Goal: Task Accomplishment & Management: Manage account settings

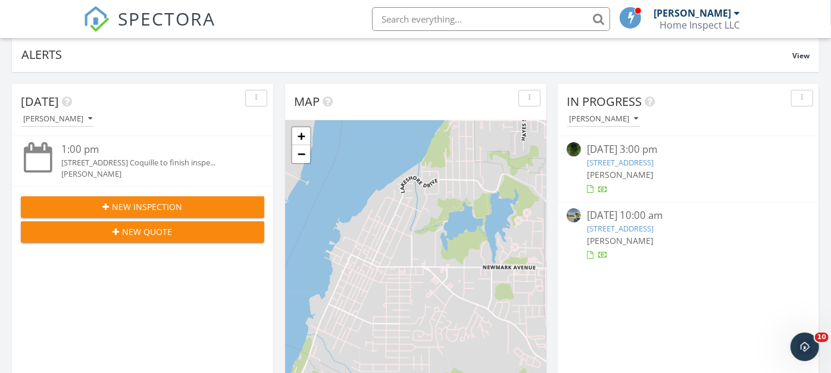
scroll to position [130, 0]
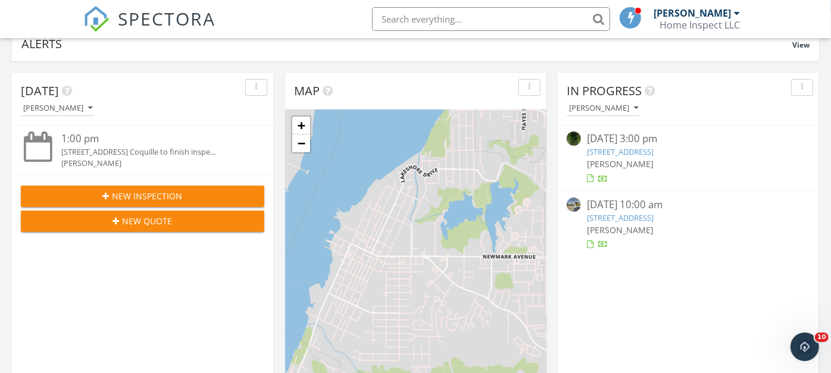
click at [641, 146] on link "85172 S Slough Rd, WESTLAKE, OR 97493" at bounding box center [620, 151] width 67 height 11
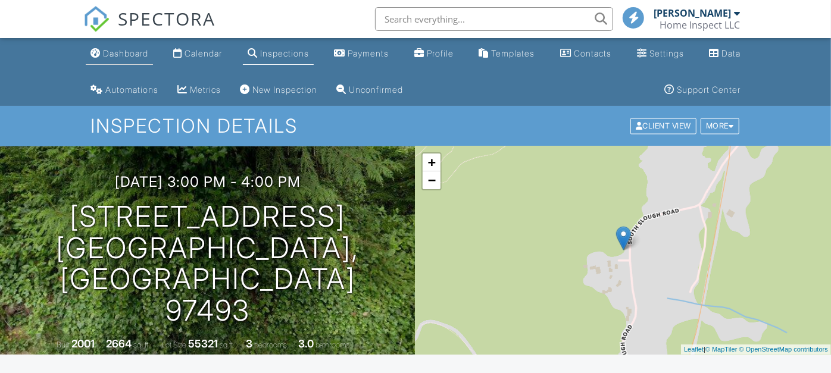
click at [119, 54] on div "Dashboard" at bounding box center [125, 53] width 45 height 10
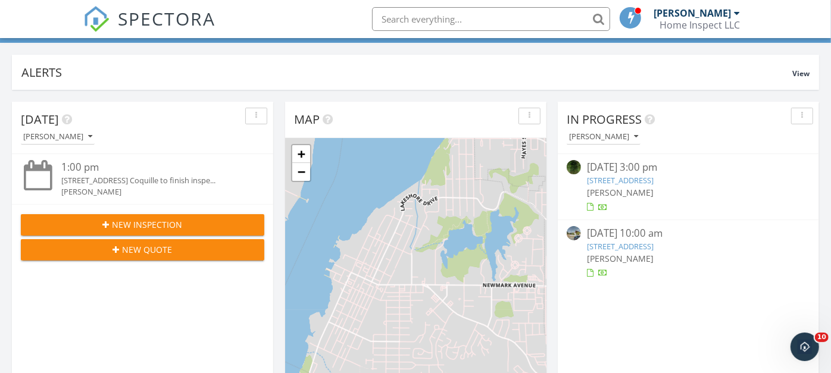
scroll to position [104, 0]
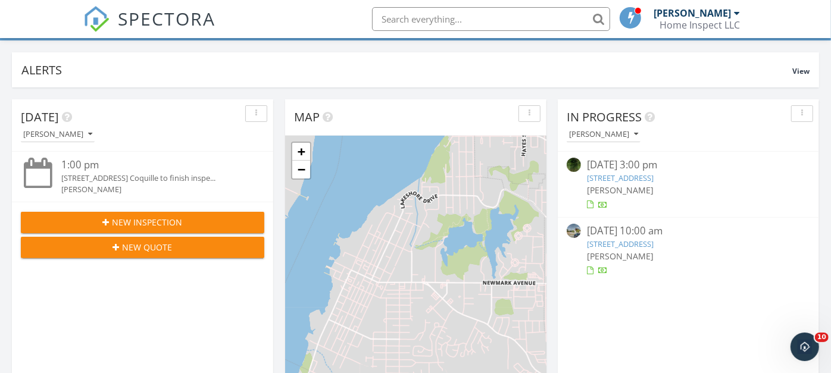
click at [620, 230] on div "09/26/25 10:00 am" at bounding box center [688, 231] width 203 height 15
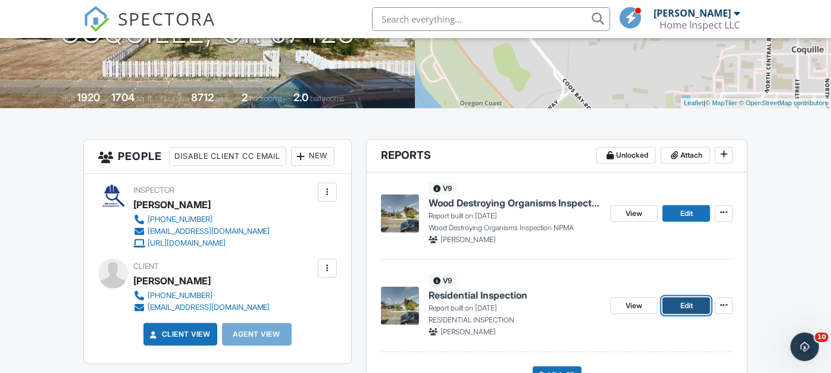
click at [685, 301] on span "Edit" at bounding box center [686, 306] width 12 height 12
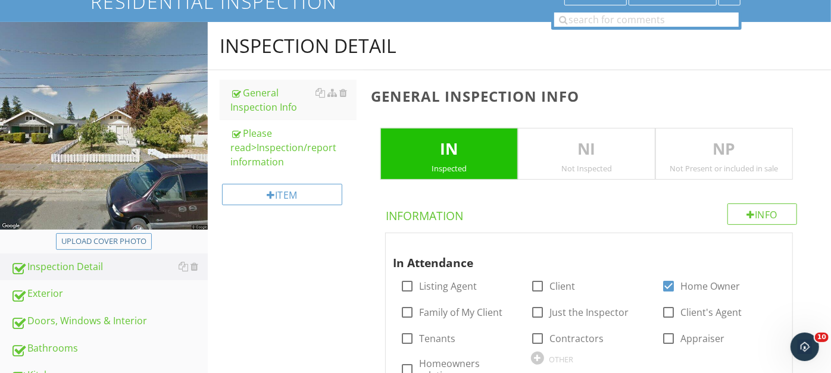
scroll to position [136, 0]
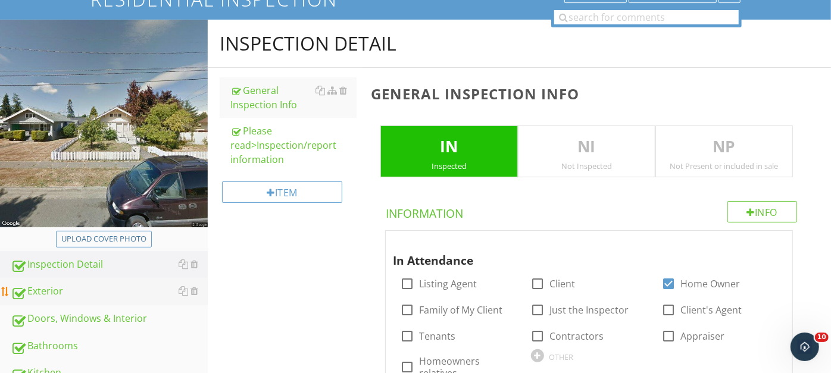
click at [58, 286] on div "Exterior" at bounding box center [109, 291] width 197 height 15
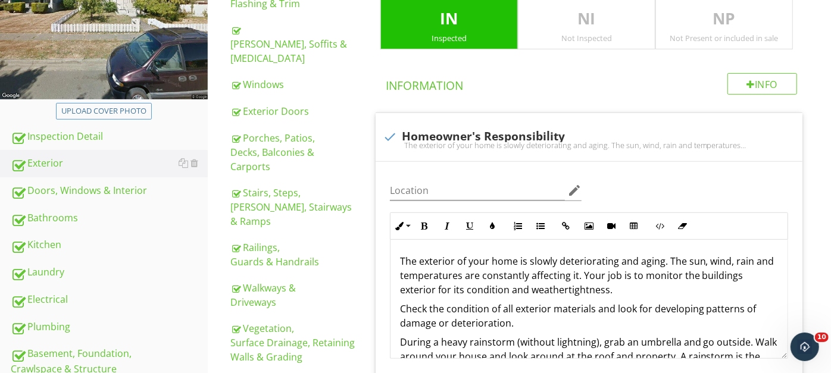
scroll to position [254, 0]
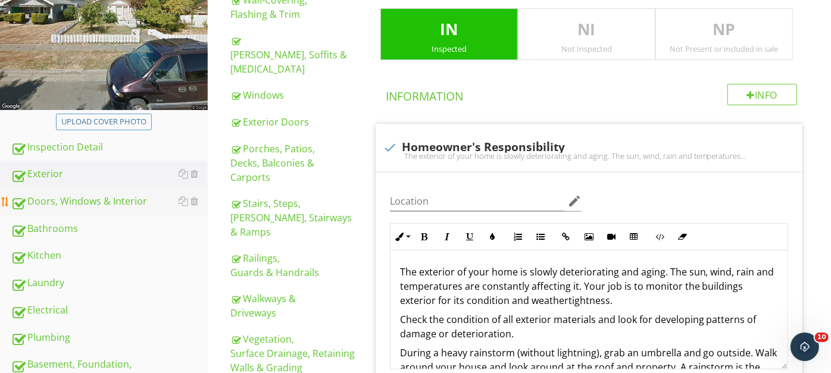
click at [74, 196] on div "Doors, Windows & Interior" at bounding box center [109, 201] width 197 height 15
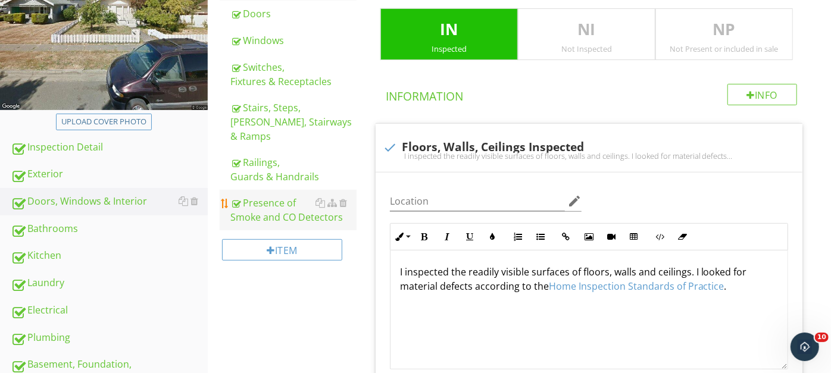
click at [277, 196] on div "Presence of Smoke and CO Detectors" at bounding box center [293, 210] width 126 height 29
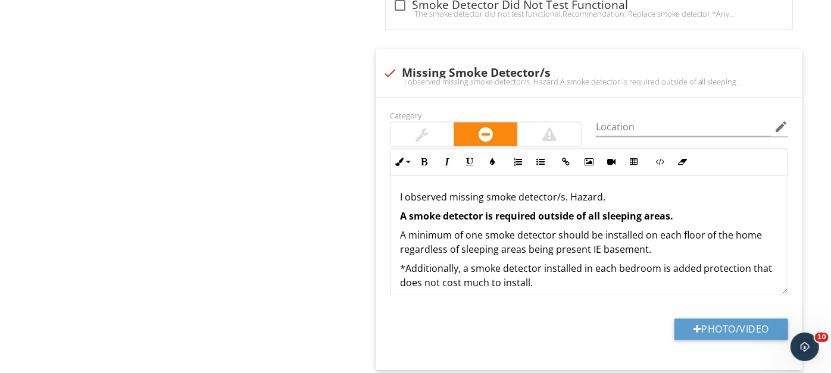
scroll to position [1253, 0]
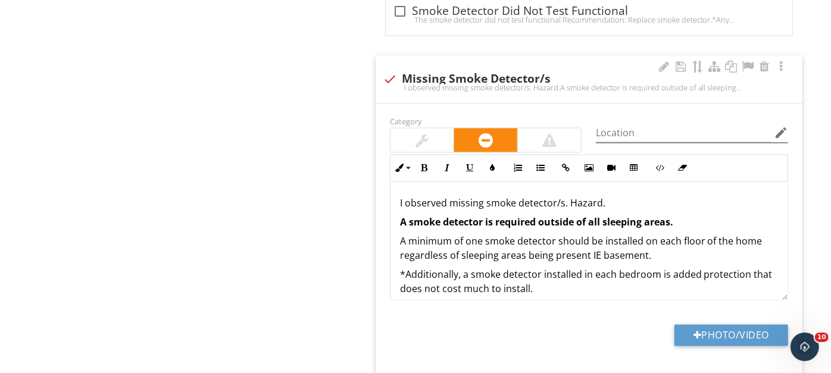
click at [782, 126] on icon "edit" at bounding box center [781, 133] width 14 height 14
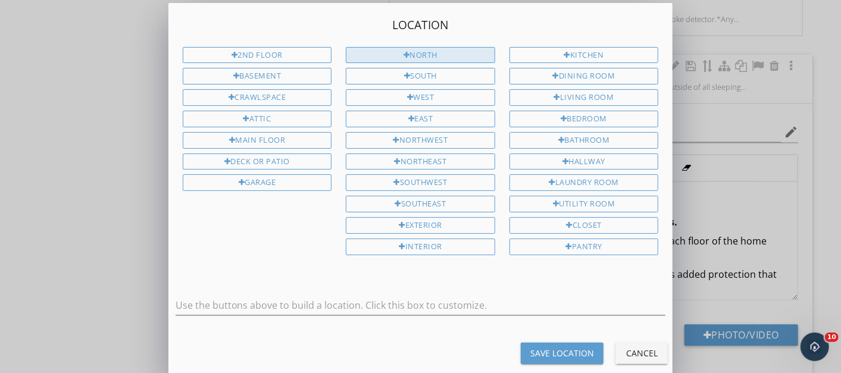
click at [423, 52] on div "North" at bounding box center [420, 55] width 149 height 17
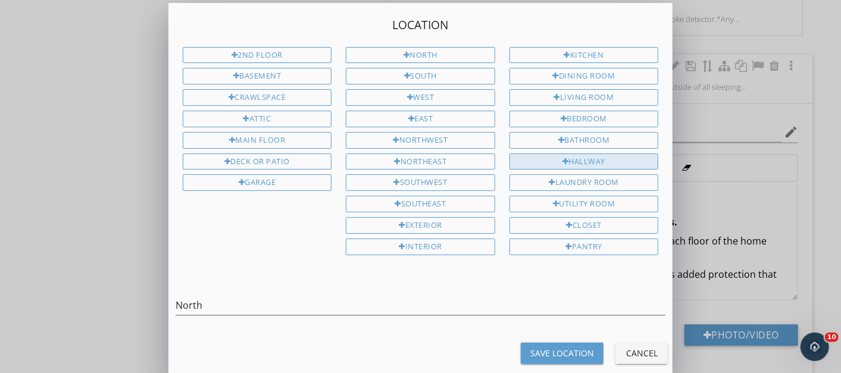
click at [566, 154] on div "Hallway" at bounding box center [583, 162] width 149 height 17
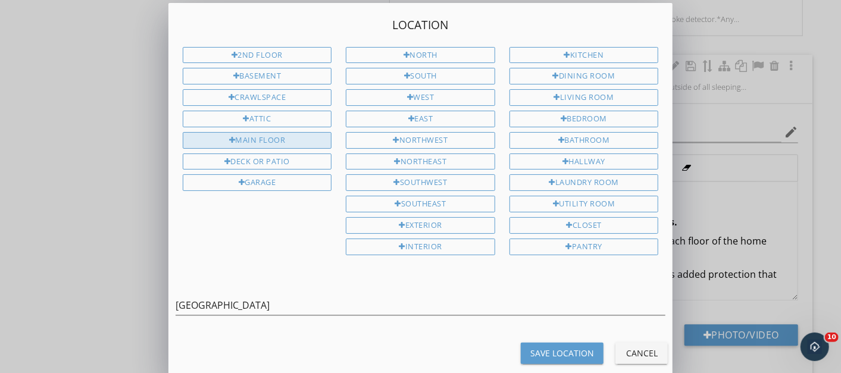
click at [264, 132] on div "Main Floor" at bounding box center [257, 140] width 149 height 17
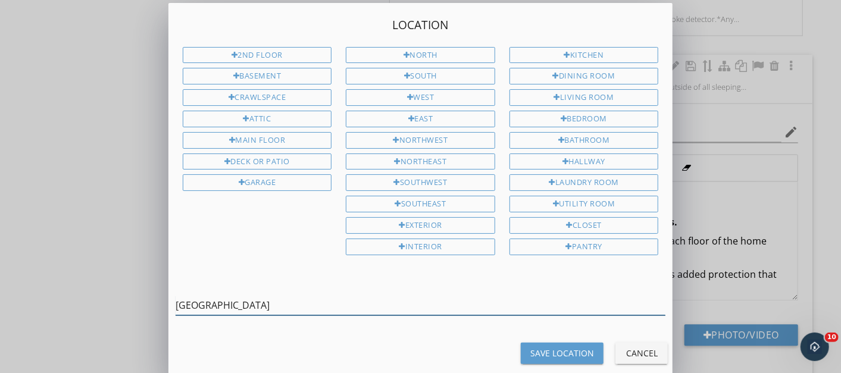
click at [367, 299] on input "North Hallway Main Floor" at bounding box center [421, 306] width 490 height 20
type input "North Hallway Main Floor outside of bedroom"
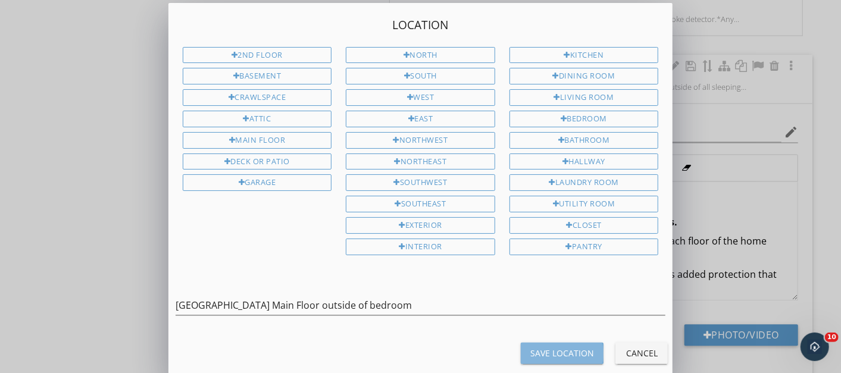
click at [542, 347] on div "Save Location" at bounding box center [562, 353] width 64 height 12
type input "North Hallway Main Floor outside of bedroom"
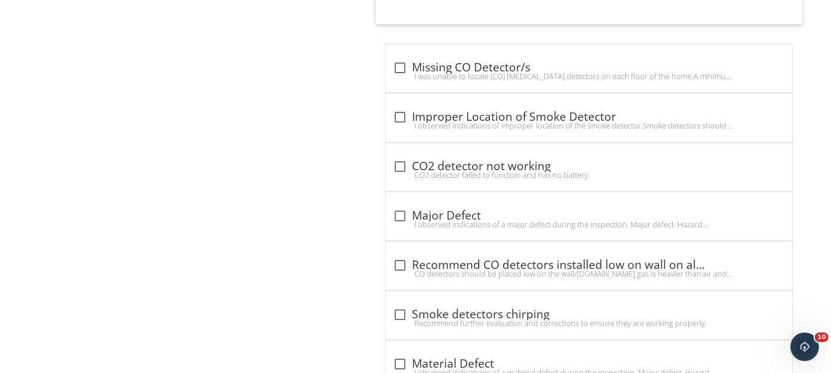
scroll to position [1596, 0]
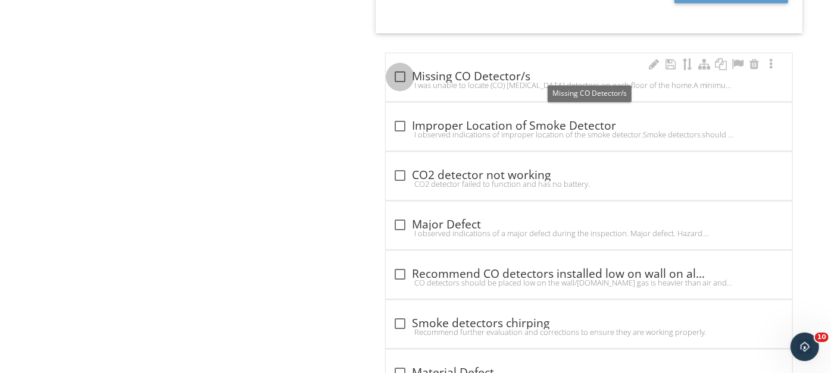
click at [400, 68] on div at bounding box center [400, 77] width 20 height 20
checkbox input "true"
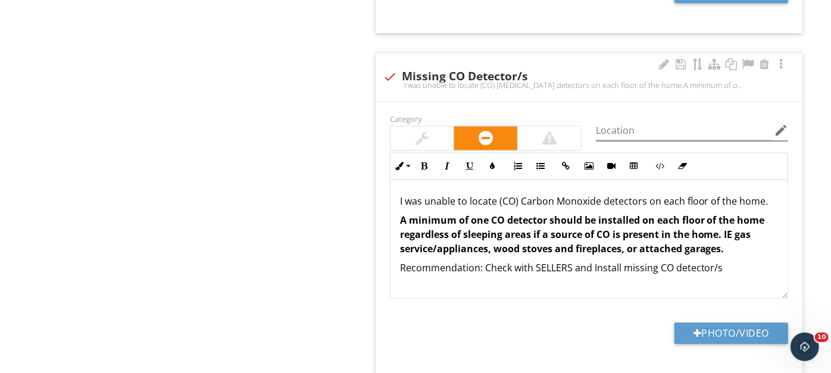
click at [785, 123] on icon "edit" at bounding box center [781, 130] width 14 height 14
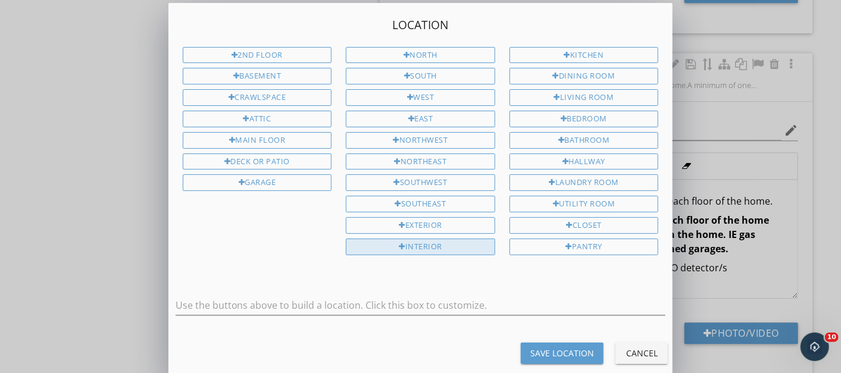
click at [421, 239] on div "Interior" at bounding box center [420, 247] width 149 height 17
type input "Interior"
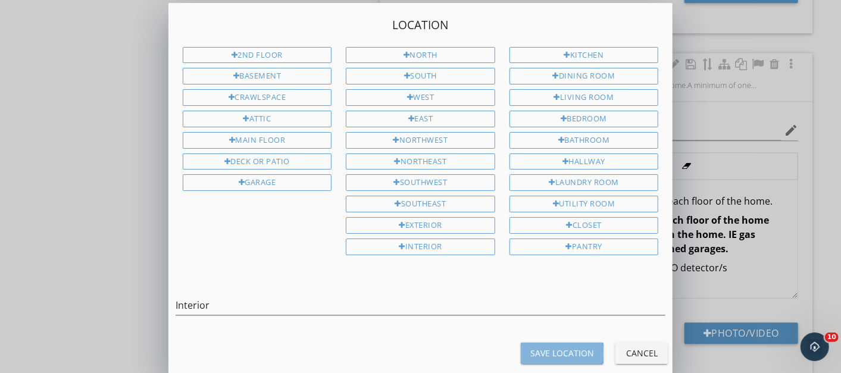
click at [550, 347] on div "Save Location" at bounding box center [562, 353] width 64 height 12
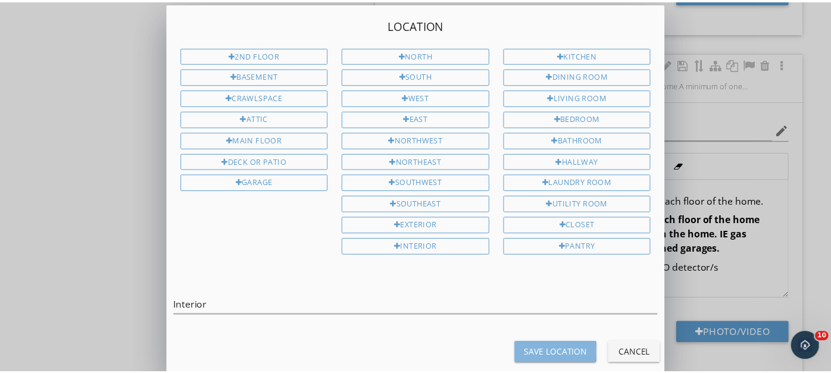
type input "Interior"
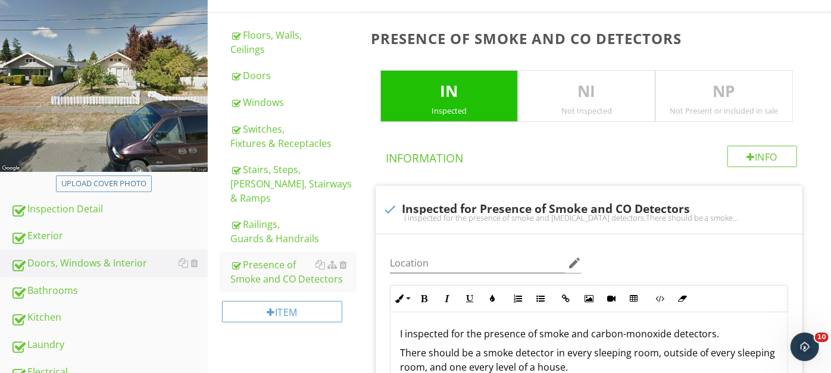
scroll to position [211, 0]
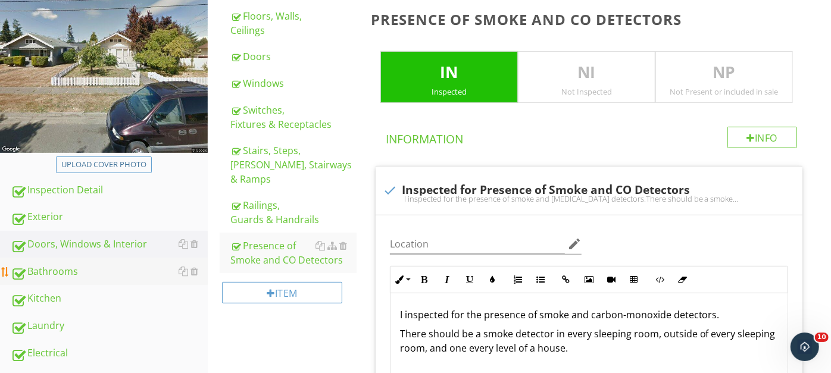
click at [58, 267] on div "Bathrooms" at bounding box center [109, 271] width 197 height 15
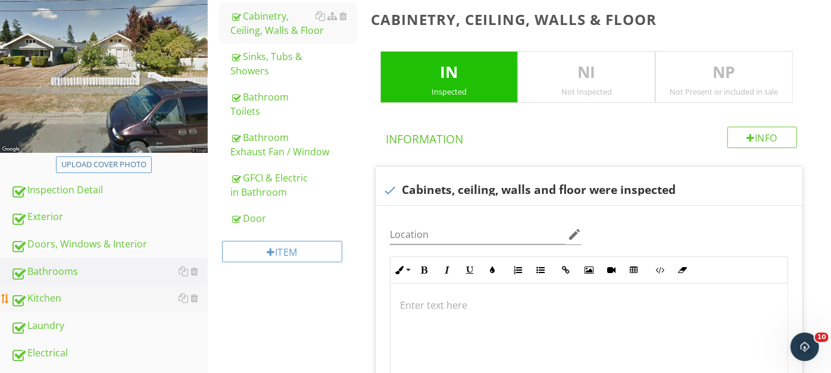
click at [55, 293] on div "Kitchen" at bounding box center [109, 298] width 197 height 15
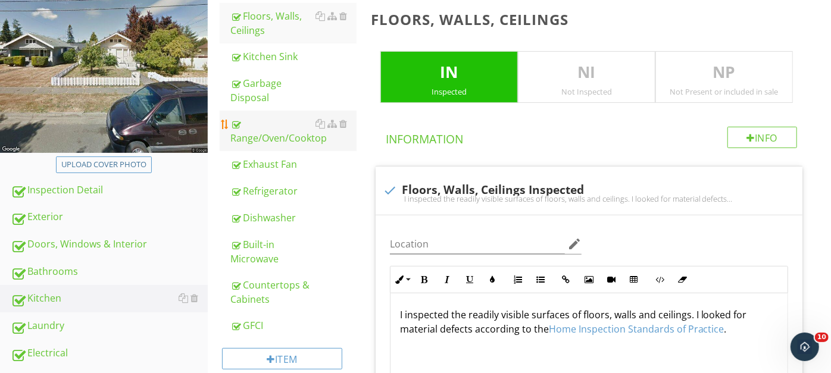
click at [279, 134] on div "Range/Oven/Cooktop" at bounding box center [293, 131] width 126 height 29
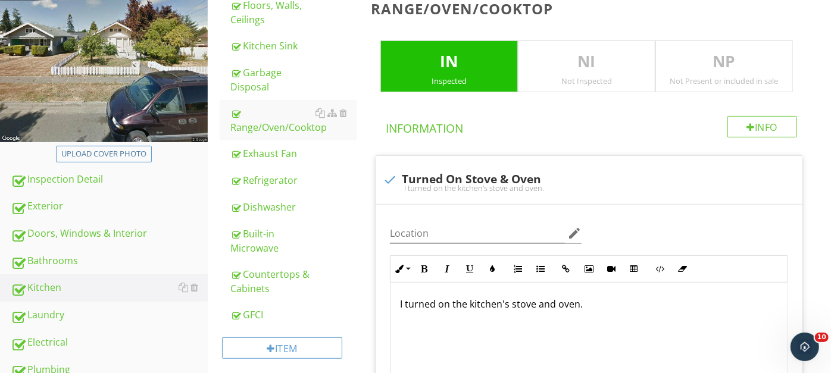
scroll to position [243, 0]
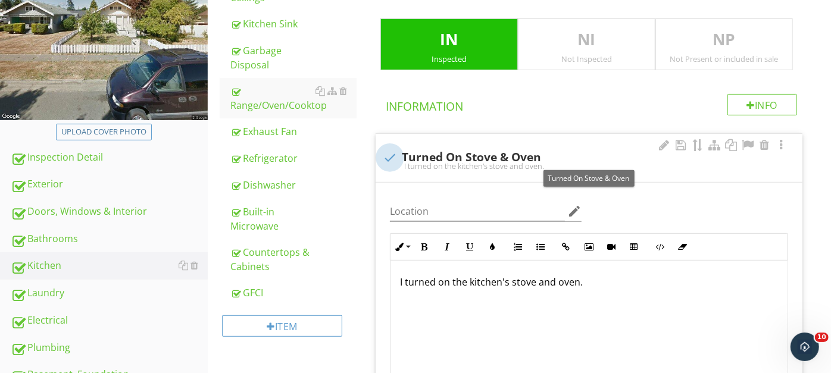
click at [389, 155] on div at bounding box center [390, 158] width 20 height 20
checkbox input "true"
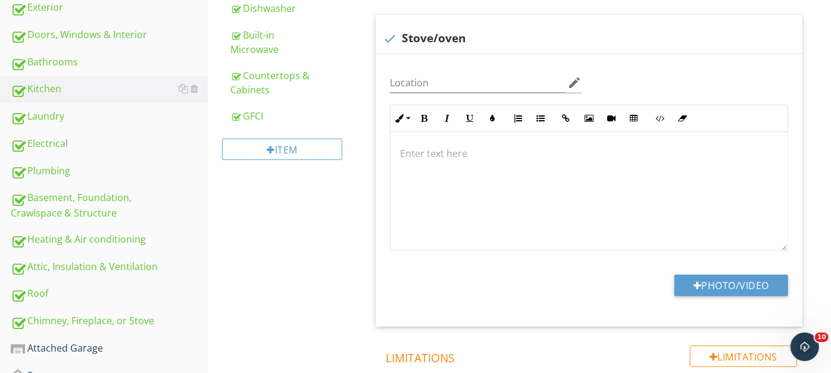
scroll to position [401, 0]
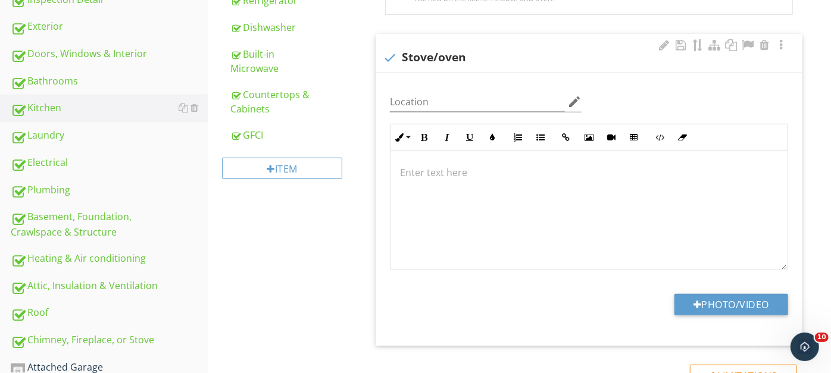
click at [445, 168] on p at bounding box center [589, 172] width 378 height 14
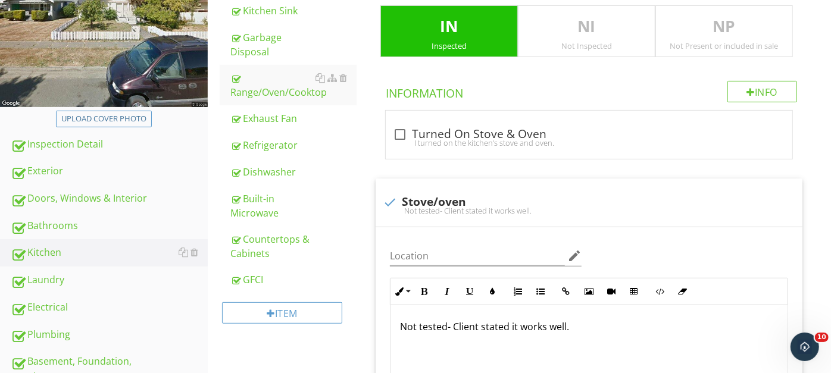
scroll to position [254, 0]
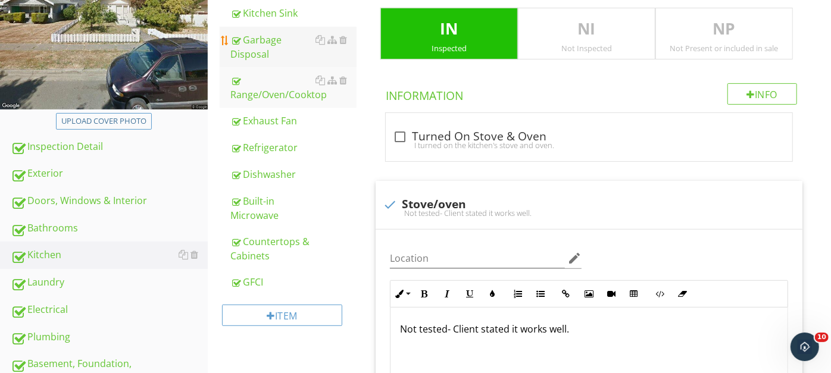
click at [261, 39] on div "Garbage Disposal" at bounding box center [293, 47] width 126 height 29
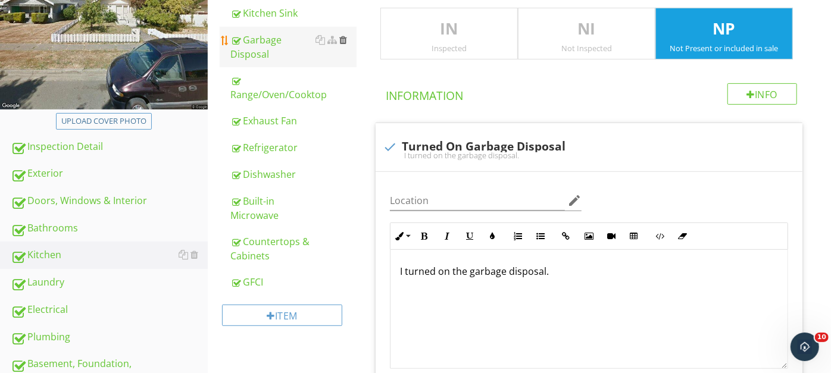
click at [343, 37] on div at bounding box center [343, 40] width 8 height 10
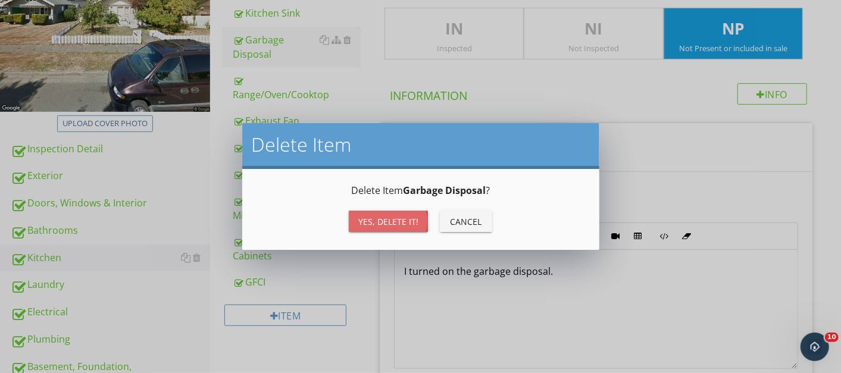
click at [374, 218] on div "Yes, Delete it!" at bounding box center [388, 221] width 60 height 12
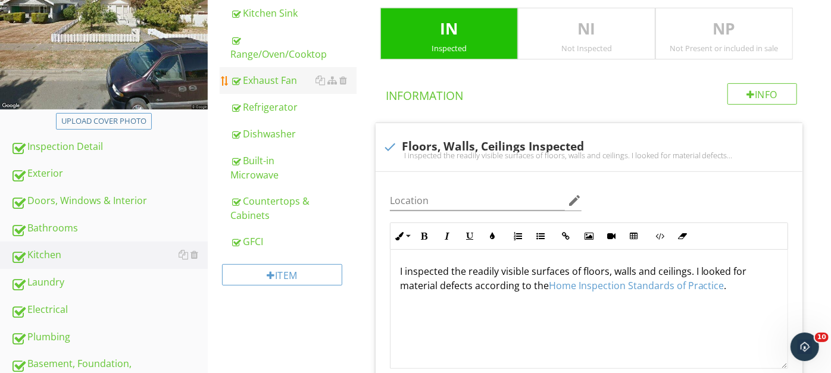
click at [277, 75] on div "Exhaust Fan" at bounding box center [293, 80] width 126 height 14
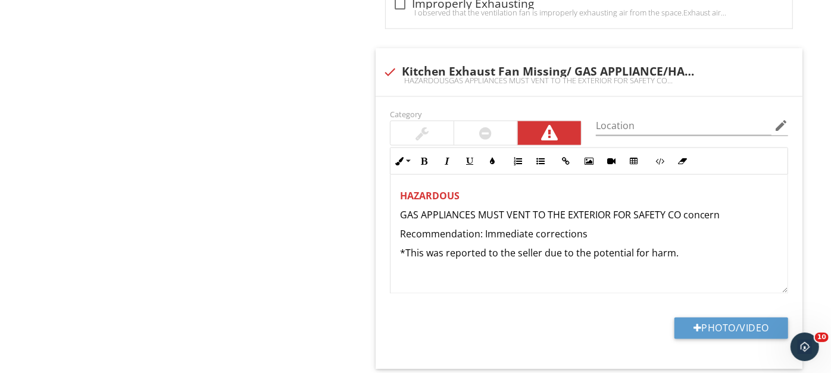
scroll to position [1221, 0]
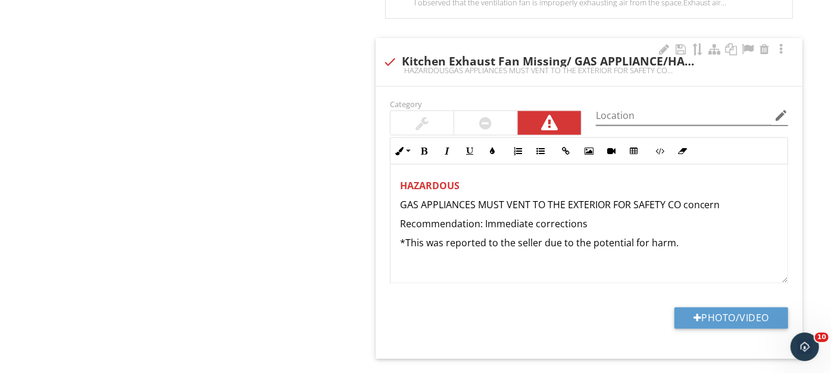
click at [782, 111] on icon "edit" at bounding box center [781, 115] width 14 height 14
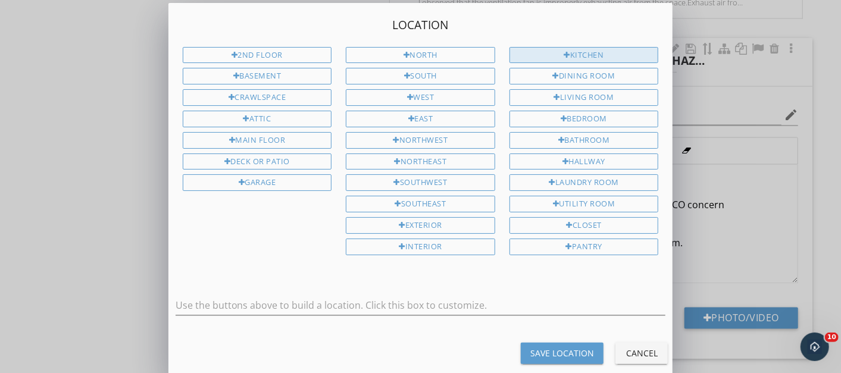
click at [587, 49] on div "Kitchen" at bounding box center [583, 55] width 149 height 17
type input "Kitchen"
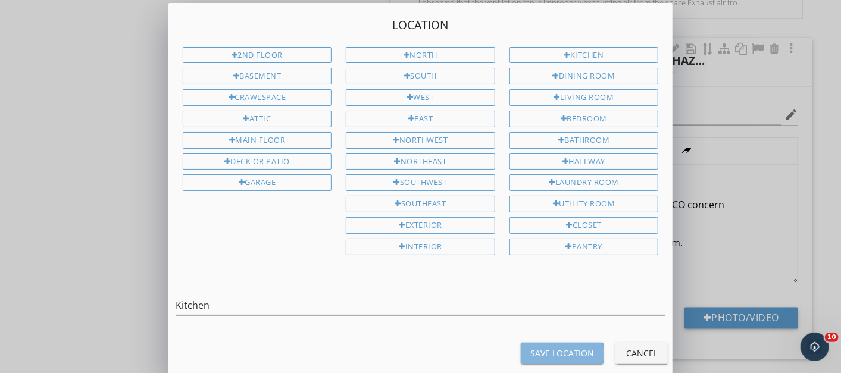
click at [552, 347] on div "Save Location" at bounding box center [562, 353] width 64 height 12
type input "Kitchen"
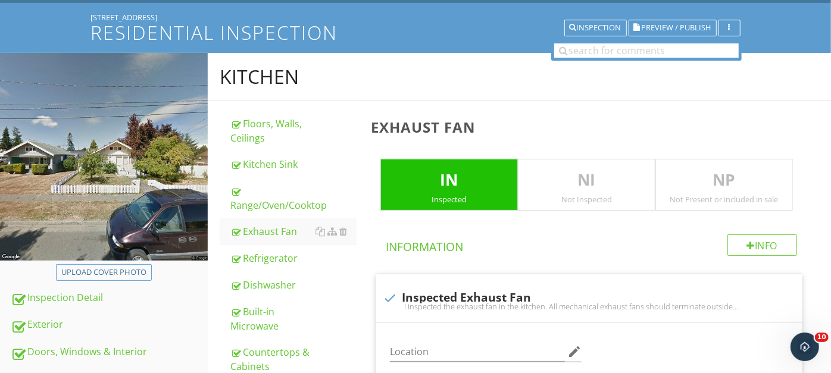
scroll to position [0, 0]
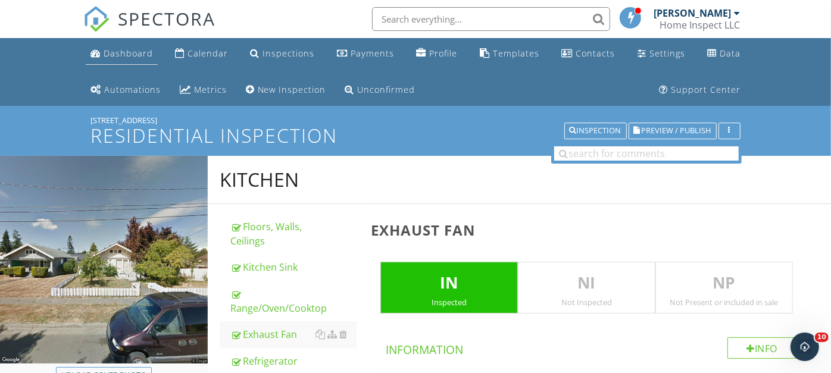
click at [132, 50] on div "Dashboard" at bounding box center [128, 53] width 49 height 11
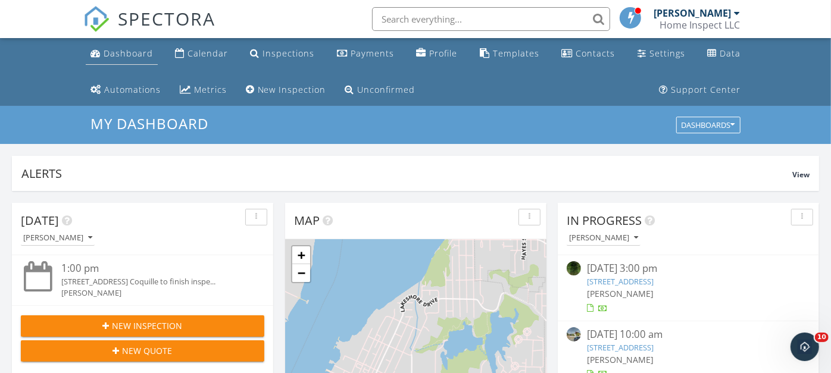
click at [126, 49] on div "Dashboard" at bounding box center [128, 53] width 49 height 11
click at [617, 335] on div "09/26/25 10:00 am" at bounding box center [688, 334] width 203 height 15
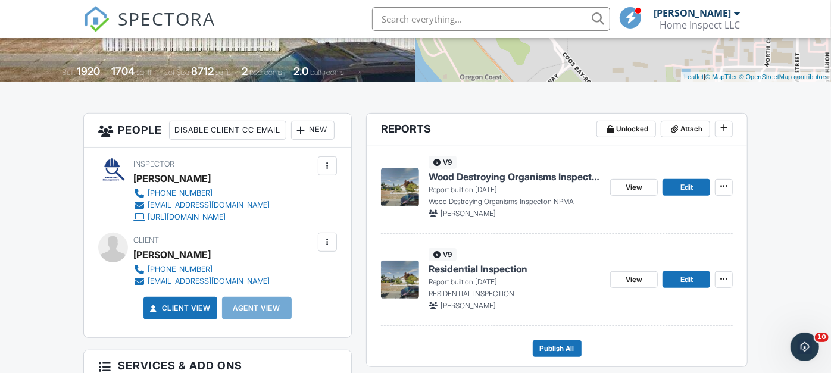
scroll to position [280, 0]
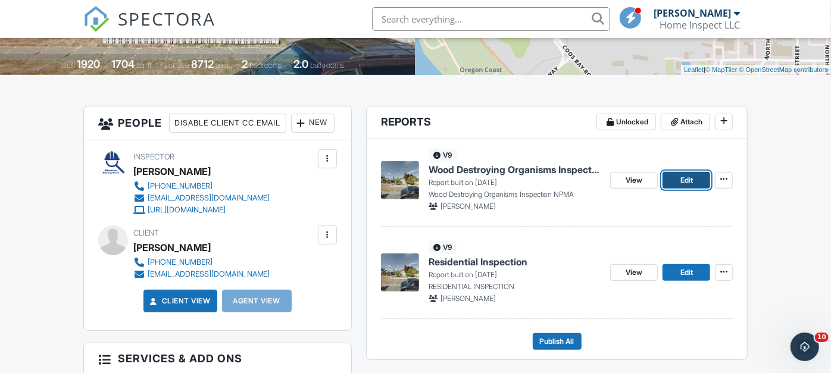
click at [680, 176] on span "Edit" at bounding box center [686, 180] width 12 height 12
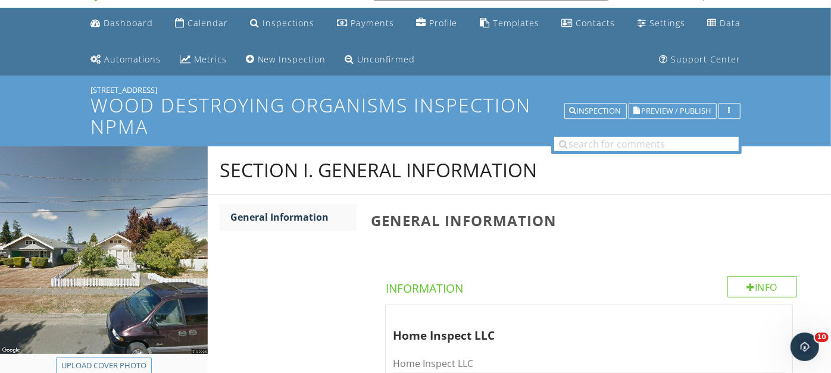
scroll to position [27, 0]
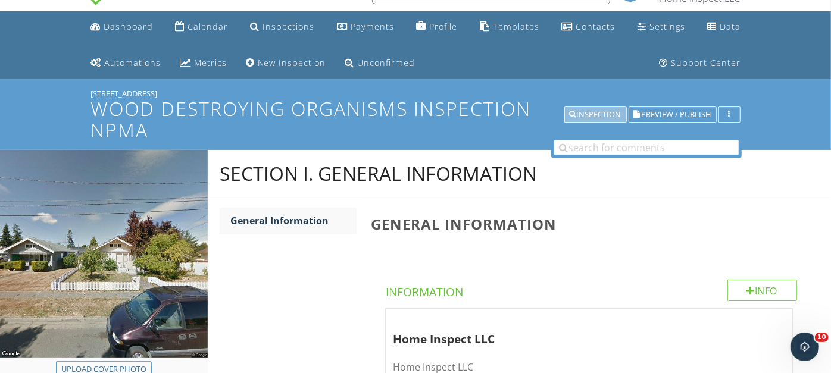
click at [594, 111] on div "Inspection" at bounding box center [596, 115] width 52 height 8
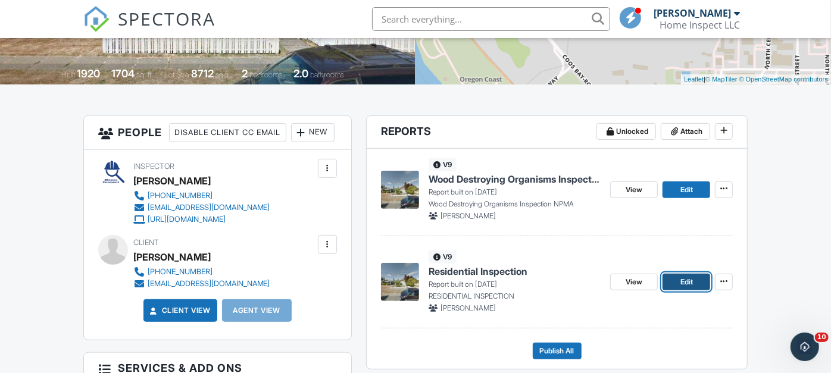
click at [686, 281] on span "Edit" at bounding box center [686, 282] width 12 height 12
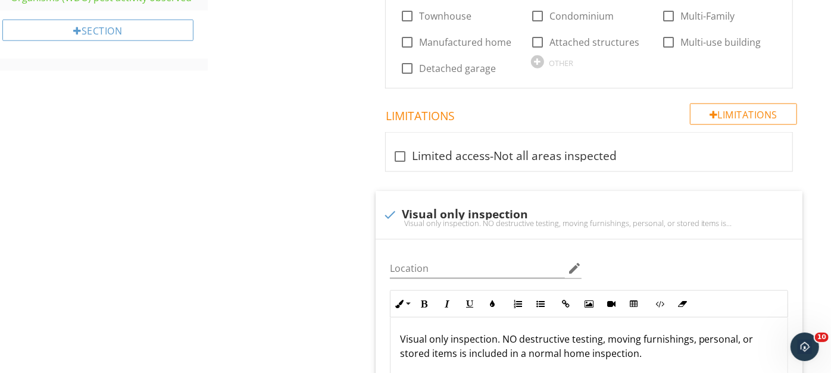
scroll to position [911, 0]
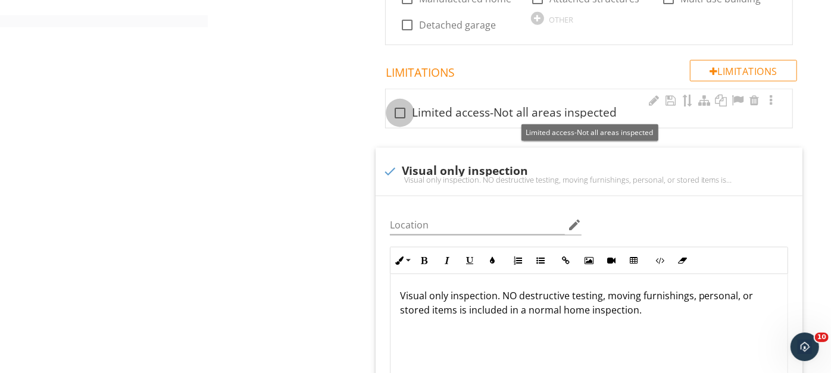
click at [398, 114] on div at bounding box center [400, 113] width 20 height 20
checkbox input "true"
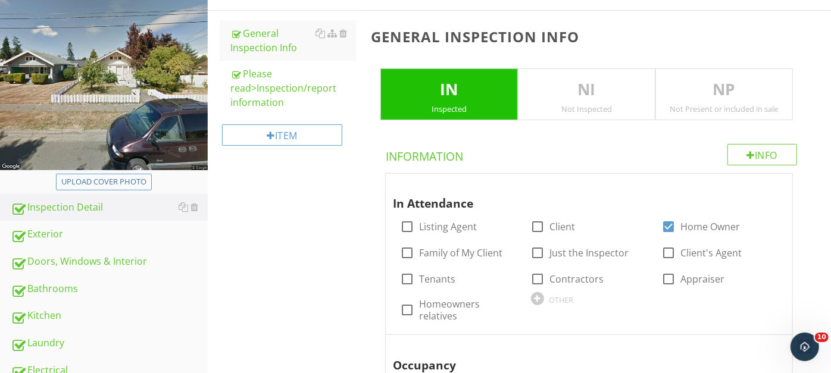
scroll to position [212, 0]
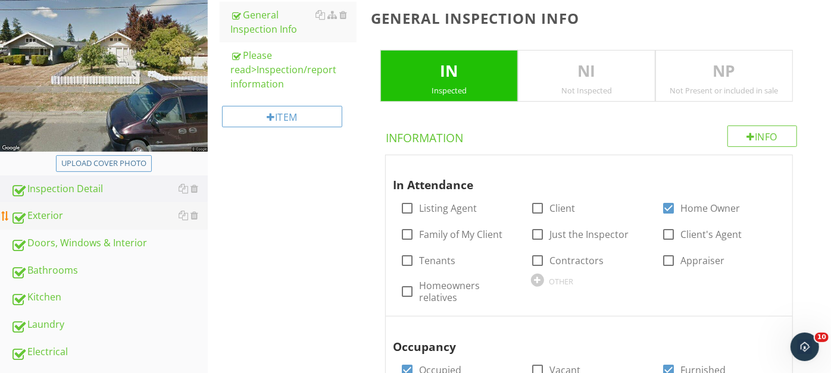
click at [55, 212] on div "Exterior" at bounding box center [109, 215] width 197 height 15
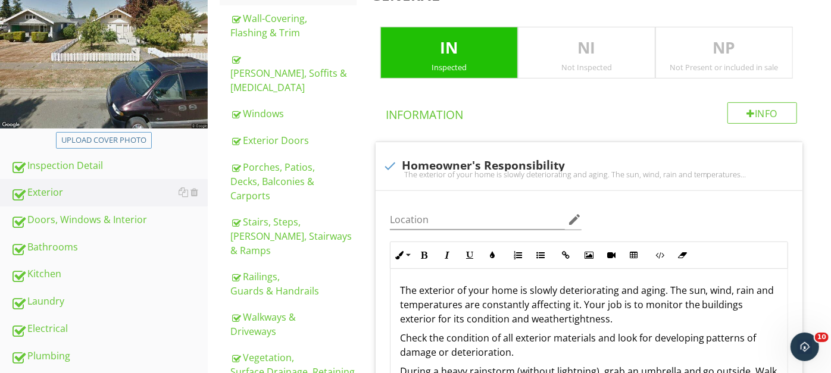
scroll to position [239, 0]
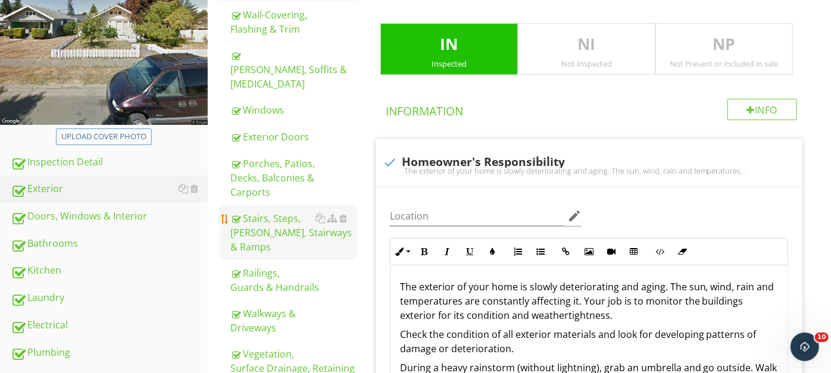
click at [259, 211] on div "Stairs, Steps, Stoops, Stairways & Ramps" at bounding box center [293, 232] width 126 height 43
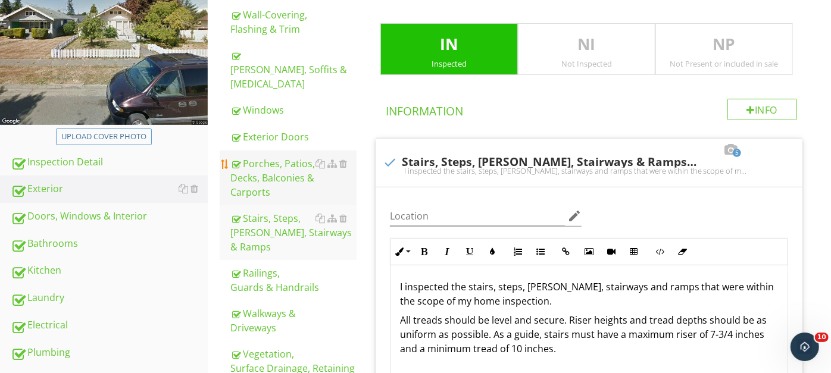
click at [274, 157] on div "Porches, Patios, Decks, Balconies & Carports" at bounding box center [293, 178] width 126 height 43
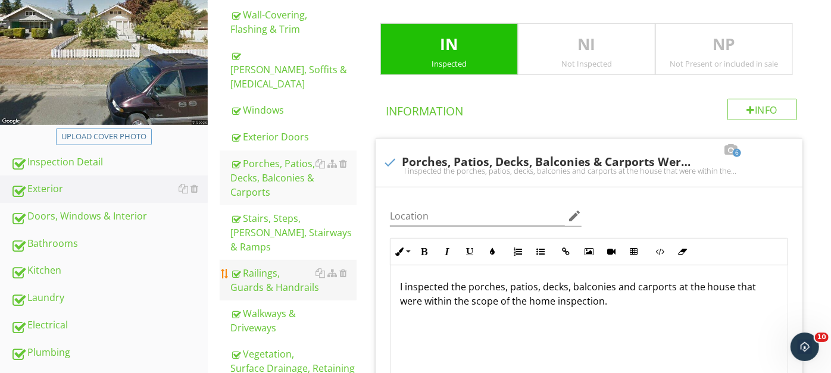
click at [274, 266] on div "Railings, Guards & Handrails" at bounding box center [293, 280] width 126 height 29
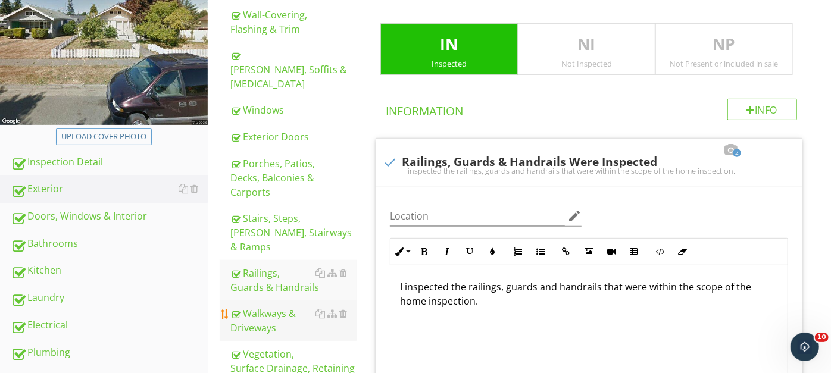
click at [275, 306] on div "Walkways & Driveways" at bounding box center [293, 320] width 126 height 29
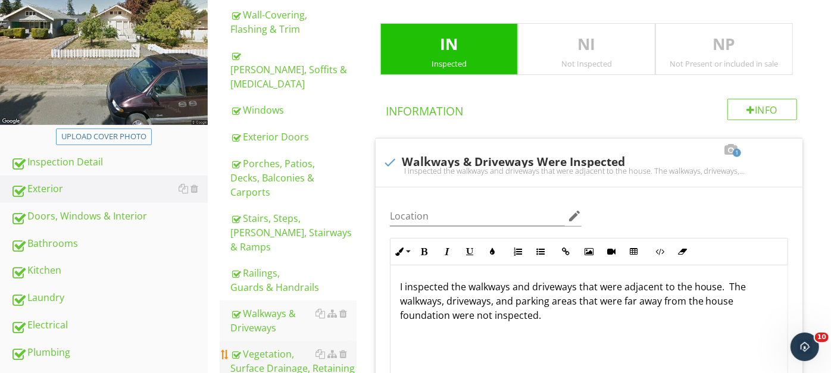
click at [286, 347] on div "Vegetation, Surface Drainage, Retaining Walls & Grading" at bounding box center [293, 368] width 126 height 43
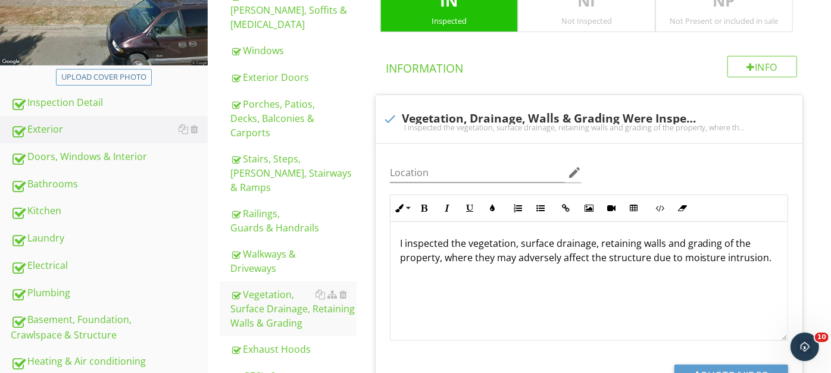
scroll to position [301, 0]
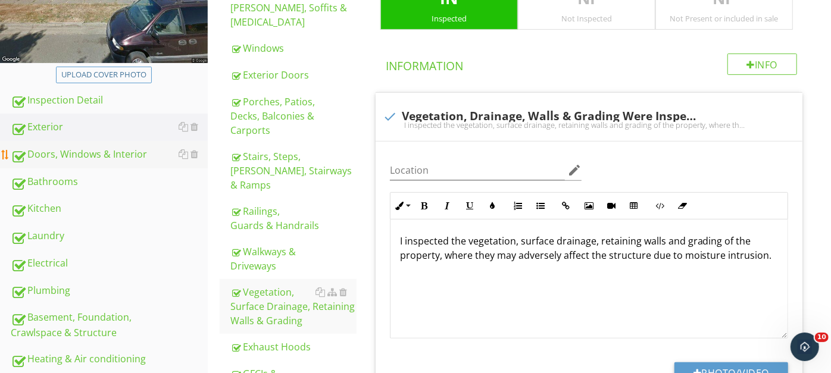
click at [93, 152] on div "Doors, Windows & Interior" at bounding box center [109, 154] width 197 height 15
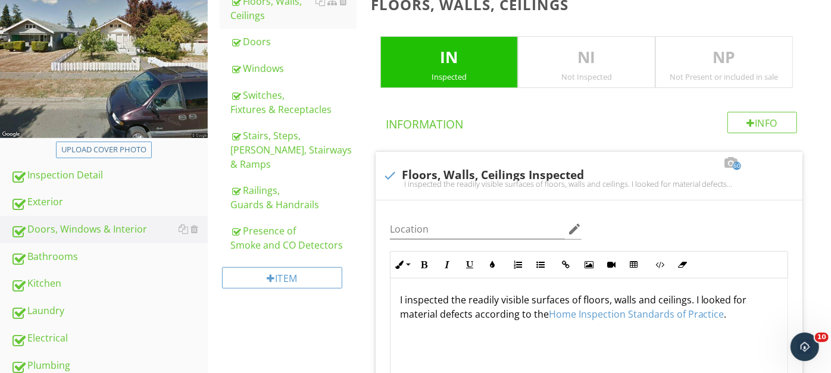
scroll to position [243, 0]
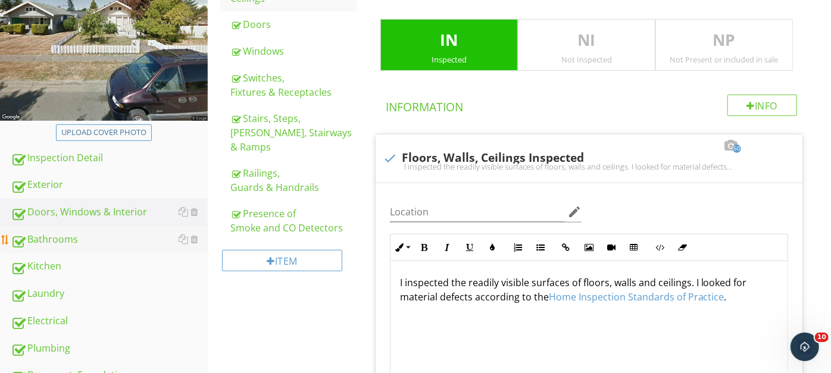
click at [68, 234] on div "Bathrooms" at bounding box center [109, 239] width 197 height 15
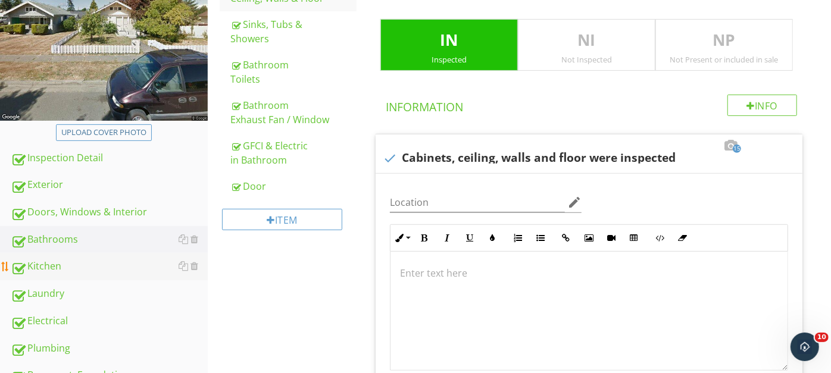
click at [55, 263] on div "Kitchen" at bounding box center [109, 266] width 197 height 15
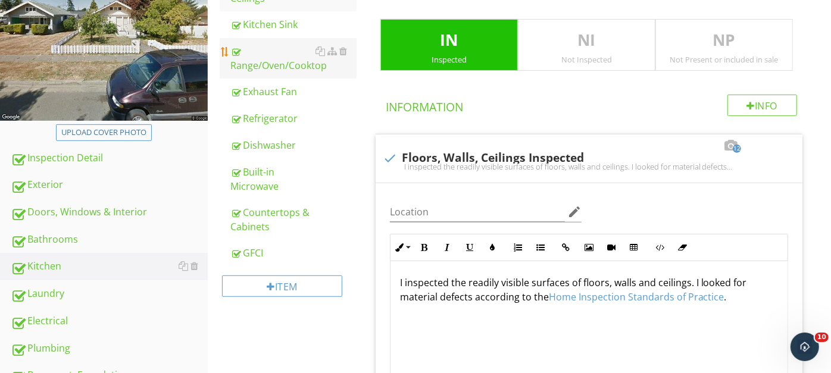
click at [282, 59] on div "Range/Oven/Cooktop" at bounding box center [293, 58] width 126 height 29
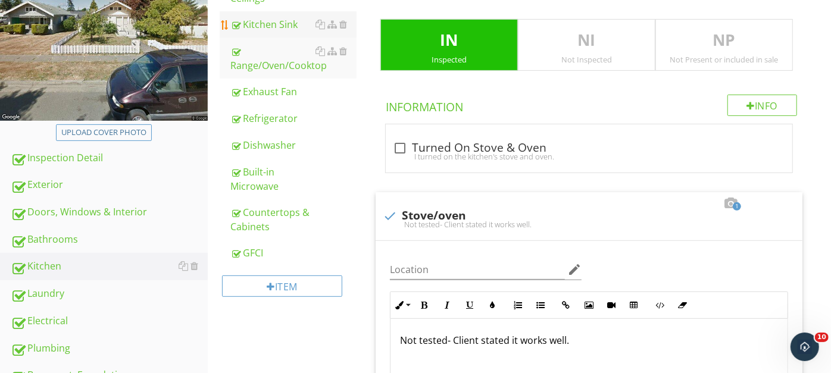
click at [260, 24] on div "Kitchen Sink" at bounding box center [293, 24] width 126 height 14
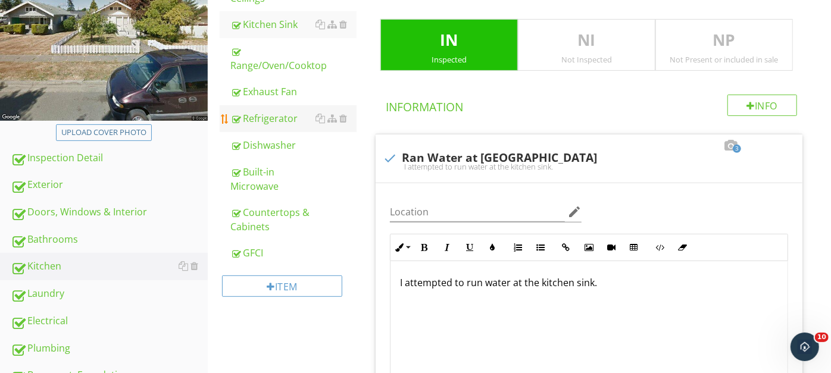
click at [277, 115] on div "Refrigerator" at bounding box center [293, 118] width 126 height 14
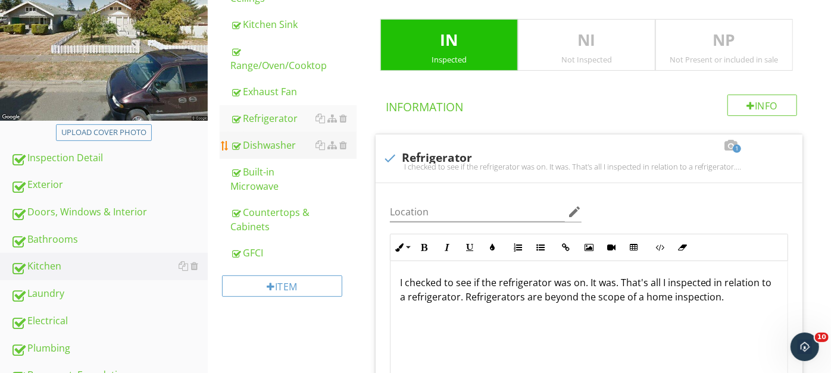
click at [267, 144] on div "Dishwasher" at bounding box center [293, 145] width 126 height 14
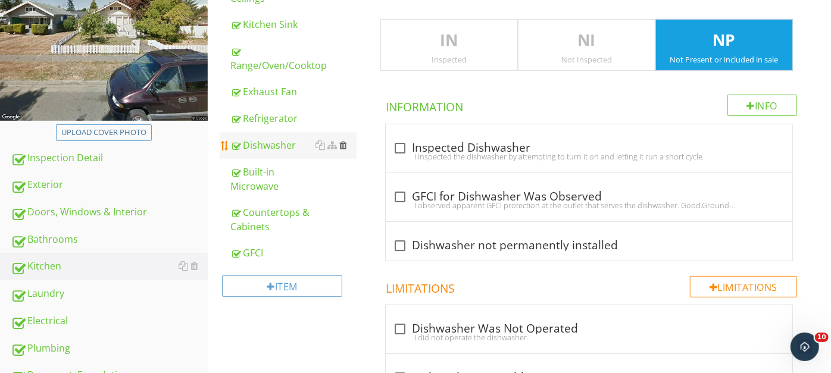
click at [345, 142] on div at bounding box center [343, 145] width 8 height 10
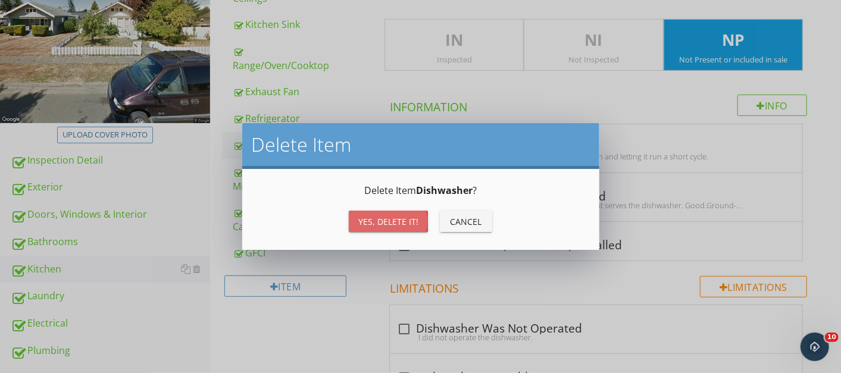
click at [371, 219] on div "Yes, Delete it!" at bounding box center [388, 221] width 60 height 12
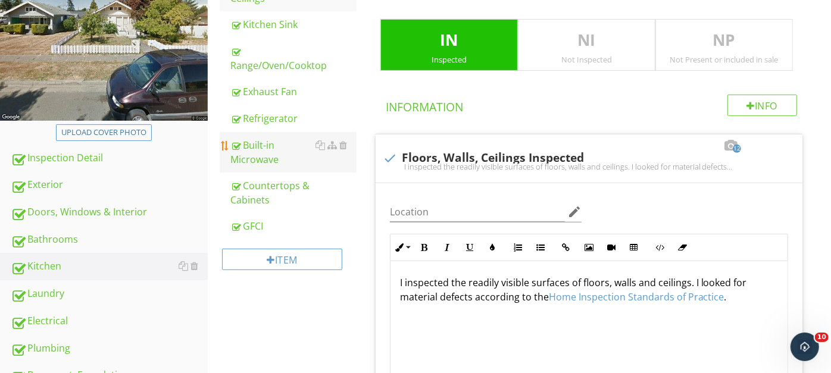
click at [271, 141] on div "Built-in Microwave" at bounding box center [293, 152] width 126 height 29
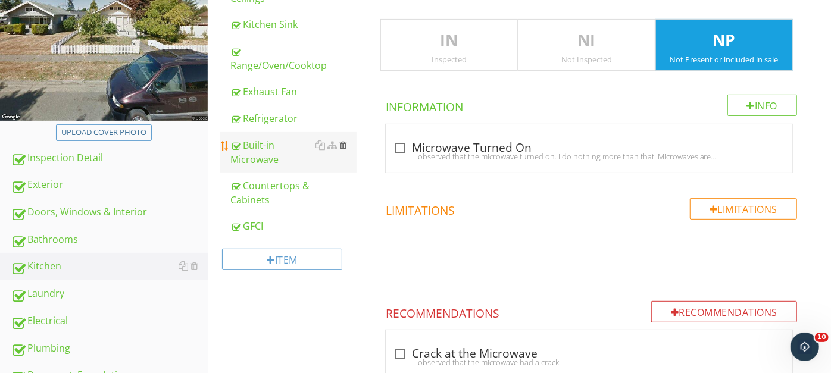
click at [342, 144] on div at bounding box center [343, 145] width 8 height 10
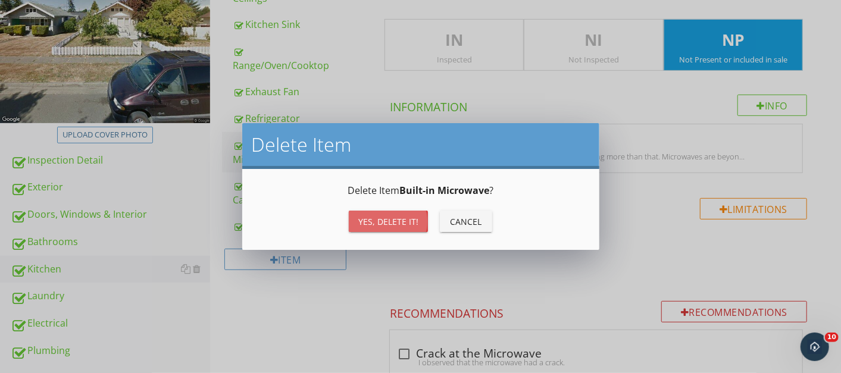
click at [373, 217] on div "Yes, Delete it!" at bounding box center [388, 221] width 60 height 12
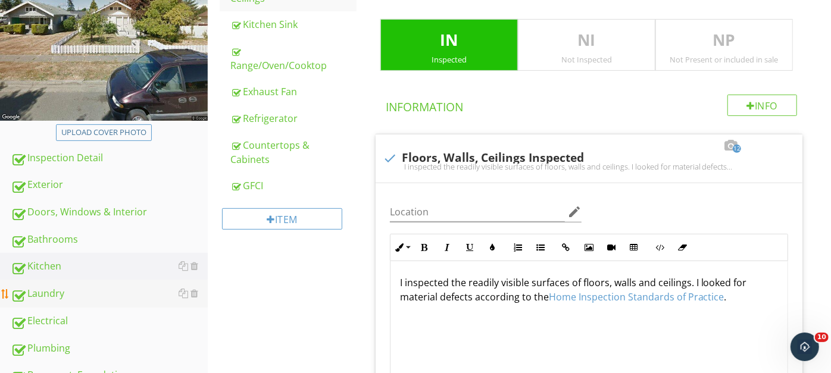
click at [50, 289] on div "Laundry" at bounding box center [109, 293] width 197 height 15
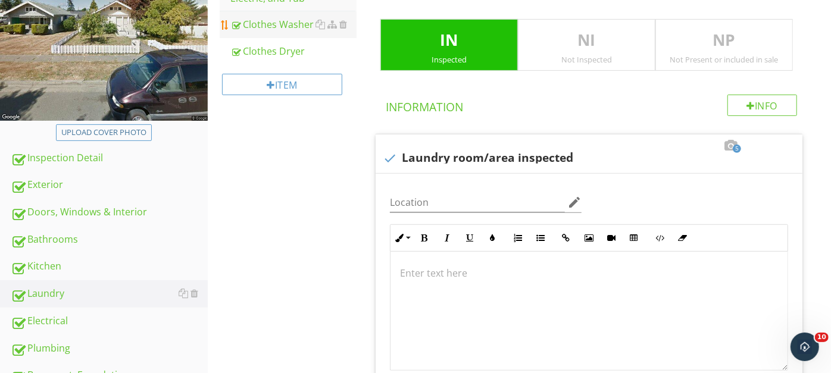
click at [287, 20] on div "Clothes Washer" at bounding box center [293, 24] width 126 height 14
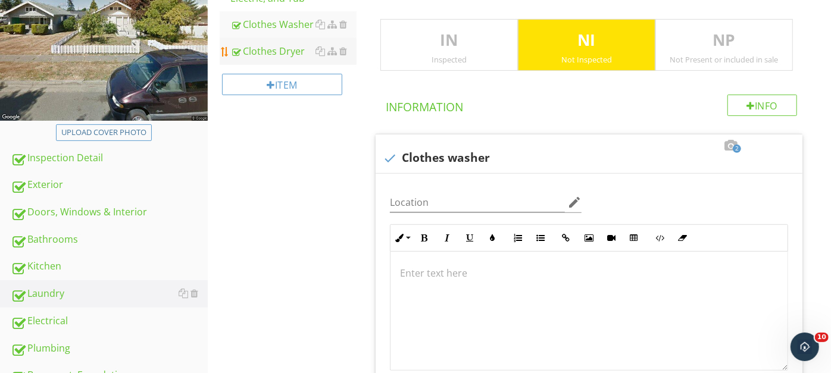
click at [279, 49] on div "Clothes Dryer" at bounding box center [293, 51] width 126 height 14
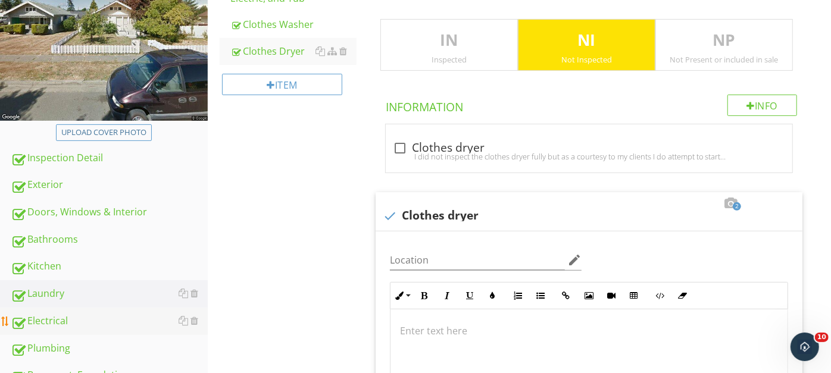
click at [58, 316] on div "Electrical" at bounding box center [109, 321] width 197 height 15
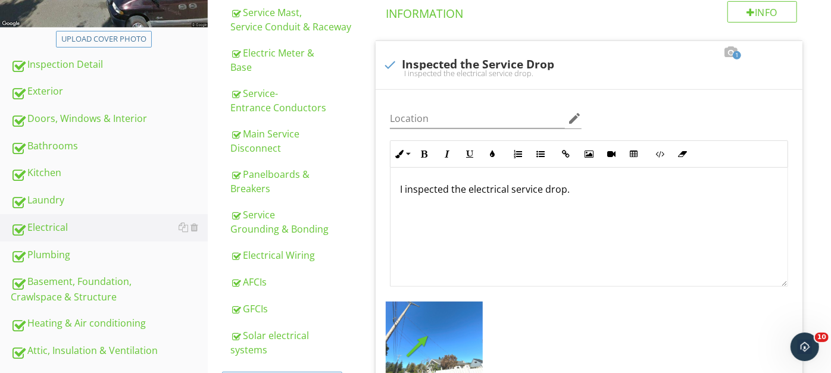
scroll to position [340, 0]
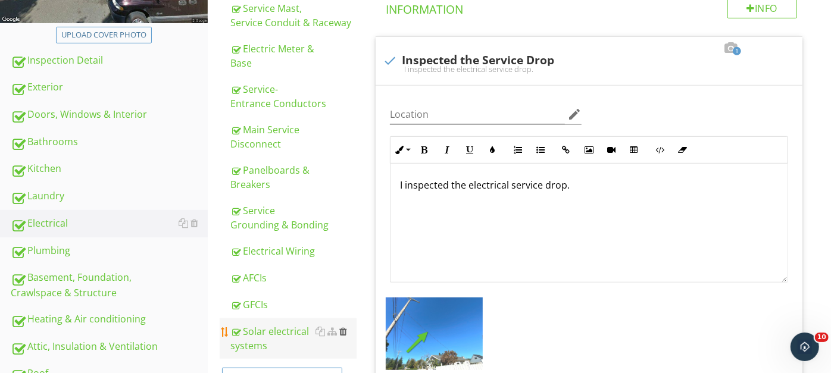
click at [346, 329] on div at bounding box center [343, 332] width 8 height 10
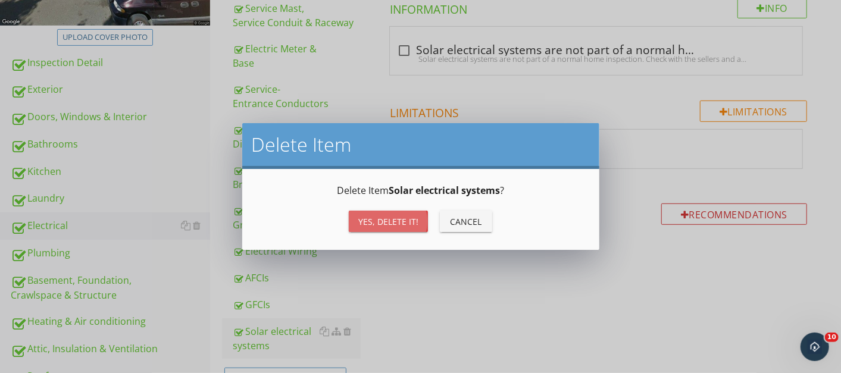
click at [372, 221] on div "Yes, Delete it!" at bounding box center [388, 221] width 60 height 12
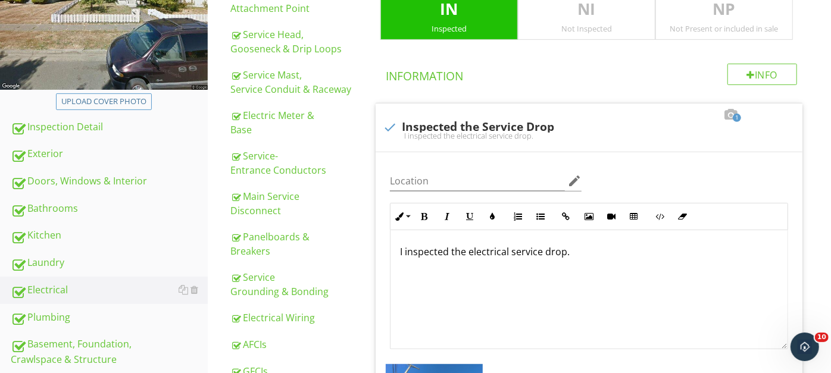
scroll to position [277, 0]
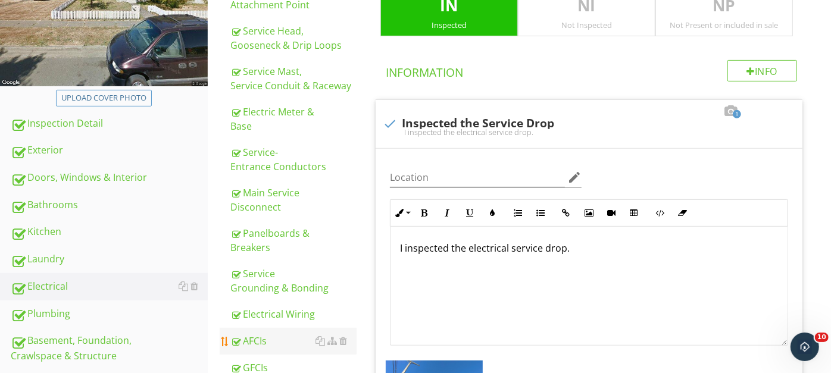
click at [262, 339] on div "AFCIs" at bounding box center [293, 341] width 126 height 14
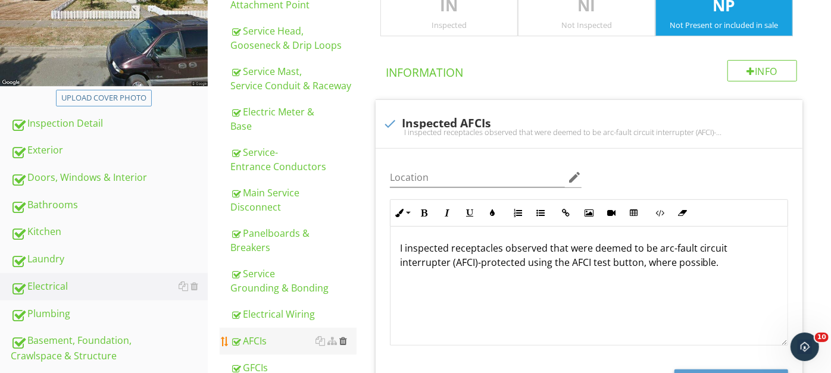
click at [343, 338] on div at bounding box center [343, 341] width 8 height 10
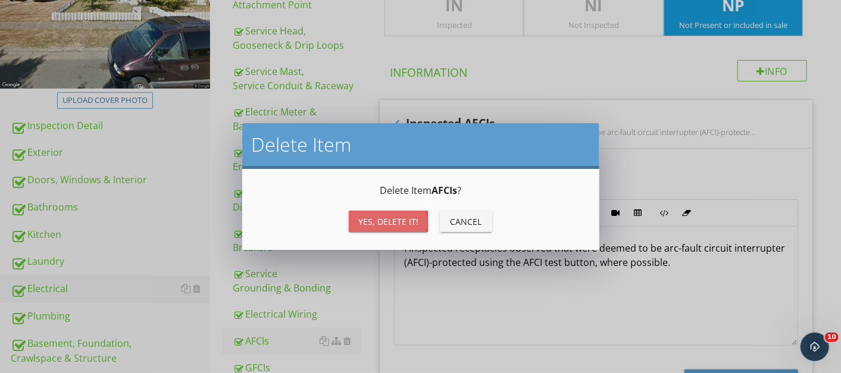
click at [369, 221] on div "Yes, Delete it!" at bounding box center [388, 221] width 60 height 12
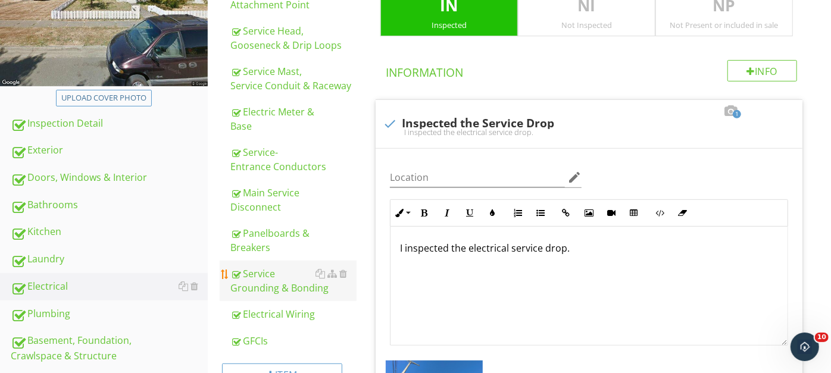
click at [276, 272] on div "Service Grounding & Bonding" at bounding box center [293, 281] width 126 height 29
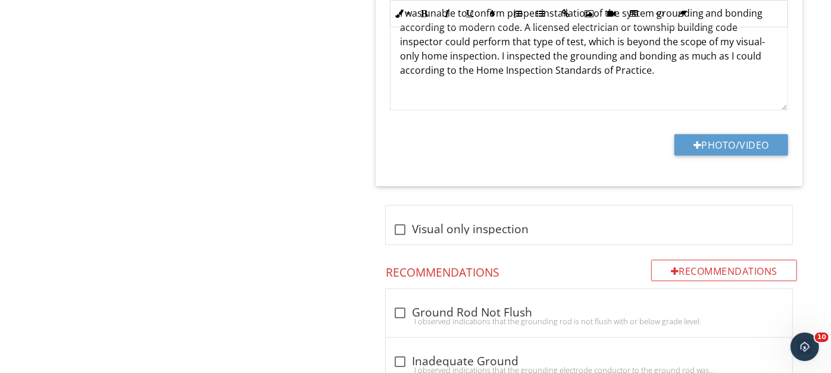
scroll to position [969, 0]
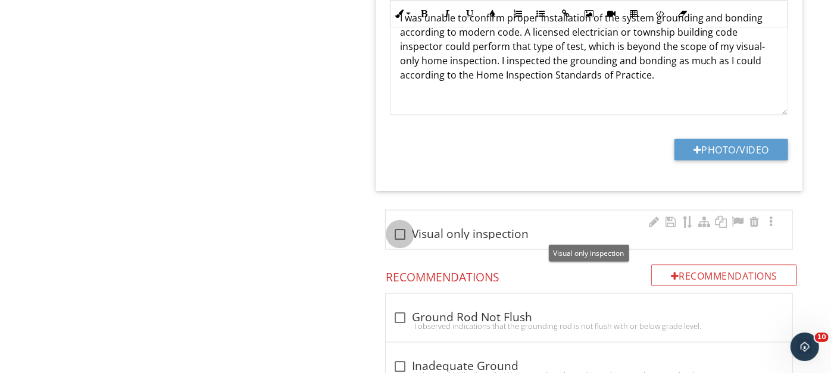
click at [400, 230] on div at bounding box center [400, 234] width 20 height 20
checkbox input "true"
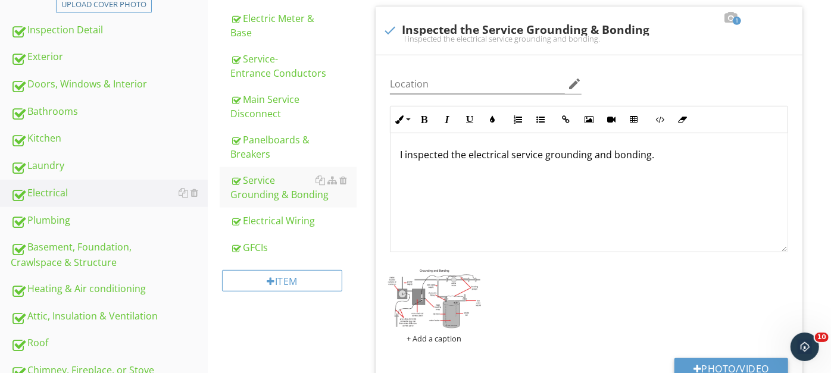
scroll to position [353, 0]
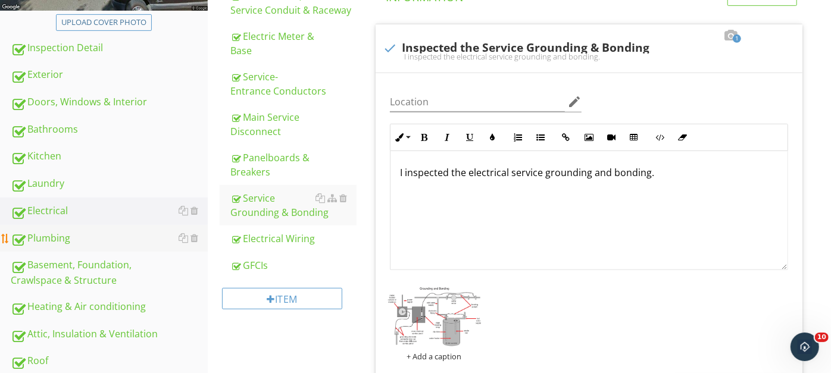
click at [66, 233] on div "Plumbing" at bounding box center [109, 238] width 197 height 15
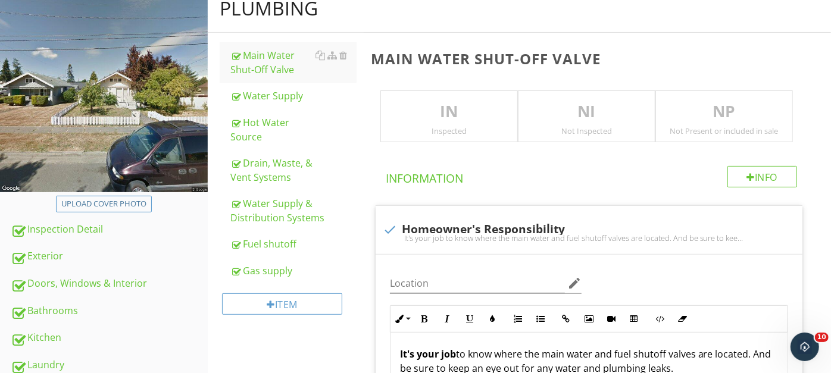
scroll to position [182, 0]
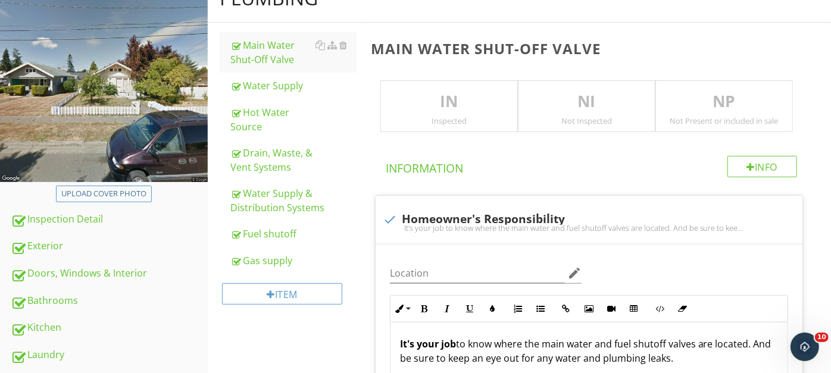
click at [556, 92] on p "NI" at bounding box center [586, 102] width 136 height 24
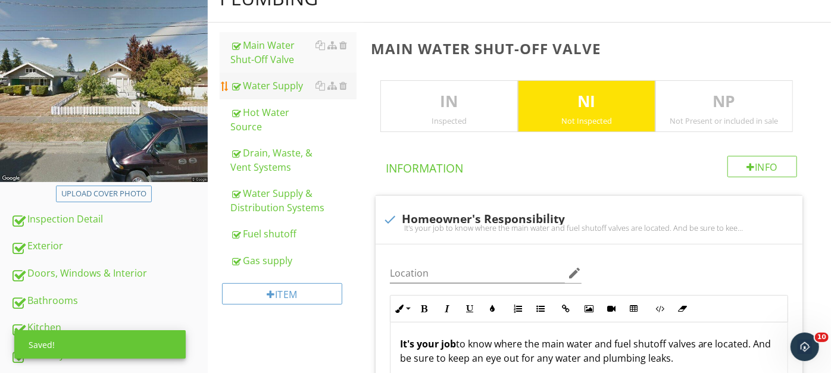
click at [262, 82] on div "Water Supply" at bounding box center [293, 86] width 126 height 14
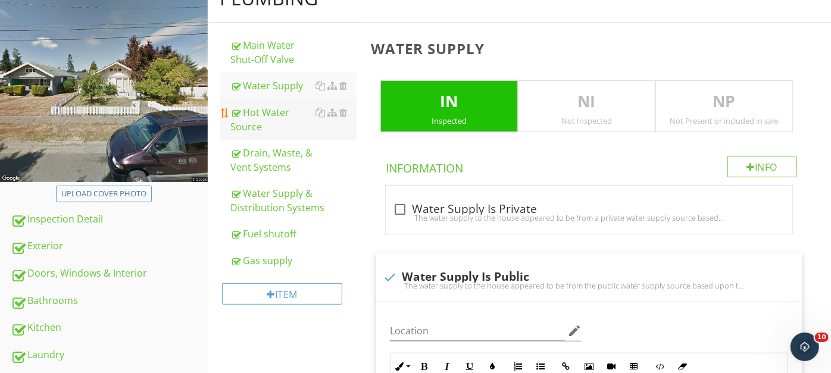
click at [276, 112] on div "Hot Water Source" at bounding box center [293, 119] width 126 height 29
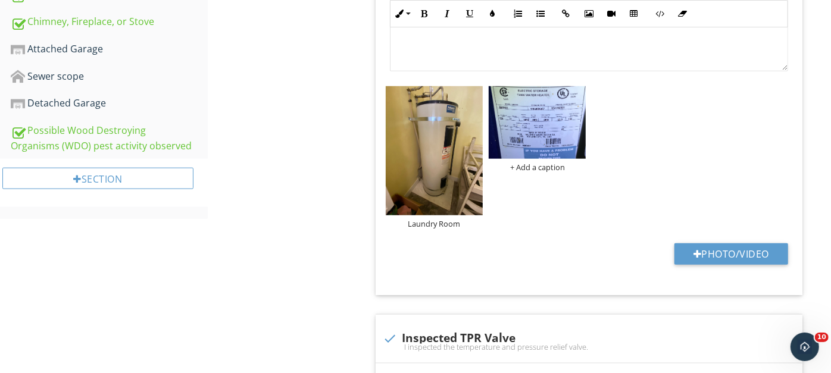
scroll to position [736, 0]
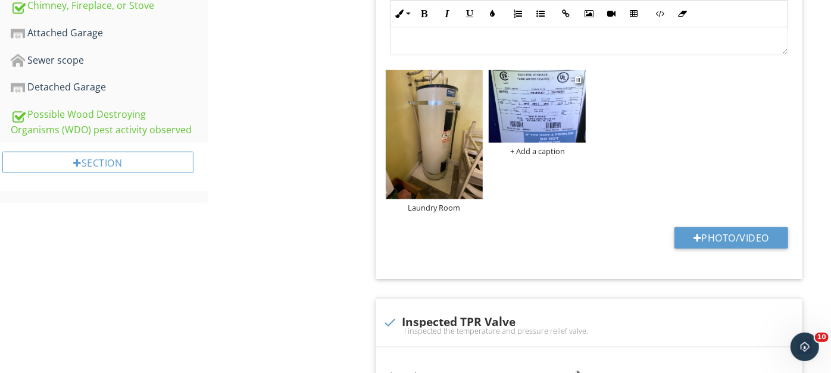
click at [554, 102] on img at bounding box center [537, 106] width 97 height 73
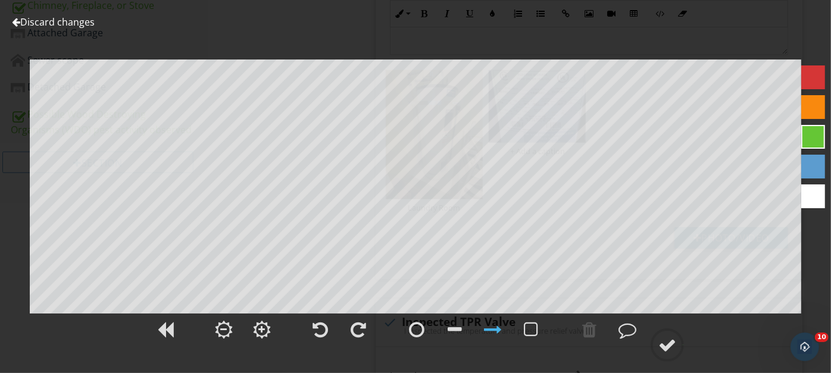
click at [31, 18] on link "Discard changes" at bounding box center [53, 21] width 83 height 13
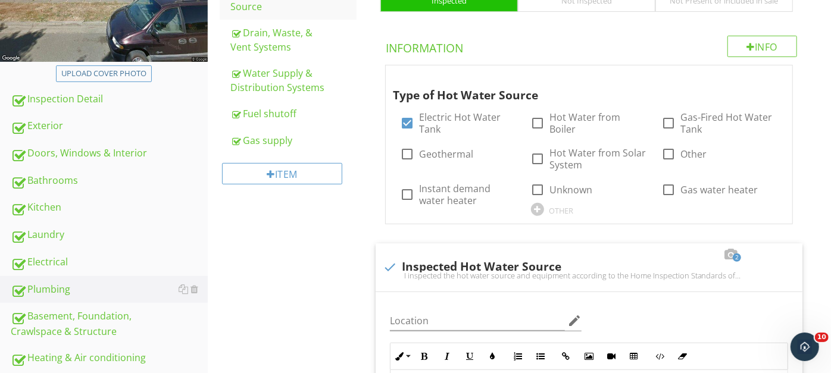
scroll to position [286, 0]
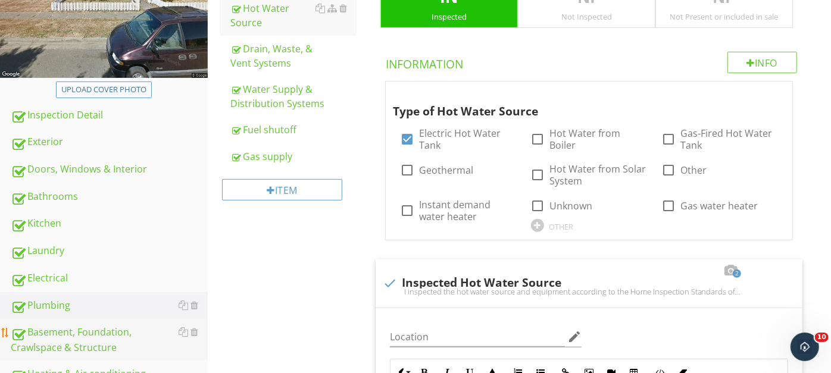
click at [73, 332] on div "Basement, Foundation, Crawlspace & Structure" at bounding box center [109, 340] width 197 height 30
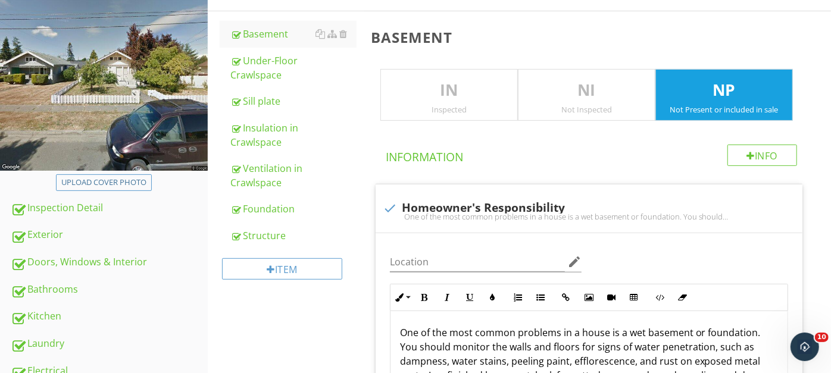
scroll to position [214, 0]
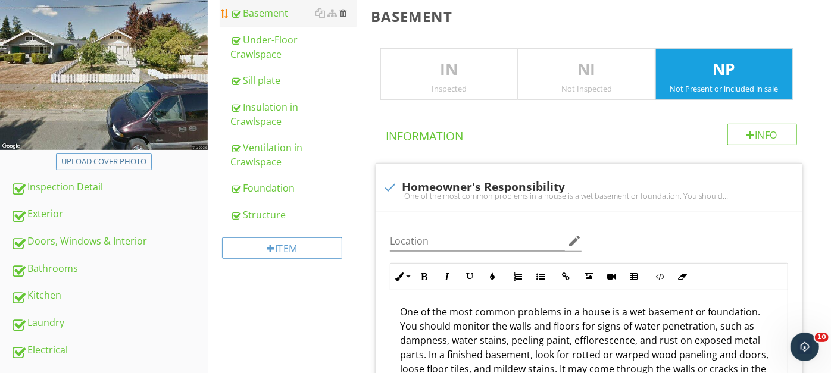
click at [345, 11] on div at bounding box center [343, 13] width 8 height 10
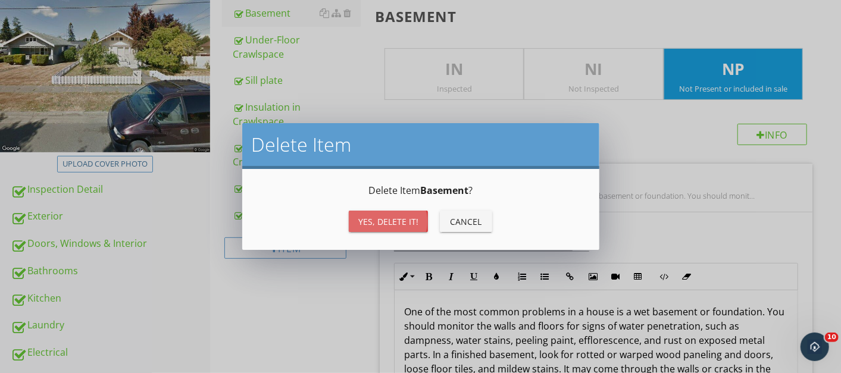
click at [373, 216] on div "Yes, Delete it!" at bounding box center [388, 221] width 60 height 12
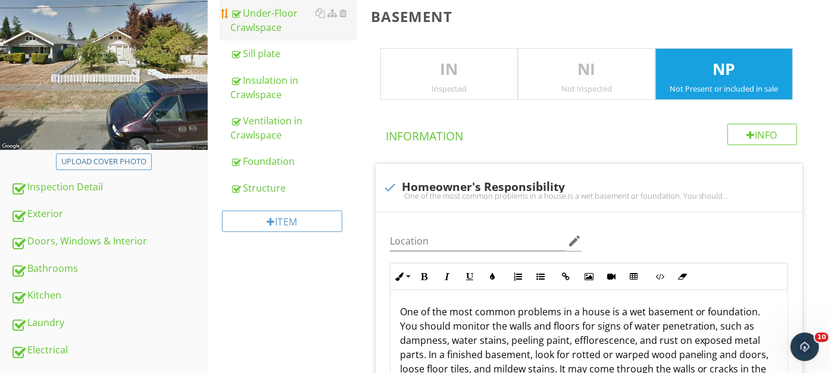
click at [262, 13] on div "Under-Floor Crawlspace" at bounding box center [293, 20] width 126 height 29
type textarea "<p>Structural components were inspected according to the <a fr-original-style="…"
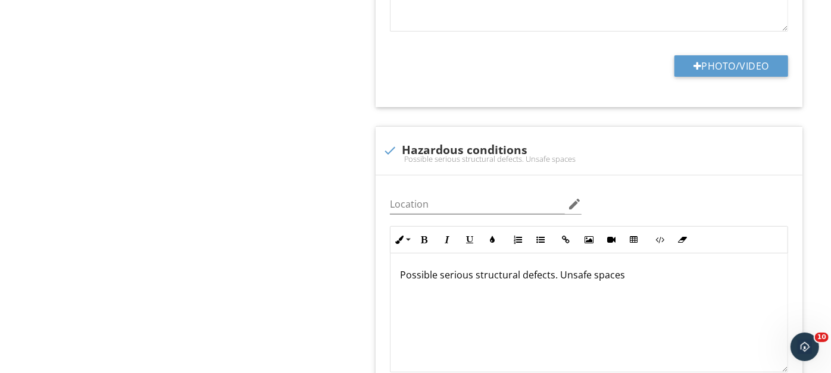
scroll to position [3026, 0]
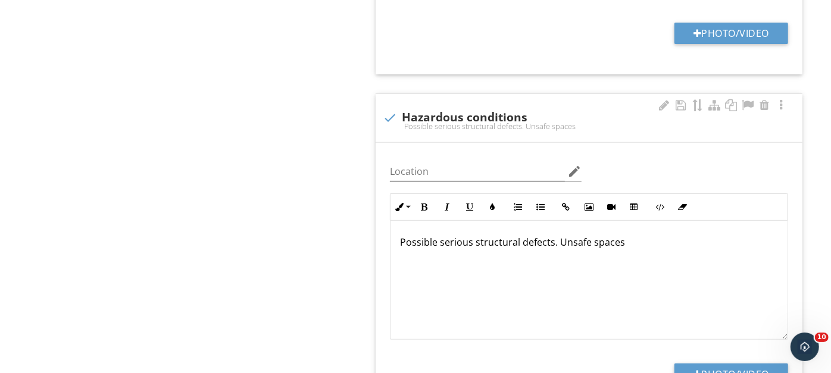
click at [627, 235] on p "Possible serious structural defects. Unsafe spaces" at bounding box center [589, 242] width 378 height 14
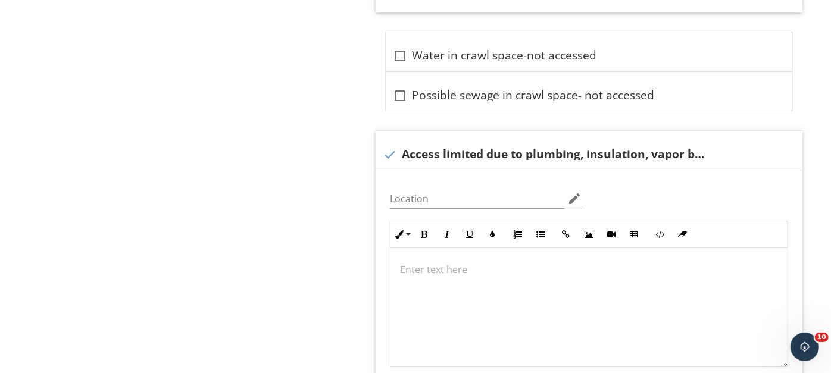
scroll to position [2664, 0]
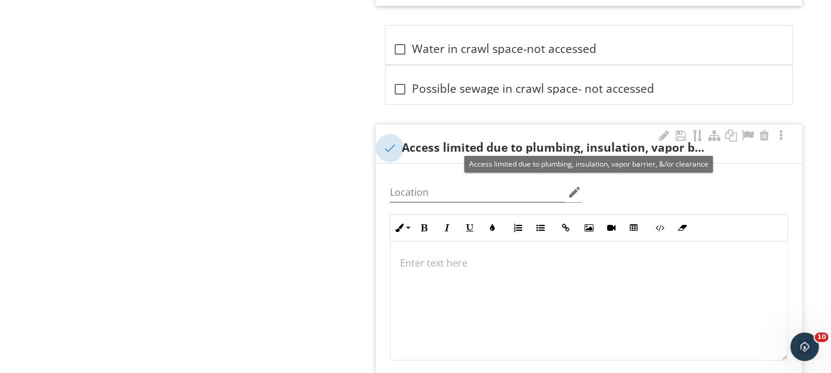
click at [386, 142] on div at bounding box center [390, 148] width 20 height 20
checkbox input "true"
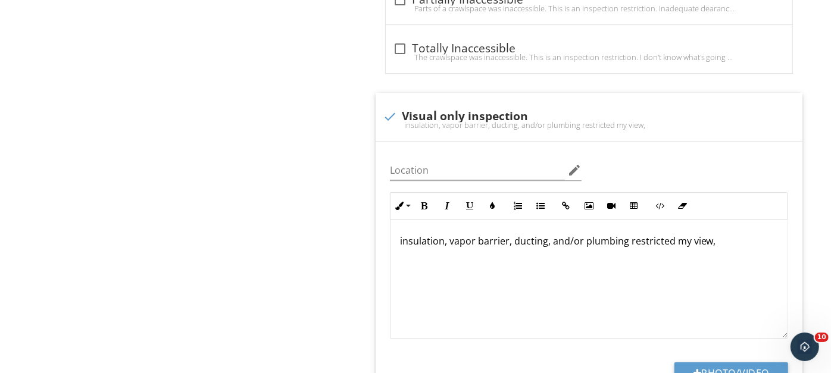
scroll to position [2305, 0]
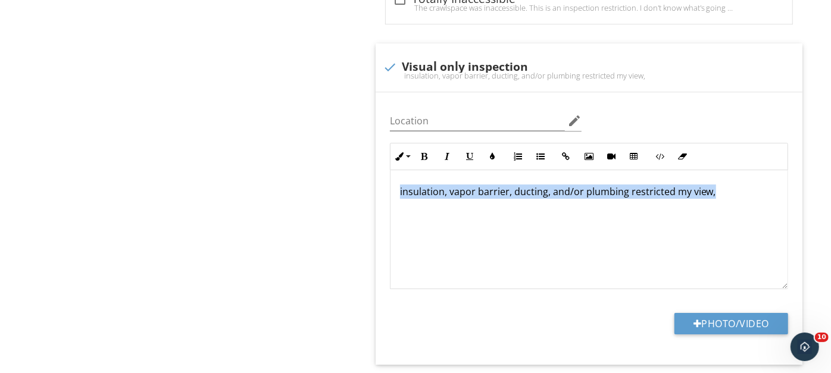
drag, startPoint x: 714, startPoint y: 186, endPoint x: 313, endPoint y: 182, distance: 401.1
click at [313, 182] on div "Basement, Foundation, Crawlspace & Structure Under-Floor Crawlspace Sill plate …" at bounding box center [519, 181] width 623 height 4663
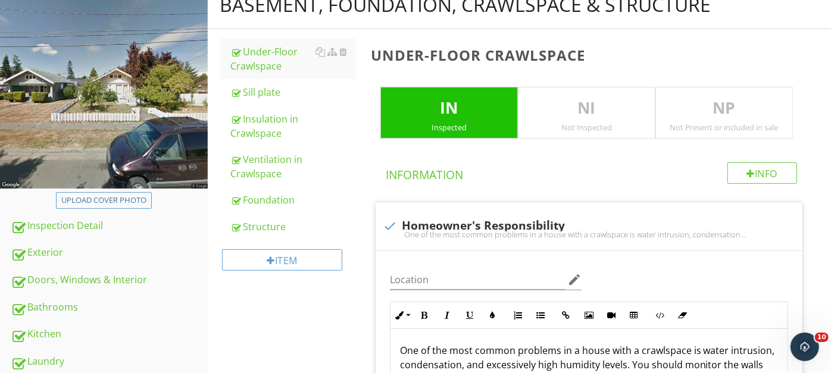
scroll to position [151, 0]
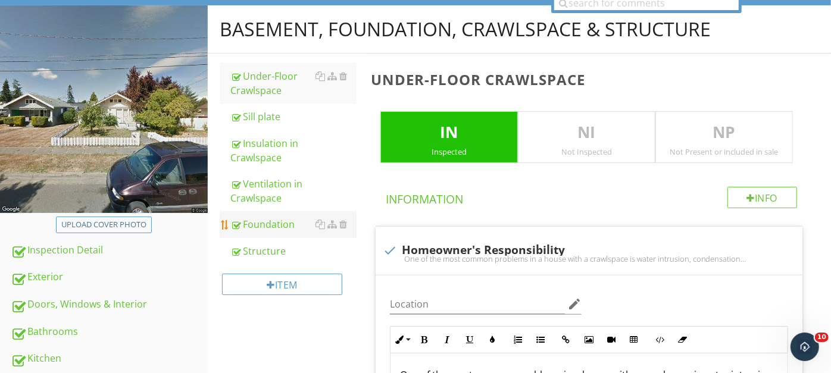
click at [277, 218] on div "Foundation" at bounding box center [293, 224] width 126 height 14
type textarea "<p>Structural components were inspected according to the <a fr-original-style="…"
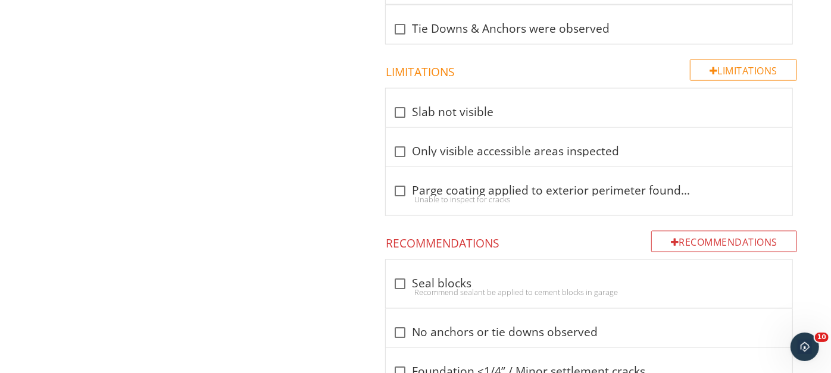
scroll to position [972, 0]
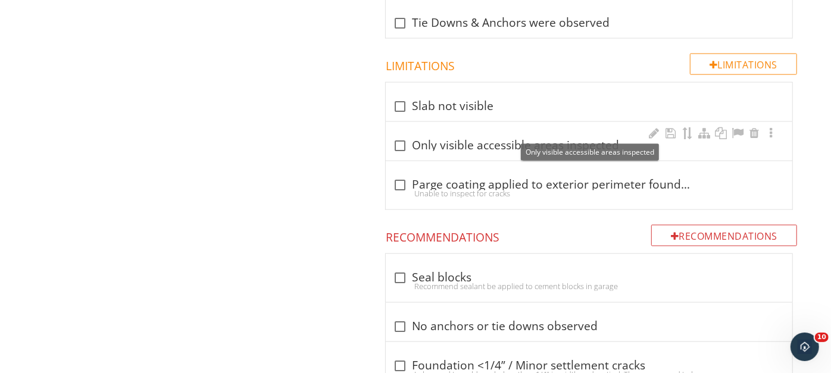
click at [399, 136] on div at bounding box center [400, 146] width 20 height 20
checkbox input "true"
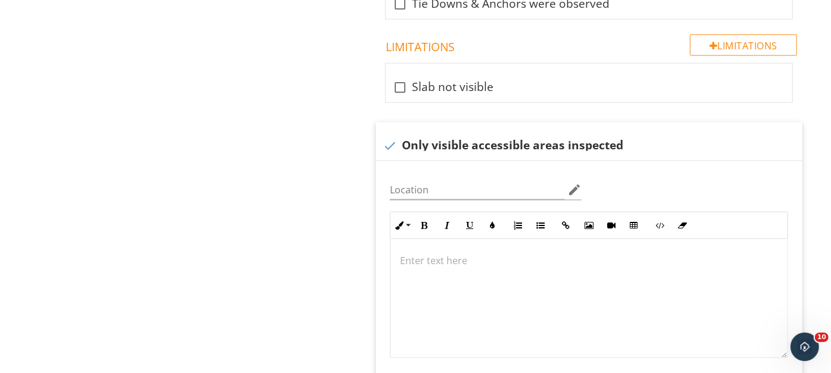
scroll to position [1004, 0]
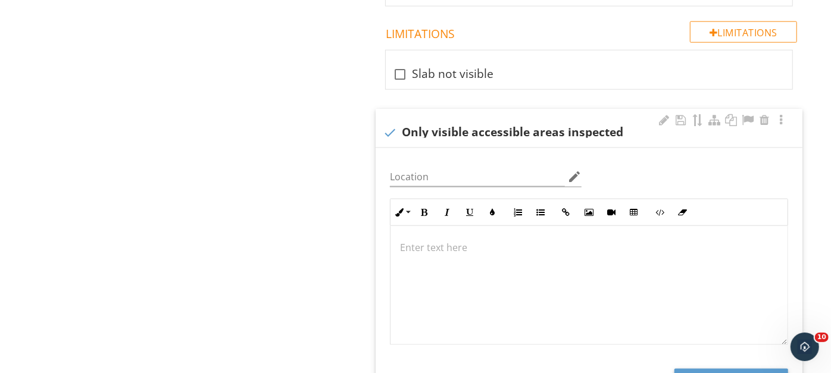
click at [431, 240] on p at bounding box center [589, 247] width 378 height 14
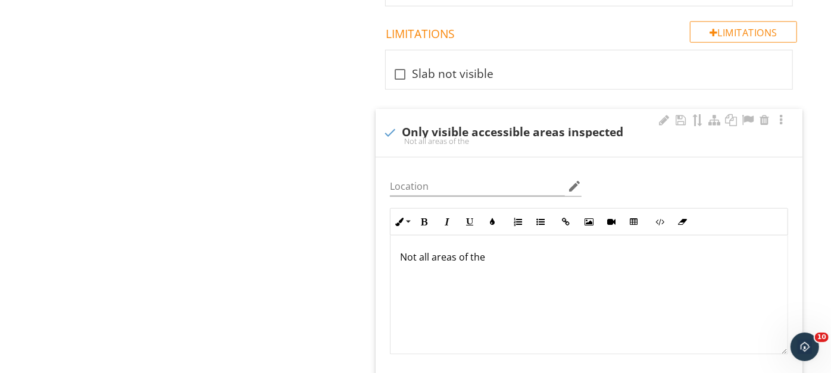
scroll to position [1013, 0]
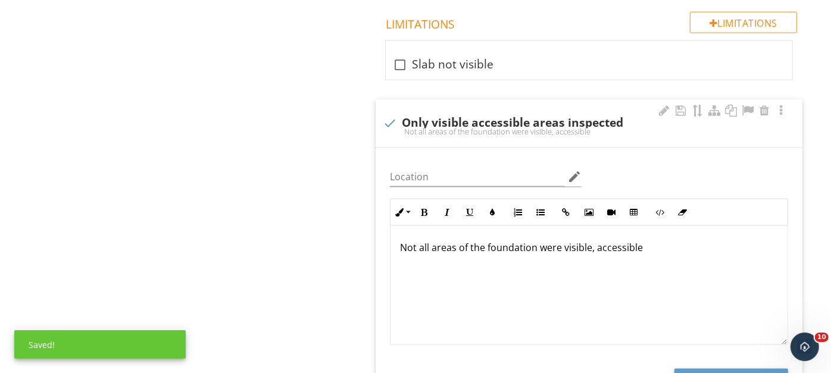
click at [640, 240] on p "Not all areas of the foundation were visible, accessible" at bounding box center [589, 247] width 378 height 14
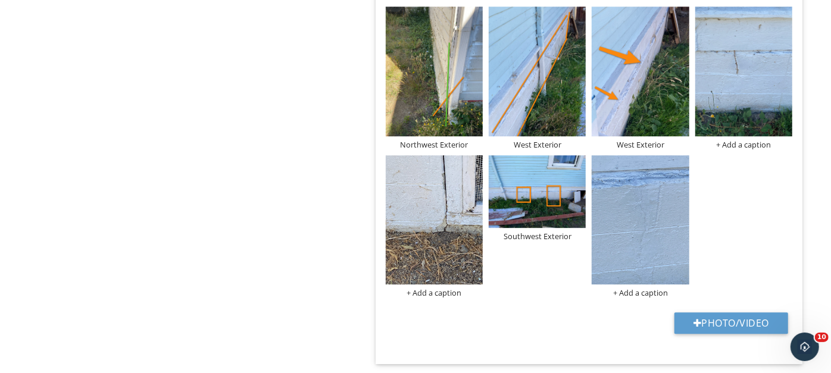
scroll to position [2032, 0]
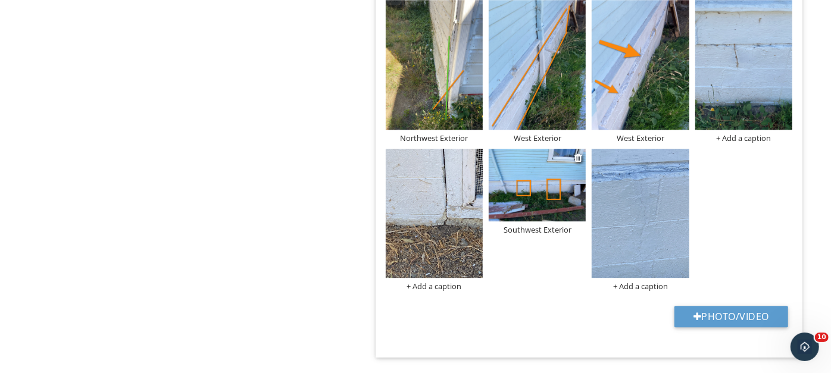
click at [530, 173] on img at bounding box center [537, 185] width 97 height 73
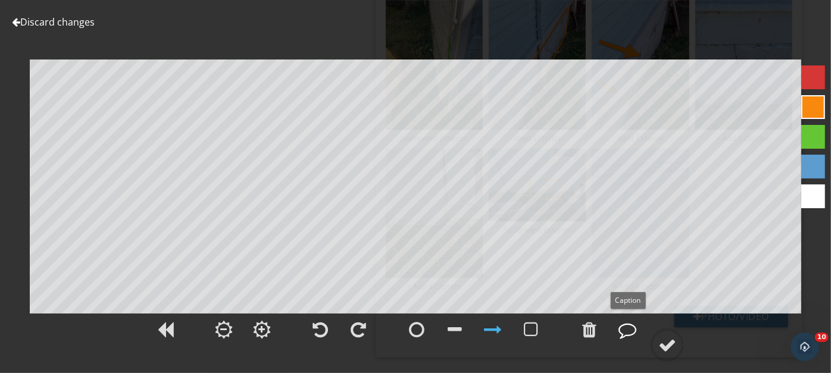
click at [628, 328] on div at bounding box center [627, 330] width 18 height 18
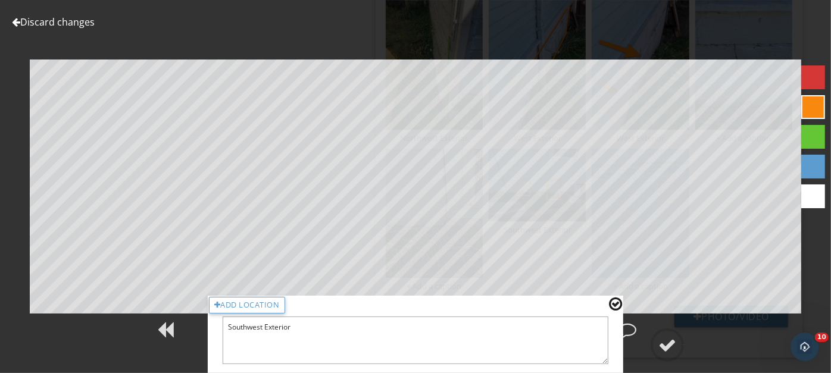
click at [314, 333] on textarea "Southwest Exterior" at bounding box center [416, 341] width 386 height 48
type textarea "Southwest Exterior- These areas appeared to be cracks caused my structural move…"
click at [615, 302] on div at bounding box center [615, 303] width 13 height 15
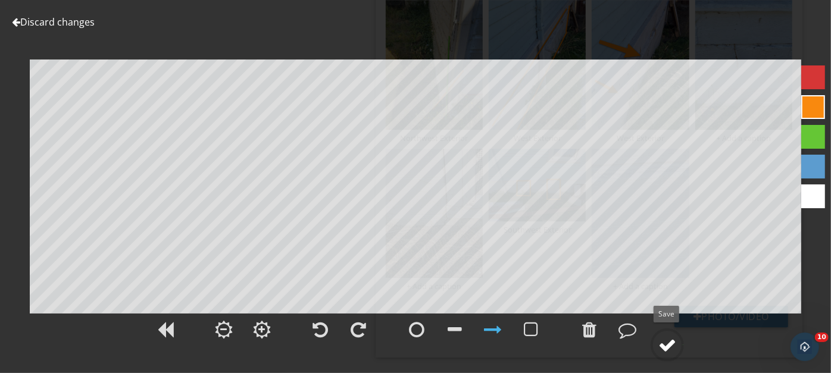
click at [668, 341] on div at bounding box center [667, 345] width 18 height 18
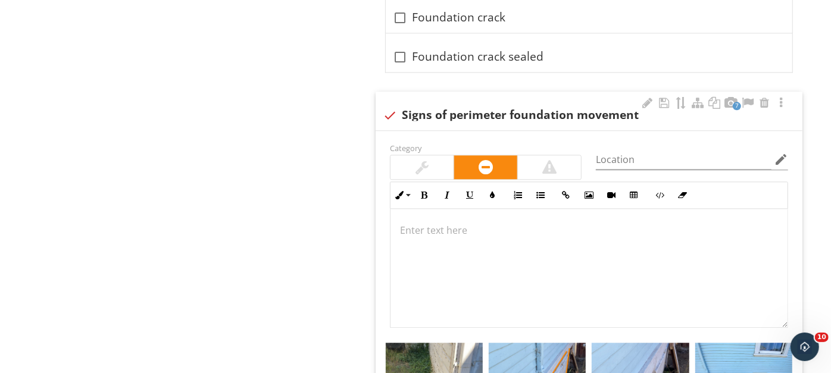
scroll to position [1683, 0]
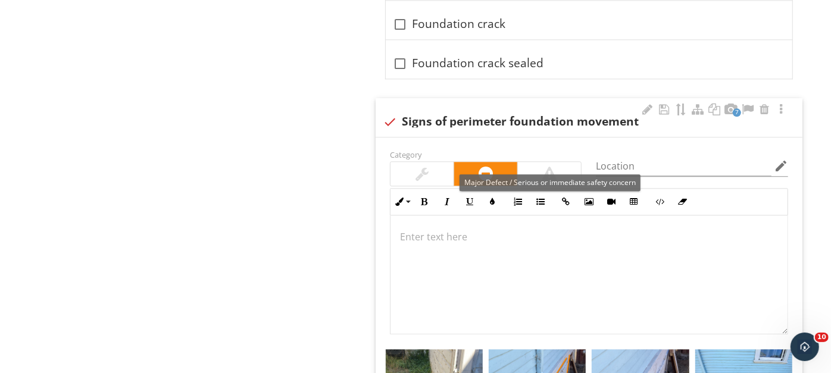
click at [534, 162] on div at bounding box center [549, 174] width 63 height 24
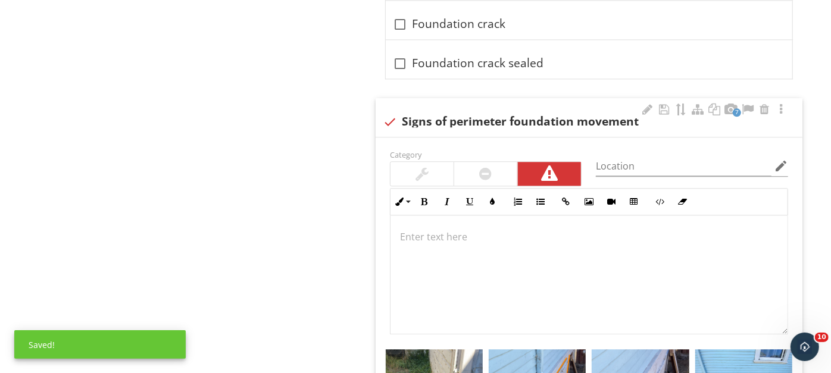
click at [433, 230] on p at bounding box center [589, 237] width 378 height 14
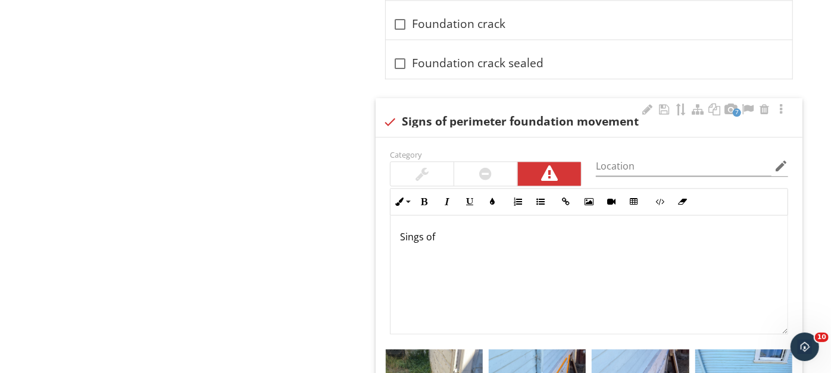
scroll to position [1692, 0]
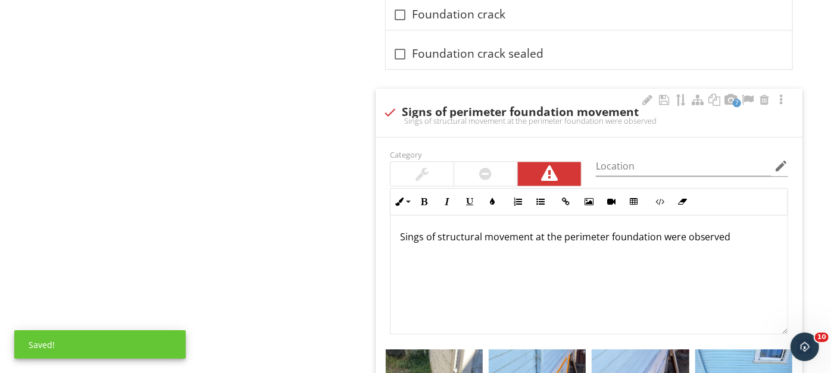
click at [437, 230] on p "Sings of structural movement at the perimeter foundation were observed" at bounding box center [589, 237] width 378 height 14
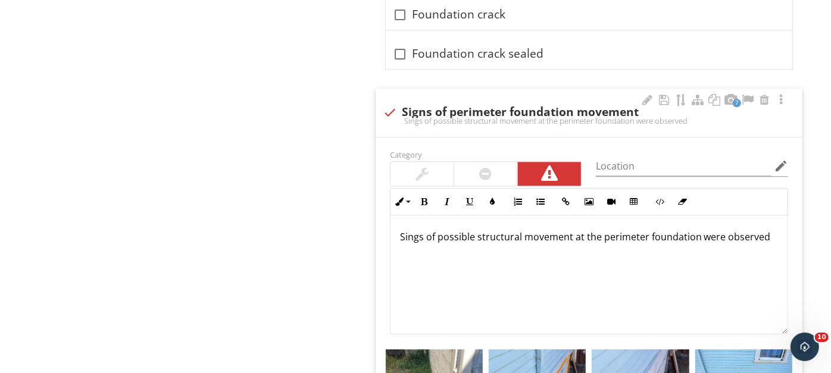
click at [764, 230] on p "Sings of possible structural movement at the perimeter foundation were observed" at bounding box center [589, 237] width 378 height 14
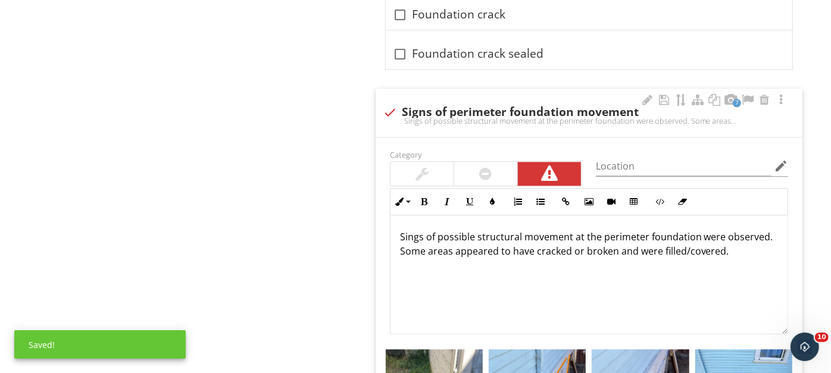
click at [400, 230] on p "Sings of possible structural movement at the perimeter foundation were observed…" at bounding box center [589, 244] width 378 height 29
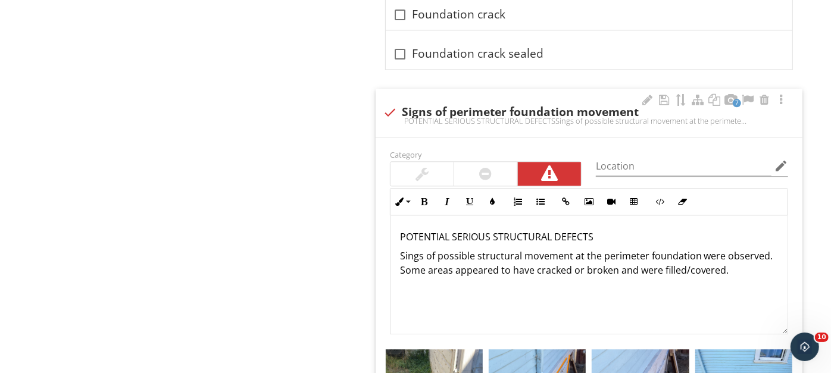
click at [449, 230] on p "POTENTIAL SERIOUS STRUCTURAL DEFECTS" at bounding box center [589, 237] width 378 height 14
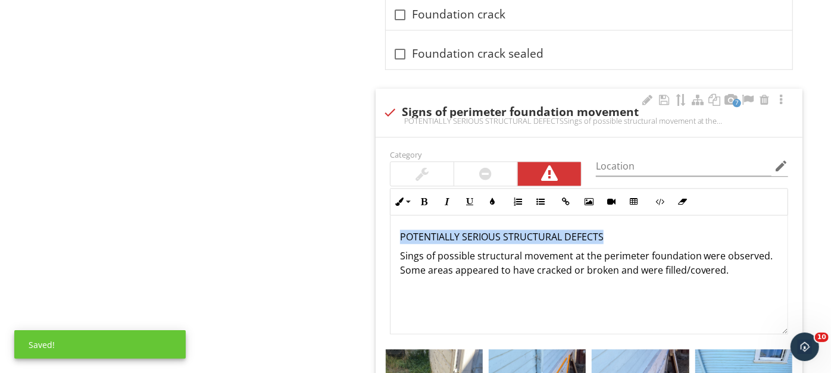
drag, startPoint x: 396, startPoint y: 221, endPoint x: 608, endPoint y: 220, distance: 212.5
click at [608, 220] on div "POTENTIALLY SERIOUS STRUCTURAL DEFECTS Sings of possible structural movement at…" at bounding box center [588, 274] width 397 height 119
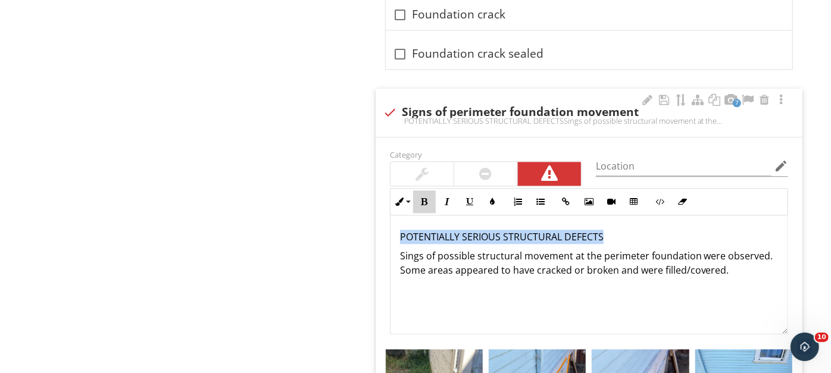
click at [424, 198] on icon "button" at bounding box center [424, 202] width 8 height 8
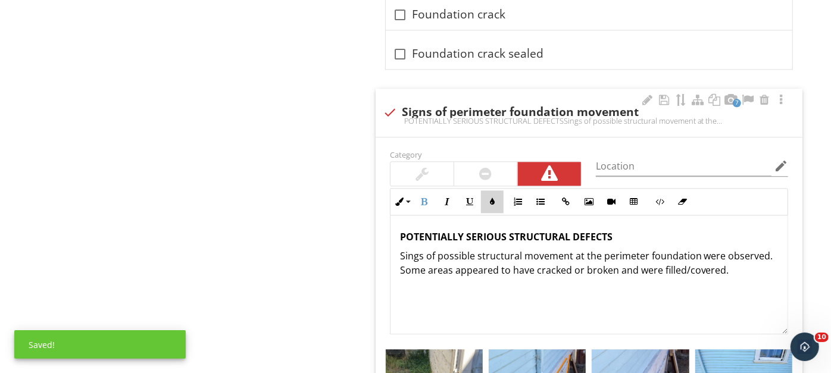
click at [493, 198] on icon "button" at bounding box center [492, 202] width 8 height 8
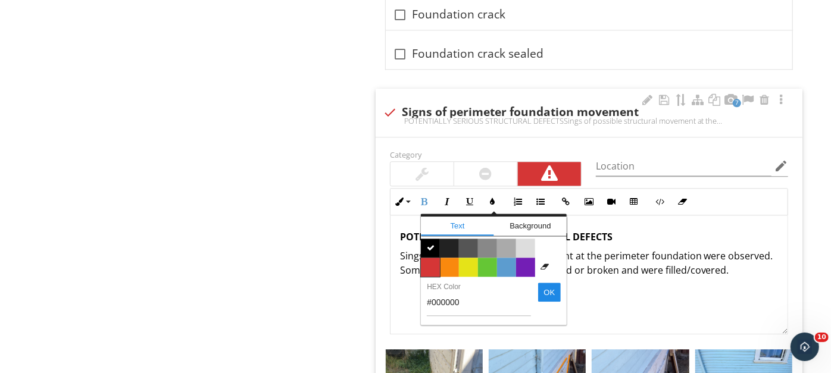
click at [428, 258] on span "Color #d53636" at bounding box center [430, 267] width 19 height 19
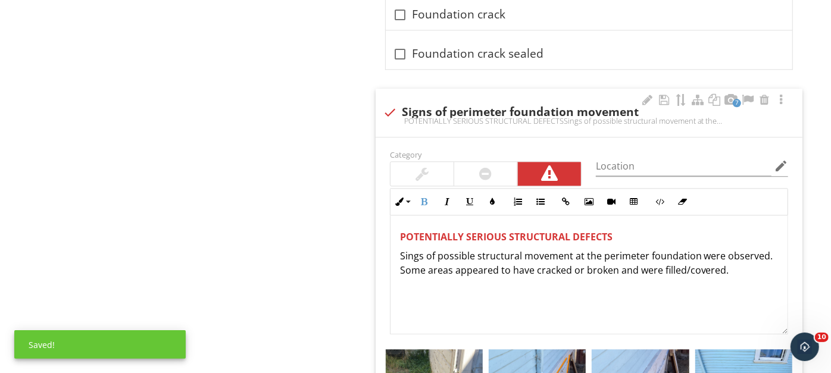
click at [731, 270] on div "POTENTIALLY SERIOUS STRUCTURAL DEFECTS Sings of possible structural movement at…" at bounding box center [588, 274] width 397 height 119
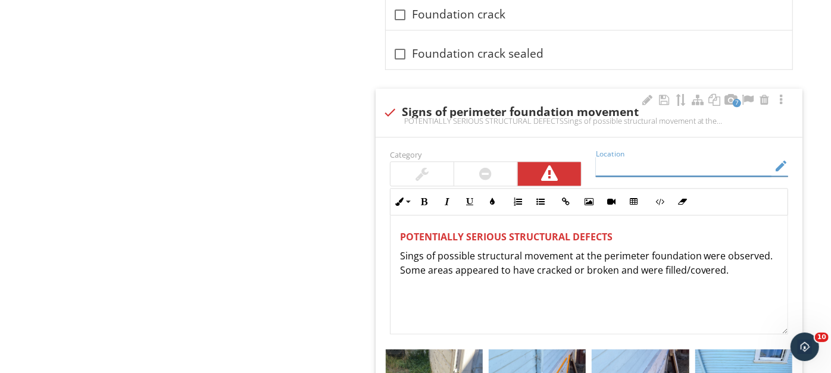
click at [636, 157] on input "Location" at bounding box center [684, 167] width 176 height 20
type input "m"
type input "Multiple areas"
click at [687, 230] on p "POTENTIALLY SERIOUS STRUCTURAL DEFECTS" at bounding box center [589, 237] width 378 height 14
click at [728, 250] on p "Sings of possible structural movement at the perimeter foundation were observed…" at bounding box center [589, 263] width 378 height 29
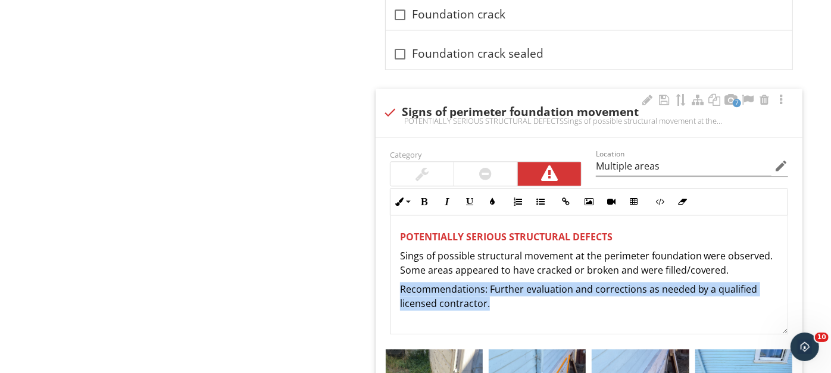
drag, startPoint x: 492, startPoint y: 285, endPoint x: 394, endPoint y: 270, distance: 99.3
click at [394, 270] on div "POTENTIALLY SERIOUS STRUCTURAL DEFECTS Sings of possible structural movement at…" at bounding box center [588, 274] width 397 height 119
copy p "Recommendations: Further evaluation and corrections as needed by a qualified li…"
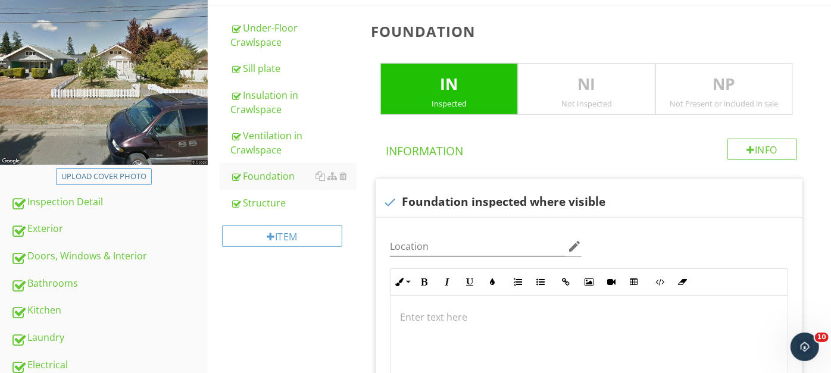
scroll to position [202, 0]
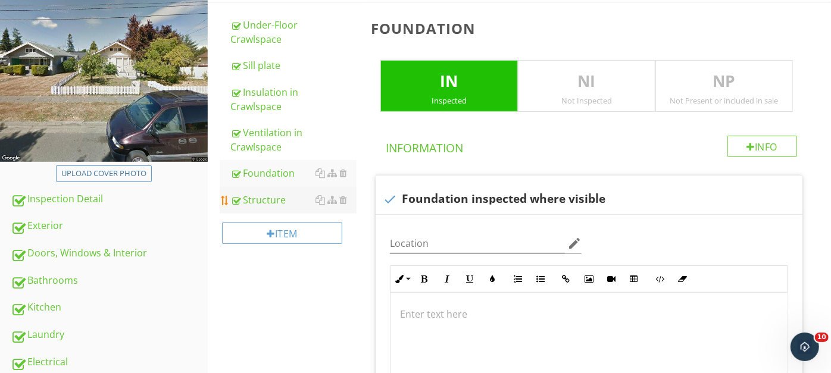
click at [270, 199] on div "Structure" at bounding box center [293, 200] width 126 height 14
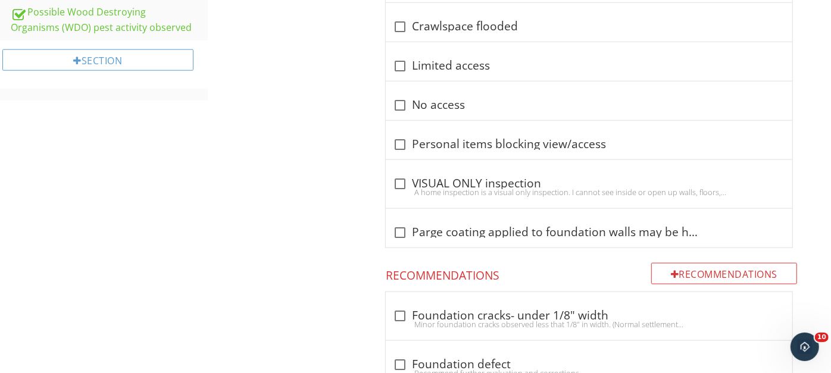
scroll to position [862, 0]
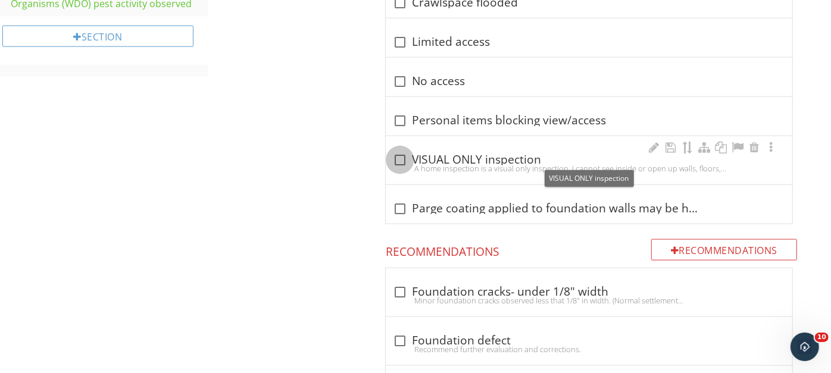
click at [396, 156] on div at bounding box center [400, 160] width 20 height 20
checkbox input "true"
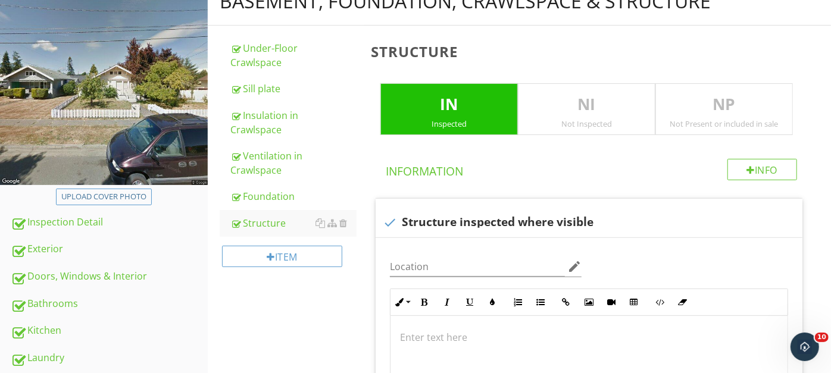
scroll to position [237, 0]
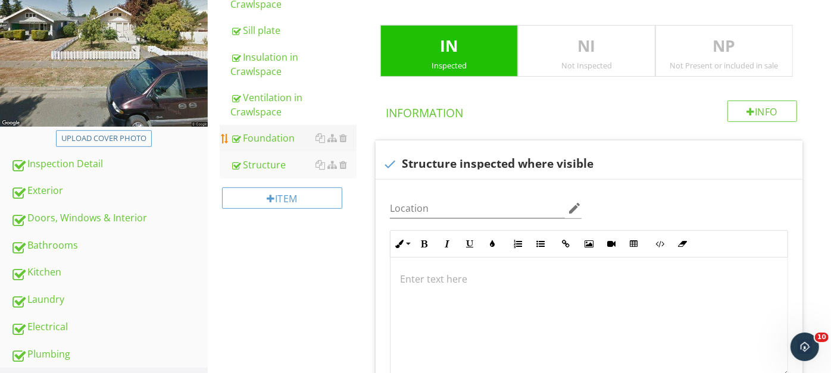
click at [271, 132] on div "Foundation" at bounding box center [293, 138] width 126 height 14
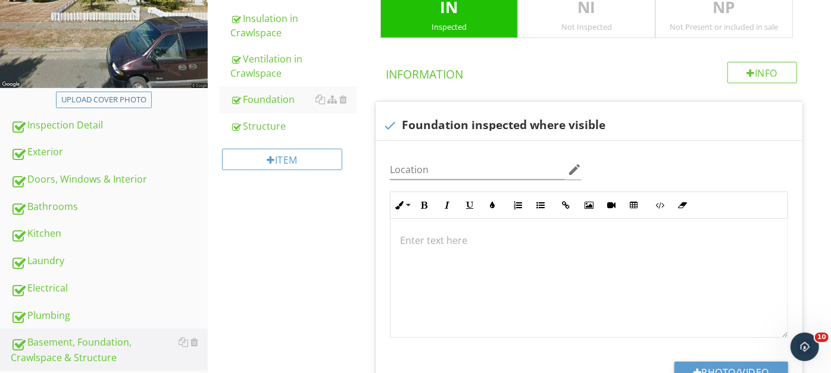
scroll to position [273, 0]
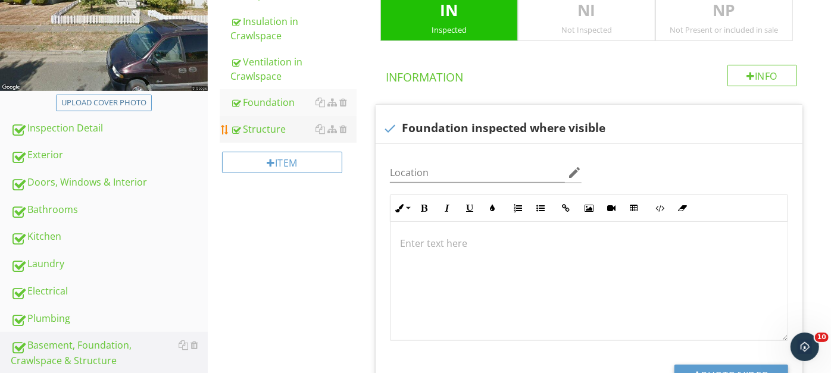
click at [265, 125] on div "Structure" at bounding box center [293, 129] width 126 height 14
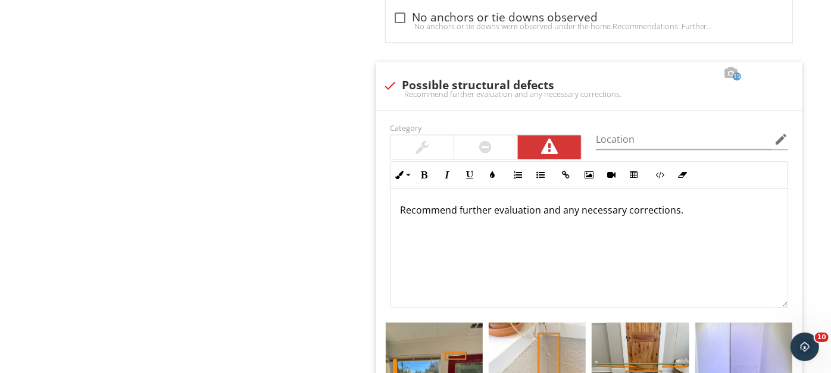
scroll to position [1628, 0]
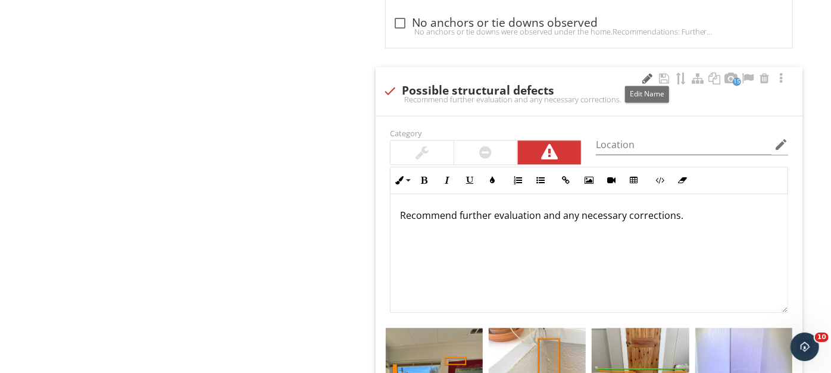
click at [646, 74] on div at bounding box center [647, 79] width 14 height 12
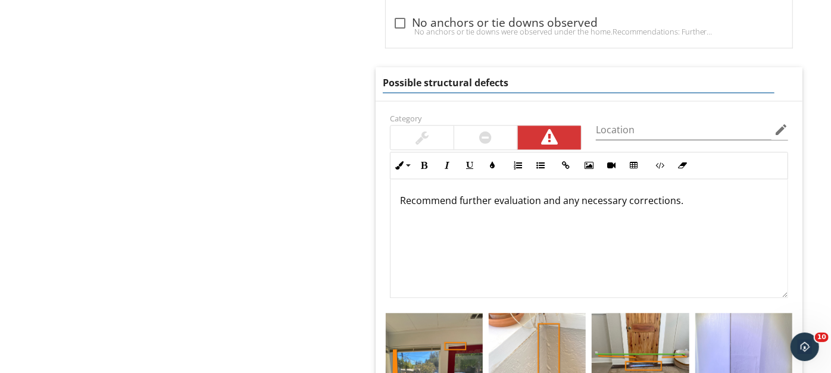
click at [423, 81] on input "Possible structural defects" at bounding box center [579, 83] width 392 height 20
type input "Possible Serious structural defects"
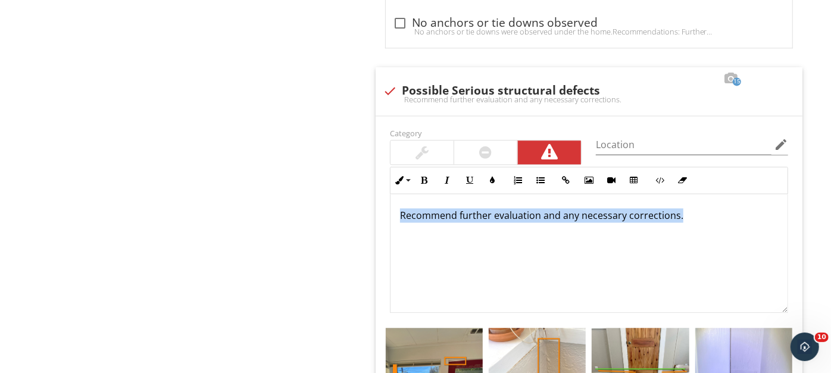
drag, startPoint x: 682, startPoint y: 191, endPoint x: 374, endPoint y: 219, distance: 309.5
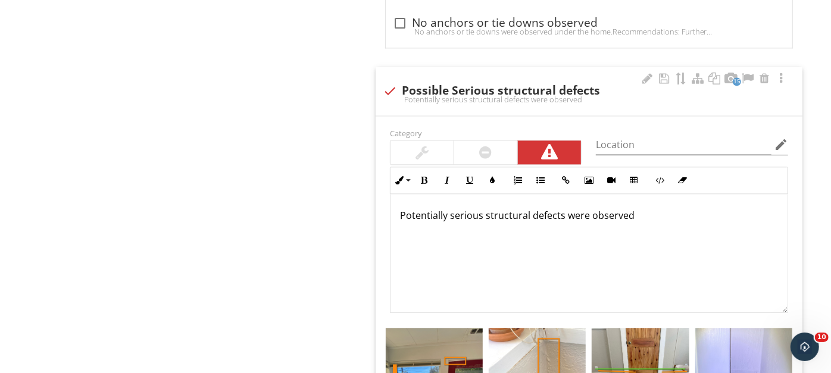
click at [400, 209] on p "Potentially serious structural defects were observed" at bounding box center [589, 215] width 378 height 14
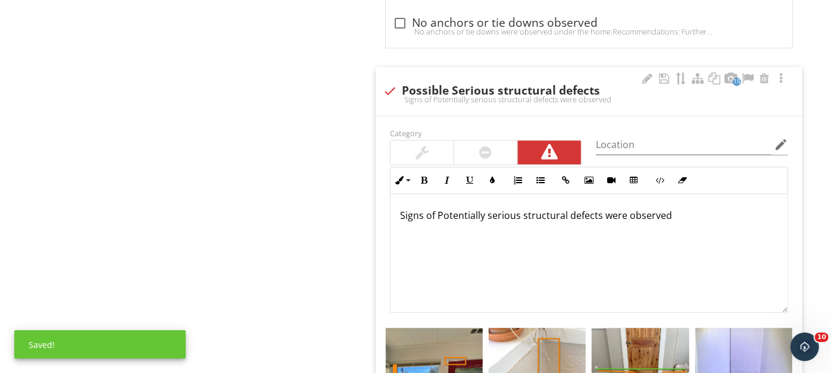
click at [442, 214] on p "Signs of Potentially serious structural defects were observed" at bounding box center [589, 215] width 378 height 14
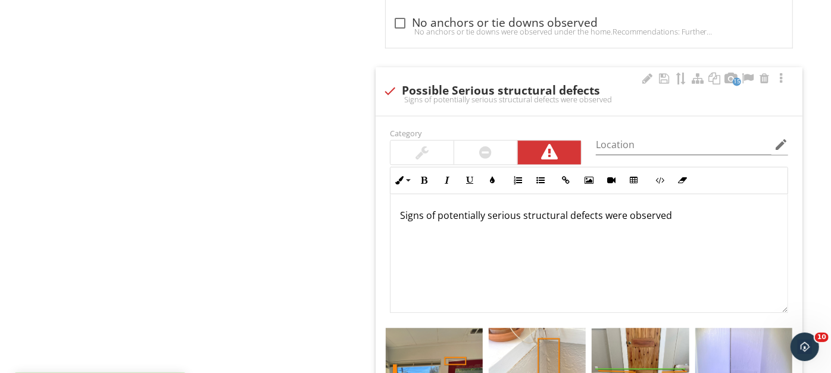
click at [667, 208] on p "Signs of potentially serious structural defects were observed" at bounding box center [589, 215] width 378 height 14
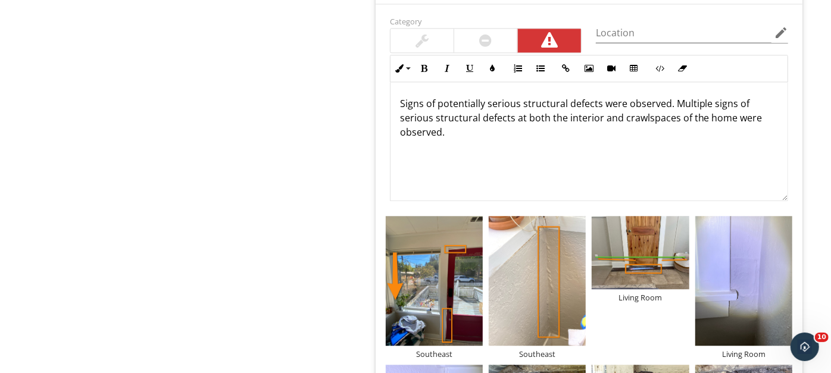
scroll to position [1724, 0]
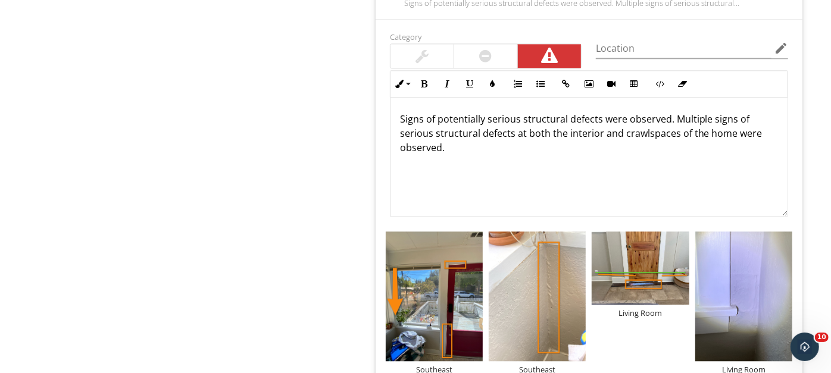
click at [455, 143] on p "Signs of potentially serious structural defects were observed. Multiple signs o…" at bounding box center [589, 133] width 378 height 43
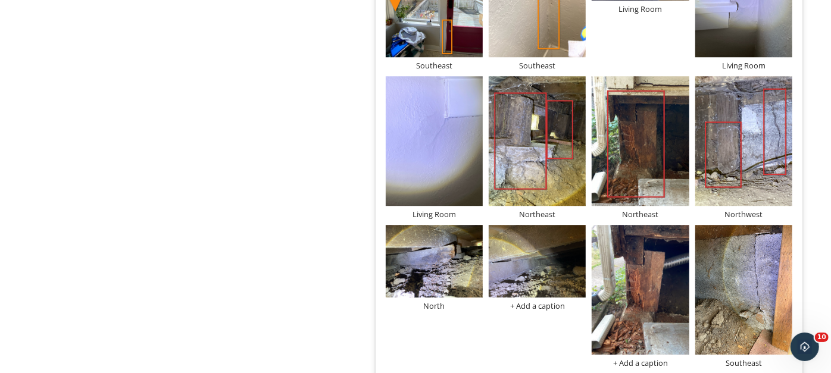
scroll to position [2012, 0]
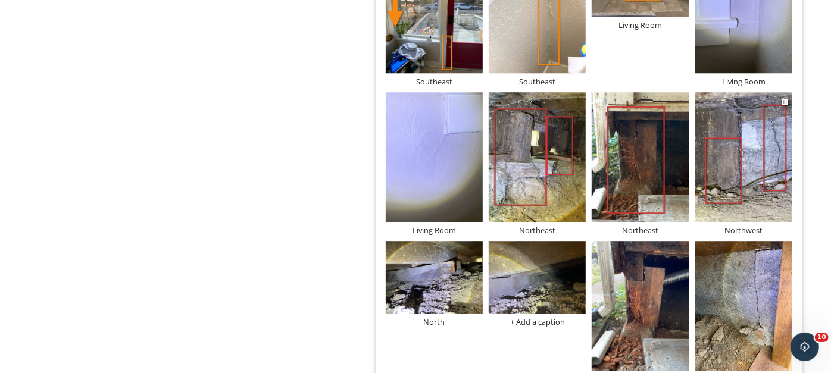
click at [758, 172] on img at bounding box center [743, 157] width 97 height 130
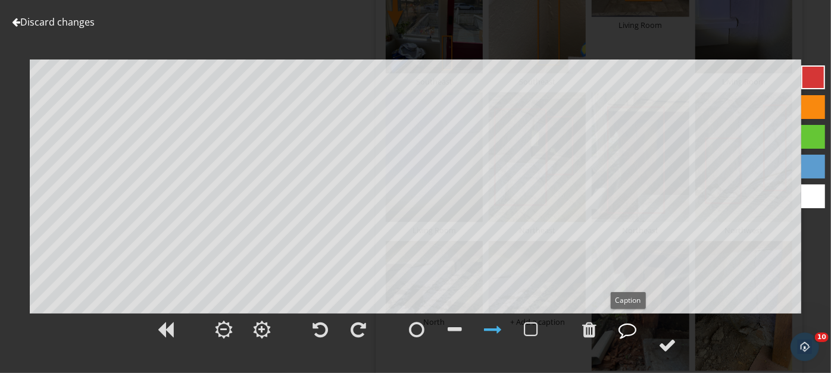
click at [631, 328] on div at bounding box center [627, 330] width 18 height 18
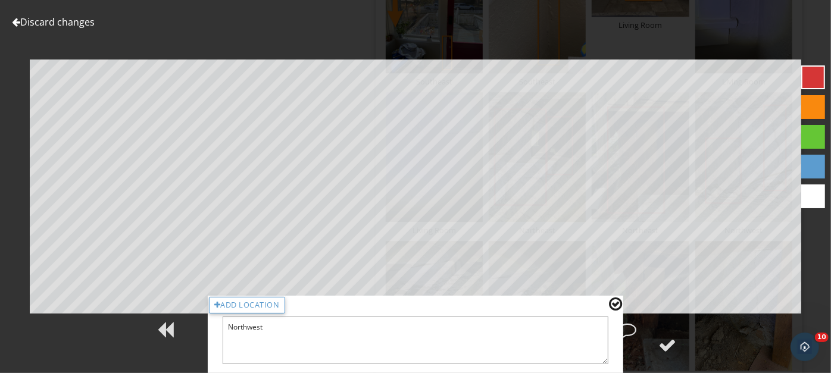
click at [274, 332] on textarea "Northwest" at bounding box center [416, 341] width 386 height 48
type textarea "Northeast"
click at [275, 302] on div "Add Location" at bounding box center [247, 305] width 76 height 17
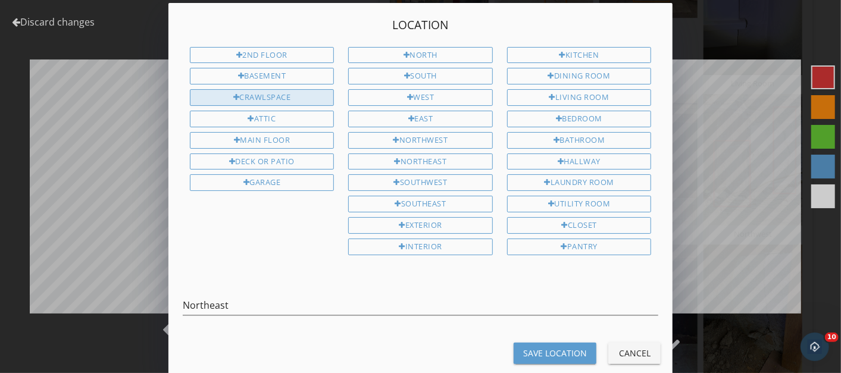
click at [277, 95] on div "Crawlspace" at bounding box center [262, 97] width 145 height 17
type input "Northeast Crawlspace"
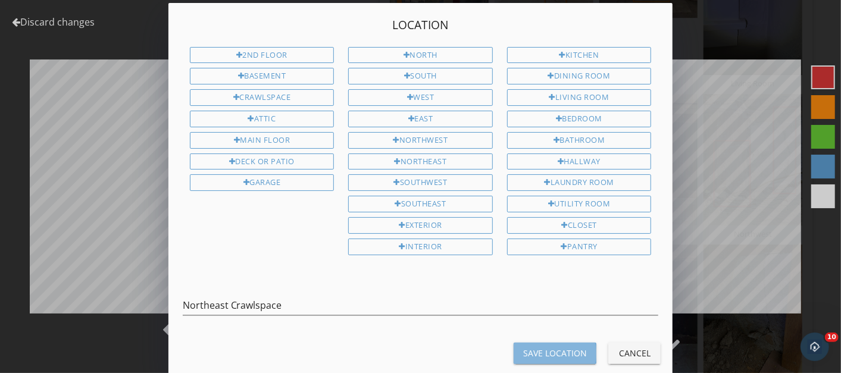
click at [544, 347] on div "Save Location" at bounding box center [555, 353] width 64 height 12
type textarea "Northeast Crawlspace"
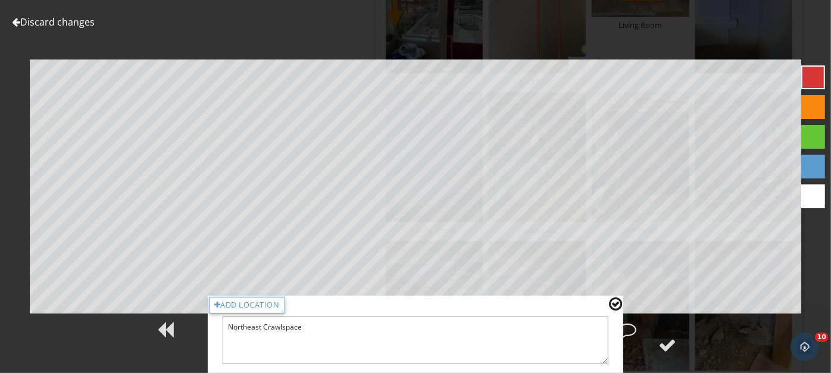
click at [615, 302] on div at bounding box center [615, 303] width 13 height 15
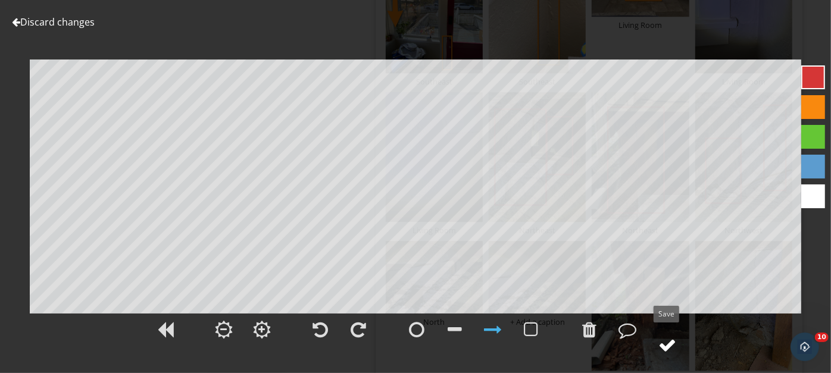
click at [669, 349] on div at bounding box center [667, 345] width 18 height 18
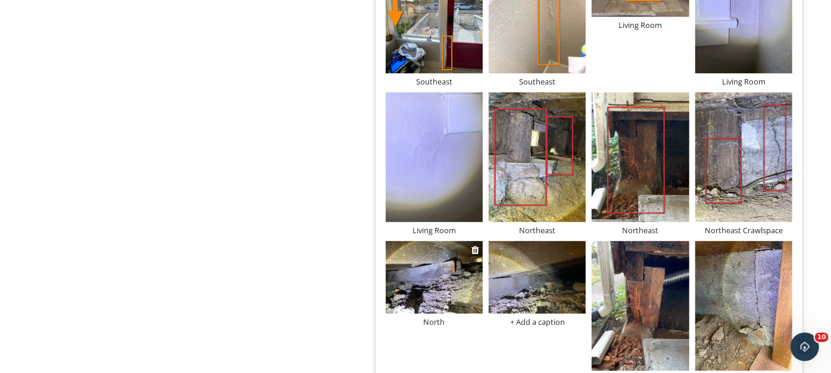
click at [428, 270] on img at bounding box center [434, 277] width 97 height 73
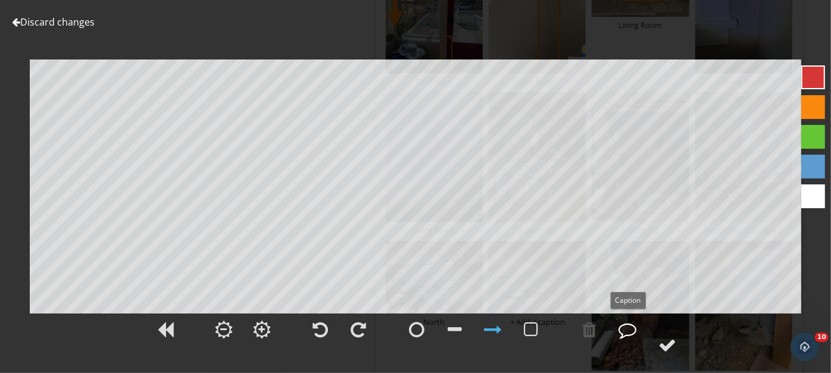
click at [627, 328] on div at bounding box center [627, 330] width 18 height 18
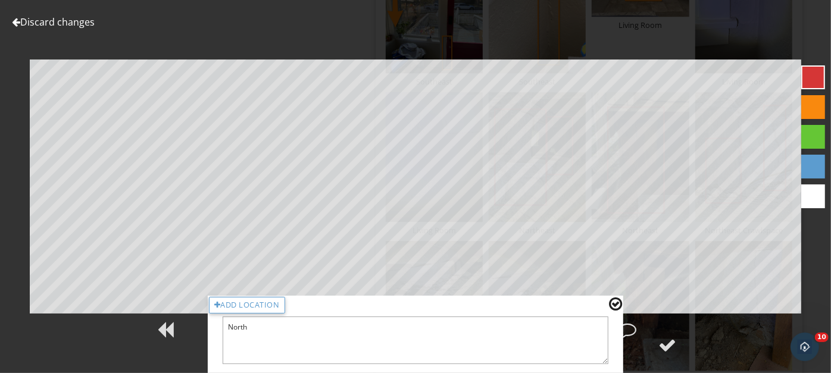
click at [318, 328] on textarea "North" at bounding box center [416, 341] width 386 height 48
click at [246, 299] on div "Add Location" at bounding box center [247, 305] width 76 height 17
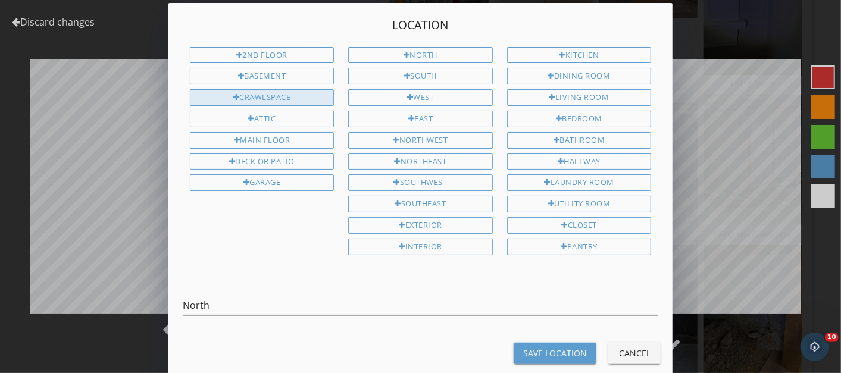
click at [270, 94] on div "Crawlspace" at bounding box center [262, 97] width 145 height 17
type input "North Crawlspace"
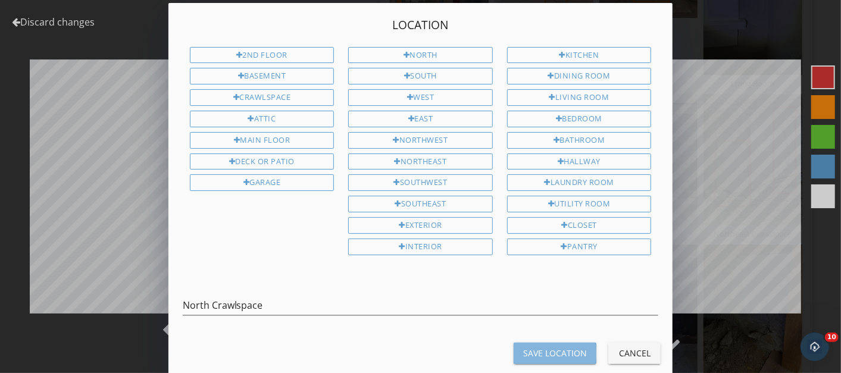
click at [556, 347] on div "Save Location" at bounding box center [555, 353] width 64 height 12
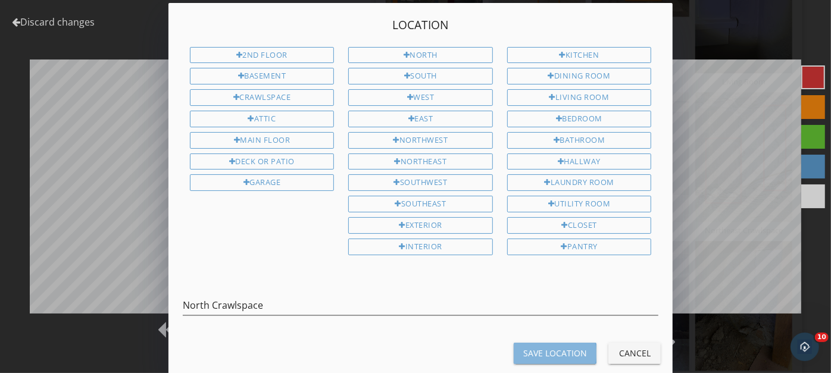
type textarea "North Crawlspace"
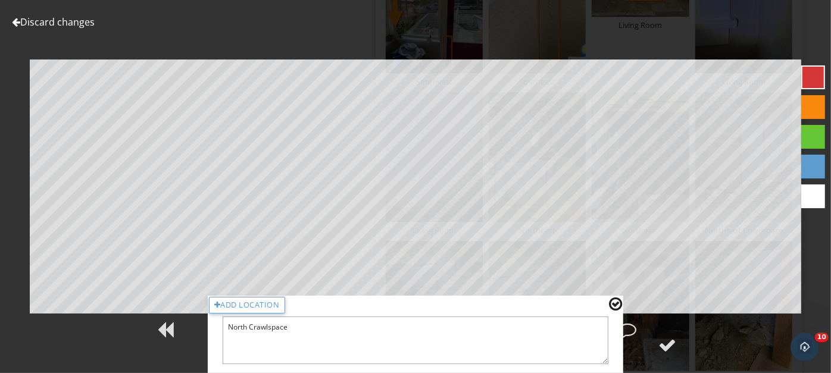
click at [616, 304] on div at bounding box center [615, 303] width 13 height 15
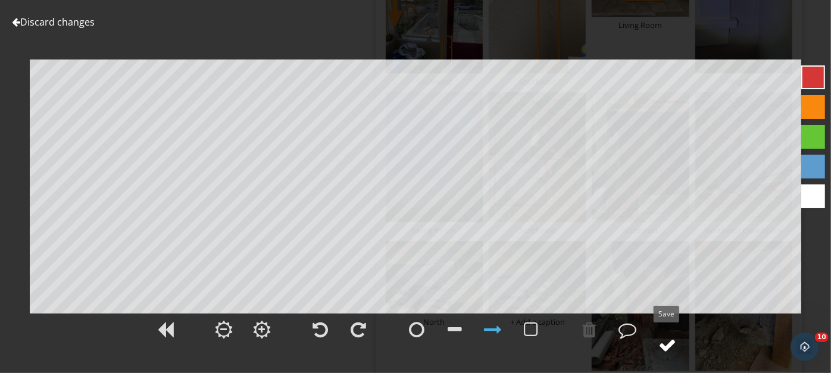
click at [672, 343] on div at bounding box center [667, 345] width 18 height 18
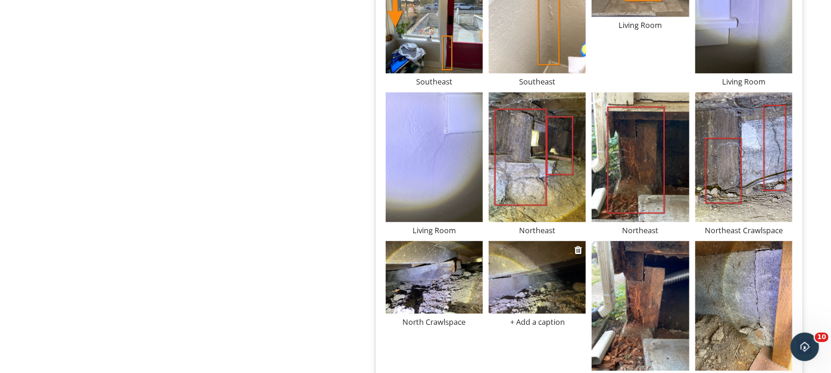
click at [548, 274] on img at bounding box center [537, 277] width 97 height 73
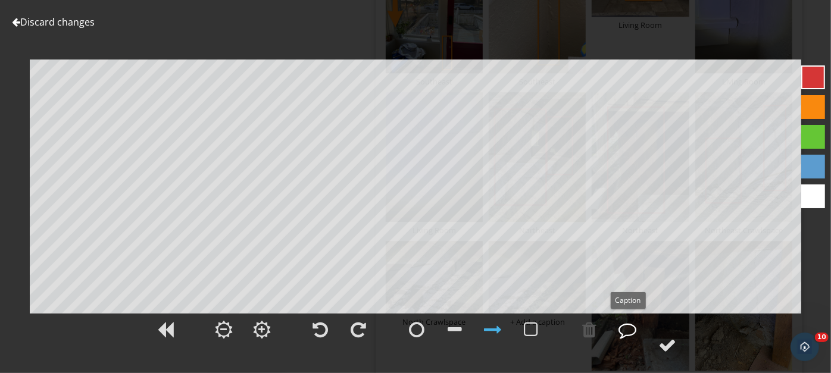
click at [625, 327] on div at bounding box center [627, 330] width 18 height 18
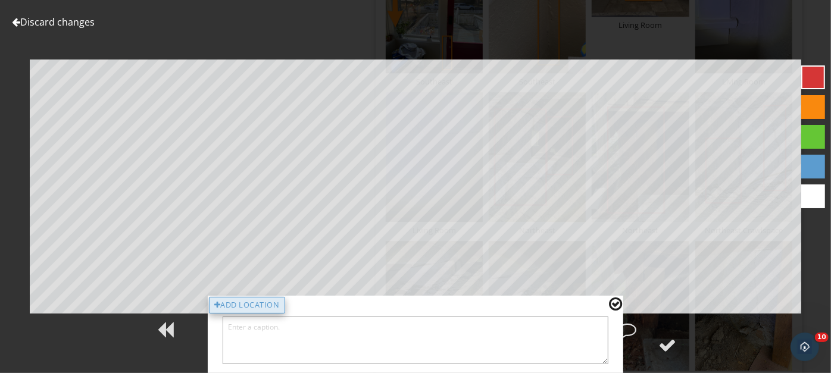
click at [245, 304] on div "Add Location" at bounding box center [247, 305] width 76 height 17
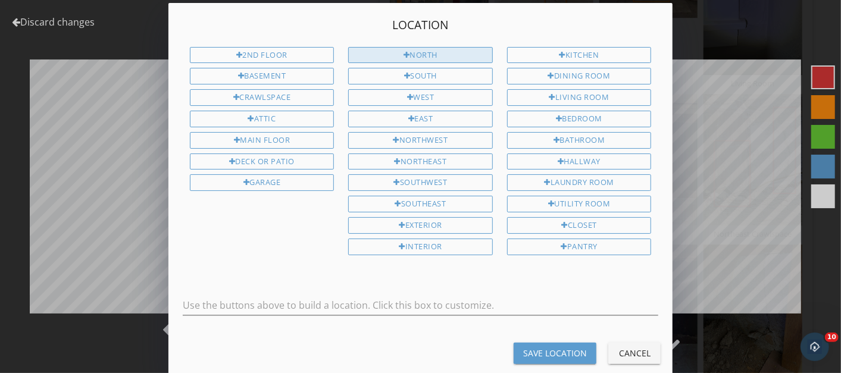
click at [387, 49] on div "North" at bounding box center [420, 55] width 145 height 17
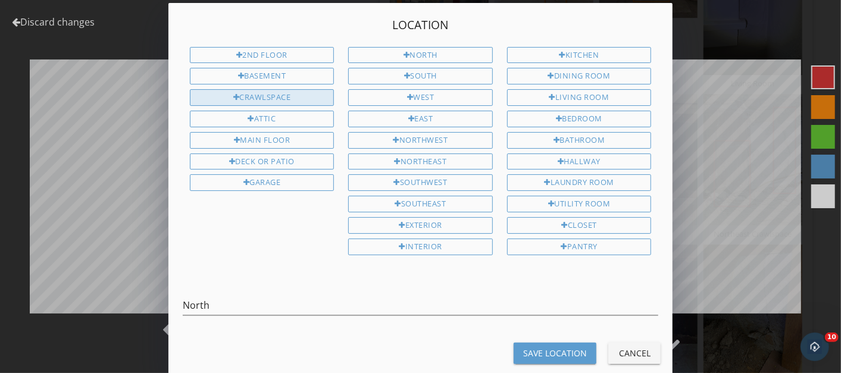
click at [255, 90] on div "Crawlspace" at bounding box center [262, 97] width 145 height 17
type input "North Crawlspace"
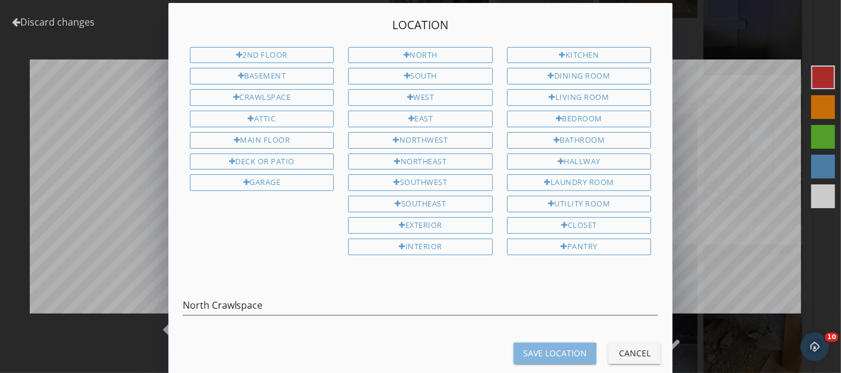
click at [558, 347] on div "Save Location" at bounding box center [555, 353] width 64 height 12
type textarea "North Crawlspace"
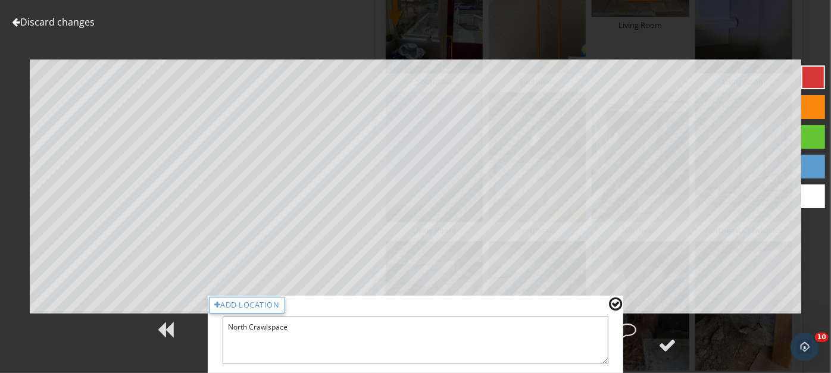
click at [615, 299] on div at bounding box center [615, 303] width 13 height 15
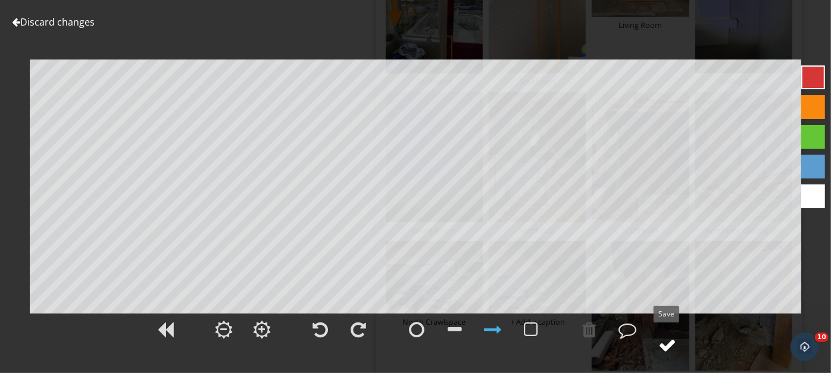
click at [669, 342] on div at bounding box center [667, 345] width 18 height 18
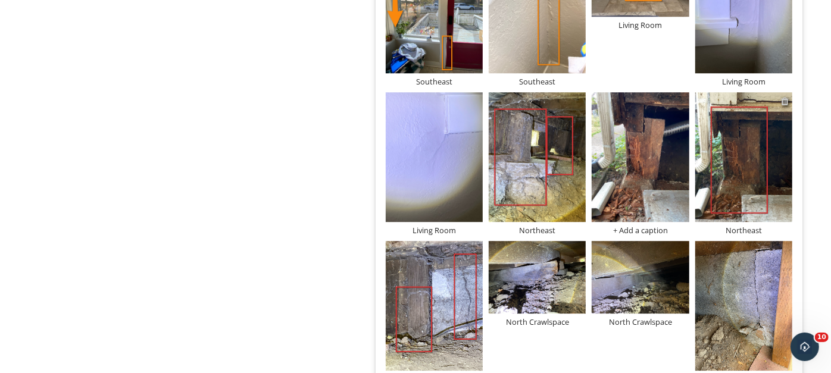
click at [785, 96] on div at bounding box center [785, 101] width 8 height 10
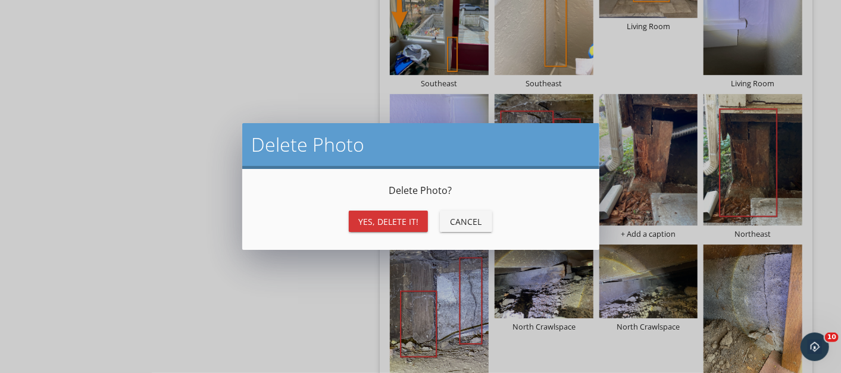
click at [377, 222] on div "Yes, Delete it!" at bounding box center [388, 221] width 60 height 12
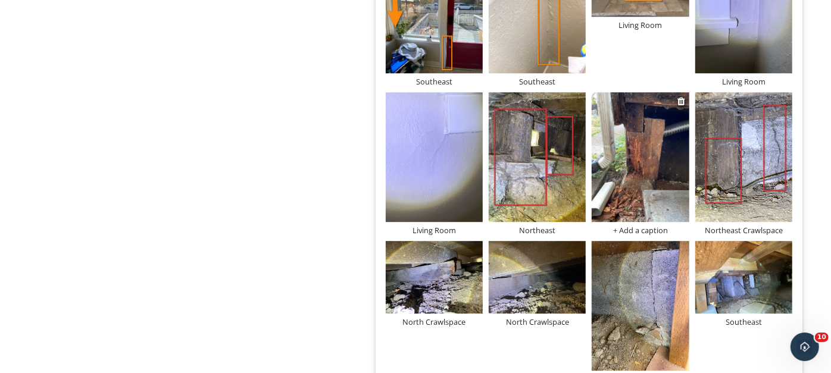
click at [649, 177] on img at bounding box center [640, 157] width 97 height 130
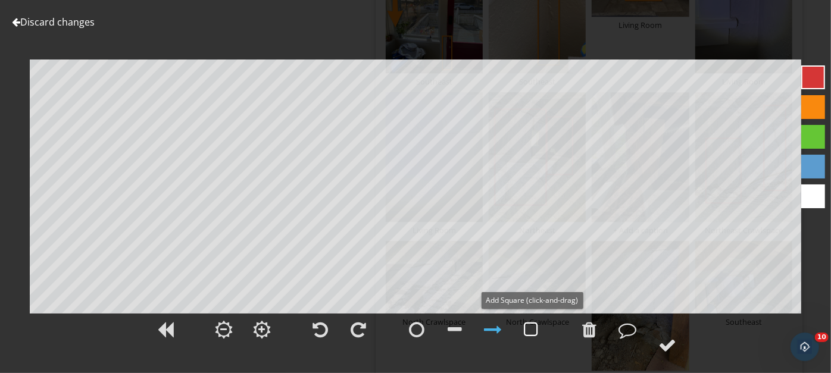
click at [533, 328] on div at bounding box center [531, 330] width 14 height 18
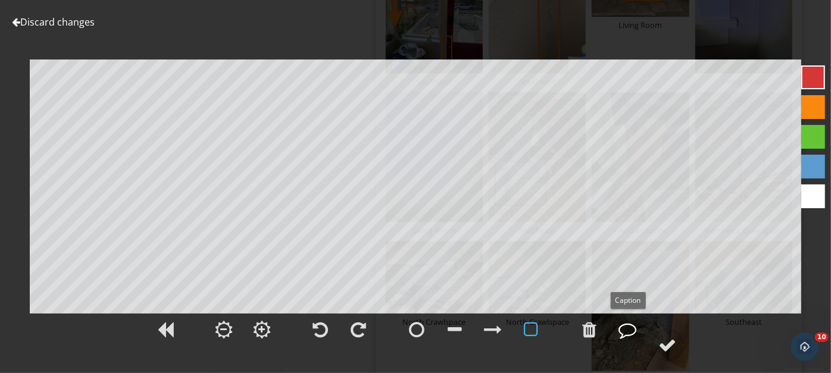
click at [624, 323] on div at bounding box center [627, 330] width 18 height 18
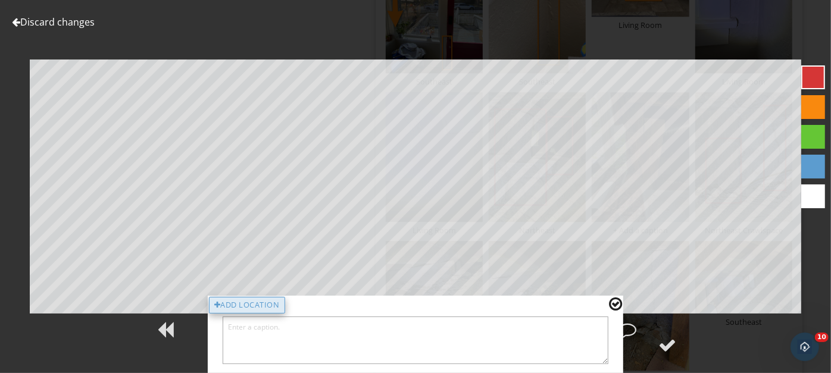
click at [273, 302] on div "Add Location" at bounding box center [247, 305] width 76 height 17
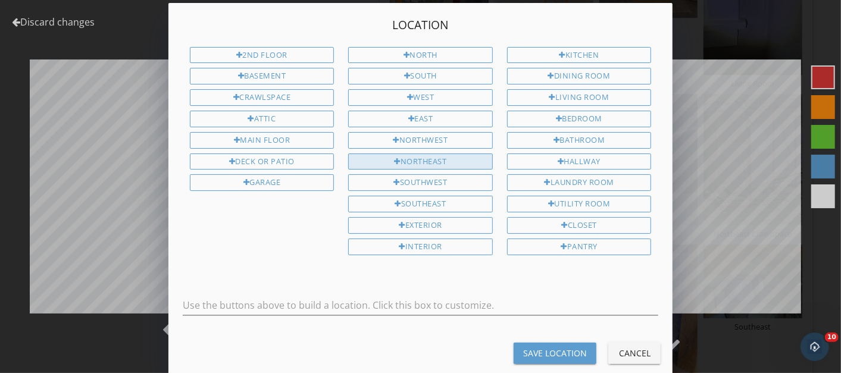
click at [433, 154] on div "Northeast" at bounding box center [420, 162] width 145 height 17
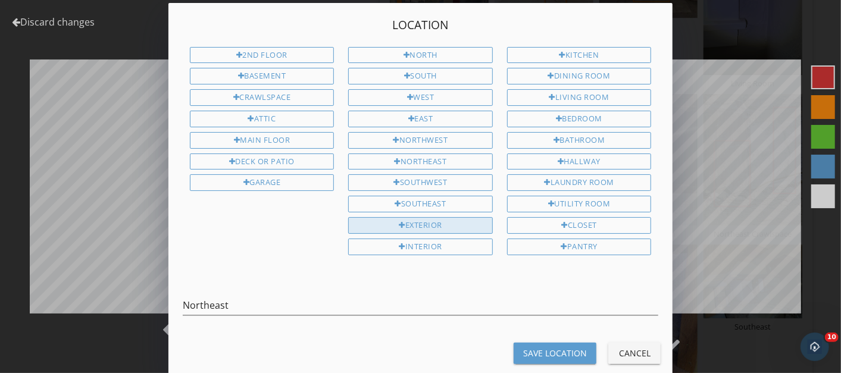
click at [418, 217] on div "Exterior" at bounding box center [420, 225] width 145 height 17
type input "Northeast Exterior"
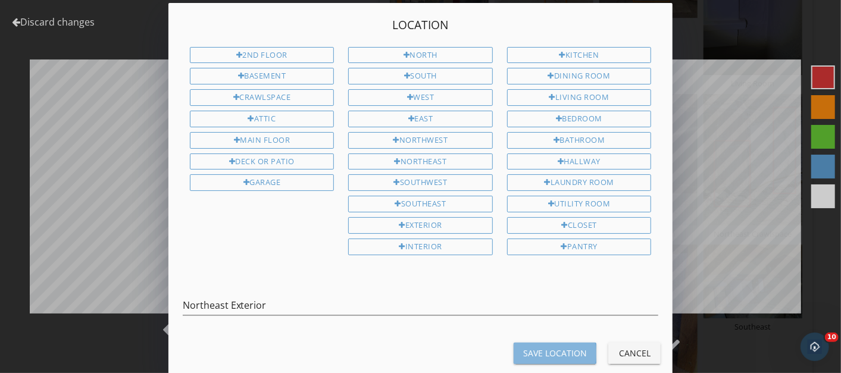
click at [543, 347] on div "Save Location" at bounding box center [555, 353] width 64 height 12
type textarea "Northeast Exterior"
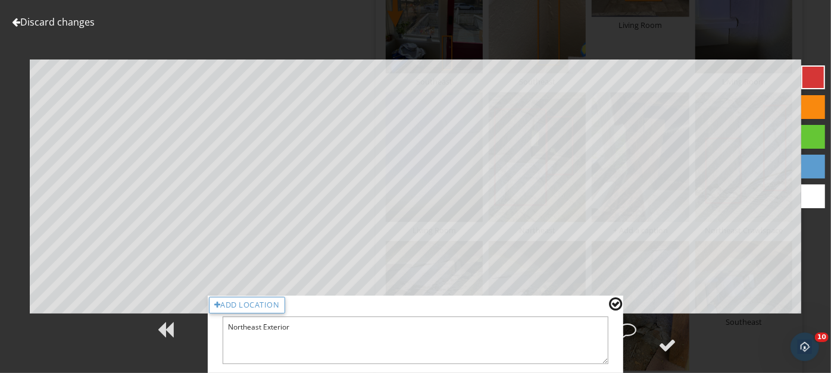
click at [616, 302] on div at bounding box center [615, 303] width 13 height 15
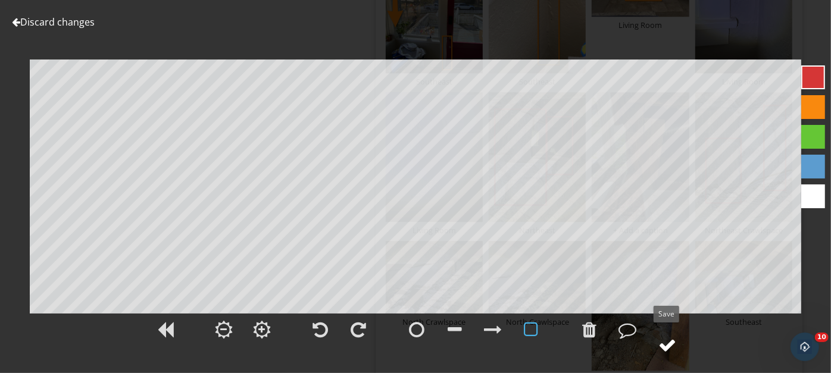
click at [667, 343] on div at bounding box center [667, 345] width 18 height 18
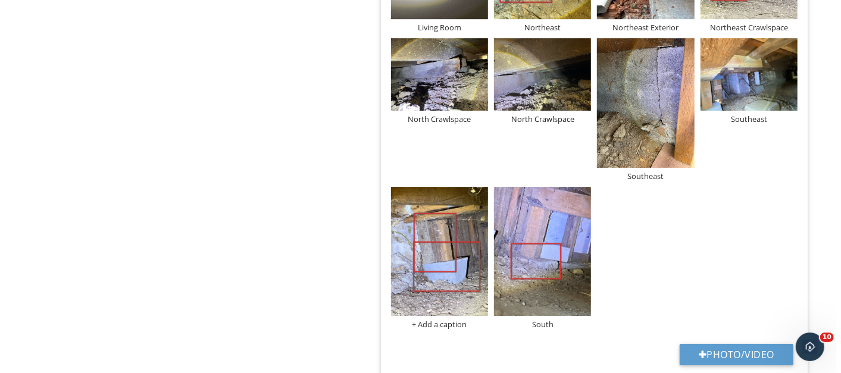
scroll to position [2226, 0]
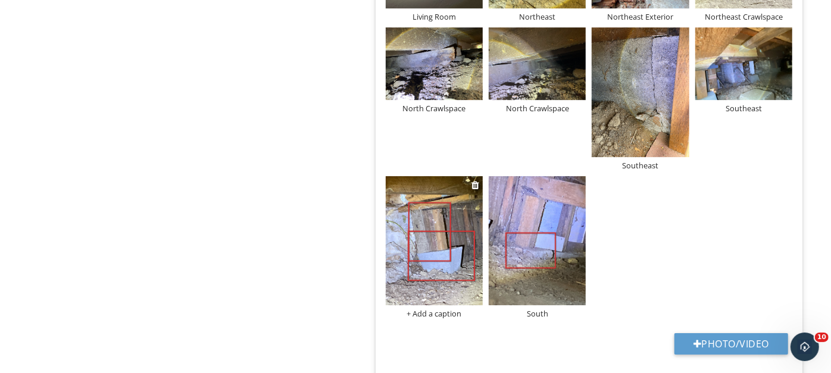
click at [437, 309] on div "+ Add a caption" at bounding box center [434, 314] width 97 height 10
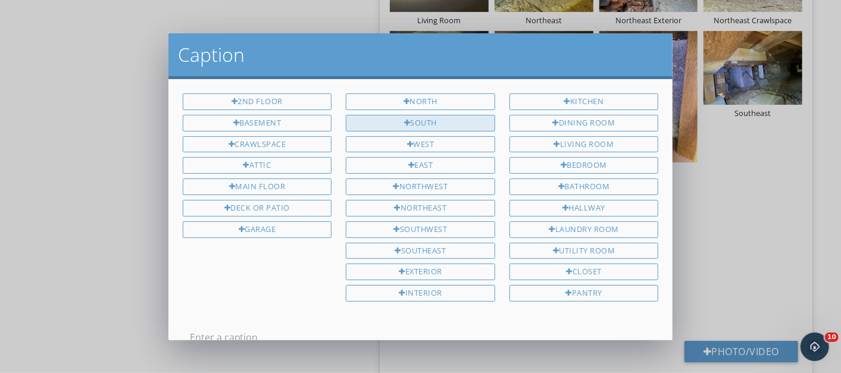
click at [406, 117] on div "South" at bounding box center [420, 123] width 149 height 17
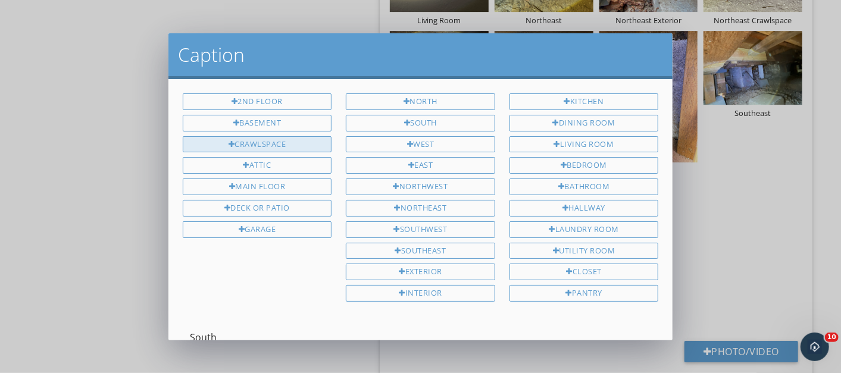
click at [245, 138] on div "Crawlspace" at bounding box center [257, 144] width 149 height 17
type input "South Crawlspace"
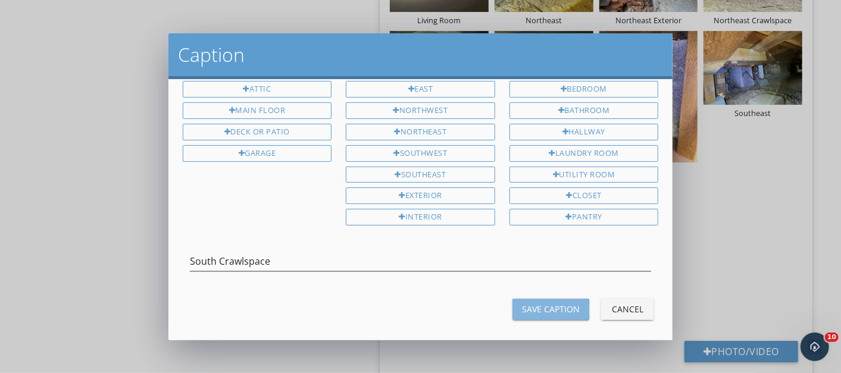
click at [527, 303] on div "Save Caption" at bounding box center [551, 309] width 58 height 12
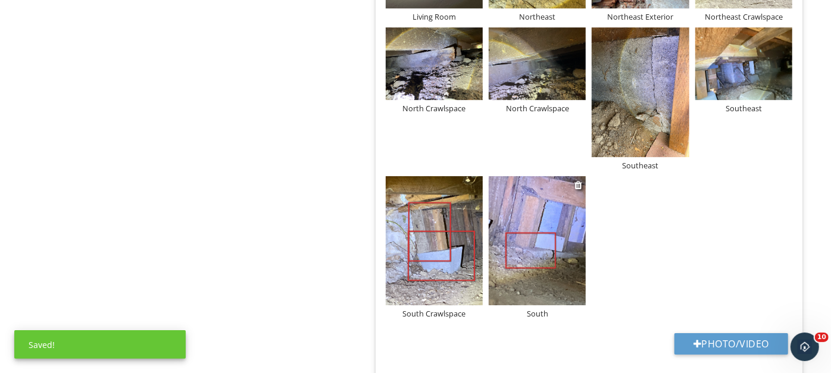
click at [534, 309] on div "South" at bounding box center [537, 314] width 97 height 10
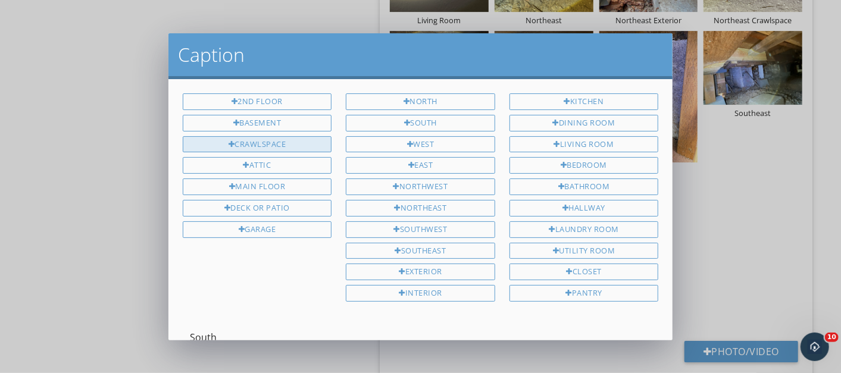
click at [252, 139] on div "Crawlspace" at bounding box center [257, 144] width 149 height 17
type input "South Crawlspace"
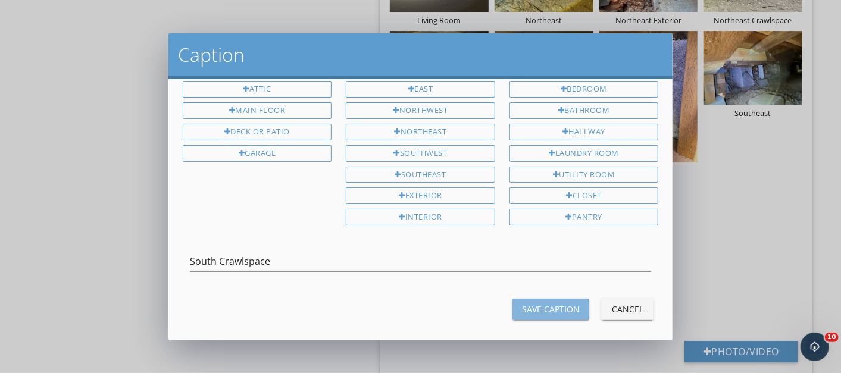
click at [531, 303] on div "Save Caption" at bounding box center [551, 309] width 58 height 12
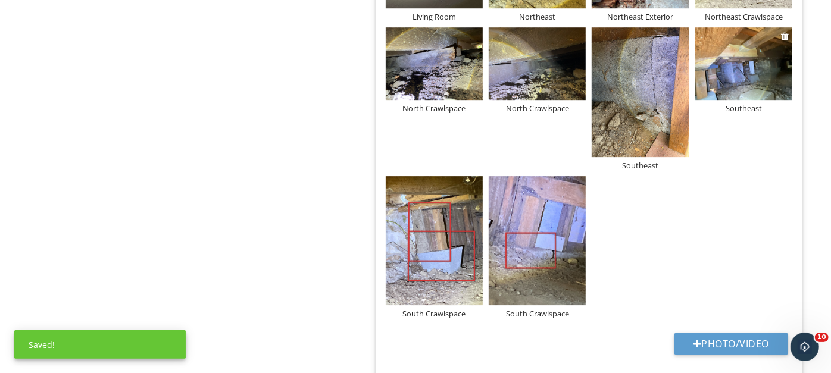
click at [744, 104] on div "Southeast" at bounding box center [743, 109] width 97 height 10
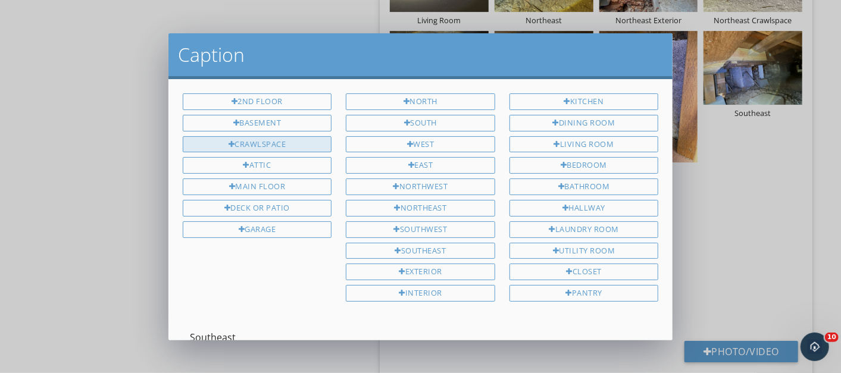
click at [251, 139] on div "Crawlspace" at bounding box center [257, 144] width 149 height 17
type input "Southeast Crawlspace"
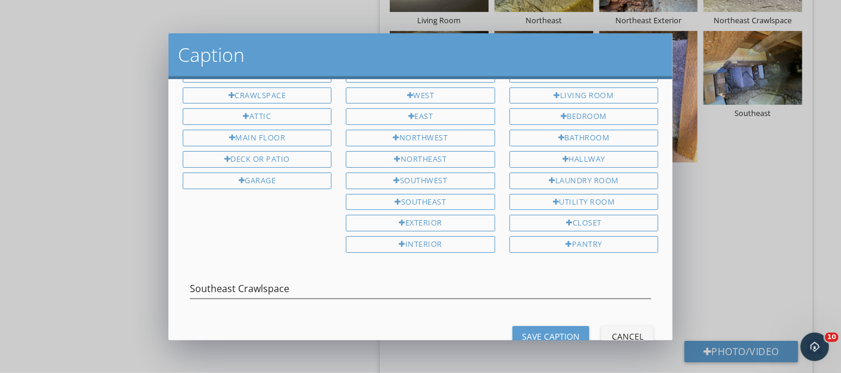
scroll to position [76, 0]
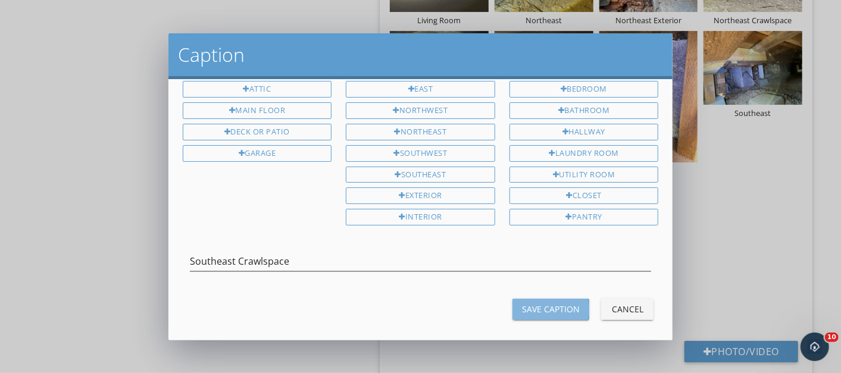
click at [542, 303] on div "Save Caption" at bounding box center [551, 309] width 58 height 12
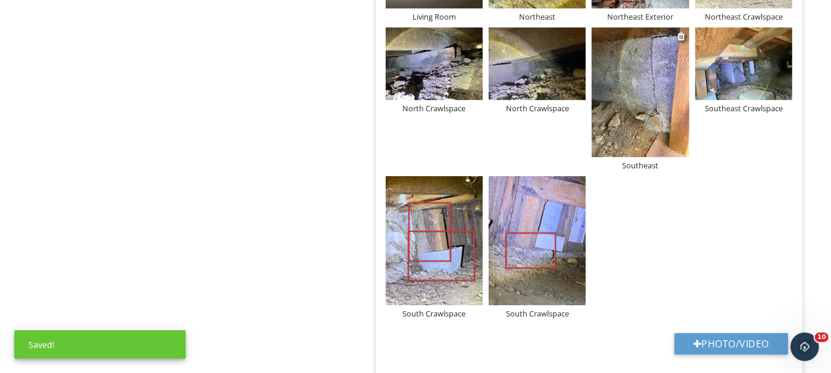
click at [634, 161] on div "Southeast" at bounding box center [640, 166] width 97 height 10
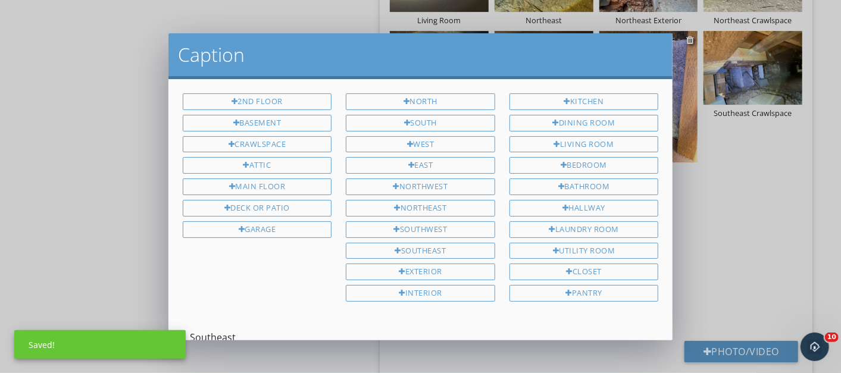
scroll to position [0, 0]
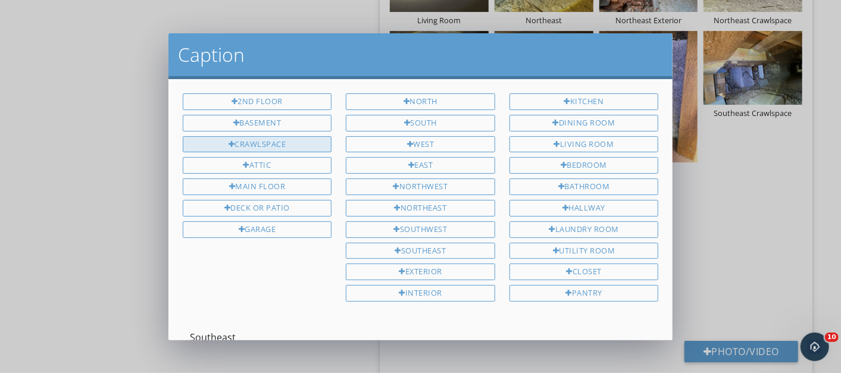
click at [270, 137] on div "Crawlspace" at bounding box center [257, 144] width 149 height 17
type input "Southeast Crawlspace"
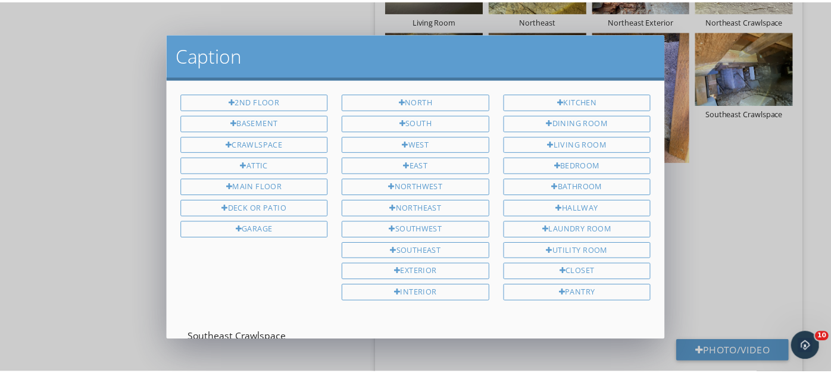
scroll to position [76, 0]
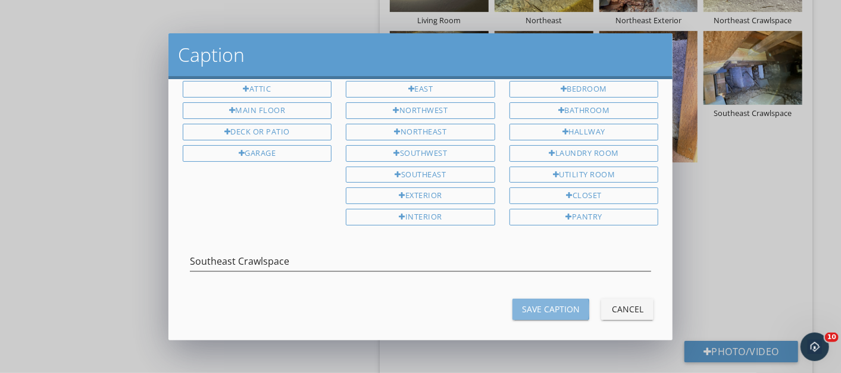
click at [525, 303] on div "Save Caption" at bounding box center [551, 309] width 58 height 12
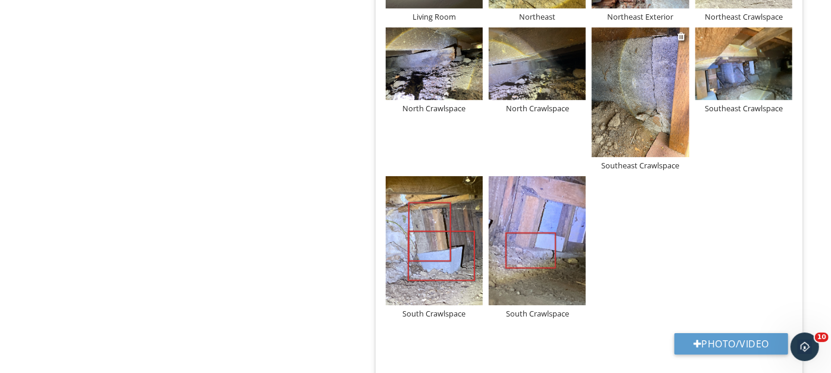
click at [633, 118] on img at bounding box center [640, 92] width 97 height 130
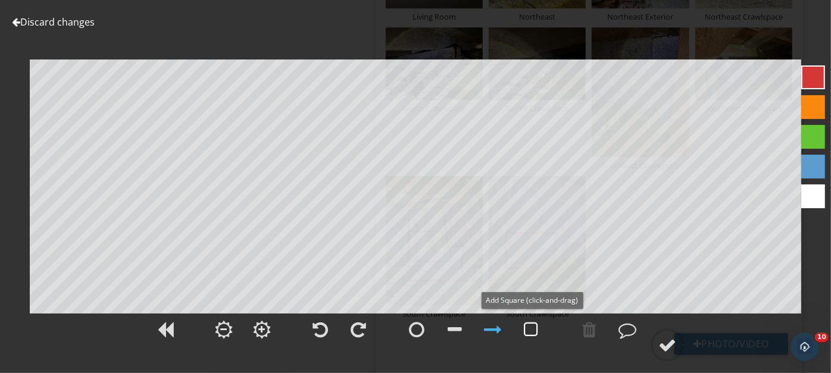
click at [531, 326] on div at bounding box center [531, 330] width 14 height 18
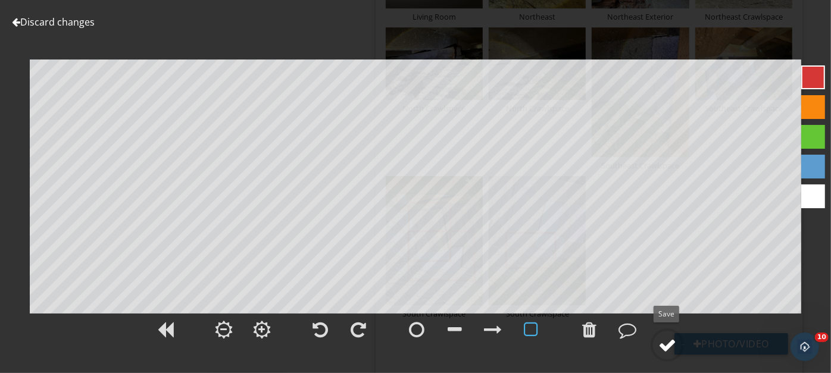
click at [664, 346] on div at bounding box center [667, 345] width 18 height 18
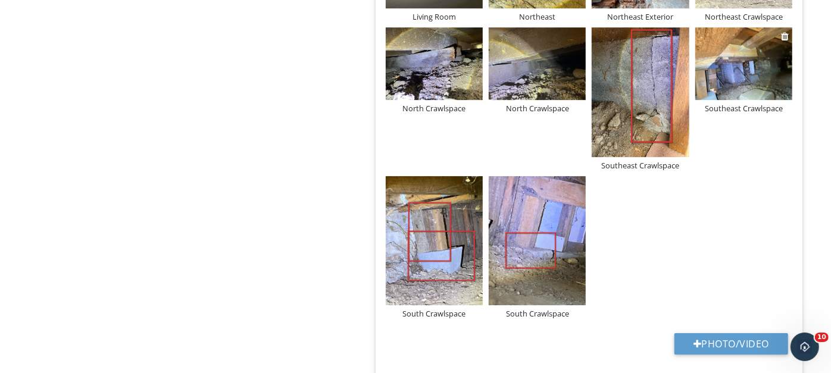
click at [750, 68] on img at bounding box center [743, 63] width 97 height 73
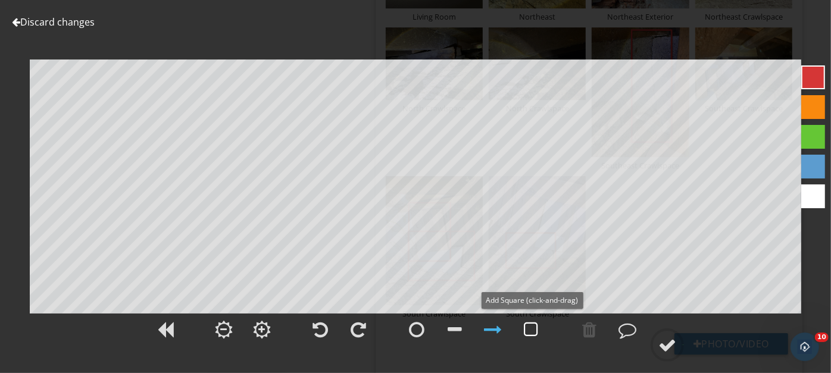
click at [536, 326] on div at bounding box center [531, 330] width 14 height 18
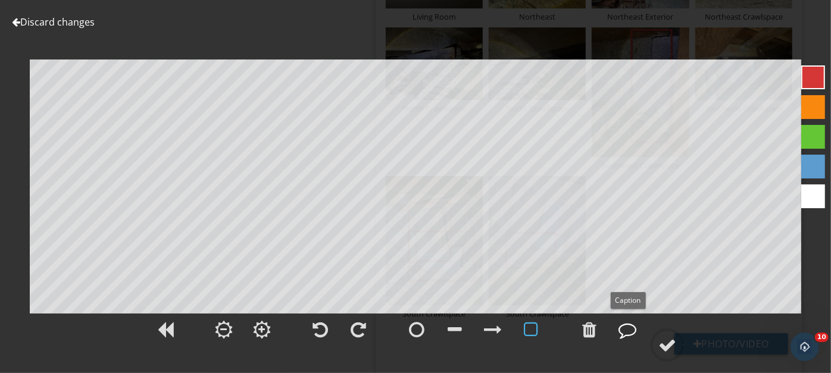
click at [628, 332] on div at bounding box center [627, 330] width 18 height 18
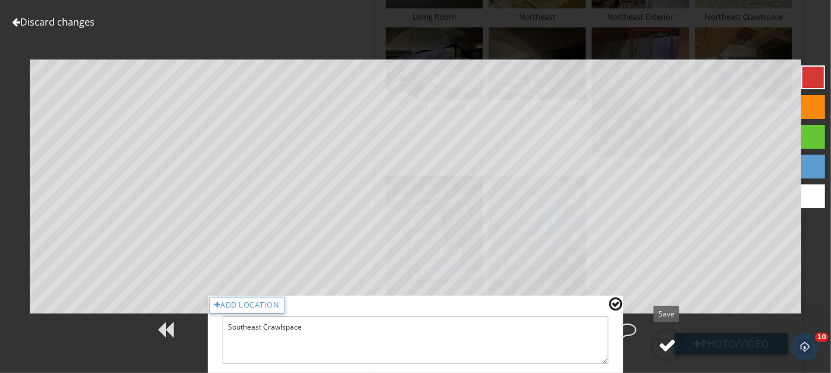
click at [665, 339] on div at bounding box center [667, 345] width 18 height 18
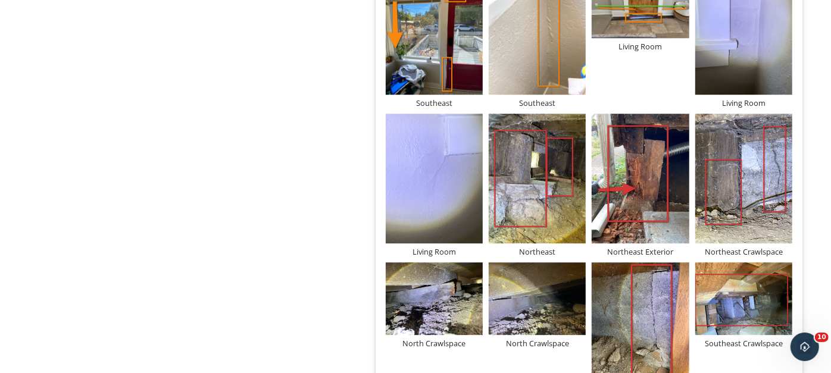
scroll to position [2007, 0]
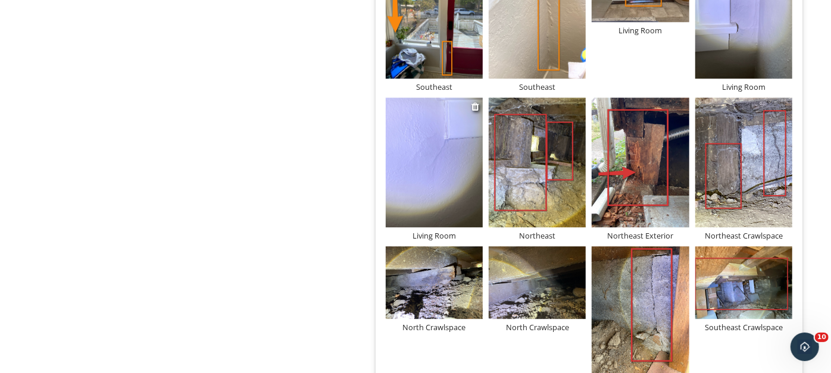
click at [445, 177] on img at bounding box center [434, 163] width 97 height 130
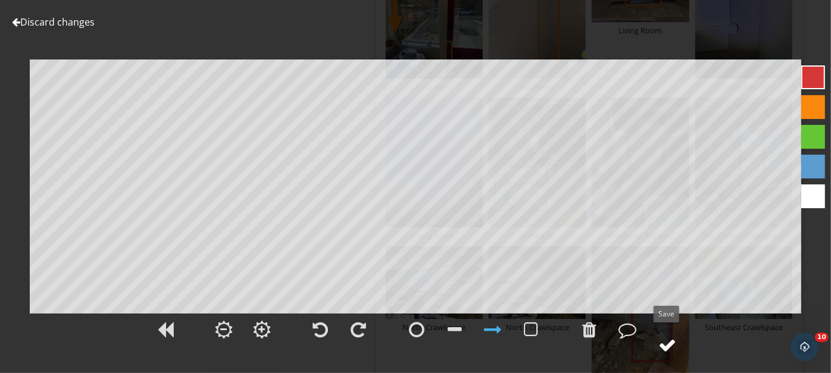
click at [665, 340] on div at bounding box center [667, 345] width 18 height 18
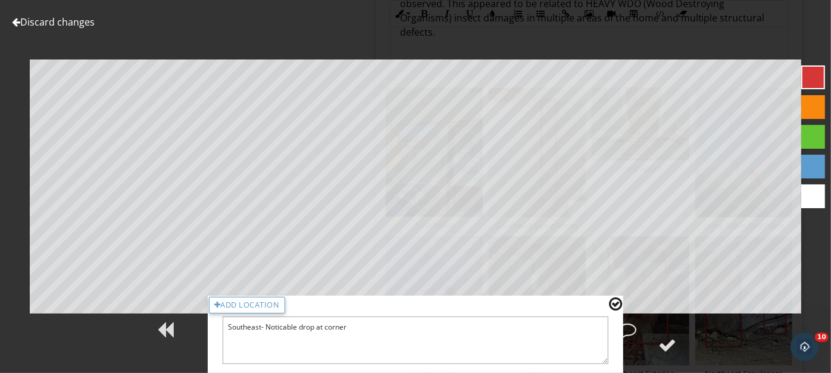
type textarea "Southeast- Noticeable drop at corner"
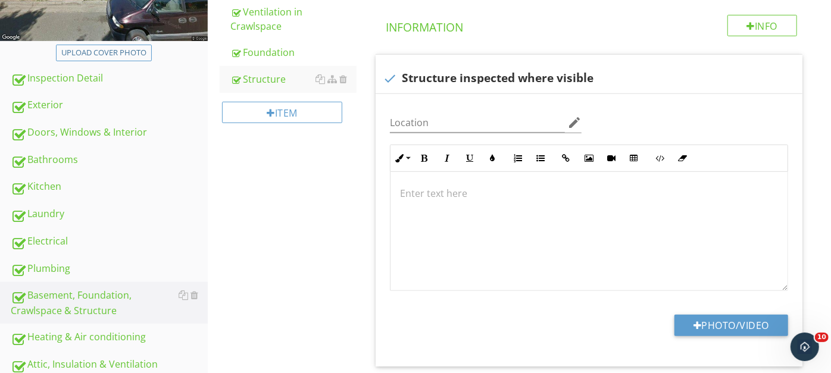
scroll to position [380, 0]
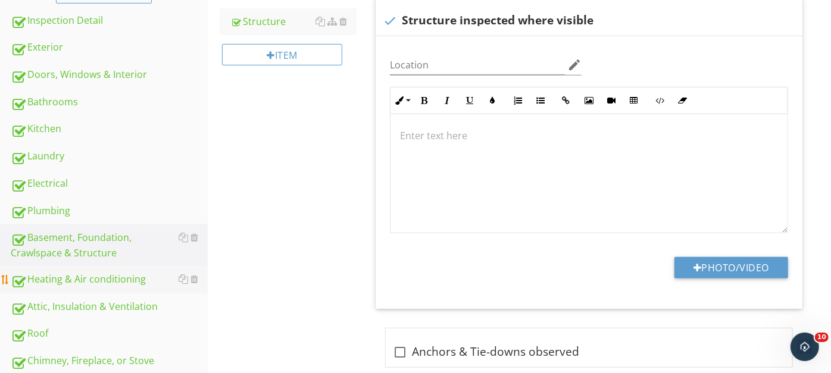
click at [73, 278] on div "Heating & Air conditioning" at bounding box center [109, 279] width 197 height 15
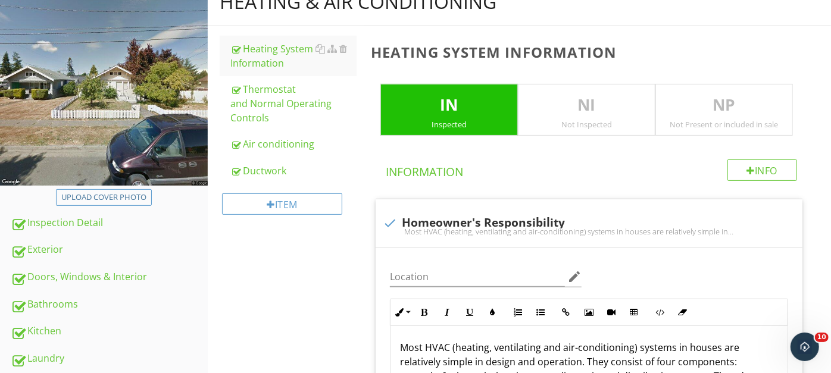
scroll to position [204, 0]
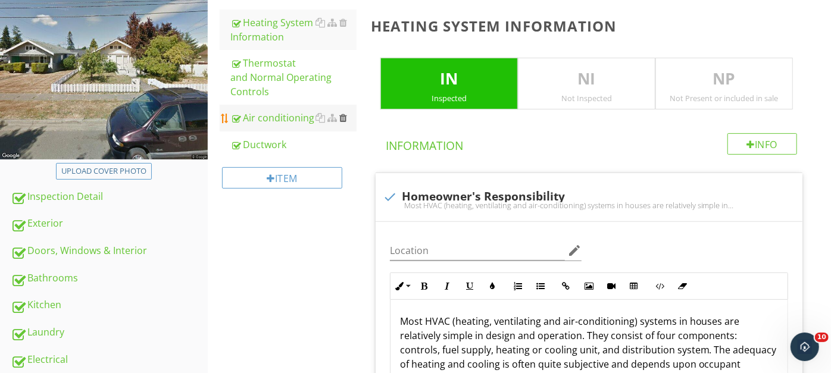
click at [342, 113] on div at bounding box center [343, 118] width 8 height 10
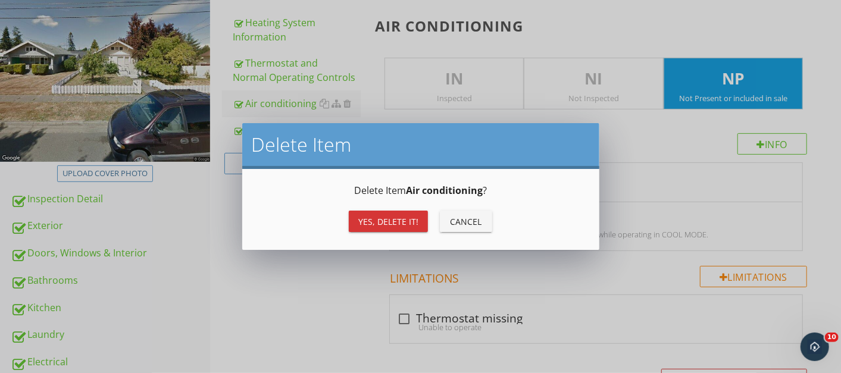
click at [380, 217] on div "Yes, Delete it!" at bounding box center [388, 221] width 60 height 12
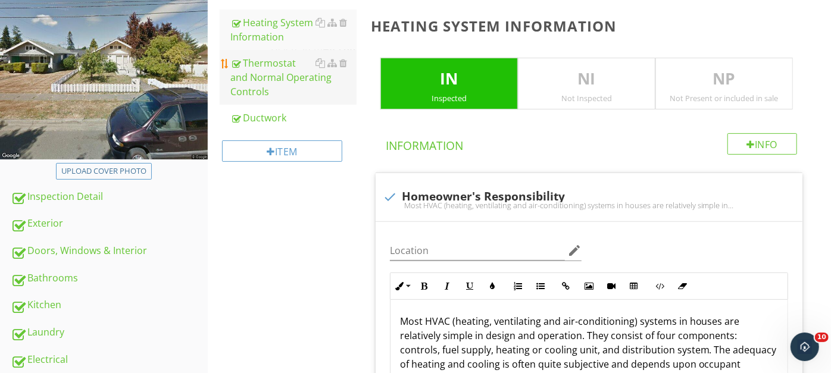
click at [273, 66] on div "Thermostat and Normal Operating Controls" at bounding box center [293, 77] width 126 height 43
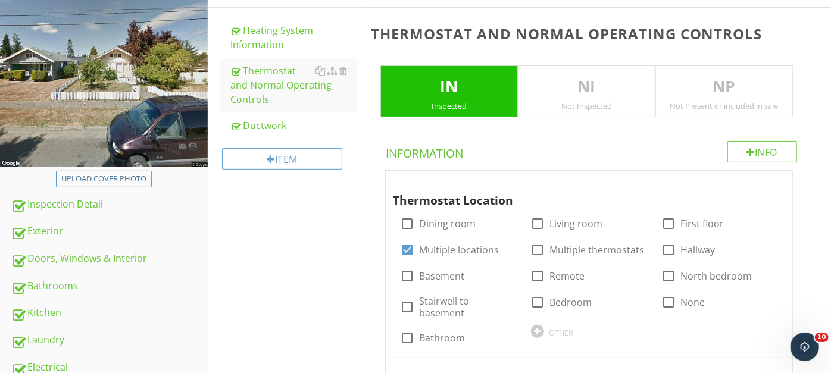
scroll to position [199, 0]
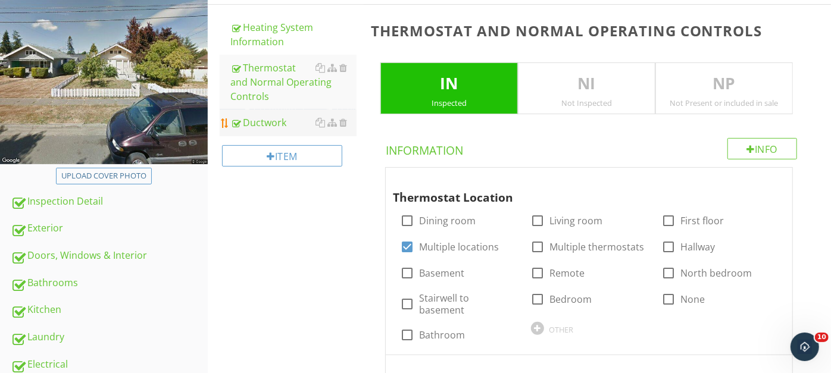
click at [260, 115] on div "Ductwork" at bounding box center [293, 122] width 126 height 14
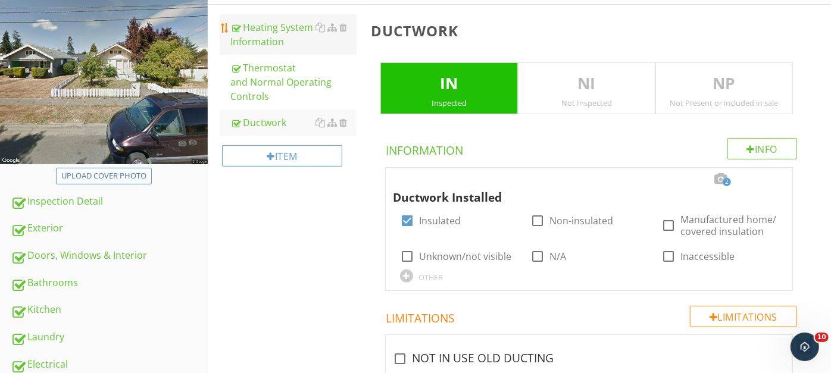
click at [280, 39] on div "Heating System Information" at bounding box center [293, 34] width 126 height 29
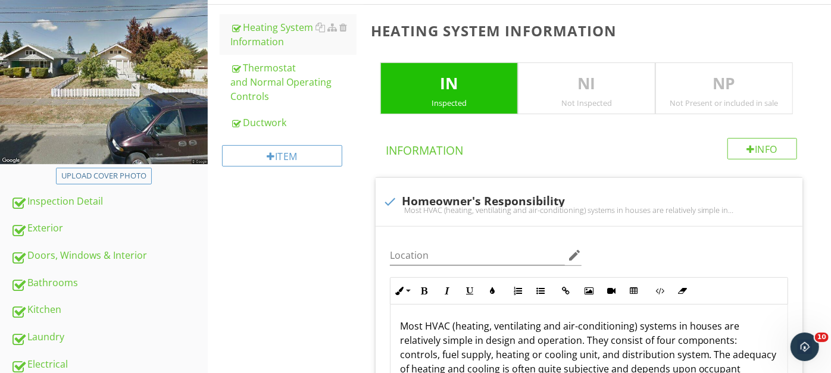
click at [571, 83] on p "NI" at bounding box center [586, 84] width 136 height 24
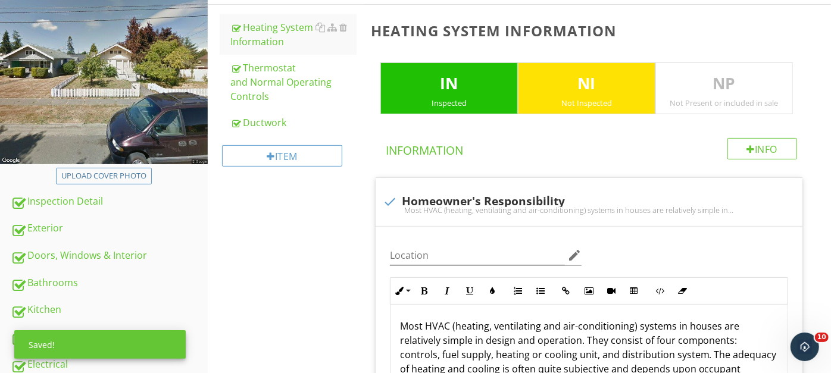
click at [447, 80] on p "IN" at bounding box center [449, 84] width 136 height 24
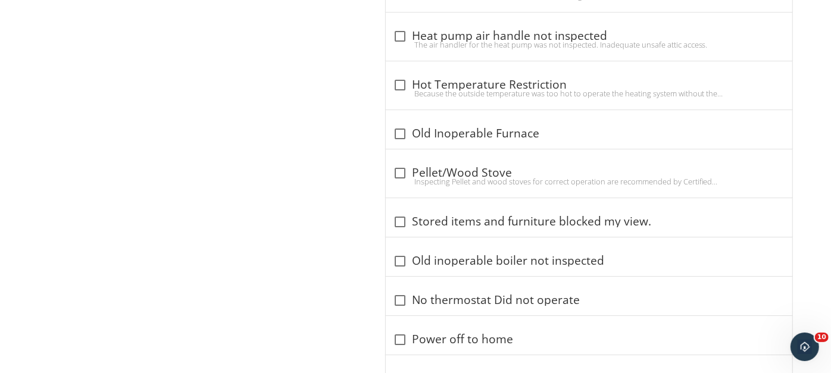
scroll to position [2225, 0]
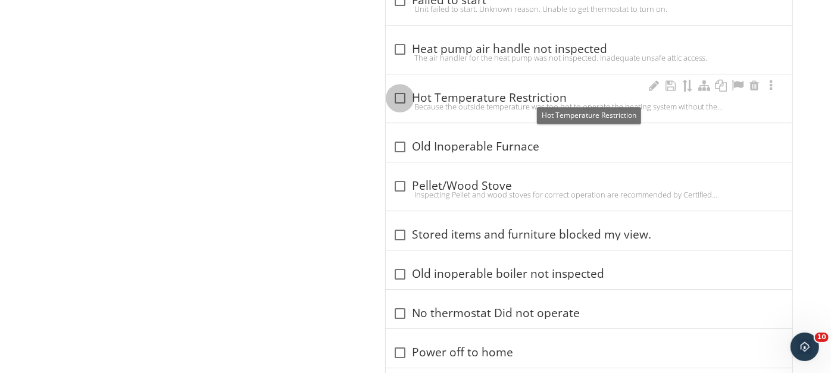
click at [399, 95] on div at bounding box center [400, 98] width 20 height 20
checkbox input "true"
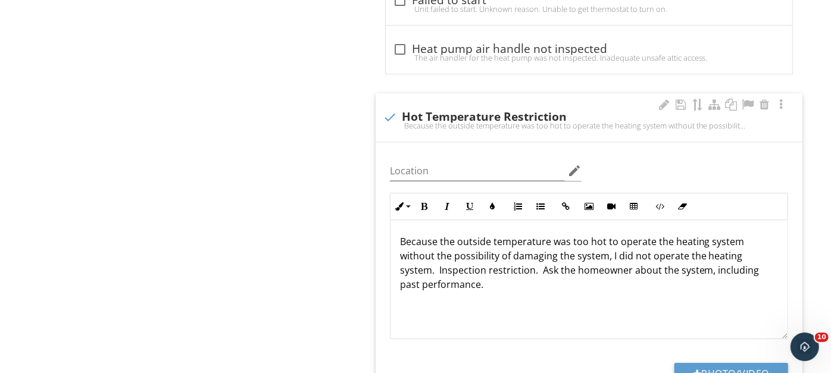
click at [603, 238] on p "Because the outside temperature was too hot to operate the heating system witho…" at bounding box center [589, 262] width 378 height 57
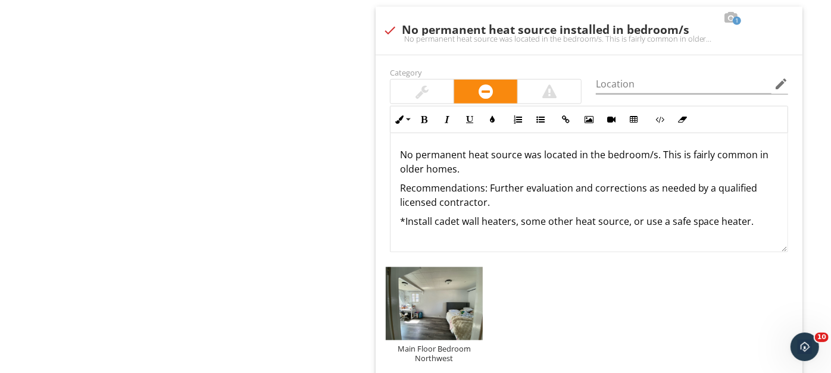
scroll to position [3584, 0]
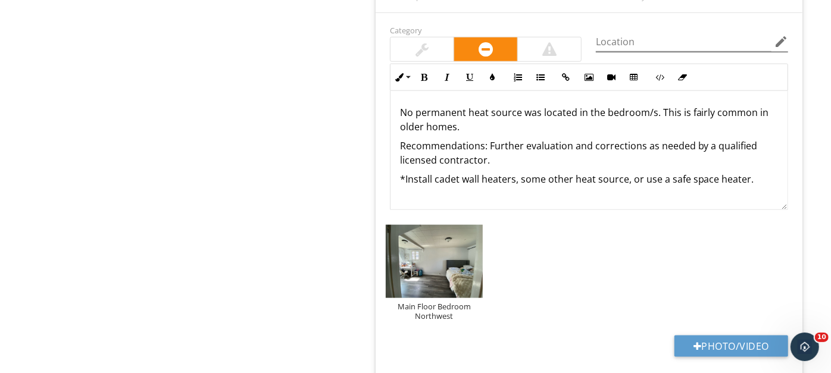
click at [778, 35] on icon "edit" at bounding box center [781, 42] width 14 height 14
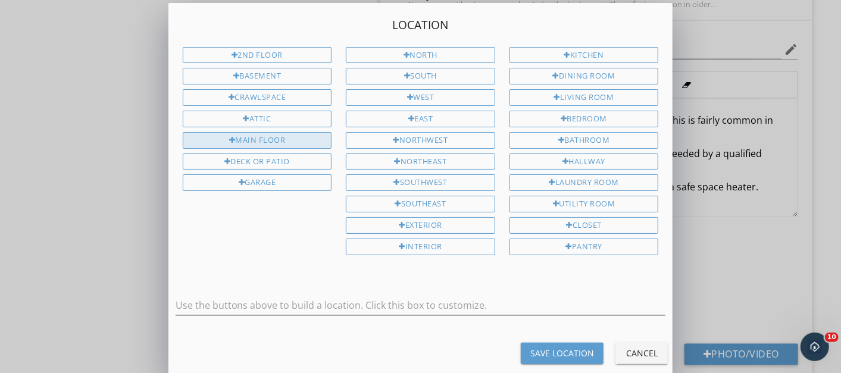
click at [265, 132] on div "Main Floor" at bounding box center [257, 140] width 149 height 17
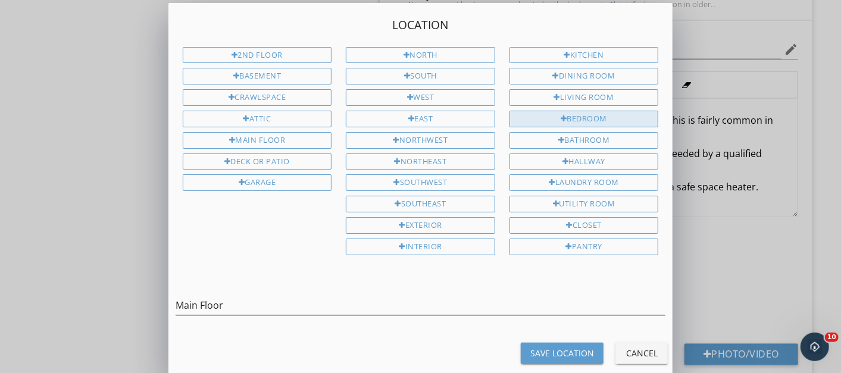
click at [577, 112] on div "Bedroom" at bounding box center [583, 119] width 149 height 17
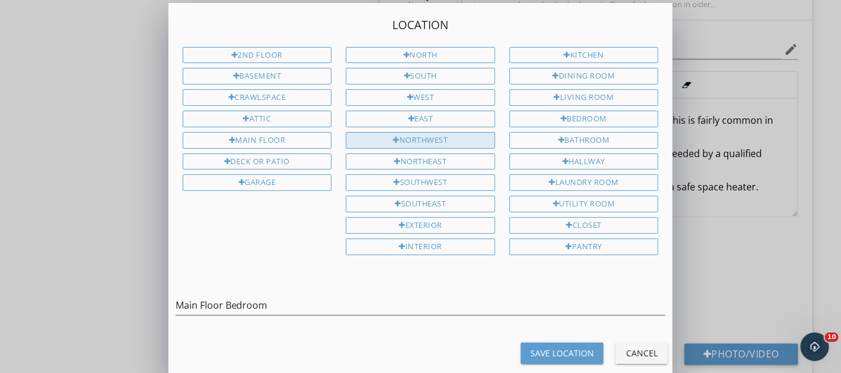
click at [395, 132] on div "Northwest" at bounding box center [420, 140] width 149 height 17
type input "Main Floor Bedroom Northwest"
click at [547, 347] on div "Save Location" at bounding box center [562, 353] width 64 height 12
type input "Main Floor Bedroom Northwest"
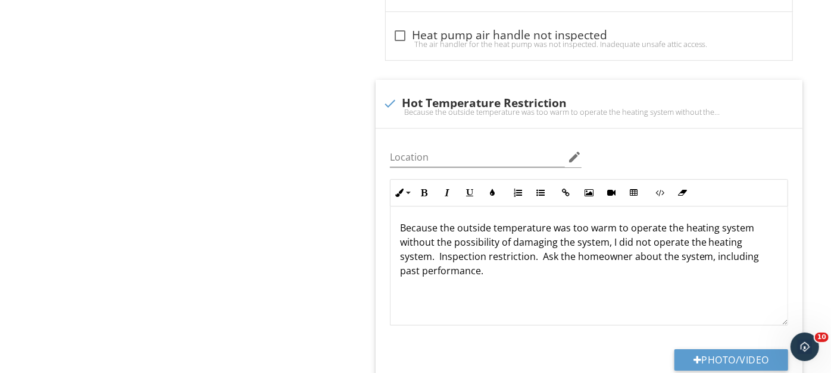
scroll to position [2274, 0]
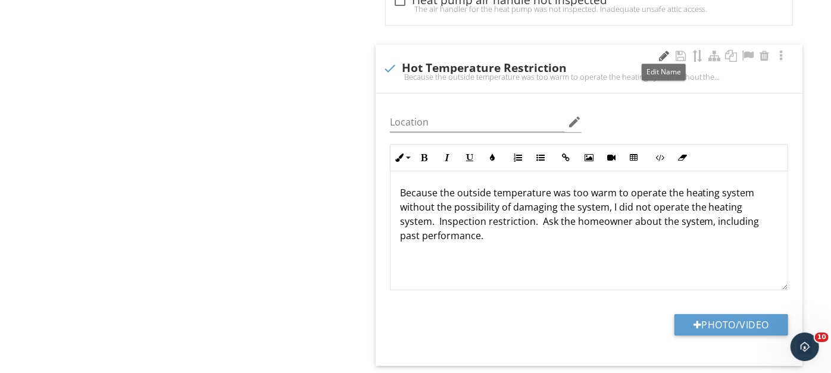
click at [665, 50] on div at bounding box center [664, 56] width 14 height 12
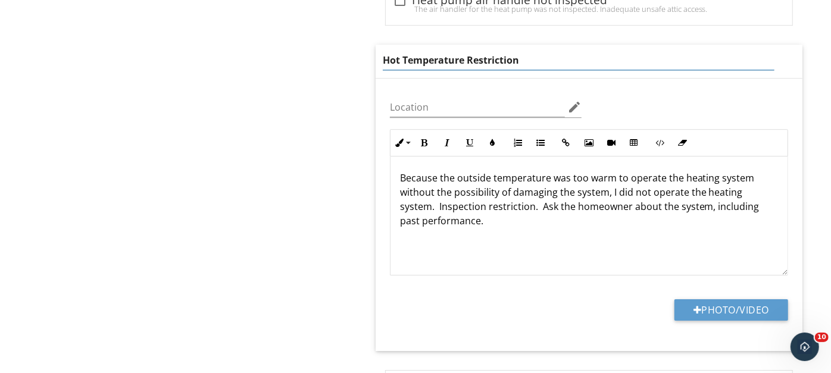
drag, startPoint x: 534, startPoint y: 61, endPoint x: 340, endPoint y: 60, distance: 194.0
type input "Limited inspection of heating system"
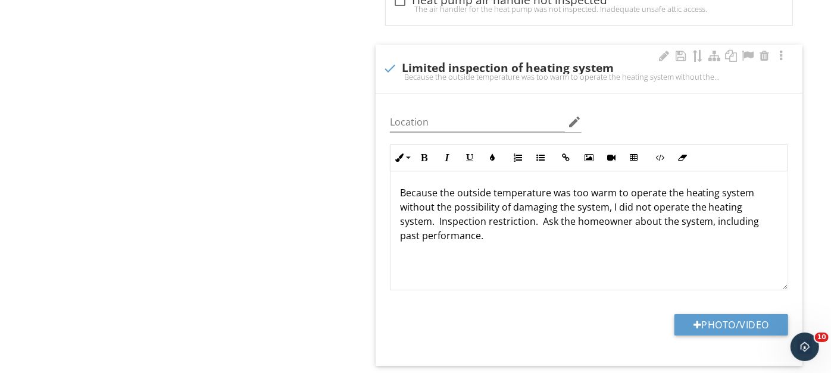
click at [433, 177] on div "Because the outside temperature was too warm to operate the heating system with…" at bounding box center [588, 230] width 397 height 119
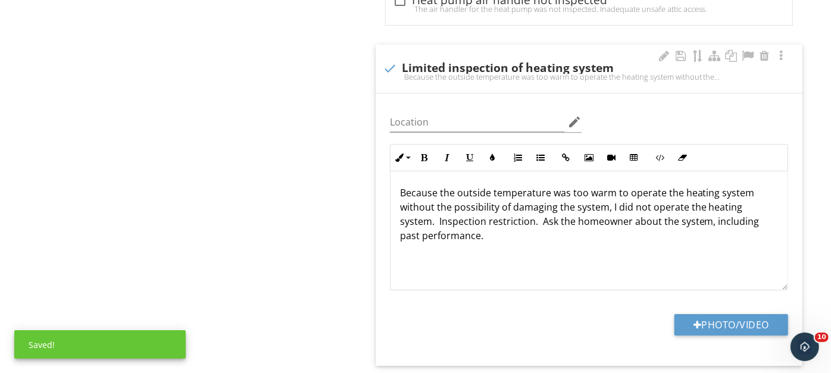
click at [436, 190] on p "Because the outside temperature was too warm to operate the heating system with…" at bounding box center [589, 214] width 378 height 57
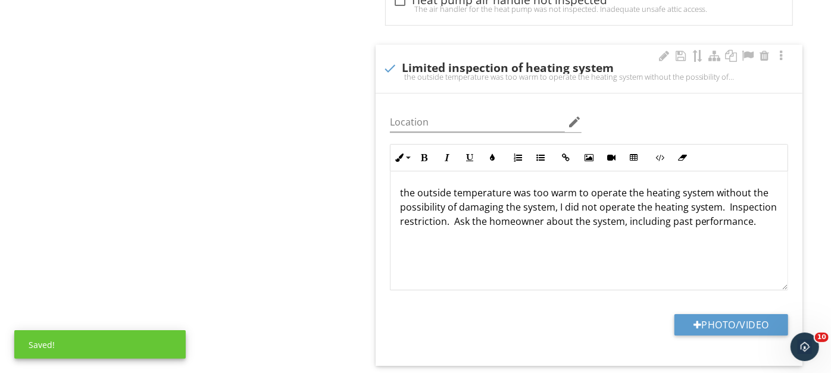
click at [436, 190] on p "the outside temperature was too warm to operate the heating system without the …" at bounding box center [589, 207] width 378 height 43
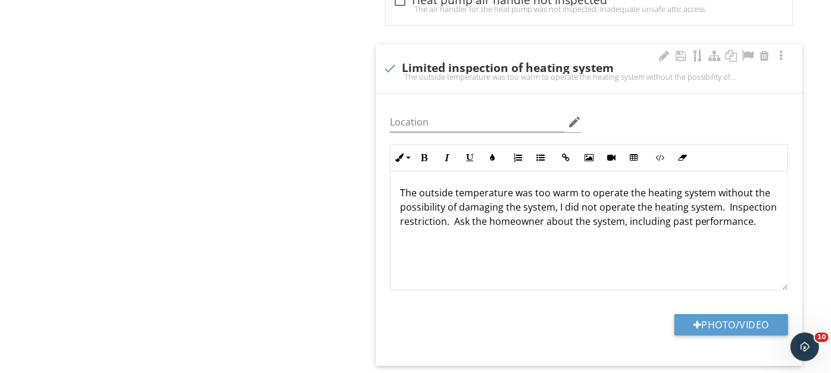
drag, startPoint x: 461, startPoint y: 230, endPoint x: 392, endPoint y: 220, distance: 70.4
click at [392, 220] on div "The outside temperature was too warm to operate the heating system without the …" at bounding box center [588, 230] width 397 height 119
click at [401, 189] on p "The outside temperature was too warm to operate the heating system without the …" at bounding box center [589, 200] width 378 height 29
click at [437, 230] on p "Cluttered conditions existed that could cover heat registers or heaters posing …" at bounding box center [589, 214] width 378 height 57
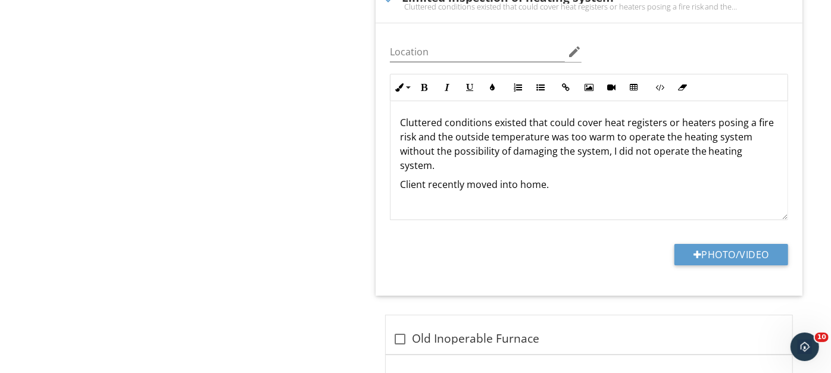
scroll to position [2358, 0]
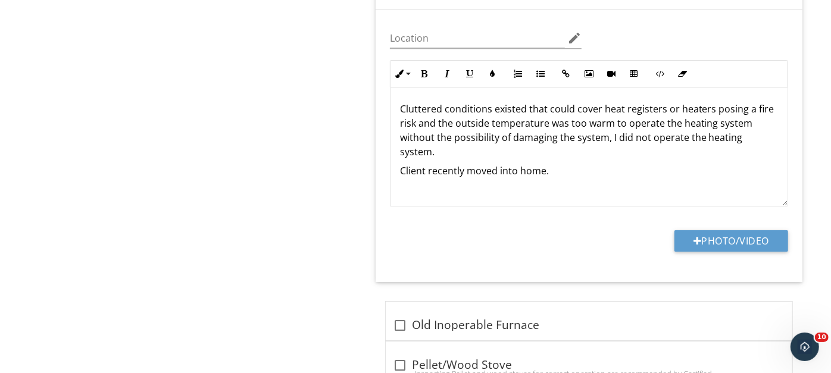
click at [403, 104] on p "Cluttered conditions existed that could cover heat registers or heaters posing …" at bounding box center [589, 130] width 378 height 57
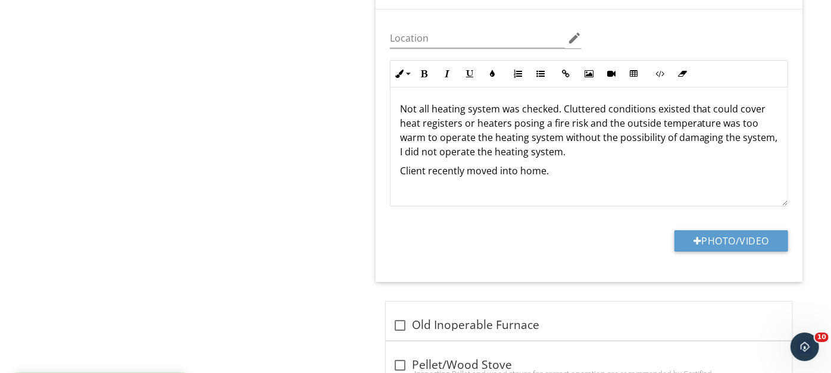
click at [431, 108] on p "Not all heating system was checked. Cluttered conditions existed that could cov…" at bounding box center [589, 130] width 378 height 57
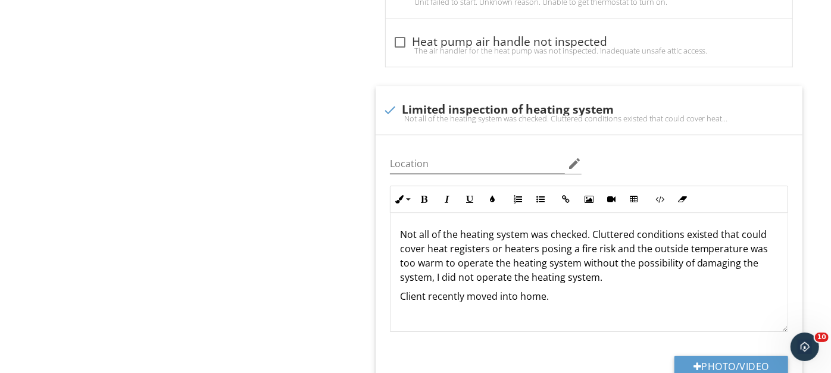
scroll to position [2330, 0]
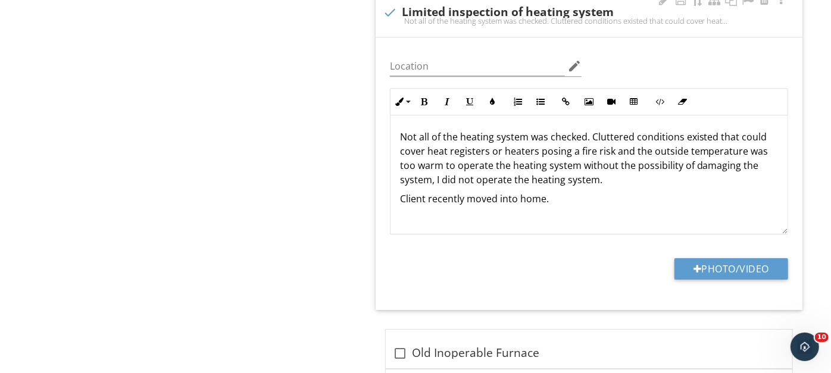
click at [512, 178] on p "Not all of the heating system was checked. Cluttered conditions existed that co…" at bounding box center [589, 158] width 378 height 57
click at [608, 176] on p "Not all of the heating system was checked. Cluttered conditions existed that co…" at bounding box center [589, 158] width 378 height 57
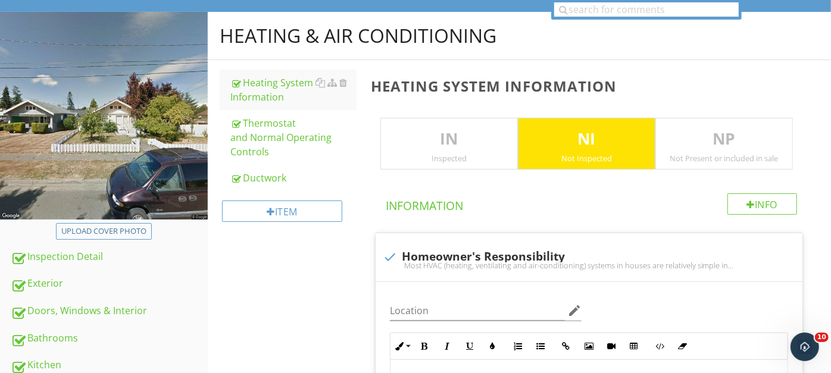
scroll to position [137, 0]
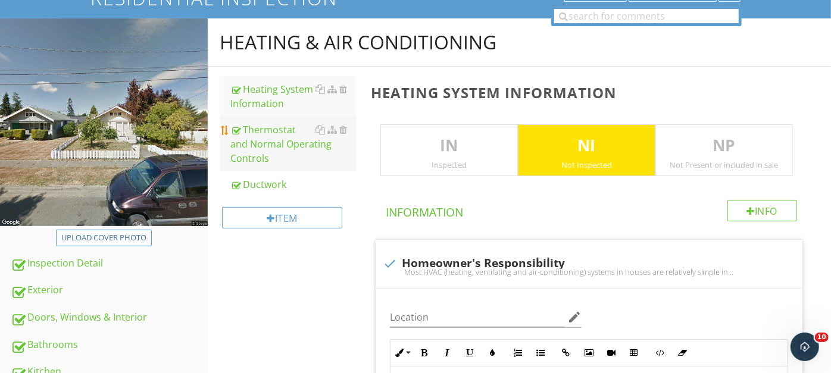
click at [276, 134] on div "Thermostat and Normal Operating Controls" at bounding box center [293, 144] width 126 height 43
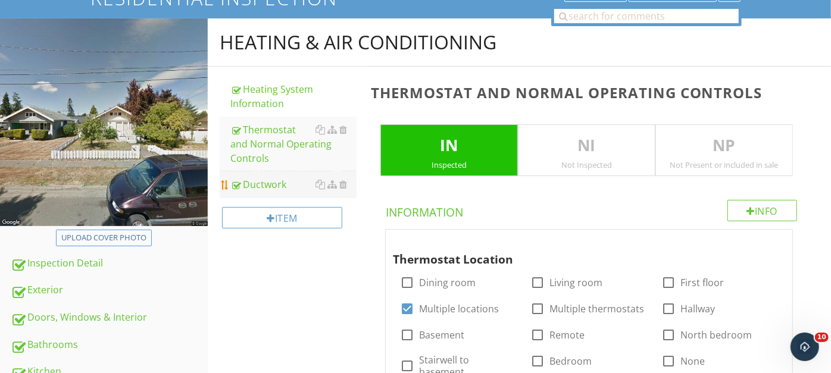
click at [276, 177] on div "Ductwork" at bounding box center [293, 184] width 126 height 14
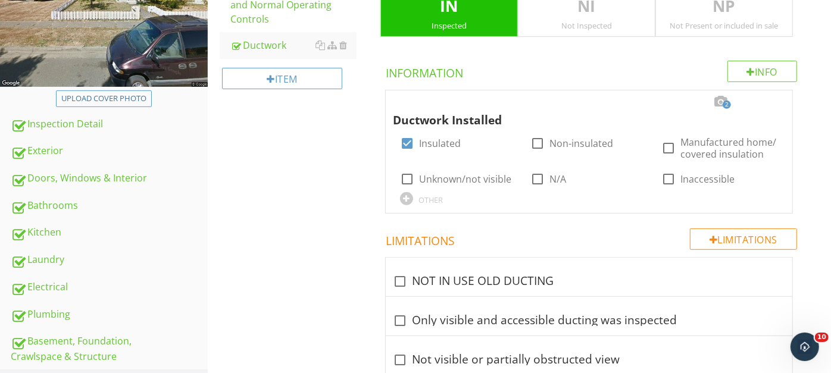
scroll to position [280, 0]
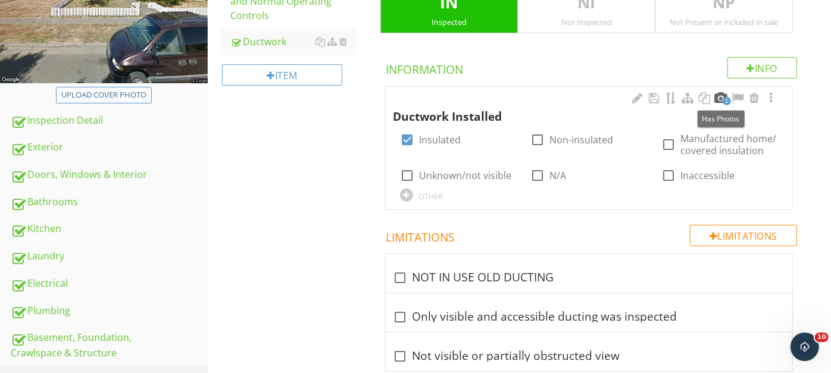
click at [721, 95] on div at bounding box center [721, 98] width 14 height 12
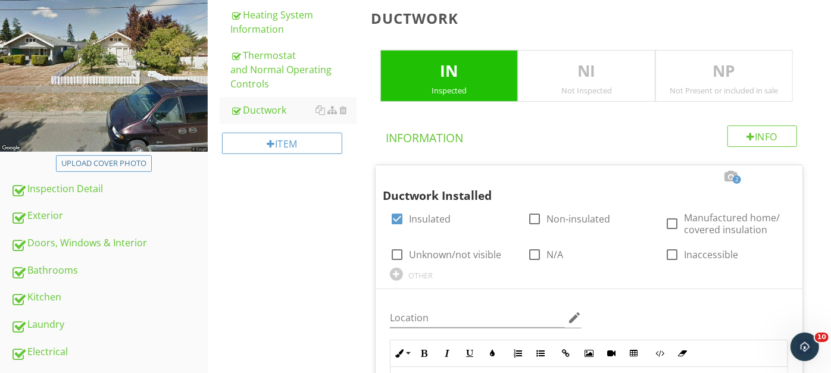
scroll to position [195, 0]
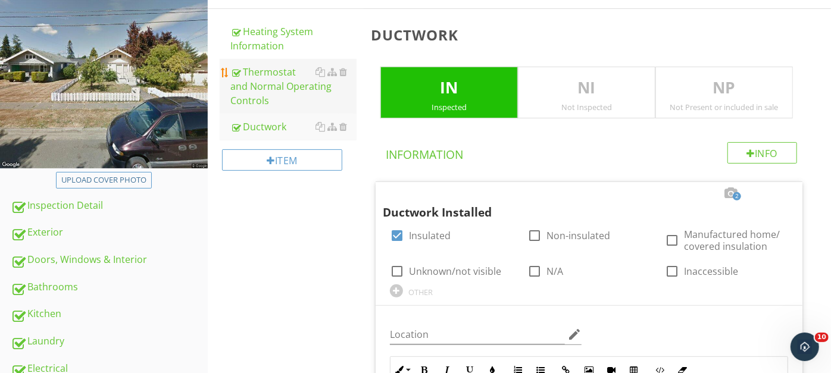
click at [276, 76] on div "Thermostat and Normal Operating Controls" at bounding box center [293, 86] width 126 height 43
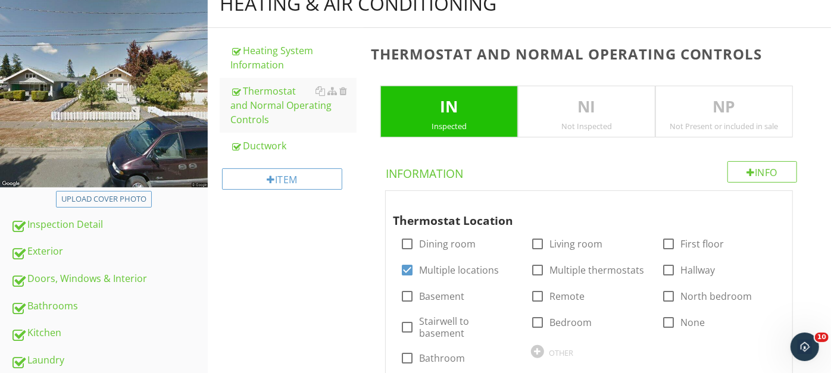
scroll to position [167, 0]
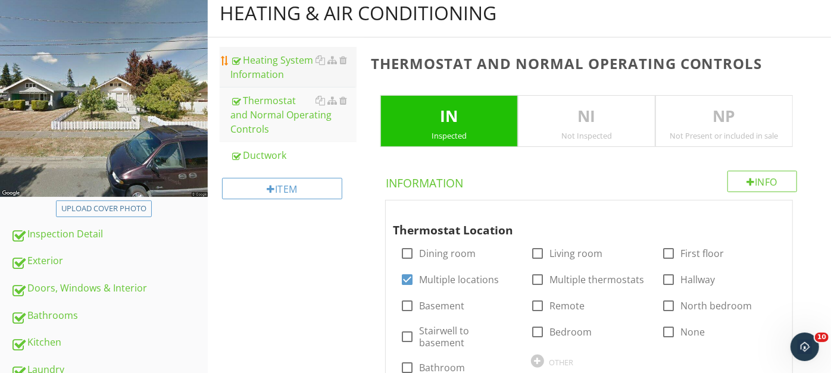
click at [262, 64] on div "Heating System Information" at bounding box center [293, 67] width 126 height 29
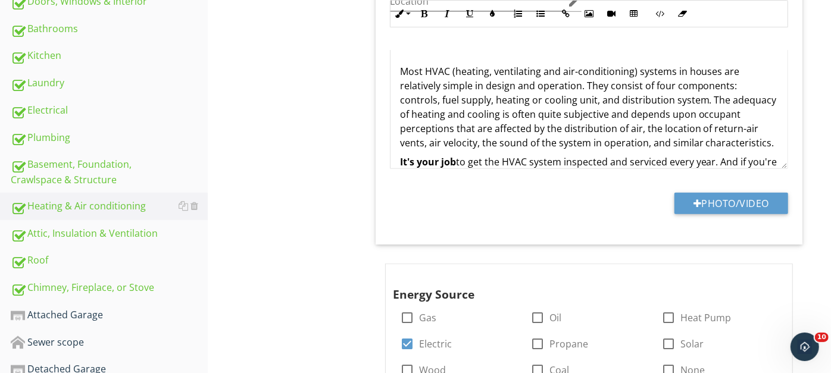
scroll to position [489, 0]
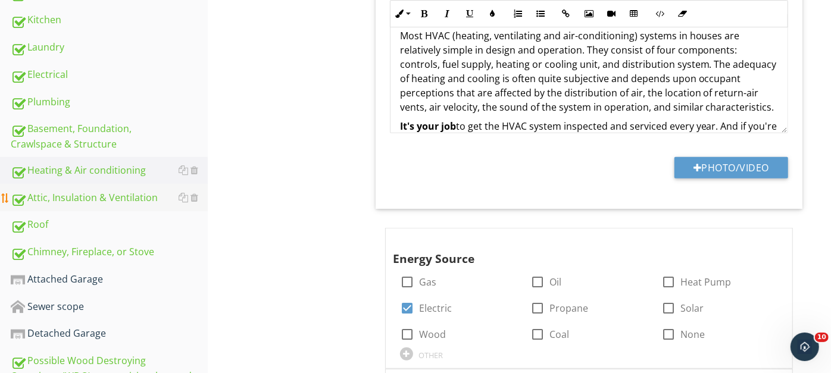
click at [95, 191] on div "Attic, Insulation & Ventilation" at bounding box center [109, 197] width 197 height 15
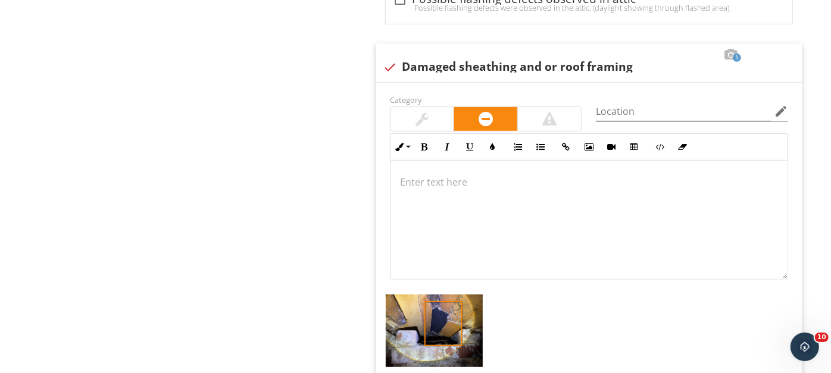
scroll to position [3135, 0]
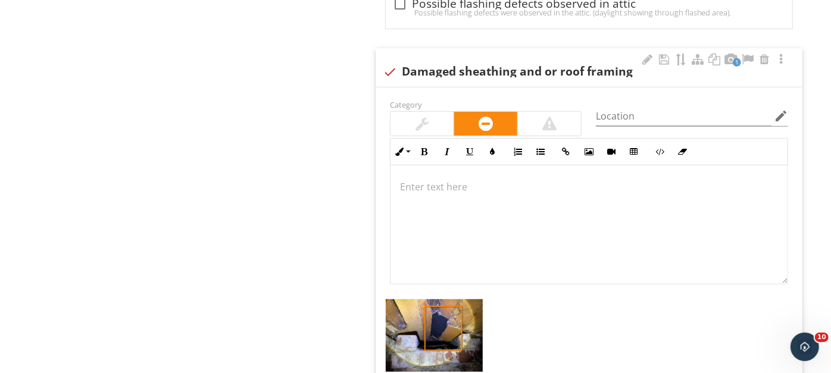
click at [465, 180] on p at bounding box center [589, 187] width 378 height 14
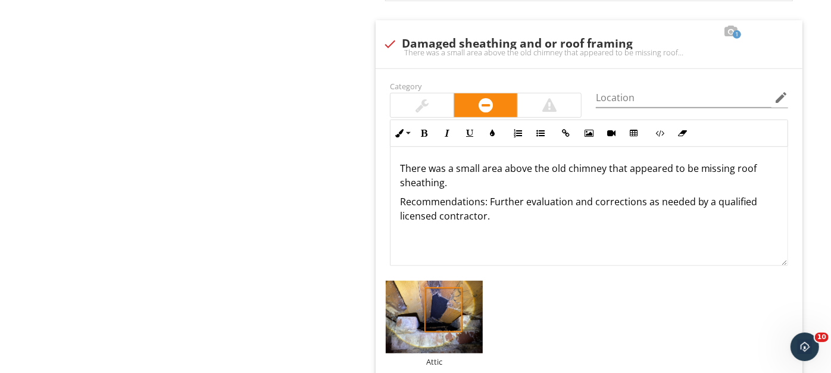
scroll to position [3173, 0]
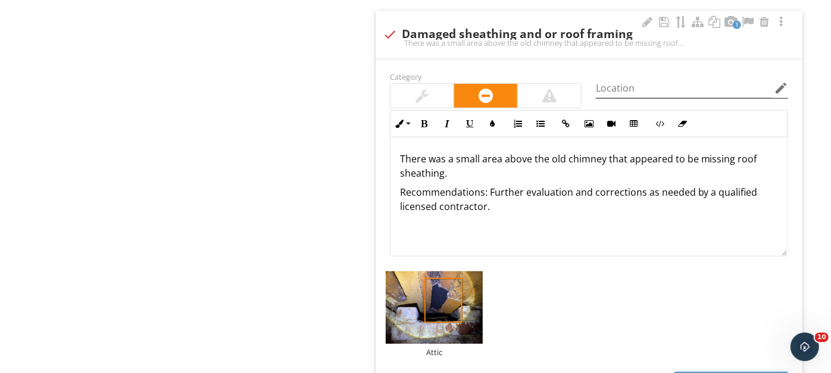
click at [782, 81] on icon "edit" at bounding box center [781, 88] width 14 height 14
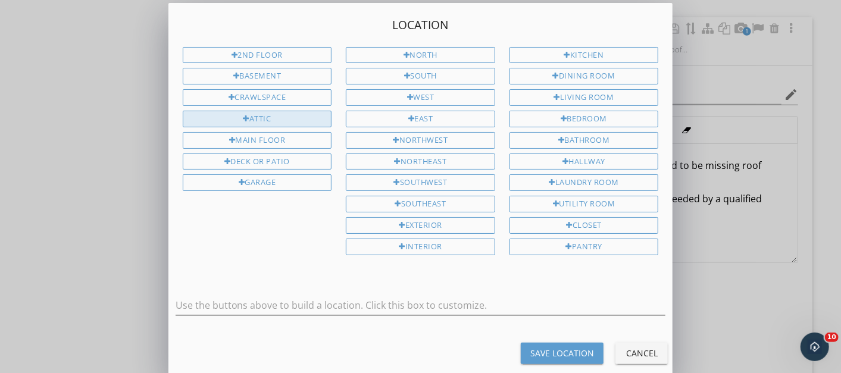
click at [246, 111] on div "Attic" at bounding box center [257, 119] width 149 height 17
type input "Attic"
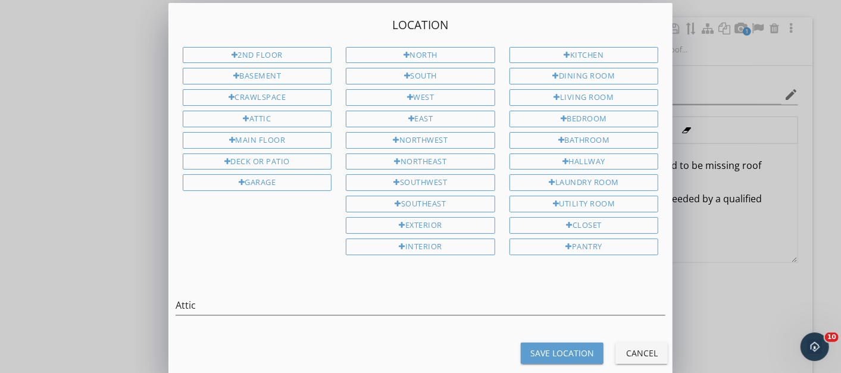
click at [559, 347] on div "Save Location" at bounding box center [562, 353] width 64 height 12
type input "Attic"
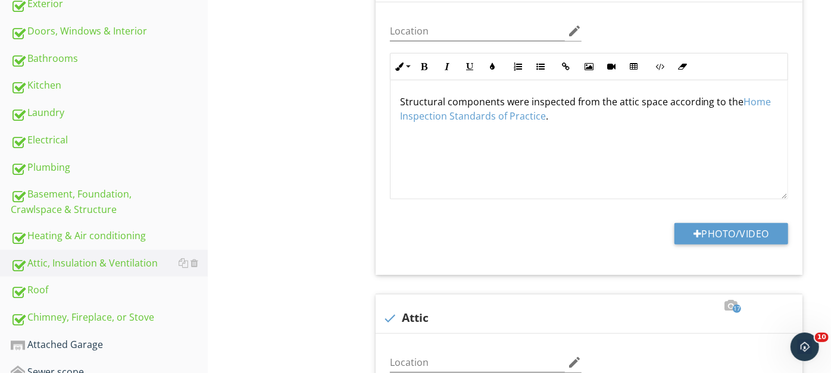
scroll to position [471, 0]
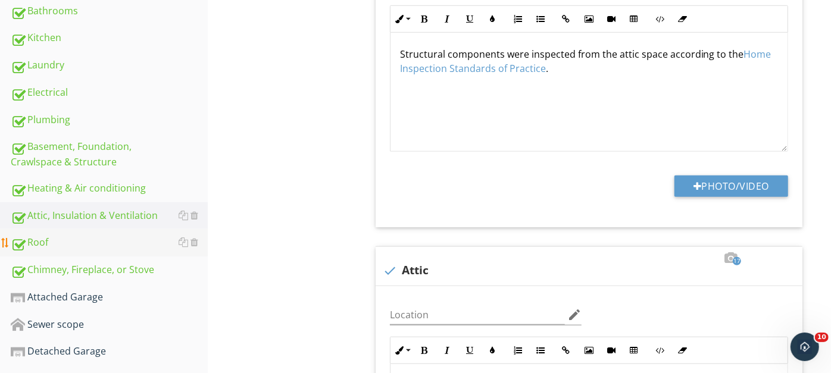
click at [43, 238] on div "Roof" at bounding box center [109, 242] width 197 height 15
type textarea "<p>Structural components were inspected from the attic space according to the <…"
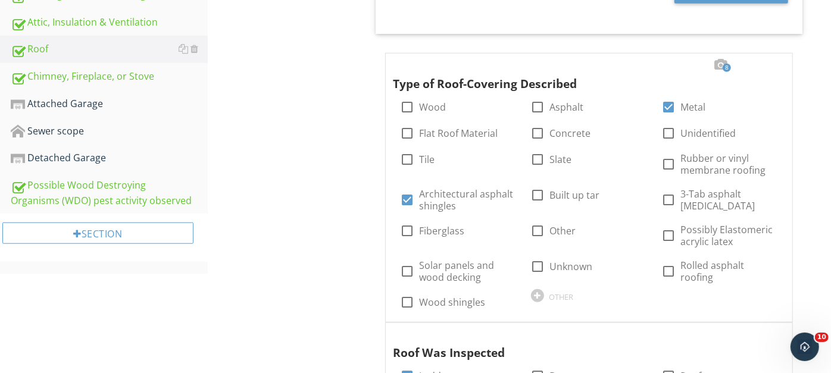
scroll to position [687, 0]
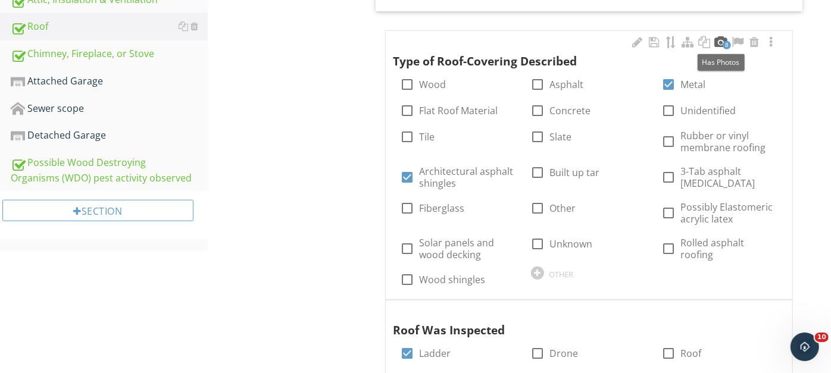
click at [721, 39] on div at bounding box center [721, 42] width 14 height 12
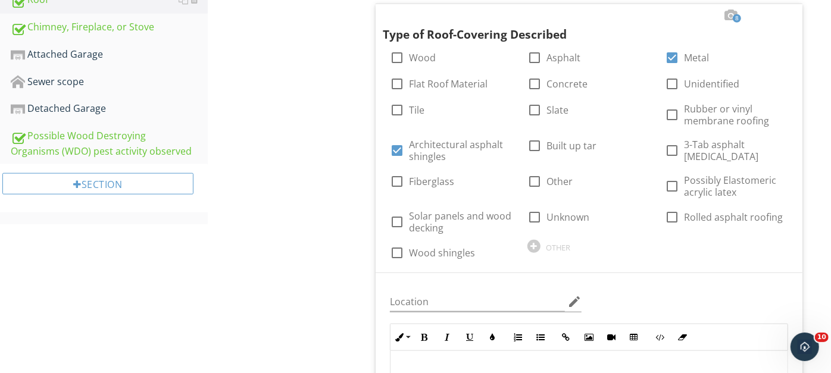
scroll to position [730, 0]
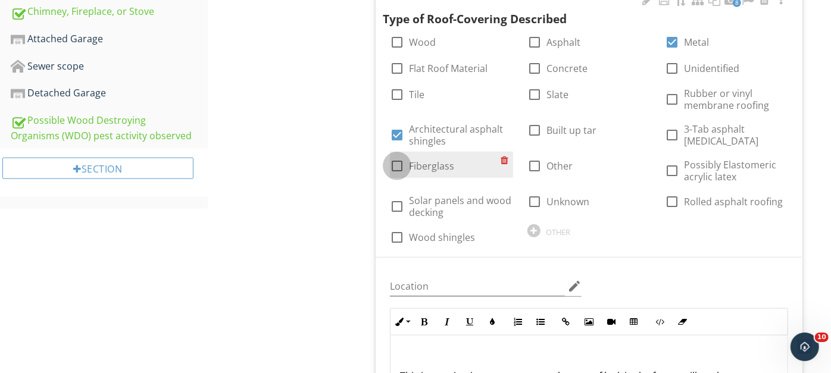
click at [394, 164] on div at bounding box center [397, 166] width 20 height 20
checkbox input "true"
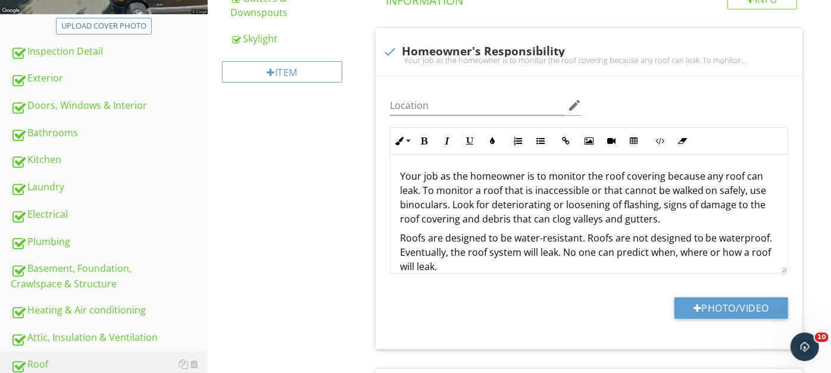
scroll to position [212, 0]
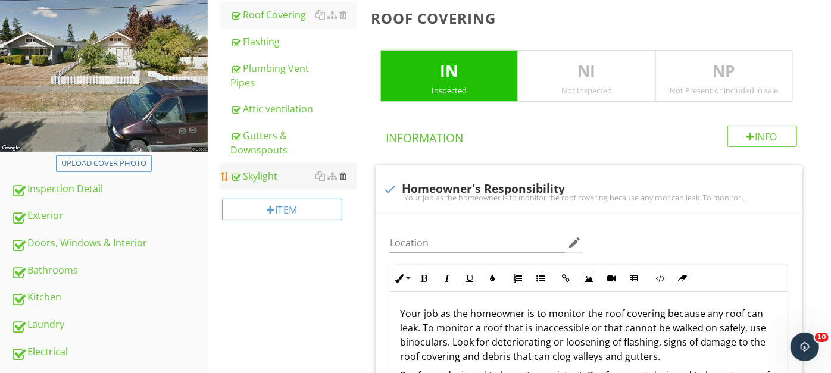
click at [344, 177] on div at bounding box center [343, 176] width 8 height 10
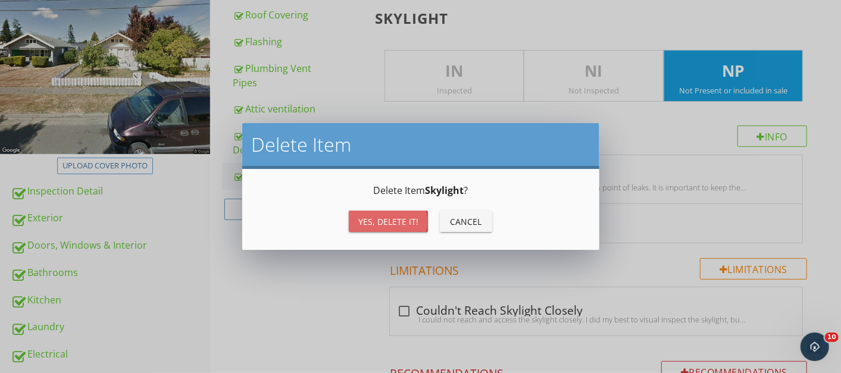
click at [378, 220] on div "Yes, Delete it!" at bounding box center [388, 221] width 60 height 12
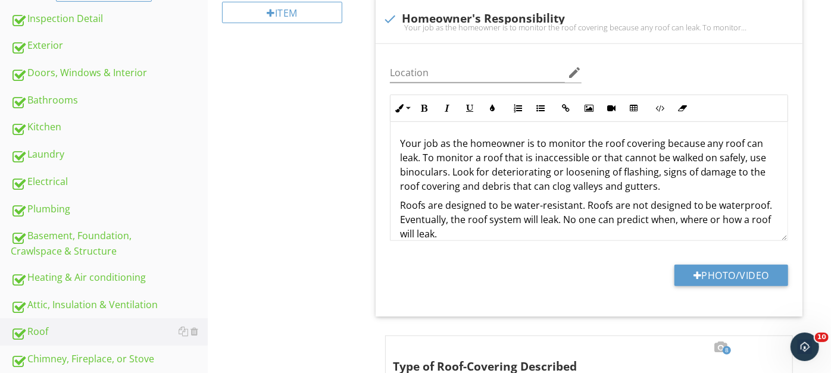
scroll to position [400, 0]
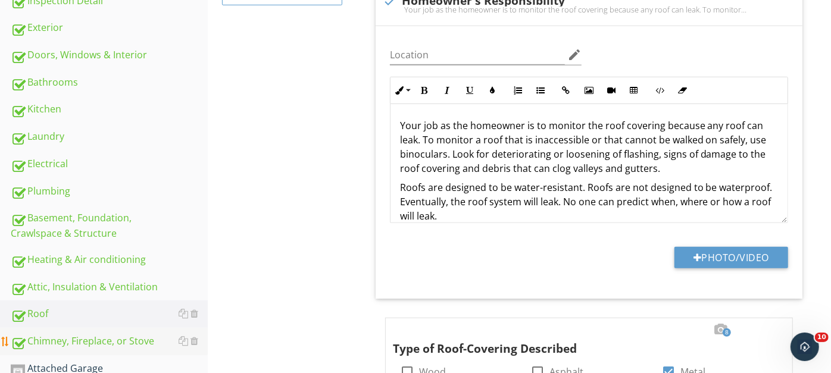
click at [92, 339] on div "Chimney, Fireplace, or Stove" at bounding box center [109, 341] width 197 height 15
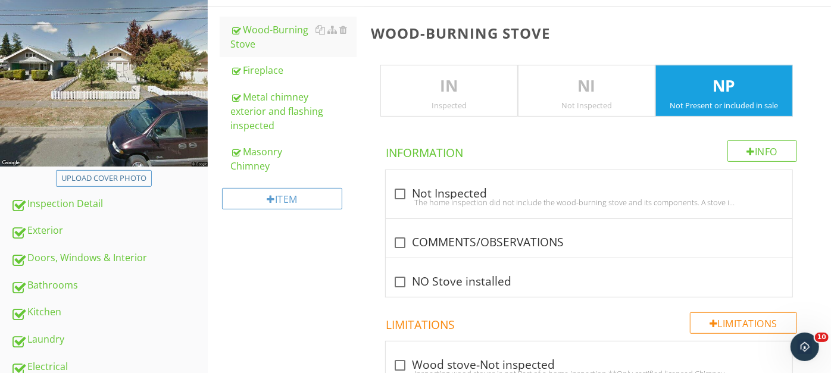
scroll to position [194, 0]
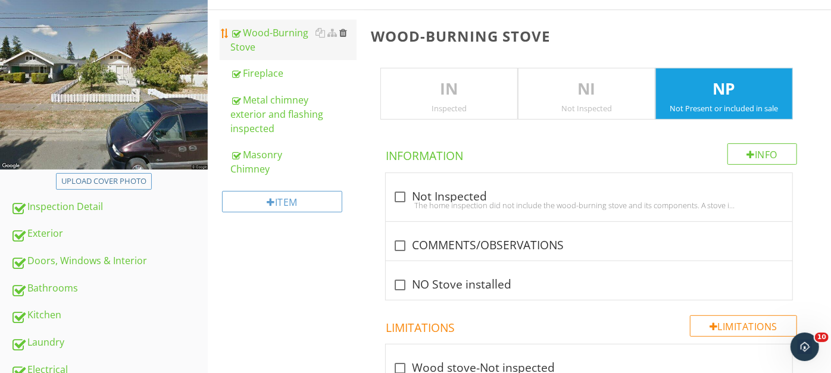
click at [345, 33] on div at bounding box center [343, 33] width 8 height 10
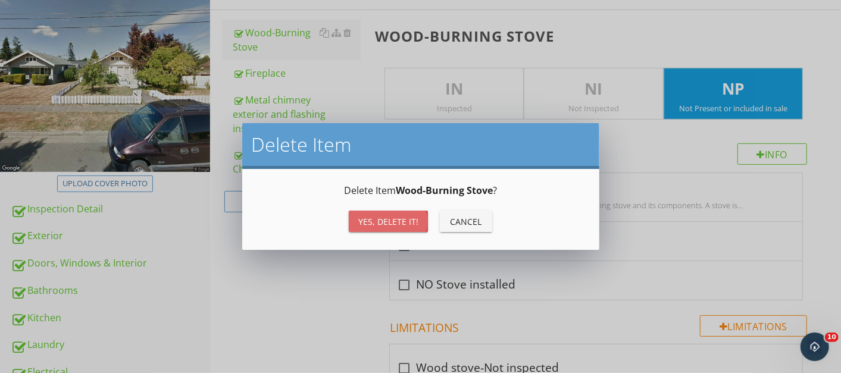
click at [366, 217] on div "Yes, Delete it!" at bounding box center [388, 221] width 60 height 12
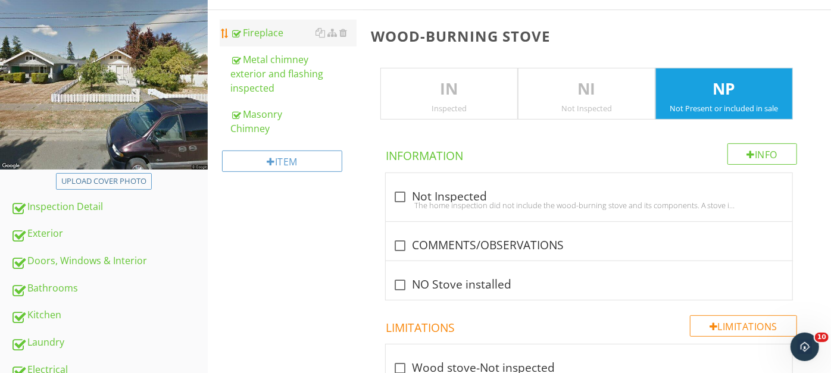
click at [273, 29] on div "Fireplace" at bounding box center [293, 33] width 126 height 14
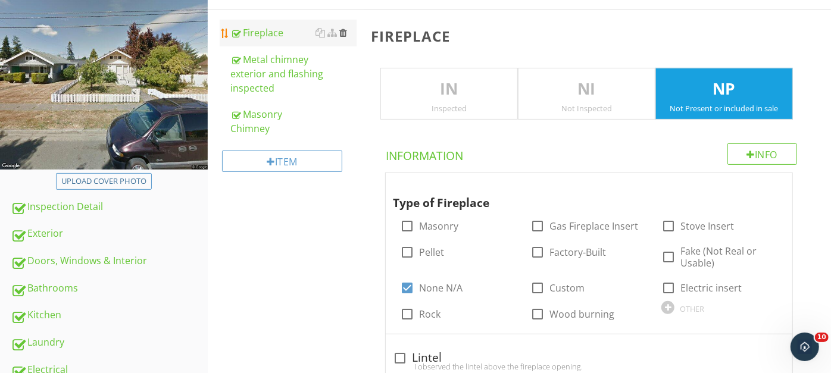
click at [343, 31] on div at bounding box center [343, 33] width 8 height 10
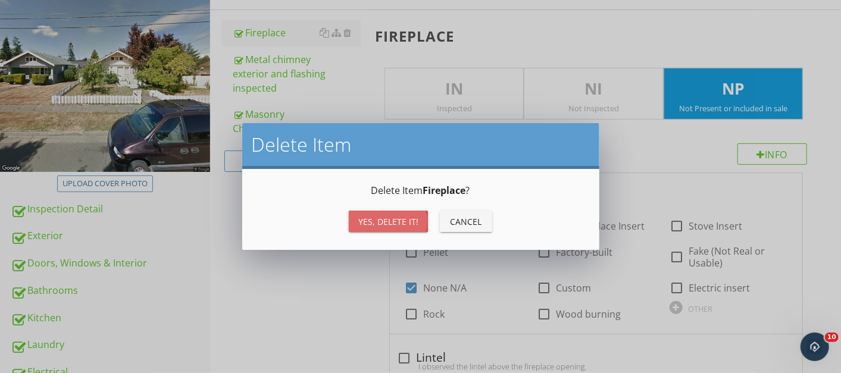
click at [361, 214] on button "Yes, Delete it!" at bounding box center [388, 221] width 79 height 21
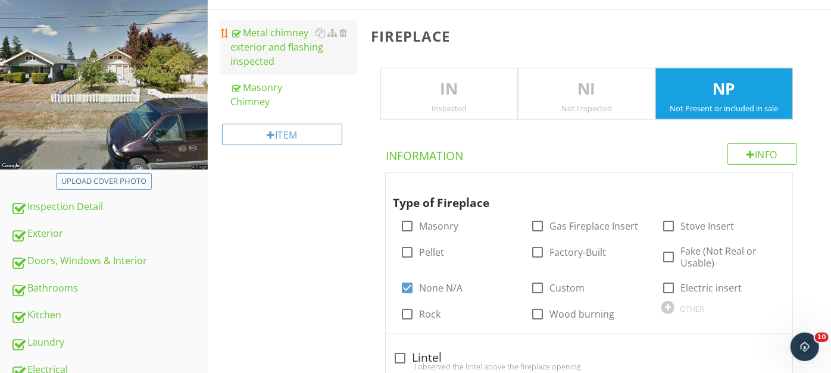
click at [274, 37] on div "Metal chimney exterior and flashing inspected" at bounding box center [293, 47] width 126 height 43
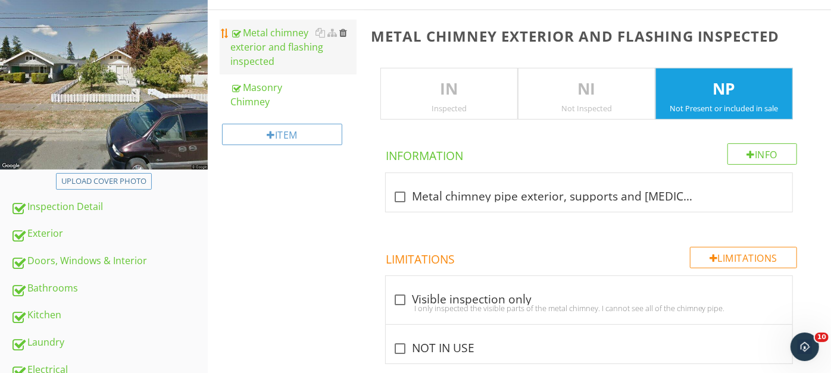
click at [343, 32] on div at bounding box center [343, 33] width 8 height 10
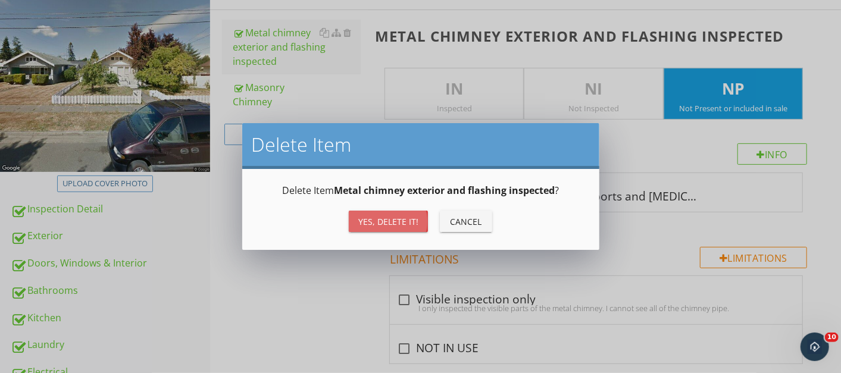
click at [367, 218] on div "Yes, Delete it!" at bounding box center [388, 221] width 60 height 12
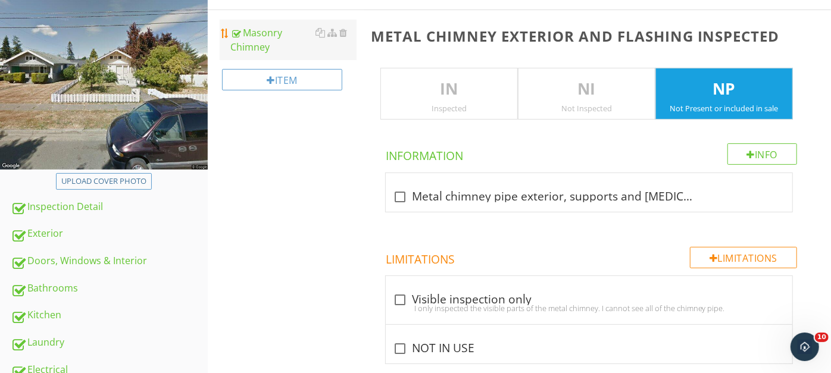
click at [262, 40] on div "Masonry Chimney" at bounding box center [293, 40] width 126 height 29
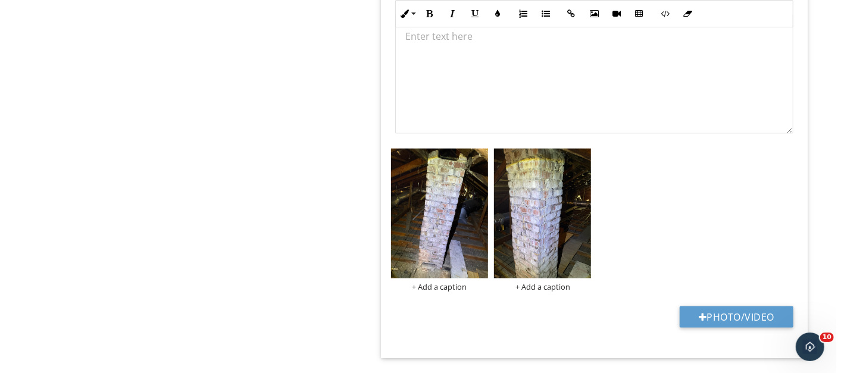
scroll to position [1025, 0]
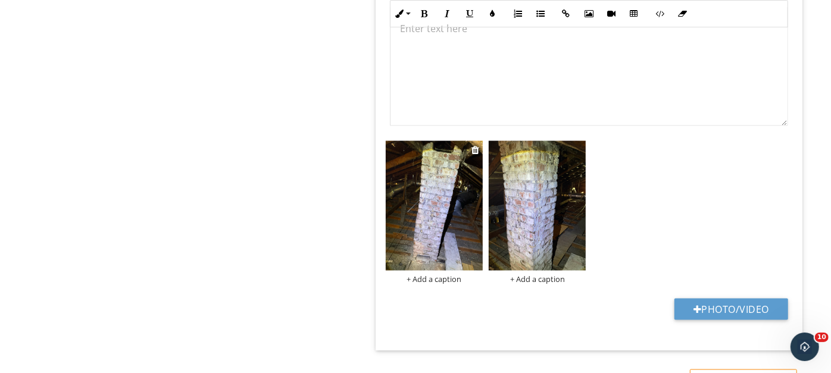
click at [434, 274] on div "+ Add a caption" at bounding box center [434, 279] width 97 height 10
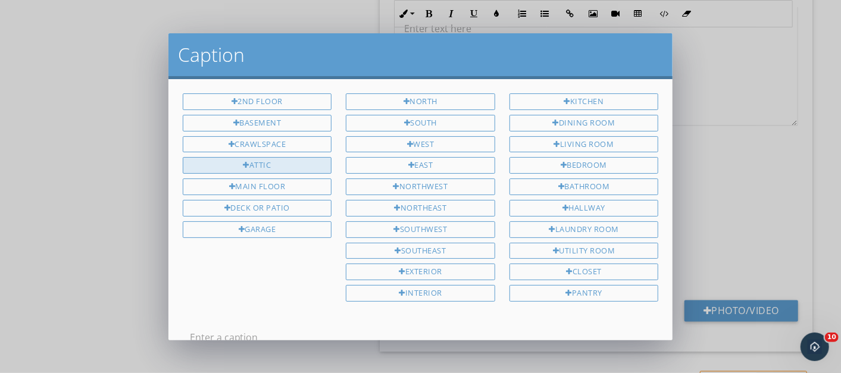
click at [248, 161] on div "Attic" at bounding box center [257, 165] width 149 height 17
type input "Attic"
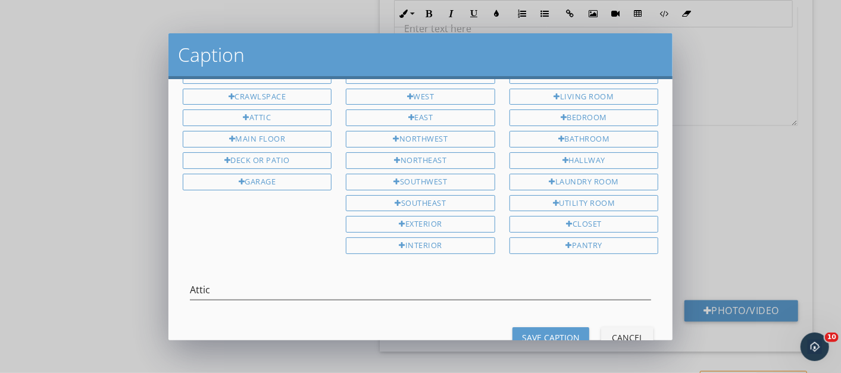
scroll to position [76, 0]
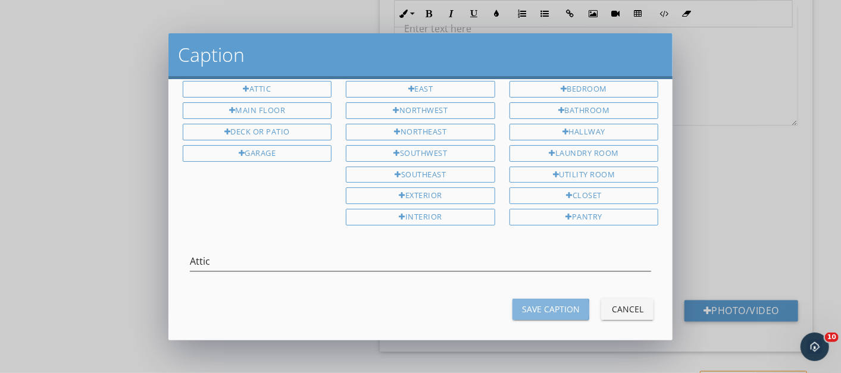
click at [525, 303] on div "Save Caption" at bounding box center [551, 309] width 58 height 12
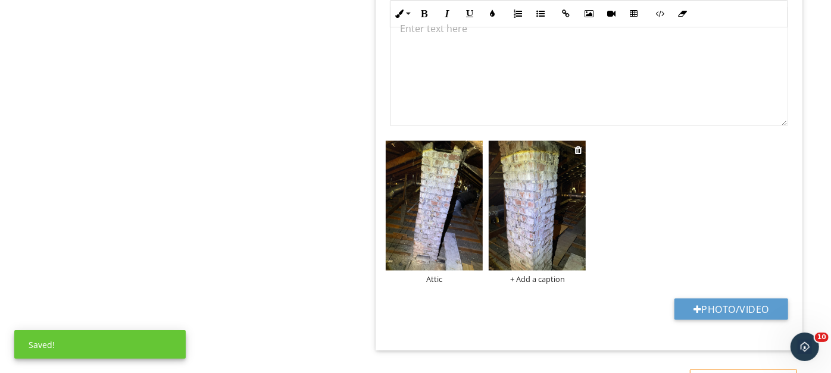
click at [531, 276] on div "+ Add a caption" at bounding box center [537, 279] width 97 height 10
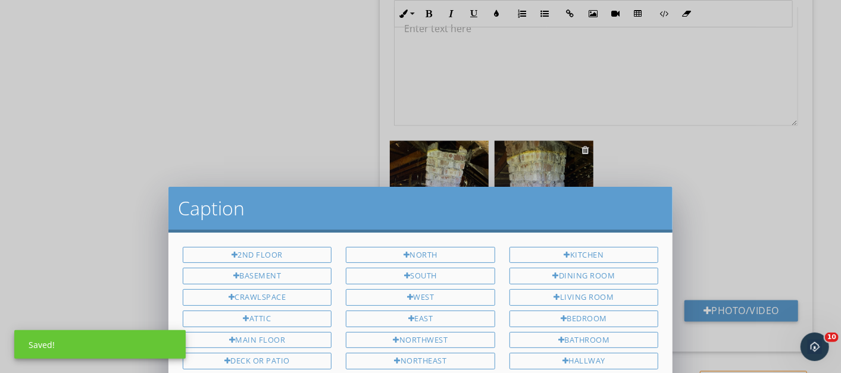
scroll to position [0, 0]
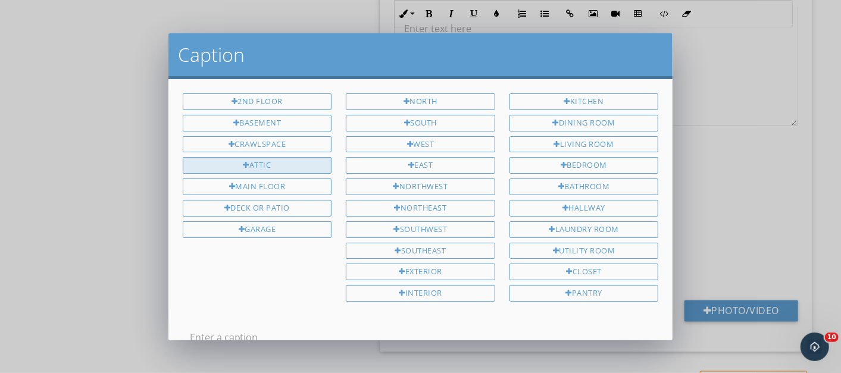
click at [231, 158] on div "Attic" at bounding box center [257, 165] width 149 height 17
type input "Attic"
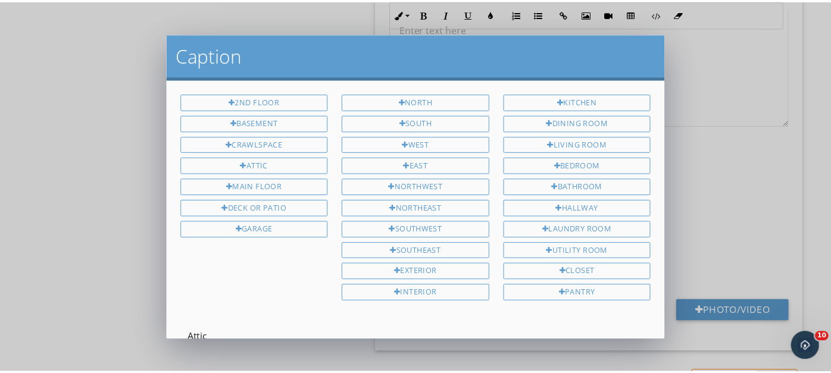
scroll to position [76, 0]
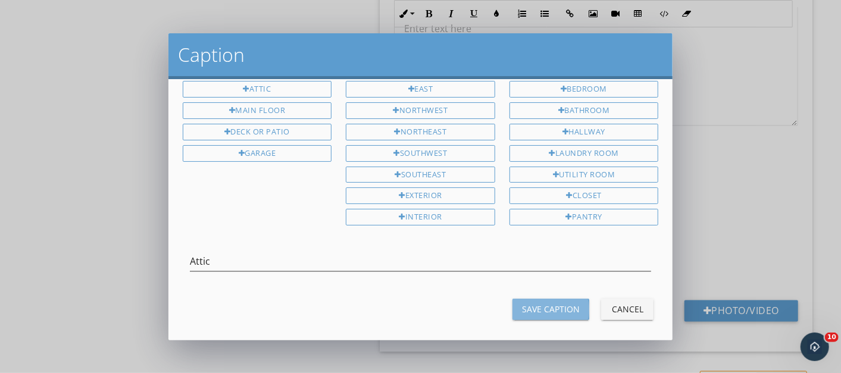
click at [536, 303] on div "Save Caption" at bounding box center [551, 309] width 58 height 12
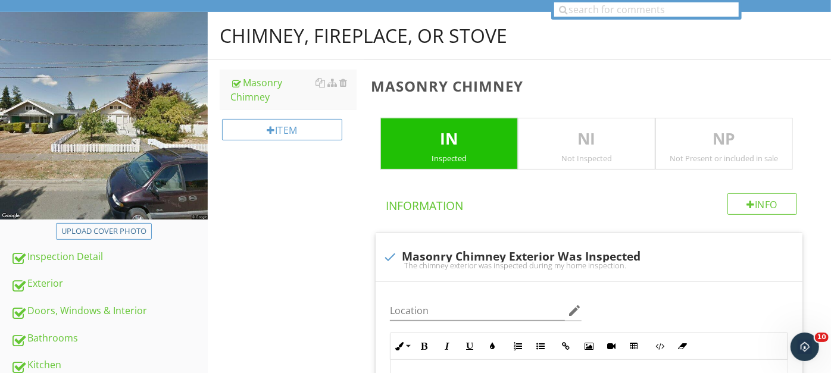
scroll to position [0, 0]
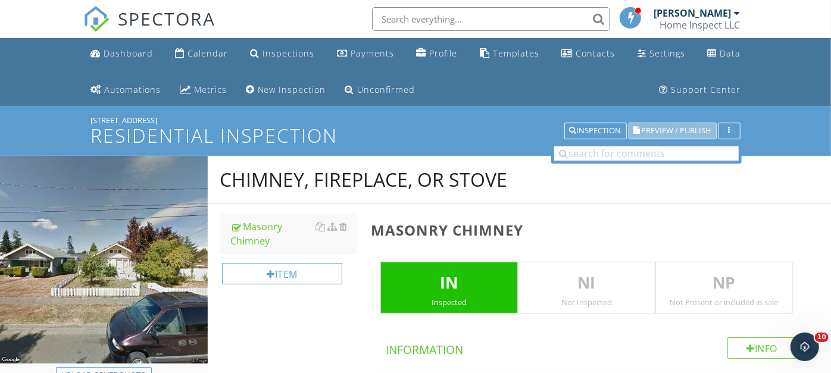
click at [660, 127] on span "Preview / Publish" at bounding box center [677, 131] width 70 height 8
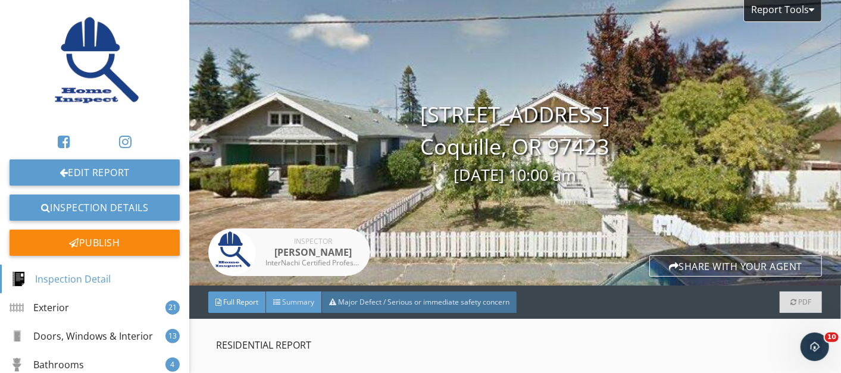
click at [291, 301] on span "Summary" at bounding box center [298, 302] width 32 height 10
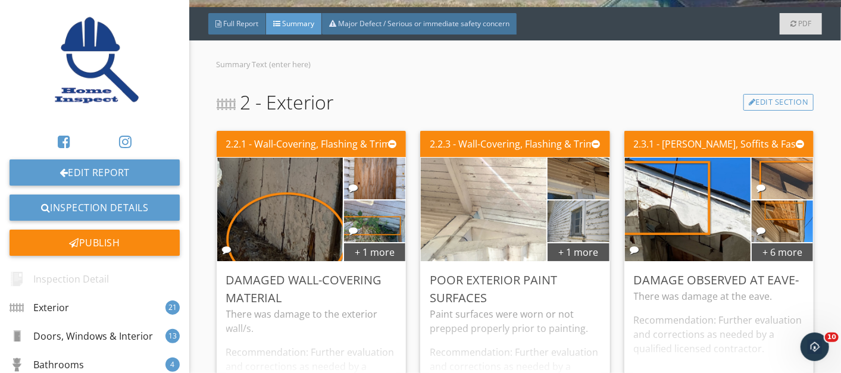
scroll to position [356, 0]
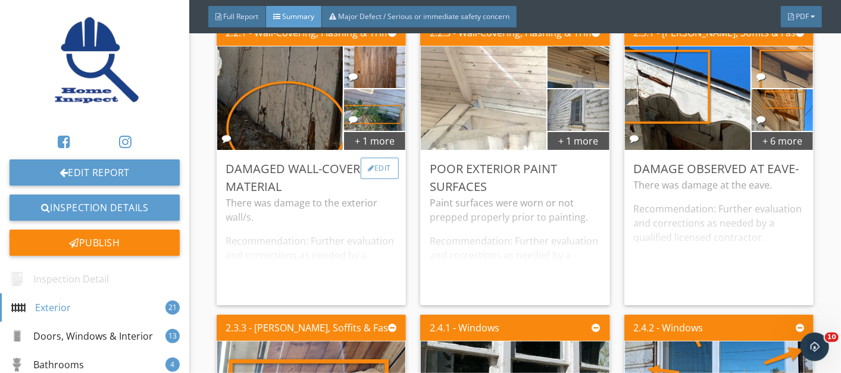
click at [374, 167] on div "Edit" at bounding box center [380, 168] width 39 height 21
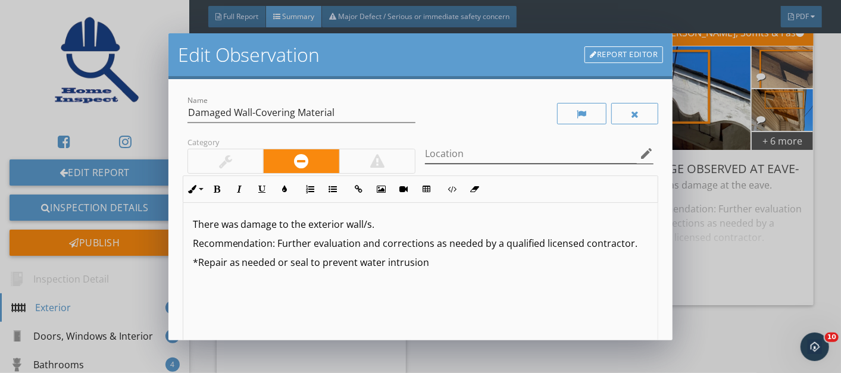
click at [639, 154] on icon "edit" at bounding box center [646, 153] width 14 height 14
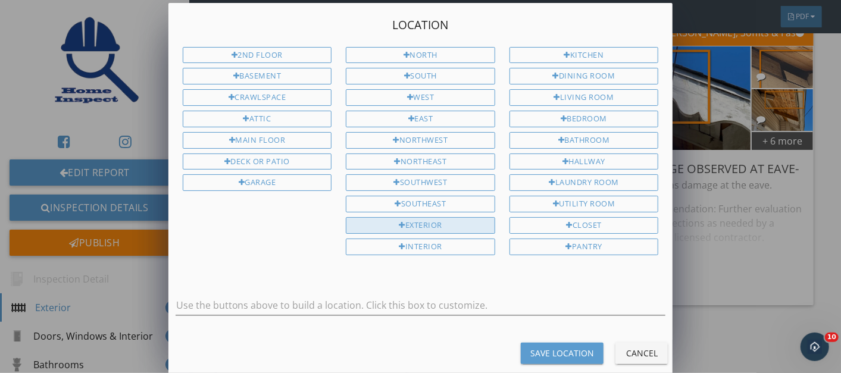
click at [418, 217] on div "Exterior" at bounding box center [420, 225] width 149 height 17
type input "Exterior"
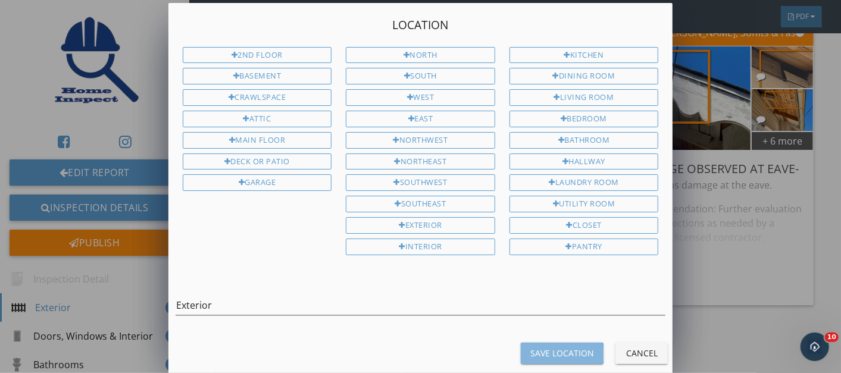
click at [562, 347] on div "Save Location" at bounding box center [562, 353] width 64 height 12
type input "Exterior"
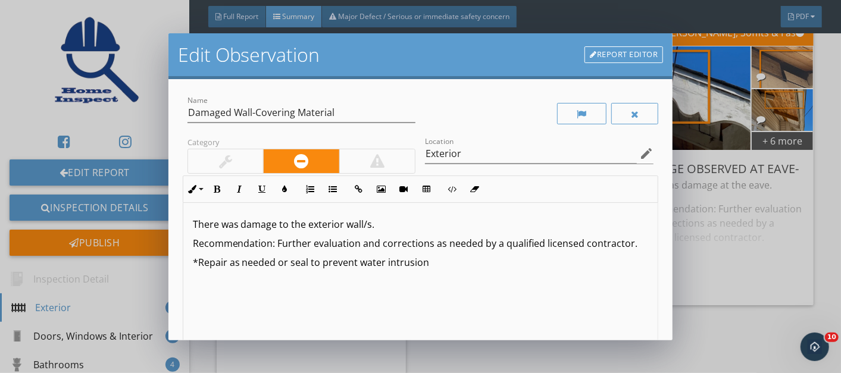
click at [431, 246] on p "Recommendation: Further evaluation and corrections as needed by a qualified lic…" at bounding box center [421, 243] width 456 height 14
click at [360, 244] on p "Recommendation: Further evaluation and corrections as needed by a qualified lic…" at bounding box center [421, 243] width 456 height 14
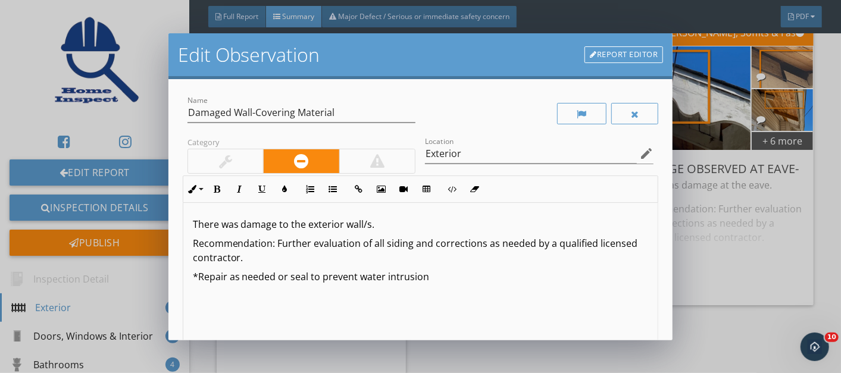
scroll to position [165, 0]
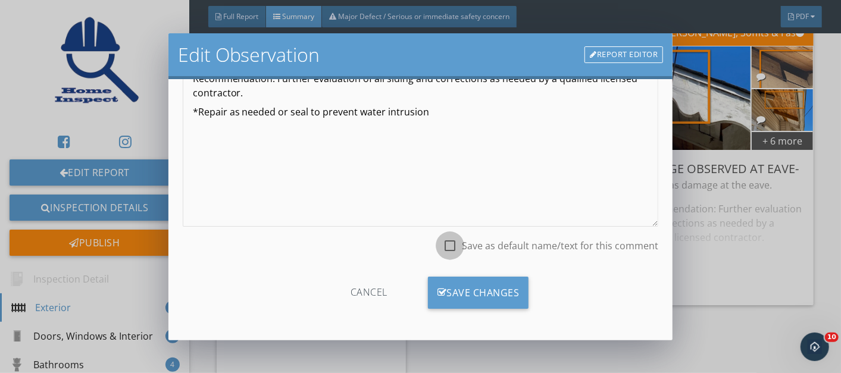
click at [442, 249] on div at bounding box center [450, 246] width 20 height 20
checkbox input "true"
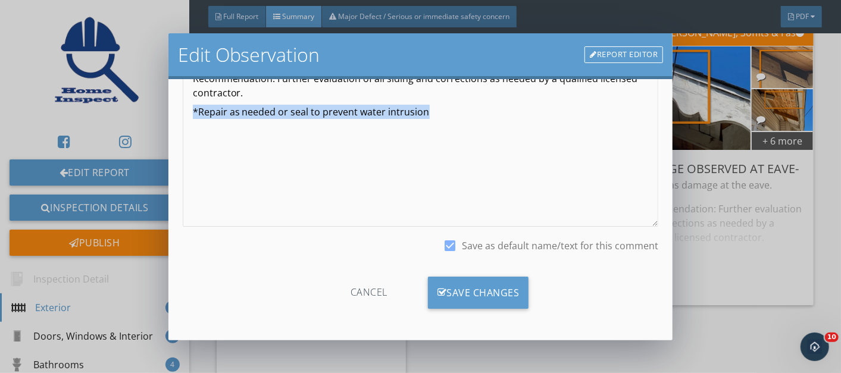
drag, startPoint x: 429, startPoint y: 110, endPoint x: 162, endPoint y: 116, distance: 267.3
click at [162, 116] on div "Edit Observation Report Editor Name Damaged Wall-Covering Material Category Loc…" at bounding box center [420, 186] width 841 height 373
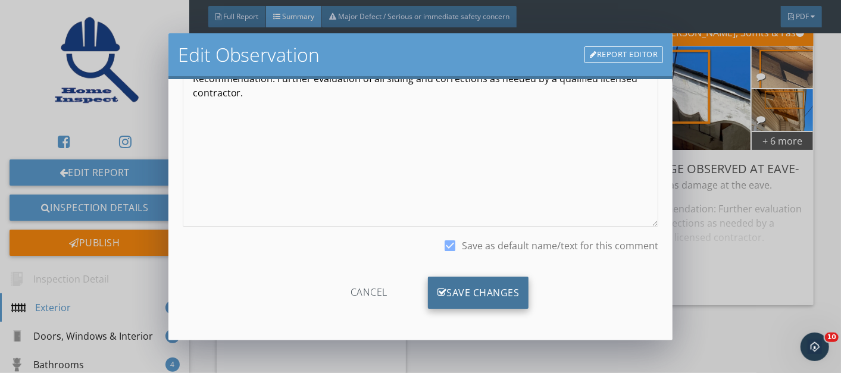
click at [471, 287] on div "Save Changes" at bounding box center [478, 293] width 101 height 32
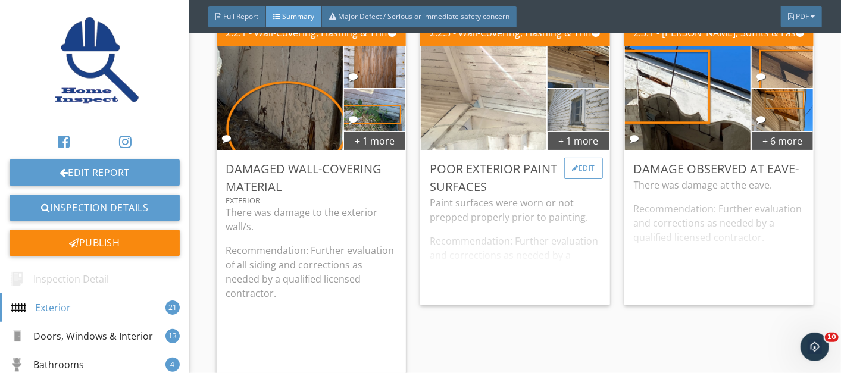
click at [574, 167] on div "Edit" at bounding box center [583, 168] width 39 height 21
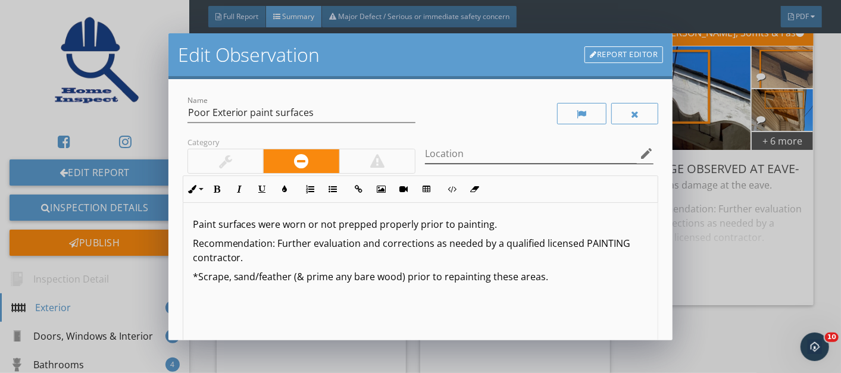
click at [639, 155] on icon "edit" at bounding box center [646, 153] width 14 height 14
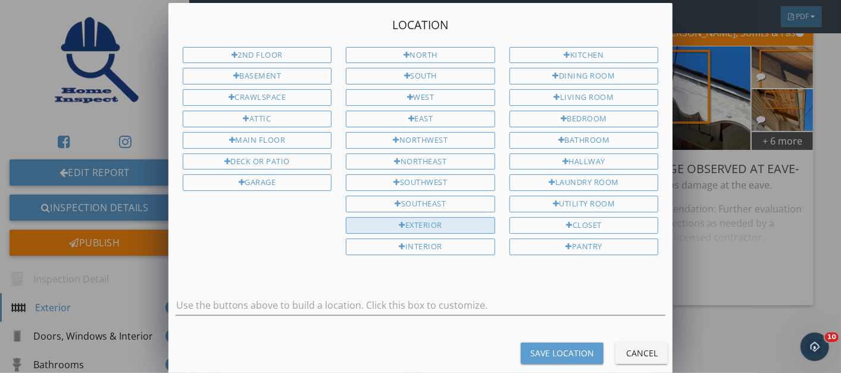
click at [416, 218] on div "Exterior" at bounding box center [420, 225] width 149 height 17
type input "Exterior"
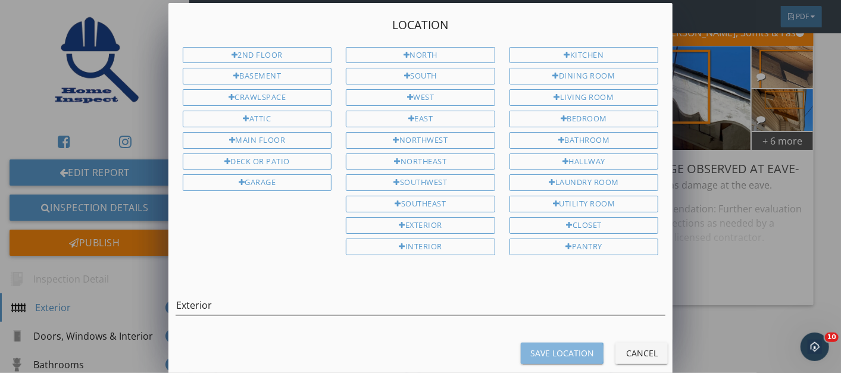
click at [552, 347] on div "Save Location" at bounding box center [562, 353] width 64 height 12
type input "Exterior"
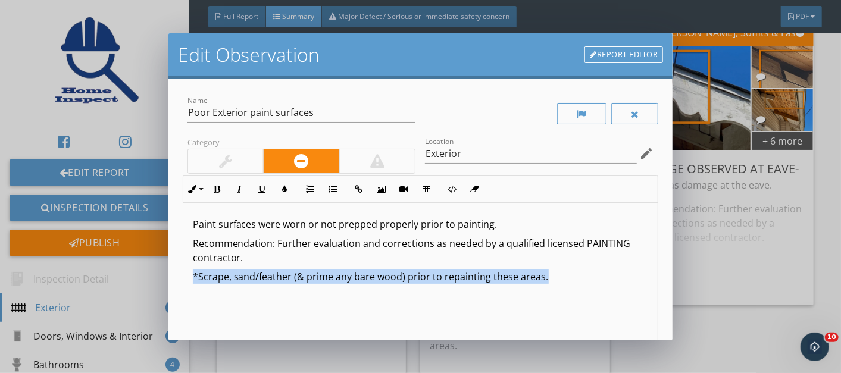
drag, startPoint x: 548, startPoint y: 275, endPoint x: 170, endPoint y: 276, distance: 377.9
click at [170, 276] on div "Name Poor Exterior paint surfaces Category Location Exterior edit Inline Style …" at bounding box center [420, 209] width 505 height 261
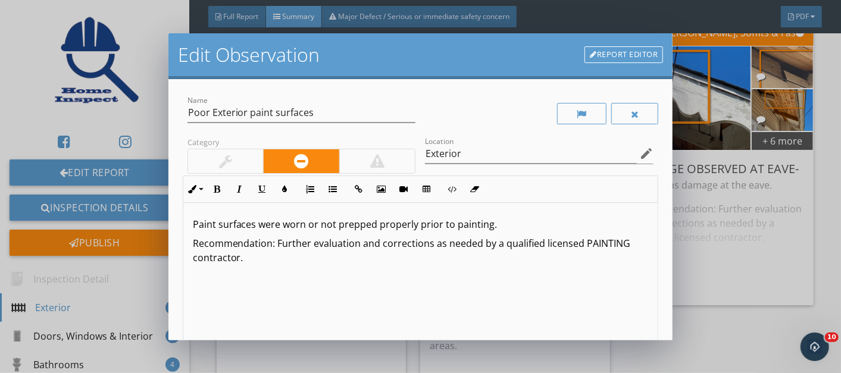
click at [359, 239] on p "Recommendation: Further evaluation and corrections as needed by a qualified lic…" at bounding box center [421, 250] width 456 height 29
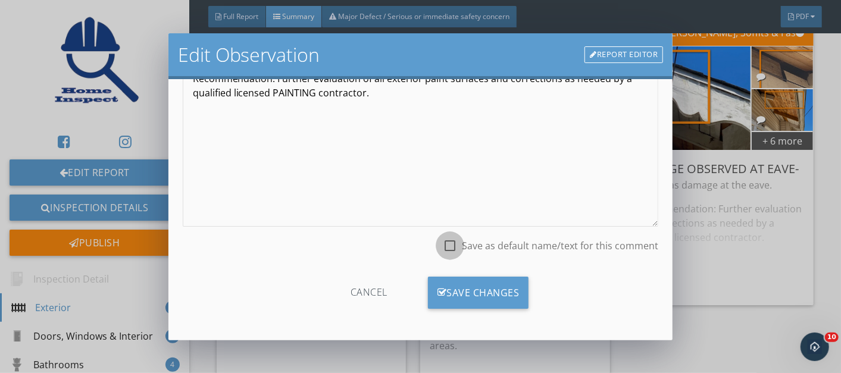
click at [442, 249] on div at bounding box center [450, 246] width 20 height 20
checkbox input "true"
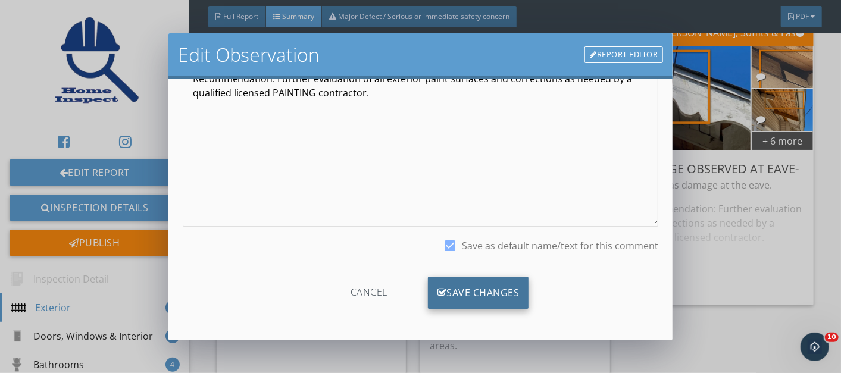
click at [467, 292] on div "Save Changes" at bounding box center [478, 293] width 101 height 32
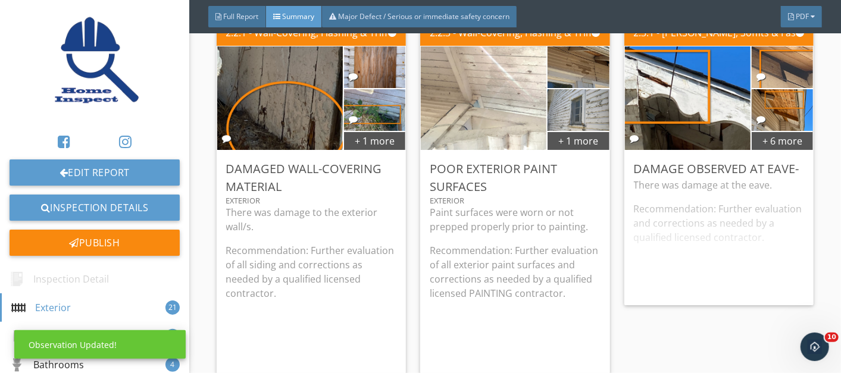
scroll to position [25, 0]
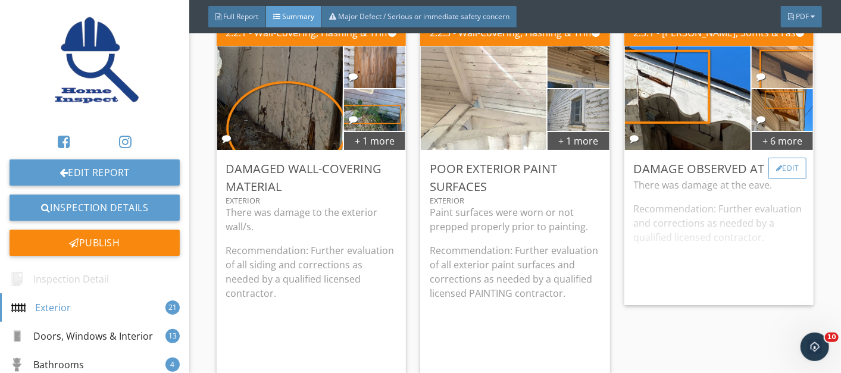
click at [775, 170] on div "Edit" at bounding box center [787, 168] width 39 height 21
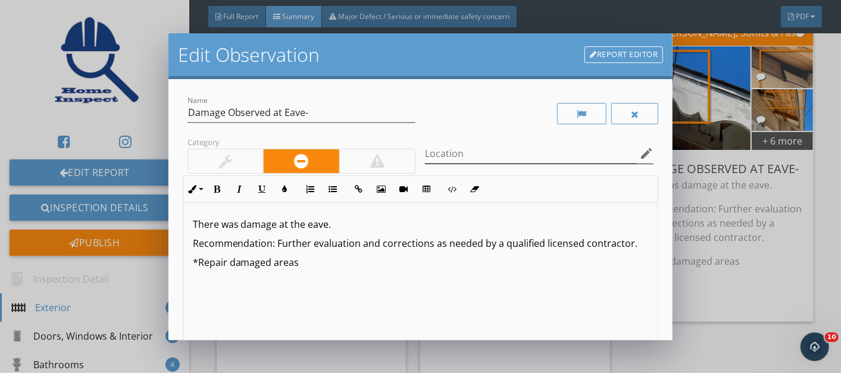
click at [639, 151] on icon "edit" at bounding box center [646, 153] width 14 height 14
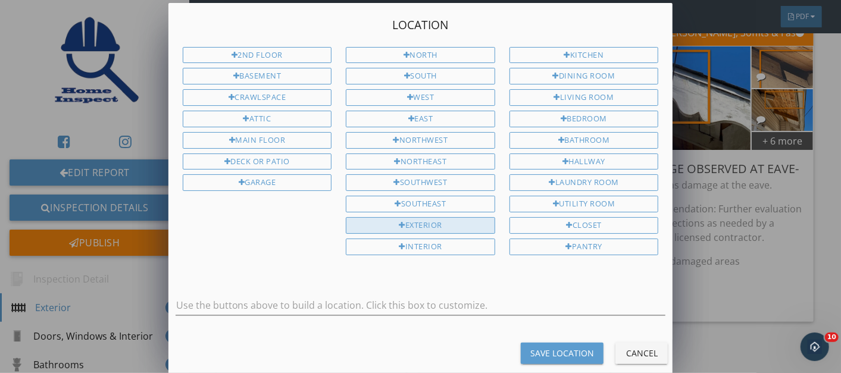
click at [418, 217] on div "Exterior" at bounding box center [420, 225] width 149 height 17
type input "Exterior"
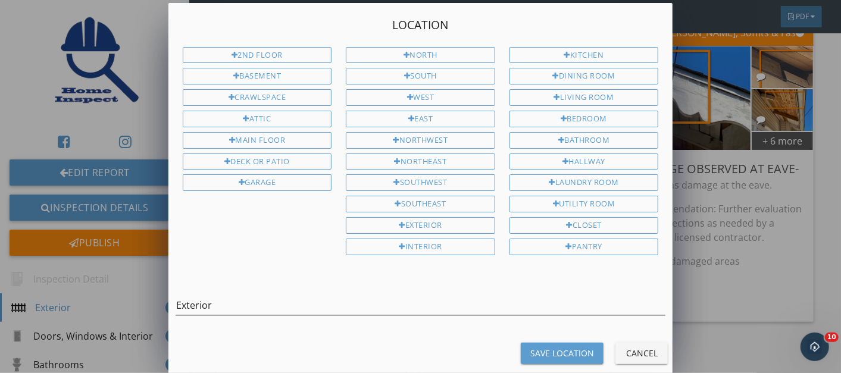
click at [548, 347] on div "Save Location" at bounding box center [562, 353] width 64 height 12
type input "Exterior"
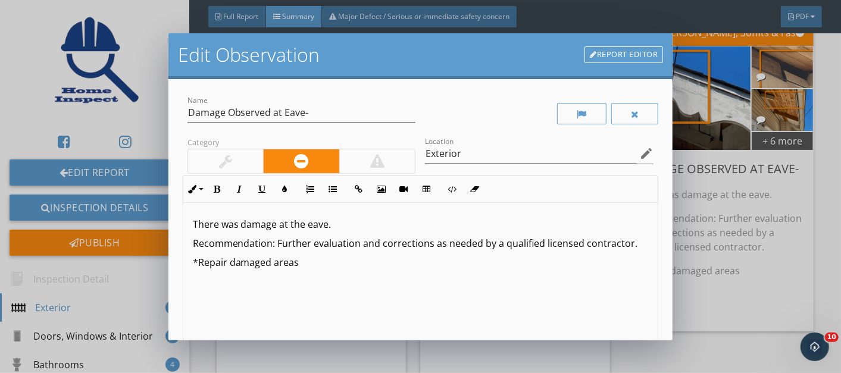
click at [334, 223] on p "There was damage at the eave." at bounding box center [421, 224] width 456 height 14
click at [360, 243] on p "Recommendation: Further evaluation and corrections as needed by a qualified lic…" at bounding box center [421, 243] width 456 height 14
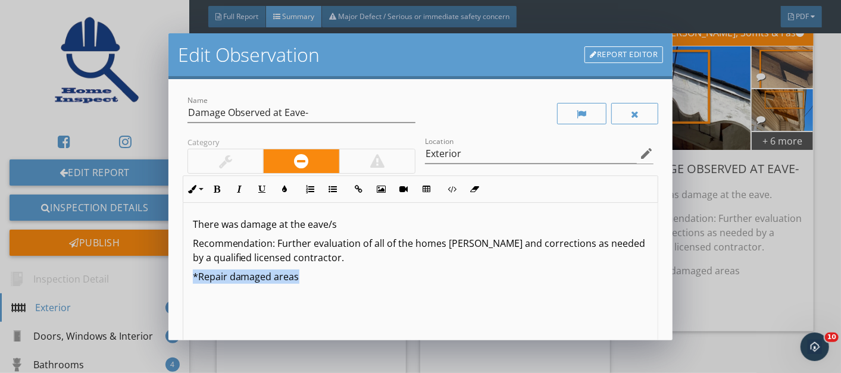
drag, startPoint x: 300, startPoint y: 279, endPoint x: 180, endPoint y: 274, distance: 119.7
click at [180, 274] on div "Name Damage Observed at Eave- Category Location Exterior edit Inline Style XLar…" at bounding box center [420, 209] width 505 height 261
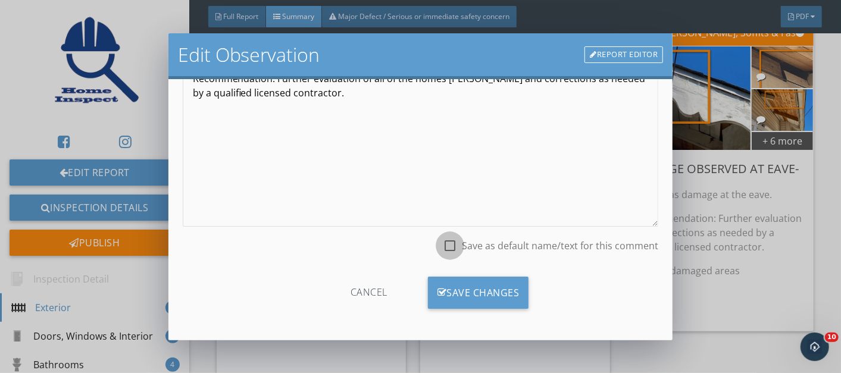
click at [440, 245] on div at bounding box center [450, 246] width 20 height 20
checkbox input "true"
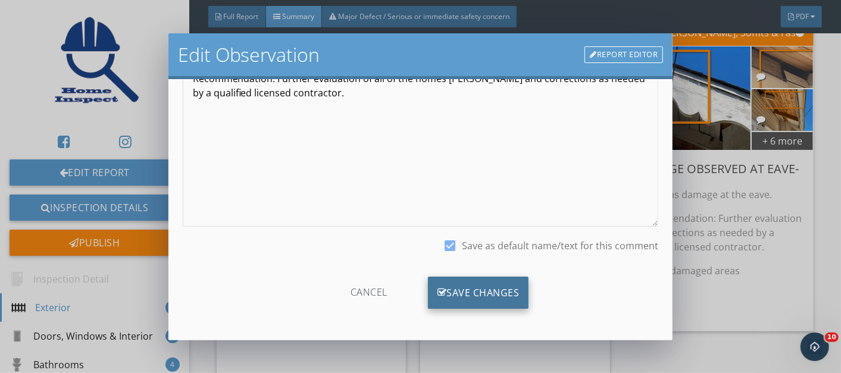
click at [457, 286] on div "Save Changes" at bounding box center [478, 293] width 101 height 32
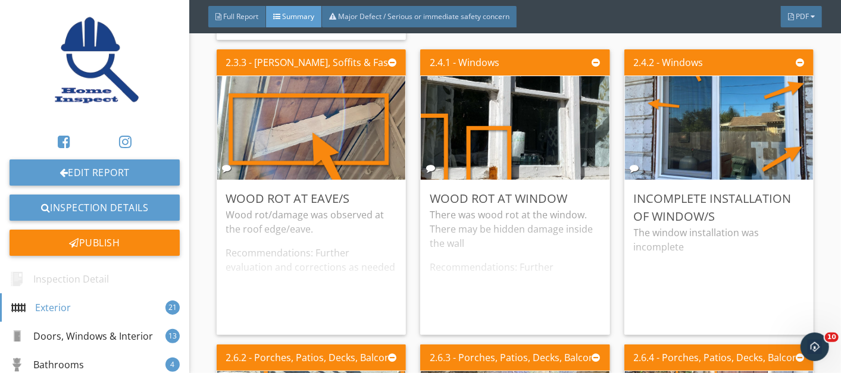
scroll to position [741, 0]
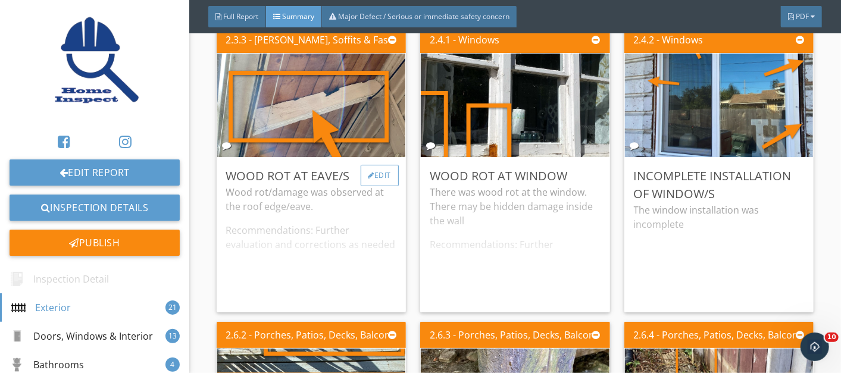
click at [381, 172] on div "Edit" at bounding box center [380, 175] width 39 height 21
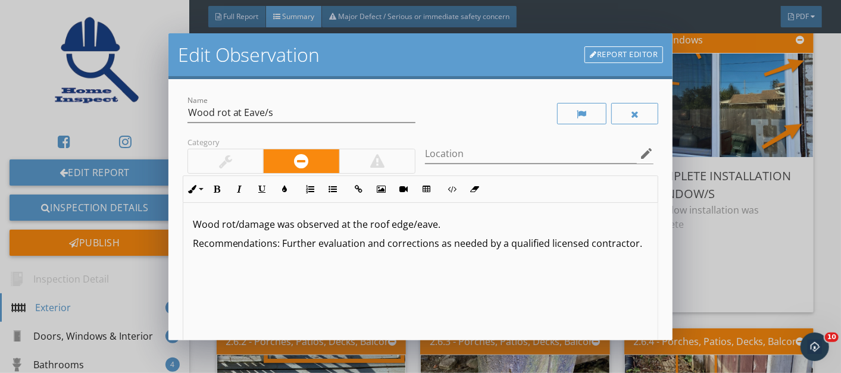
click at [364, 243] on p "Recommendations: Further evaluation and corrections as needed by a qualified li…" at bounding box center [421, 243] width 456 height 14
click at [639, 154] on icon "edit" at bounding box center [646, 153] width 14 height 14
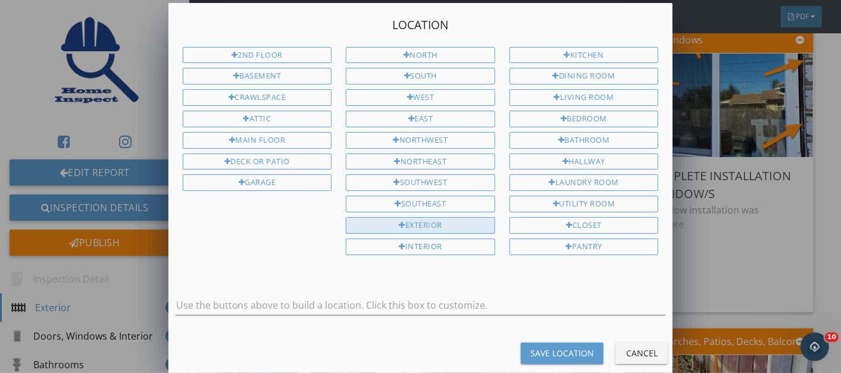
click at [414, 217] on div "Exterior" at bounding box center [420, 225] width 149 height 17
type input "Exterior"
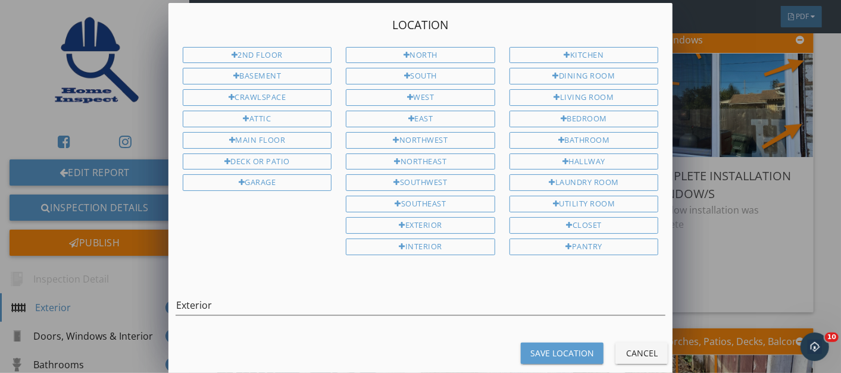
click at [428, 342] on div "Save Location Cancel" at bounding box center [420, 353] width 519 height 29
click at [545, 347] on div "Save Location" at bounding box center [562, 353] width 64 height 12
type input "Exterior"
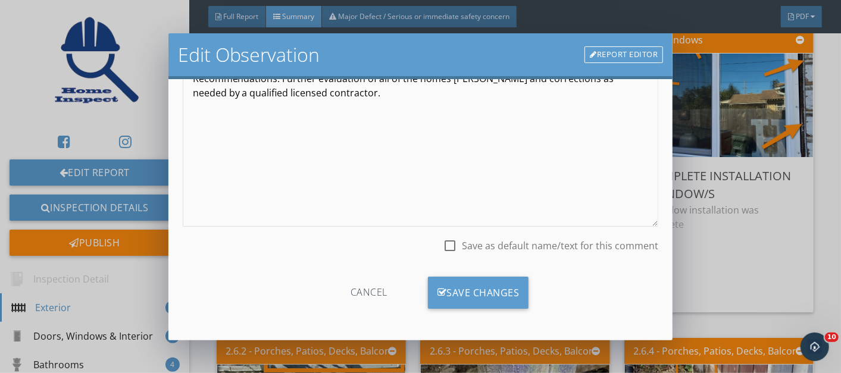
scroll to position [165, 0]
click at [440, 246] on div at bounding box center [450, 246] width 20 height 20
checkbox input "true"
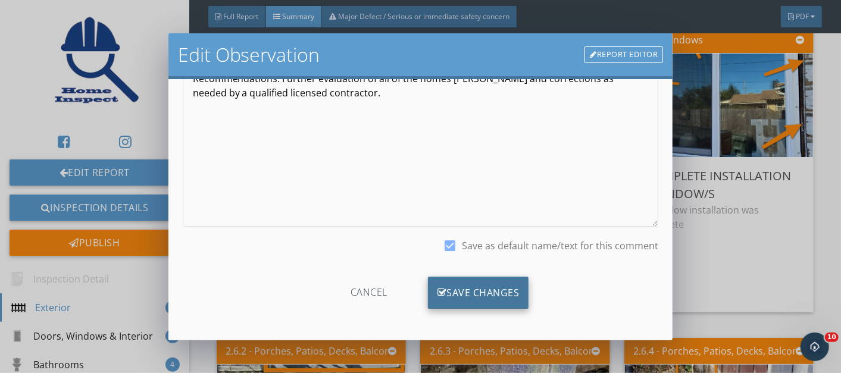
click at [462, 287] on div "Save Changes" at bounding box center [478, 293] width 101 height 32
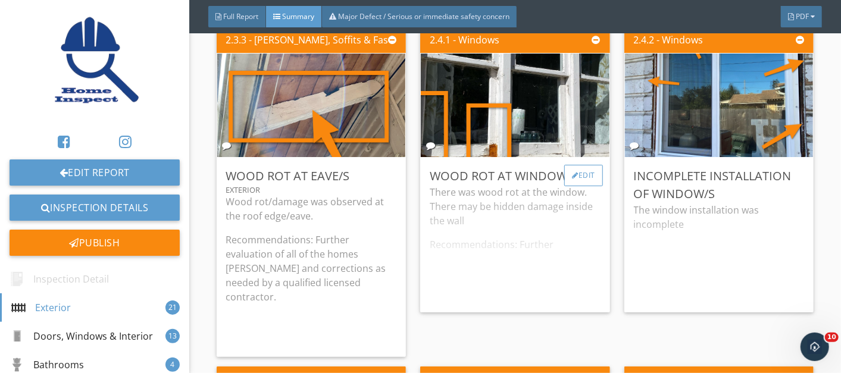
click at [572, 173] on div "Edit" at bounding box center [583, 175] width 39 height 21
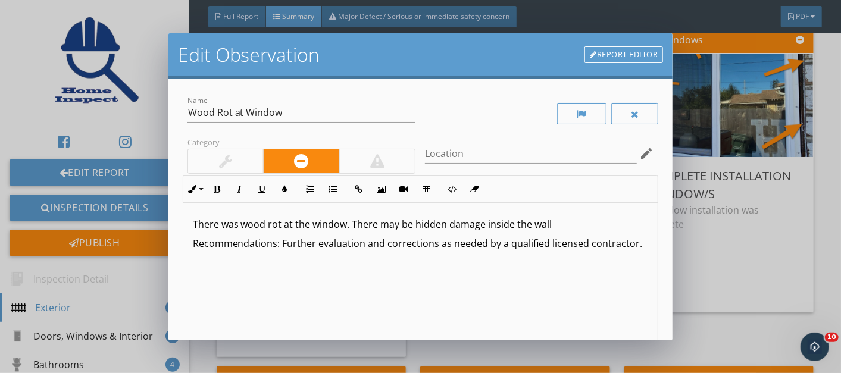
scroll to position [165, 0]
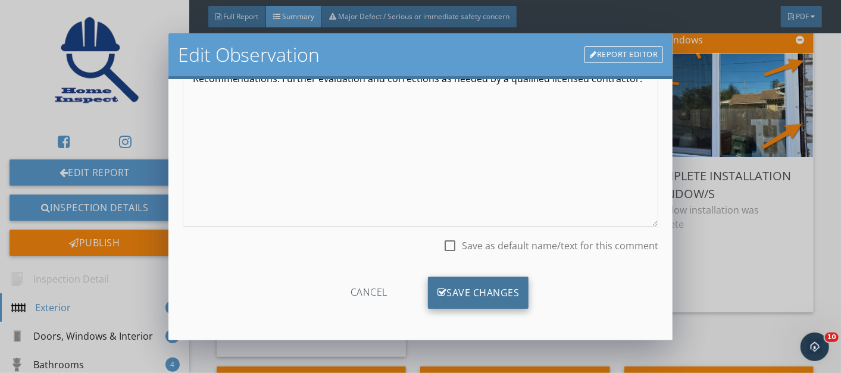
click at [455, 286] on div "Save Changes" at bounding box center [478, 293] width 101 height 32
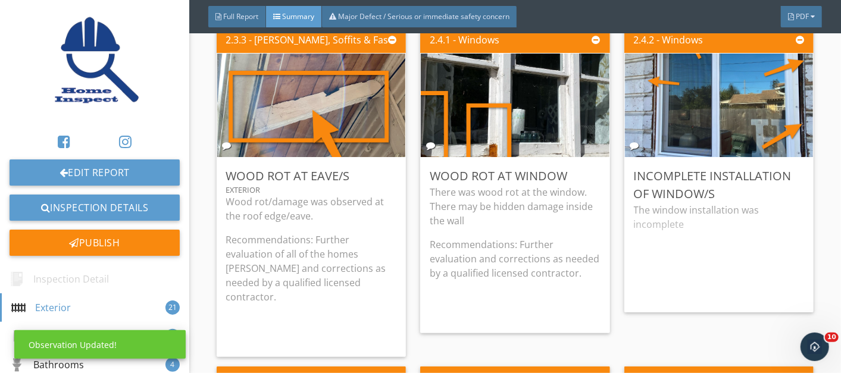
scroll to position [25, 0]
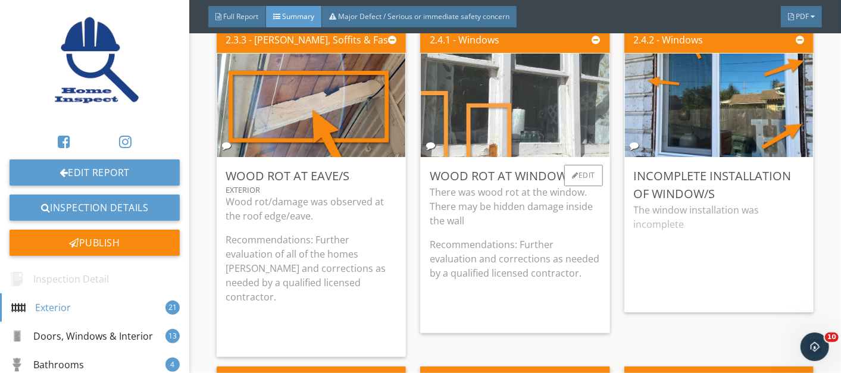
click at [498, 126] on img at bounding box center [514, 105] width 345 height 259
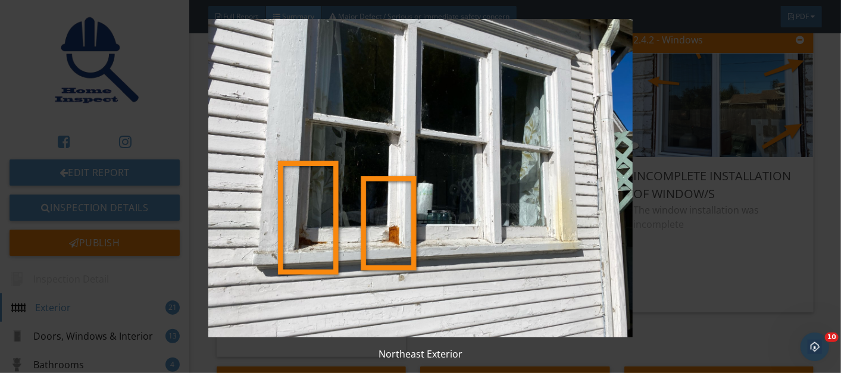
click at [400, 170] on img at bounding box center [420, 178] width 763 height 318
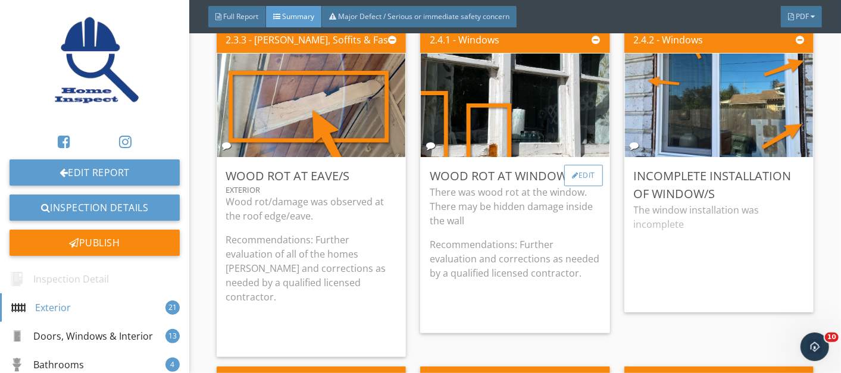
click at [580, 171] on div "Edit" at bounding box center [583, 175] width 39 height 21
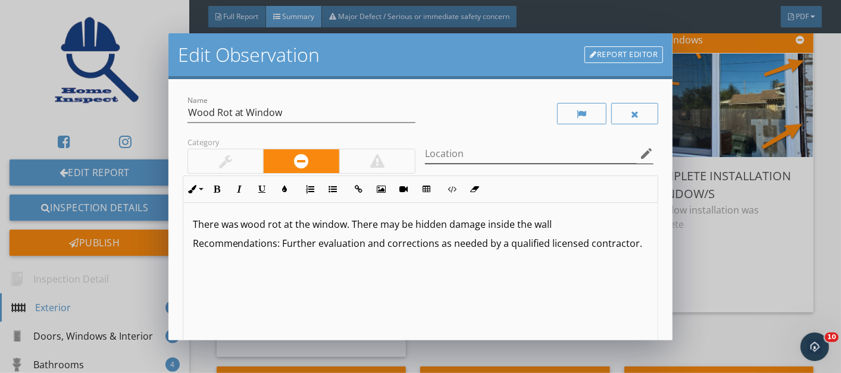
click at [639, 149] on icon "edit" at bounding box center [646, 153] width 14 height 14
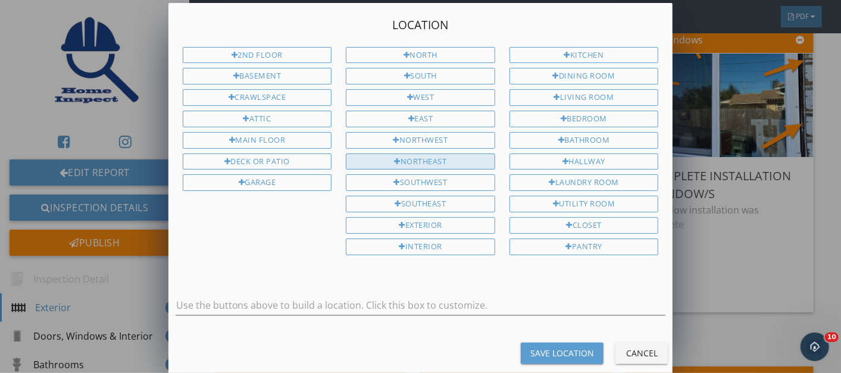
click at [413, 154] on div "Northeast" at bounding box center [420, 162] width 149 height 17
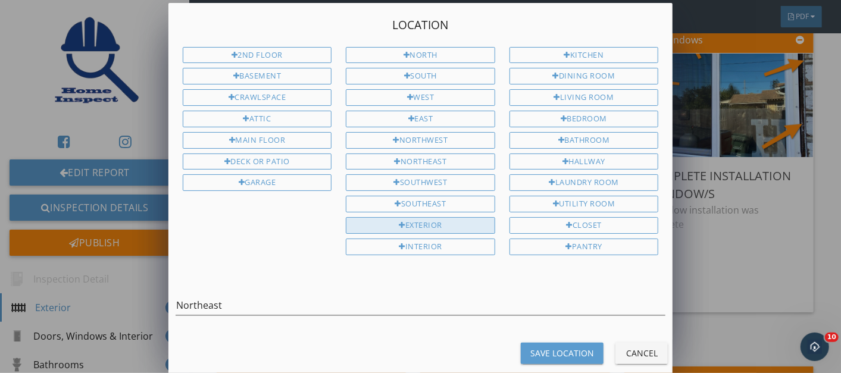
click at [416, 220] on div "Exterior" at bounding box center [420, 225] width 149 height 17
type input "Northeast Exterior"
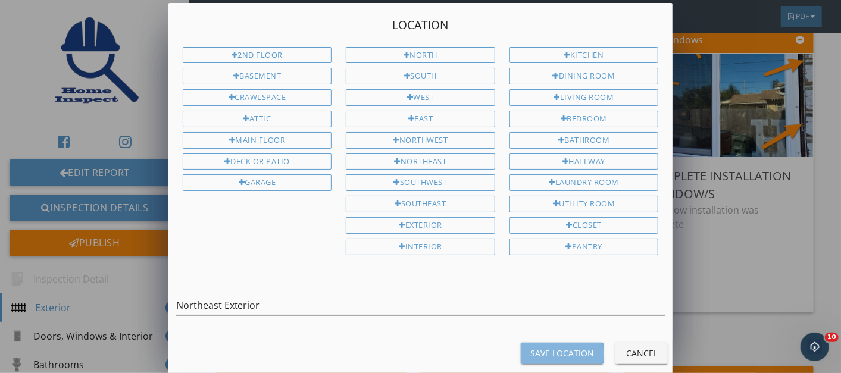
click at [554, 347] on div "Save Location" at bounding box center [562, 353] width 64 height 12
type input "Northeast Exterior"
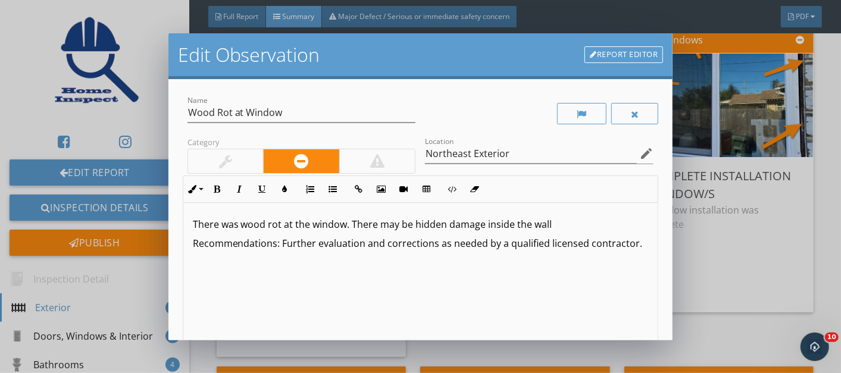
click at [364, 243] on p "Recommendations: Further evaluation and corrections as needed by a qualified li…" at bounding box center [421, 243] width 456 height 14
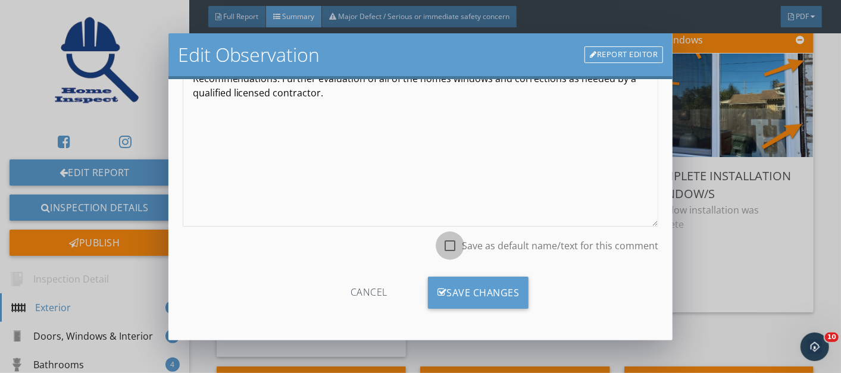
click at [443, 248] on div at bounding box center [450, 246] width 20 height 20
checkbox input "true"
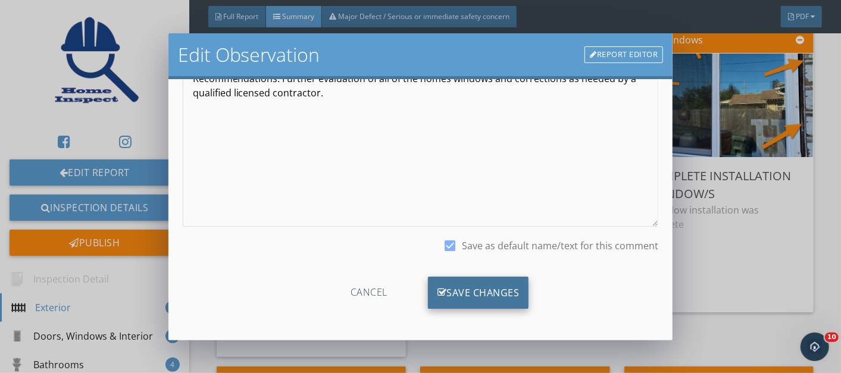
click at [453, 292] on div "Save Changes" at bounding box center [478, 293] width 101 height 32
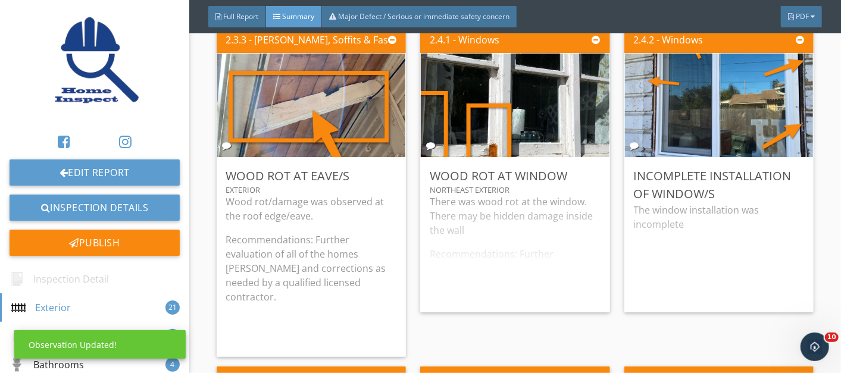
scroll to position [25, 0]
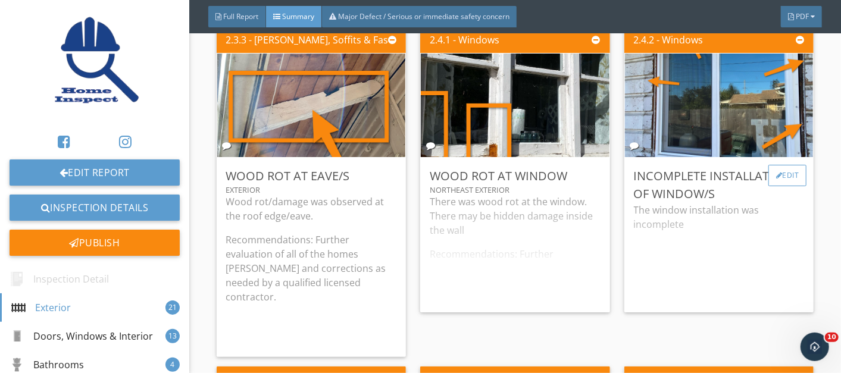
click at [775, 170] on div "Edit" at bounding box center [787, 175] width 39 height 21
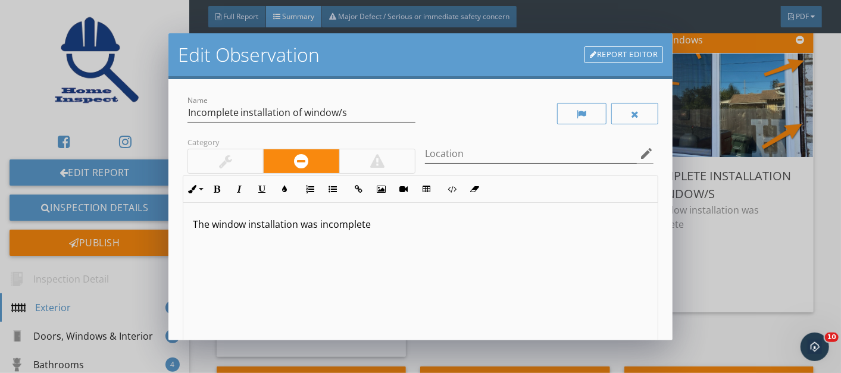
click at [639, 152] on icon "edit" at bounding box center [646, 153] width 14 height 14
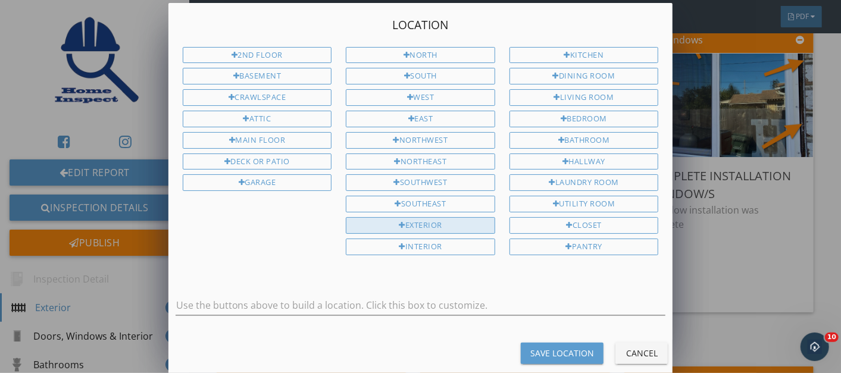
click at [424, 217] on div "Exterior" at bounding box center [420, 225] width 149 height 17
type input "Exterior"
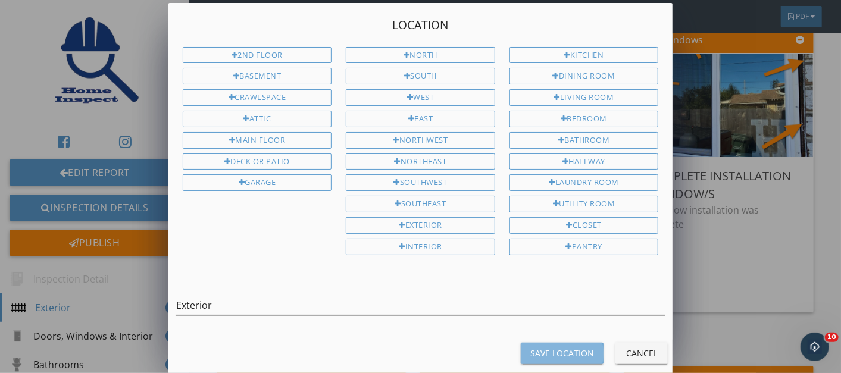
click at [552, 343] on button "Save Location" at bounding box center [562, 353] width 83 height 21
type input "Exterior"
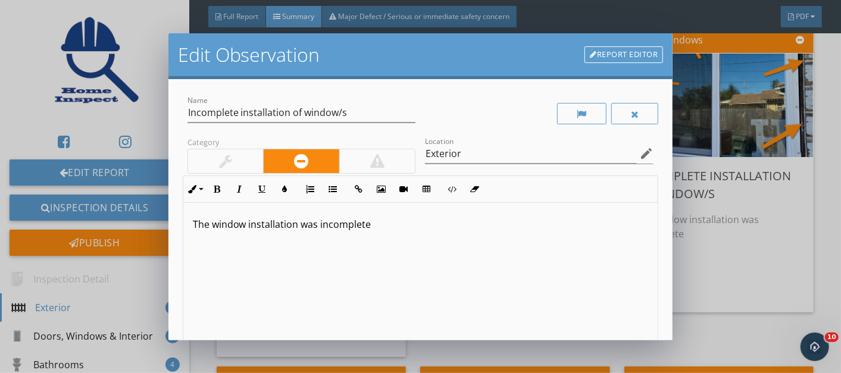
click at [374, 223] on p "The window installation was incomplete" at bounding box center [421, 224] width 456 height 14
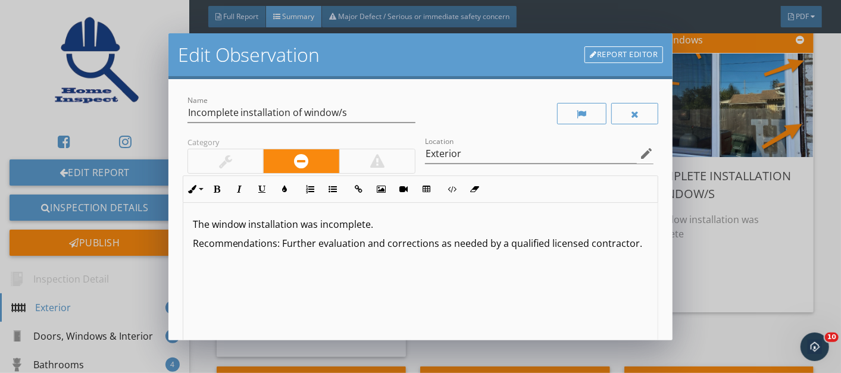
click at [364, 244] on p "Recommendations: Further evaluation and corrections as needed by a qualified li…" at bounding box center [421, 243] width 456 height 14
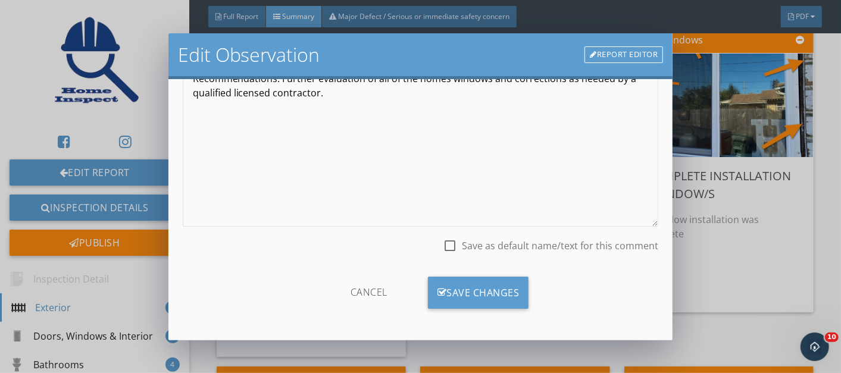
click at [442, 246] on div at bounding box center [450, 246] width 20 height 20
checkbox input "true"
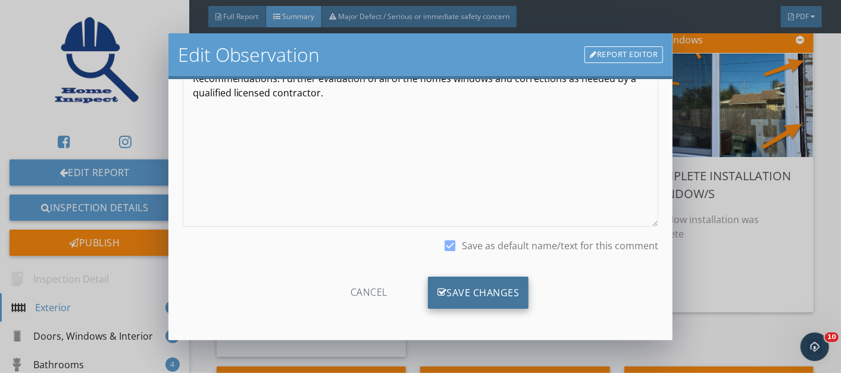
click at [458, 289] on div "Save Changes" at bounding box center [478, 293] width 101 height 32
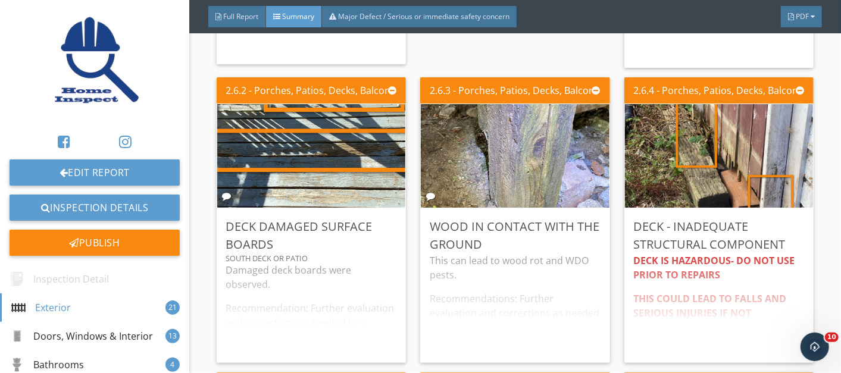
scroll to position [1068, 0]
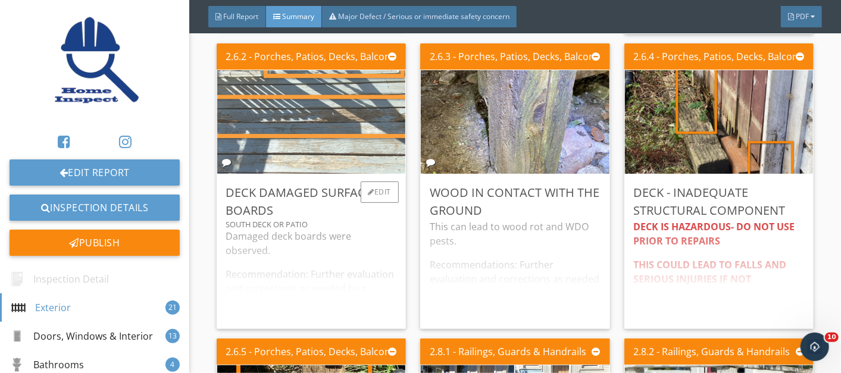
click at [343, 150] on img at bounding box center [311, 122] width 345 height 259
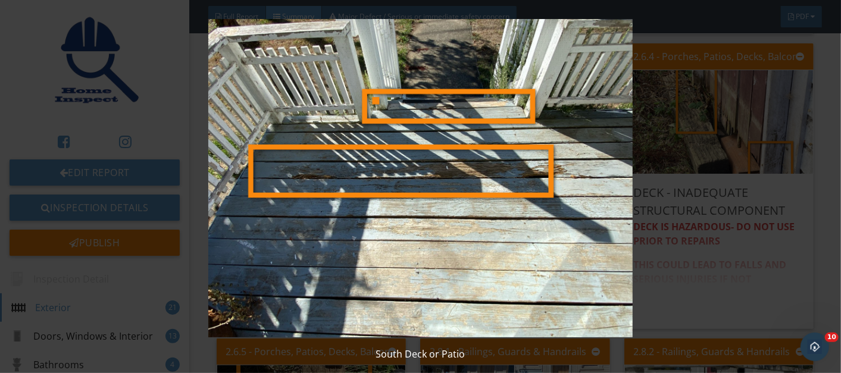
click at [395, 185] on img at bounding box center [420, 178] width 763 height 318
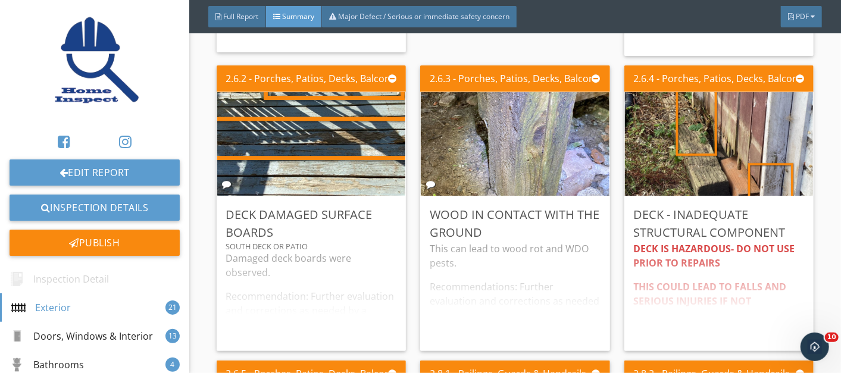
scroll to position [1113, 0]
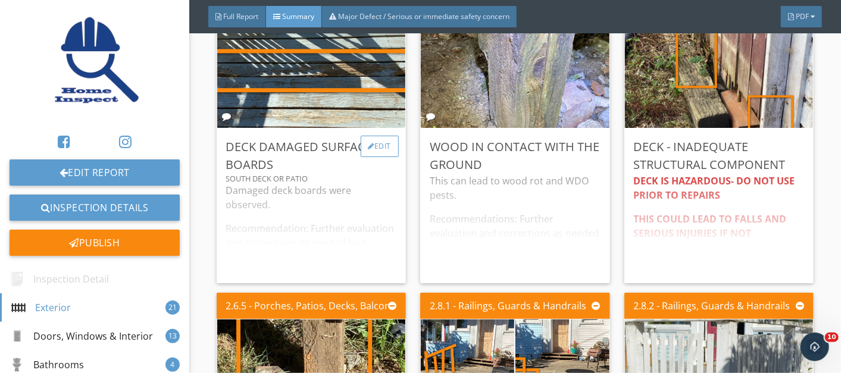
click at [368, 143] on div at bounding box center [371, 146] width 7 height 7
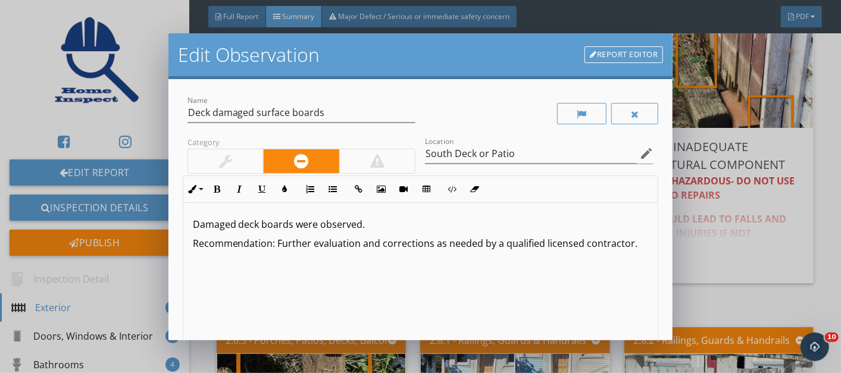
click at [193, 222] on p "Damaged deck boards were observed." at bounding box center [421, 224] width 456 height 14
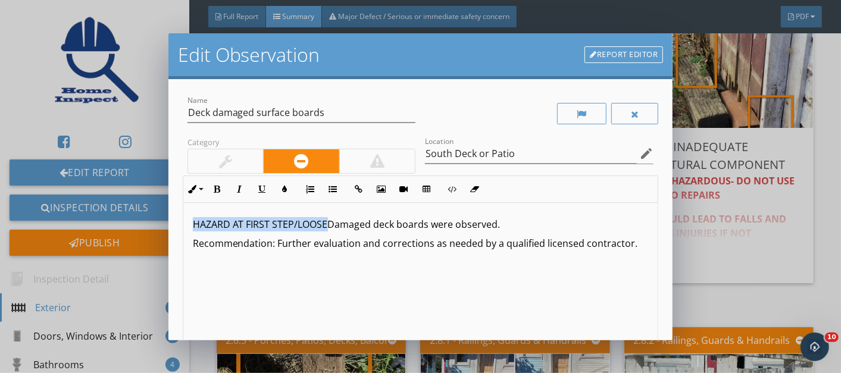
drag, startPoint x: 193, startPoint y: 222, endPoint x: 328, endPoint y: 225, distance: 135.1
click at [328, 225] on p "HAZARD AT FIRST STEP/LOOSEDamaged deck boards were observed." at bounding box center [421, 224] width 456 height 14
click at [216, 185] on icon "button" at bounding box center [217, 189] width 8 height 8
click at [286, 189] on icon "button" at bounding box center [285, 189] width 8 height 8
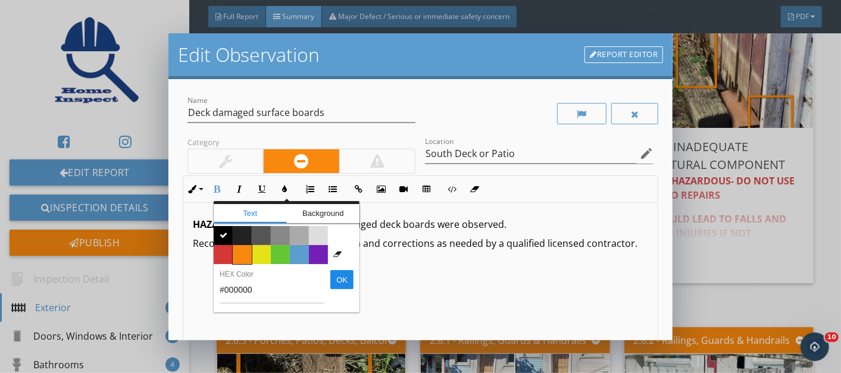
click at [243, 252] on span "Color #f9890e" at bounding box center [242, 254] width 19 height 19
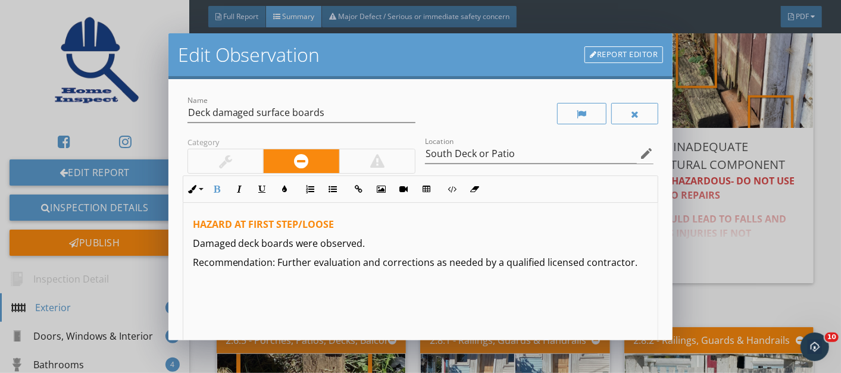
click at [359, 261] on p "Recommendation: Further evaluation and corrections as needed by a qualified lic…" at bounding box center [421, 262] width 456 height 14
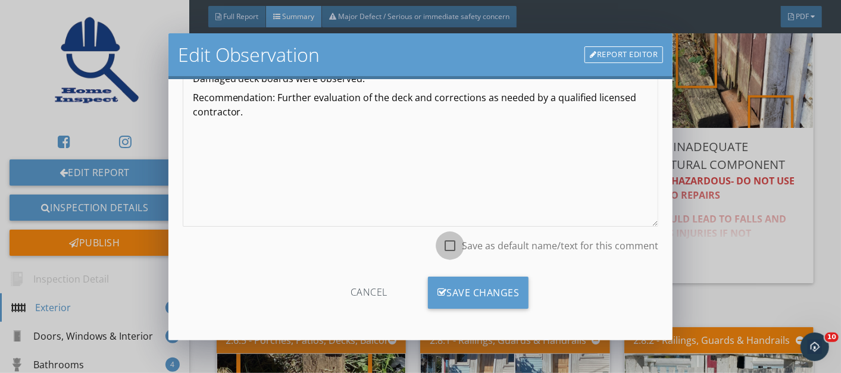
click at [442, 245] on div at bounding box center [450, 246] width 20 height 20
checkbox input "true"
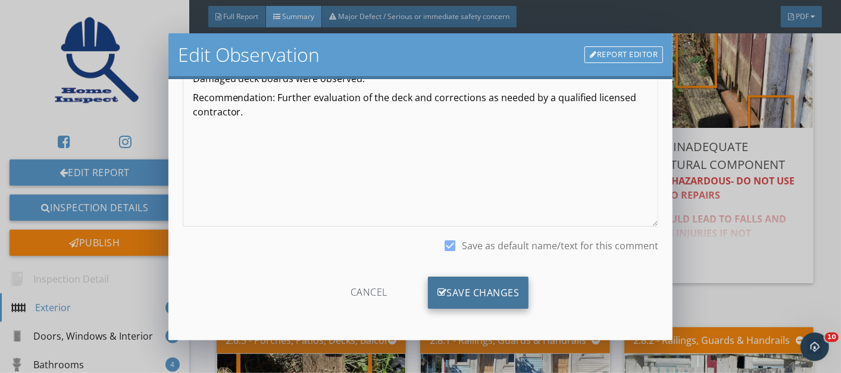
click at [457, 286] on div "Save Changes" at bounding box center [478, 293] width 101 height 32
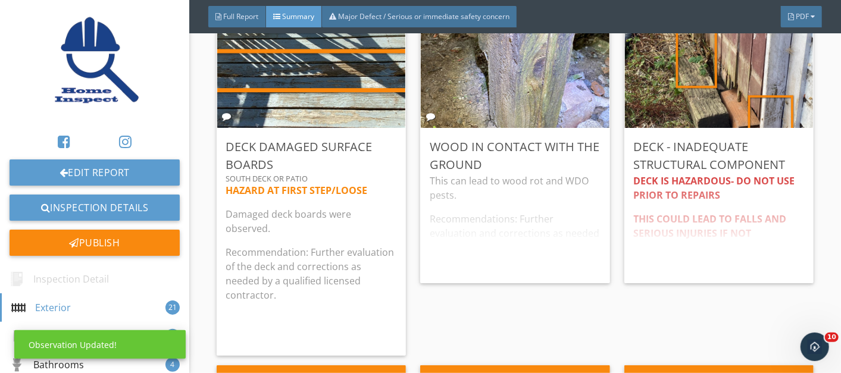
scroll to position [25, 0]
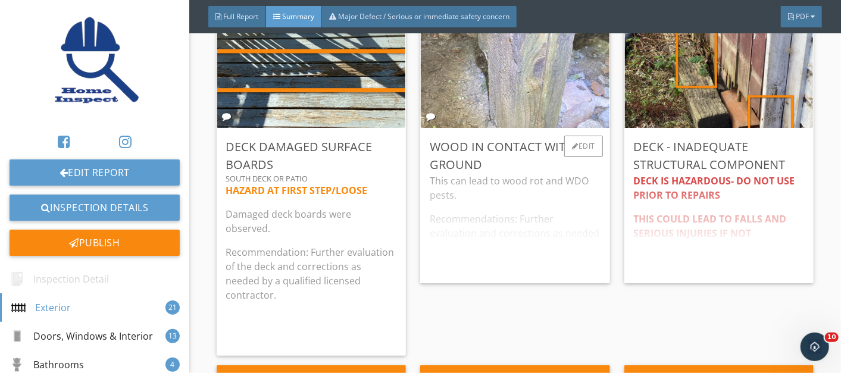
click at [532, 102] on img at bounding box center [514, 76] width 345 height 259
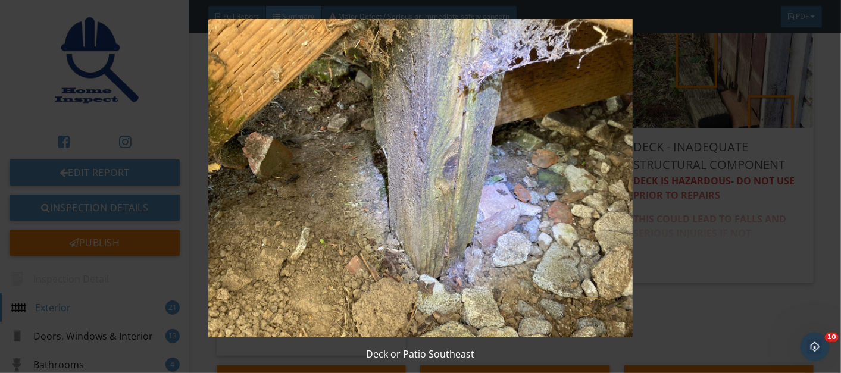
click at [521, 178] on img at bounding box center [420, 178] width 763 height 318
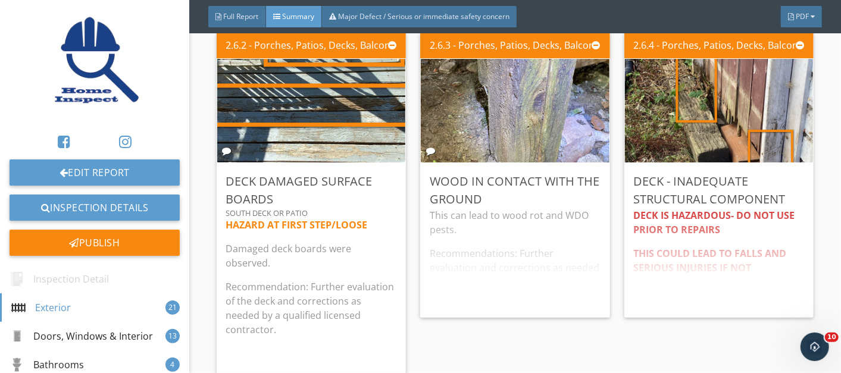
scroll to position [1113, 0]
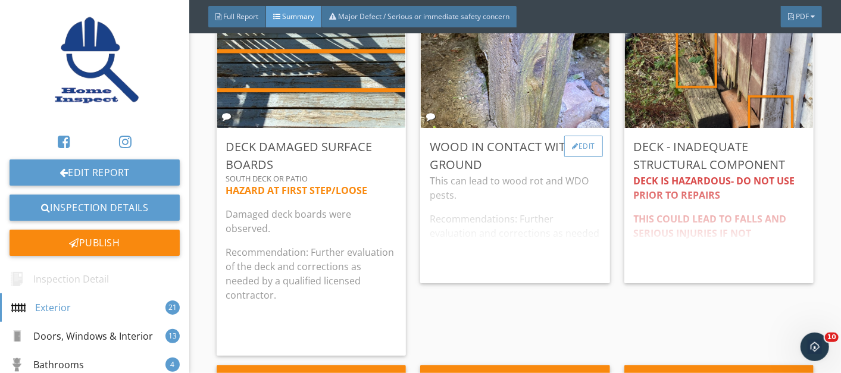
click at [572, 146] on div "Edit" at bounding box center [583, 146] width 39 height 21
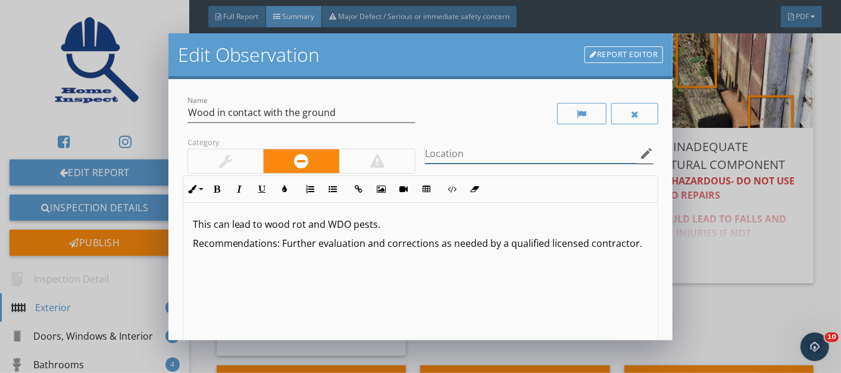
click at [532, 154] on input "Location" at bounding box center [531, 154] width 212 height 20
type input "Multiple locations"
click at [362, 245] on p "Recommendations: Further evaluation and corrections as needed by a qualified li…" at bounding box center [421, 243] width 456 height 14
click at [362, 243] on p "Recommendations: Further evaluation for wood touching earth and corrections as …" at bounding box center [421, 250] width 456 height 29
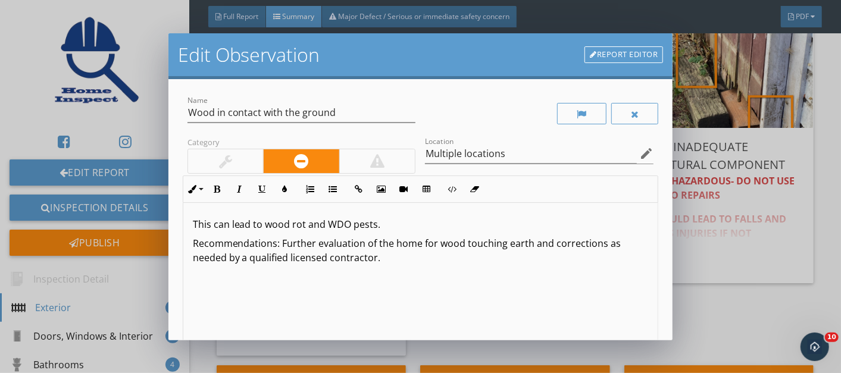
scroll to position [165, 0]
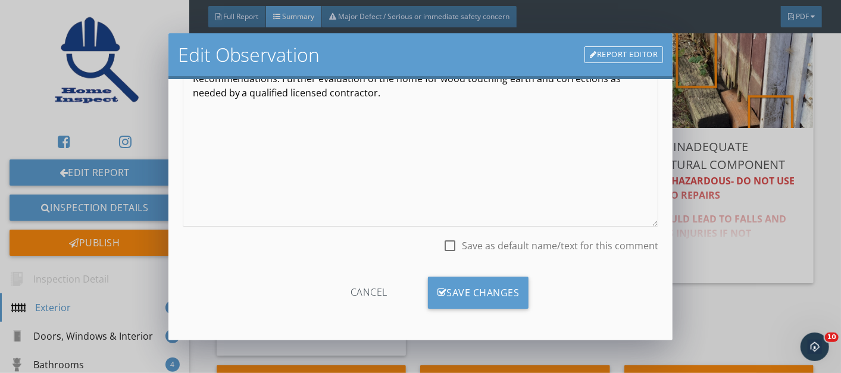
click at [445, 239] on div at bounding box center [450, 246] width 20 height 20
checkbox input "true"
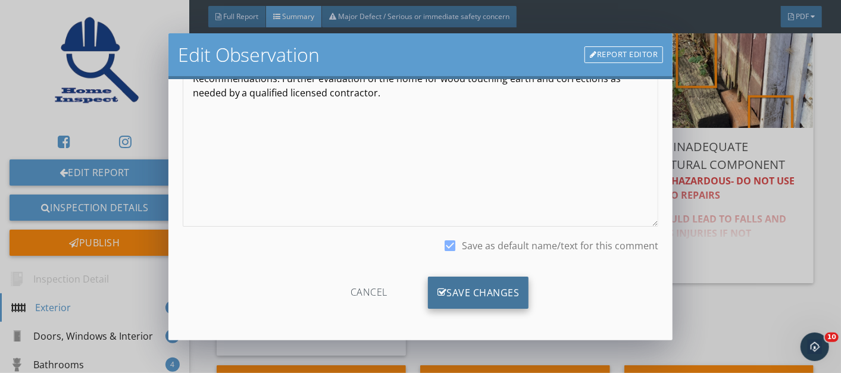
click at [460, 287] on div "Save Changes" at bounding box center [478, 293] width 101 height 32
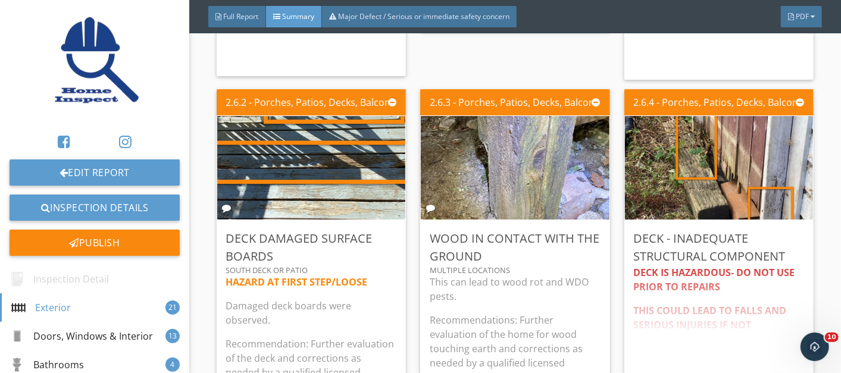
scroll to position [1079, 0]
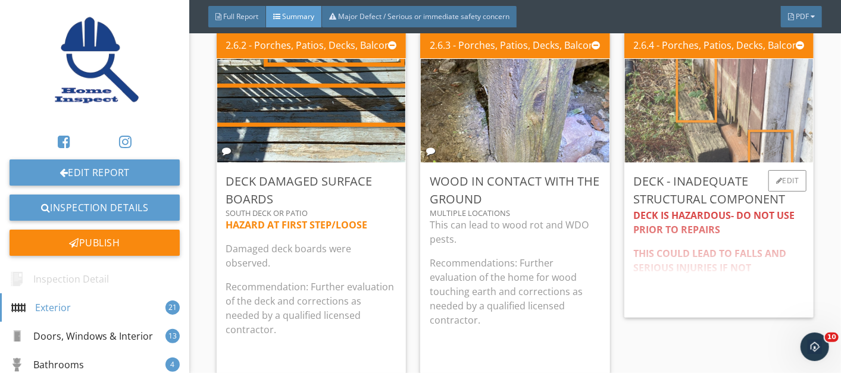
click at [717, 102] on img at bounding box center [719, 111] width 194 height 259
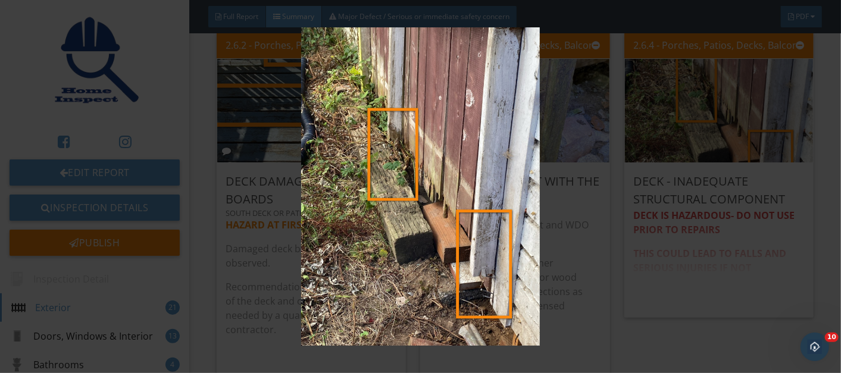
click at [456, 173] on img at bounding box center [420, 186] width 763 height 318
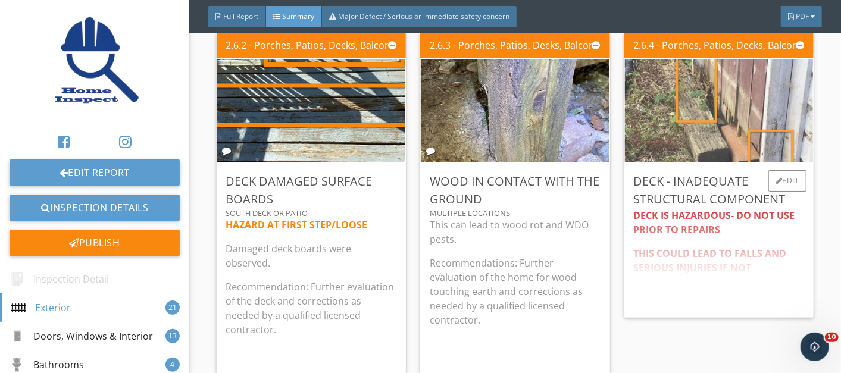
click at [731, 115] on img at bounding box center [719, 111] width 194 height 259
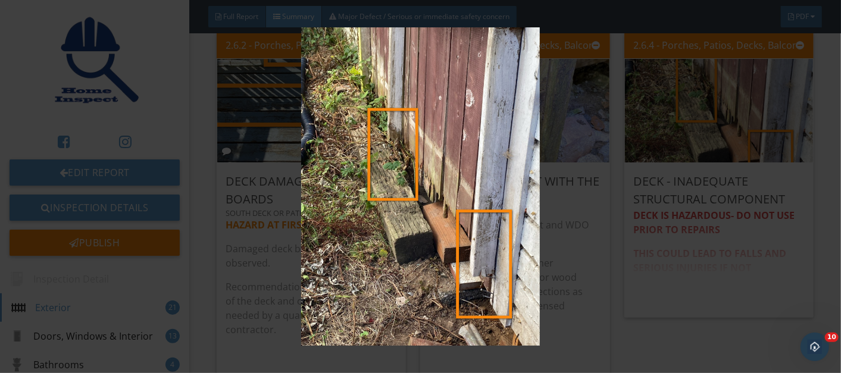
click at [459, 170] on img at bounding box center [420, 186] width 763 height 318
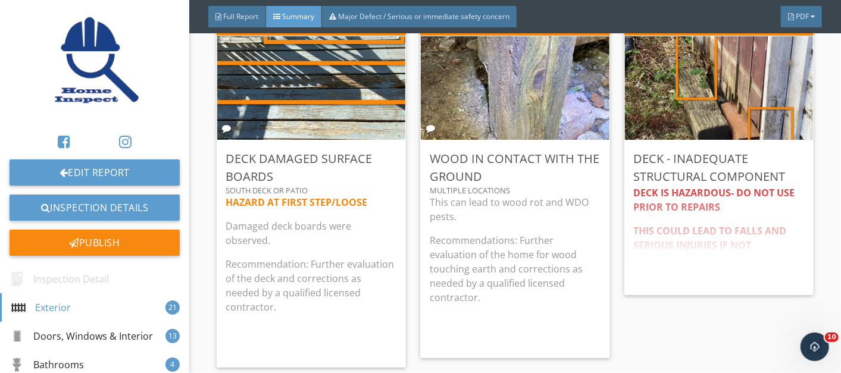
scroll to position [1204, 0]
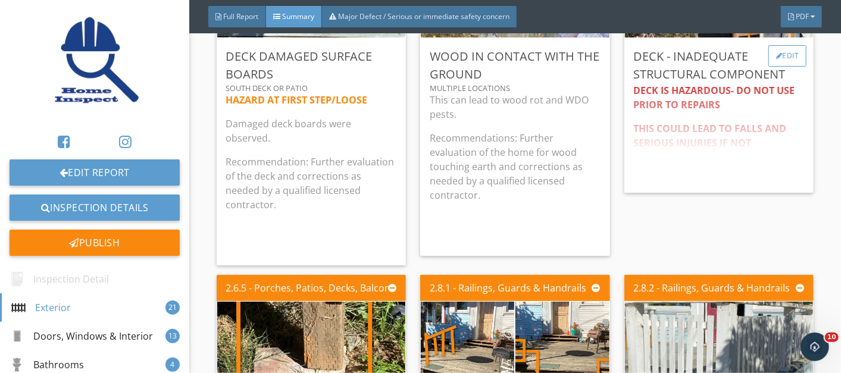
click at [776, 55] on div "Edit" at bounding box center [787, 55] width 39 height 21
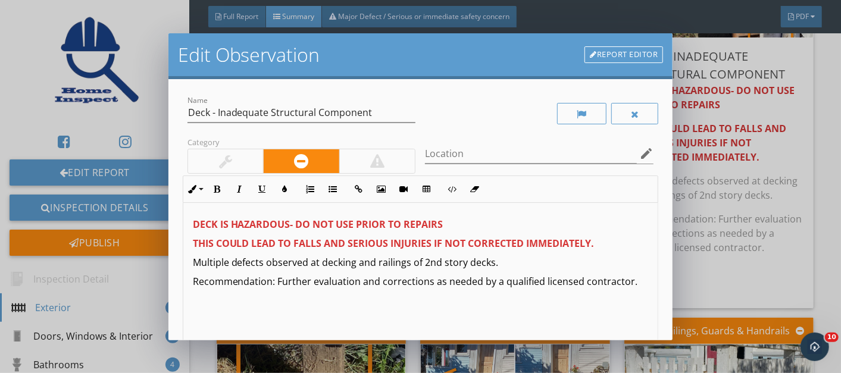
drag, startPoint x: 500, startPoint y: 258, endPoint x: 193, endPoint y: 215, distance: 310.1
click at [193, 215] on div "DECK IS HAZARDOUS- DO NOT USE PRIOR TO REPAIRS THIS COULD LEAD TO FALLS AND SER…" at bounding box center [420, 297] width 475 height 189
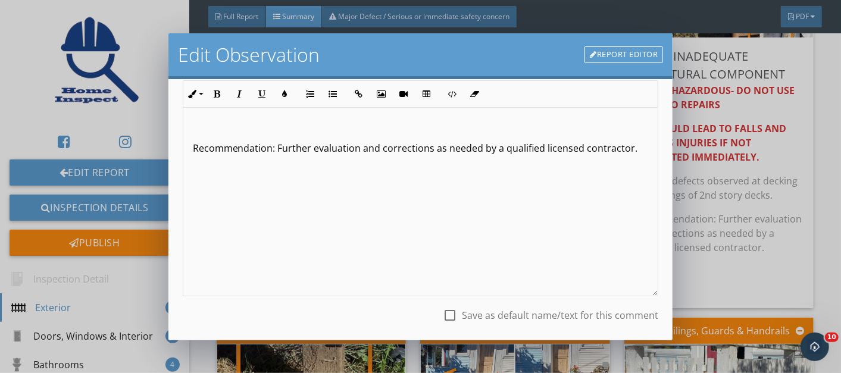
scroll to position [165, 0]
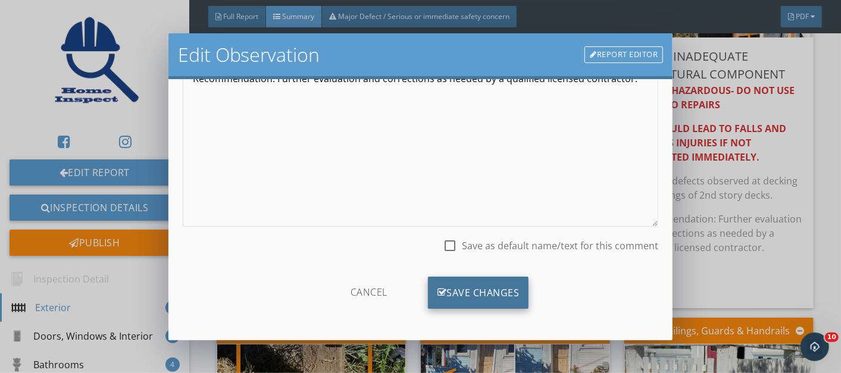
click at [462, 289] on div "Save Changes" at bounding box center [478, 293] width 101 height 32
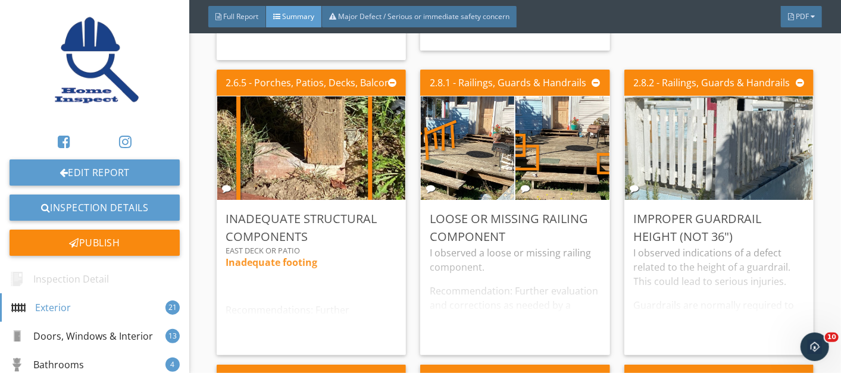
scroll to position [1431, 0]
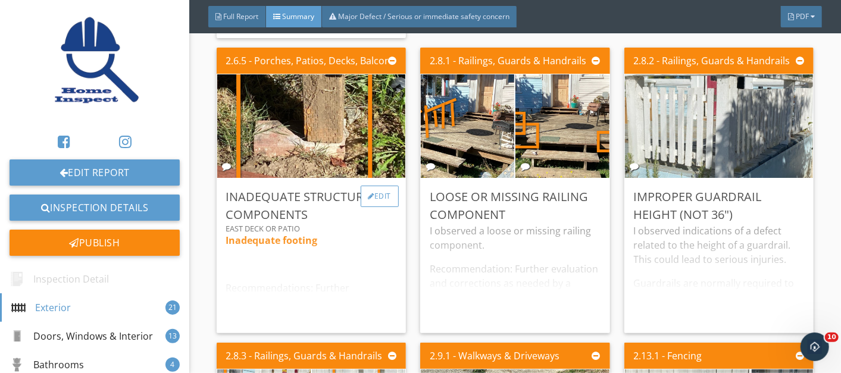
click at [371, 193] on div "Edit" at bounding box center [380, 196] width 39 height 21
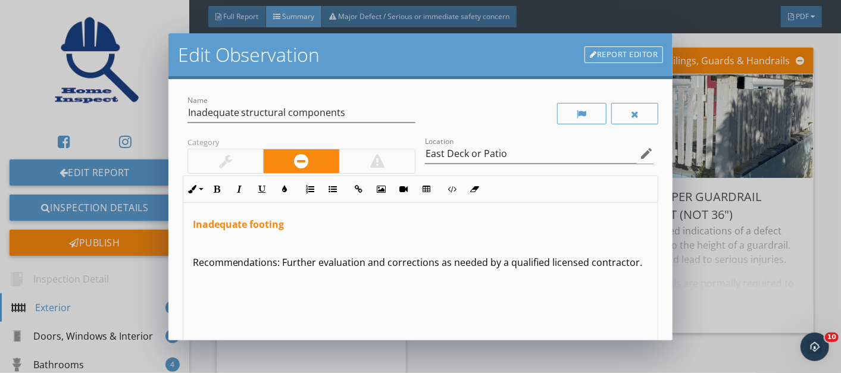
click at [194, 267] on p "Recommendations: Further evaluation and corrections as needed by a qualified li…" at bounding box center [421, 262] width 456 height 14
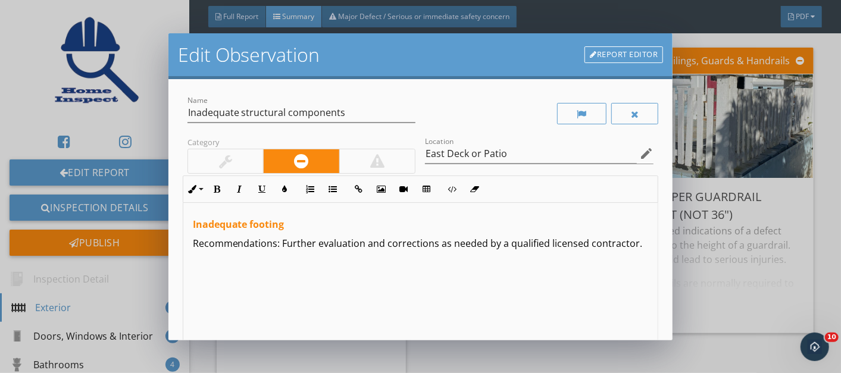
click at [365, 240] on p "Recommendations: Further evaluation and corrections as needed by a qualified li…" at bounding box center [421, 243] width 456 height 14
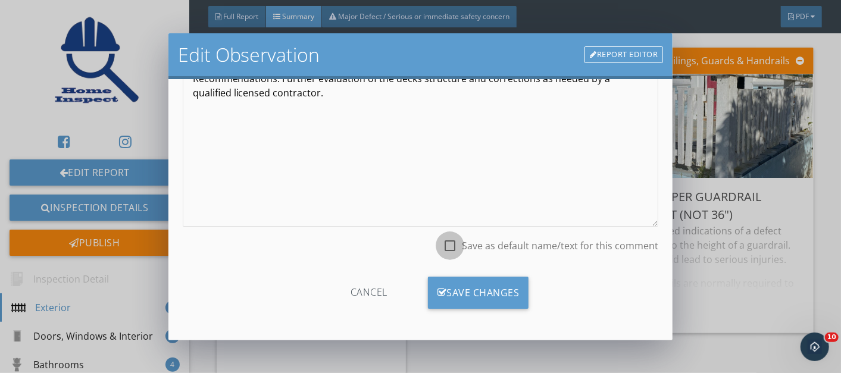
click at [445, 241] on div at bounding box center [450, 246] width 20 height 20
checkbox input "true"
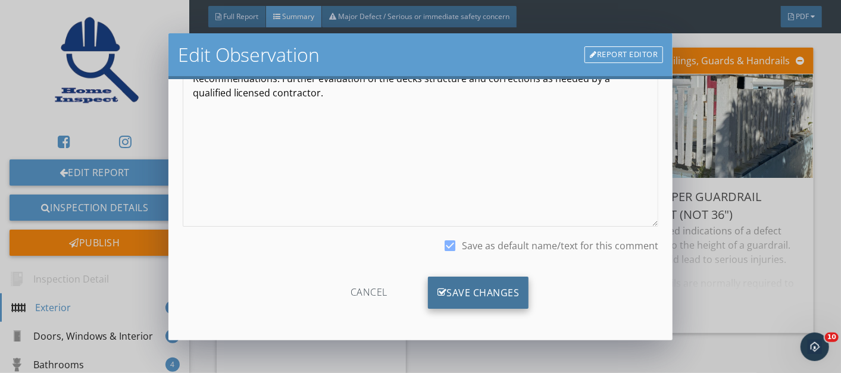
click at [464, 292] on div "Save Changes" at bounding box center [478, 293] width 101 height 32
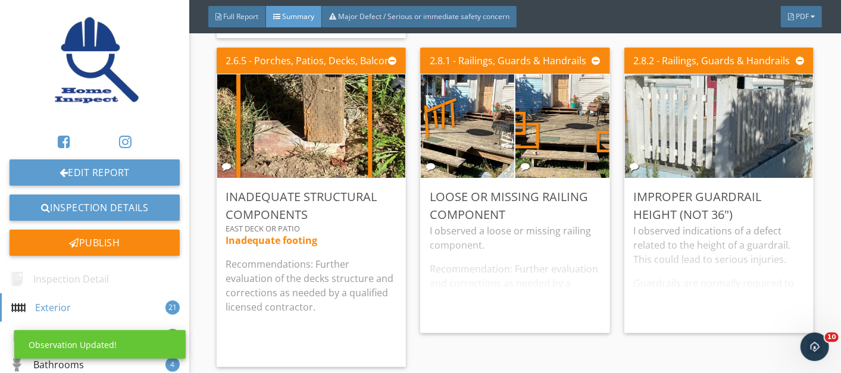
scroll to position [25, 0]
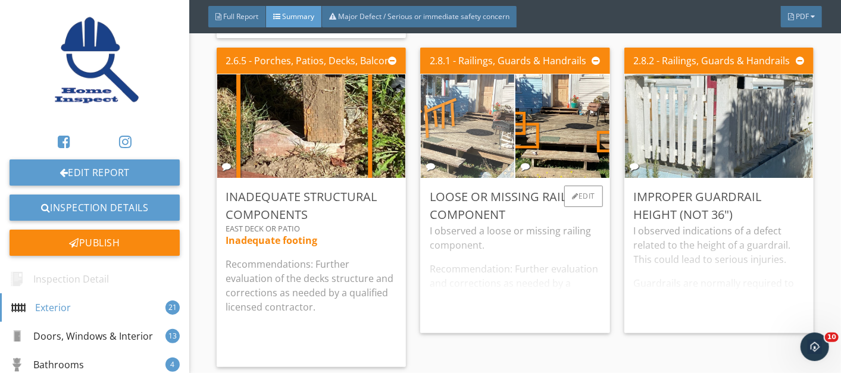
click at [471, 147] on img at bounding box center [468, 126] width 234 height 176
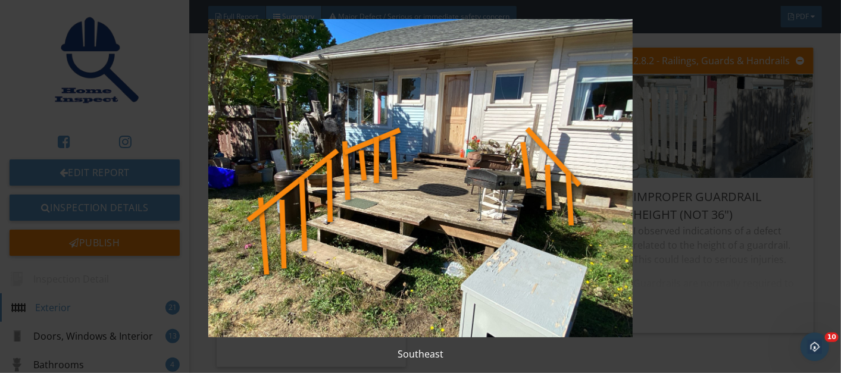
click at [440, 191] on img at bounding box center [420, 178] width 763 height 318
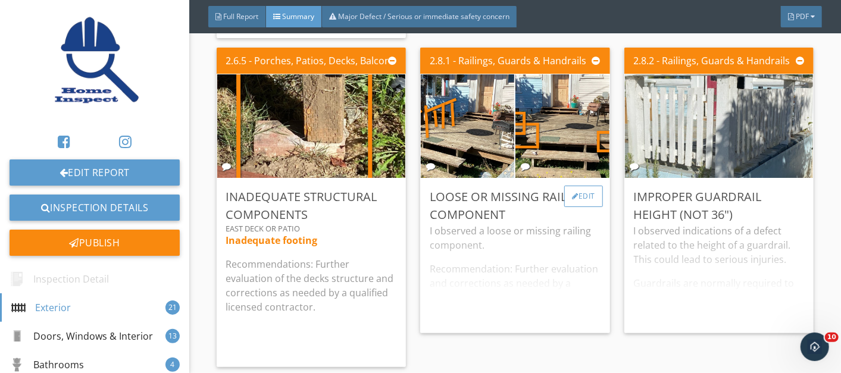
click at [580, 194] on div "Edit" at bounding box center [583, 196] width 39 height 21
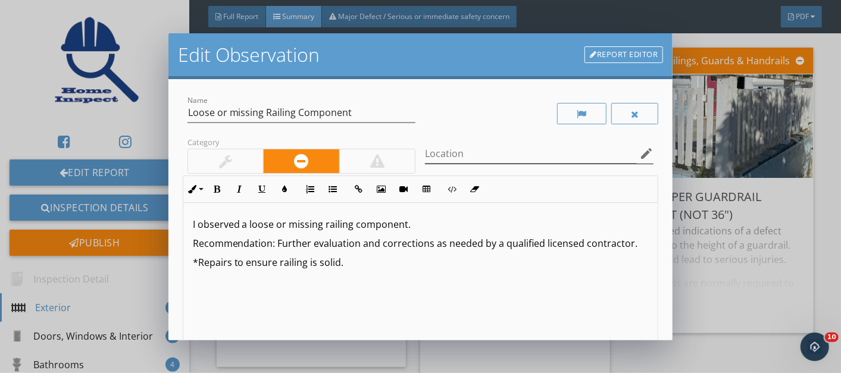
click at [639, 155] on icon "edit" at bounding box center [646, 153] width 14 height 14
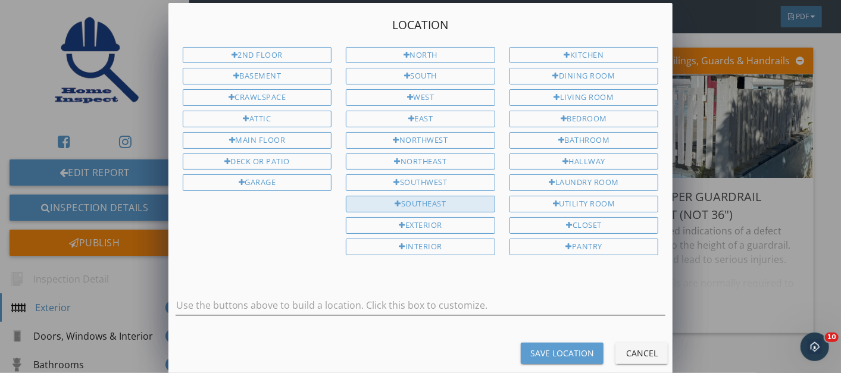
click at [413, 196] on div "Southeast" at bounding box center [420, 204] width 149 height 17
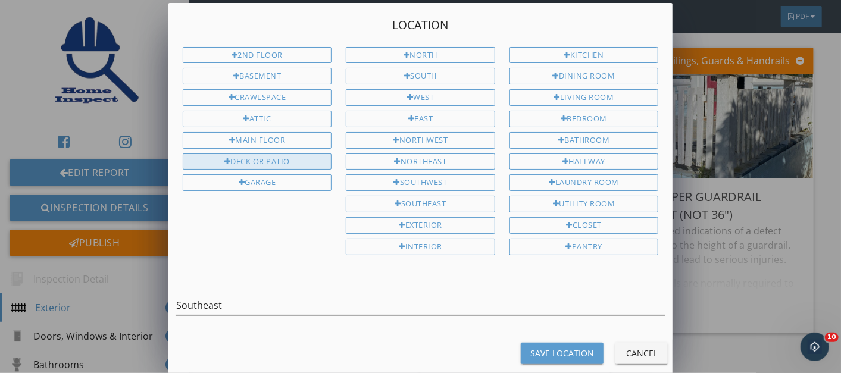
click at [246, 154] on div "Deck or Patio" at bounding box center [257, 162] width 149 height 17
type input "Southeast Deck or Patio"
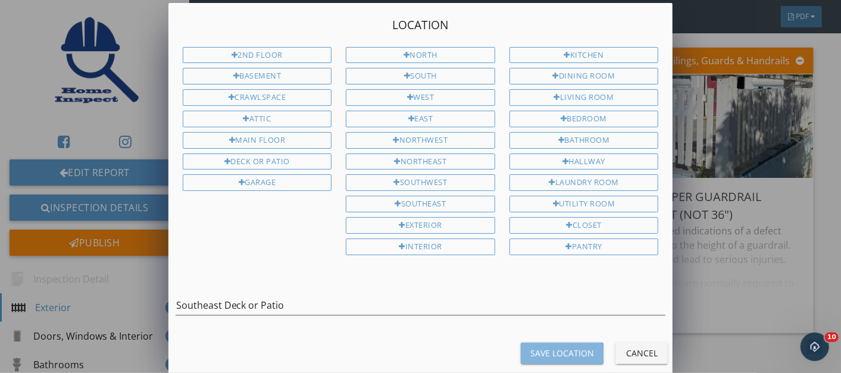
click at [554, 347] on div "Save Location" at bounding box center [562, 353] width 64 height 12
type input "Southeast Deck or Patio"
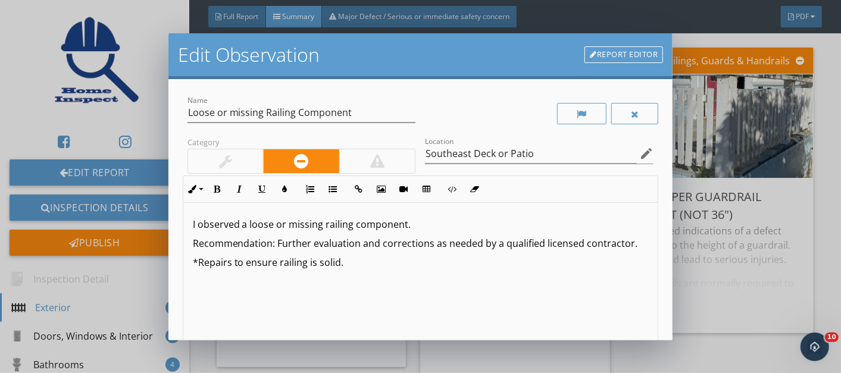
scroll to position [165, 0]
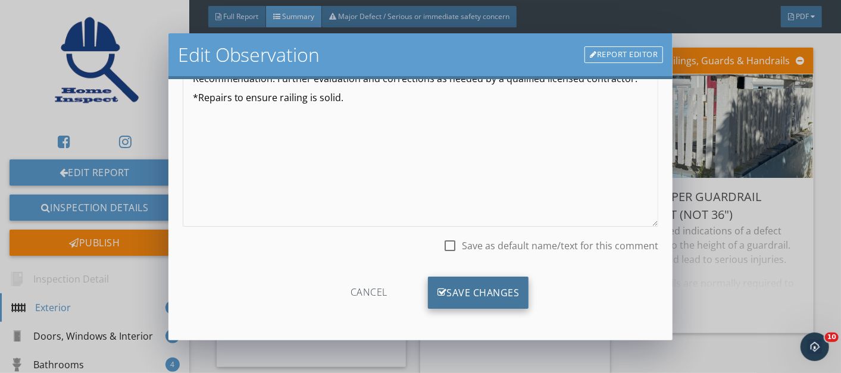
click at [473, 289] on div "Save Changes" at bounding box center [478, 293] width 101 height 32
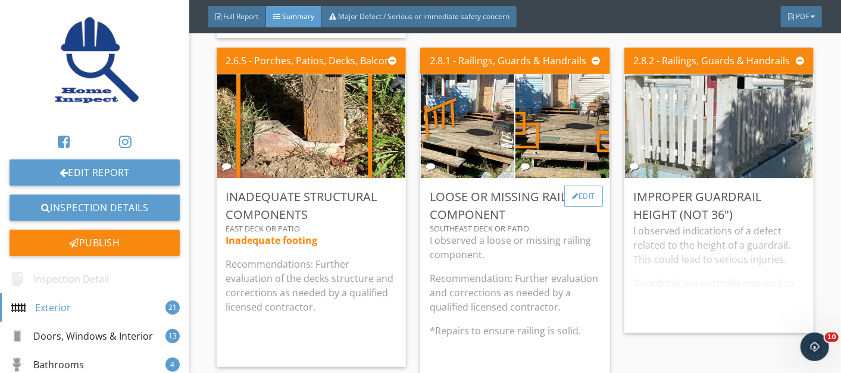
click at [576, 191] on div "Edit" at bounding box center [583, 196] width 39 height 21
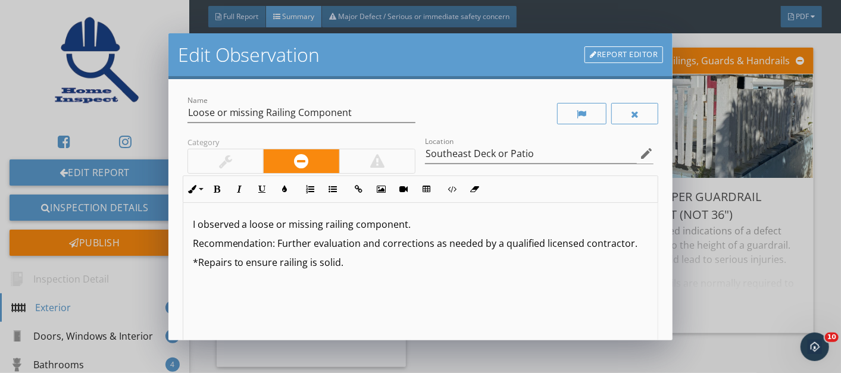
click at [360, 242] on p "Recommendation: Further evaluation and corrections as needed by a qualified lic…" at bounding box center [421, 243] width 456 height 14
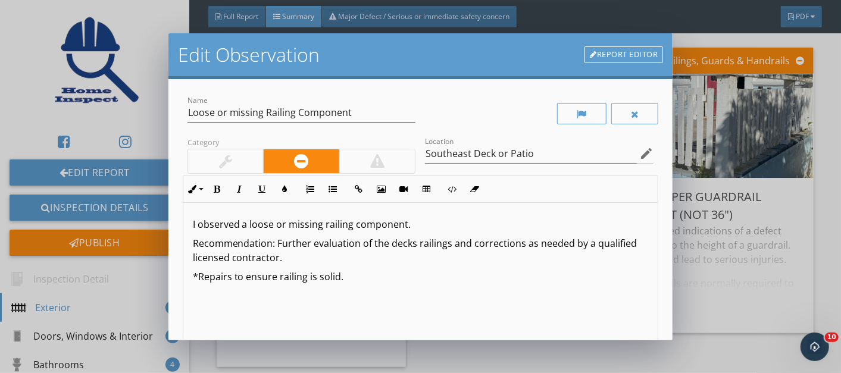
scroll to position [165, 0]
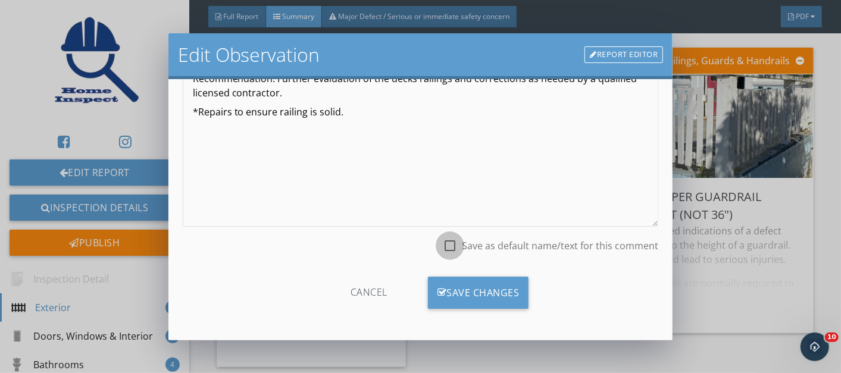
click at [443, 247] on div at bounding box center [450, 246] width 20 height 20
checkbox input "true"
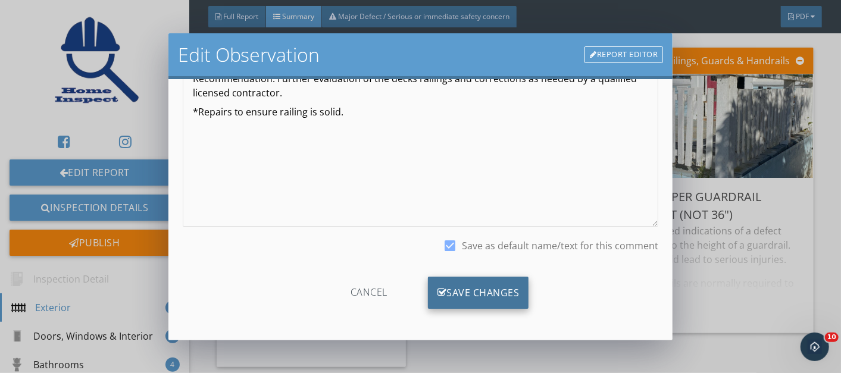
click at [455, 291] on div "Save Changes" at bounding box center [478, 293] width 101 height 32
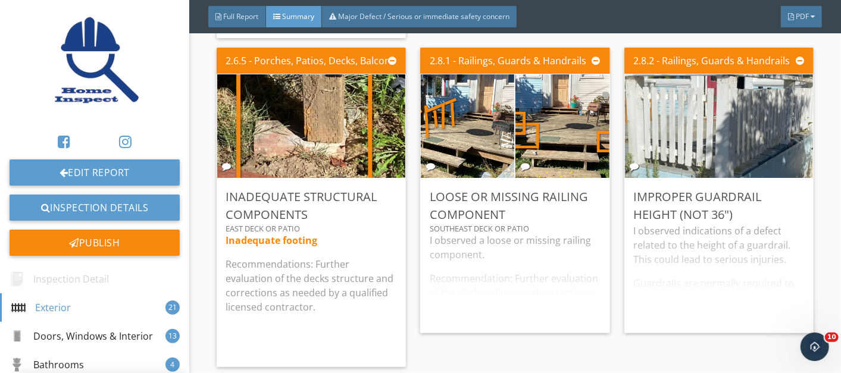
scroll to position [25, 0]
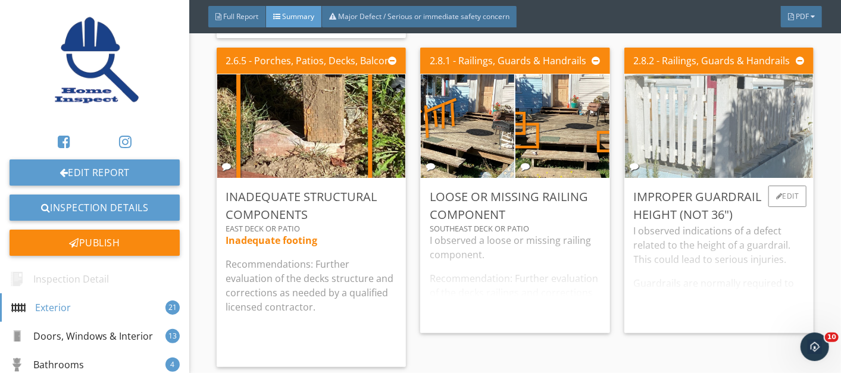
click at [716, 149] on img at bounding box center [718, 125] width 345 height 259
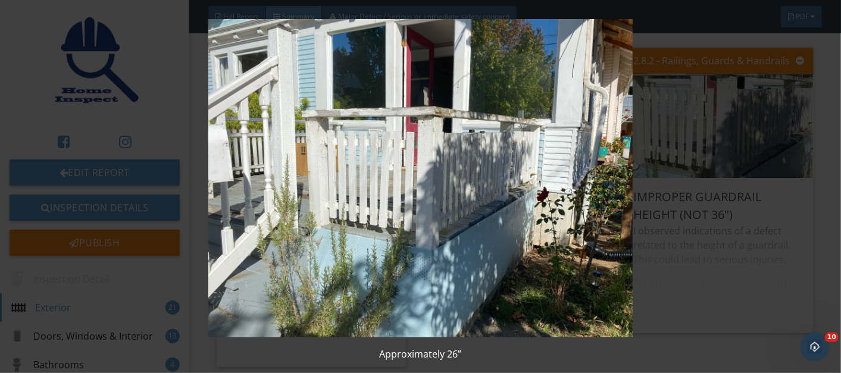
click at [484, 224] on img at bounding box center [420, 178] width 763 height 318
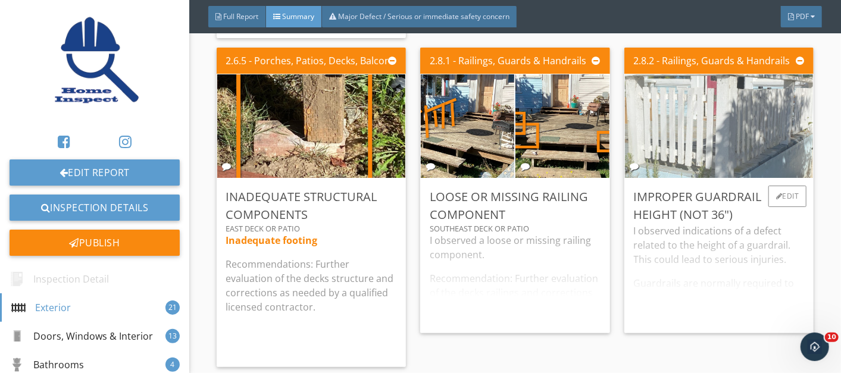
click at [691, 123] on img at bounding box center [718, 125] width 345 height 259
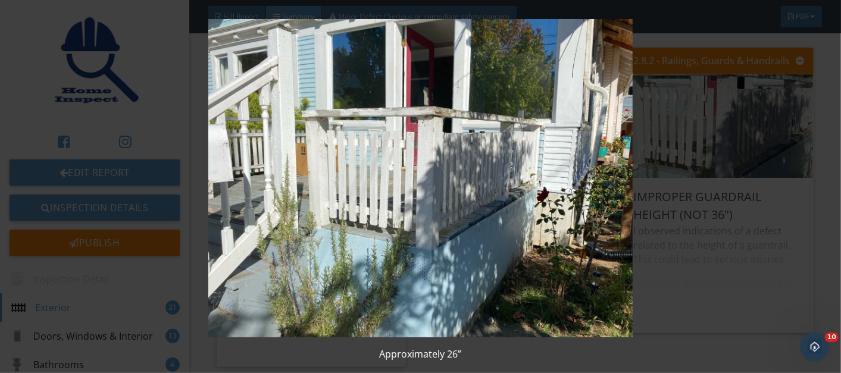
click at [489, 262] on img at bounding box center [420, 178] width 763 height 318
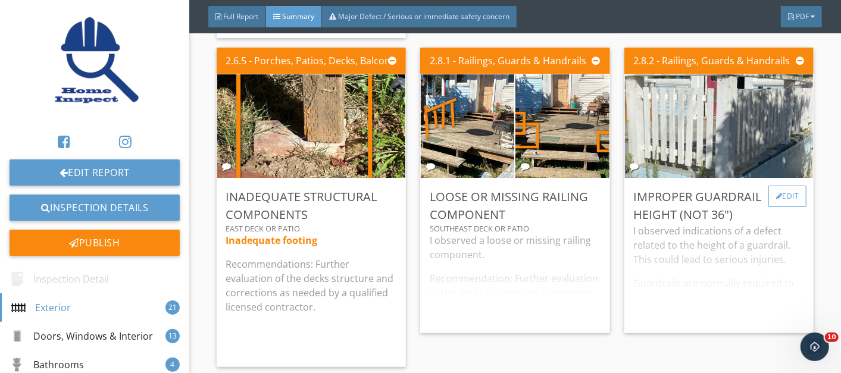
click at [774, 194] on div "Edit" at bounding box center [787, 196] width 39 height 21
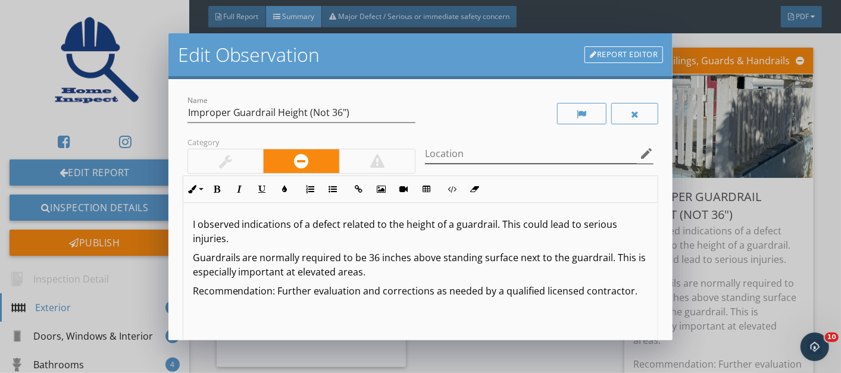
click at [639, 152] on icon "edit" at bounding box center [646, 153] width 14 height 14
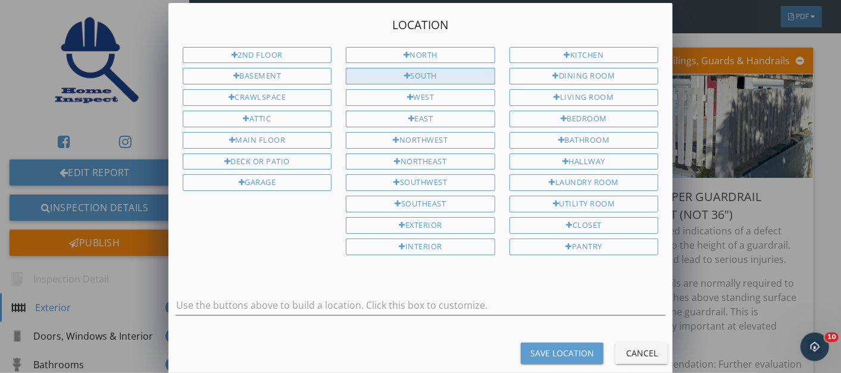
click at [410, 78] on div "South" at bounding box center [420, 76] width 149 height 17
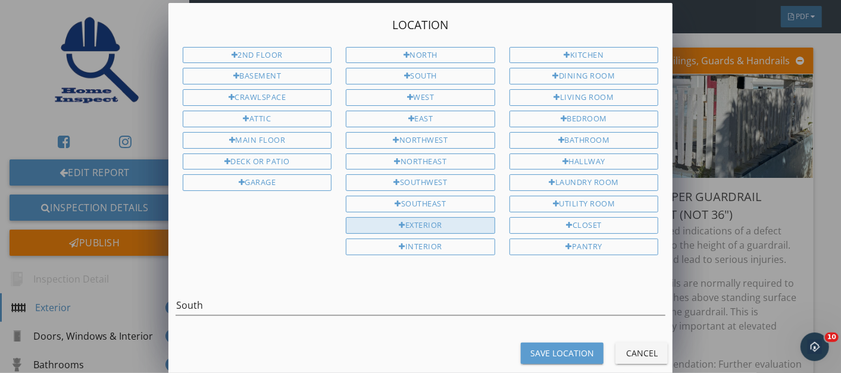
click at [415, 217] on div "Exterior" at bounding box center [420, 225] width 149 height 17
type input "South Exterior"
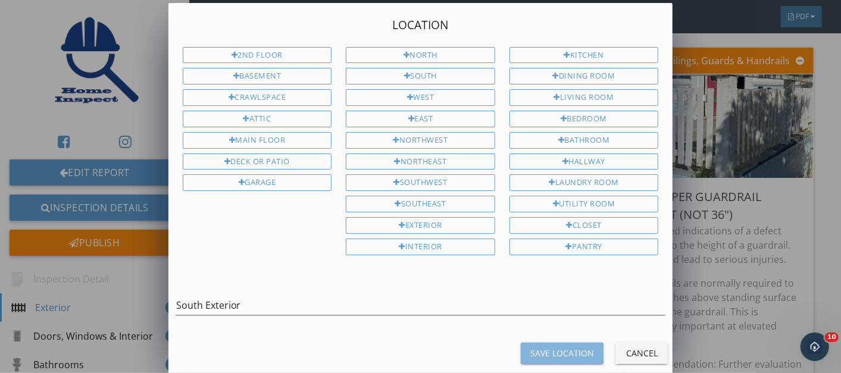
click at [552, 347] on div "Save Location" at bounding box center [562, 353] width 64 height 12
type input "South Exterior"
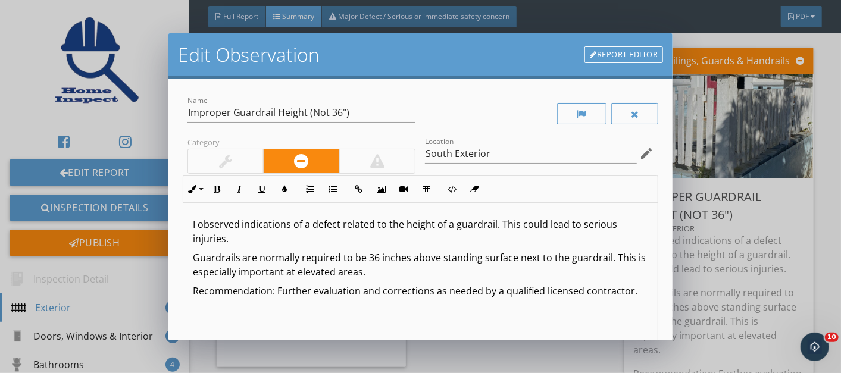
scroll to position [165, 0]
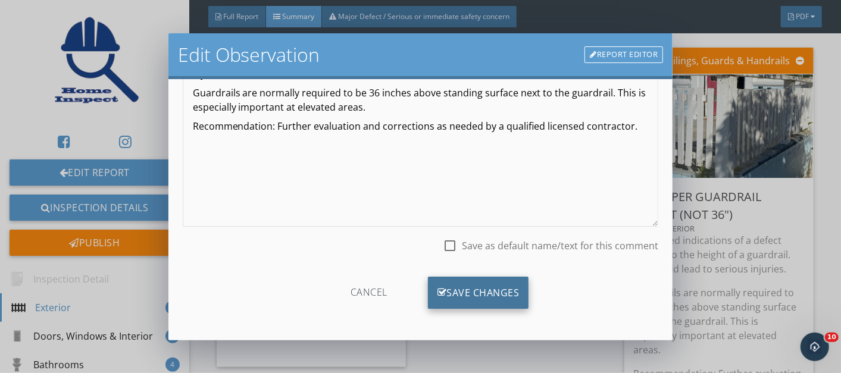
click at [464, 284] on div "Save Changes" at bounding box center [478, 293] width 101 height 32
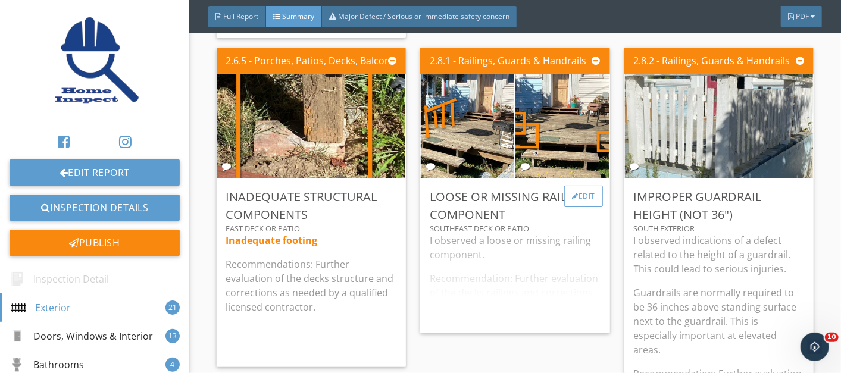
click at [576, 187] on div "Edit" at bounding box center [583, 196] width 39 height 21
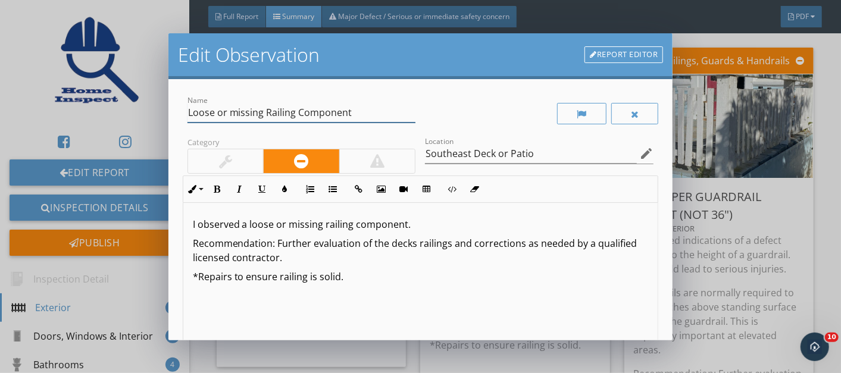
click at [353, 118] on input "Loose or missing Railing Component" at bounding box center [301, 113] width 229 height 20
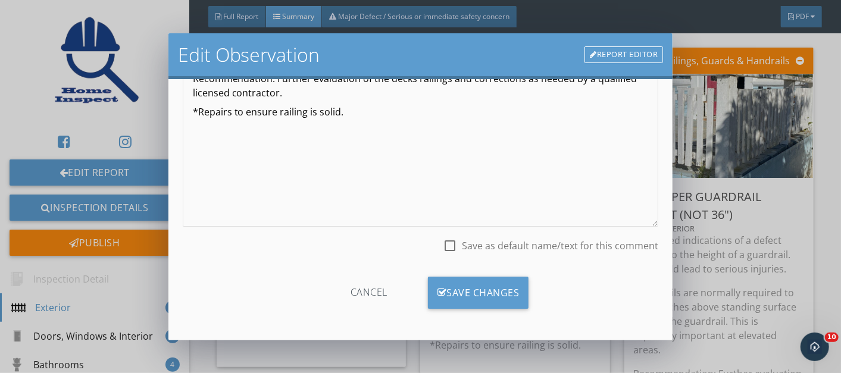
type input "Loose or missing Railing Component/s"
click at [440, 245] on div at bounding box center [450, 246] width 20 height 20
checkbox input "true"
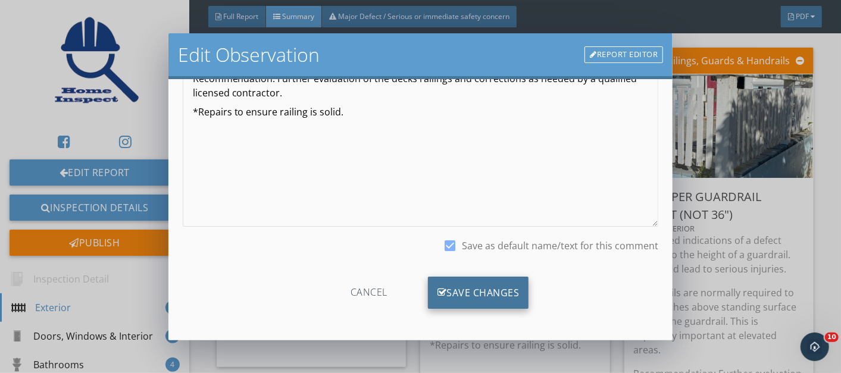
click at [473, 292] on div "Save Changes" at bounding box center [478, 293] width 101 height 32
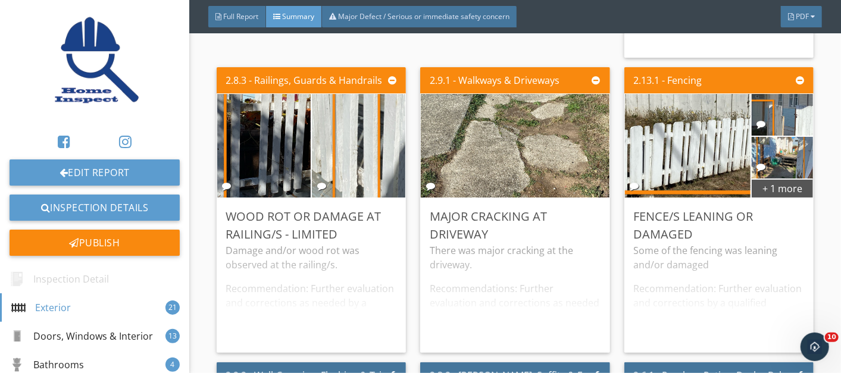
scroll to position [1872, 0]
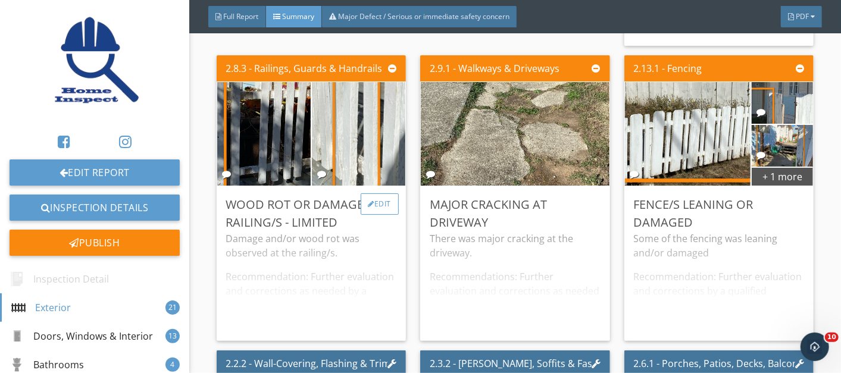
click at [367, 198] on div "Edit" at bounding box center [380, 203] width 39 height 21
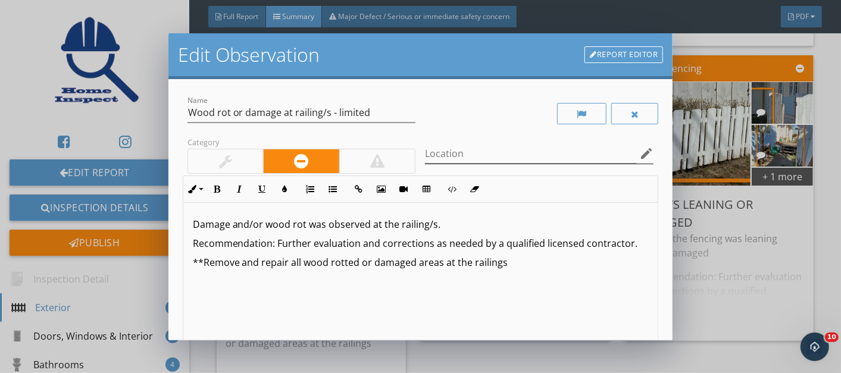
click at [639, 155] on icon "edit" at bounding box center [646, 153] width 14 height 14
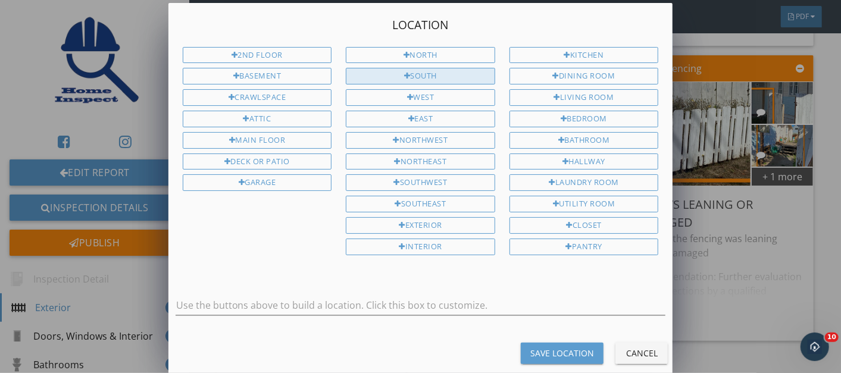
click at [401, 72] on div "South" at bounding box center [420, 76] width 149 height 17
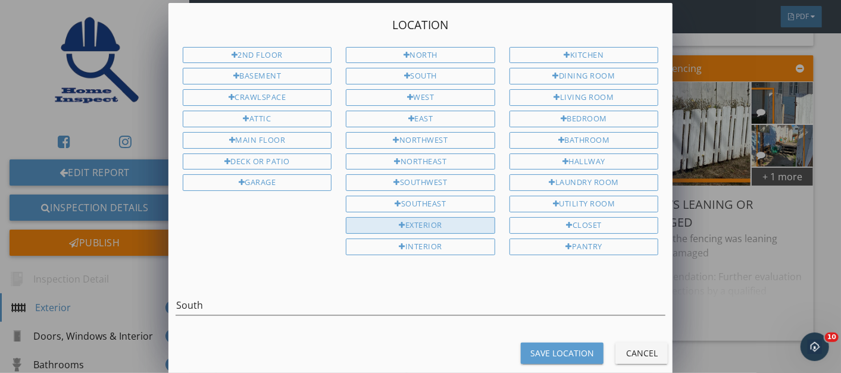
click at [415, 217] on div "Exterior" at bounding box center [420, 225] width 149 height 17
type input "South Exterior"
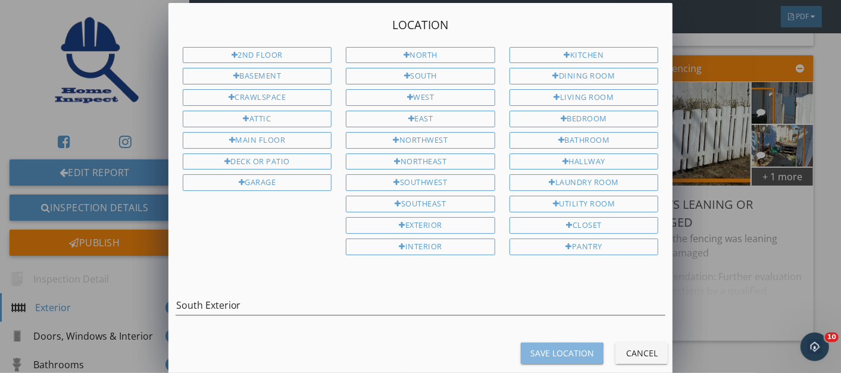
click at [562, 347] on div "Save Location" at bounding box center [562, 353] width 64 height 12
type input "South Exterior"
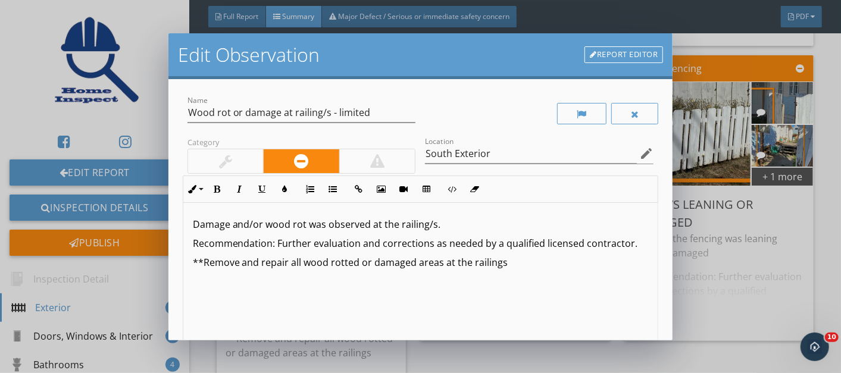
click at [357, 270] on p "**Remove and repair all wood rotted or damaged areas at the railings" at bounding box center [421, 262] width 456 height 14
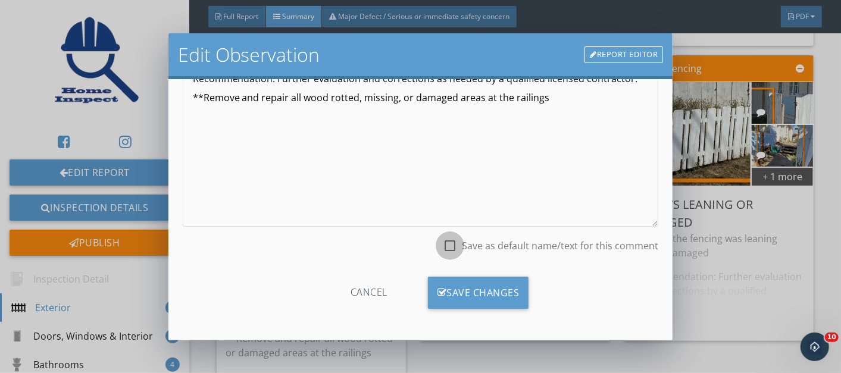
click at [442, 246] on div at bounding box center [450, 246] width 20 height 20
checkbox input "true"
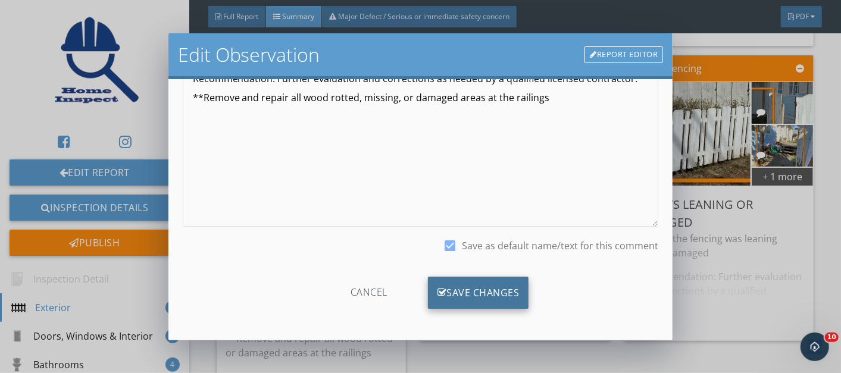
click at [453, 287] on div "Save Changes" at bounding box center [478, 293] width 101 height 32
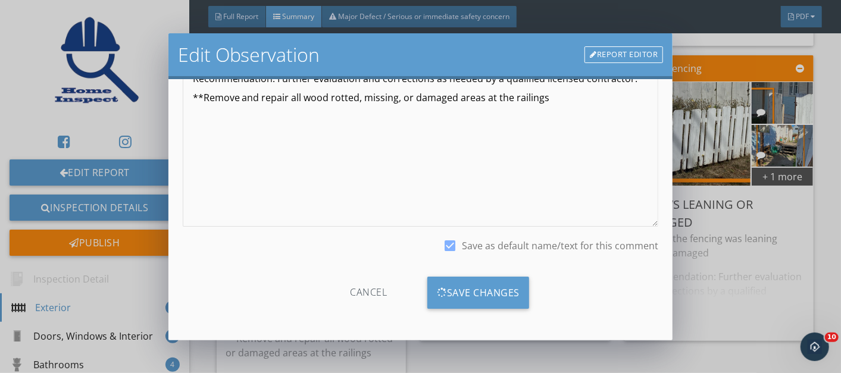
scroll to position [25, 0]
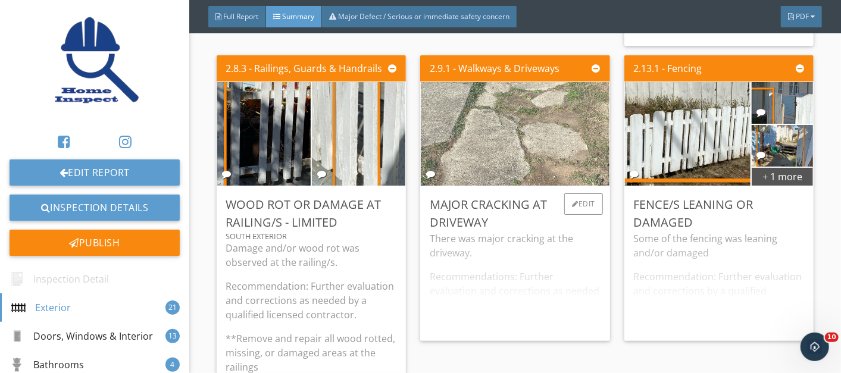
click at [503, 156] on img at bounding box center [515, 134] width 194 height 259
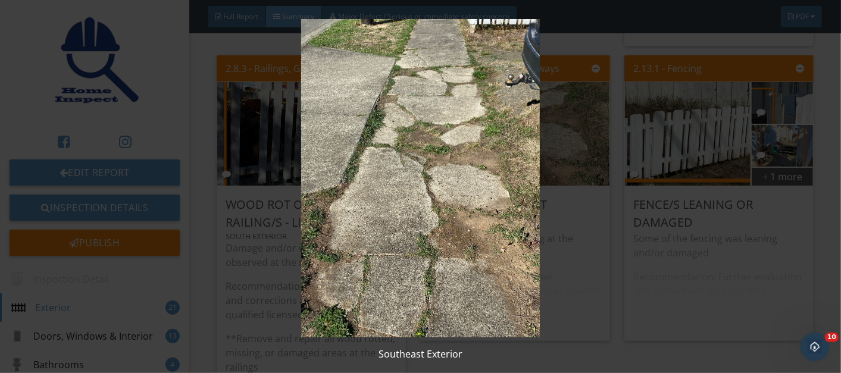
click at [447, 193] on img at bounding box center [420, 178] width 763 height 318
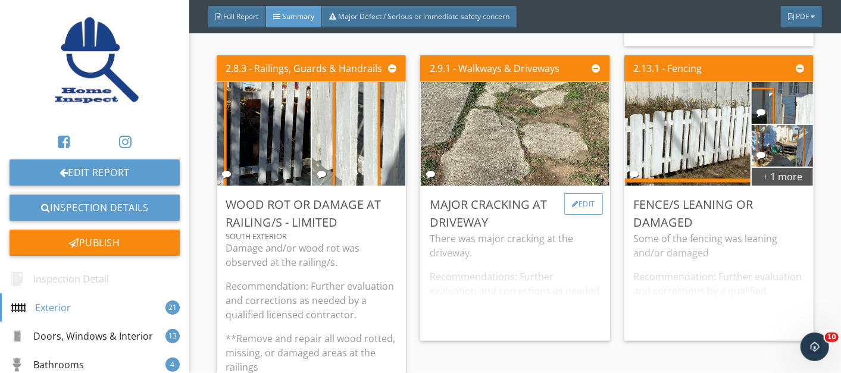
click at [574, 201] on div "Edit" at bounding box center [583, 203] width 39 height 21
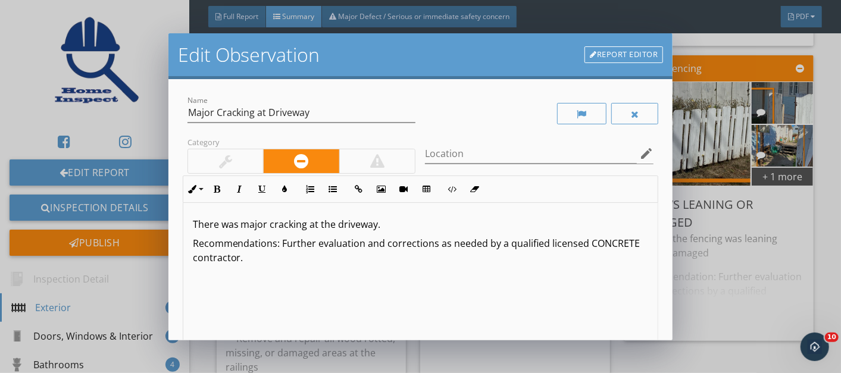
click at [193, 220] on p "There was major cracking at the driveway." at bounding box center [421, 224] width 456 height 14
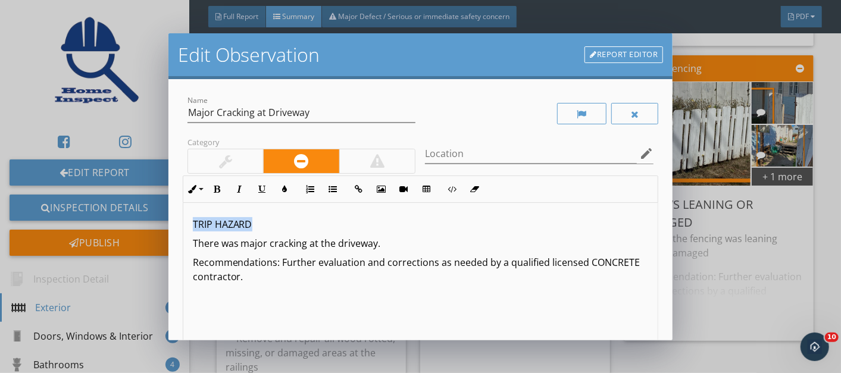
drag, startPoint x: 192, startPoint y: 220, endPoint x: 254, endPoint y: 226, distance: 61.5
click at [254, 226] on p "TRIP HAZARD" at bounding box center [421, 224] width 456 height 14
click at [213, 188] on icon "button" at bounding box center [217, 189] width 8 height 8
click at [287, 189] on icon "button" at bounding box center [285, 189] width 8 height 8
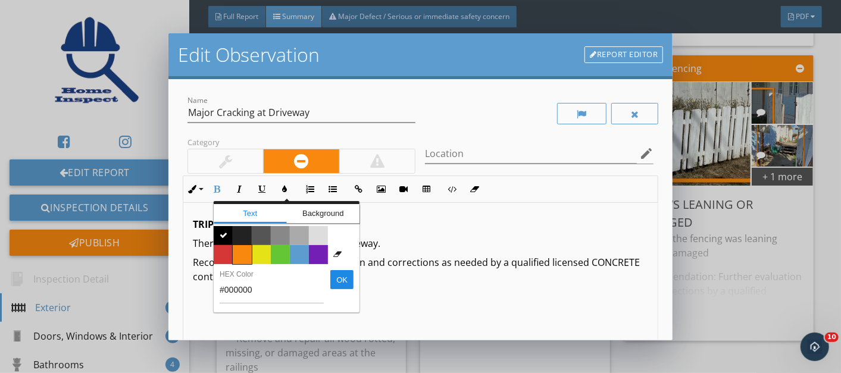
click at [245, 252] on span "Color #f9890e" at bounding box center [242, 254] width 19 height 19
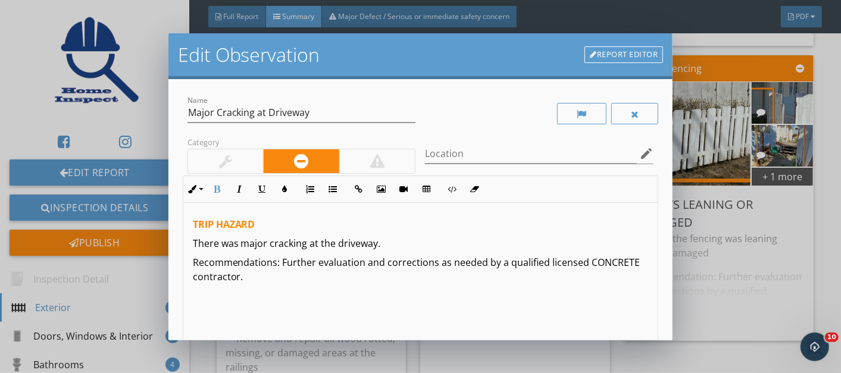
click at [540, 306] on div "TRIP HAZARD There was major cracking at the driveway. Recommendations: Further …" at bounding box center [420, 297] width 475 height 189
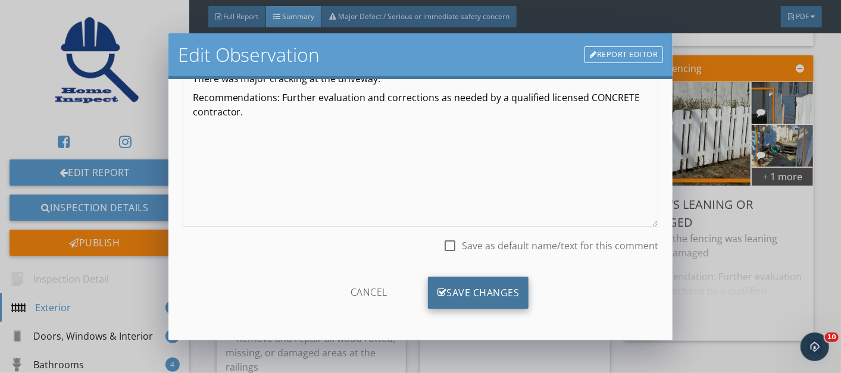
click at [474, 282] on div "Save Changes" at bounding box center [478, 293] width 101 height 32
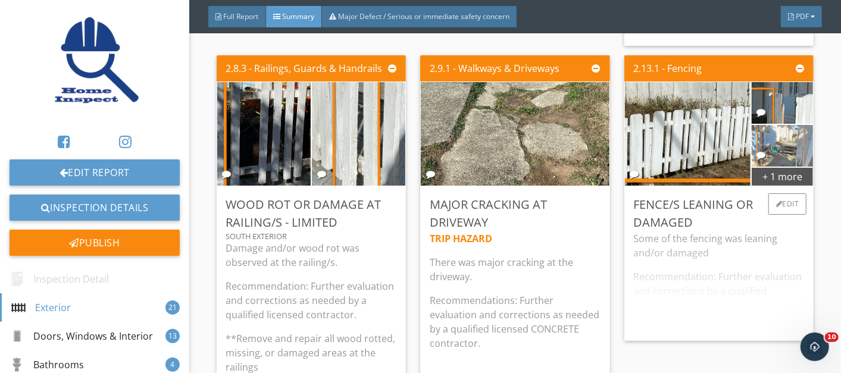
click at [771, 144] on img at bounding box center [782, 146] width 78 height 104
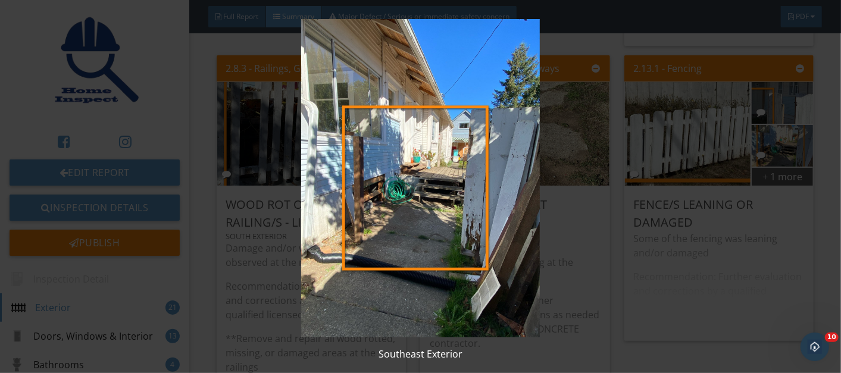
click at [488, 199] on img at bounding box center [420, 178] width 763 height 318
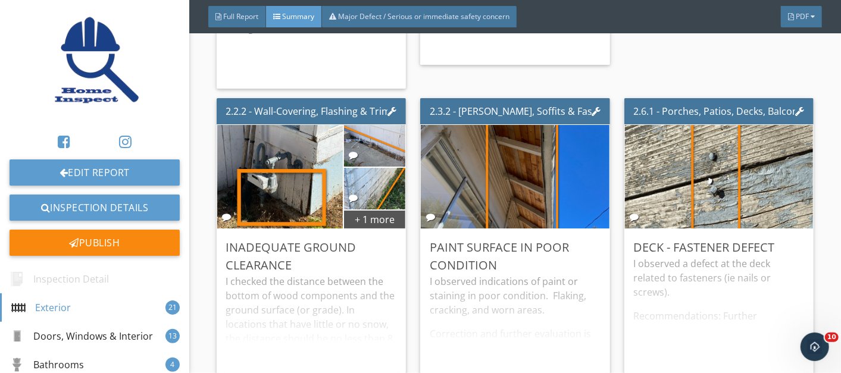
scroll to position [2222, 0]
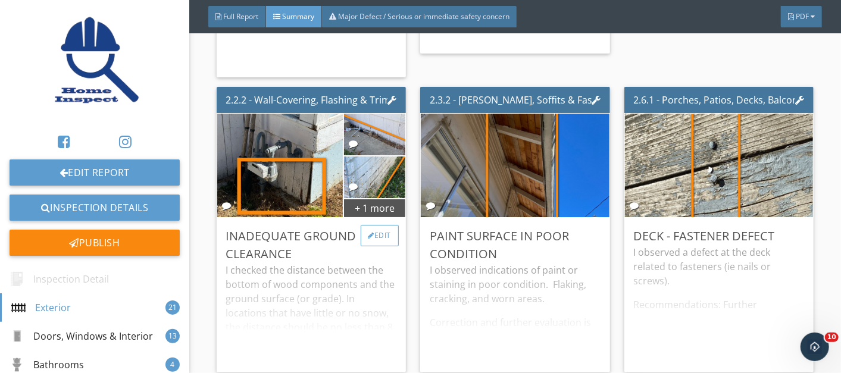
click at [368, 236] on div at bounding box center [371, 235] width 7 height 7
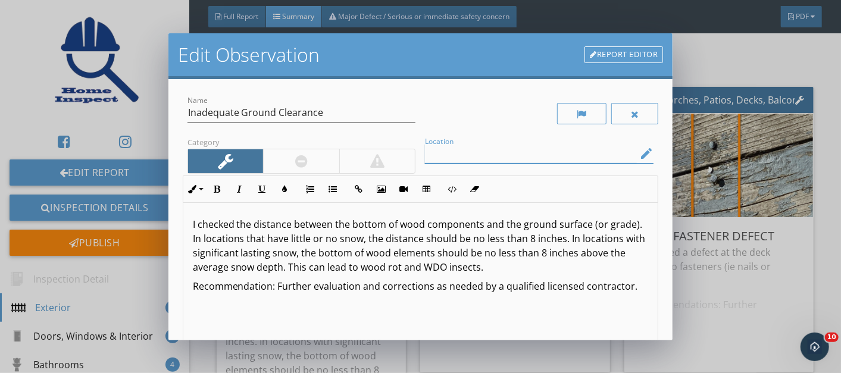
click at [502, 152] on input "Location" at bounding box center [531, 154] width 212 height 20
type input "Multiple areas"
click at [284, 153] on div at bounding box center [301, 161] width 76 height 24
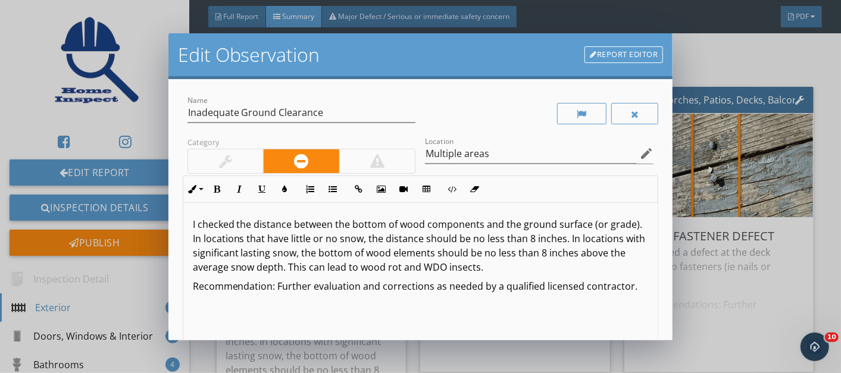
scroll to position [165, 0]
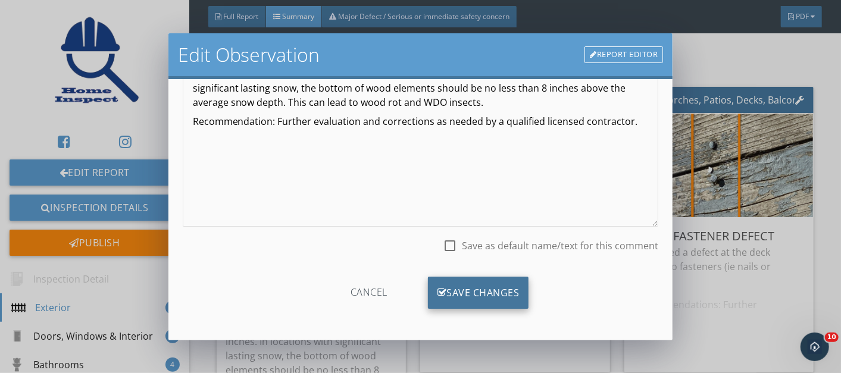
click at [445, 290] on div "Save Changes" at bounding box center [478, 293] width 101 height 32
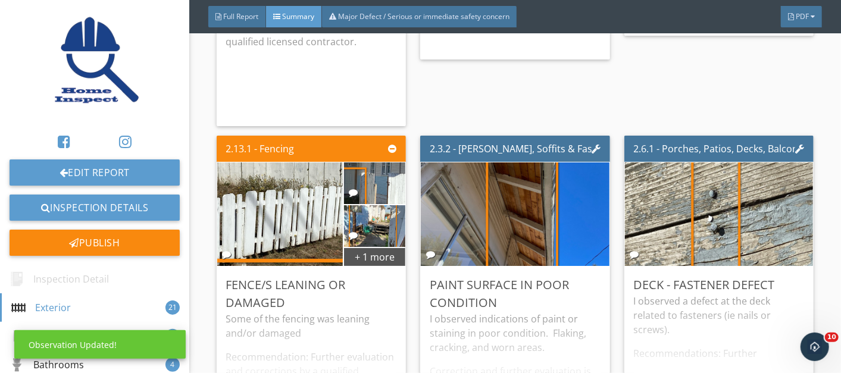
scroll to position [25, 0]
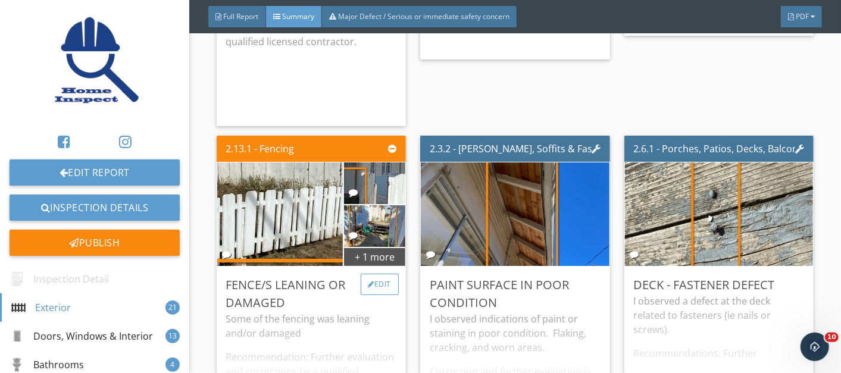
click at [374, 277] on div "Edit" at bounding box center [380, 284] width 39 height 21
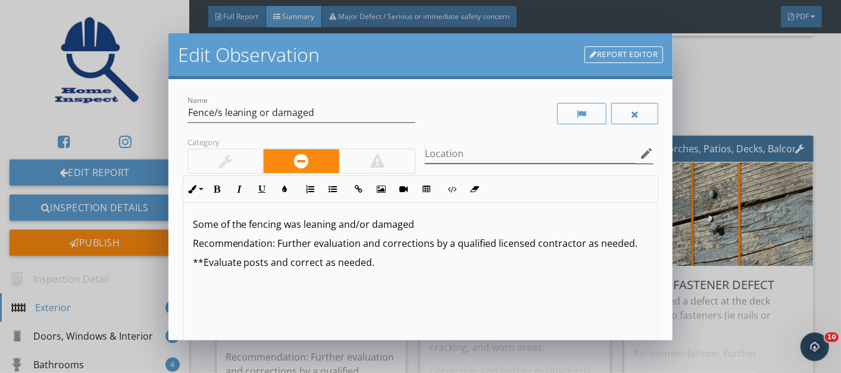
click at [456, 145] on input "Location" at bounding box center [531, 154] width 212 height 20
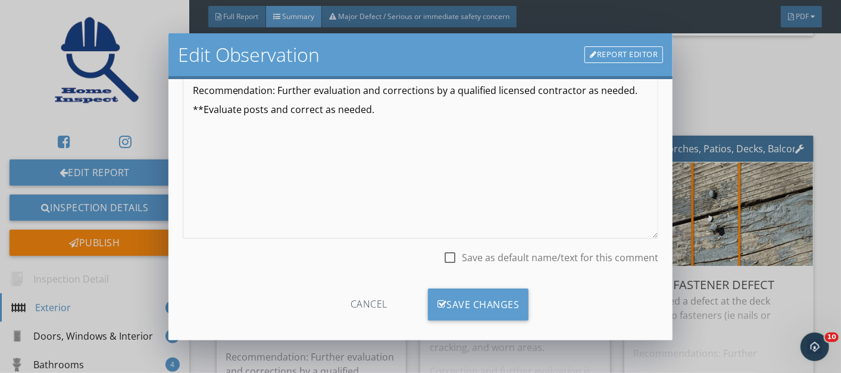
scroll to position [165, 0]
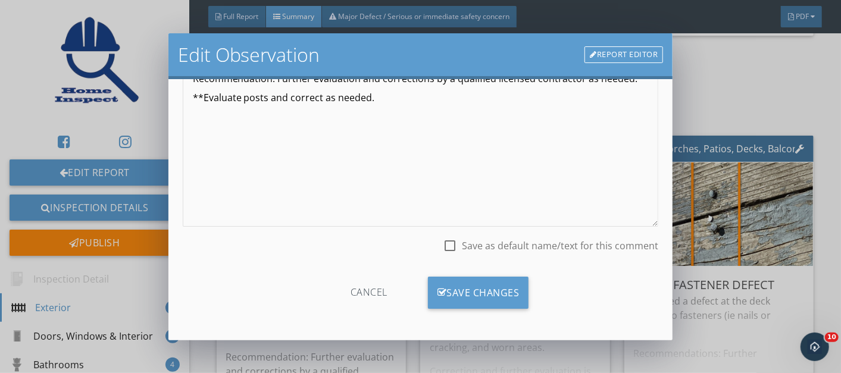
type input "Multiple areas"
click at [447, 242] on div at bounding box center [450, 246] width 20 height 20
checkbox input "true"
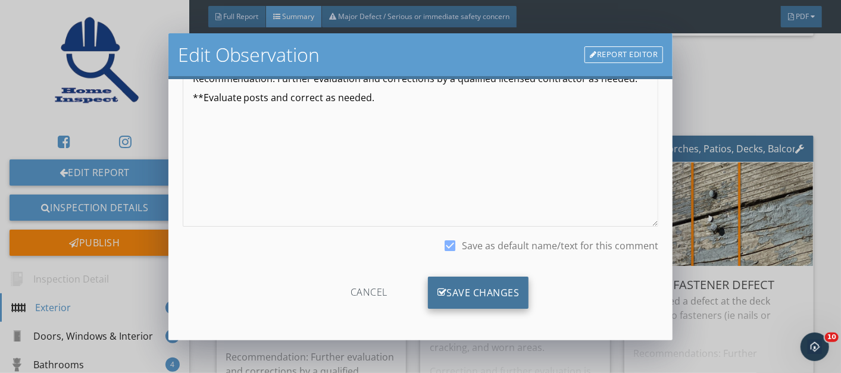
click at [469, 289] on div "Save Changes" at bounding box center [478, 293] width 101 height 32
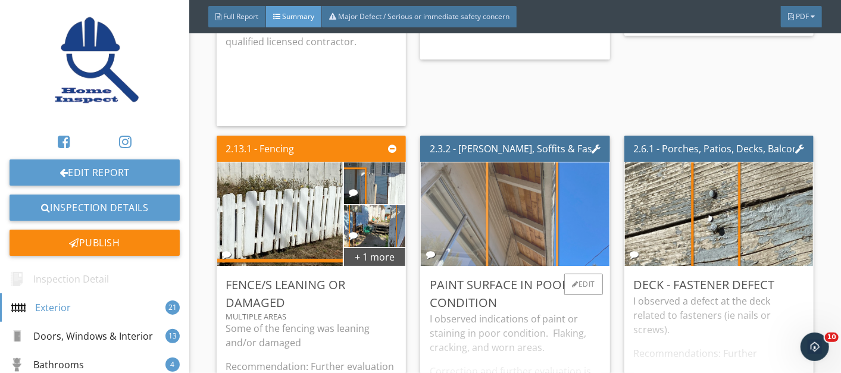
click at [521, 223] on img at bounding box center [515, 214] width 194 height 259
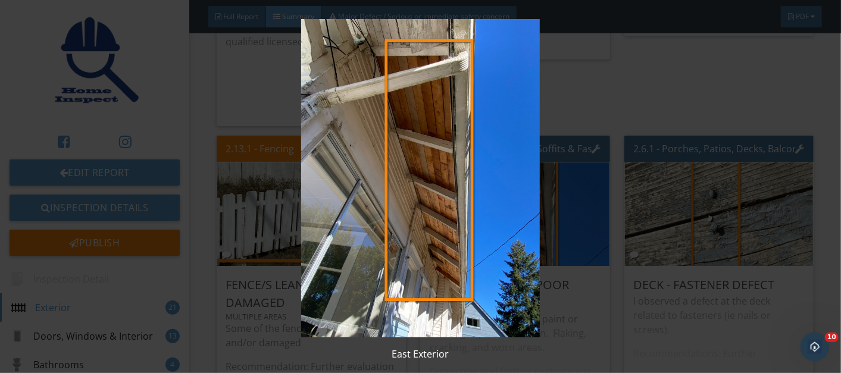
click at [453, 250] on img at bounding box center [420, 178] width 763 height 318
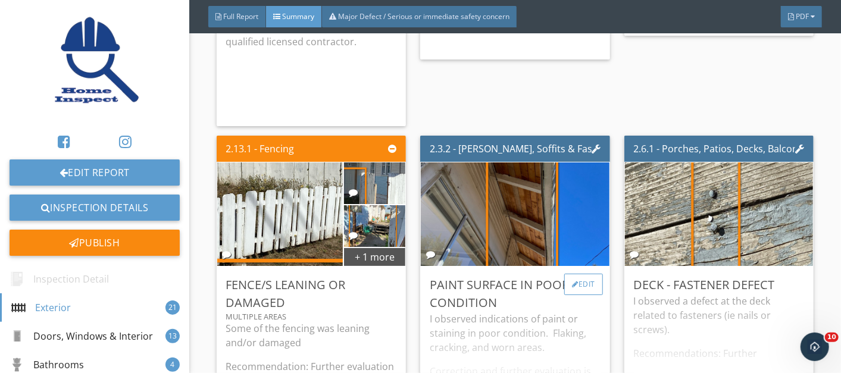
click at [574, 274] on div "Edit" at bounding box center [583, 284] width 39 height 21
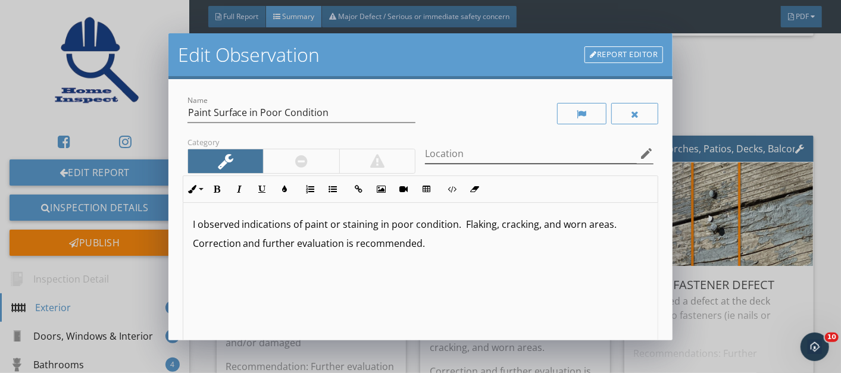
click at [639, 152] on icon "edit" at bounding box center [646, 153] width 14 height 14
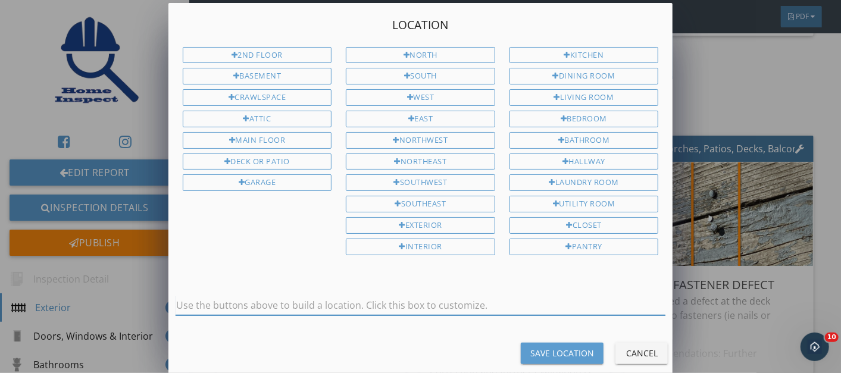
click at [292, 296] on input "text" at bounding box center [421, 306] width 490 height 20
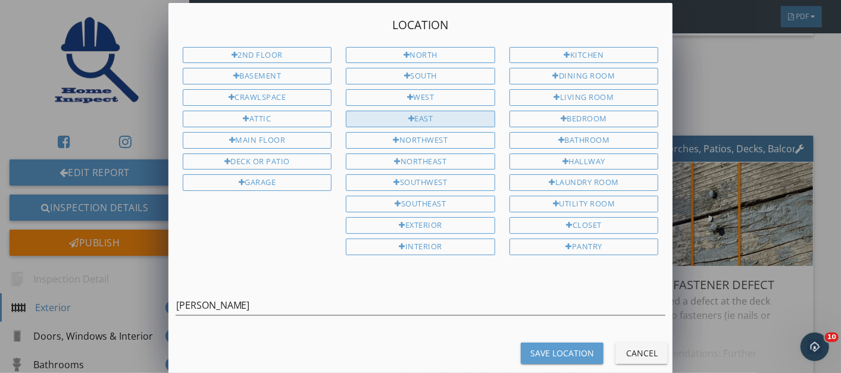
click at [421, 111] on div "East" at bounding box center [420, 119] width 149 height 17
type input "Eaves East"
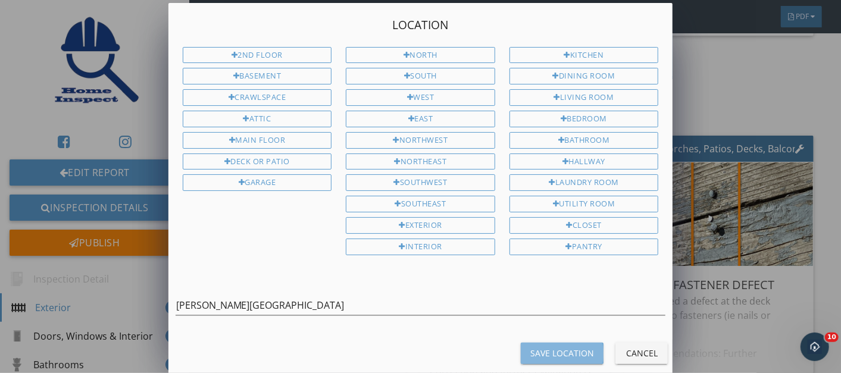
click at [555, 347] on div "Save Location" at bounding box center [562, 353] width 64 height 12
type input "Eaves East"
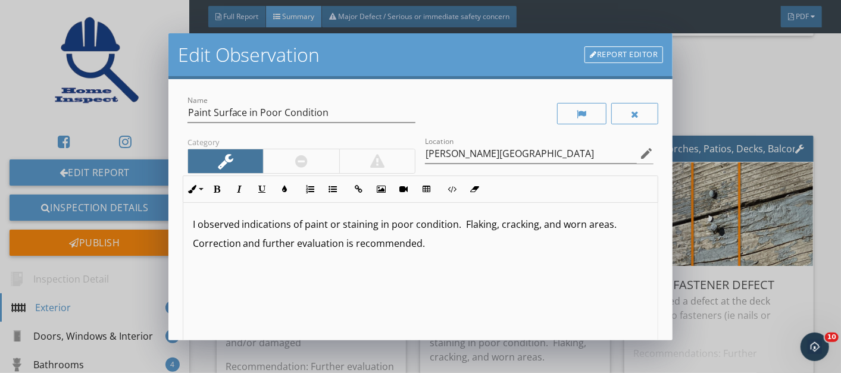
scroll to position [165, 0]
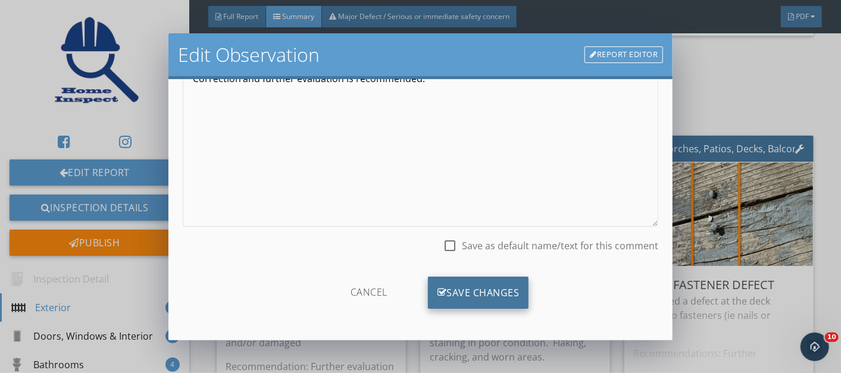
click at [468, 284] on div "Save Changes" at bounding box center [478, 293] width 101 height 32
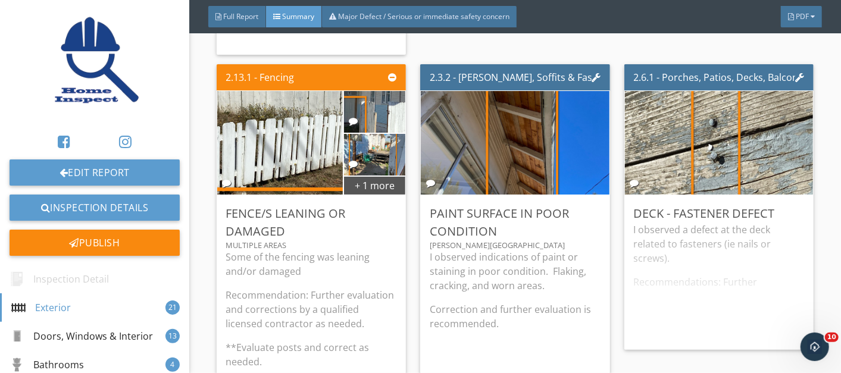
scroll to position [2329, 0]
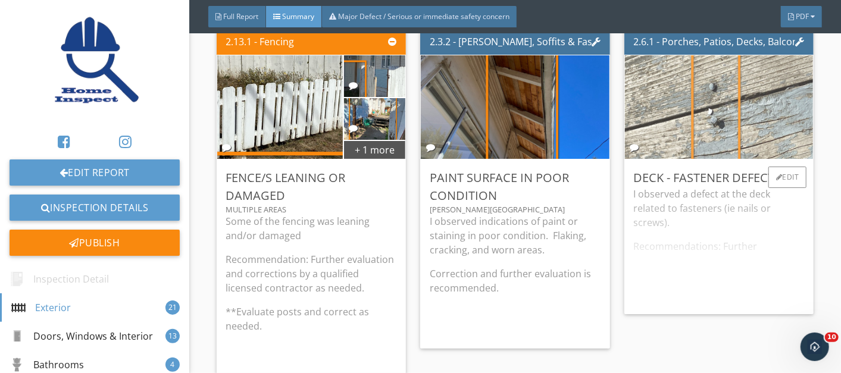
click at [705, 119] on img at bounding box center [719, 106] width 194 height 259
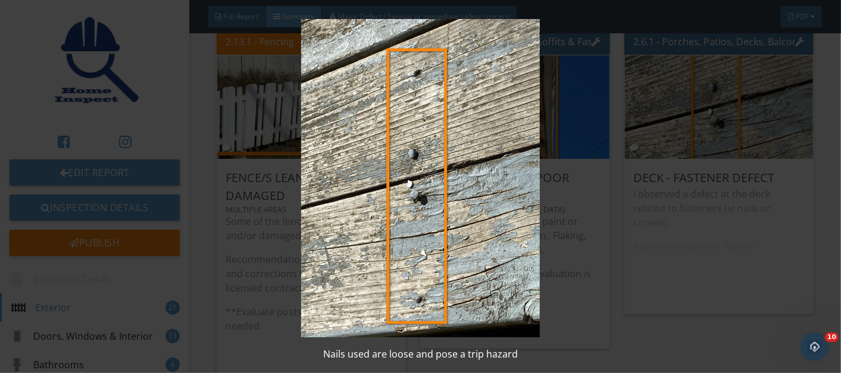
click at [442, 196] on img at bounding box center [420, 178] width 763 height 318
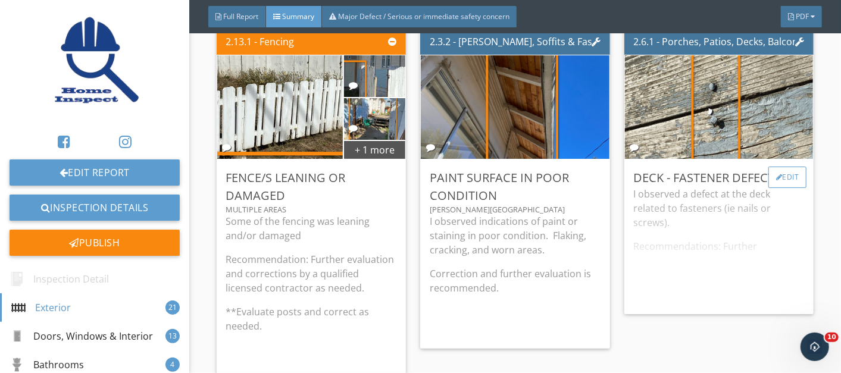
click at [776, 174] on div at bounding box center [779, 177] width 7 height 7
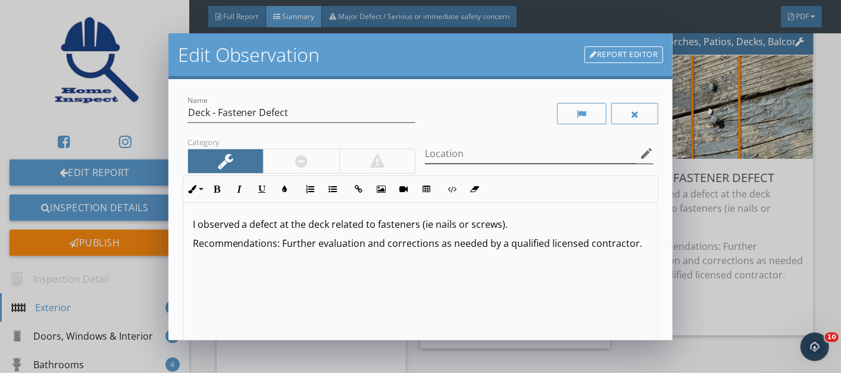
click at [639, 155] on icon "edit" at bounding box center [646, 153] width 14 height 14
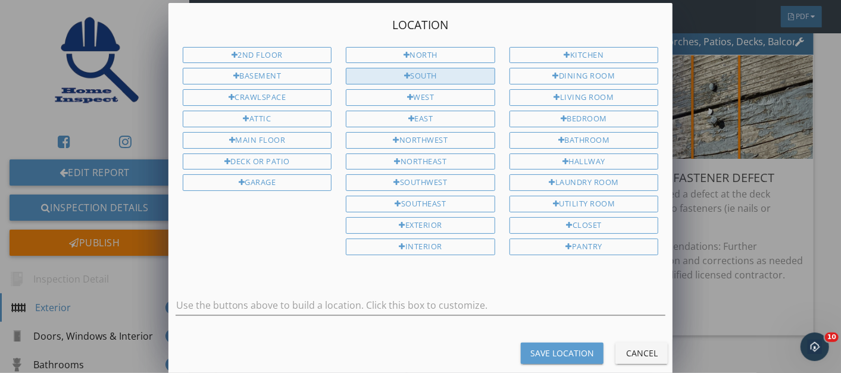
click at [406, 74] on div at bounding box center [407, 77] width 7 height 8
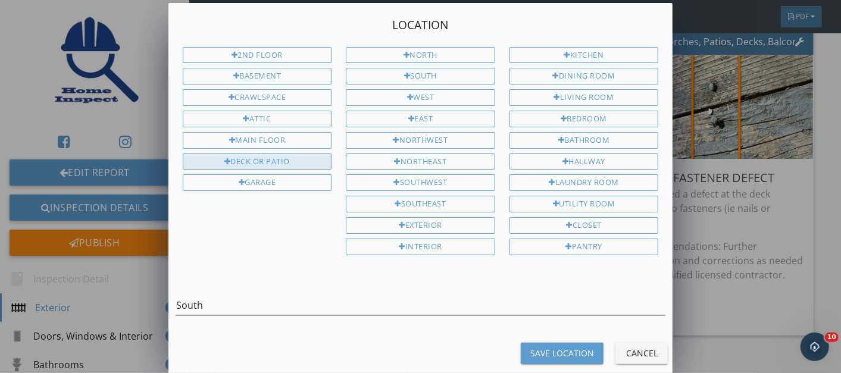
click at [257, 154] on div "Deck or Patio" at bounding box center [257, 162] width 149 height 17
type input "South Deck or Patio"
click at [540, 347] on div "Save Location" at bounding box center [562, 353] width 64 height 12
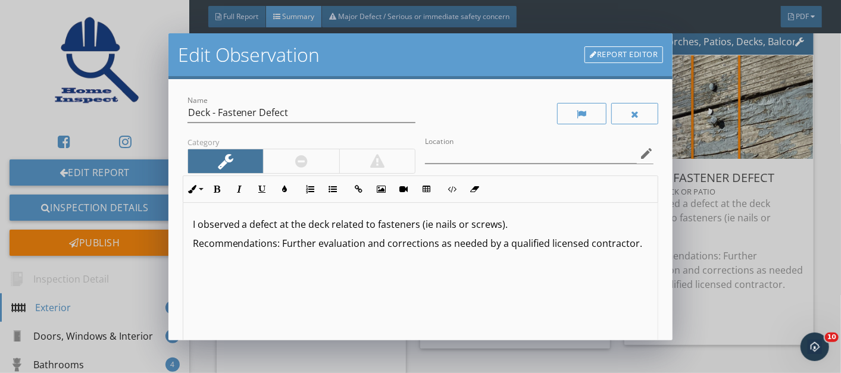
type input "South Deck or Patio"
click at [513, 226] on p "I observed a defect at the deck related to fasteners (ie nails or screws)." at bounding box center [421, 224] width 456 height 14
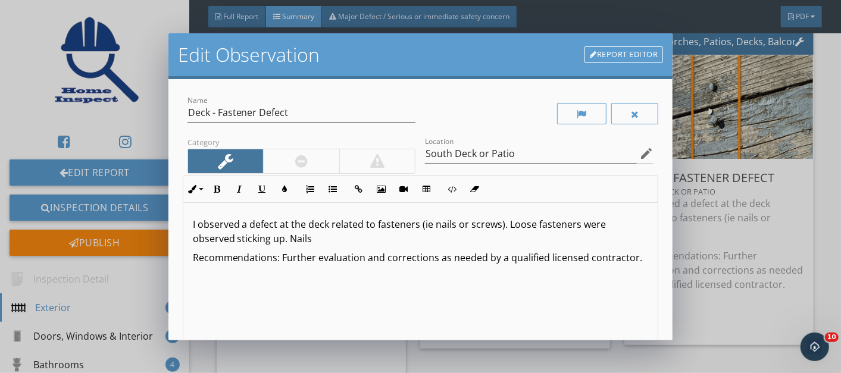
click at [287, 157] on div at bounding box center [301, 161] width 76 height 24
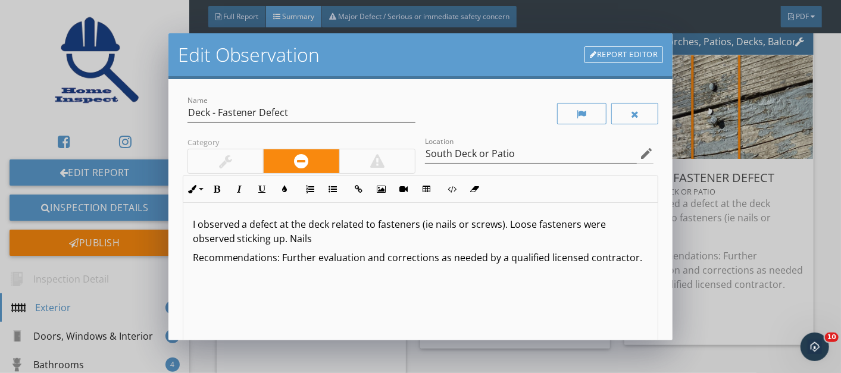
click at [193, 220] on p "I observed a defect at the deck related to fasteners (ie nails or screws). Loos…" at bounding box center [421, 231] width 456 height 29
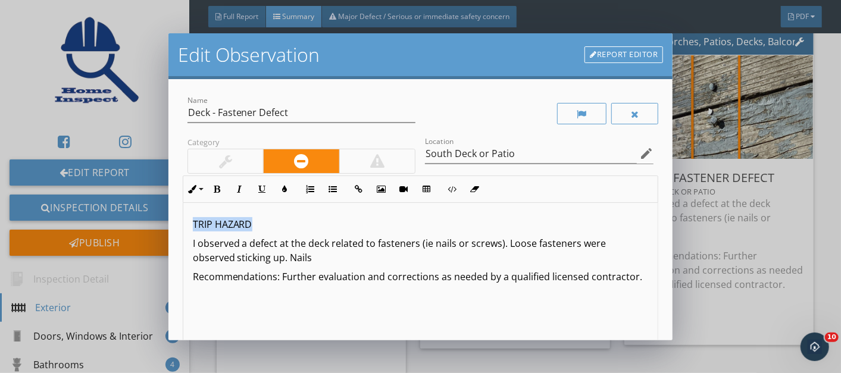
drag, startPoint x: 192, startPoint y: 220, endPoint x: 254, endPoint y: 221, distance: 61.3
click at [254, 221] on p "TRIP HAZARD" at bounding box center [421, 224] width 456 height 14
click at [217, 185] on icon "button" at bounding box center [217, 189] width 8 height 8
click at [286, 189] on icon "button" at bounding box center [285, 189] width 8 height 8
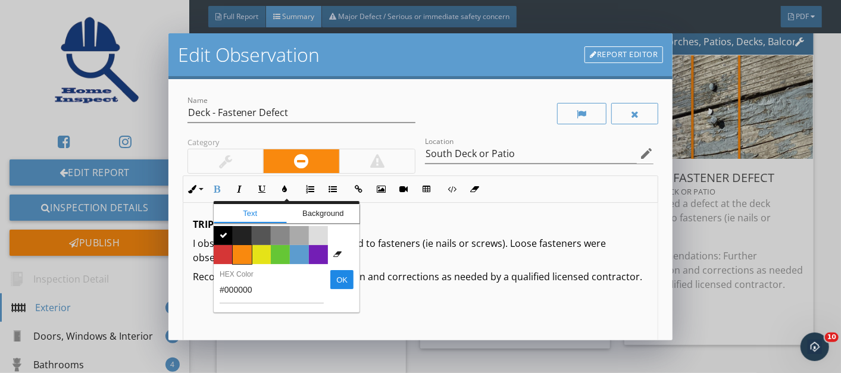
click at [237, 251] on span "Color #f9890e" at bounding box center [242, 254] width 19 height 19
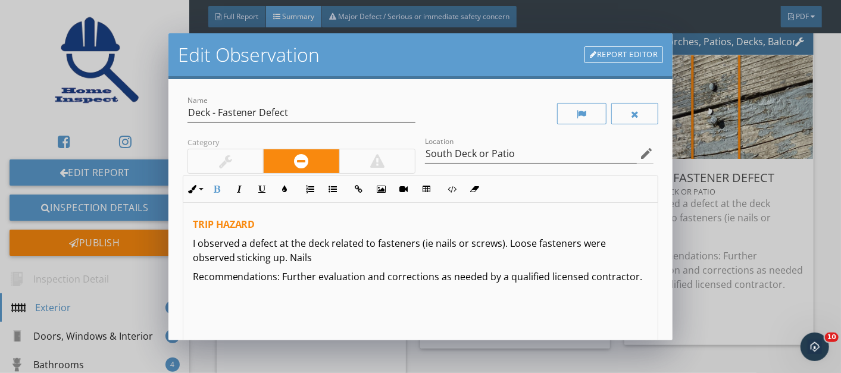
click at [406, 299] on div "TRIP HAZARD I observed a defect at the deck related to fasteners (ie nails or s…" at bounding box center [420, 297] width 475 height 189
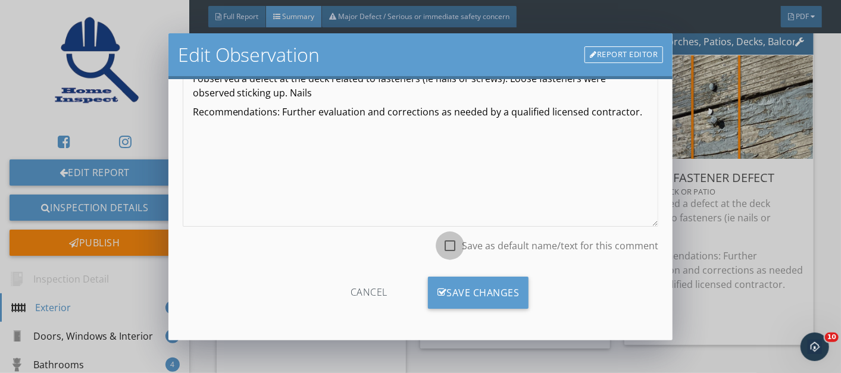
click at [440, 243] on div at bounding box center [450, 246] width 20 height 20
checkbox input "true"
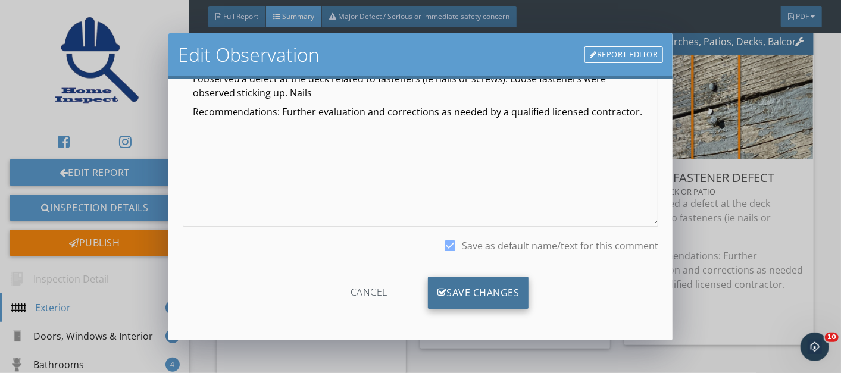
click at [460, 283] on div "Save Changes" at bounding box center [478, 293] width 101 height 32
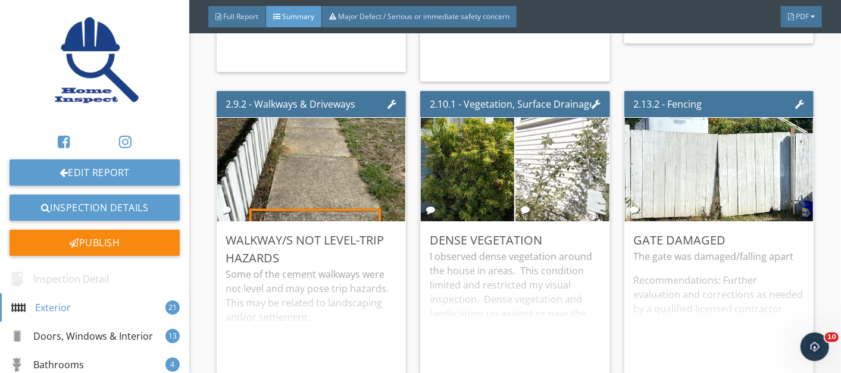
scroll to position [2649, 0]
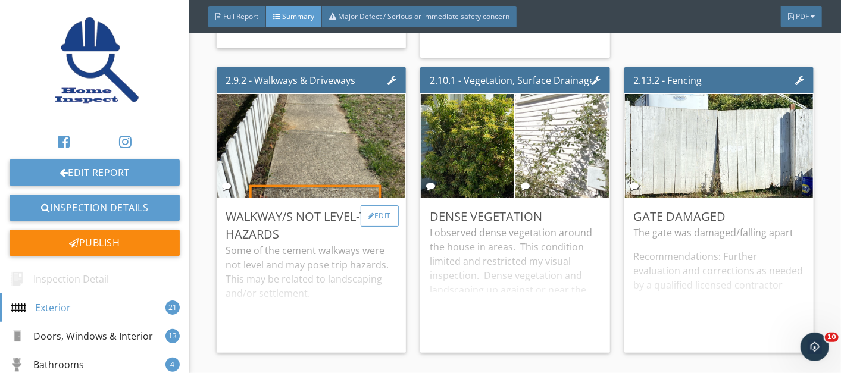
click at [378, 208] on div "Edit" at bounding box center [380, 215] width 39 height 21
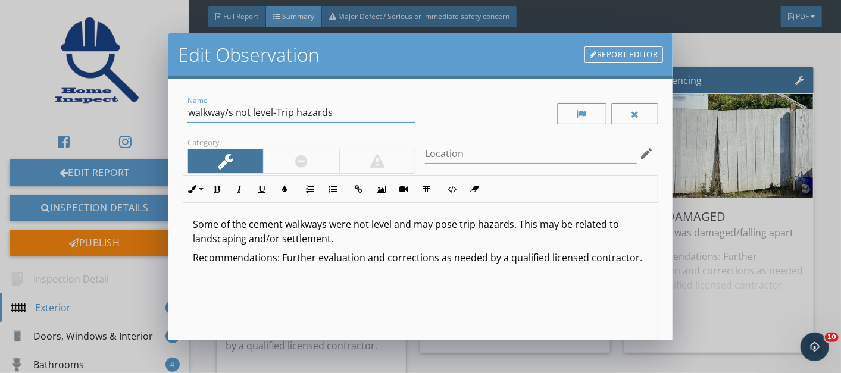
drag, startPoint x: 274, startPoint y: 112, endPoint x: 333, endPoint y: 115, distance: 59.6
click at [333, 115] on input "walkway/s not level-Trip hazards" at bounding box center [301, 113] width 229 height 20
type input "walkway/s not level"
click at [192, 221] on div "Some of the cement walkways were not level and may pose trip hazards. This may …" at bounding box center [420, 297] width 475 height 189
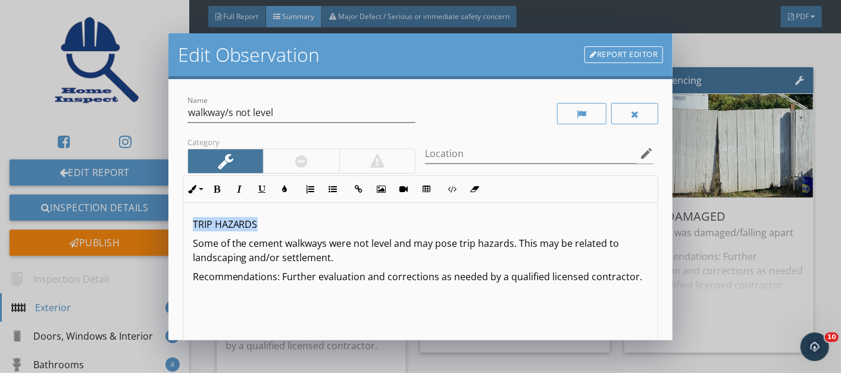
drag, startPoint x: 192, startPoint y: 221, endPoint x: 268, endPoint y: 227, distance: 77.0
click at [268, 227] on div "TRIP HAZARDS Some of the cement walkways were not level and may pose trip hazar…" at bounding box center [420, 297] width 475 height 189
click at [217, 187] on icon "button" at bounding box center [217, 189] width 8 height 8
click at [285, 188] on icon "button" at bounding box center [285, 189] width 8 height 8
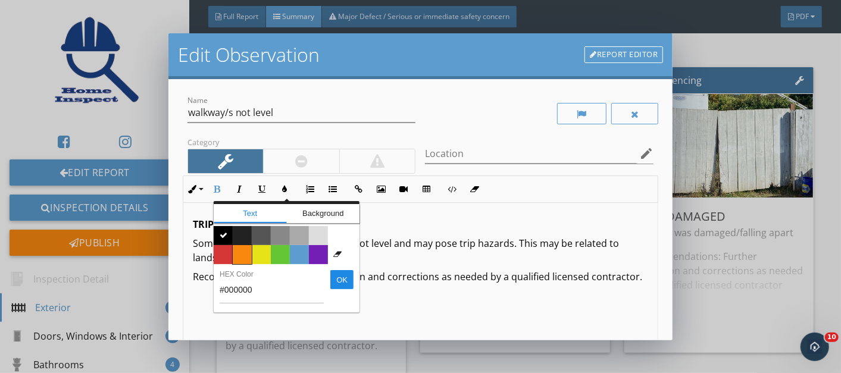
click at [242, 253] on span "Color #f9890e" at bounding box center [242, 254] width 19 height 19
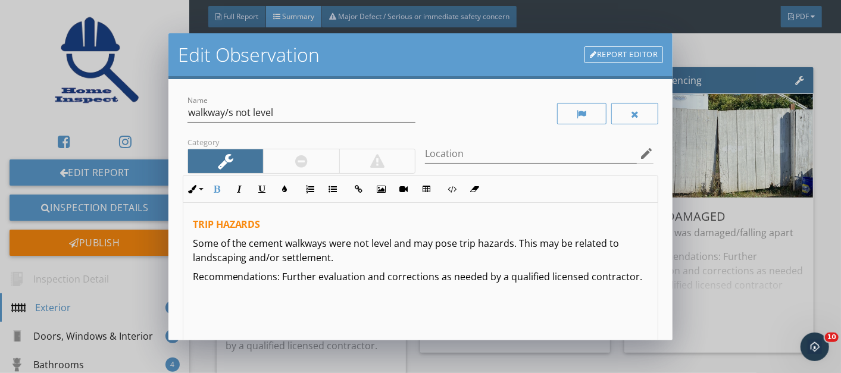
click at [467, 308] on div "TRIP HAZARDS Some of the cement walkways were not level and may pose trip hazar…" at bounding box center [420, 297] width 475 height 189
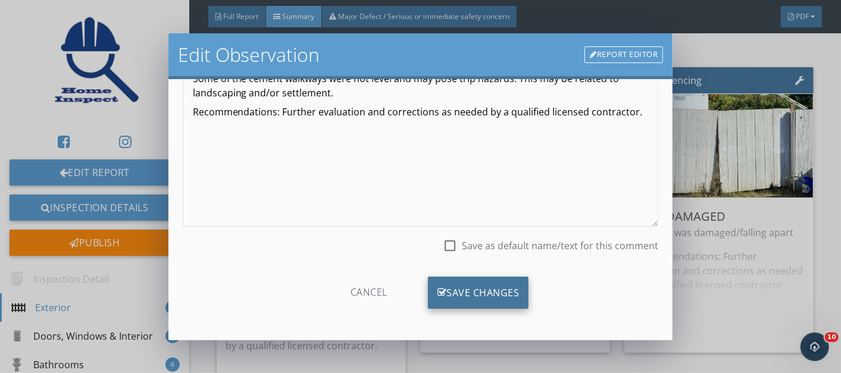
click at [488, 283] on div "Save Changes" at bounding box center [478, 293] width 101 height 32
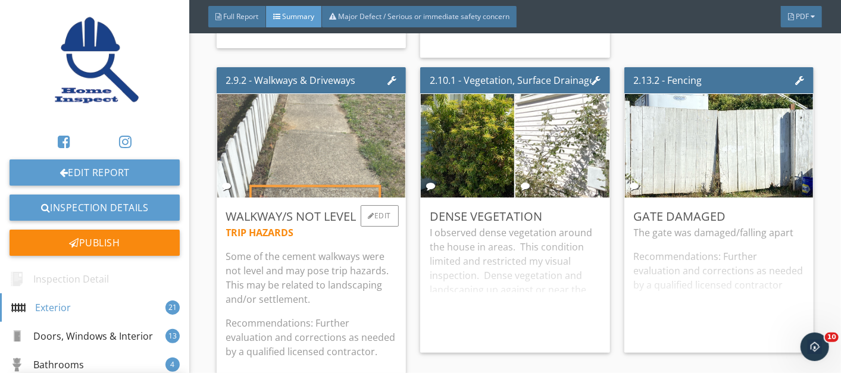
click at [312, 161] on img at bounding box center [311, 145] width 194 height 259
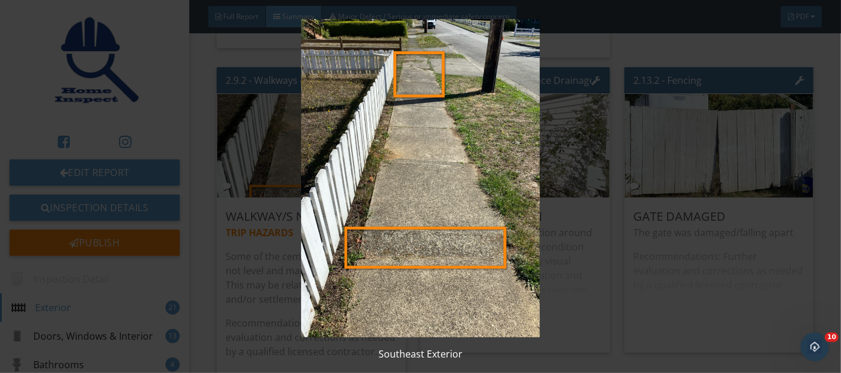
click at [447, 190] on img at bounding box center [420, 178] width 763 height 318
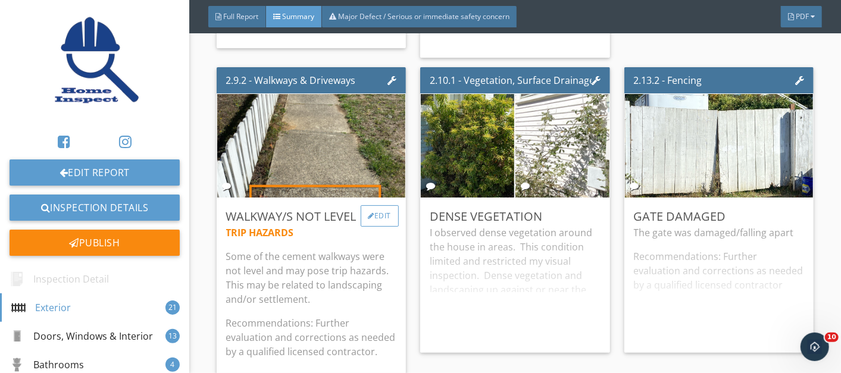
click at [377, 209] on div "Edit" at bounding box center [380, 215] width 39 height 21
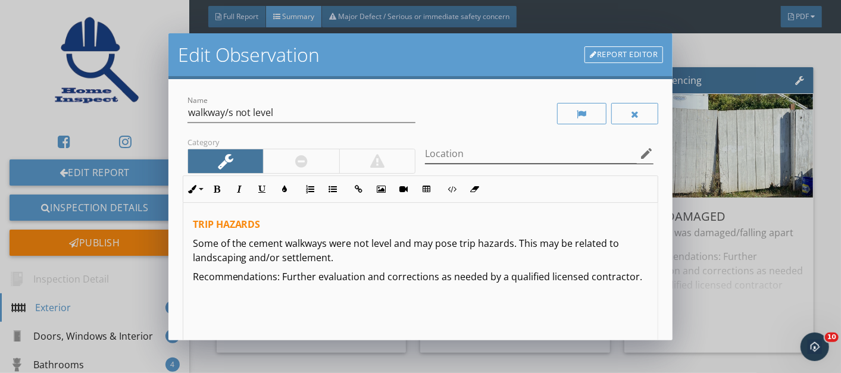
click at [639, 154] on icon "edit" at bounding box center [646, 153] width 14 height 14
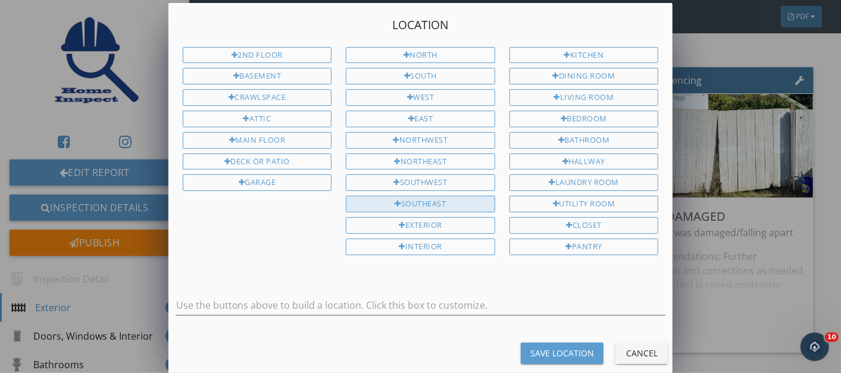
click at [434, 196] on div "Southeast" at bounding box center [420, 204] width 149 height 17
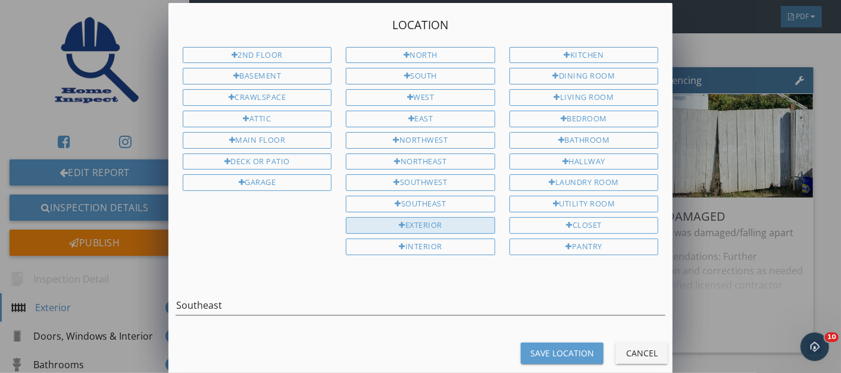
click at [433, 217] on div "Exterior" at bounding box center [420, 225] width 149 height 17
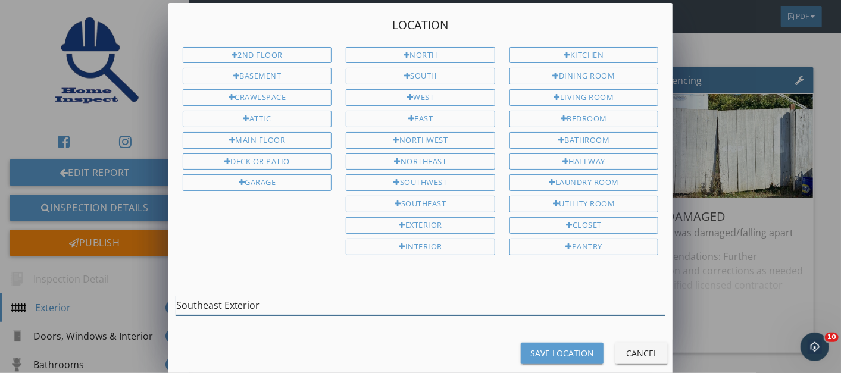
click at [369, 296] on input "Southeast Exterior" at bounding box center [421, 306] width 490 height 20
type input "Southeast Exterior sidewalks"
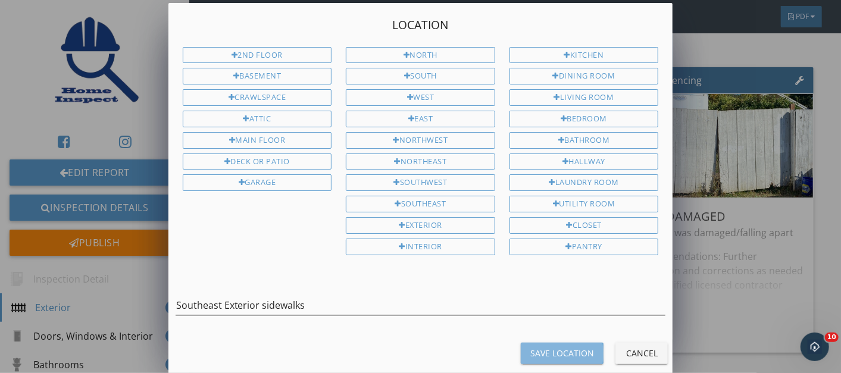
click at [552, 347] on div "Save Location" at bounding box center [562, 353] width 64 height 12
type input "Southeast Exterior sidewalks"
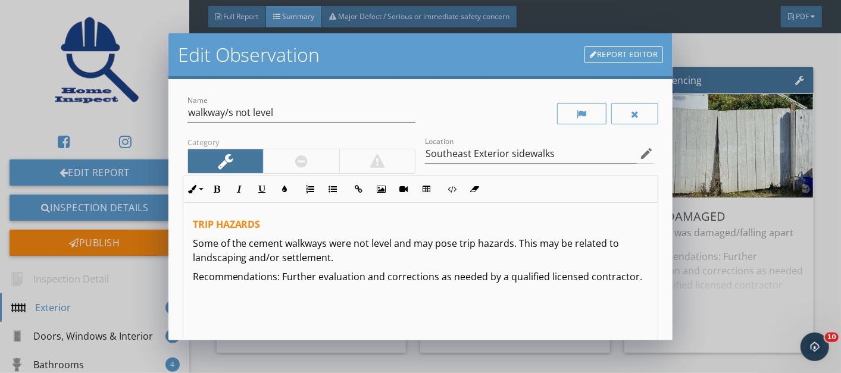
scroll to position [165, 0]
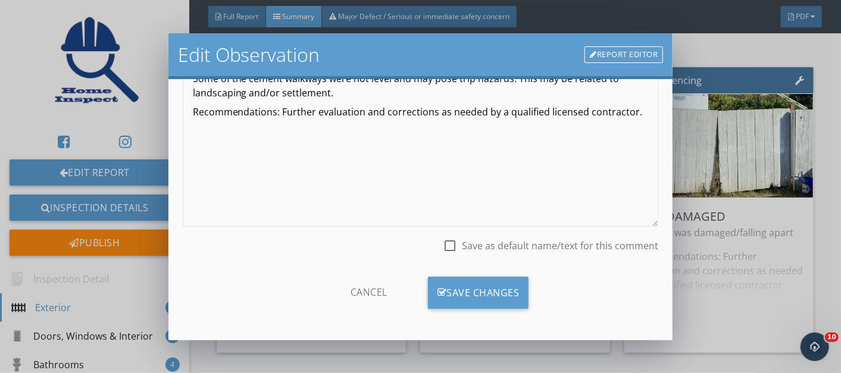
click at [444, 249] on div at bounding box center [450, 246] width 20 height 20
checkbox input "true"
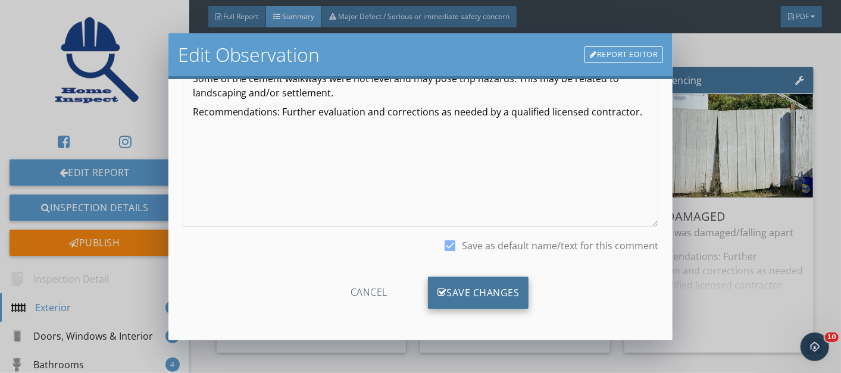
click at [461, 293] on div "Save Changes" at bounding box center [478, 293] width 101 height 32
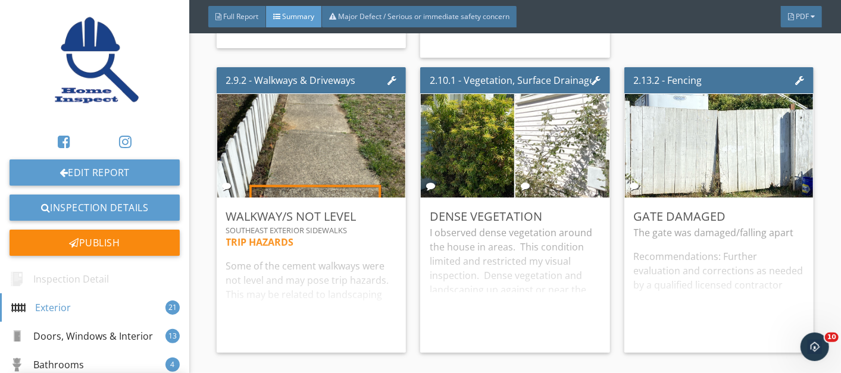
scroll to position [25, 0]
click at [572, 211] on div "Edit" at bounding box center [583, 215] width 39 height 21
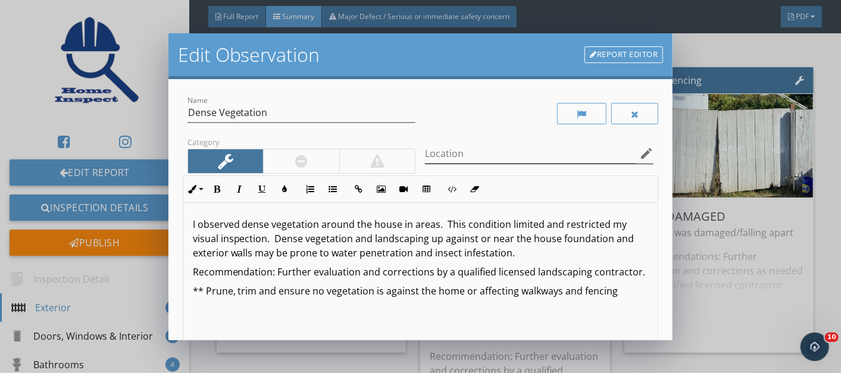
click at [639, 152] on icon "edit" at bounding box center [646, 153] width 14 height 14
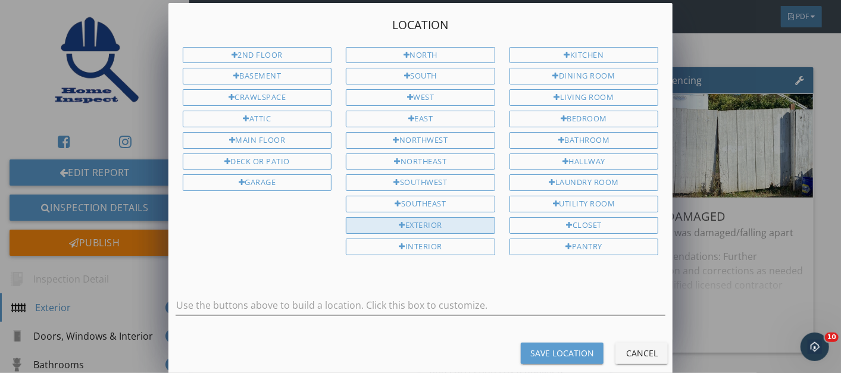
click at [426, 219] on div "Exterior" at bounding box center [420, 225] width 149 height 17
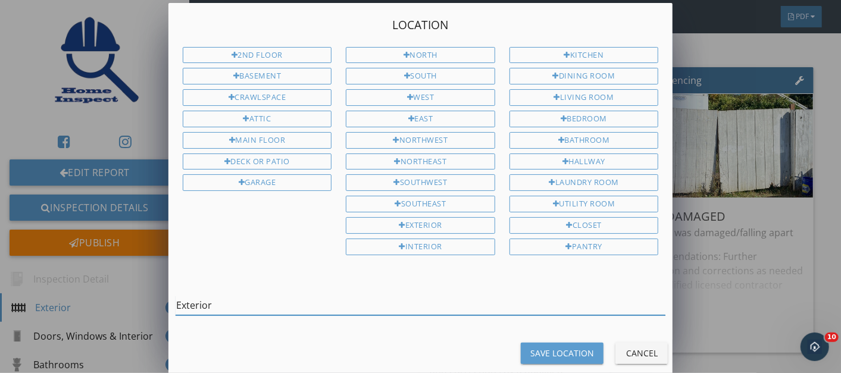
click at [374, 296] on input "Exterior" at bounding box center [421, 306] width 490 height 20
type input "Exterior Multiple areas"
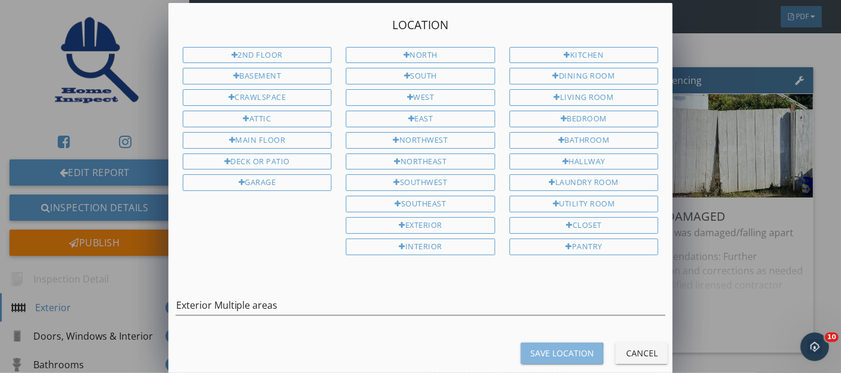
click at [554, 347] on div "Save Location" at bounding box center [562, 353] width 64 height 12
type input "Exterior Multiple areas"
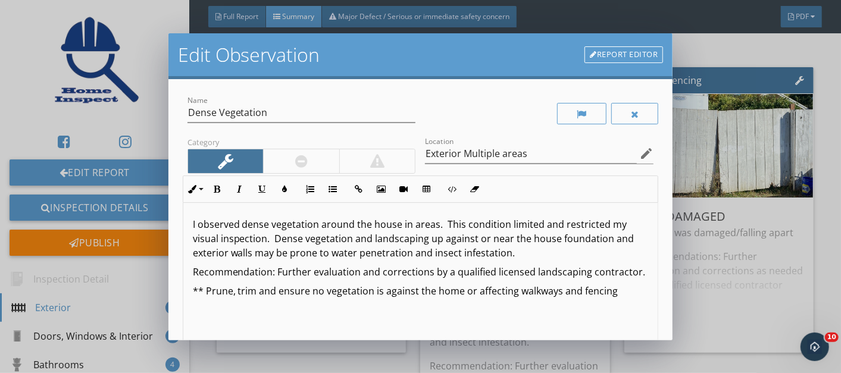
scroll to position [165, 0]
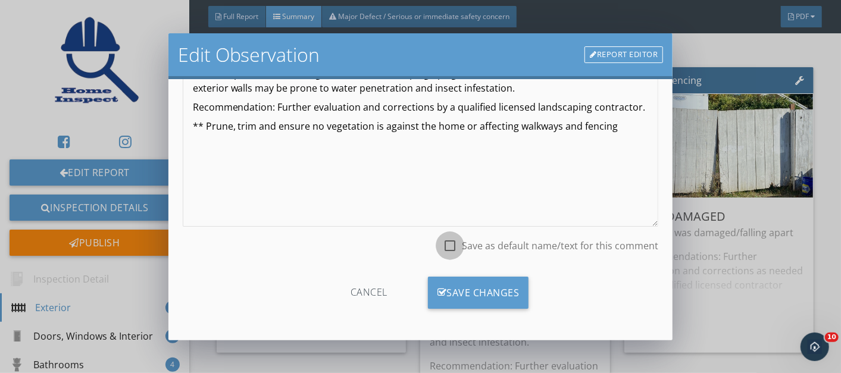
click at [443, 249] on div at bounding box center [450, 246] width 20 height 20
checkbox input "true"
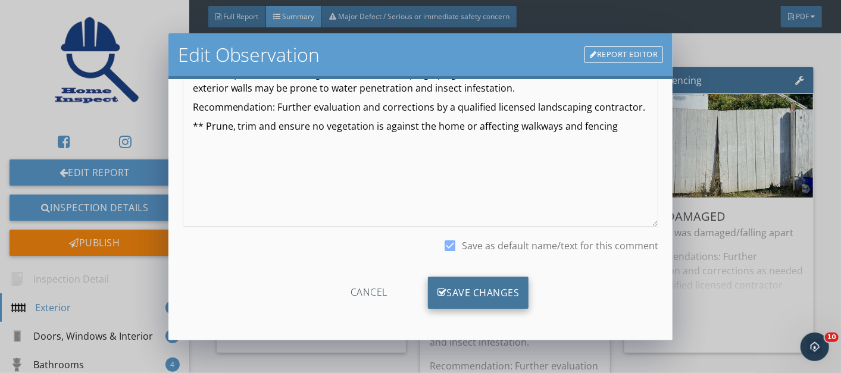
click at [465, 286] on div "Save Changes" at bounding box center [478, 293] width 101 height 32
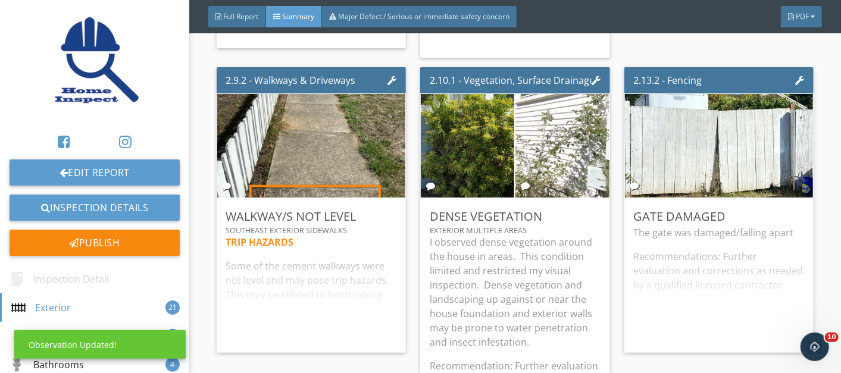
scroll to position [25, 0]
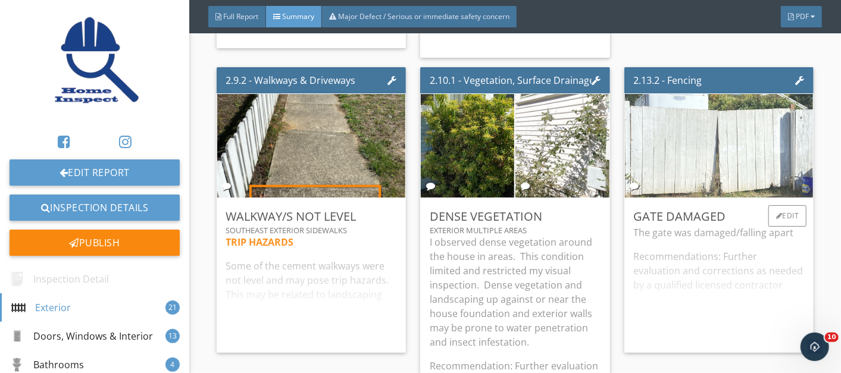
click at [707, 164] on img at bounding box center [719, 145] width 194 height 259
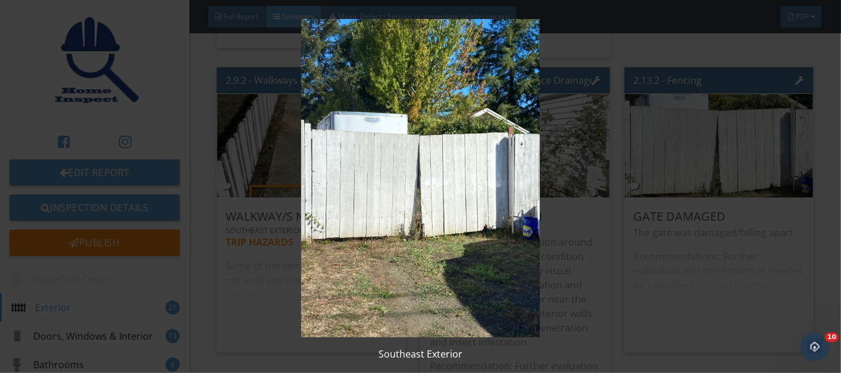
click at [450, 257] on img at bounding box center [420, 178] width 763 height 318
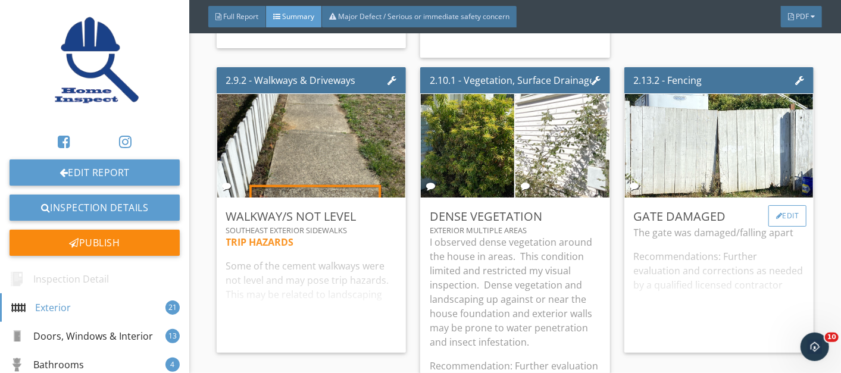
click at [775, 205] on div "Edit" at bounding box center [787, 215] width 39 height 21
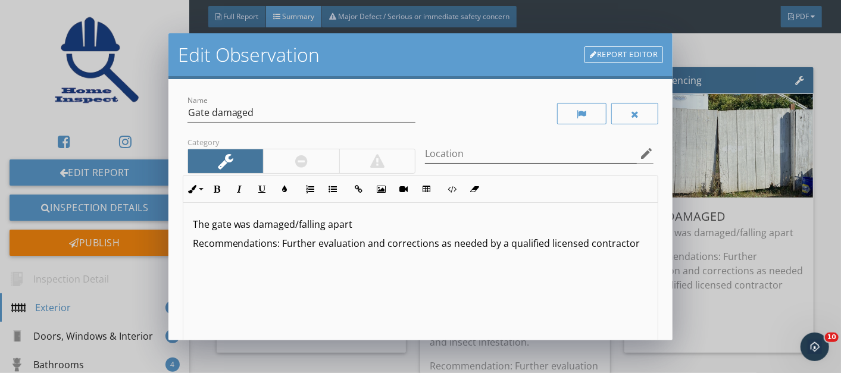
click at [639, 154] on icon "edit" at bounding box center [646, 153] width 14 height 14
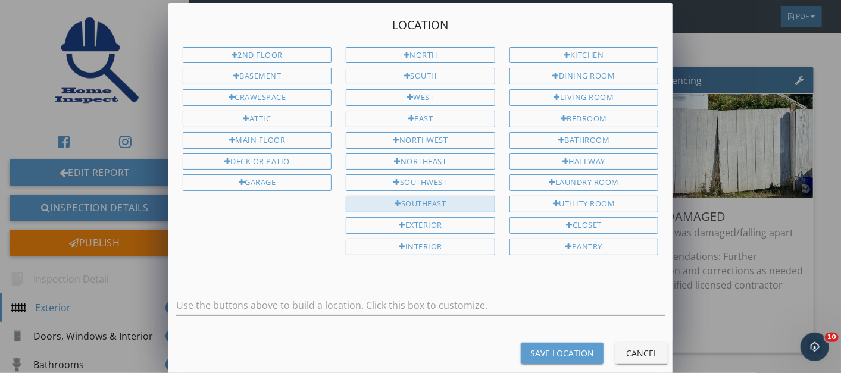
click at [412, 196] on div "Southeast" at bounding box center [420, 204] width 149 height 17
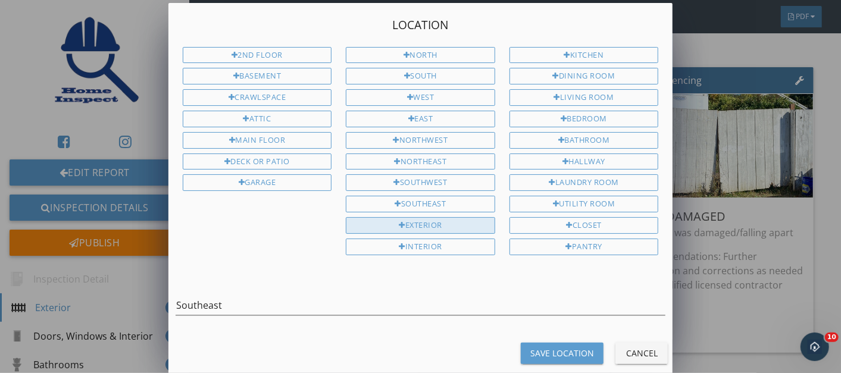
click at [420, 217] on div "Exterior" at bounding box center [420, 225] width 149 height 17
type input "Southeast Exterior"
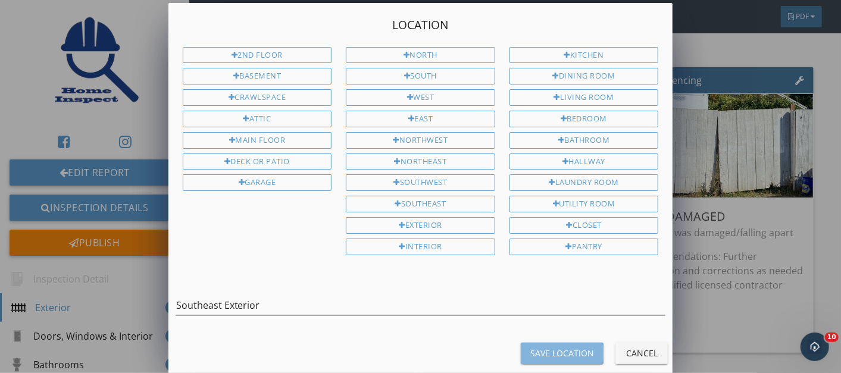
click at [550, 347] on div "Save Location" at bounding box center [562, 353] width 64 height 12
type input "Southeast Exterior"
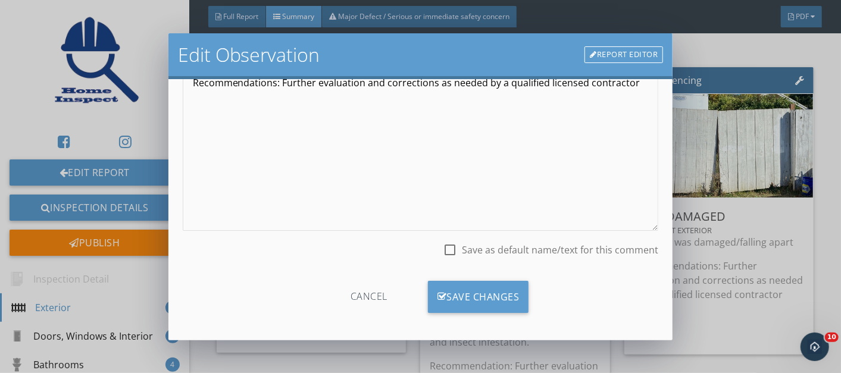
scroll to position [165, 0]
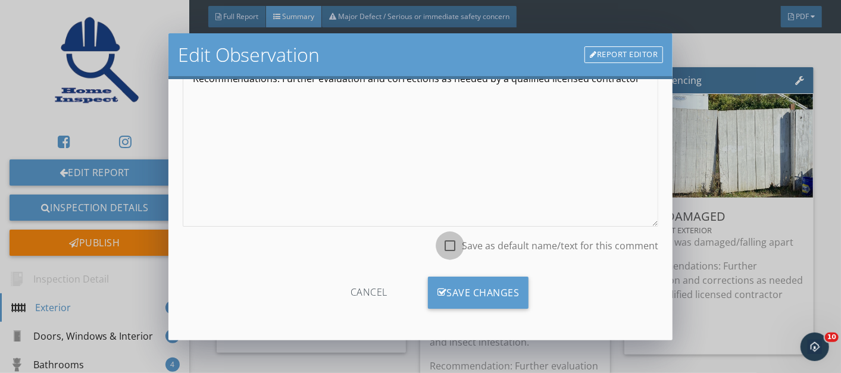
click at [440, 246] on div at bounding box center [450, 246] width 20 height 20
checkbox input "true"
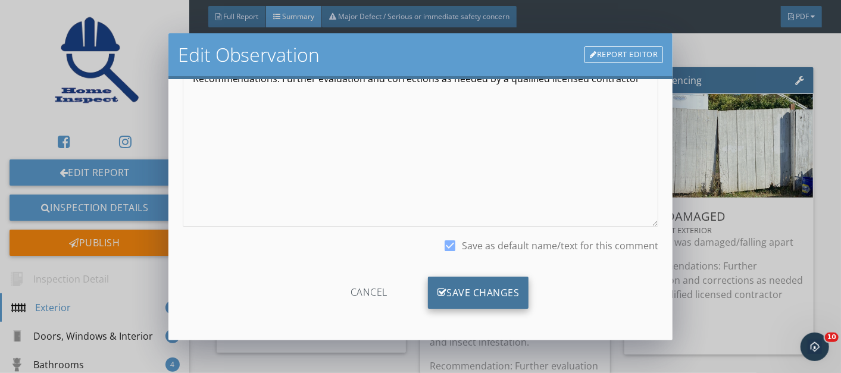
click at [453, 290] on div "Save Changes" at bounding box center [478, 293] width 101 height 32
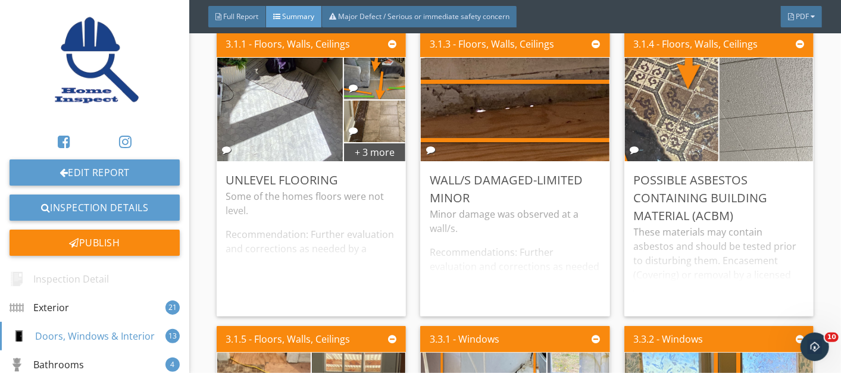
scroll to position [3215, 0]
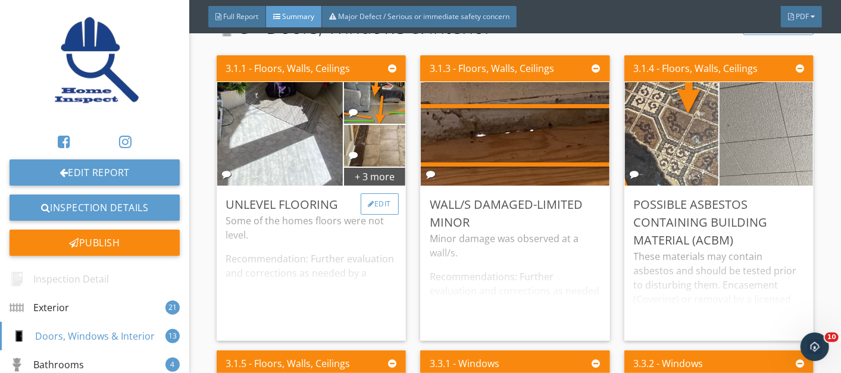
click at [377, 198] on div "Edit" at bounding box center [380, 203] width 39 height 21
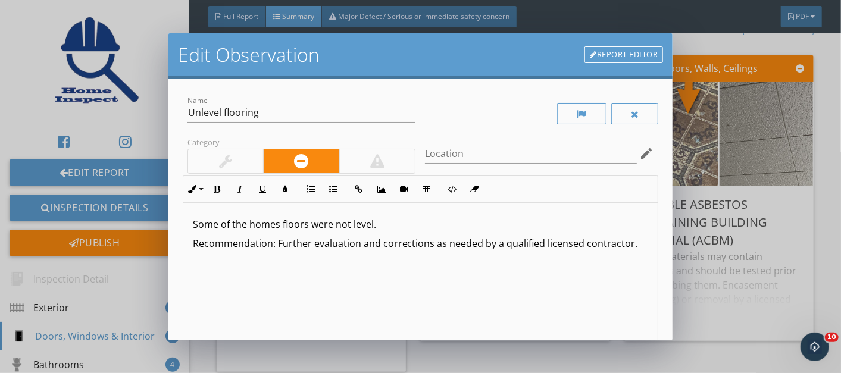
click at [639, 151] on icon "edit" at bounding box center [646, 153] width 14 height 14
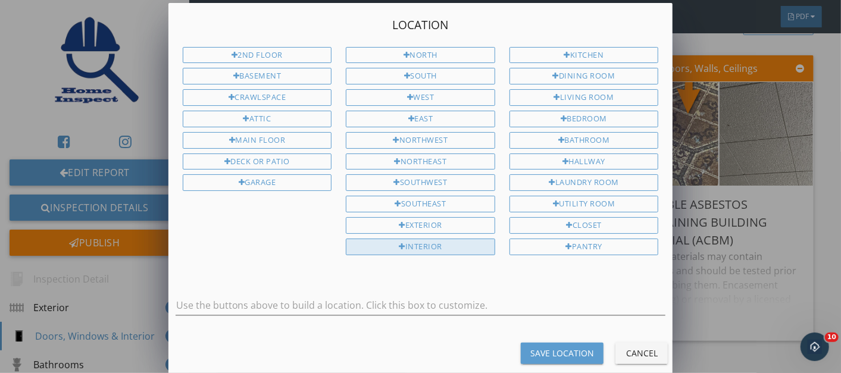
click at [413, 239] on div "Interior" at bounding box center [420, 247] width 149 height 17
type input "Interior"
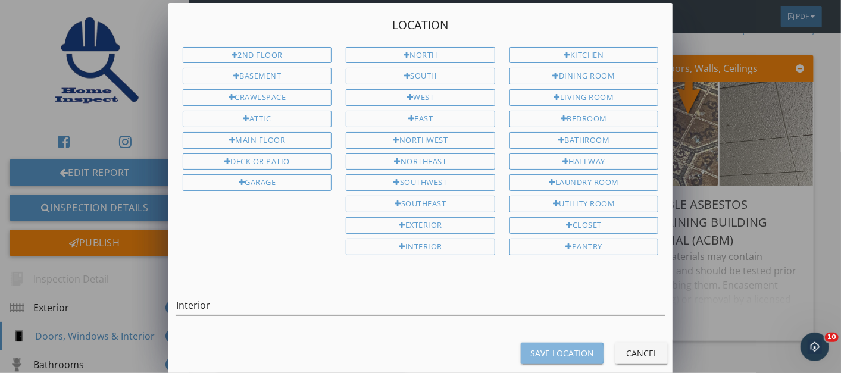
click at [561, 347] on div "Save Location" at bounding box center [562, 353] width 64 height 12
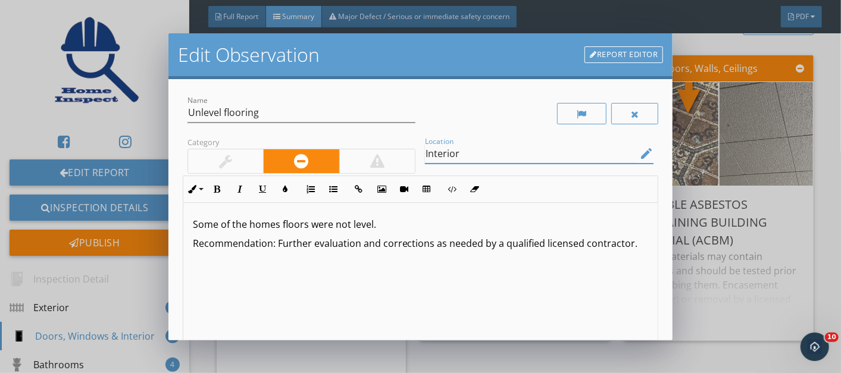
click at [523, 155] on input "Interior" at bounding box center [531, 154] width 212 height 20
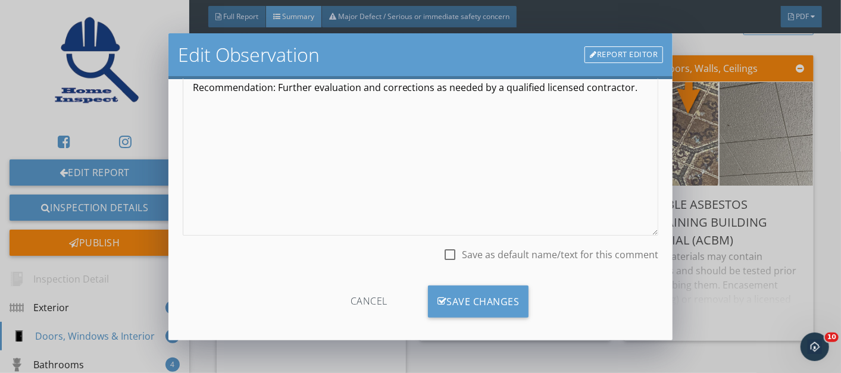
scroll to position [165, 0]
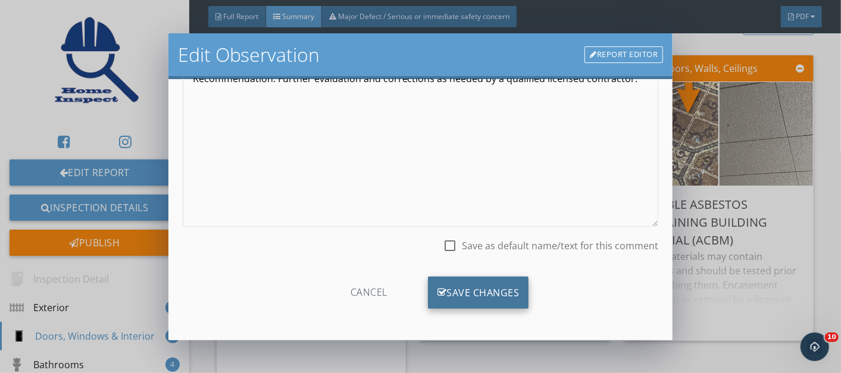
type input "Interior Multiple areas"
click at [465, 284] on div "Save Changes" at bounding box center [478, 293] width 101 height 32
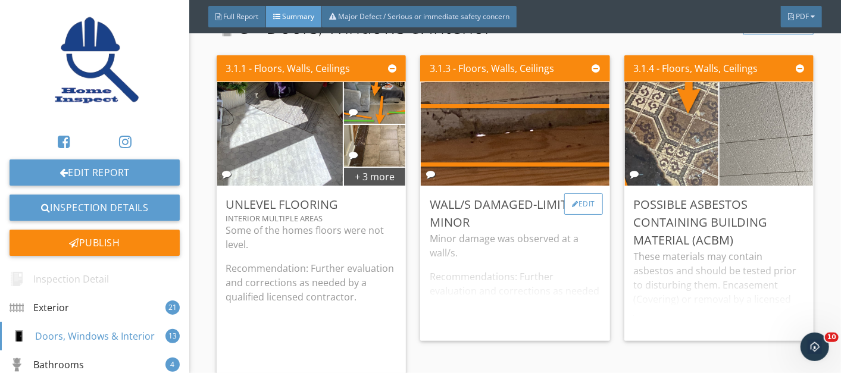
click at [572, 201] on div at bounding box center [575, 204] width 7 height 7
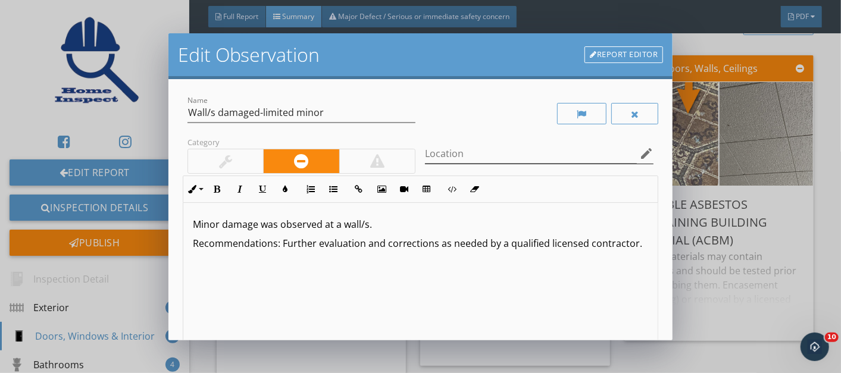
click at [639, 149] on icon "edit" at bounding box center [646, 153] width 14 height 14
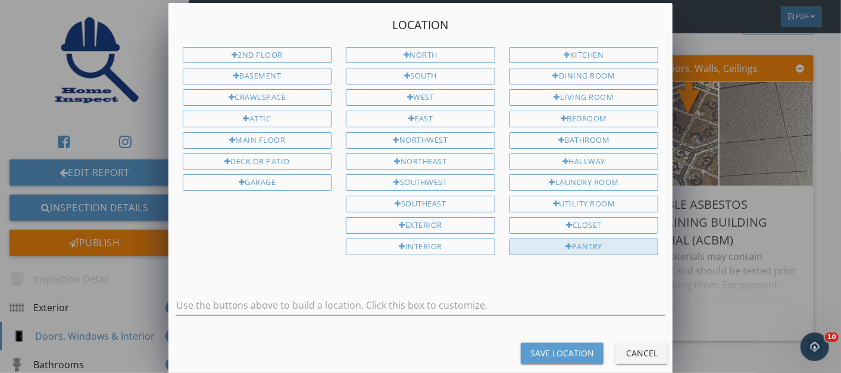
click at [593, 239] on div "Pantry" at bounding box center [583, 247] width 149 height 17
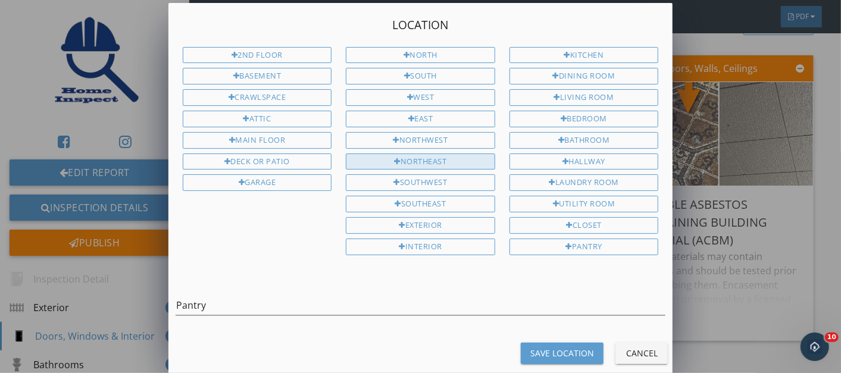
click at [408, 155] on div "Northeast" at bounding box center [420, 162] width 149 height 17
type input "Pantry Northeast"
click at [538, 347] on div "Save Location" at bounding box center [562, 353] width 64 height 12
type input "Pantry Northeast"
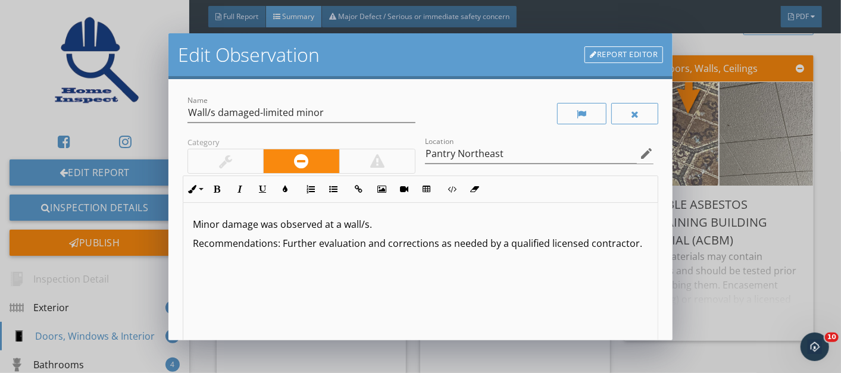
click at [381, 224] on p "Minor damage was observed at a wall/s." at bounding box center [421, 224] width 456 height 14
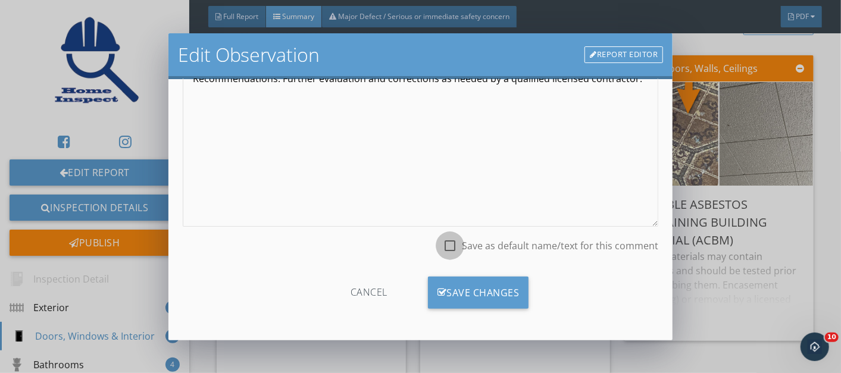
click at [443, 239] on div at bounding box center [450, 246] width 20 height 20
checkbox input "true"
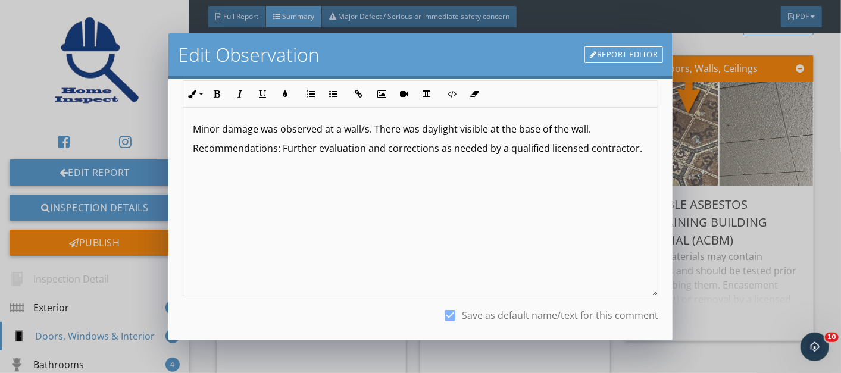
scroll to position [88, 0]
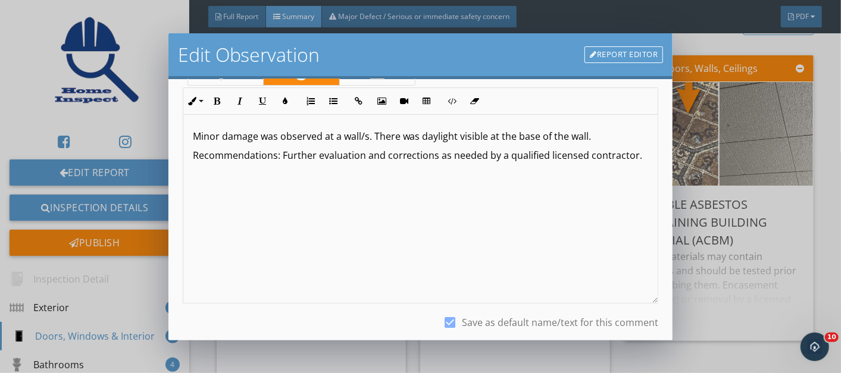
click at [592, 135] on p "Minor damage was observed at a wall/s. There was daylight visible at the base o…" at bounding box center [421, 136] width 456 height 14
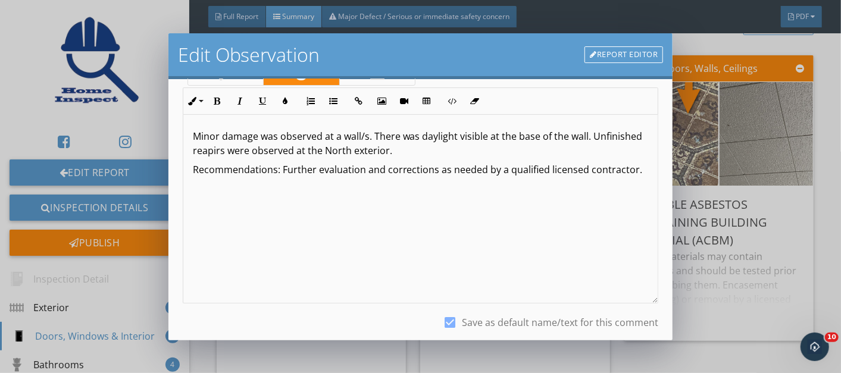
scroll to position [165, 0]
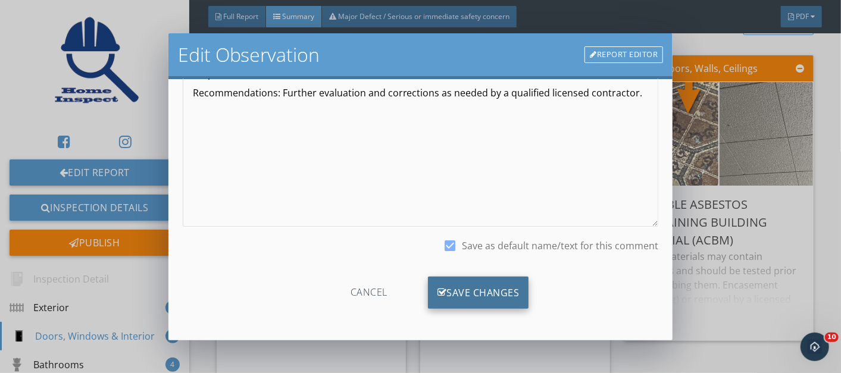
click at [449, 289] on div "Save Changes" at bounding box center [478, 293] width 101 height 32
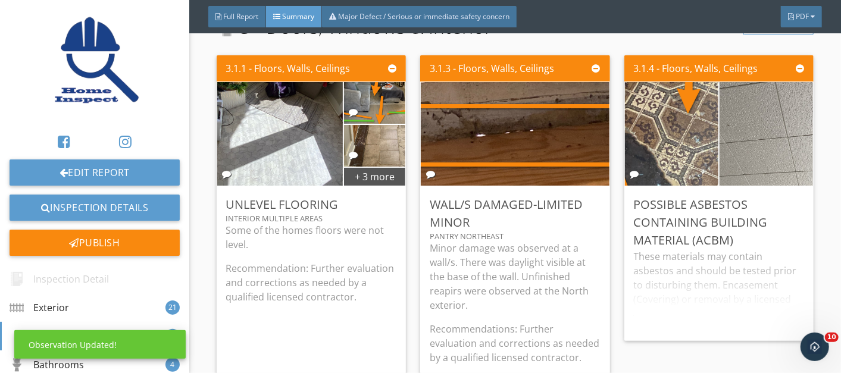
scroll to position [25, 0]
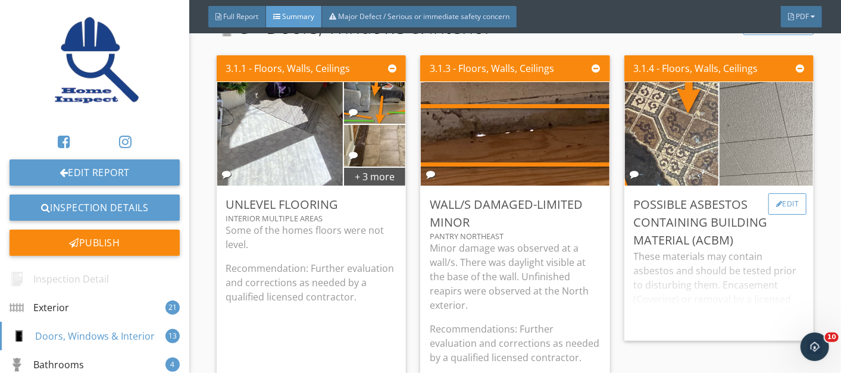
click at [775, 199] on div "Edit" at bounding box center [787, 203] width 39 height 21
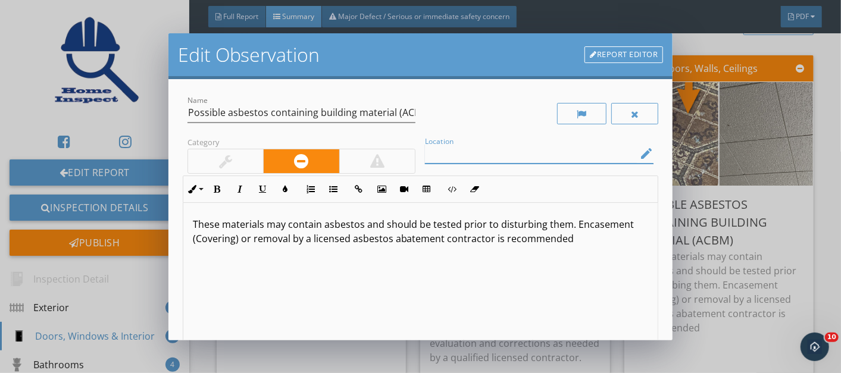
click at [518, 152] on input "Location" at bounding box center [531, 154] width 212 height 20
type input "Multiple possible materials observed/multiple areas"
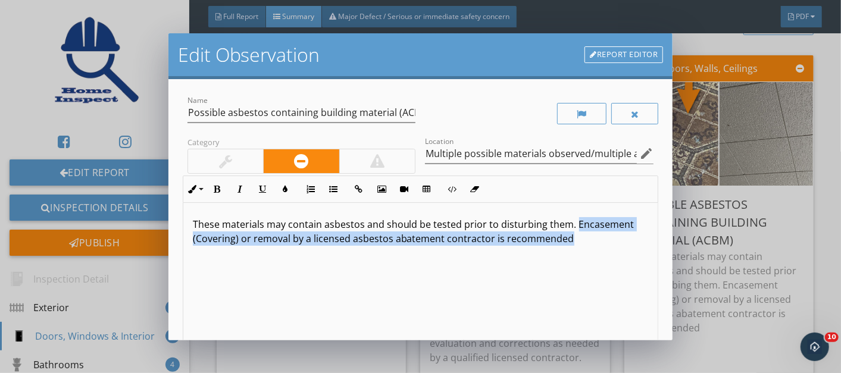
drag, startPoint x: 572, startPoint y: 236, endPoint x: 572, endPoint y: 221, distance: 15.5
click at [572, 221] on p "These materials may contain asbestos and should be tested prior to disturbing t…" at bounding box center [421, 231] width 456 height 29
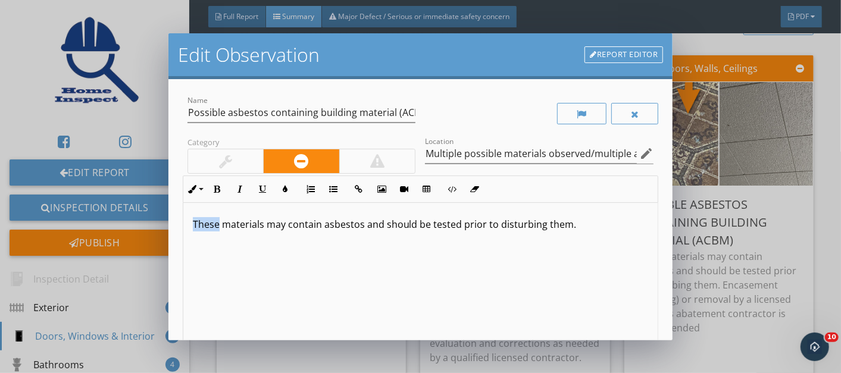
drag, startPoint x: 216, startPoint y: 226, endPoint x: 192, endPoint y: 223, distance: 24.1
click at [193, 223] on p "These materials may contain asbestos and should be tested prior to disturbing t…" at bounding box center [421, 224] width 456 height 14
click at [609, 221] on p "Some building materials may contain asbestos and should be tested prior to dist…" at bounding box center [421, 224] width 456 height 14
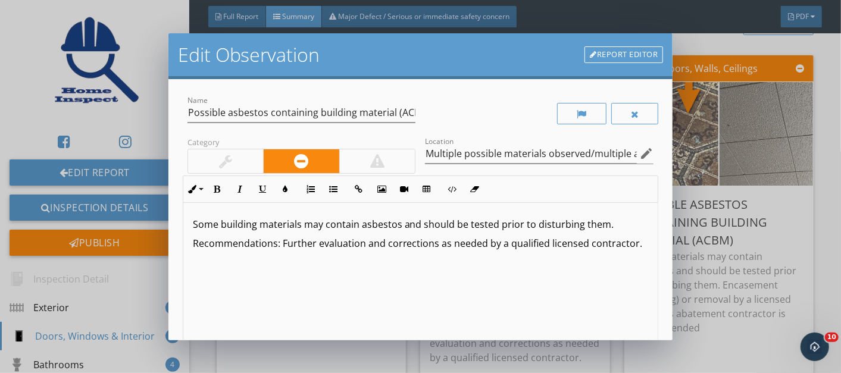
scroll to position [165, 0]
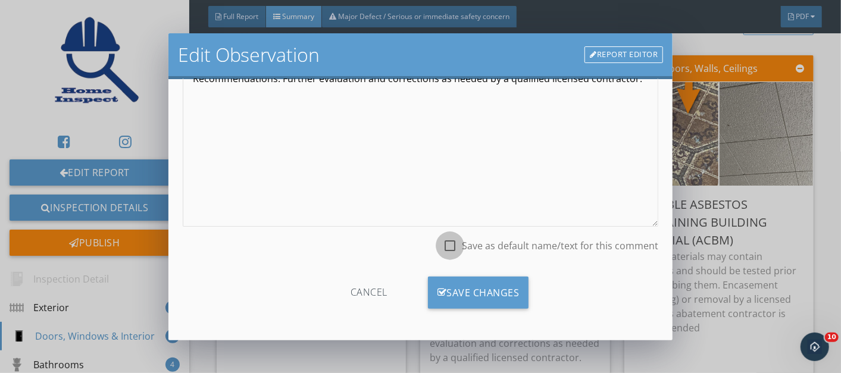
click at [443, 245] on div at bounding box center [450, 246] width 20 height 20
checkbox input "true"
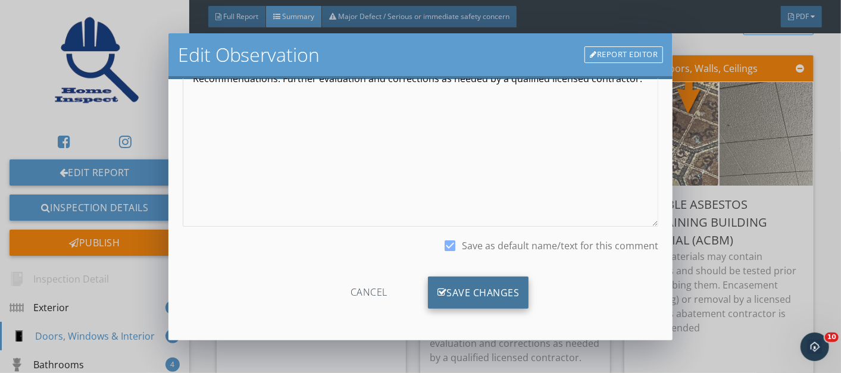
click at [457, 290] on div "Save Changes" at bounding box center [478, 293] width 101 height 32
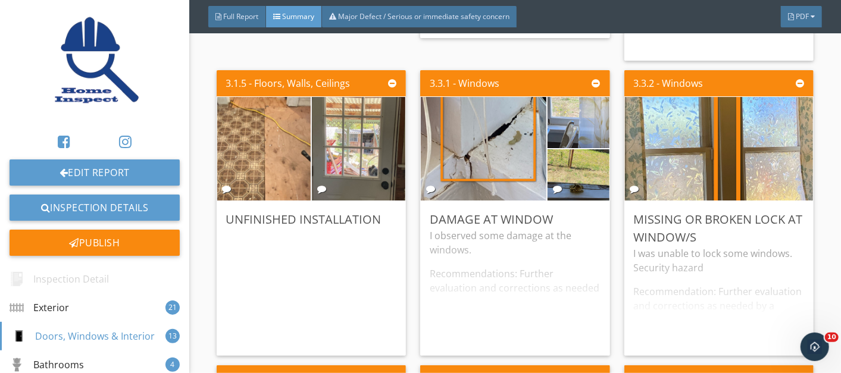
scroll to position [3583, 0]
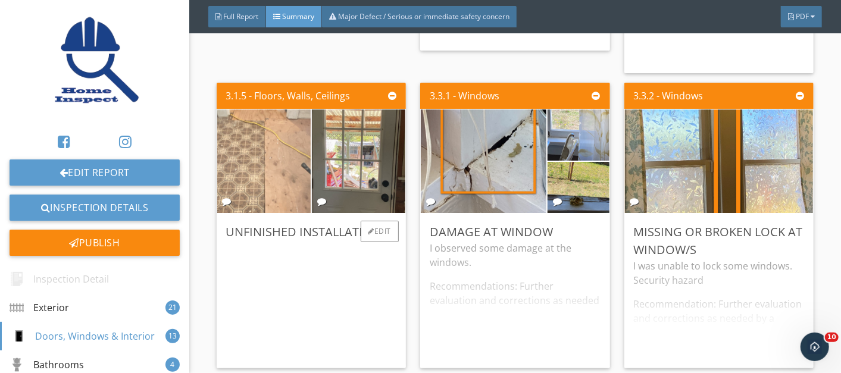
click at [261, 165] on img at bounding box center [264, 161] width 194 height 259
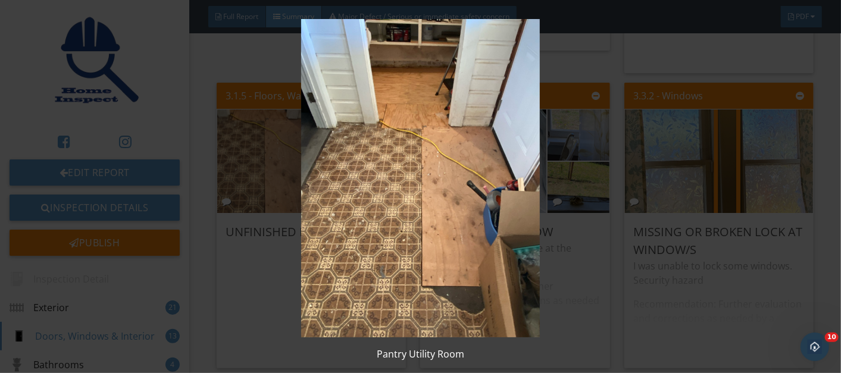
click at [439, 219] on img at bounding box center [420, 178] width 763 height 318
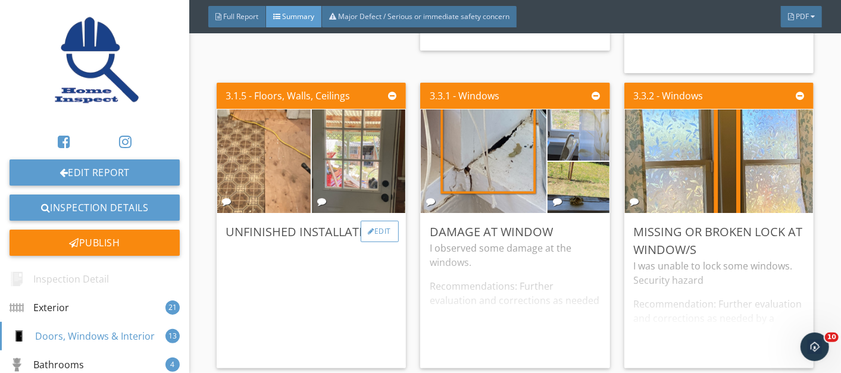
click at [378, 221] on div "Edit" at bounding box center [380, 231] width 39 height 21
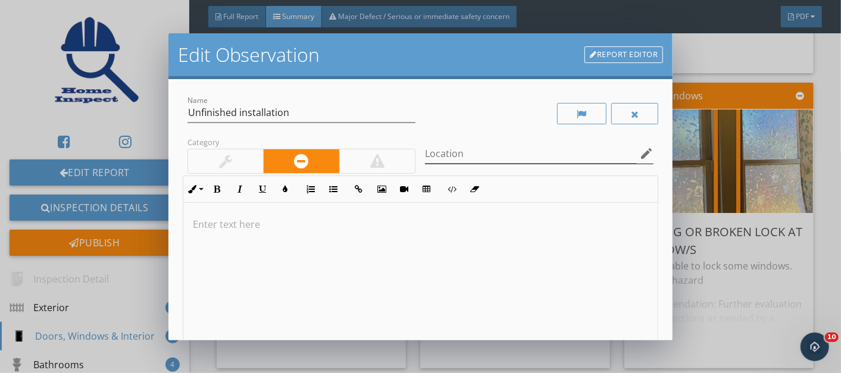
click at [639, 154] on icon "edit" at bounding box center [646, 153] width 14 height 14
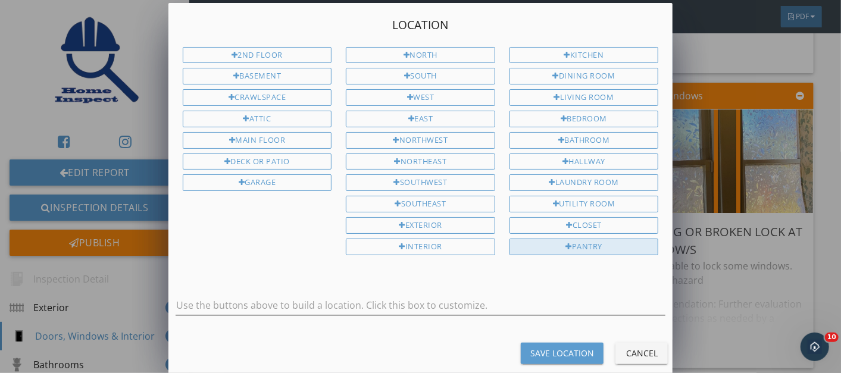
click at [593, 239] on div "Pantry" at bounding box center [583, 247] width 149 height 17
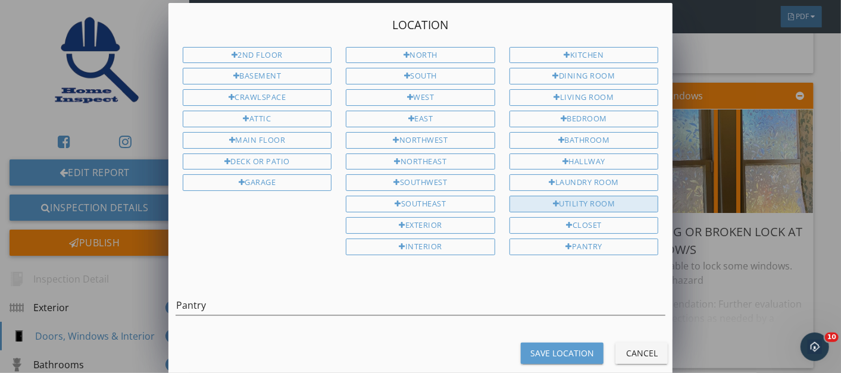
click at [567, 196] on div "Utility Room" at bounding box center [583, 204] width 149 height 17
type input "Pantry Utility Room"
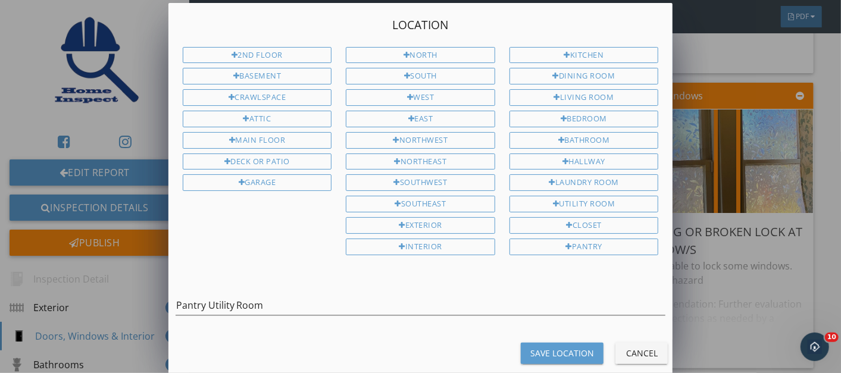
click at [559, 347] on div "Save Location" at bounding box center [562, 353] width 64 height 12
type input "Pantry Utility Room"
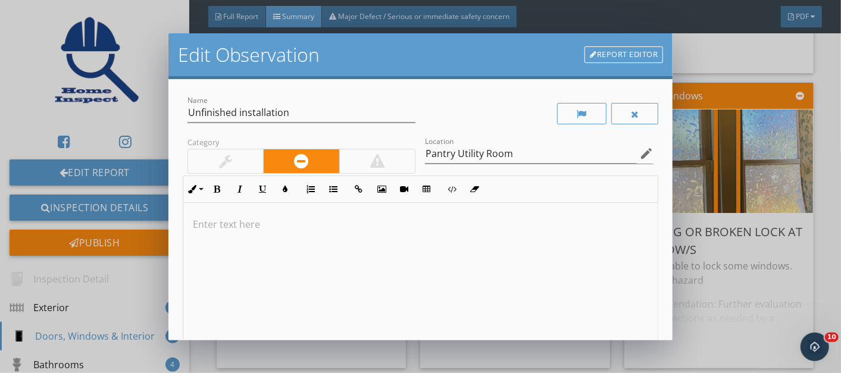
click at [255, 221] on p at bounding box center [421, 224] width 456 height 14
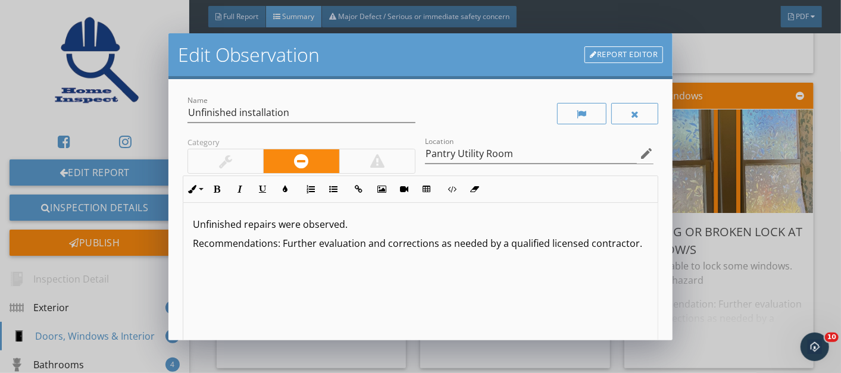
click at [357, 221] on p "Unfinished repairs were observed." at bounding box center [421, 224] width 456 height 14
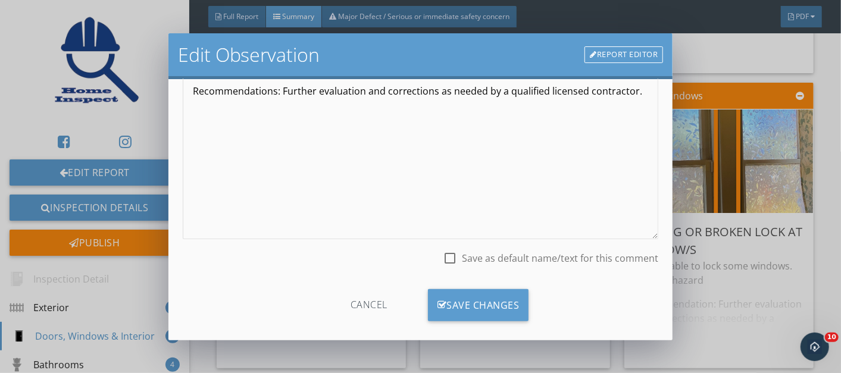
scroll to position [165, 0]
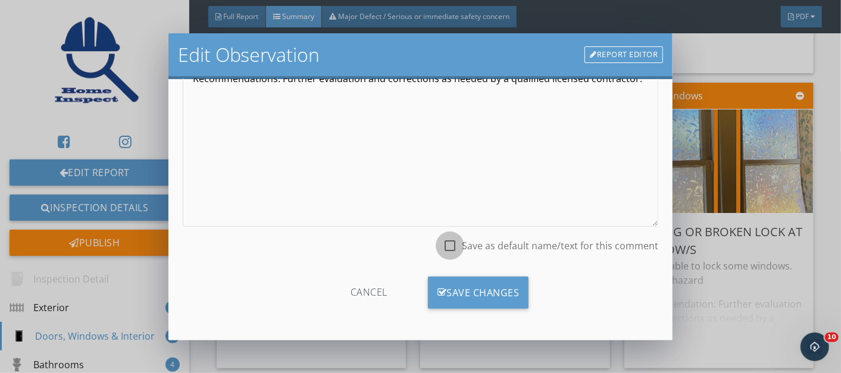
click at [441, 246] on div at bounding box center [450, 246] width 20 height 20
checkbox input "true"
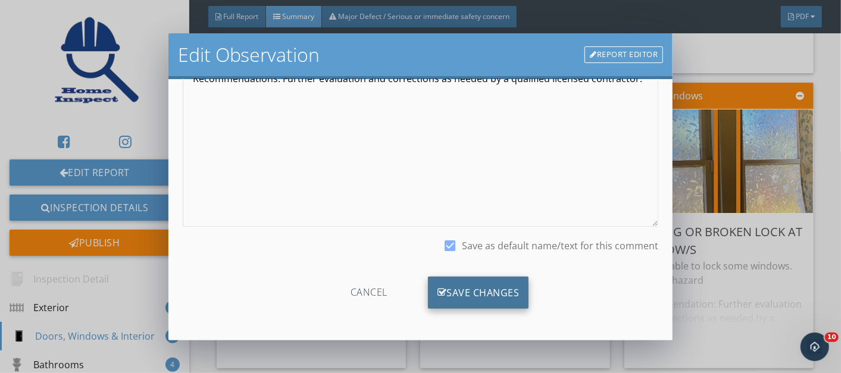
click at [462, 289] on div "Save Changes" at bounding box center [478, 293] width 101 height 32
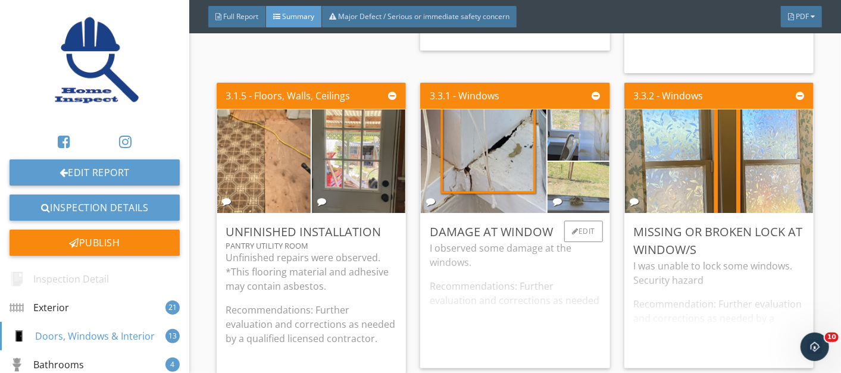
click at [567, 188] on img at bounding box center [579, 187] width 154 height 115
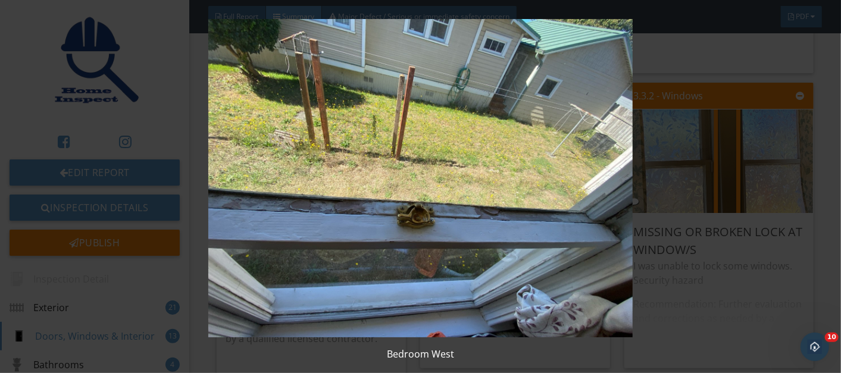
click at [386, 174] on img at bounding box center [420, 178] width 763 height 318
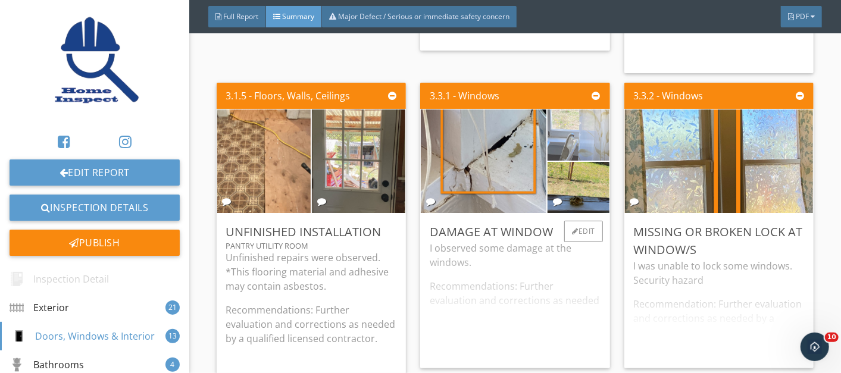
click at [566, 138] on img at bounding box center [579, 134] width 154 height 115
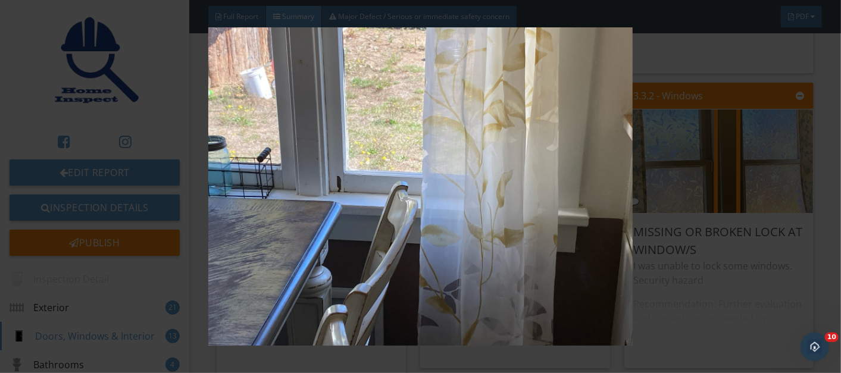
click at [420, 219] on img at bounding box center [420, 186] width 763 height 318
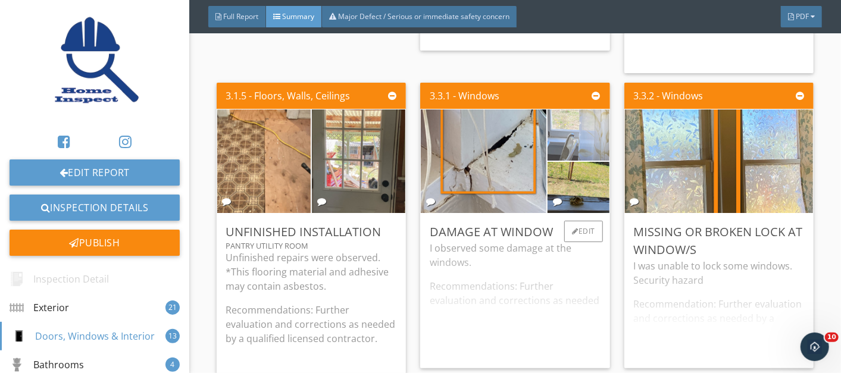
click at [578, 133] on img at bounding box center [579, 134] width 154 height 115
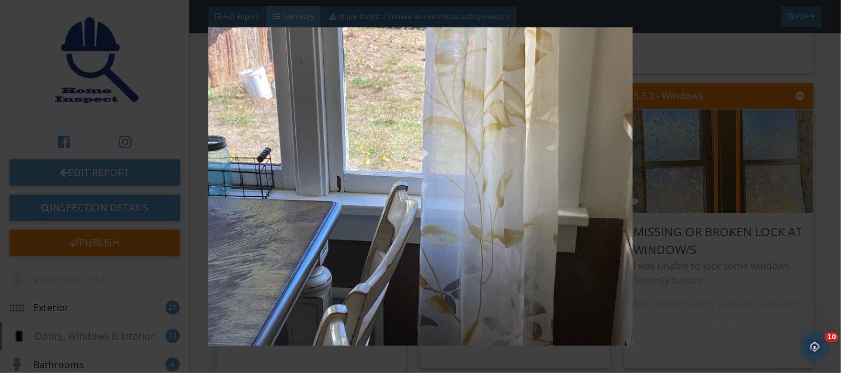
click at [425, 265] on img at bounding box center [420, 186] width 763 height 318
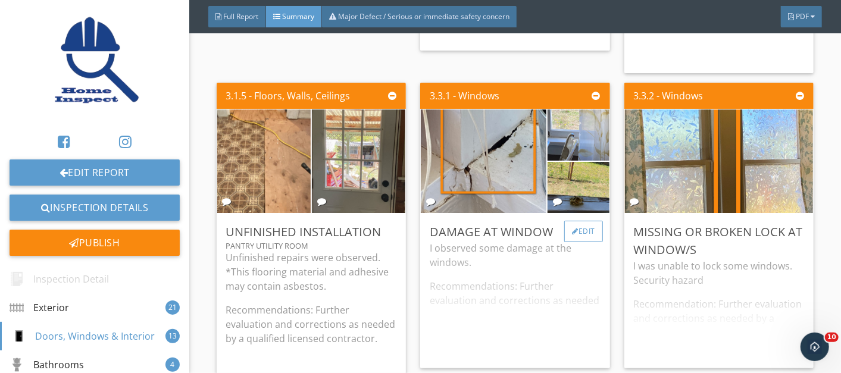
click at [574, 226] on div "Edit" at bounding box center [583, 231] width 39 height 21
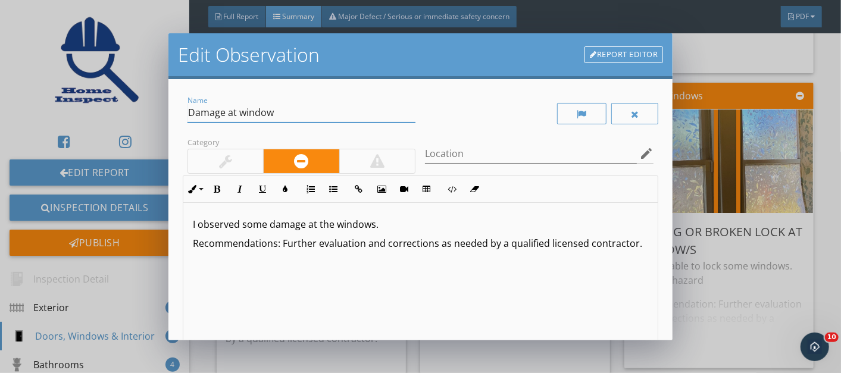
click at [289, 110] on input "Damage at window" at bounding box center [301, 113] width 229 height 20
click at [639, 153] on icon "edit" at bounding box center [646, 153] width 14 height 14
type input "Damage at window/s"
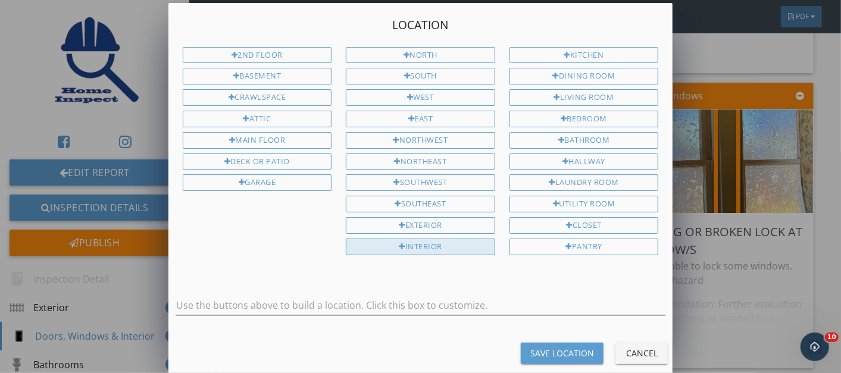
click at [425, 239] on div "Interior" at bounding box center [420, 247] width 149 height 17
type input "Interior"
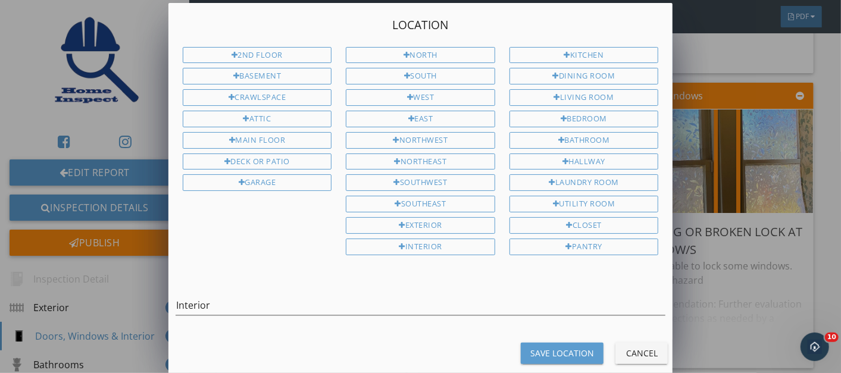
click at [553, 347] on div "Save Location" at bounding box center [562, 353] width 64 height 12
type input "Interior"
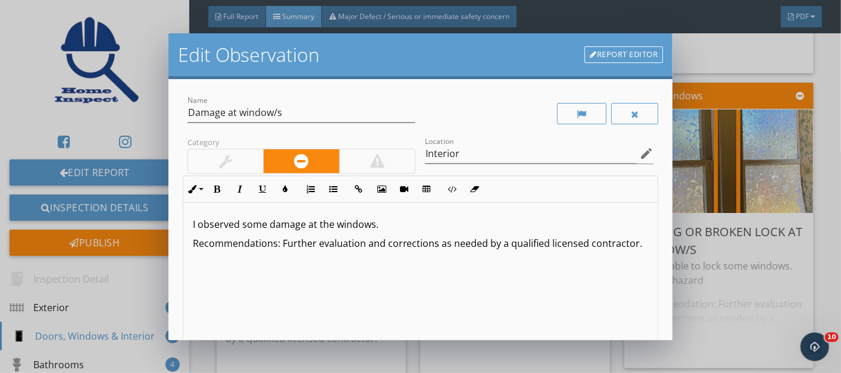
click at [386, 223] on p "I observed some damage at the windows." at bounding box center [421, 224] width 456 height 14
click at [362, 247] on p "Recommendations: Further evaluation and corrections as needed by a qualified li…" at bounding box center [421, 243] width 456 height 14
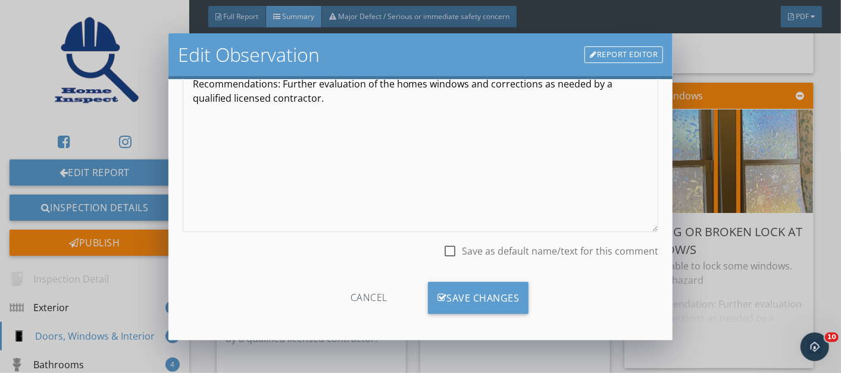
scroll to position [165, 0]
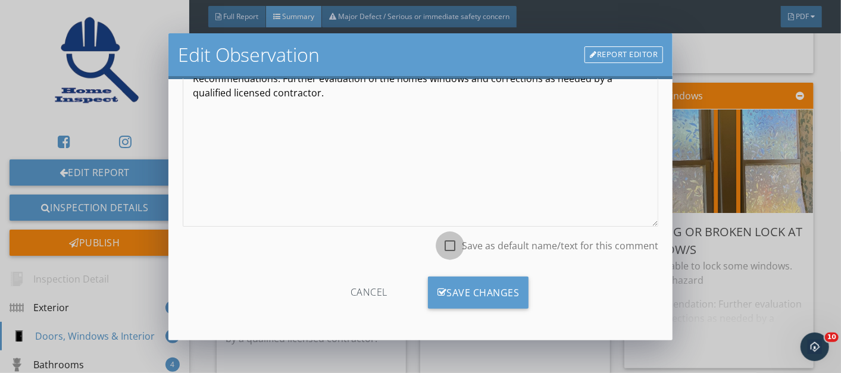
click at [442, 250] on div at bounding box center [450, 246] width 20 height 20
checkbox input "true"
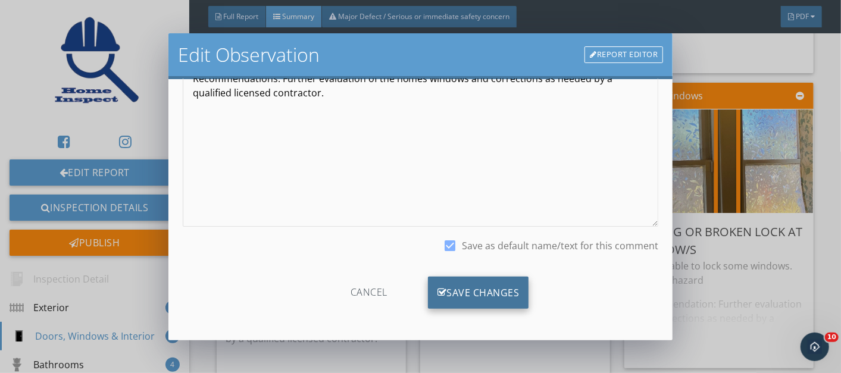
click at [459, 290] on div "Save Changes" at bounding box center [478, 293] width 101 height 32
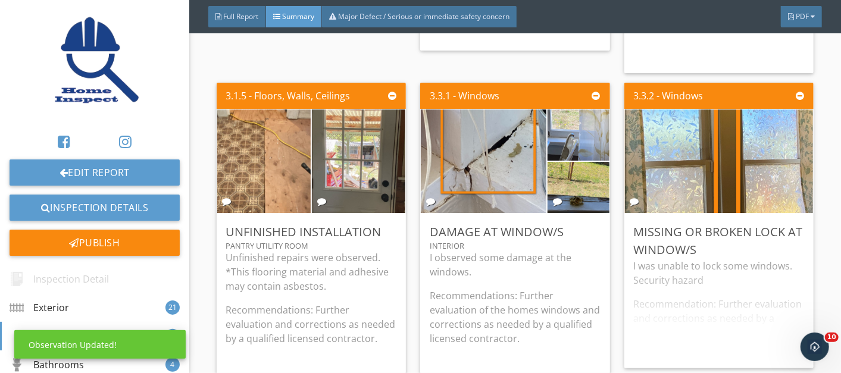
scroll to position [25, 0]
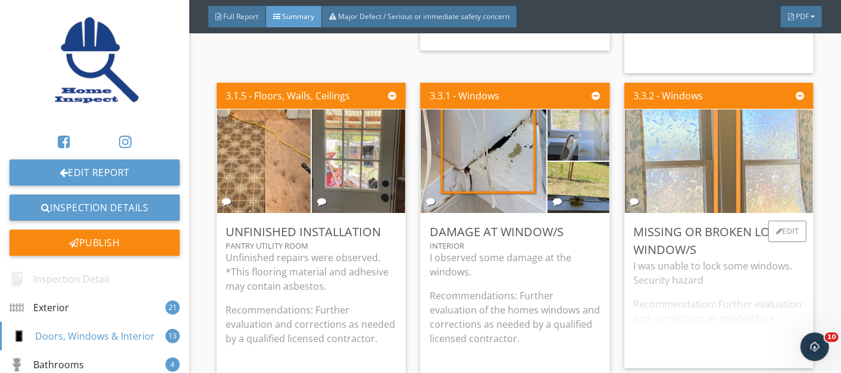
click at [721, 171] on img at bounding box center [718, 161] width 345 height 259
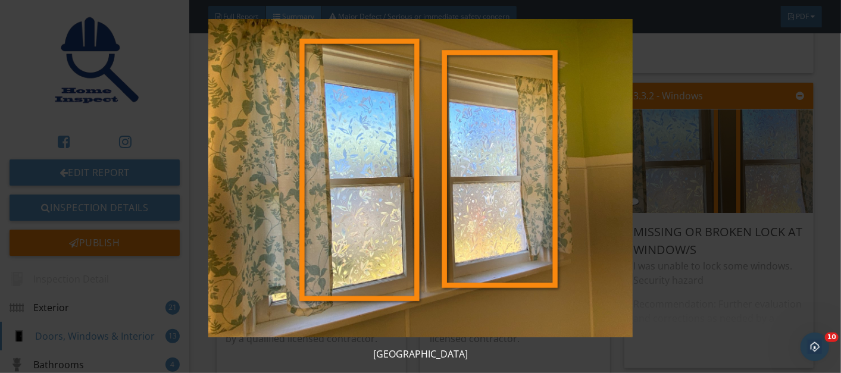
click at [511, 216] on img at bounding box center [420, 178] width 763 height 318
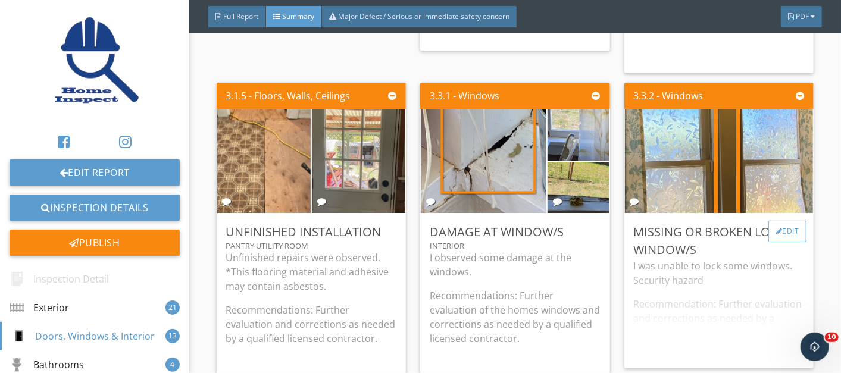
click at [772, 221] on div "Edit" at bounding box center [787, 231] width 39 height 21
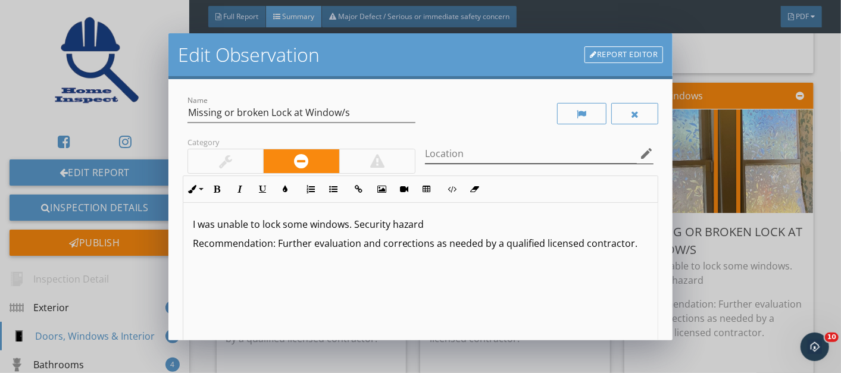
click at [639, 151] on icon "edit" at bounding box center [646, 153] width 14 height 14
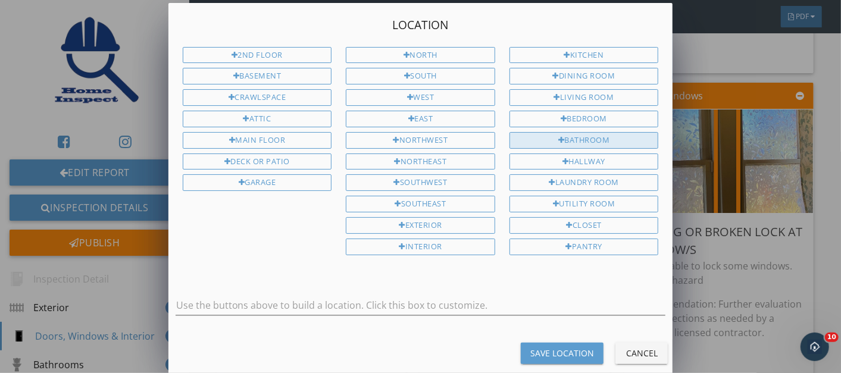
click at [568, 132] on div "Bathroom" at bounding box center [583, 140] width 149 height 17
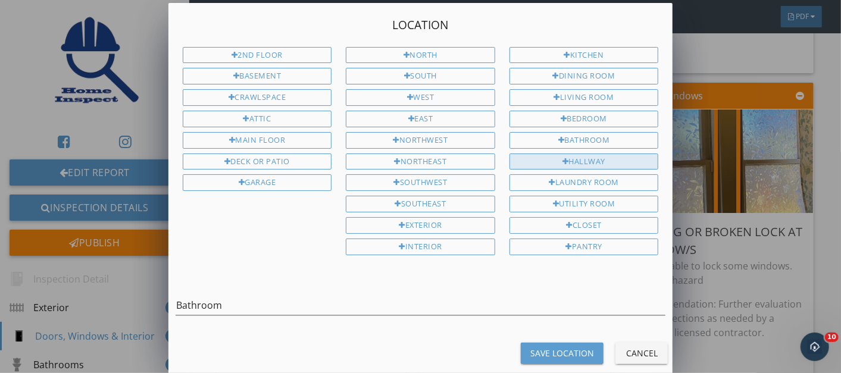
click at [572, 154] on div "Hallway" at bounding box center [583, 162] width 149 height 17
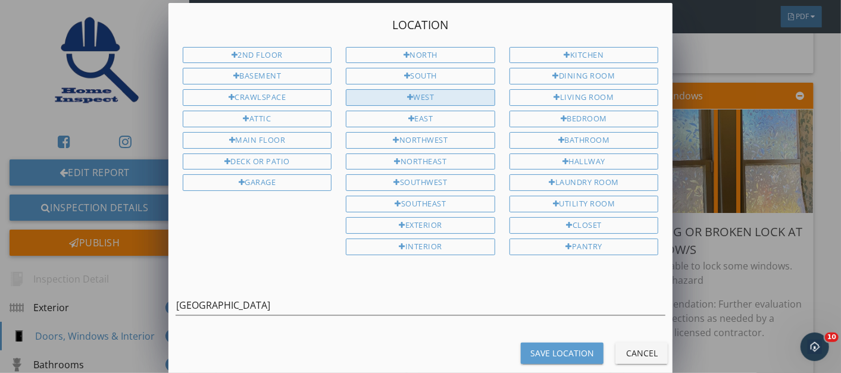
click at [393, 90] on div "West" at bounding box center [420, 97] width 149 height 17
type input "Bathroom Hallway West"
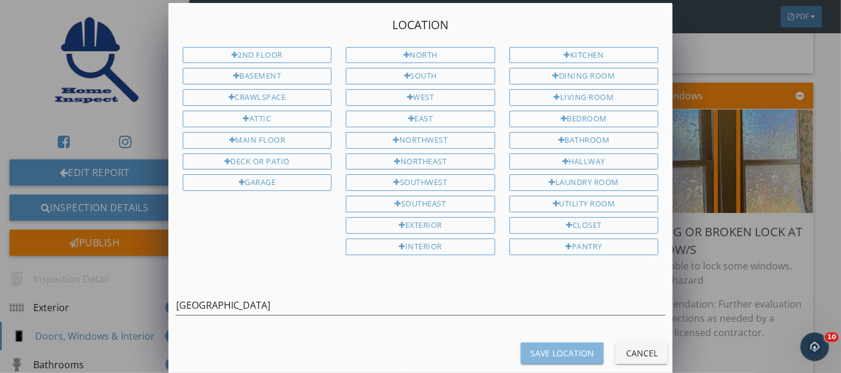
click at [539, 347] on div "Save Location" at bounding box center [562, 353] width 64 height 12
type input "Bathroom Hallway West"
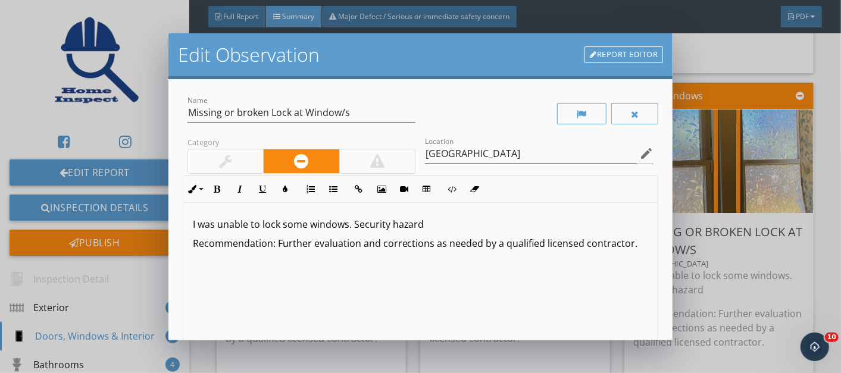
click at [361, 246] on p "Recommendation: Further evaluation and corrections as needed by a qualified lic…" at bounding box center [421, 243] width 456 height 14
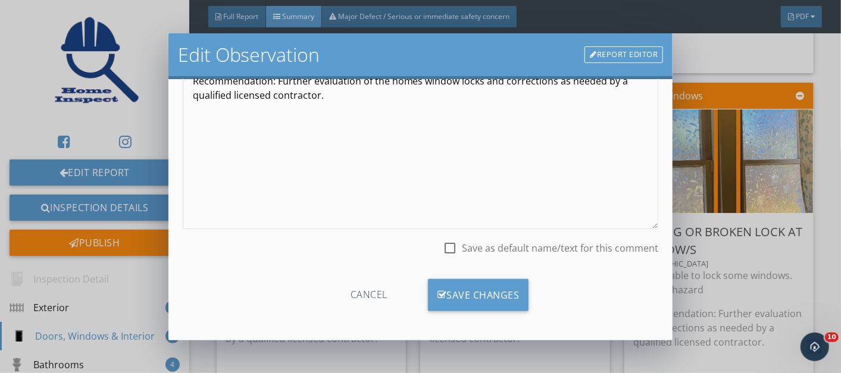
scroll to position [165, 0]
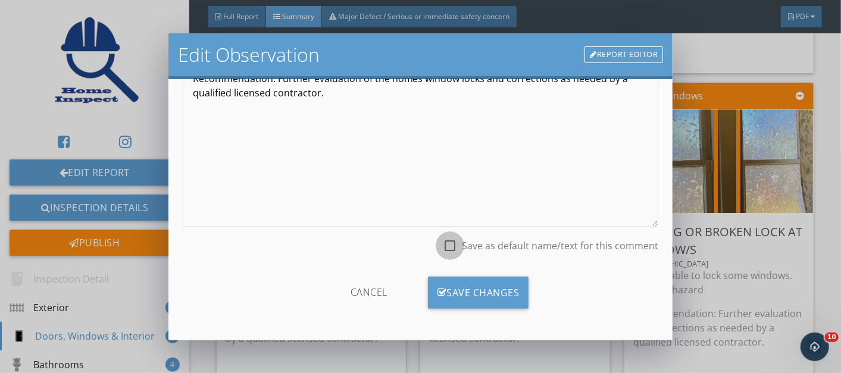
click at [443, 246] on div at bounding box center [450, 246] width 20 height 20
checkbox input "true"
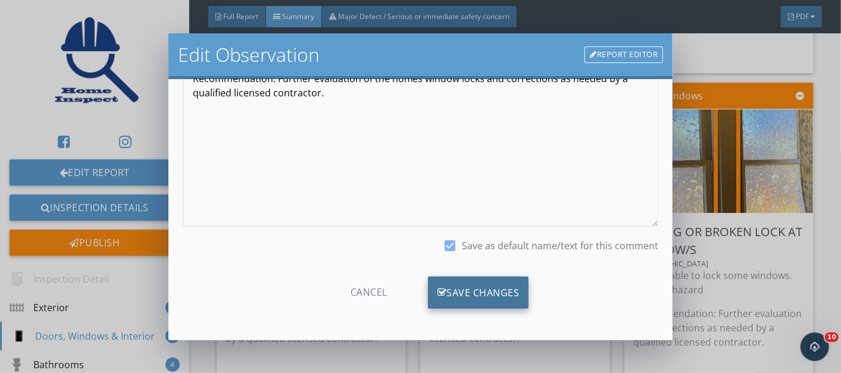
click at [452, 289] on div "Save Changes" at bounding box center [478, 293] width 101 height 32
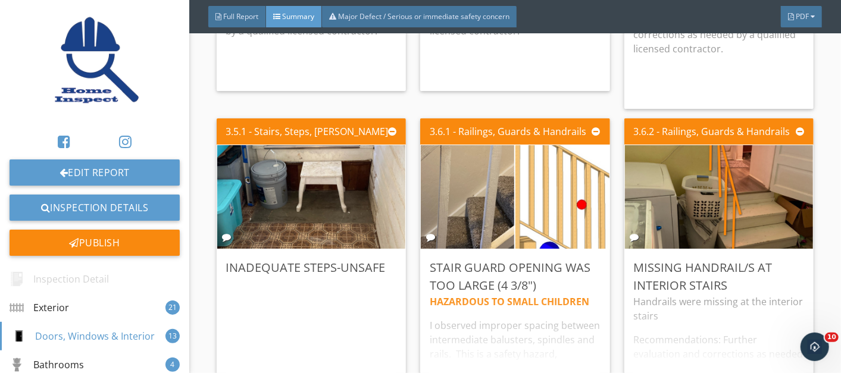
scroll to position [3927, 0]
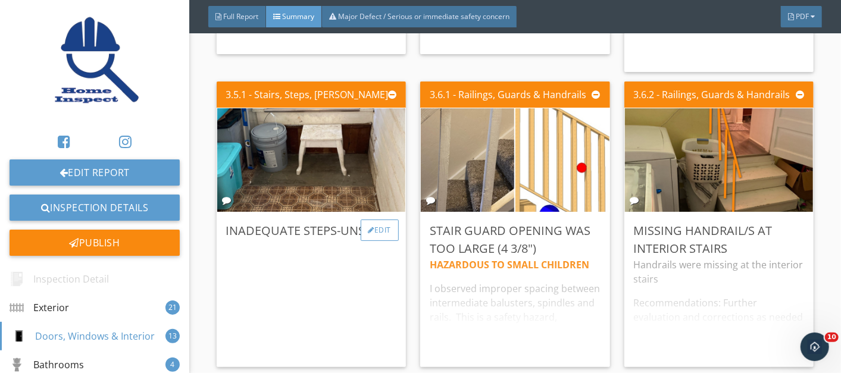
click at [375, 224] on div "Edit" at bounding box center [380, 230] width 39 height 21
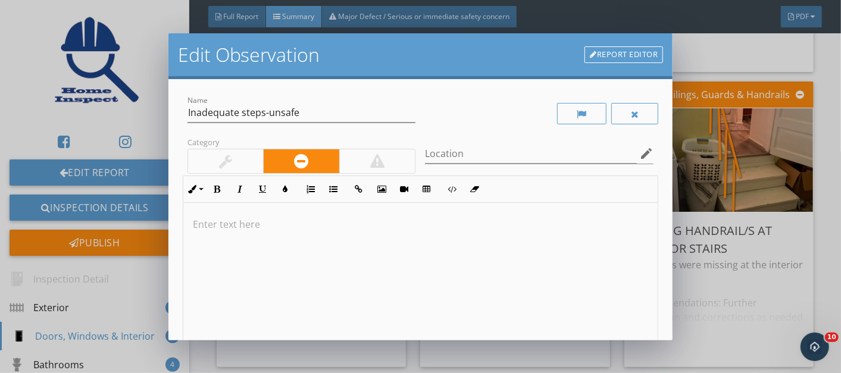
click at [231, 224] on p at bounding box center [421, 224] width 456 height 14
drag, startPoint x: 190, startPoint y: 222, endPoint x: 253, endPoint y: 225, distance: 63.2
click at [253, 225] on div "HAZARDOUS" at bounding box center [420, 297] width 475 height 189
click at [218, 187] on icon "button" at bounding box center [217, 189] width 8 height 8
click at [286, 189] on icon "button" at bounding box center [285, 189] width 8 height 8
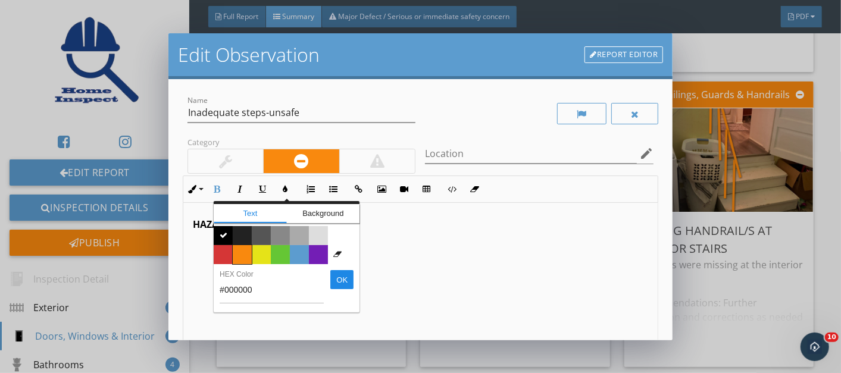
click at [246, 255] on span "Color #f9890e" at bounding box center [242, 254] width 19 height 19
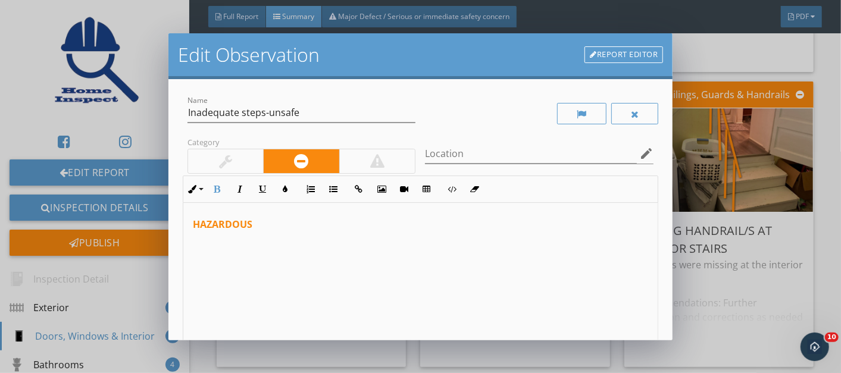
click at [258, 221] on p "HAZARDOUS" at bounding box center [421, 224] width 456 height 14
click at [219, 188] on icon "button" at bounding box center [217, 189] width 8 height 8
click at [288, 189] on icon "button" at bounding box center [285, 189] width 8 height 8
type input "#F9890E"
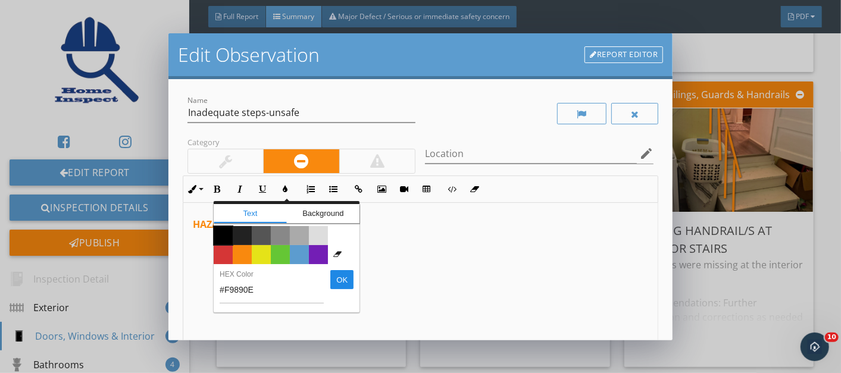
click at [221, 233] on span "Color #000000" at bounding box center [223, 235] width 19 height 19
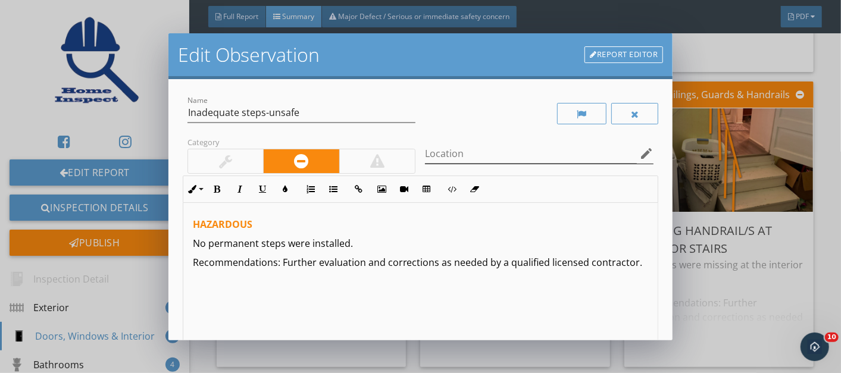
click at [639, 149] on icon "edit" at bounding box center [646, 153] width 14 height 14
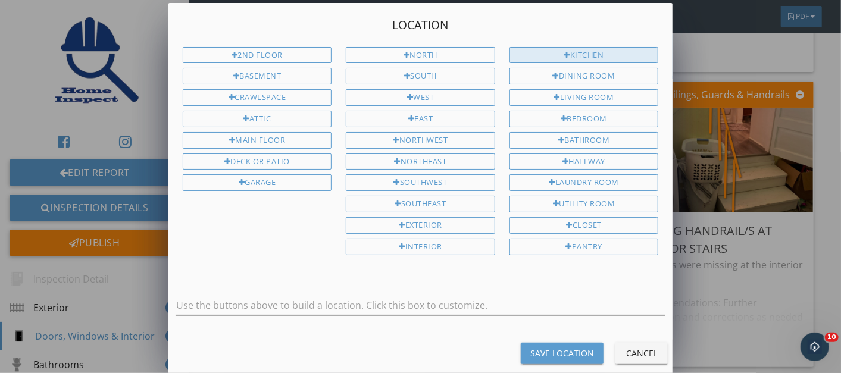
click at [547, 53] on div "Kitchen" at bounding box center [583, 55] width 149 height 17
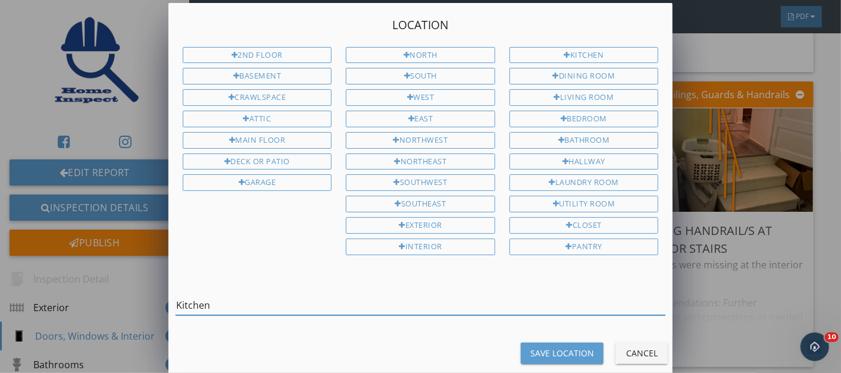
click at [306, 299] on input "Kitchen" at bounding box center [421, 306] width 490 height 20
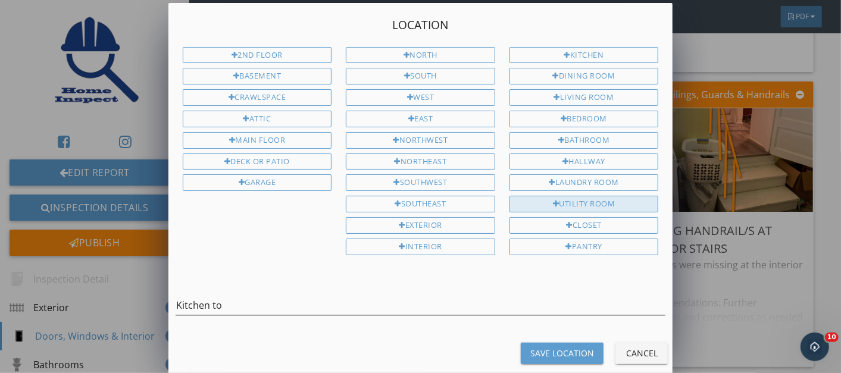
click at [592, 196] on div "Utility Room" at bounding box center [583, 204] width 149 height 17
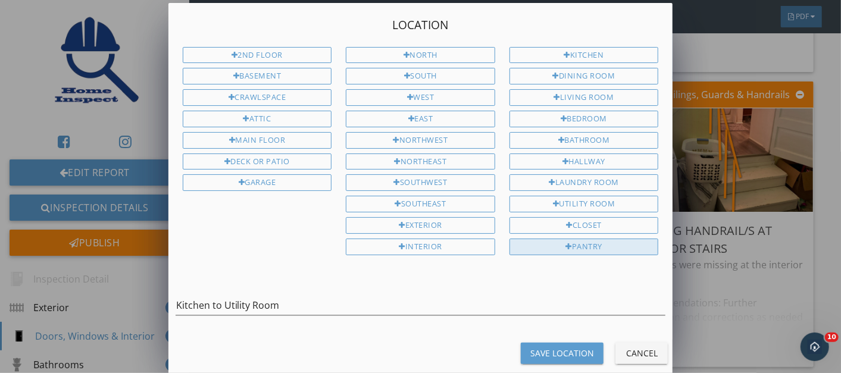
click at [590, 239] on div "Pantry" at bounding box center [583, 247] width 149 height 17
type input "Kitchen to Utility Room Pantry"
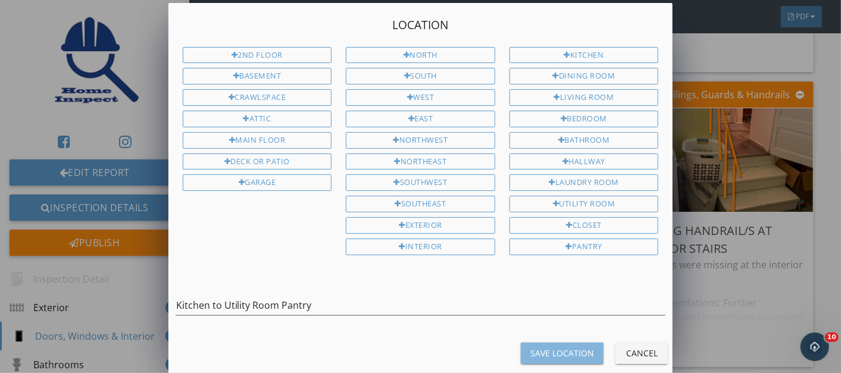
click at [555, 347] on div "Save Location" at bounding box center [562, 353] width 64 height 12
type input "Kitchen to Utility Room Pantry"
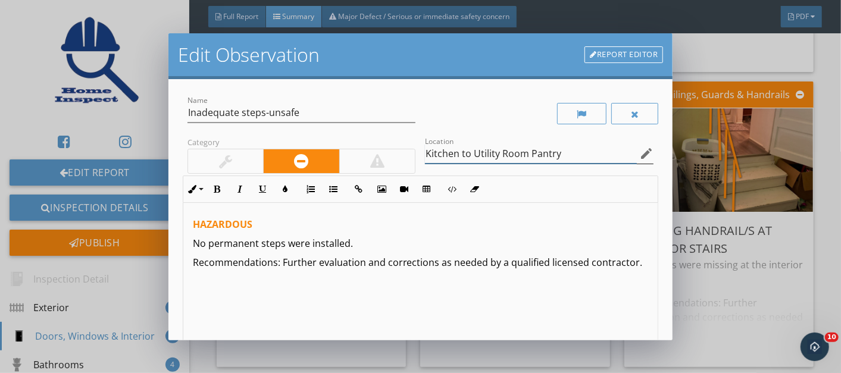
click at [581, 154] on input "Kitchen to Utility Room Pantry" at bounding box center [531, 154] width 212 height 20
click at [639, 151] on icon "edit" at bounding box center [646, 153] width 14 height 14
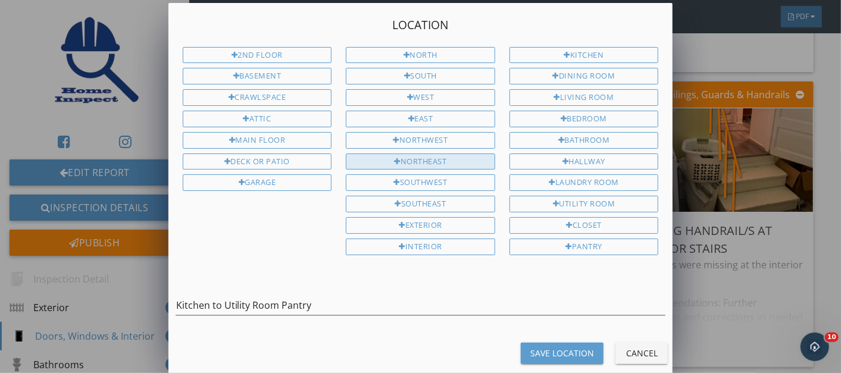
click at [435, 156] on div "Northeast" at bounding box center [420, 162] width 149 height 17
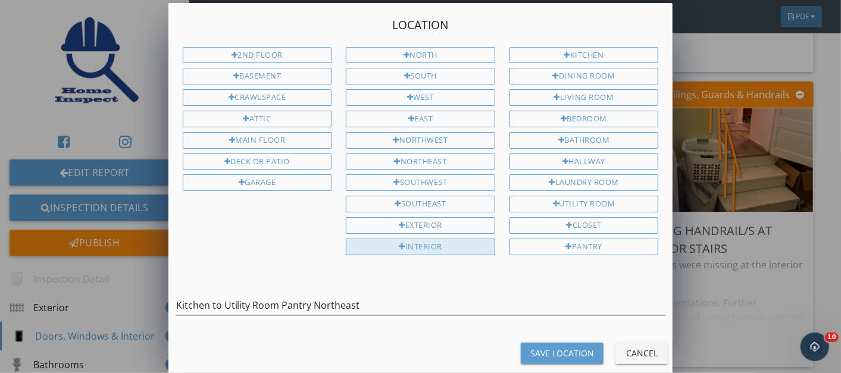
click at [433, 240] on div "Interior" at bounding box center [420, 247] width 149 height 17
type input "Kitchen to Utility Room Pantry Northeast Interior"
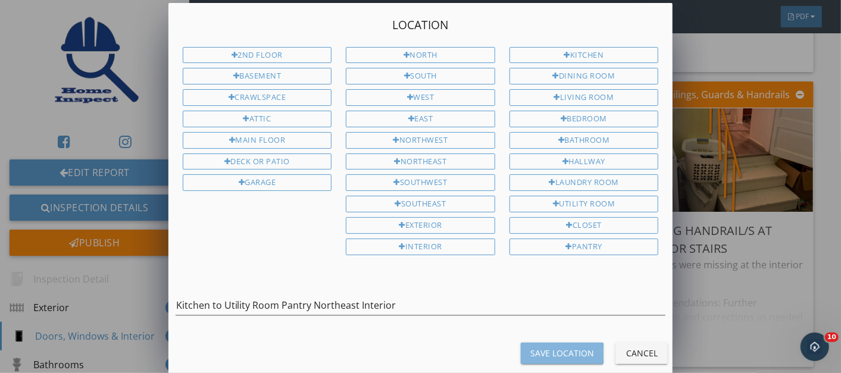
click at [542, 347] on div "Save Location" at bounding box center [562, 353] width 64 height 12
type input "Kitchen to Utility Room Pantry Northeast Interior"
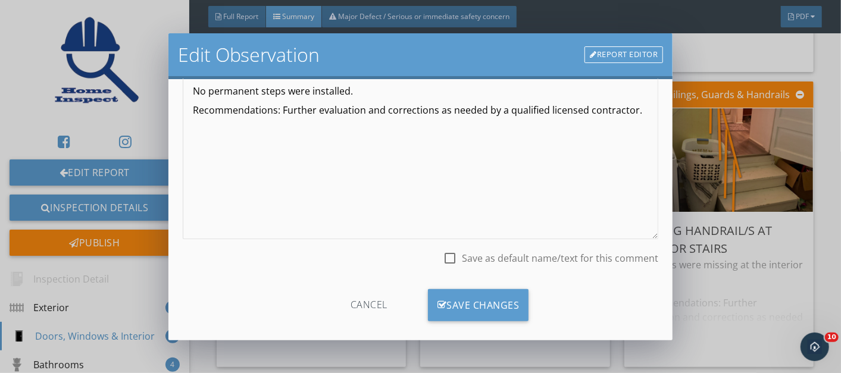
scroll to position [165, 0]
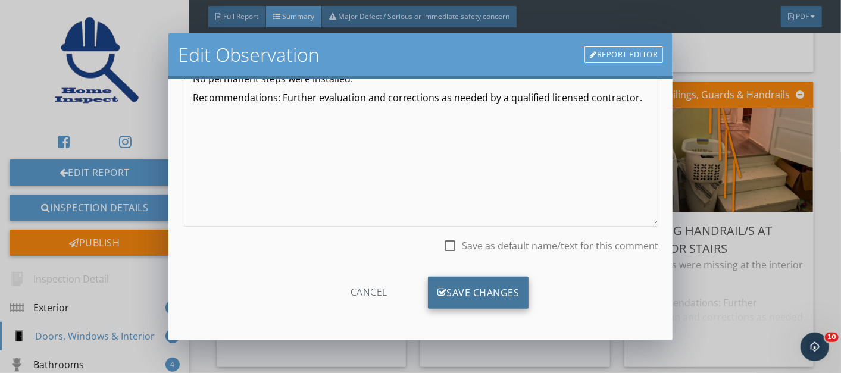
click at [448, 282] on div "Save Changes" at bounding box center [478, 293] width 101 height 32
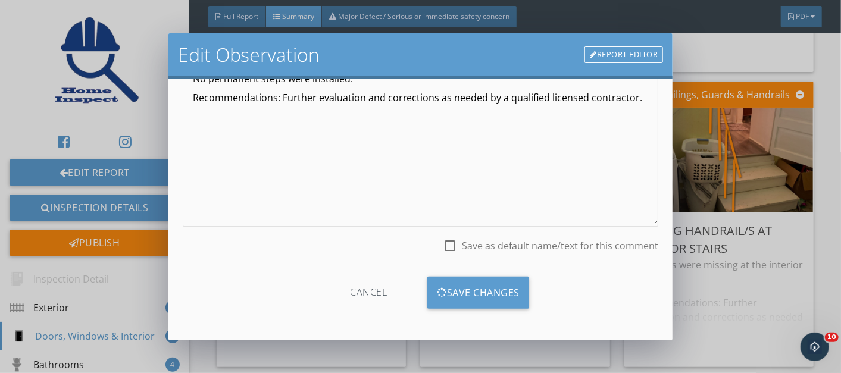
scroll to position [25, 0]
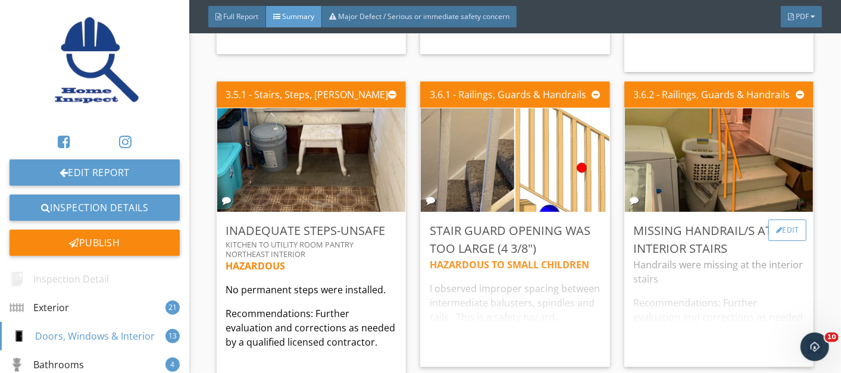
click at [771, 223] on div "Edit" at bounding box center [787, 230] width 39 height 21
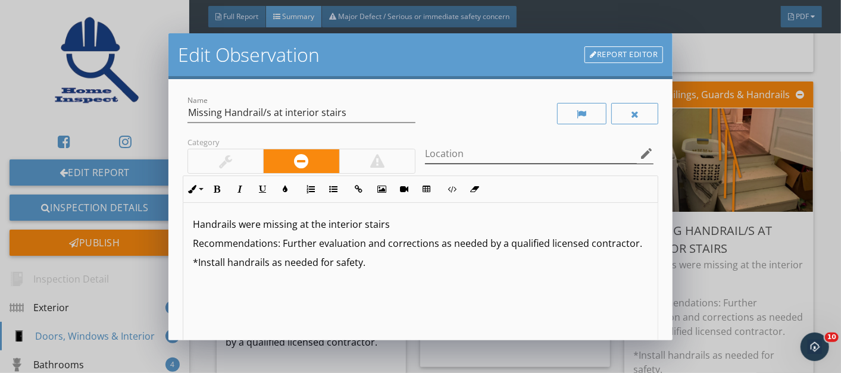
click at [639, 156] on icon "edit" at bounding box center [646, 153] width 14 height 14
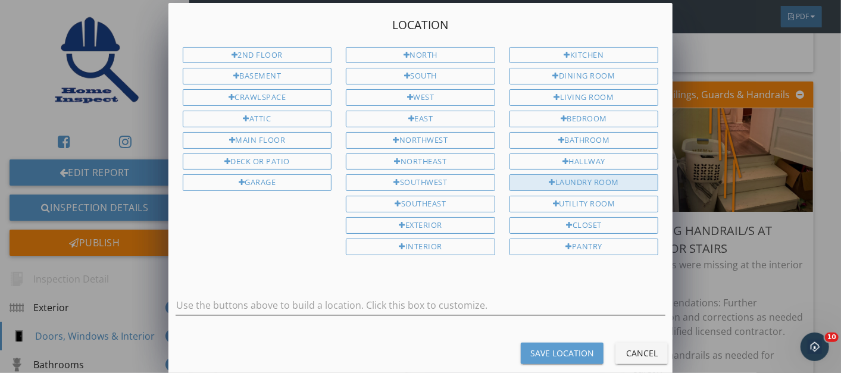
click at [605, 177] on div "Laundry Room" at bounding box center [583, 182] width 149 height 17
type input "Laundry Room"
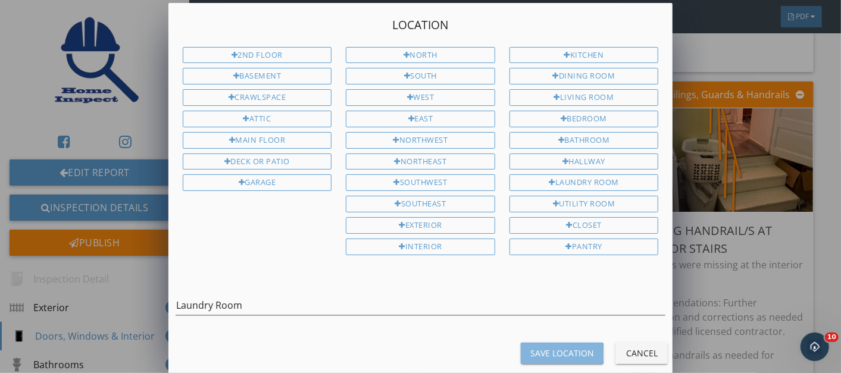
click at [571, 347] on div "Save Location" at bounding box center [562, 353] width 64 height 12
type input "Laundry Room"
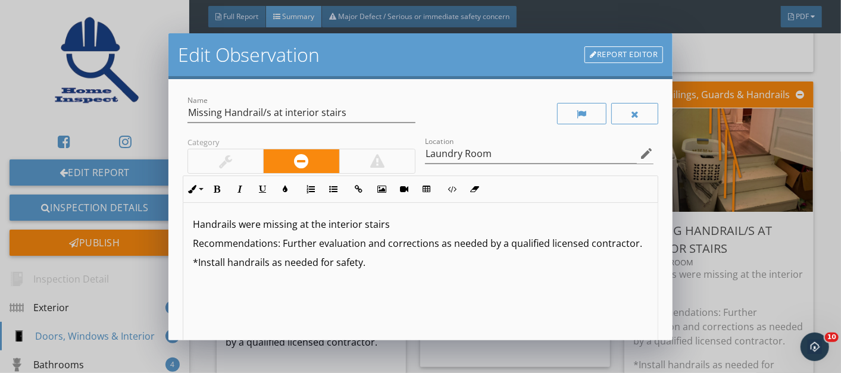
scroll to position [165, 0]
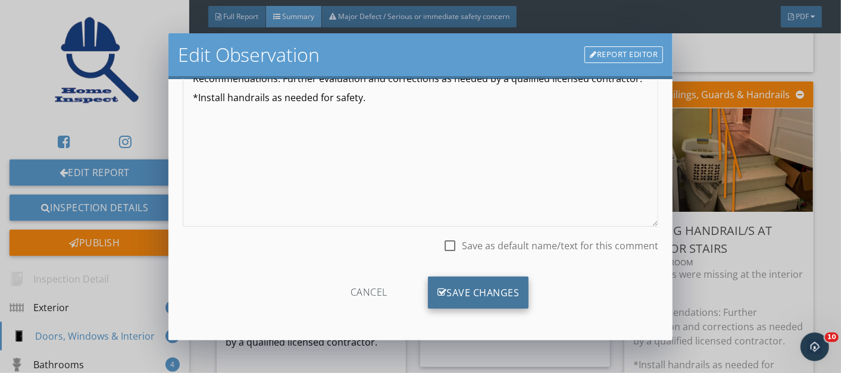
click at [477, 294] on div "Save Changes" at bounding box center [478, 293] width 101 height 32
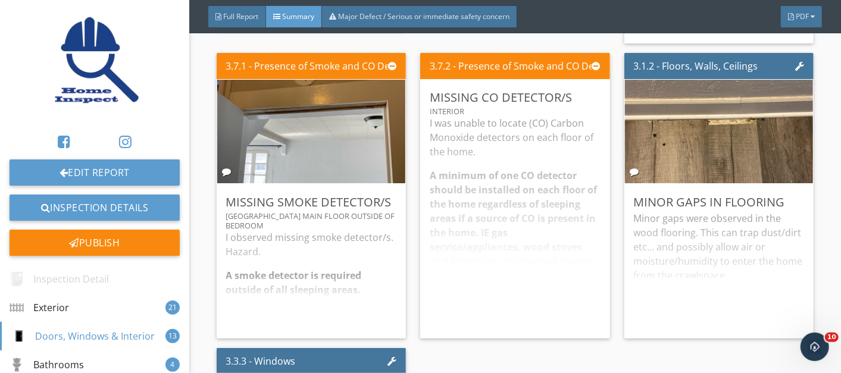
scroll to position [4361, 0]
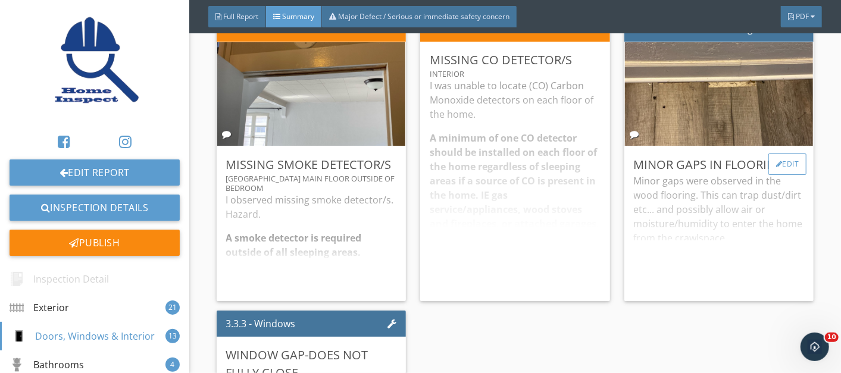
click at [777, 158] on div "Edit" at bounding box center [787, 164] width 39 height 21
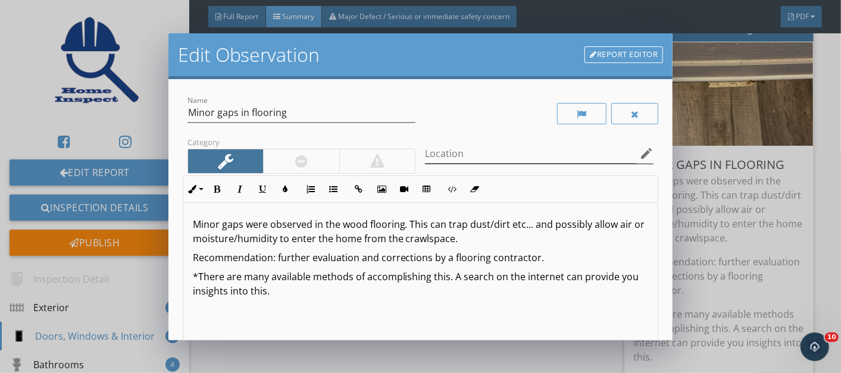
click at [639, 155] on icon "edit" at bounding box center [646, 153] width 14 height 14
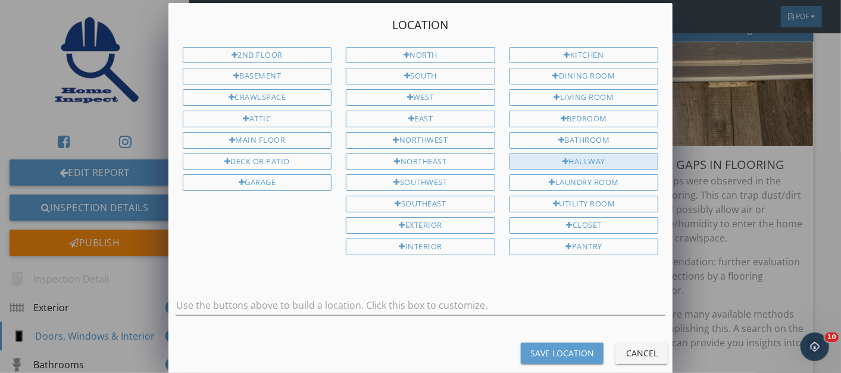
click at [590, 154] on div "Hallway" at bounding box center [583, 162] width 149 height 17
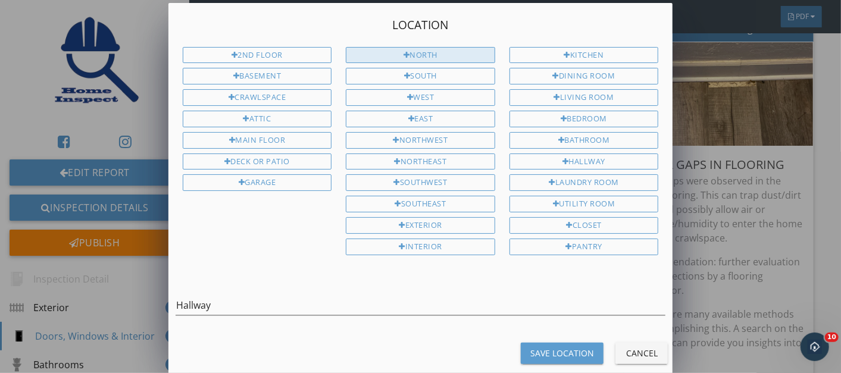
click at [411, 52] on div "North" at bounding box center [420, 55] width 149 height 17
type input "Hallway North"
click at [539, 343] on button "Save Location" at bounding box center [562, 353] width 83 height 21
type input "Hallway North"
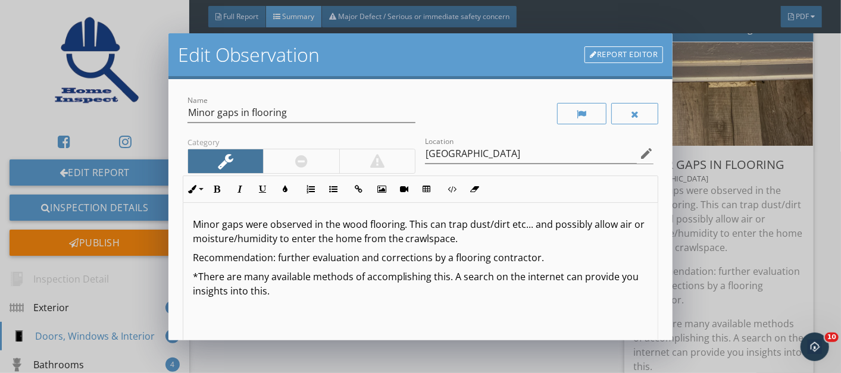
scroll to position [165, 0]
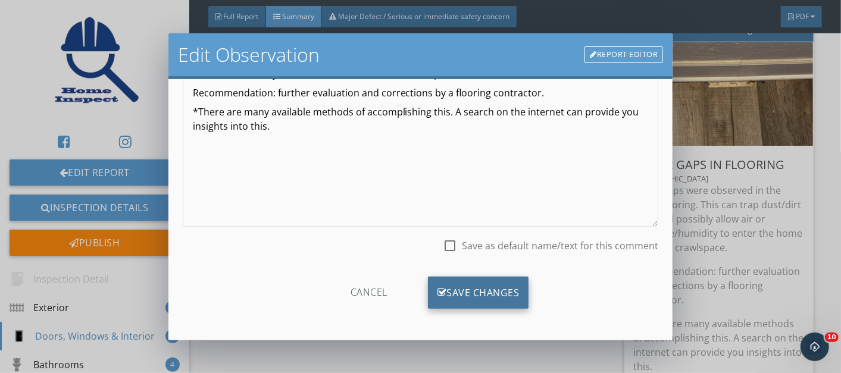
click at [469, 299] on div "Save Changes" at bounding box center [478, 293] width 101 height 32
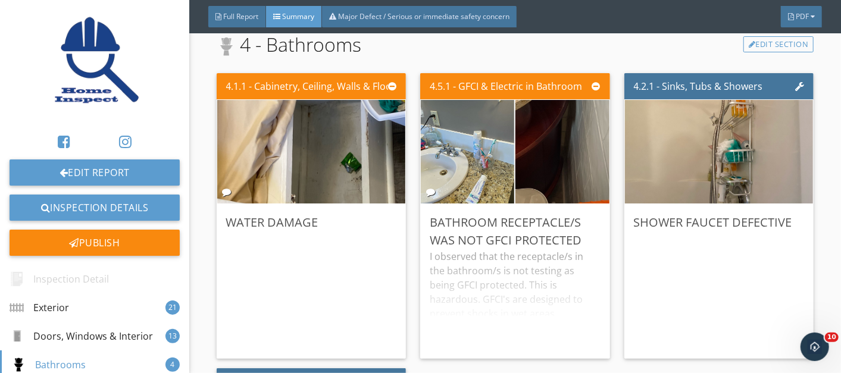
scroll to position [5114, 0]
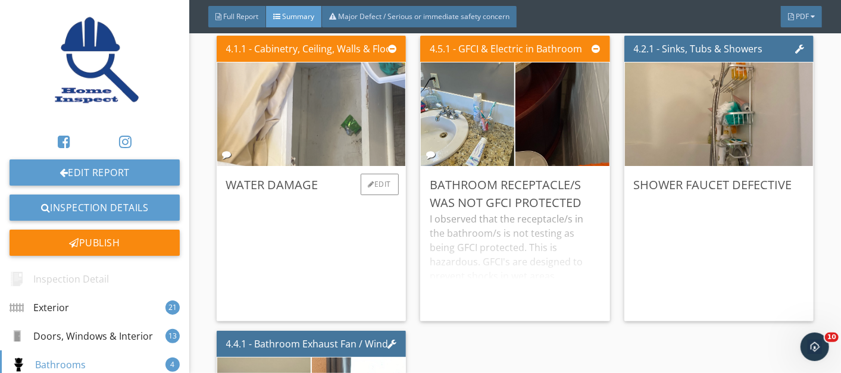
click at [317, 121] on img at bounding box center [311, 114] width 194 height 259
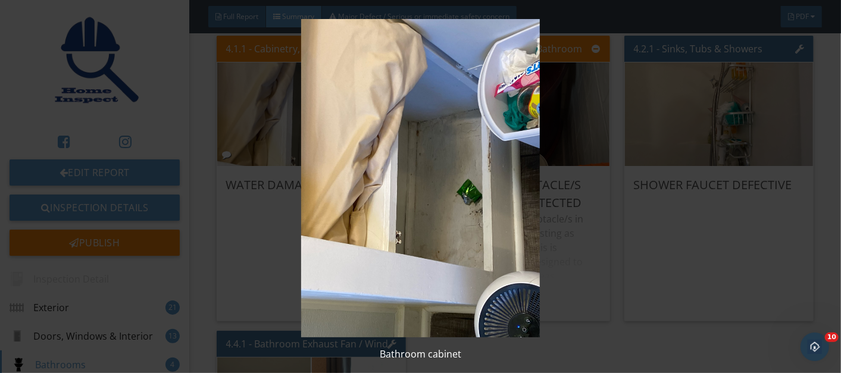
click at [345, 217] on img at bounding box center [420, 178] width 763 height 318
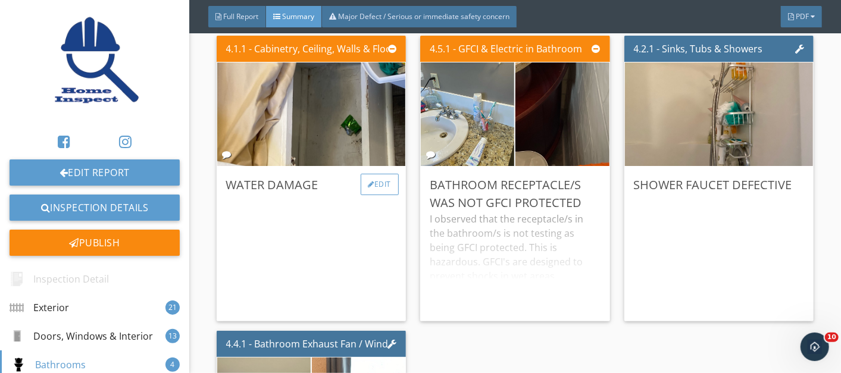
click at [371, 174] on div "Edit" at bounding box center [380, 184] width 39 height 21
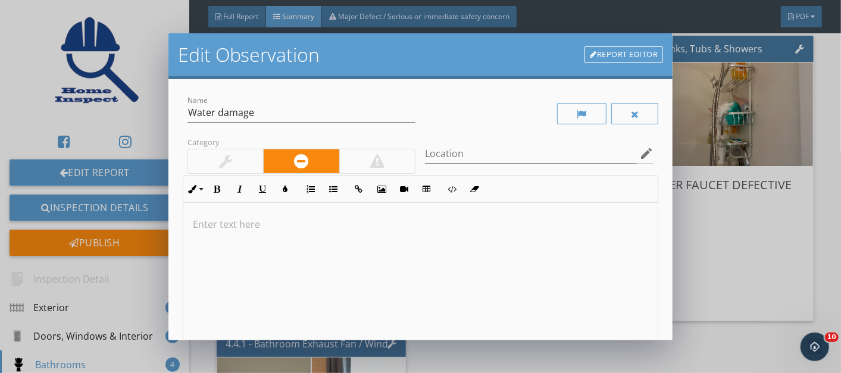
click at [236, 219] on p at bounding box center [421, 224] width 456 height 14
click at [339, 221] on p "Evidence of water damage inside cabinet" at bounding box center [421, 224] width 456 height 14
click at [431, 227] on p "Evidence of water damage inside bathroom cabinet" at bounding box center [421, 224] width 456 height 14
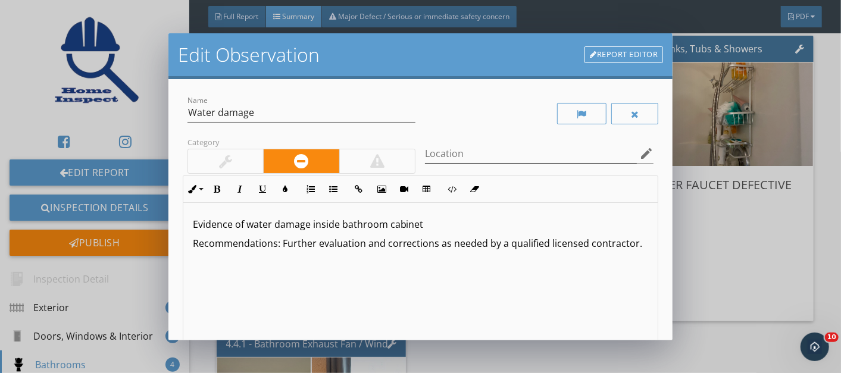
click at [639, 149] on icon "edit" at bounding box center [646, 153] width 14 height 14
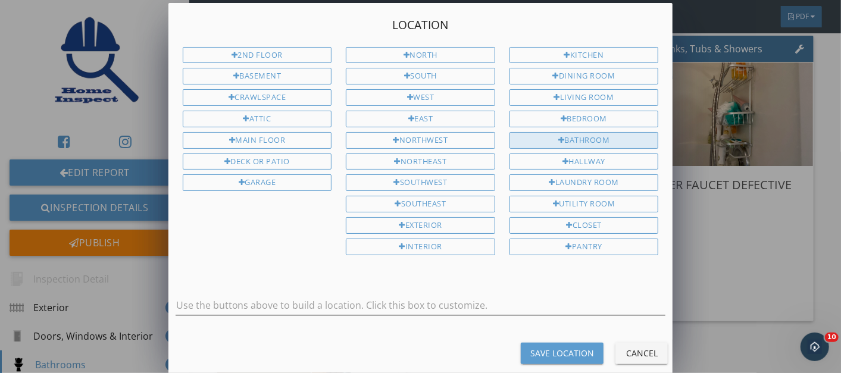
click at [570, 132] on div "Bathroom" at bounding box center [583, 140] width 149 height 17
type input "Bathroom"
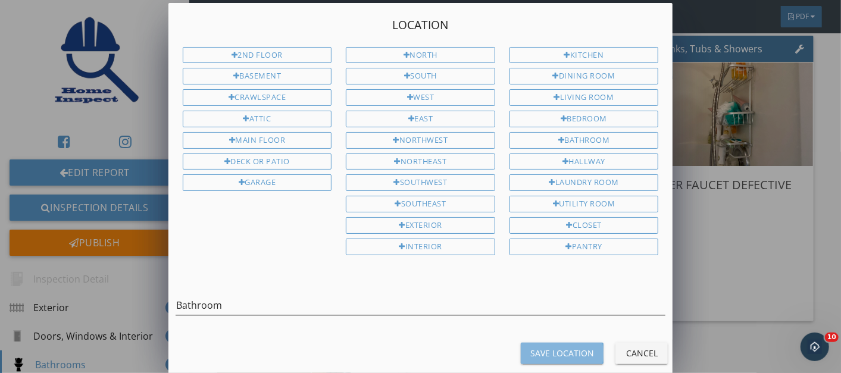
click at [553, 347] on div "Save Location" at bounding box center [562, 353] width 64 height 12
type input "Bathroom"
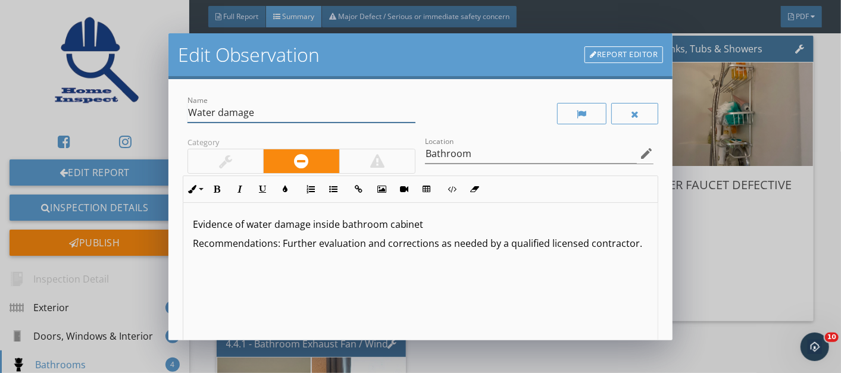
click at [282, 120] on input "Water damage" at bounding box center [301, 113] width 229 height 20
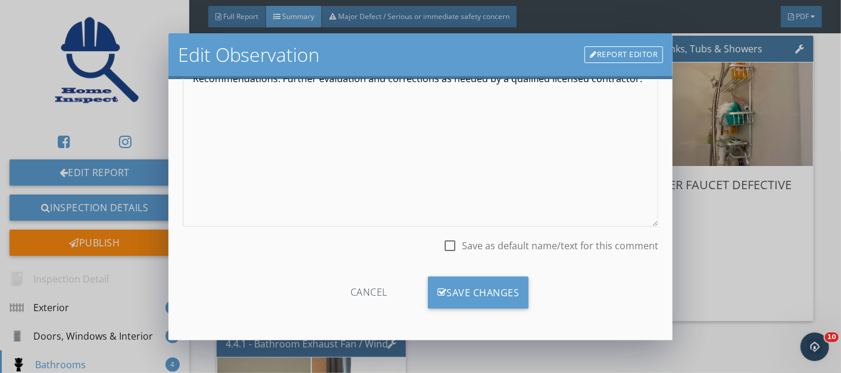
type input "Water damage in cabinet"
click at [442, 249] on div at bounding box center [450, 246] width 20 height 20
checkbox input "true"
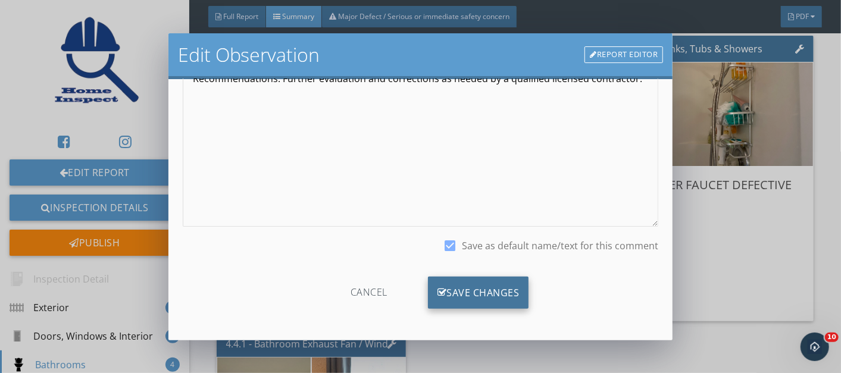
click at [467, 289] on div "Save Changes" at bounding box center [478, 293] width 101 height 32
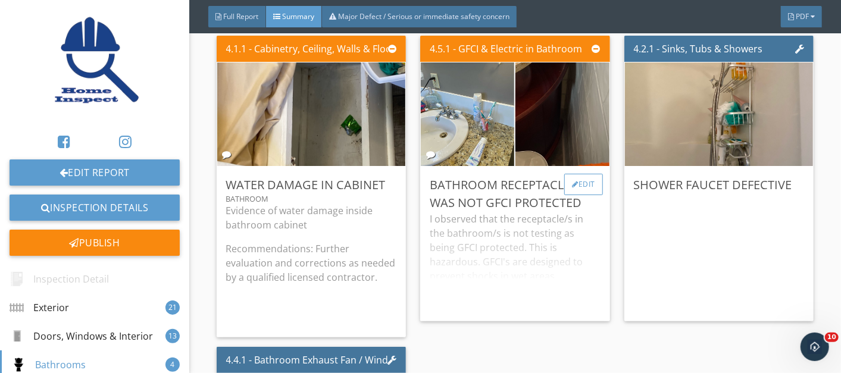
click at [573, 175] on div "Edit" at bounding box center [583, 184] width 39 height 21
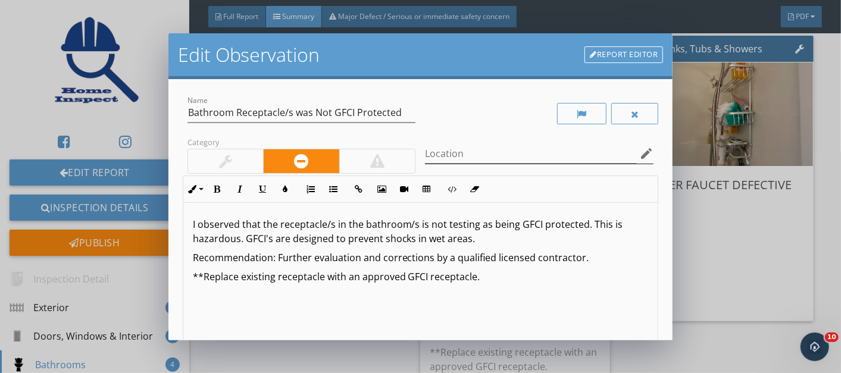
click at [639, 155] on icon "edit" at bounding box center [646, 153] width 14 height 14
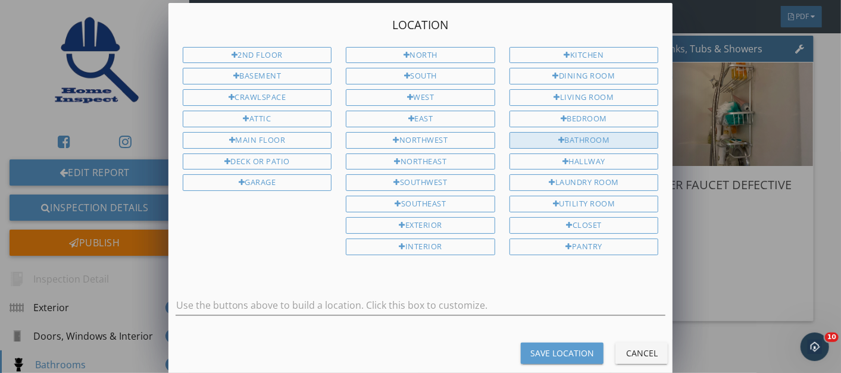
click at [554, 134] on div "Bathroom" at bounding box center [583, 140] width 149 height 17
type input "Bathroom"
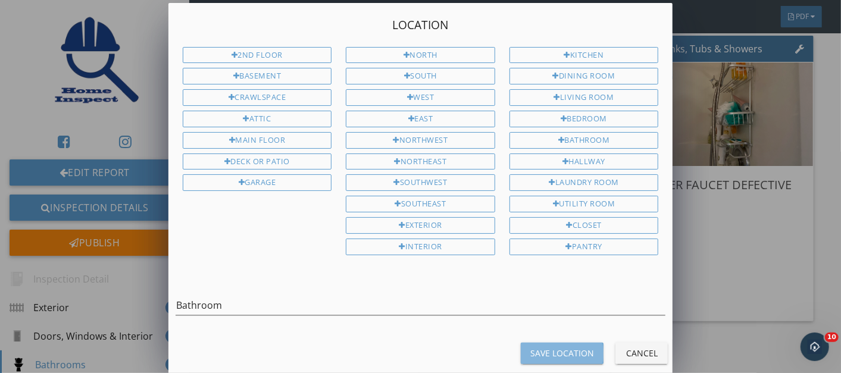
click at [554, 347] on div "Save Location" at bounding box center [562, 353] width 64 height 12
type input "Bathroom"
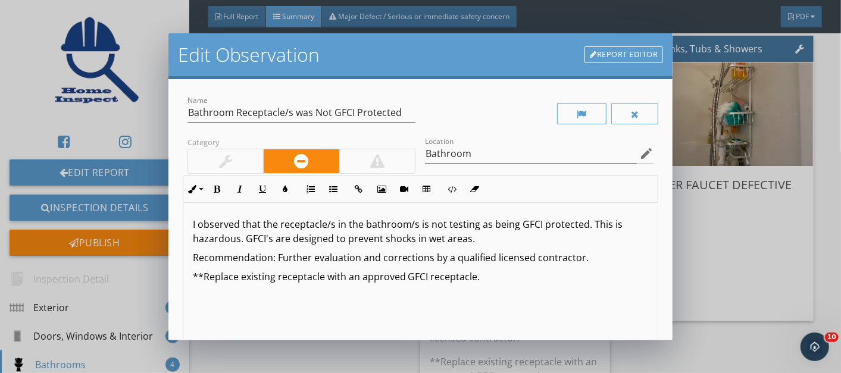
scroll to position [165, 0]
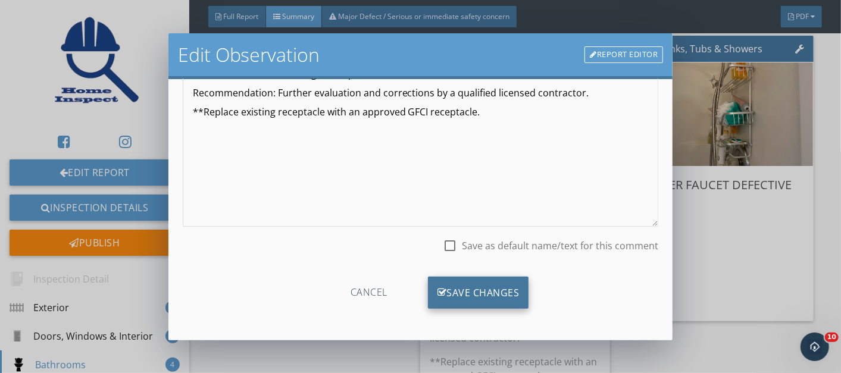
click at [484, 296] on div "Save Changes" at bounding box center [478, 293] width 101 height 32
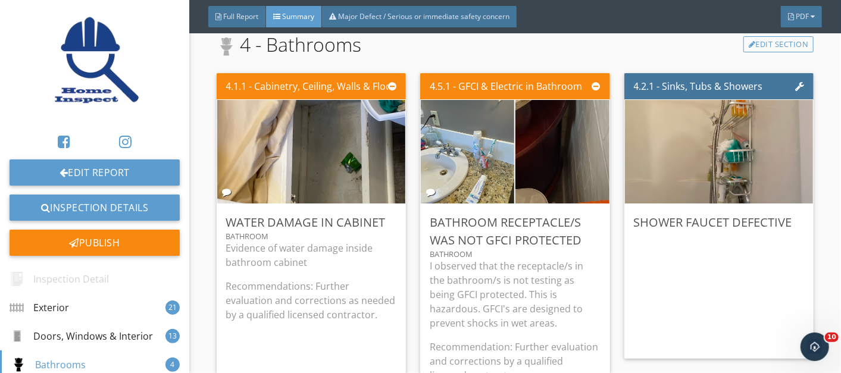
scroll to position [5127, 0]
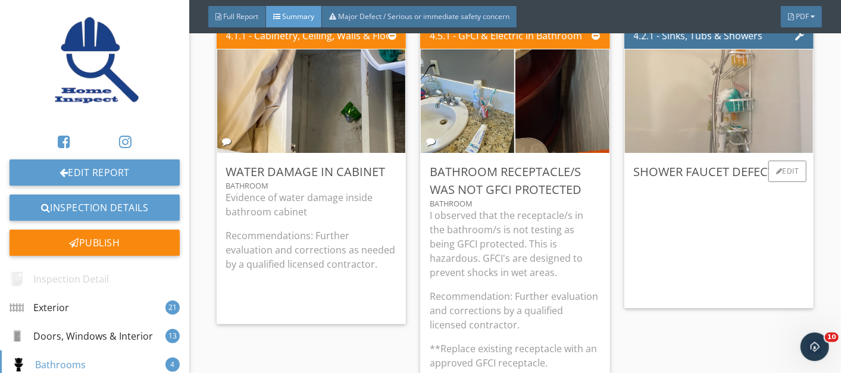
click at [724, 114] on img at bounding box center [719, 100] width 194 height 259
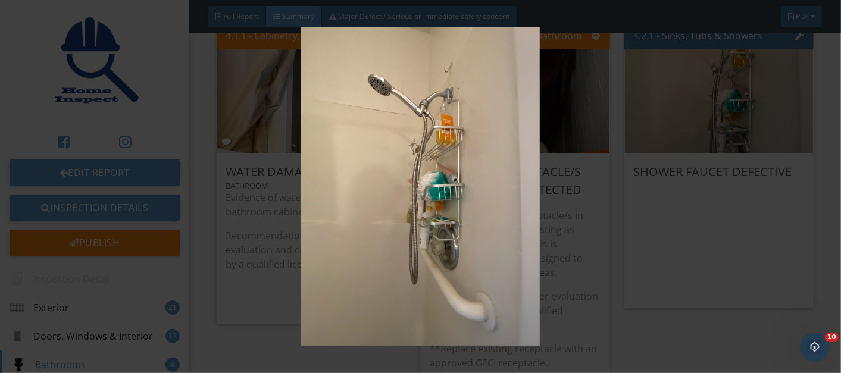
click at [481, 203] on img at bounding box center [420, 186] width 763 height 318
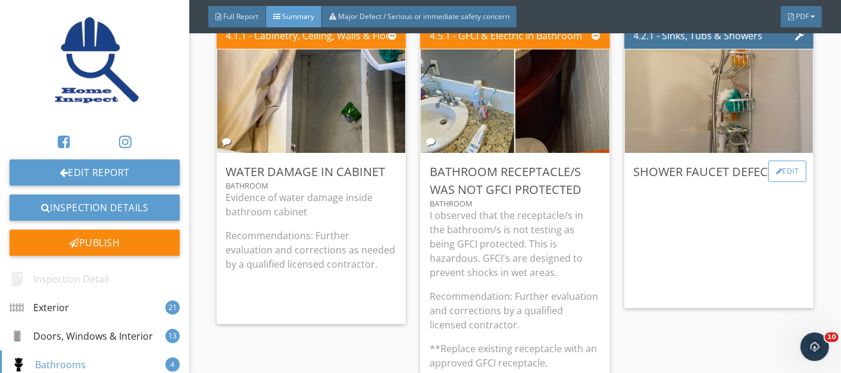
click at [773, 165] on div "Edit" at bounding box center [787, 171] width 39 height 21
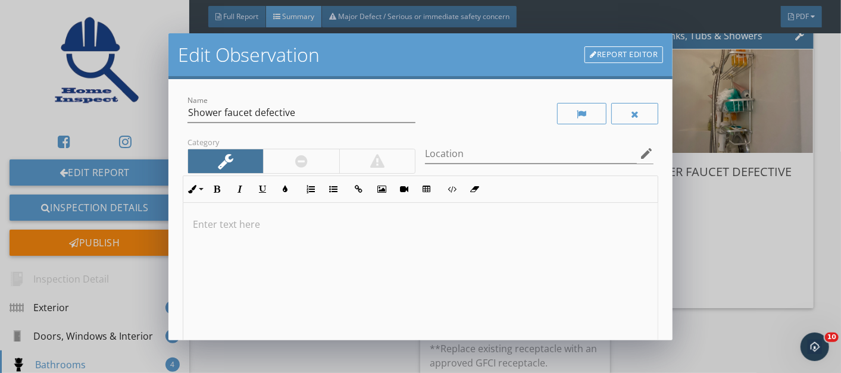
click at [253, 223] on p at bounding box center [421, 224] width 456 height 14
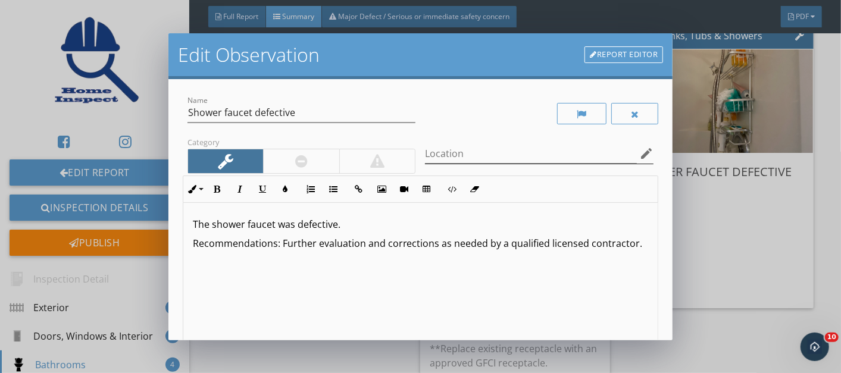
click at [639, 155] on icon "edit" at bounding box center [646, 153] width 14 height 14
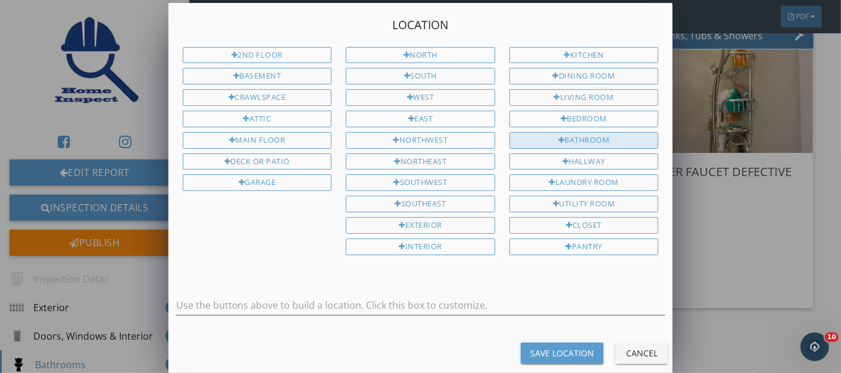
click at [553, 132] on div "Bathroom" at bounding box center [583, 140] width 149 height 17
type input "Bathroom"
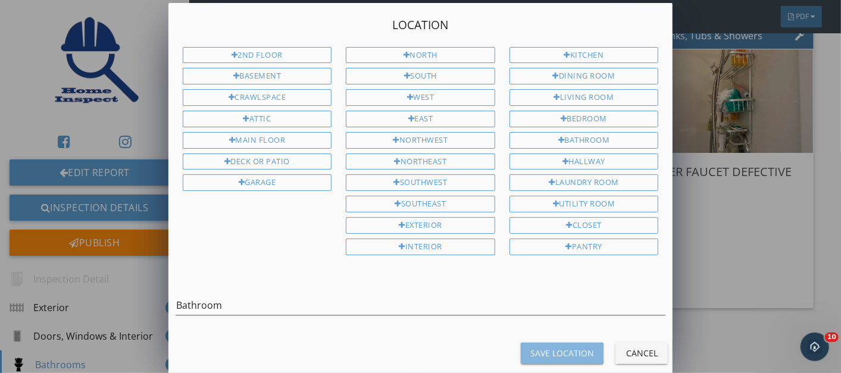
click at [537, 347] on div "Save Location" at bounding box center [562, 353] width 64 height 12
type input "Bathroom"
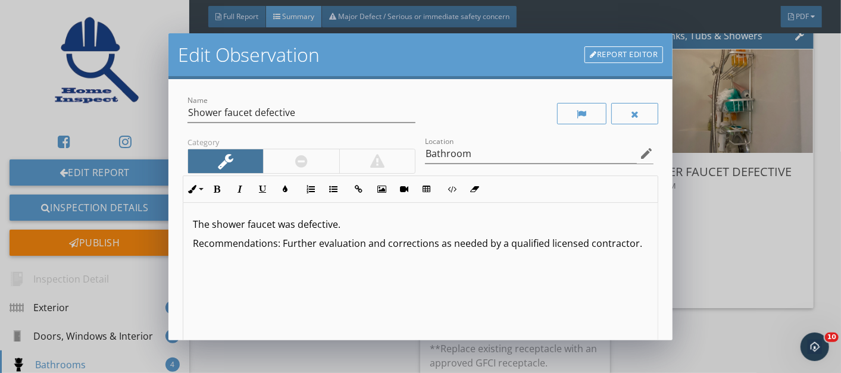
scroll to position [165, 0]
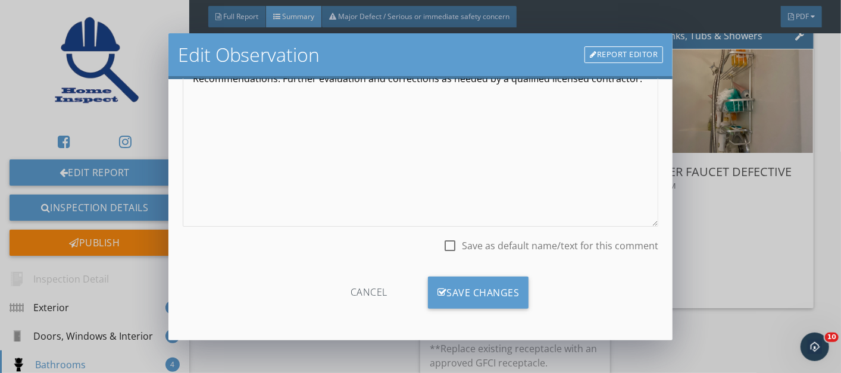
click at [444, 245] on div at bounding box center [450, 246] width 20 height 20
checkbox input "true"
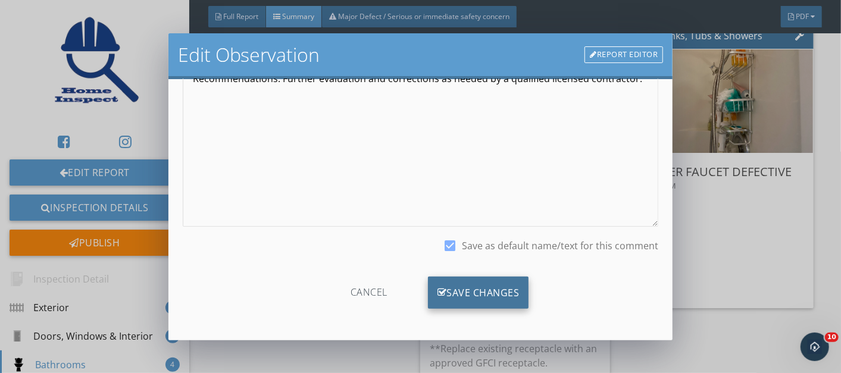
click at [457, 285] on div "Save Changes" at bounding box center [478, 293] width 101 height 32
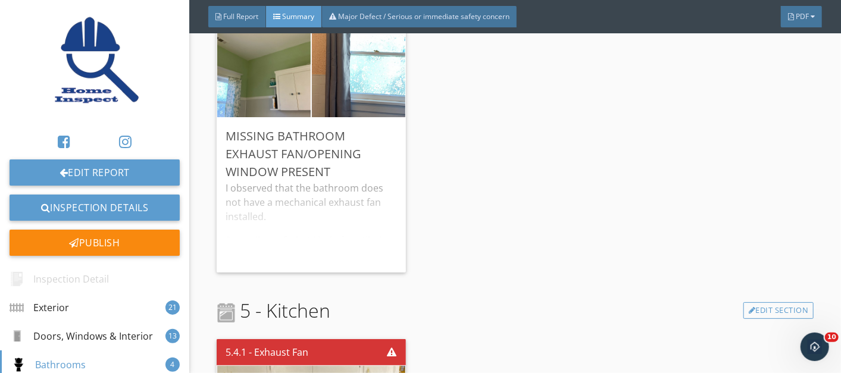
scroll to position [5662, 0]
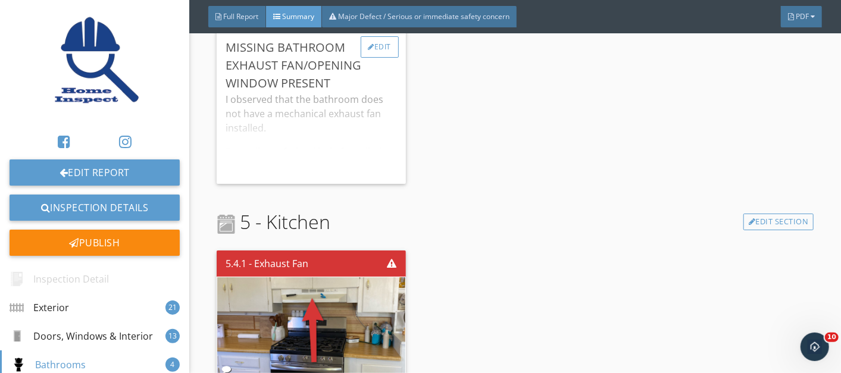
click at [375, 45] on div "Edit" at bounding box center [380, 46] width 39 height 21
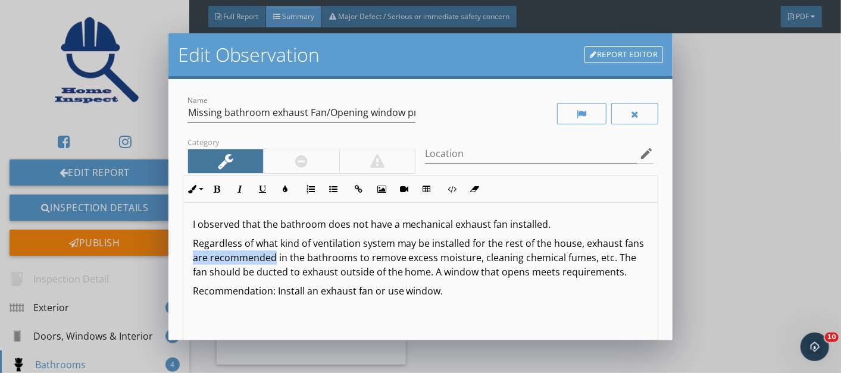
drag, startPoint x: 297, startPoint y: 258, endPoint x: 213, endPoint y: 257, distance: 83.9
click at [213, 257] on p "Regardless of what kind of ventilation system may be installed for the rest of …" at bounding box center [421, 257] width 456 height 43
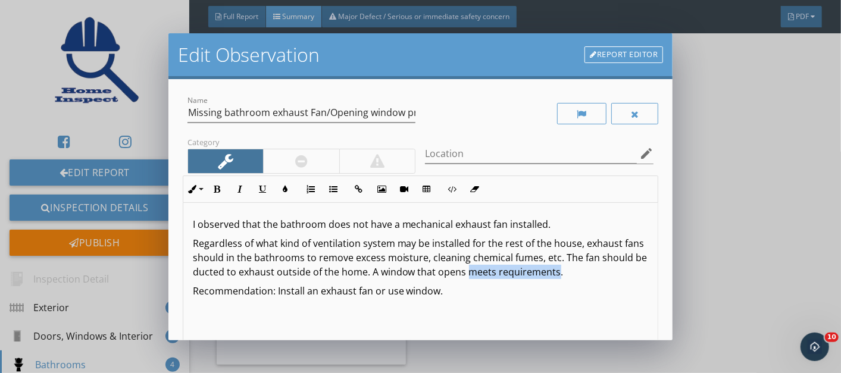
drag, startPoint x: 601, startPoint y: 273, endPoint x: 512, endPoint y: 271, distance: 89.3
click at [512, 271] on p "Regardless of what kind of ventilation system may be installed for the rest of …" at bounding box center [421, 257] width 456 height 43
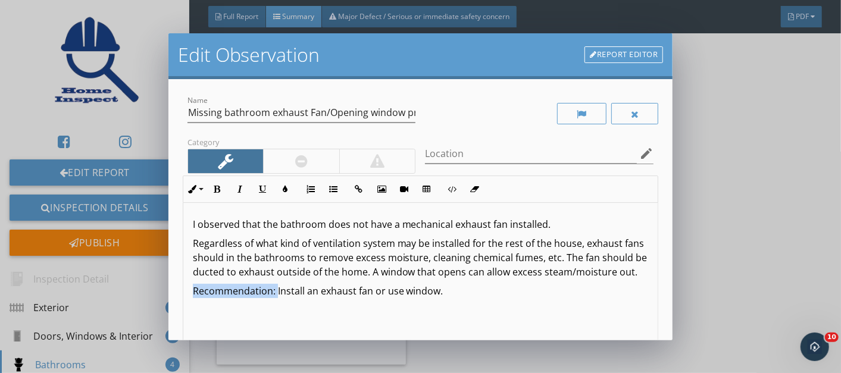
drag, startPoint x: 275, startPoint y: 304, endPoint x: 189, endPoint y: 306, distance: 86.3
click at [189, 306] on div "I observed that the bathroom does not have a mechanical exhaust fan installed. …" at bounding box center [420, 297] width 475 height 189
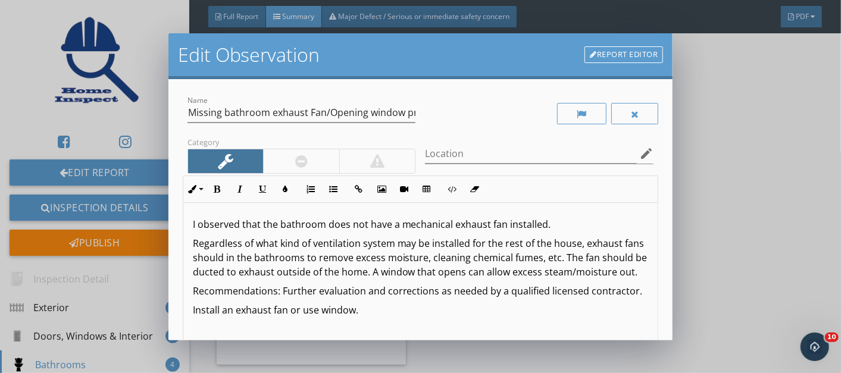
scroll to position [165, 0]
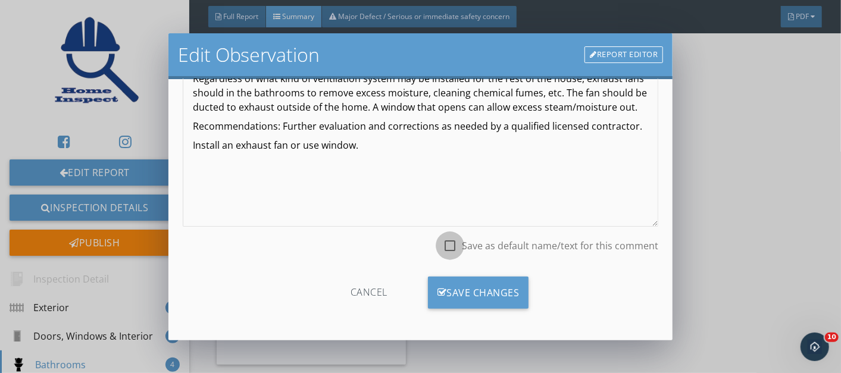
click at [440, 248] on div at bounding box center [450, 246] width 20 height 20
checkbox input "true"
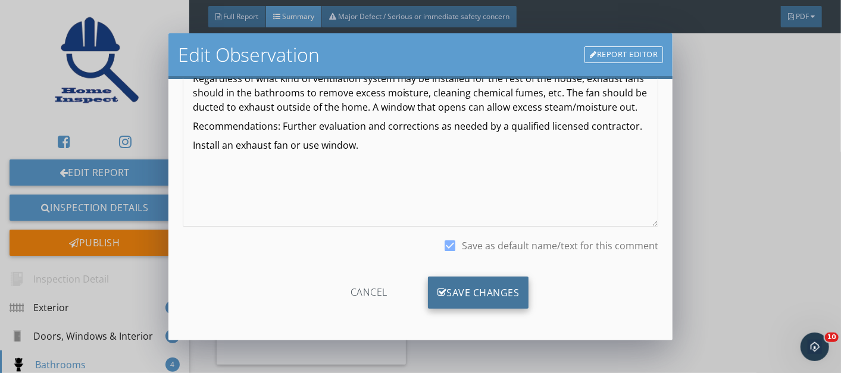
click at [467, 286] on div "Save Changes" at bounding box center [478, 293] width 101 height 32
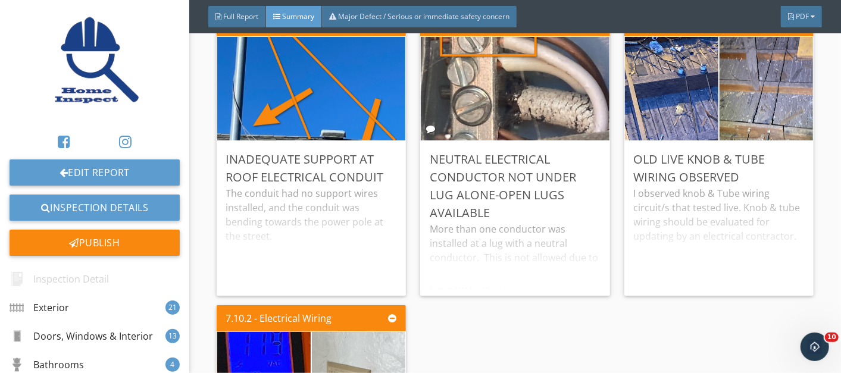
scroll to position [6513, 0]
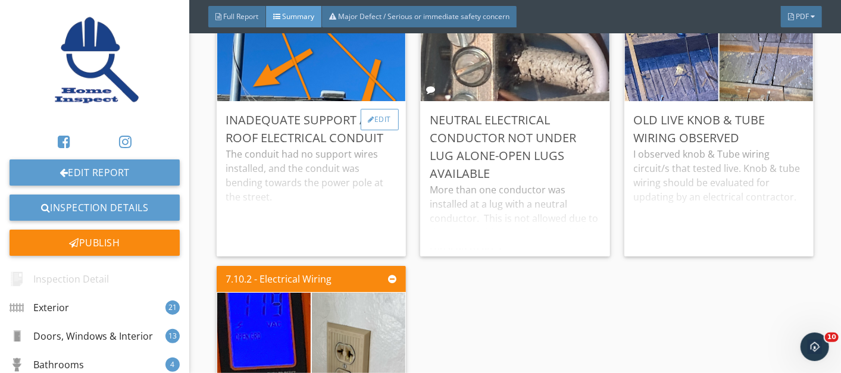
click at [372, 112] on div "Edit" at bounding box center [380, 119] width 39 height 21
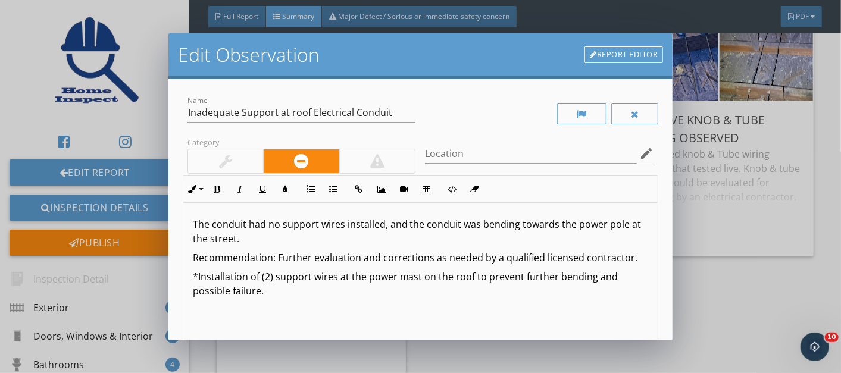
drag, startPoint x: 267, startPoint y: 306, endPoint x: 180, endPoint y: 287, distance: 88.9
click at [180, 287] on div "Name Inadequate Support at roof Electrical Conduit Category Location edit Inlin…" at bounding box center [420, 209] width 505 height 261
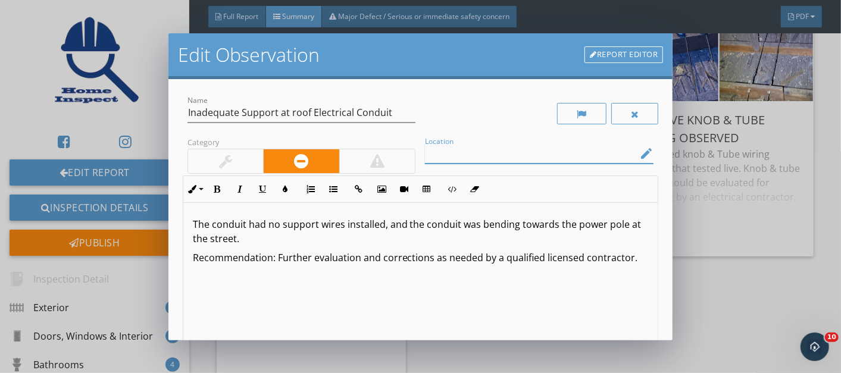
click at [461, 156] on input "Location" at bounding box center [531, 154] width 212 height 20
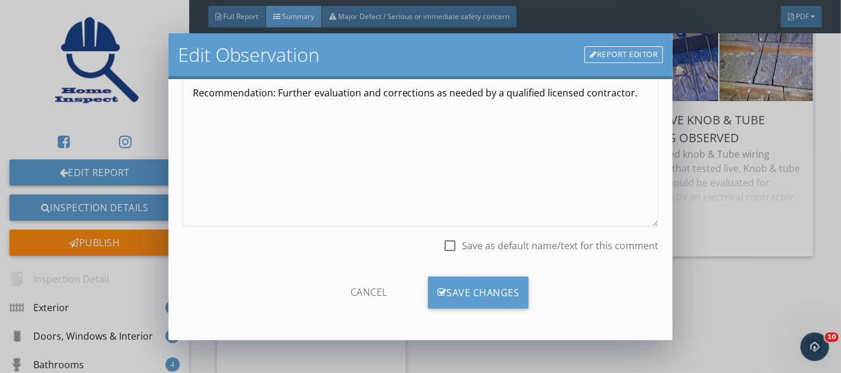
type input "Roof"
click at [443, 248] on div at bounding box center [450, 246] width 20 height 20
checkbox input "true"
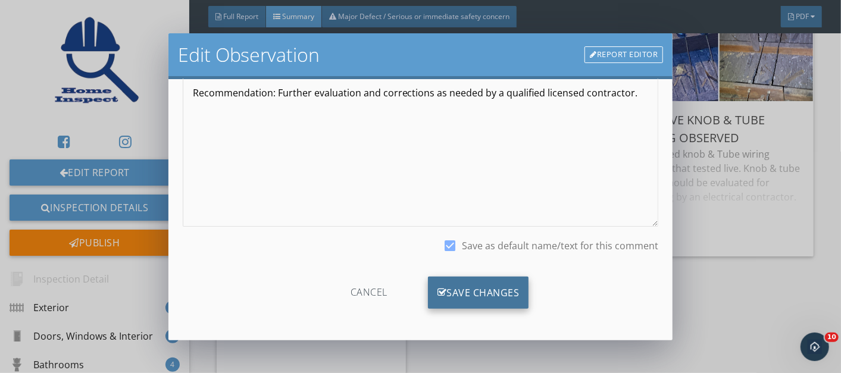
click at [467, 289] on div "Save Changes" at bounding box center [478, 293] width 101 height 32
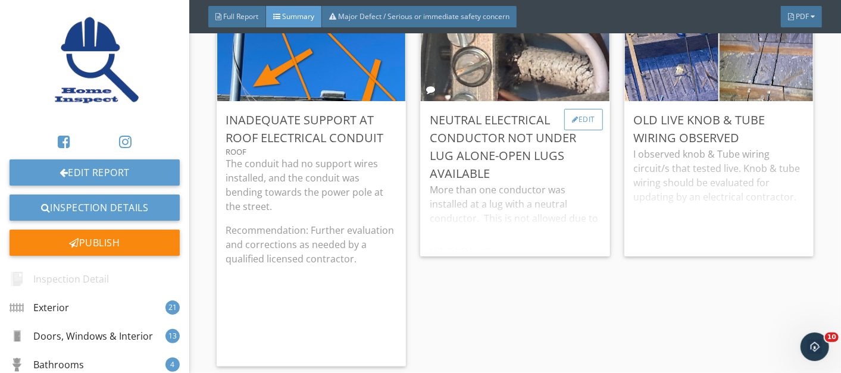
click at [573, 109] on div "Edit" at bounding box center [583, 119] width 39 height 21
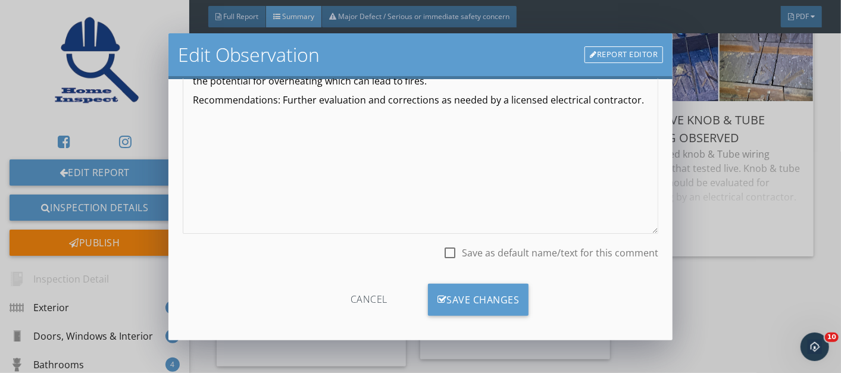
scroll to position [165, 0]
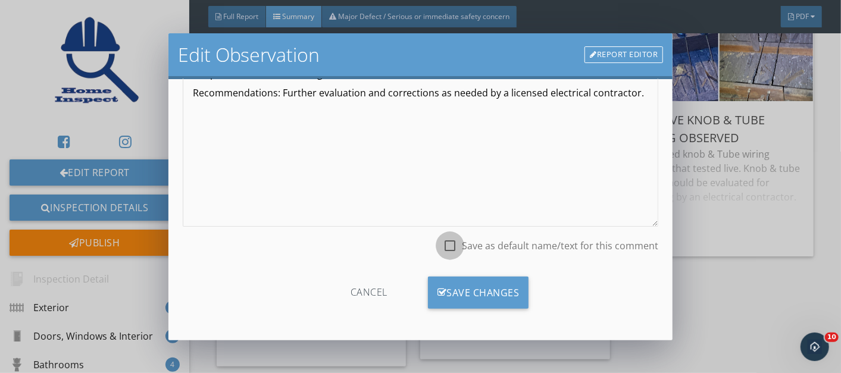
click at [441, 246] on div at bounding box center [450, 246] width 20 height 20
checkbox input "true"
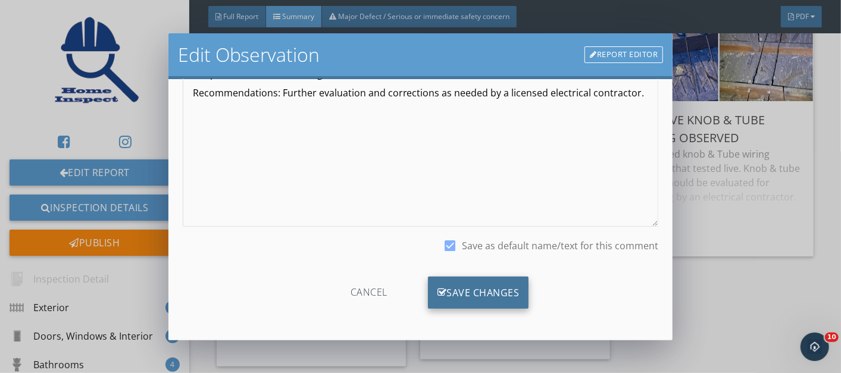
click at [458, 286] on div "Save Changes" at bounding box center [478, 293] width 101 height 32
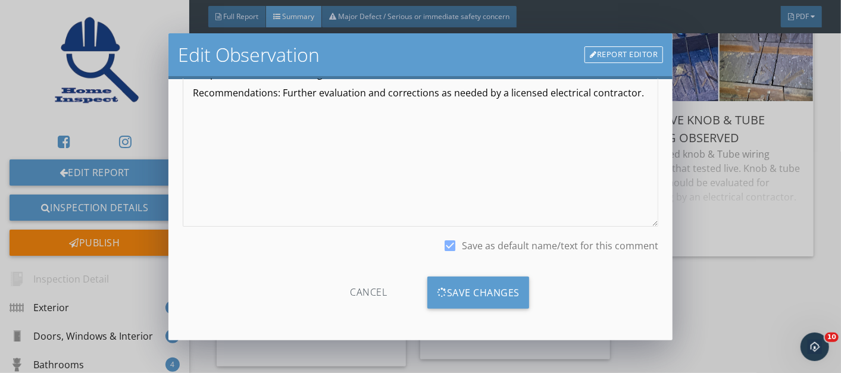
scroll to position [25, 0]
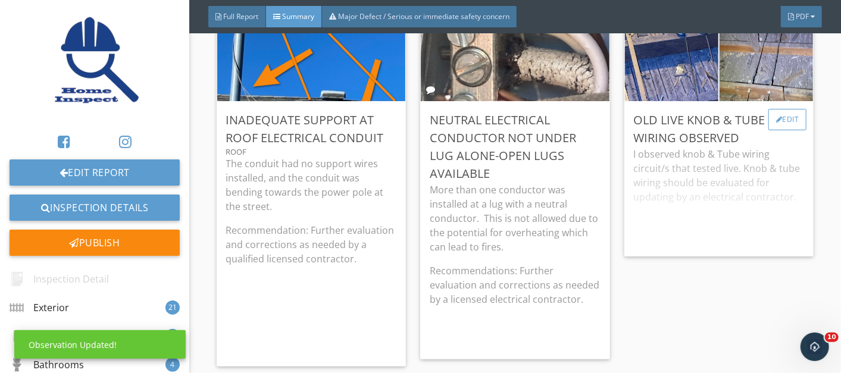
click at [771, 109] on div "Edit" at bounding box center [787, 119] width 39 height 21
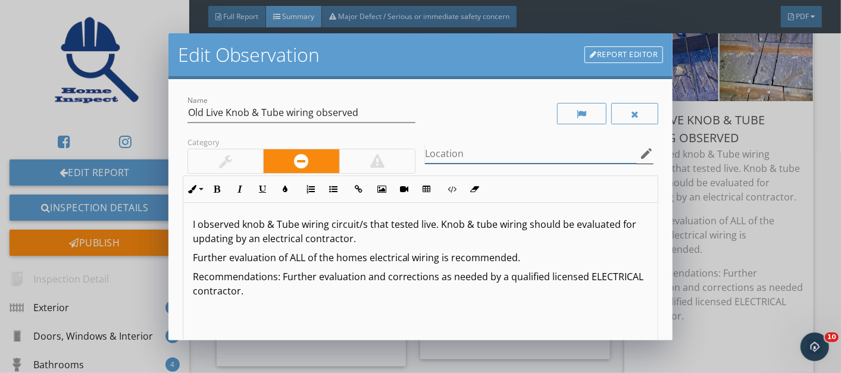
click at [459, 158] on input "Location" at bounding box center [531, 154] width 212 height 20
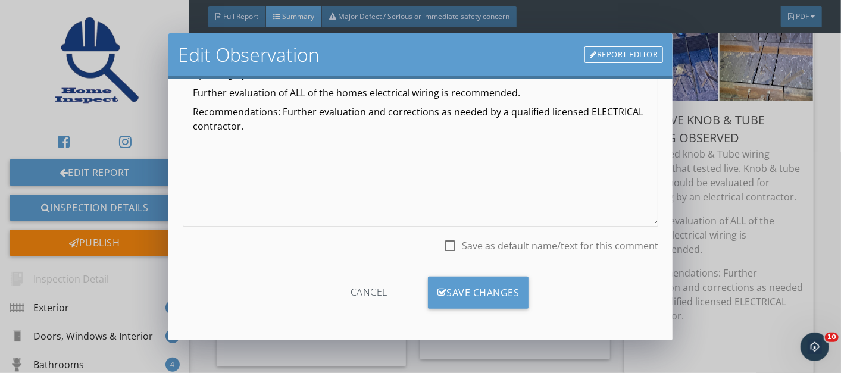
type input "Multiple circuits"
click at [446, 248] on div at bounding box center [450, 246] width 20 height 20
checkbox input "true"
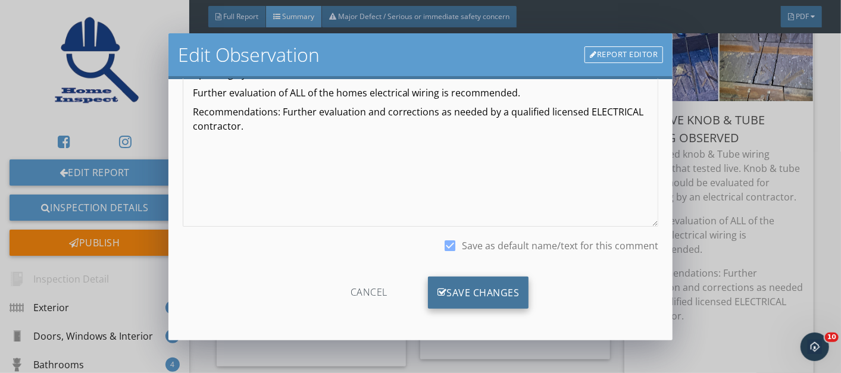
click at [458, 287] on div "Save Changes" at bounding box center [478, 293] width 101 height 32
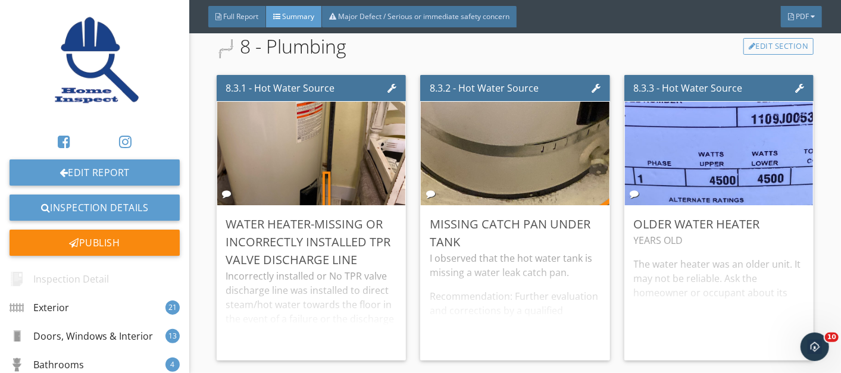
scroll to position [7132, 0]
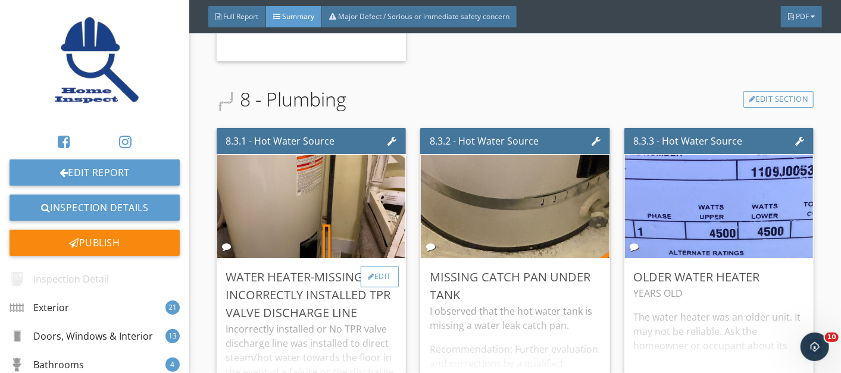
click at [376, 268] on div "Edit" at bounding box center [380, 276] width 39 height 21
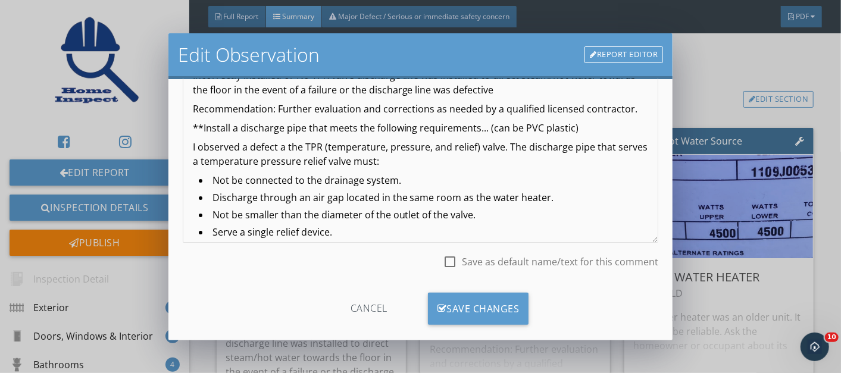
scroll to position [148, 0]
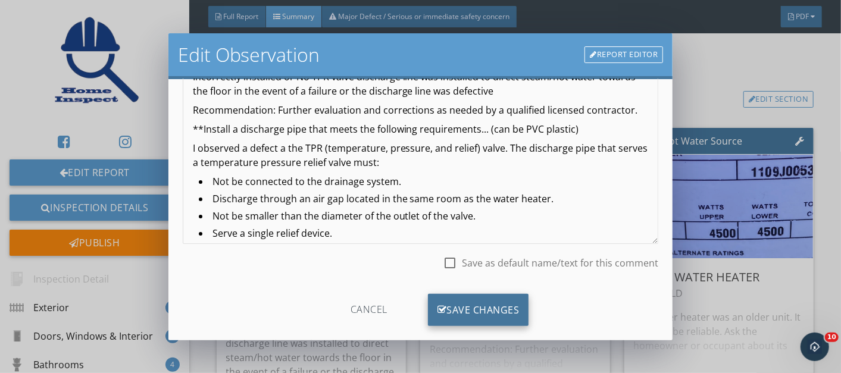
click at [476, 305] on div "Save Changes" at bounding box center [478, 310] width 101 height 32
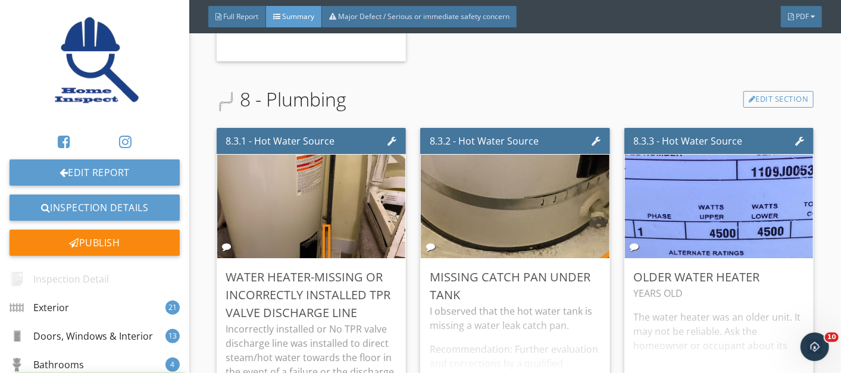
scroll to position [25, 0]
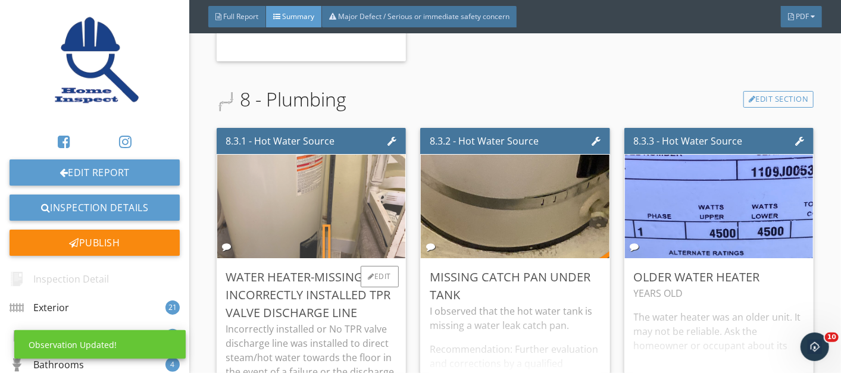
click at [300, 198] on img at bounding box center [311, 206] width 194 height 259
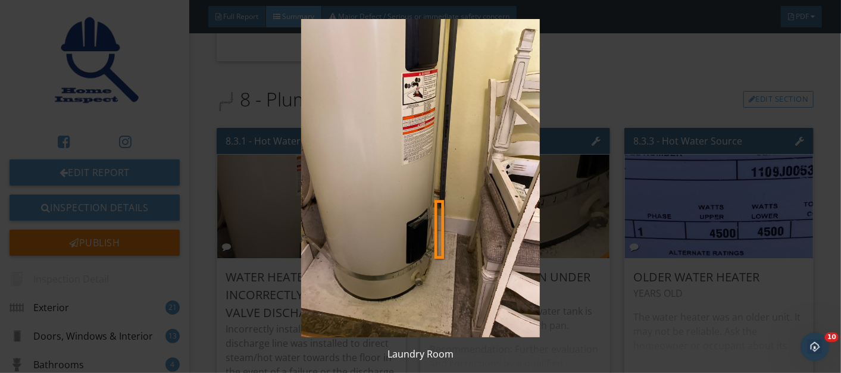
click at [362, 200] on img at bounding box center [420, 178] width 763 height 318
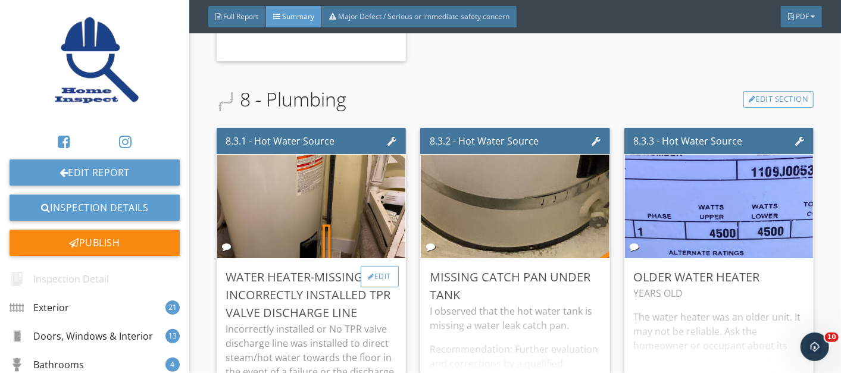
click at [374, 268] on div "Edit" at bounding box center [380, 276] width 39 height 21
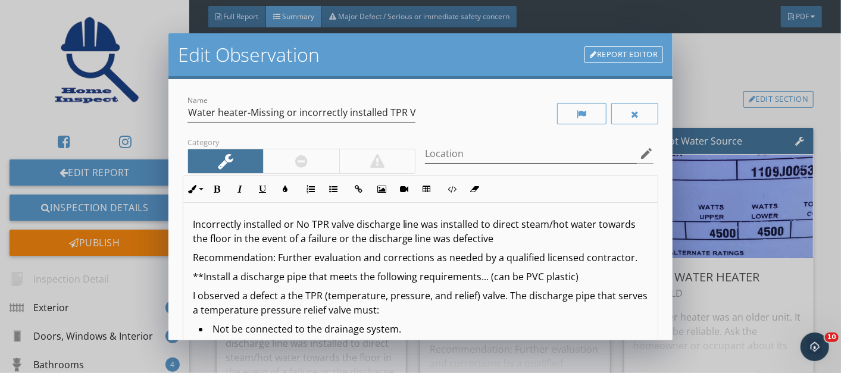
click at [639, 154] on icon "edit" at bounding box center [646, 153] width 14 height 14
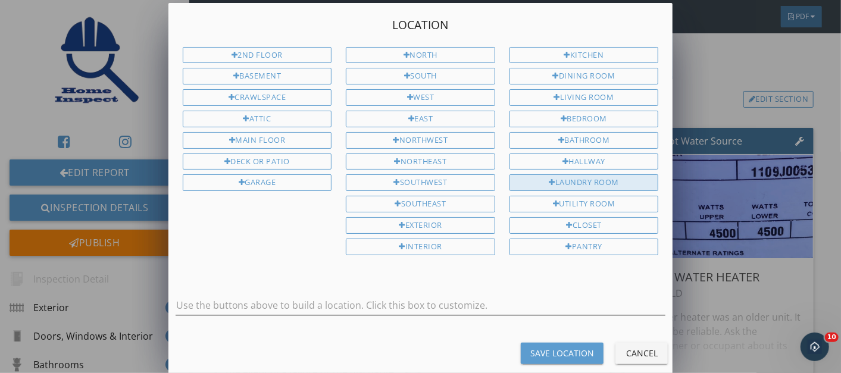
click at [590, 174] on div "Laundry Room" at bounding box center [583, 182] width 149 height 17
type input "Laundry Room"
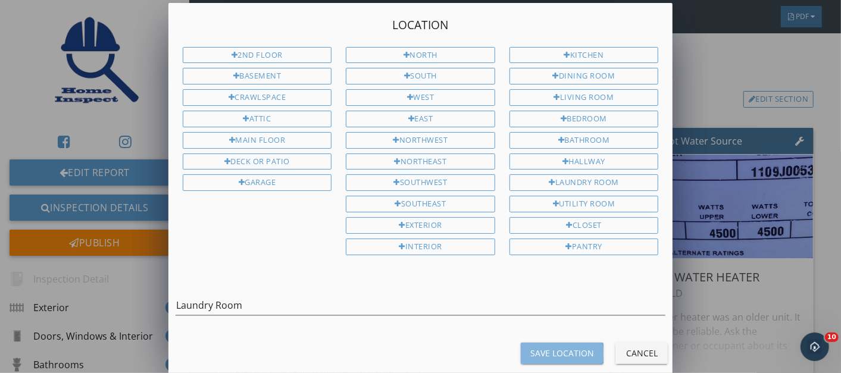
click at [544, 347] on div "Save Location" at bounding box center [562, 353] width 64 height 12
type input "Laundry Room"
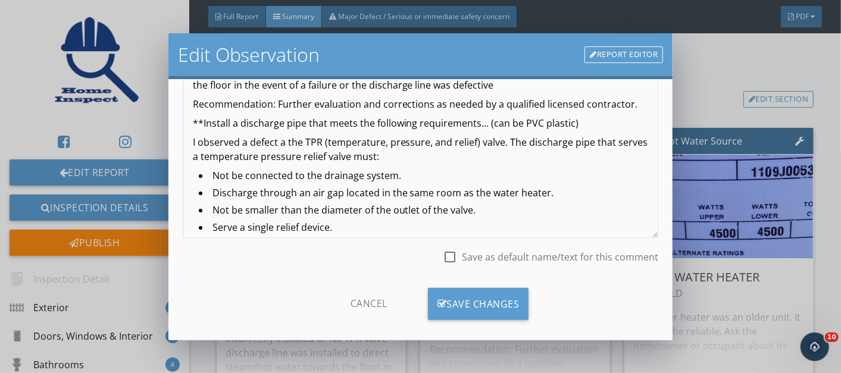
scroll to position [165, 0]
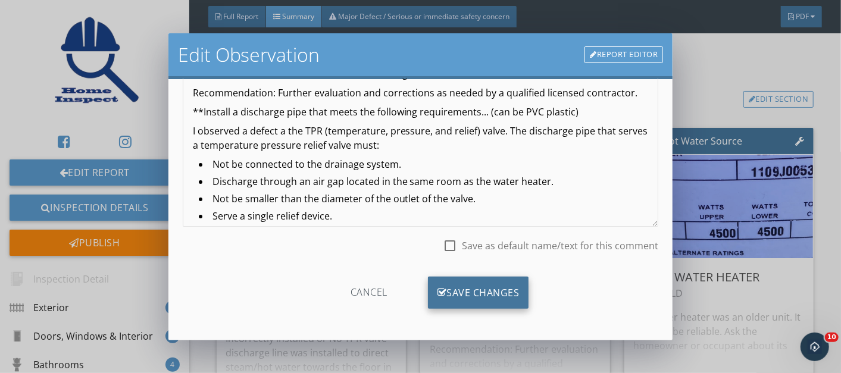
click at [464, 287] on div "Save Changes" at bounding box center [478, 293] width 101 height 32
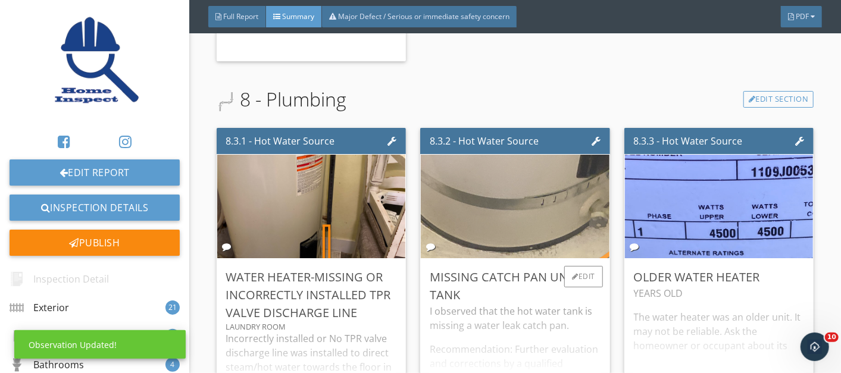
click at [525, 222] on img at bounding box center [514, 206] width 345 height 259
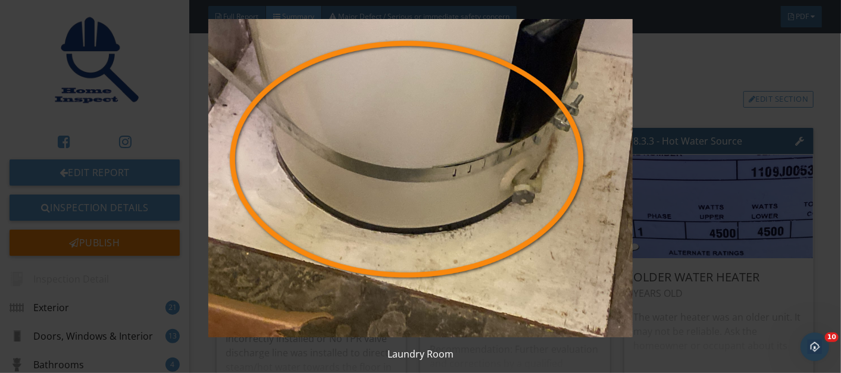
click at [448, 251] on img at bounding box center [420, 178] width 763 height 318
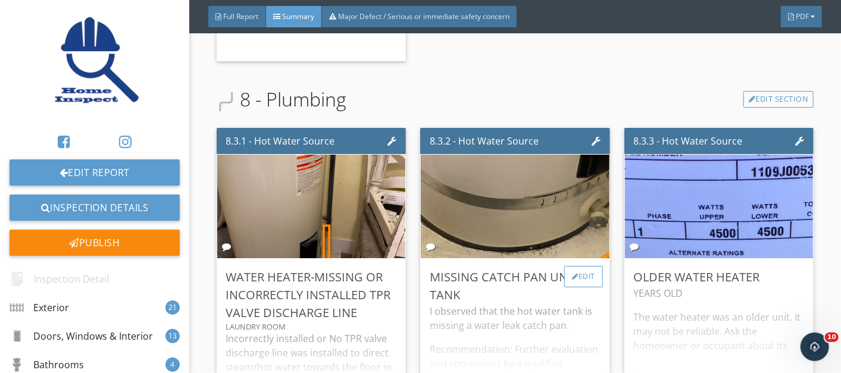
click at [573, 266] on div "Edit" at bounding box center [583, 276] width 39 height 21
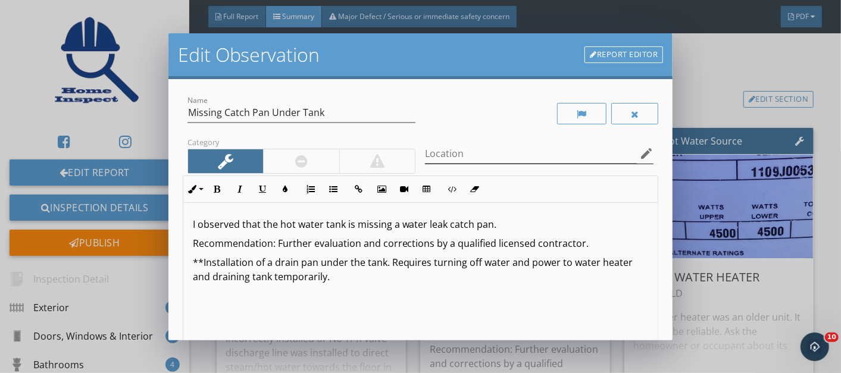
click at [639, 154] on icon "edit" at bounding box center [646, 153] width 14 height 14
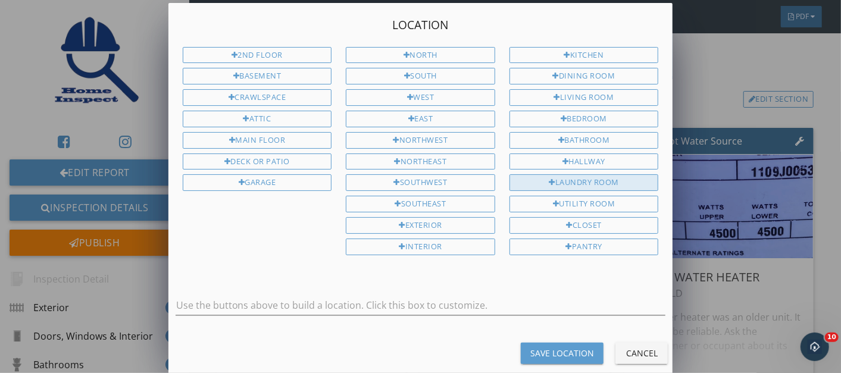
click at [586, 174] on div "Laundry Room" at bounding box center [583, 182] width 149 height 17
type input "Laundry Room"
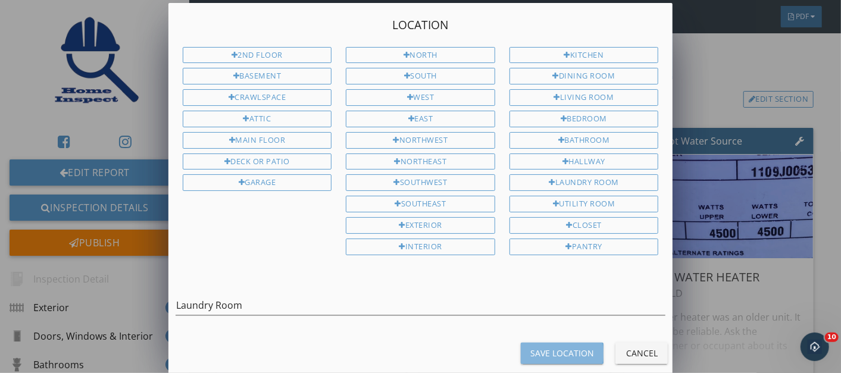
click at [559, 347] on div "Save Location" at bounding box center [562, 353] width 64 height 12
type input "Laundry Room"
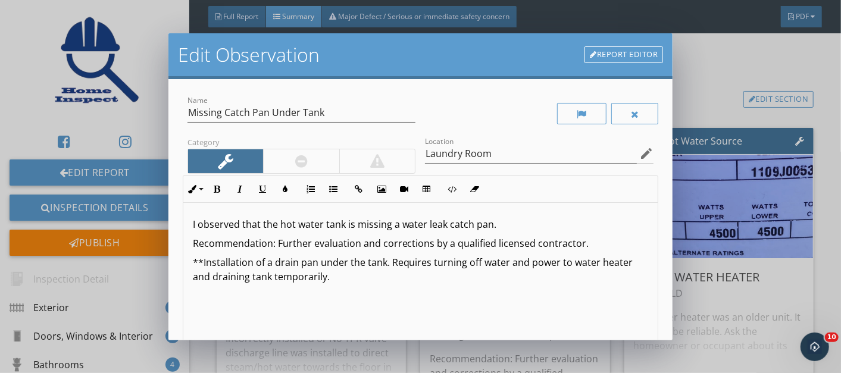
scroll to position [165, 0]
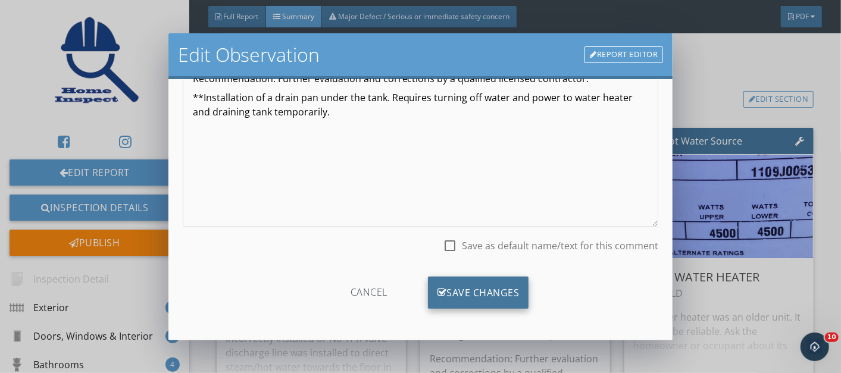
click at [472, 290] on div "Save Changes" at bounding box center [478, 293] width 101 height 32
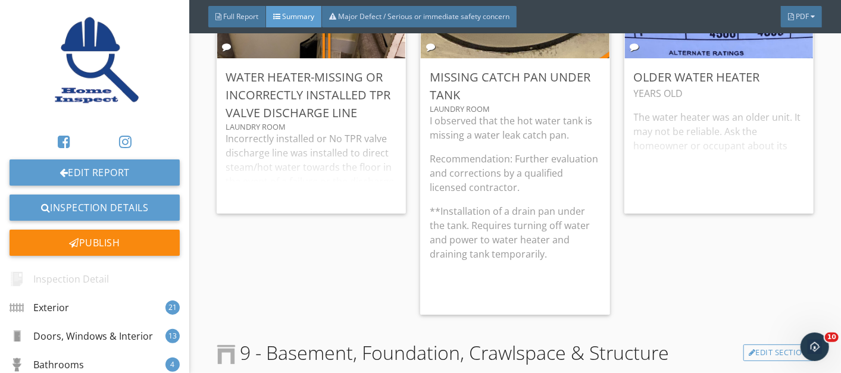
scroll to position [7319, 0]
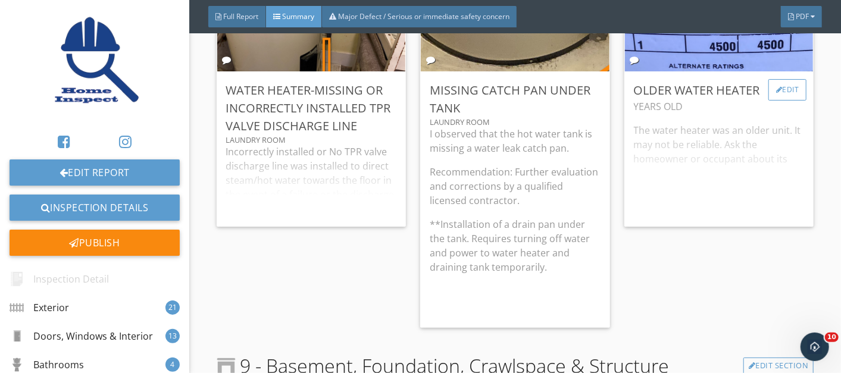
click at [781, 83] on div "Edit" at bounding box center [787, 89] width 39 height 21
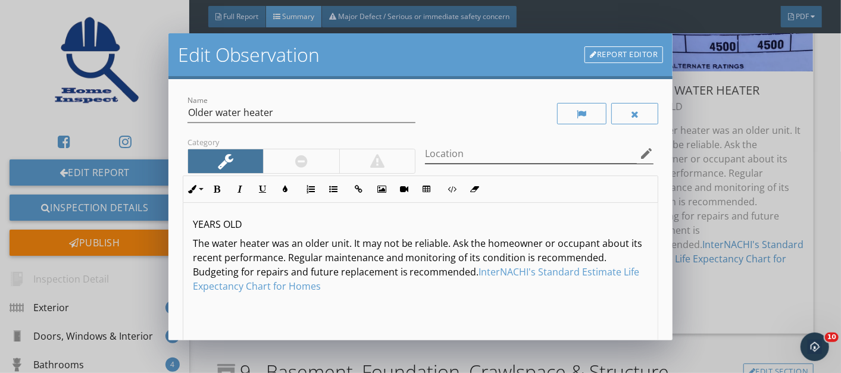
click at [639, 152] on icon "edit" at bounding box center [646, 153] width 14 height 14
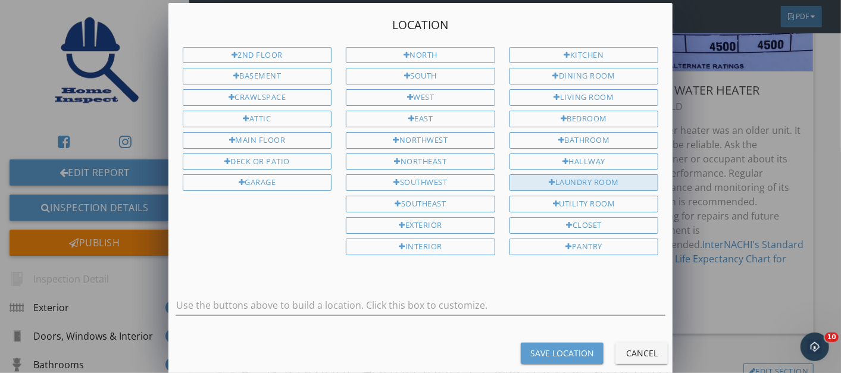
click at [584, 174] on div "Laundry Room" at bounding box center [583, 182] width 149 height 17
type input "Laundry Room"
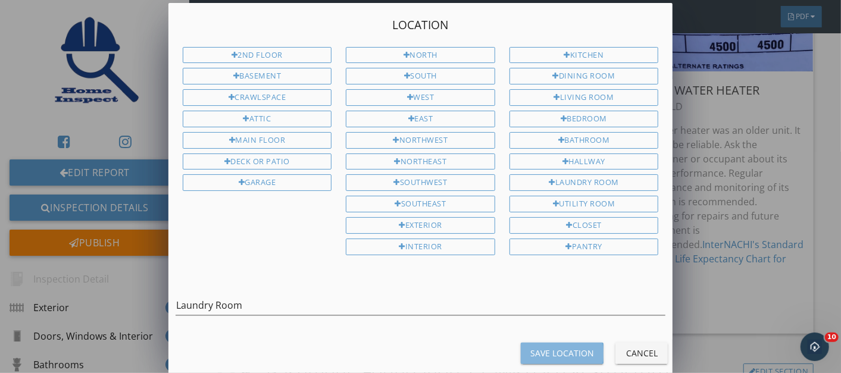
click at [542, 343] on button "Save Location" at bounding box center [562, 353] width 83 height 21
type input "Laundry Room"
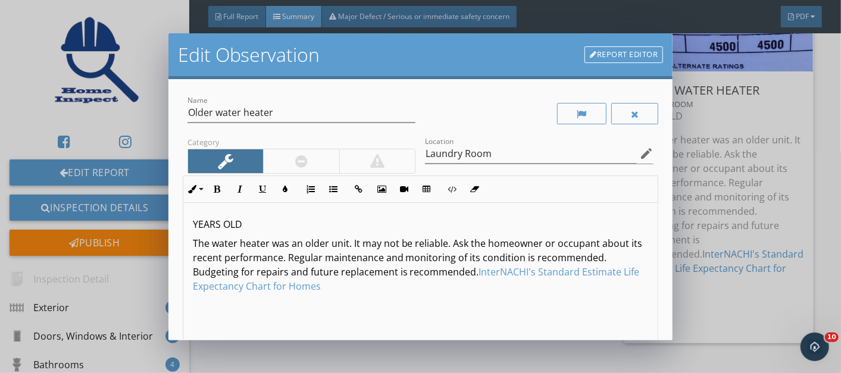
scroll to position [165, 0]
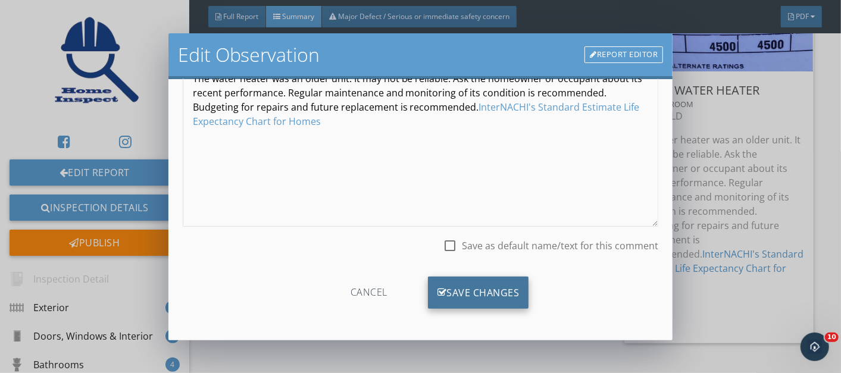
click at [448, 286] on div "Save Changes" at bounding box center [478, 293] width 101 height 32
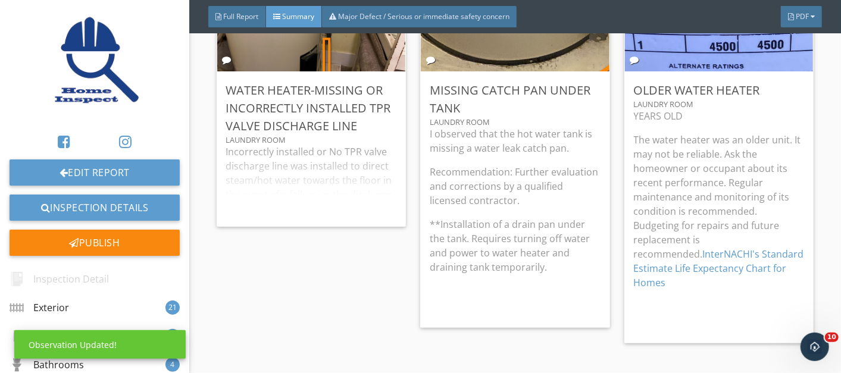
scroll to position [25, 0]
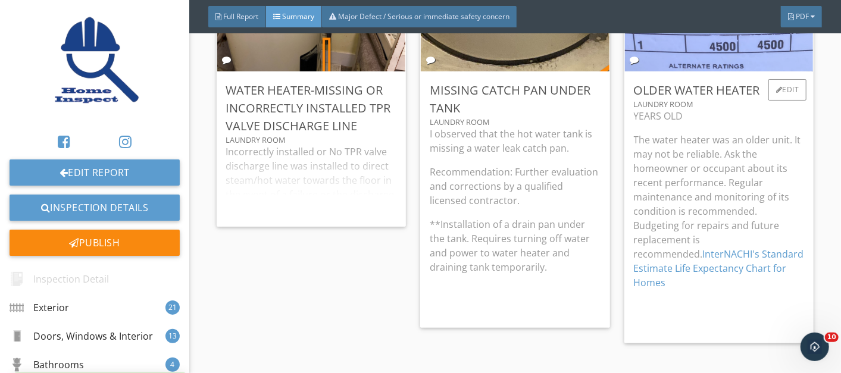
click at [729, 55] on img at bounding box center [718, 20] width 345 height 259
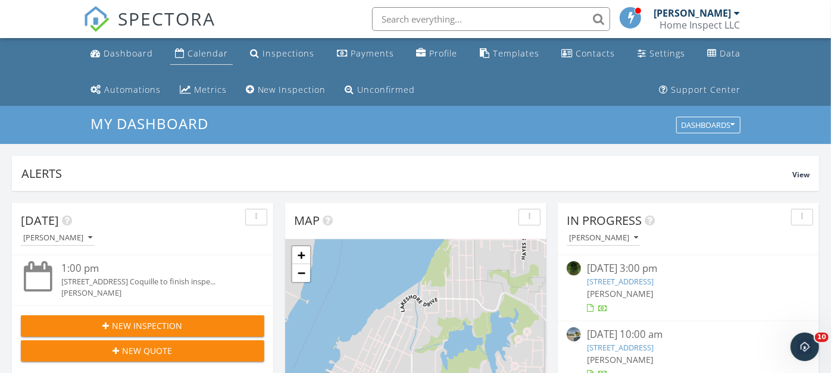
click at [193, 54] on div "Calendar" at bounding box center [207, 53] width 40 height 11
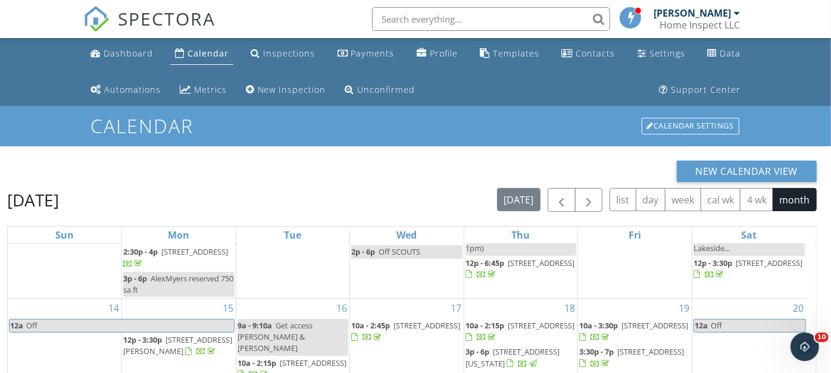
scroll to position [7, 0]
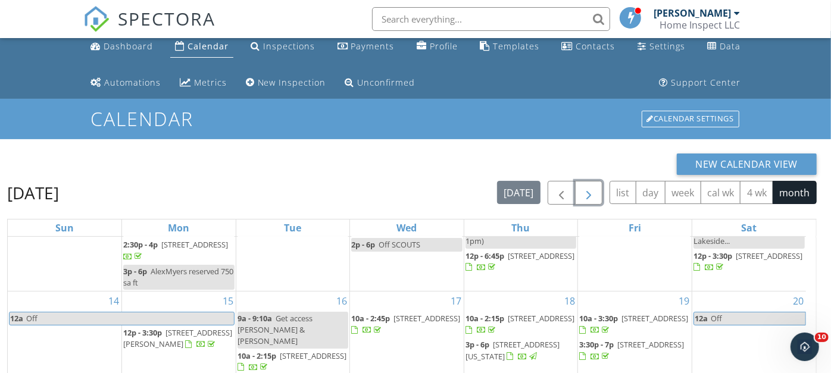
click at [592, 186] on span "button" at bounding box center [588, 193] width 14 height 14
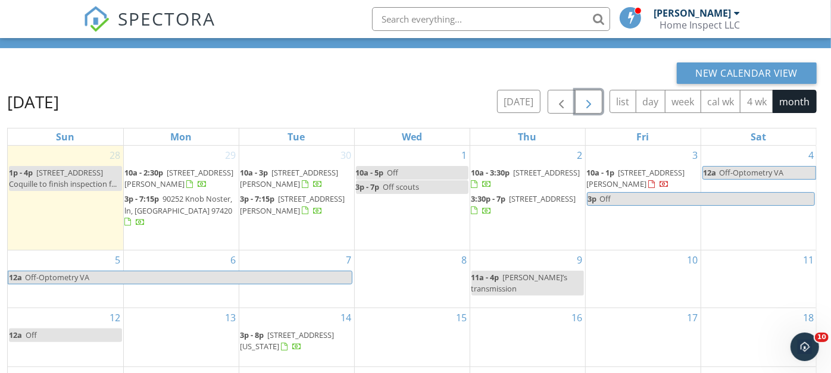
scroll to position [99, 0]
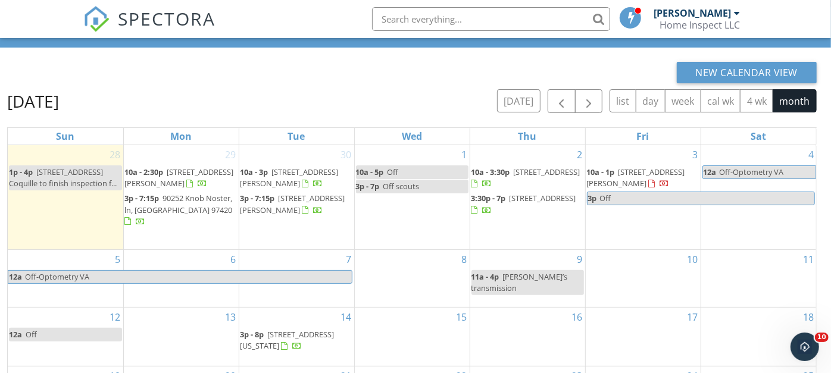
click at [797, 34] on nav "SPECTORA [PERSON_NAME] Home Inspect LLC Role: Inspector Change Role Dashboard N…" at bounding box center [415, 19] width 831 height 38
click at [367, 90] on div "[DATE] [DATE] list day week cal wk 4 wk month" at bounding box center [411, 101] width 809 height 24
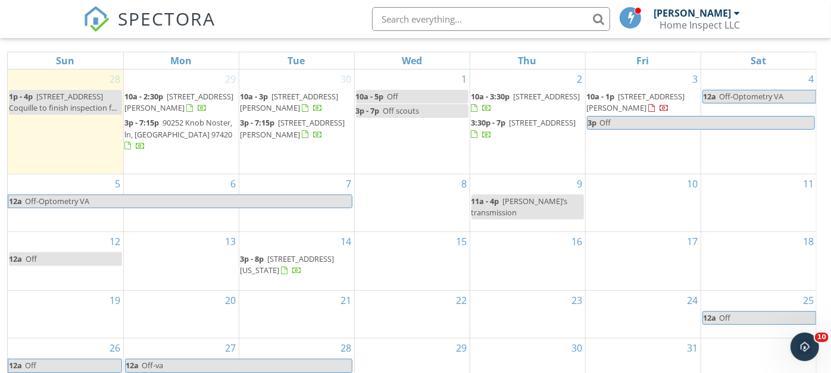
scroll to position [0, 0]
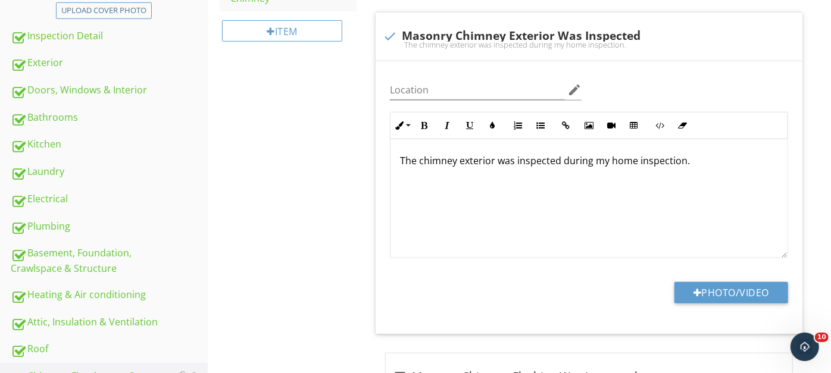
scroll to position [373, 0]
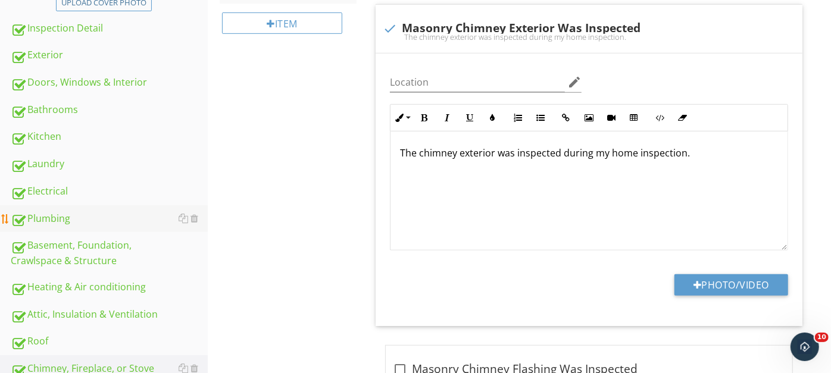
click at [48, 212] on div "Plumbing" at bounding box center [109, 218] width 197 height 15
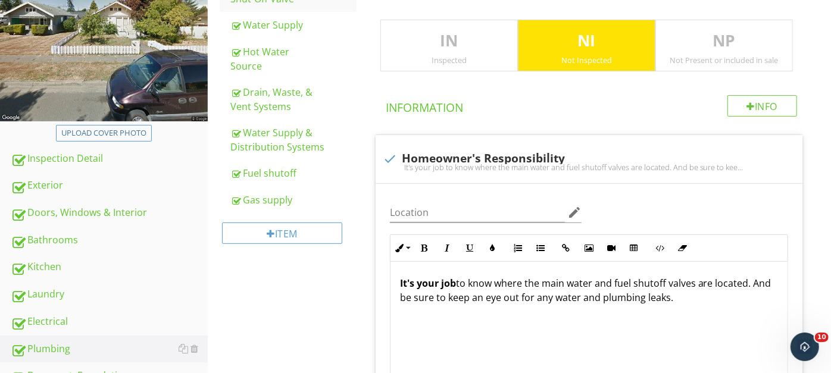
scroll to position [245, 0]
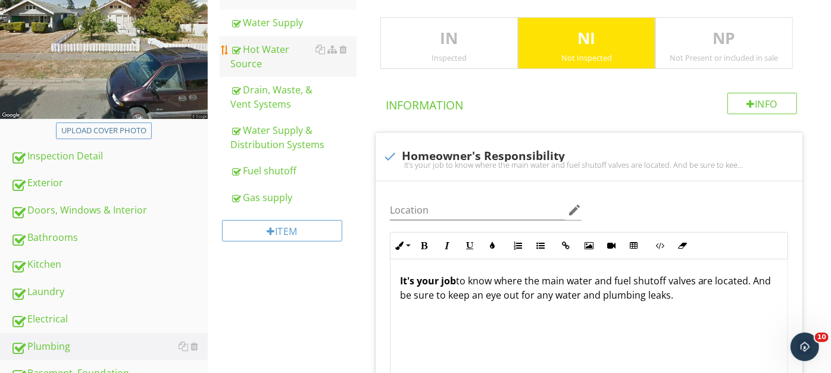
click at [253, 48] on div "Hot Water Source" at bounding box center [293, 56] width 126 height 29
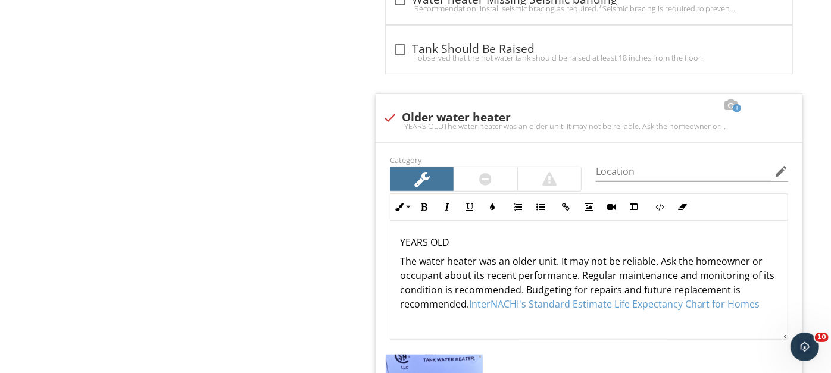
scroll to position [3307, 0]
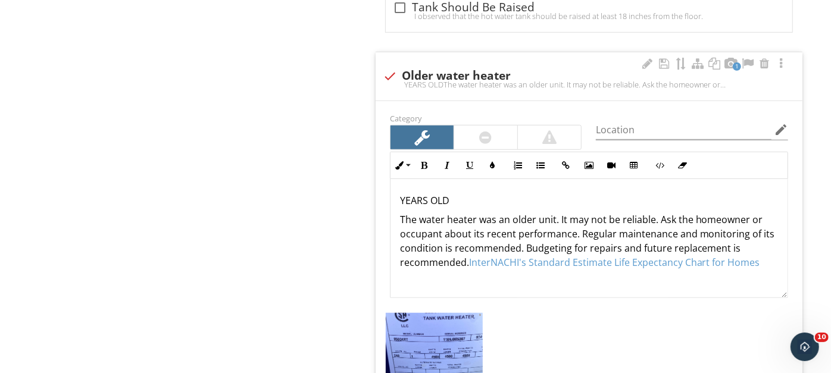
click at [401, 193] on p "YEARS OLD" at bounding box center [589, 200] width 378 height 14
click at [780, 123] on icon "edit" at bounding box center [781, 130] width 14 height 14
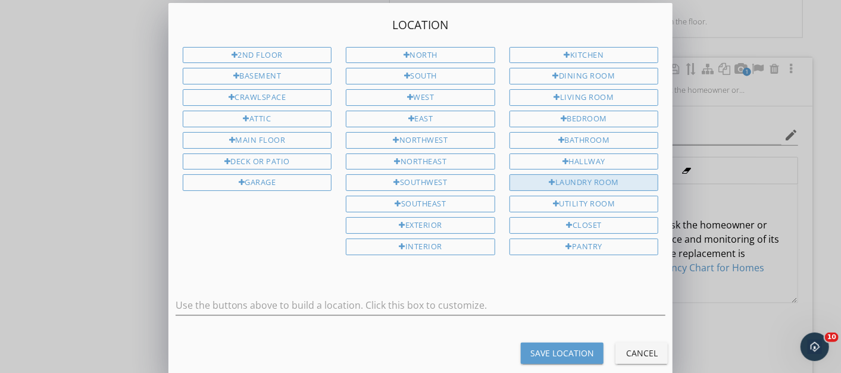
click at [568, 174] on div "Laundry Room" at bounding box center [583, 182] width 149 height 17
type input "Laundry Room"
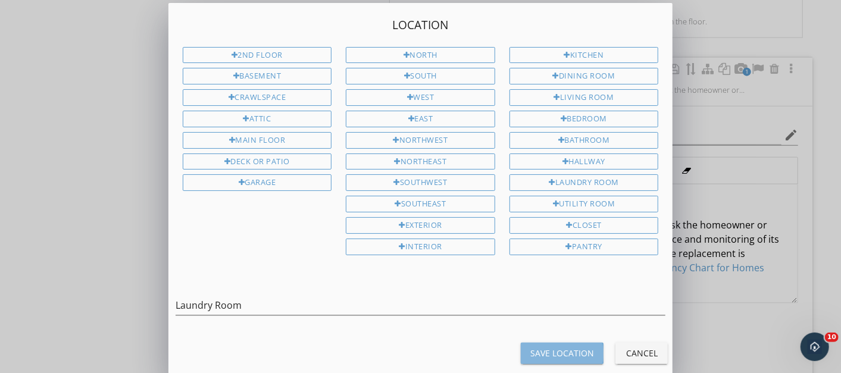
click at [559, 347] on div "Save Location" at bounding box center [562, 353] width 64 height 12
type input "Laundry Room"
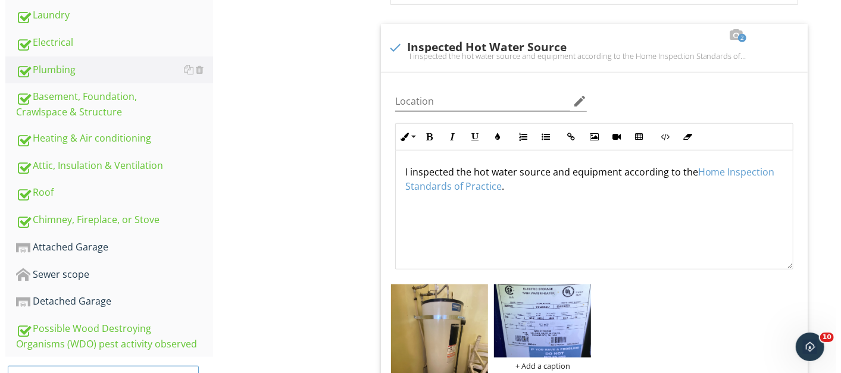
scroll to position [542, 0]
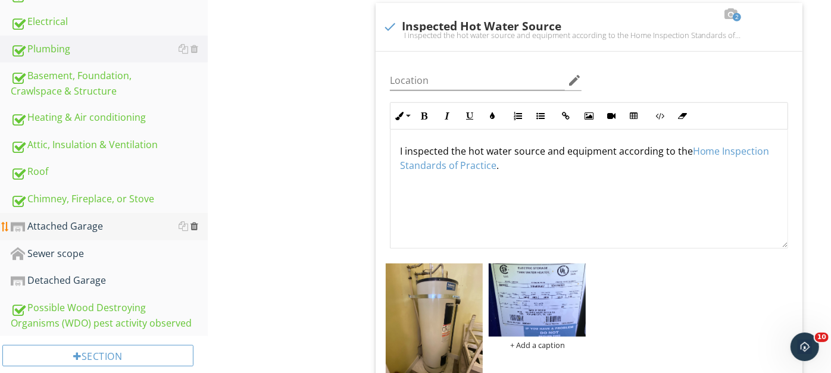
click at [196, 225] on div at bounding box center [194, 226] width 8 height 10
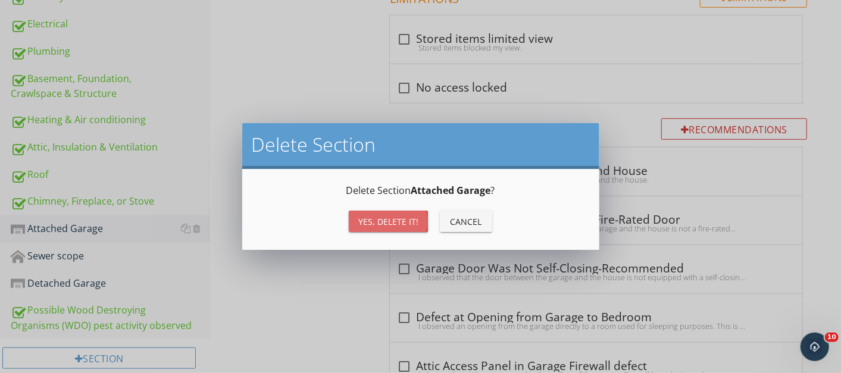
click at [386, 215] on div "Yes, Delete it!" at bounding box center [388, 221] width 60 height 12
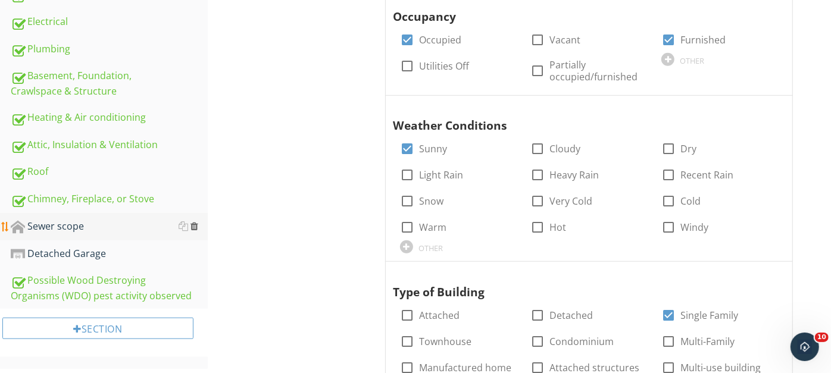
click at [193, 221] on div at bounding box center [194, 226] width 8 height 10
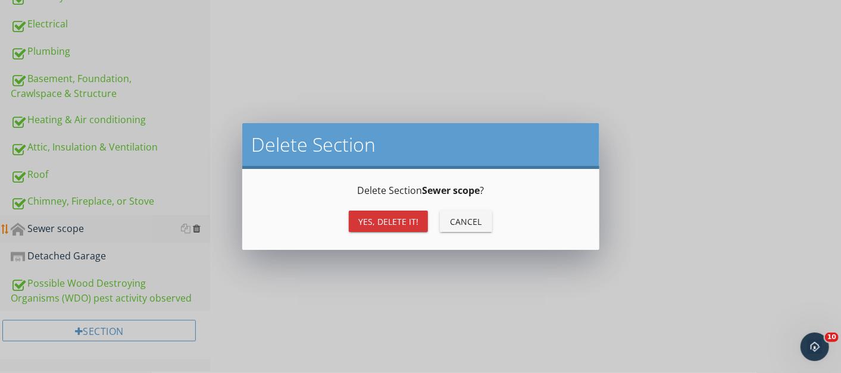
scroll to position [538, 0]
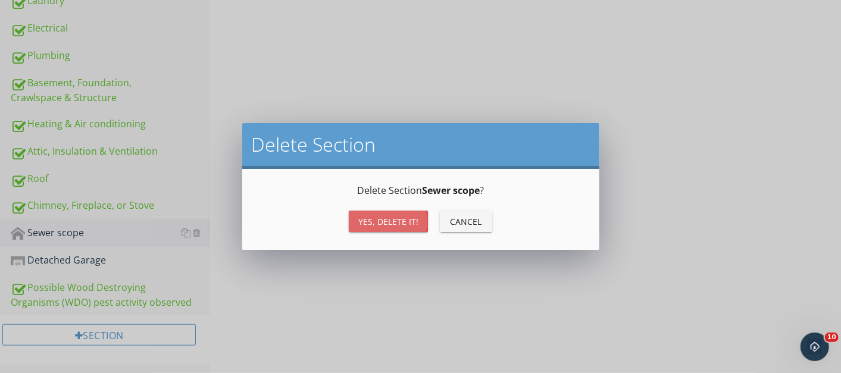
click at [358, 224] on button "Yes, Delete it!" at bounding box center [388, 221] width 79 height 21
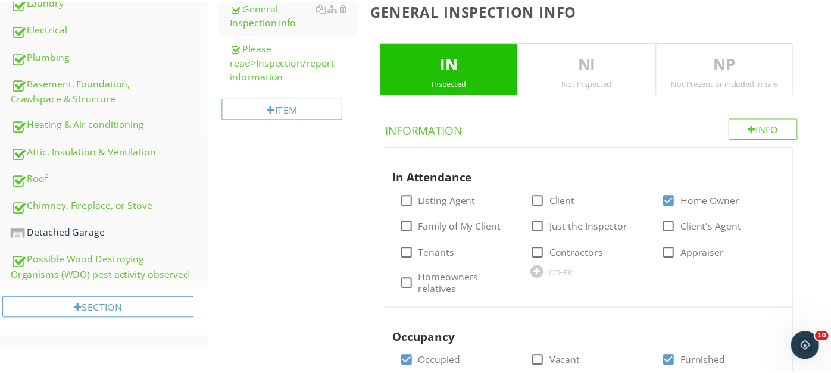
scroll to position [508, 0]
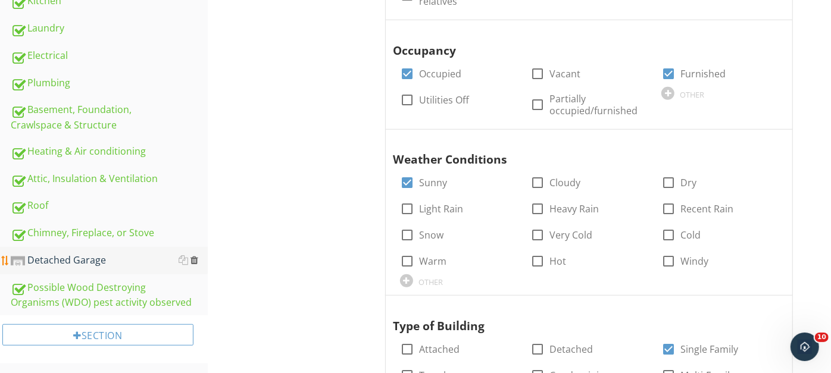
click at [195, 255] on div at bounding box center [194, 260] width 8 height 10
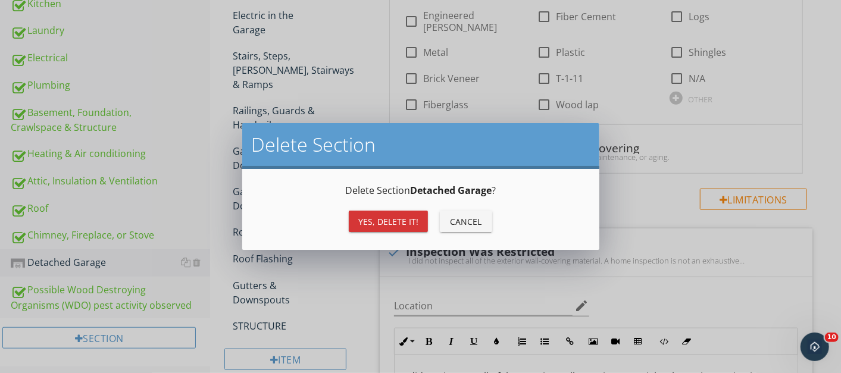
click at [371, 221] on div "Yes, Delete it!" at bounding box center [388, 221] width 60 height 12
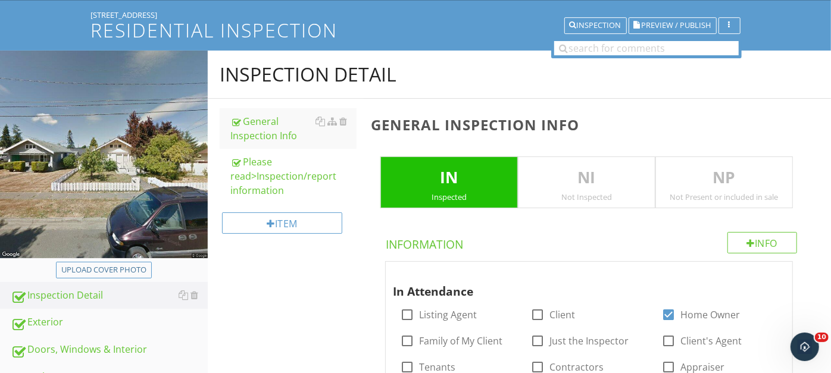
scroll to position [92, 0]
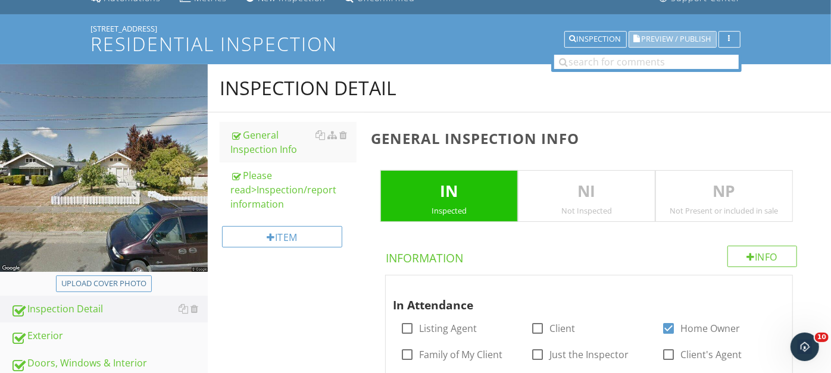
click at [656, 36] on span "Preview / Publish" at bounding box center [677, 40] width 70 height 8
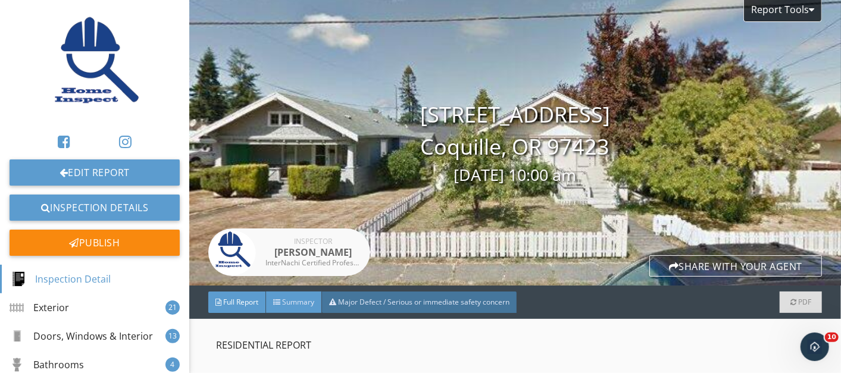
click at [289, 302] on span "Summary" at bounding box center [298, 302] width 32 height 10
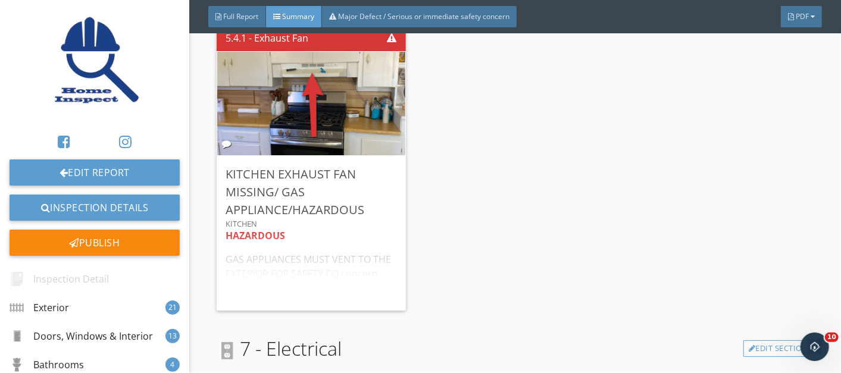
scroll to position [4666, 0]
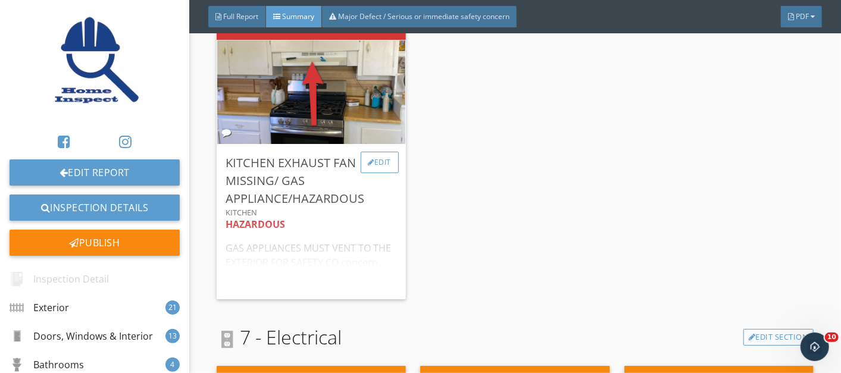
click at [370, 161] on div "Edit" at bounding box center [380, 162] width 39 height 21
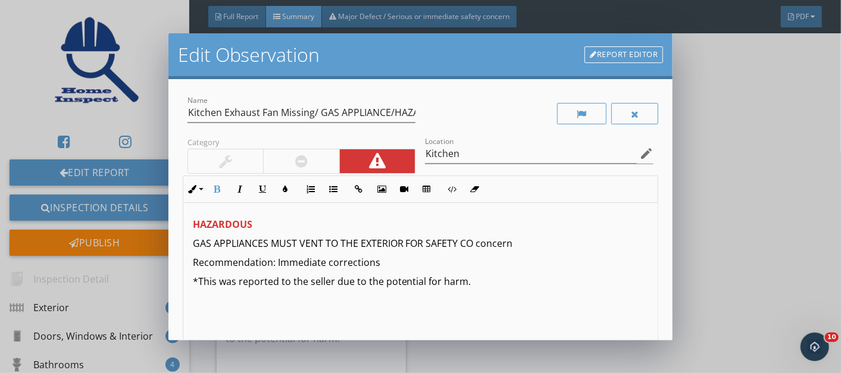
click at [274, 221] on p "HAZARDOUS" at bounding box center [421, 224] width 456 height 14
click at [475, 244] on p "GAS APPLIANCES MUST VENT TO THE EXTERIOR FOR SAFETY CO concern" at bounding box center [421, 243] width 456 height 14
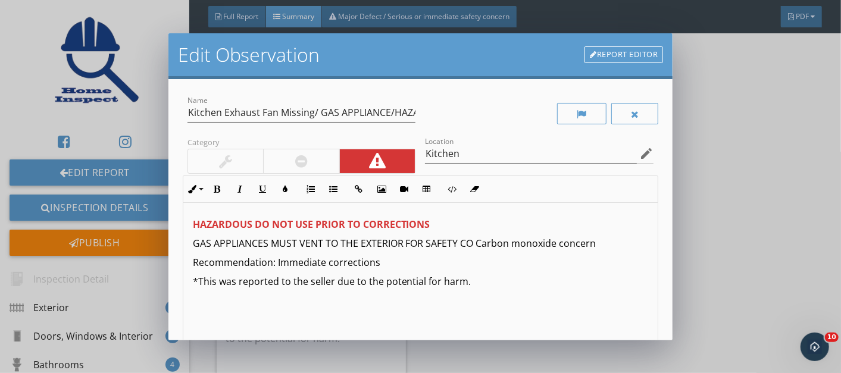
click at [461, 244] on p "GAS APPLIANCES MUST VENT TO THE EXTERIOR FOR SAFETY CO Carbon monoxide concern" at bounding box center [421, 243] width 456 height 14
drag, startPoint x: 330, startPoint y: 278, endPoint x: 310, endPoint y: 284, distance: 21.1
click at [310, 284] on p "*This was reported to the seller due to the potential for harm." at bounding box center [421, 281] width 456 height 14
drag, startPoint x: 273, startPoint y: 265, endPoint x: 189, endPoint y: 263, distance: 83.9
click at [189, 263] on div "HAZARDOUS DO NOT USE PRIOR TO CORRECTIONS GAS APPLIANCES MUST VENT TO THE EXTER…" at bounding box center [420, 297] width 475 height 189
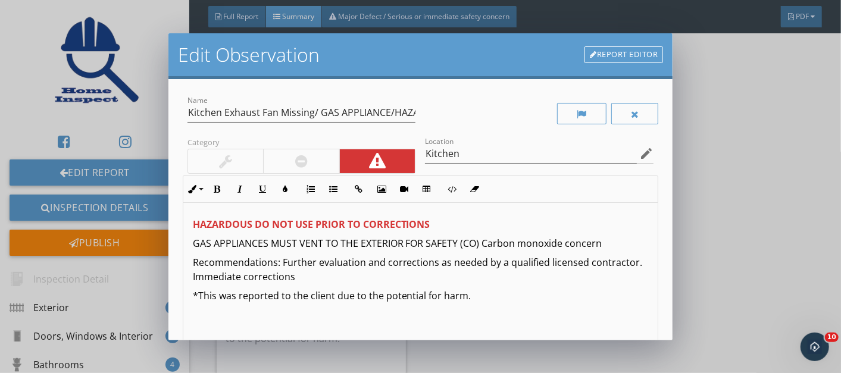
scroll to position [165, 0]
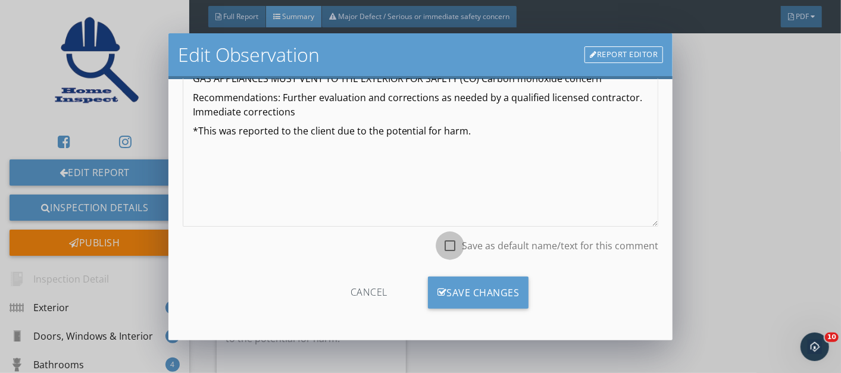
click at [443, 245] on div at bounding box center [450, 246] width 20 height 20
checkbox input "true"
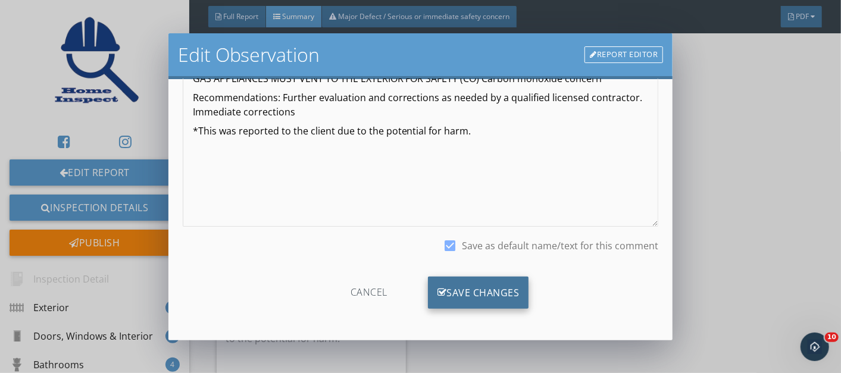
click at [473, 287] on div "Save Changes" at bounding box center [478, 293] width 101 height 32
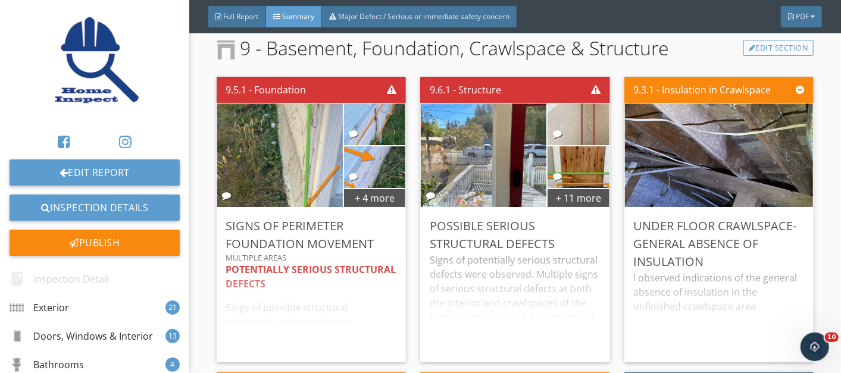
scroll to position [6124, 0]
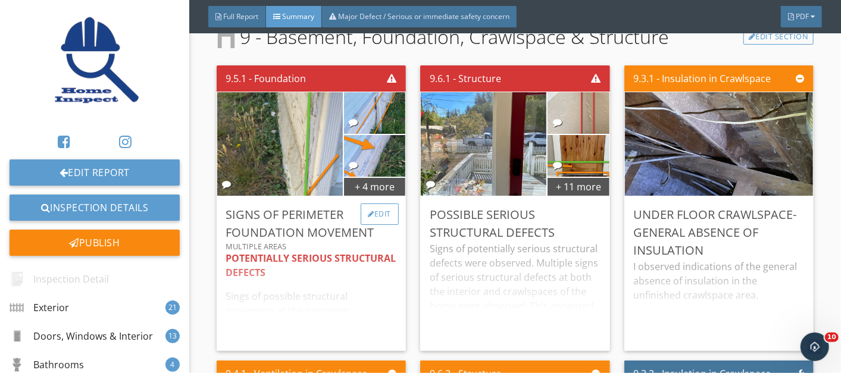
click at [372, 209] on div "Edit" at bounding box center [380, 214] width 39 height 21
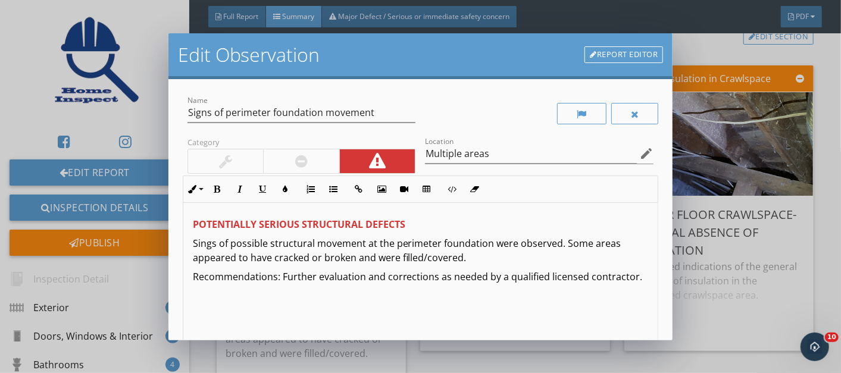
click at [365, 276] on p "Recommendations: Further evaluation and corrections as needed by a qualified li…" at bounding box center [421, 277] width 456 height 14
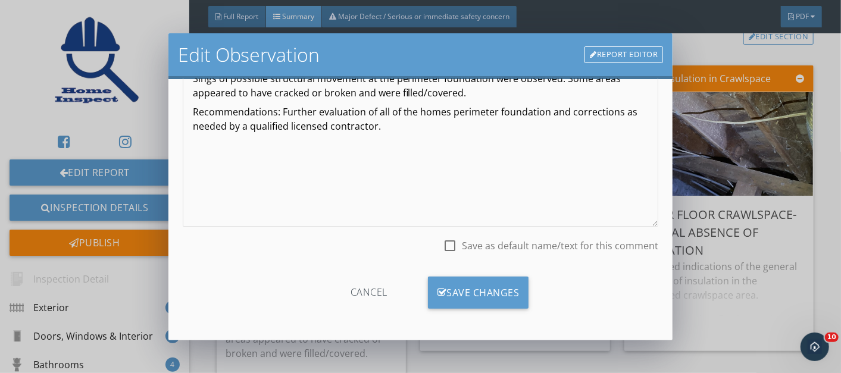
click at [440, 246] on div at bounding box center [450, 246] width 20 height 20
checkbox input "true"
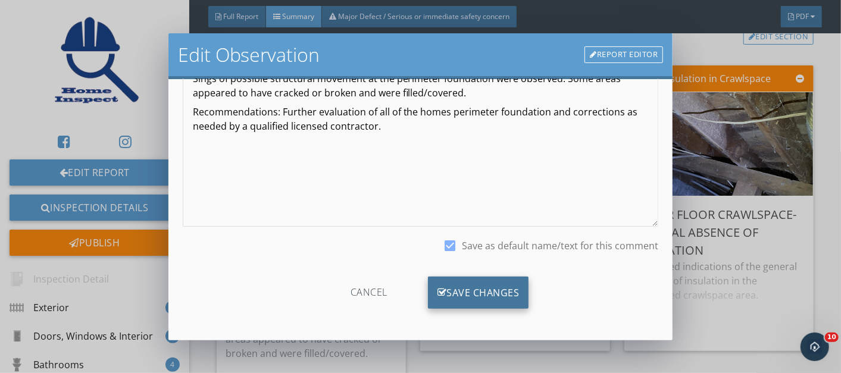
click at [458, 289] on div "Save Changes" at bounding box center [478, 293] width 101 height 32
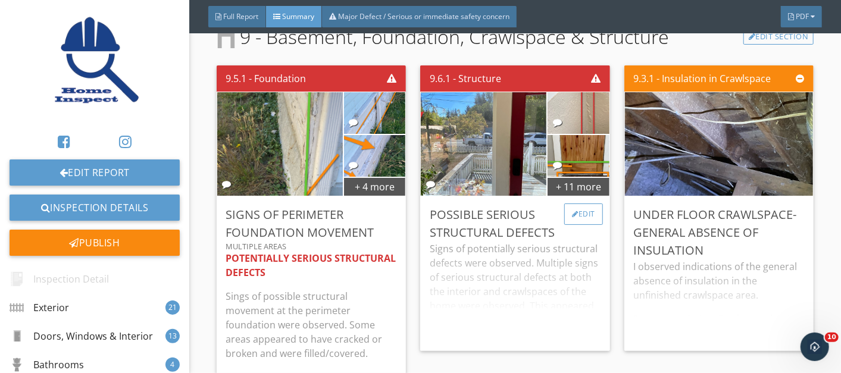
click at [580, 212] on div "Edit" at bounding box center [583, 214] width 39 height 21
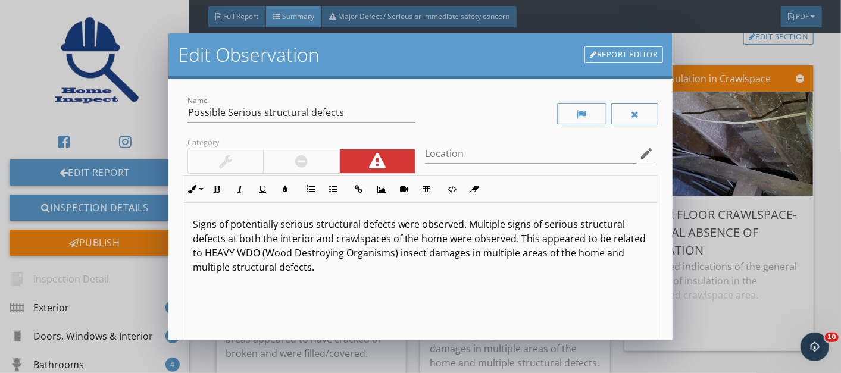
click at [366, 265] on p "Signs of potentially serious structural defects were observed. Multiple signs o…" at bounding box center [421, 245] width 456 height 57
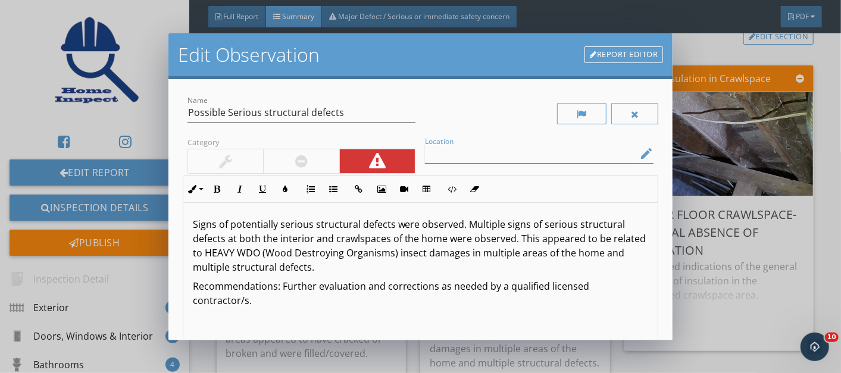
click at [551, 156] on input "Location" at bounding box center [531, 154] width 212 height 20
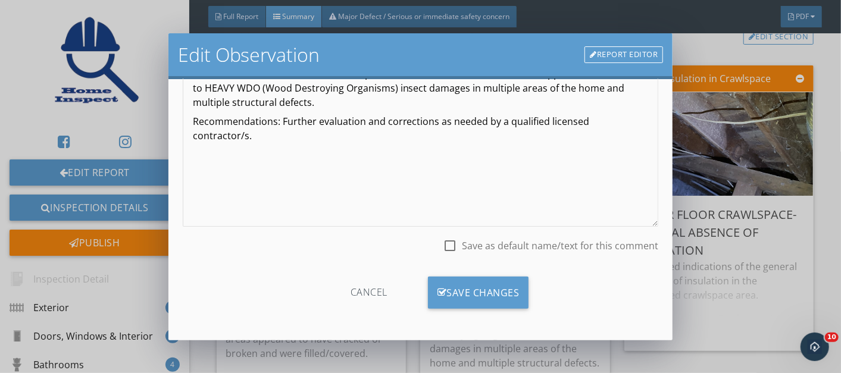
type input "Multiple areas"
click at [440, 246] on div at bounding box center [450, 246] width 20 height 20
click at [440, 243] on div at bounding box center [450, 246] width 20 height 20
checkbox input "false"
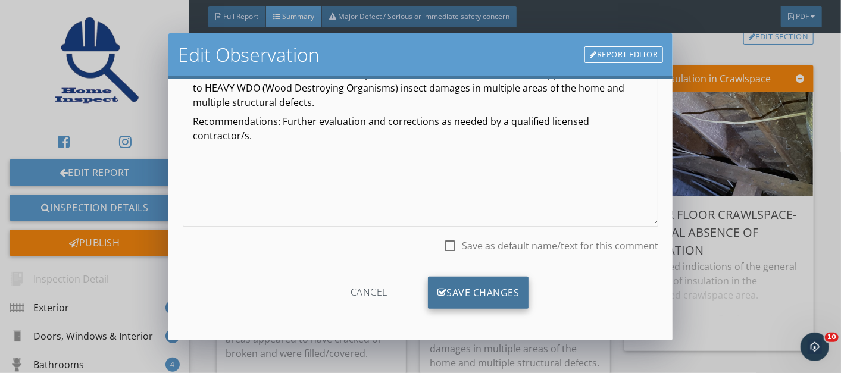
click at [466, 288] on div "Save Changes" at bounding box center [478, 293] width 101 height 32
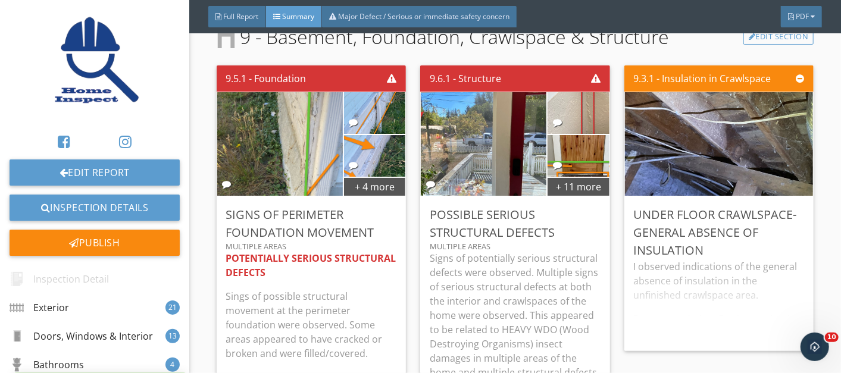
scroll to position [25, 0]
click at [379, 209] on div "Edit" at bounding box center [380, 214] width 39 height 21
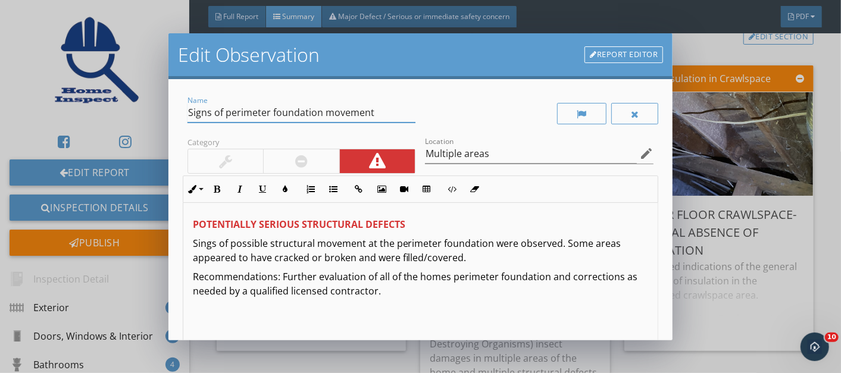
click at [226, 115] on input "Signs of perimeter foundation movement" at bounding box center [301, 113] width 229 height 20
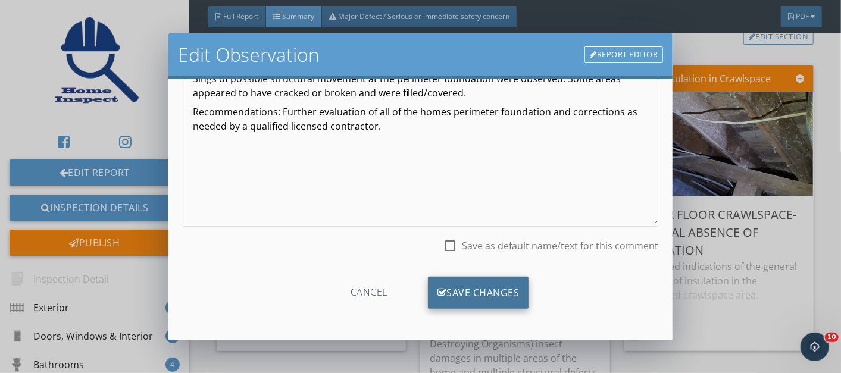
type input "Signs of Serious perimeter foundation movement"
click at [465, 288] on div "Save Changes" at bounding box center [478, 293] width 101 height 32
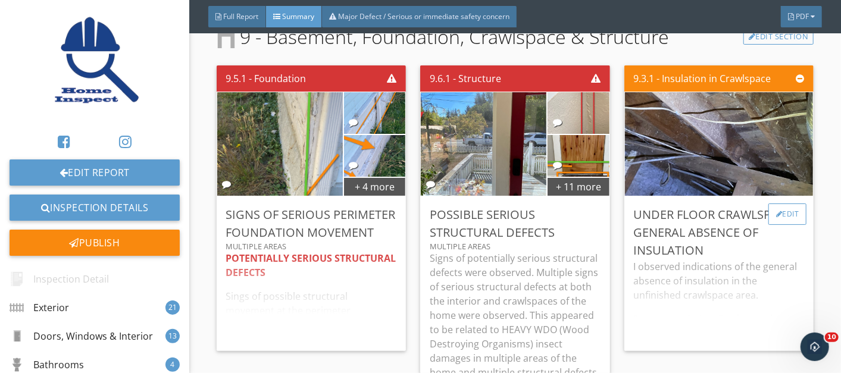
click at [771, 210] on div "Edit" at bounding box center [787, 214] width 39 height 21
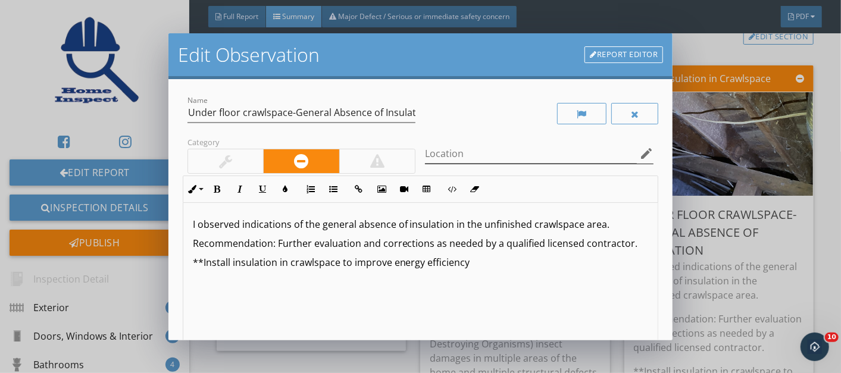
click at [639, 151] on icon "edit" at bounding box center [646, 153] width 14 height 14
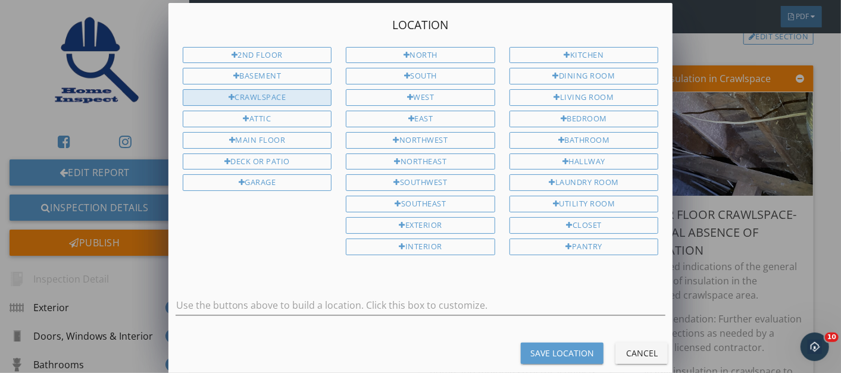
click at [259, 94] on div "Crawlspace" at bounding box center [257, 97] width 149 height 17
type input "Crawlspace"
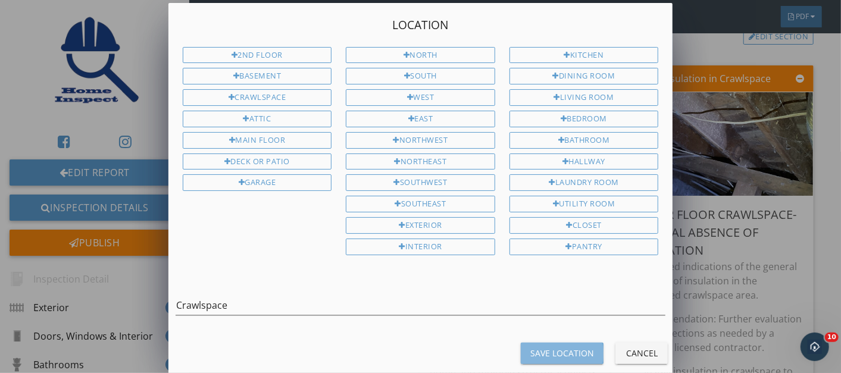
click at [544, 347] on div "Save Location" at bounding box center [562, 353] width 64 height 12
type input "Crawlspace"
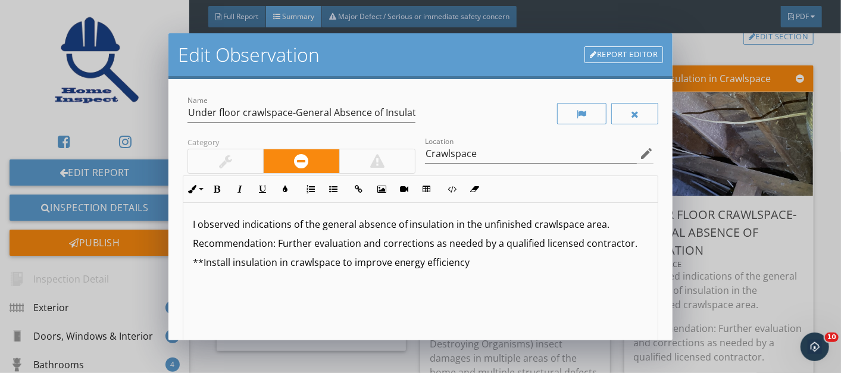
scroll to position [165, 0]
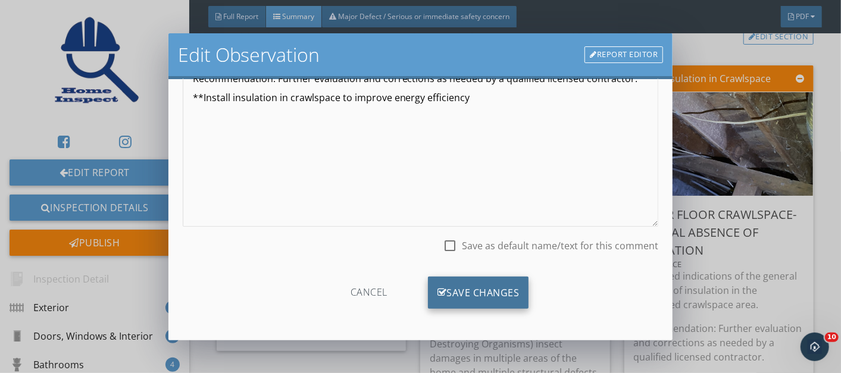
click at [459, 287] on div "Save Changes" at bounding box center [478, 293] width 101 height 32
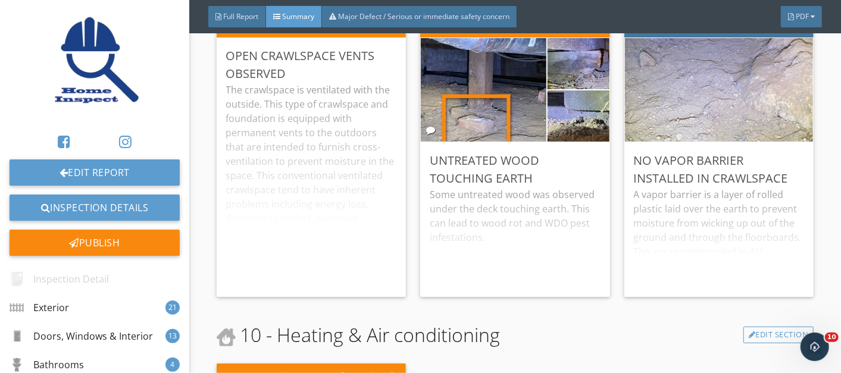
scroll to position [6560, 0]
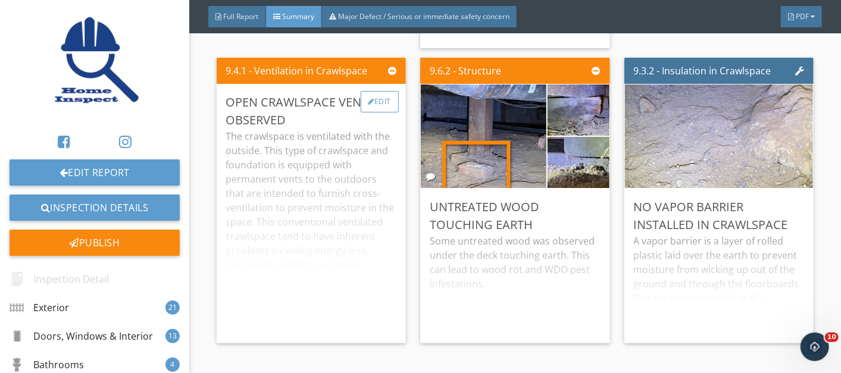
click at [376, 111] on div "Edit" at bounding box center [380, 101] width 39 height 21
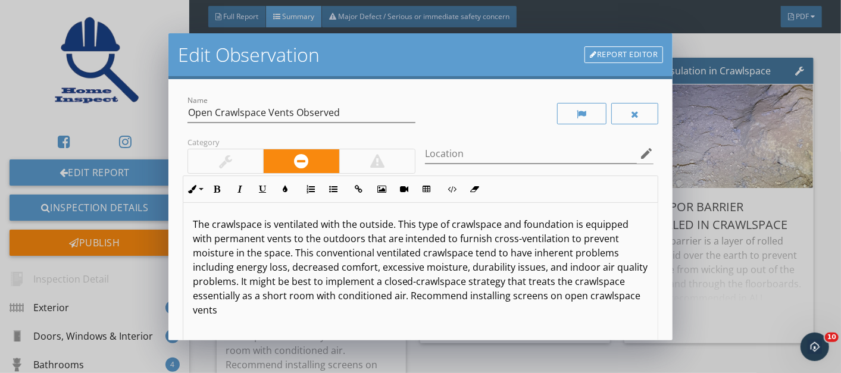
click at [462, 301] on p "The crawlspace is ventilated with the outside. This type of crawlspace and foun…" at bounding box center [421, 267] width 456 height 100
click at [457, 296] on p "The crawlspace is ventilated with the outside. This type of crawlspace and foun…" at bounding box center [421, 267] width 456 height 100
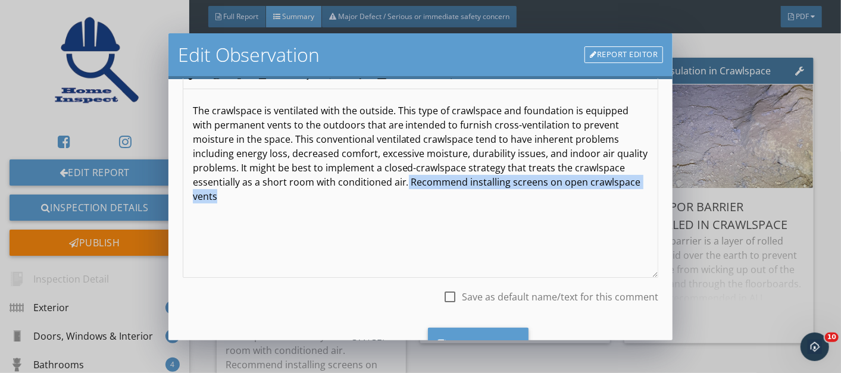
scroll to position [165, 0]
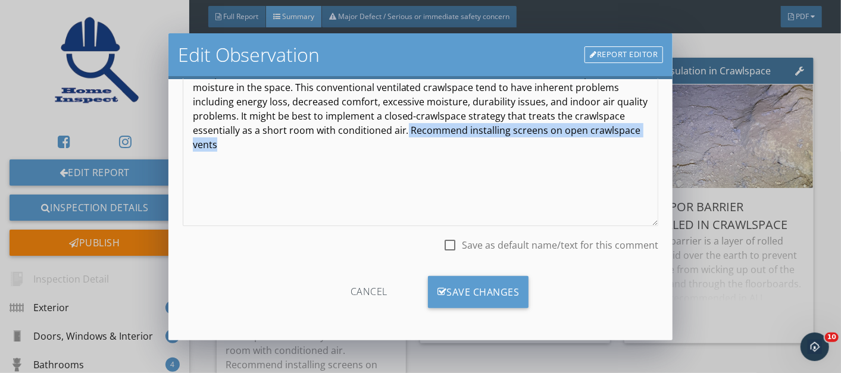
drag, startPoint x: 456, startPoint y: 296, endPoint x: 302, endPoint y: 148, distance: 213.8
click at [302, 148] on p "The crawlspace is ventilated with the outside. This type of crawlspace and foun…" at bounding box center [421, 102] width 456 height 100
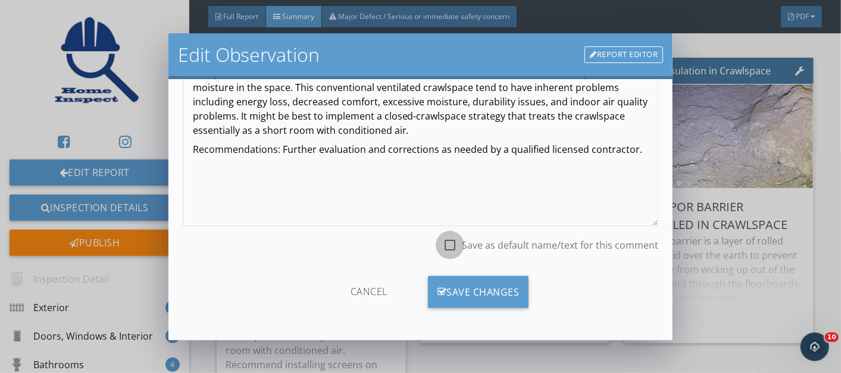
click at [445, 246] on div at bounding box center [450, 245] width 20 height 20
checkbox input "true"
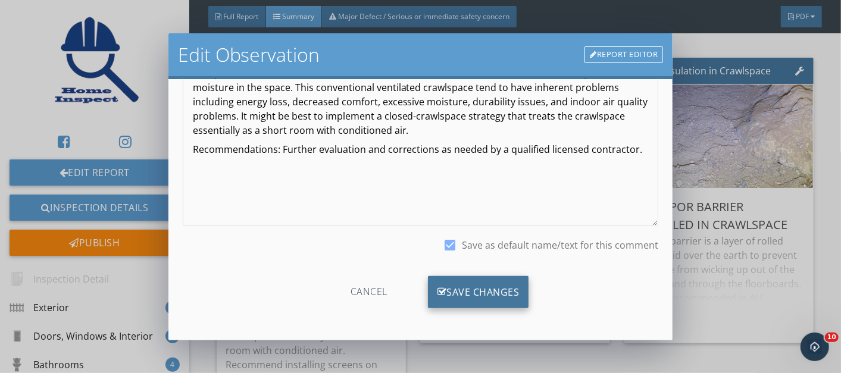
click at [458, 295] on div "Save Changes" at bounding box center [478, 292] width 101 height 32
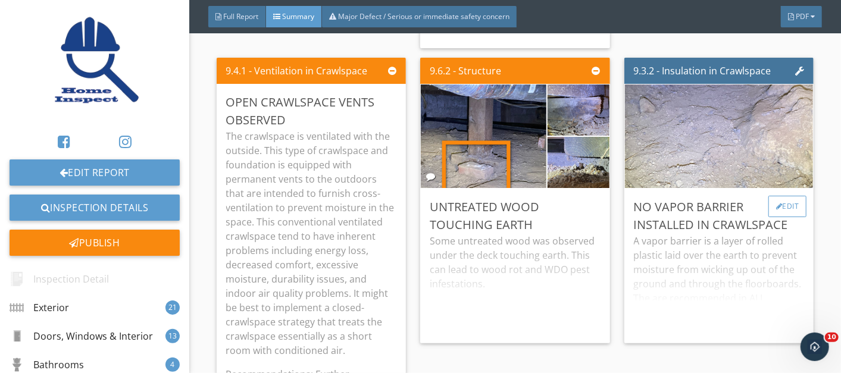
click at [776, 210] on div at bounding box center [779, 206] width 7 height 7
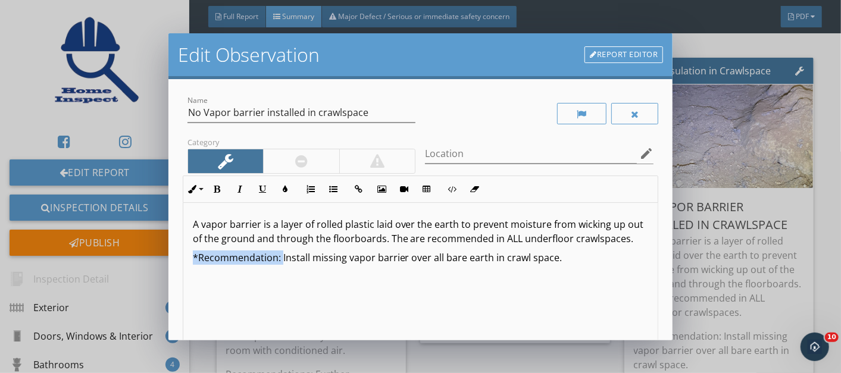
drag, startPoint x: 280, startPoint y: 272, endPoint x: 183, endPoint y: 270, distance: 97.0
click at [183, 270] on div "A vapor barrier is a layer of rolled plastic laid over the earth to prevent moi…" at bounding box center [420, 297] width 475 height 189
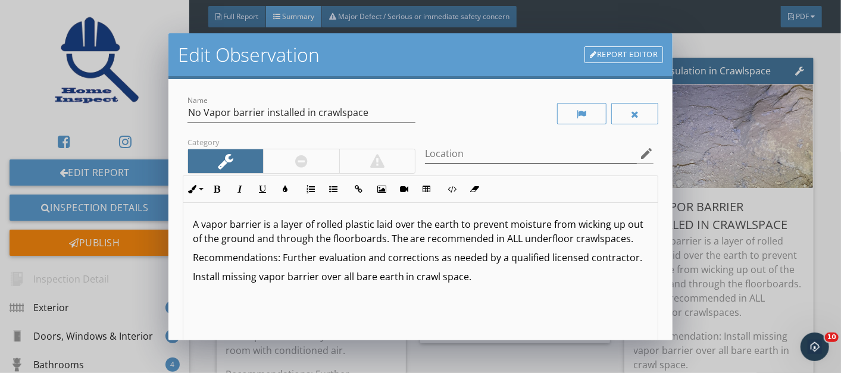
click at [639, 152] on icon "edit" at bounding box center [646, 153] width 14 height 14
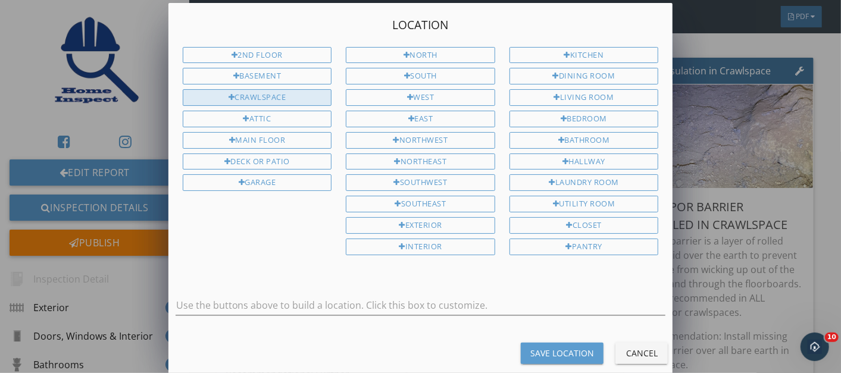
click at [233, 98] on div at bounding box center [232, 98] width 7 height 8
type input "Crawlspace"
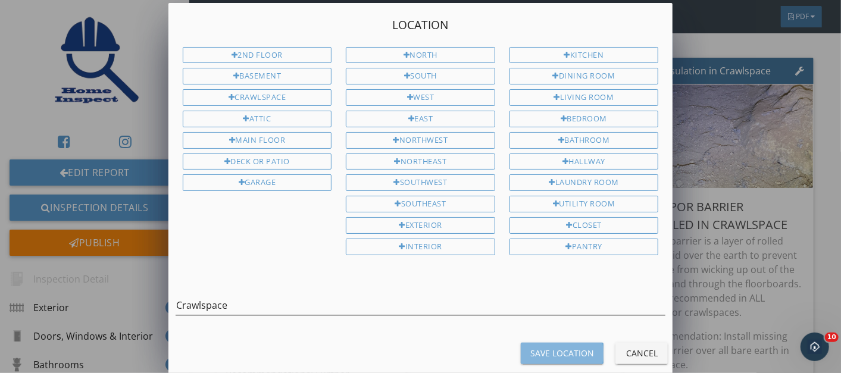
click at [543, 347] on div "Save Location" at bounding box center [562, 353] width 64 height 12
type input "Crawlspace"
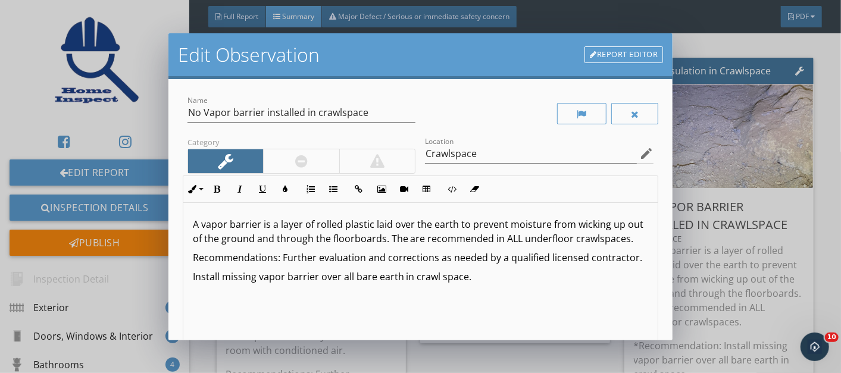
scroll to position [165, 0]
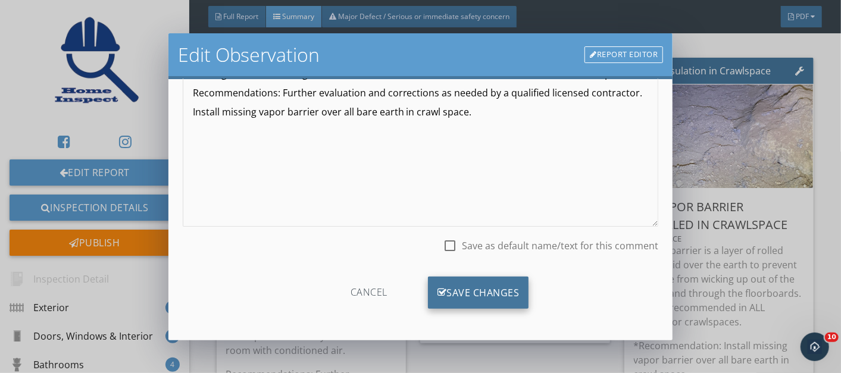
click at [476, 295] on div "Save Changes" at bounding box center [478, 293] width 101 height 32
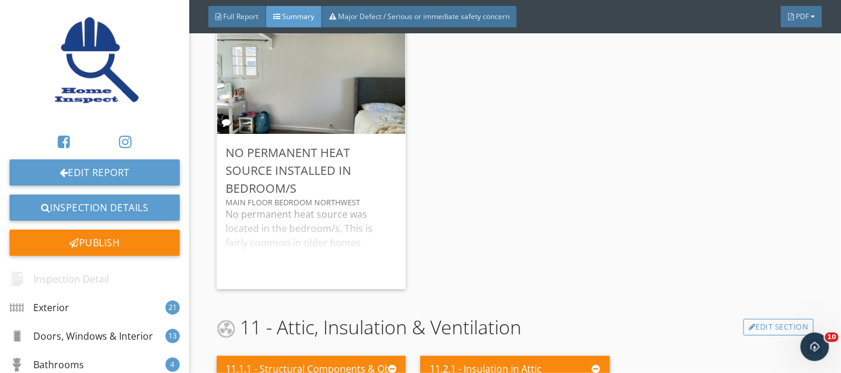
scroll to position [7132, 0]
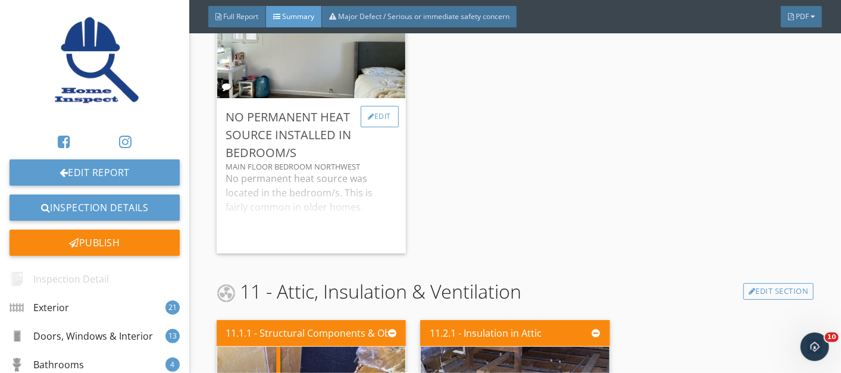
click at [383, 127] on div "Edit" at bounding box center [380, 116] width 39 height 21
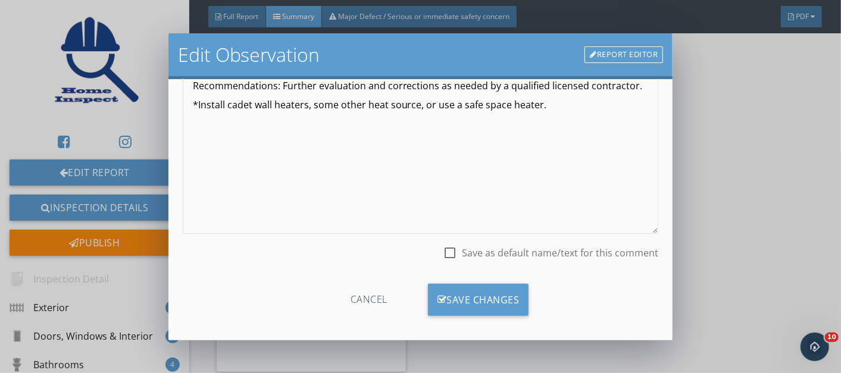
scroll to position [165, 0]
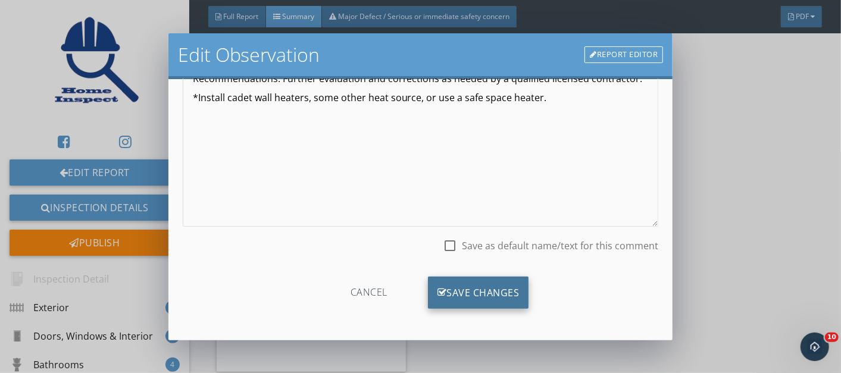
click at [453, 291] on div "Save Changes" at bounding box center [478, 293] width 101 height 32
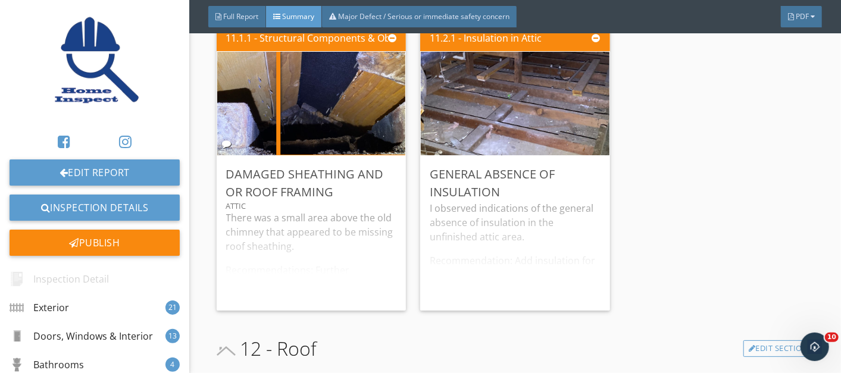
scroll to position [7558, 0]
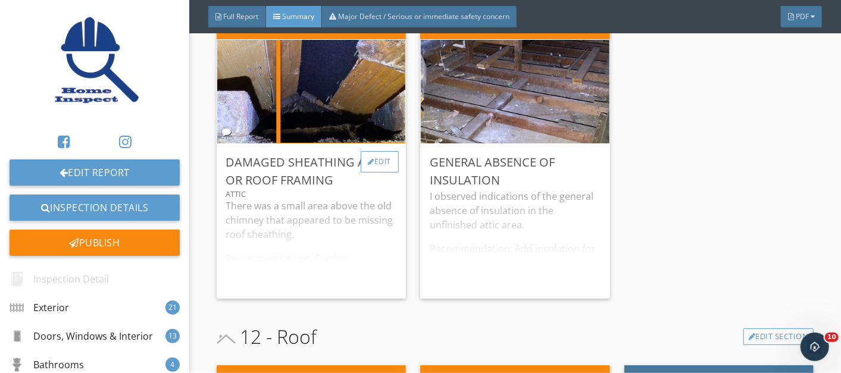
click at [373, 173] on div "Edit" at bounding box center [380, 161] width 39 height 21
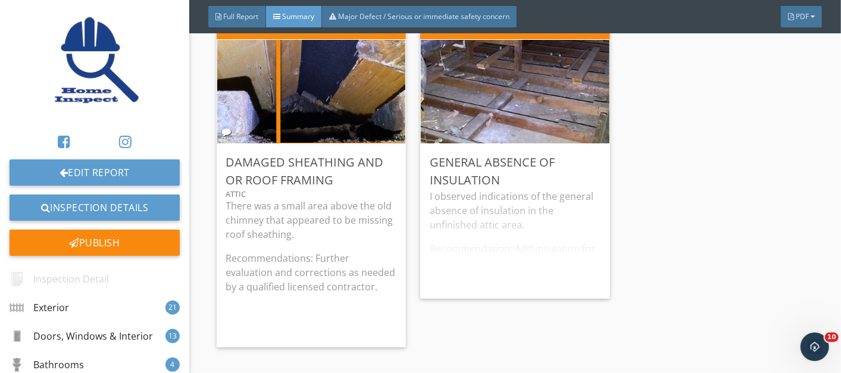
click at [677, 280] on div at bounding box center [420, 186] width 841 height 373
click at [572, 165] on div at bounding box center [575, 161] width 7 height 7
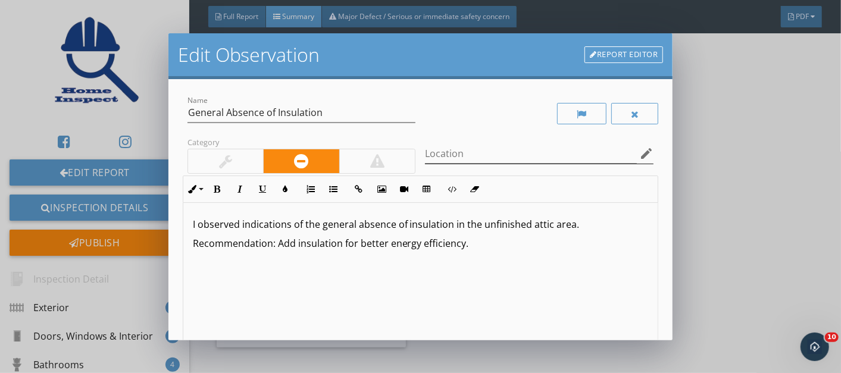
click at [639, 150] on icon "edit" at bounding box center [646, 153] width 14 height 14
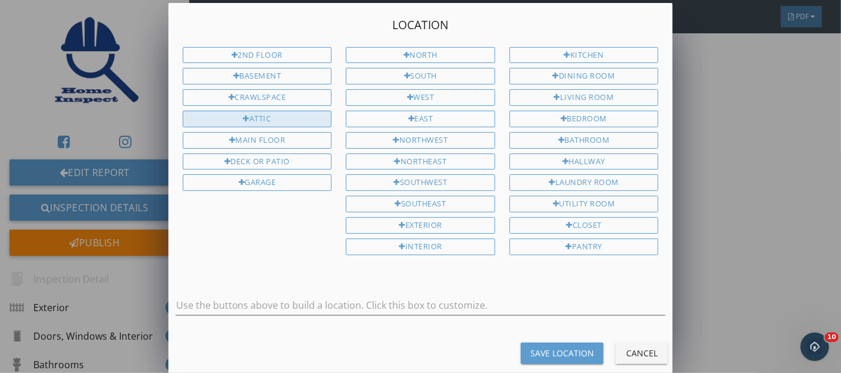
click at [254, 112] on div "Attic" at bounding box center [257, 119] width 149 height 17
type input "Attic"
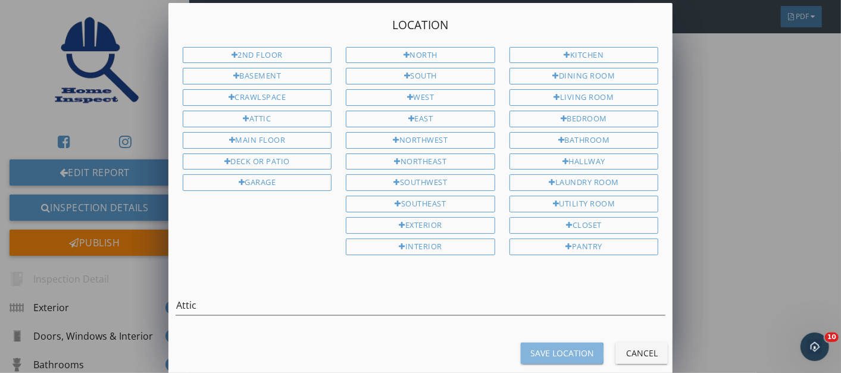
click at [542, 347] on div "Save Location" at bounding box center [562, 353] width 64 height 12
type input "Attic"
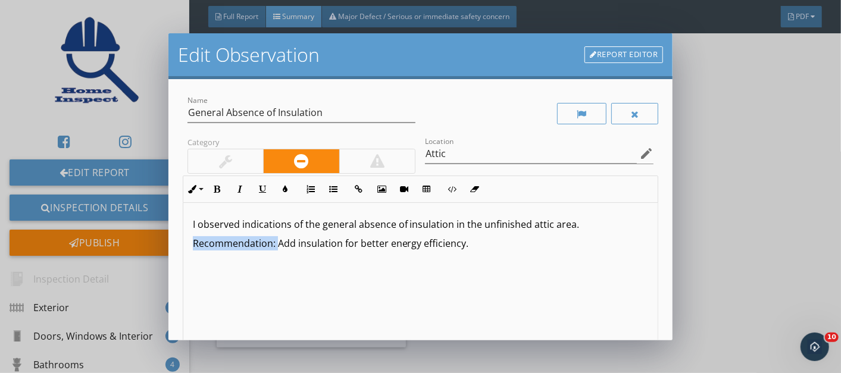
drag, startPoint x: 276, startPoint y: 245, endPoint x: 189, endPoint y: 243, distance: 86.9
click at [189, 243] on div "I observed indications of the general absence of insulation in the unfinished a…" at bounding box center [420, 297] width 475 height 189
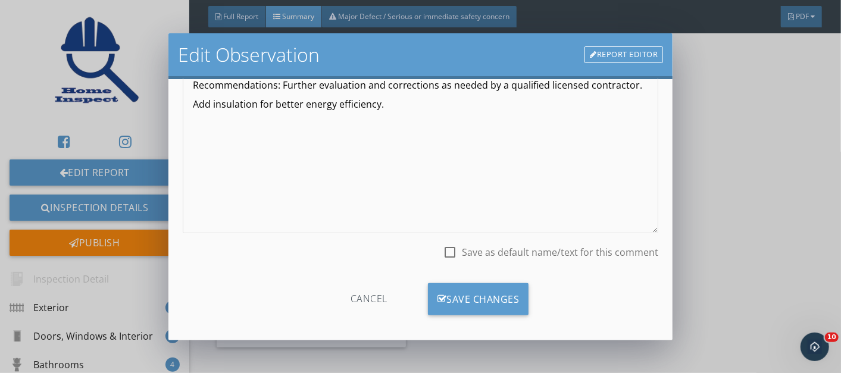
scroll to position [165, 0]
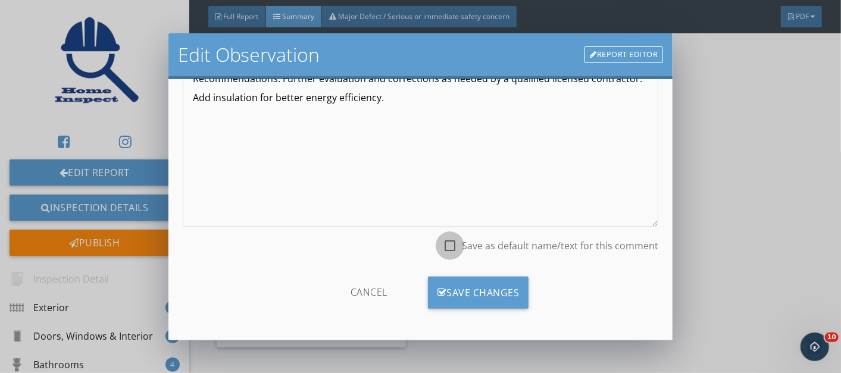
click at [444, 245] on div at bounding box center [450, 246] width 20 height 20
checkbox input "true"
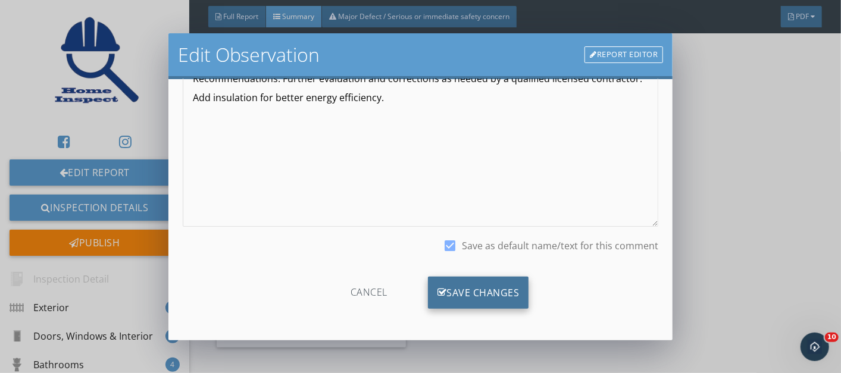
click at [452, 290] on div "Save Changes" at bounding box center [478, 293] width 101 height 32
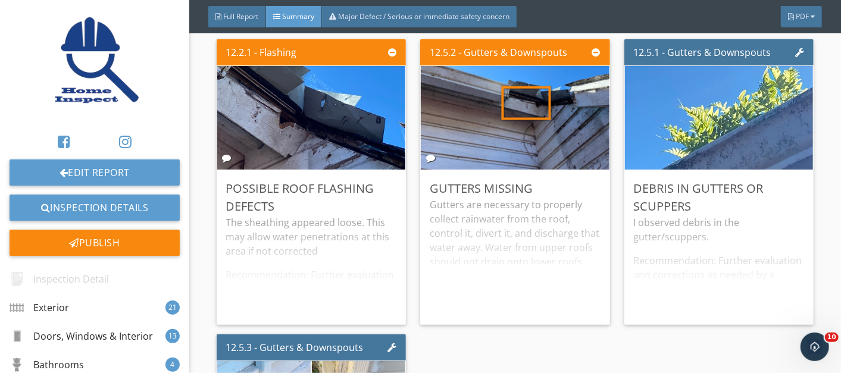
scroll to position [7959, 0]
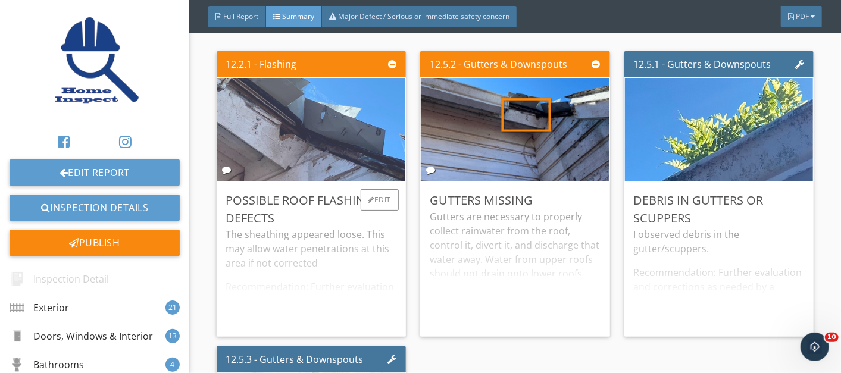
click at [318, 167] on img at bounding box center [311, 129] width 345 height 259
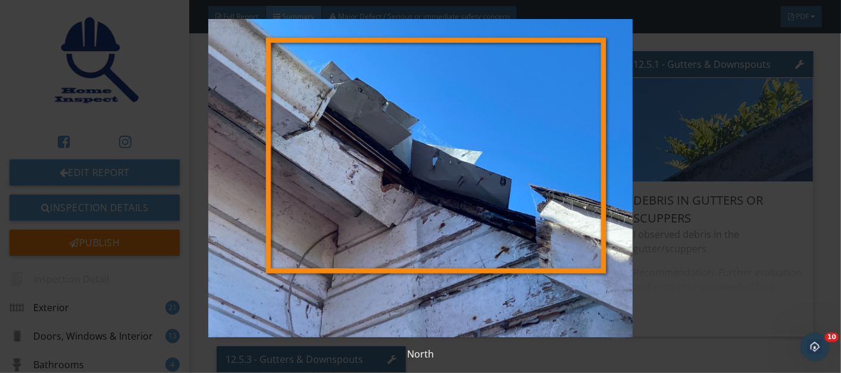
click at [318, 167] on img at bounding box center [420, 178] width 763 height 318
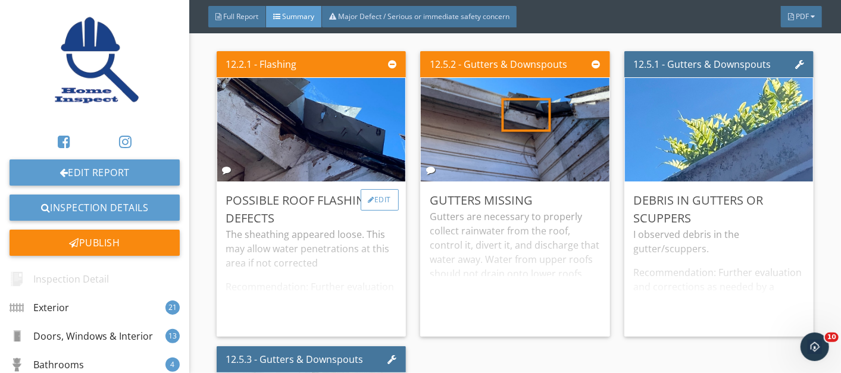
click at [378, 209] on div "Edit" at bounding box center [380, 199] width 39 height 21
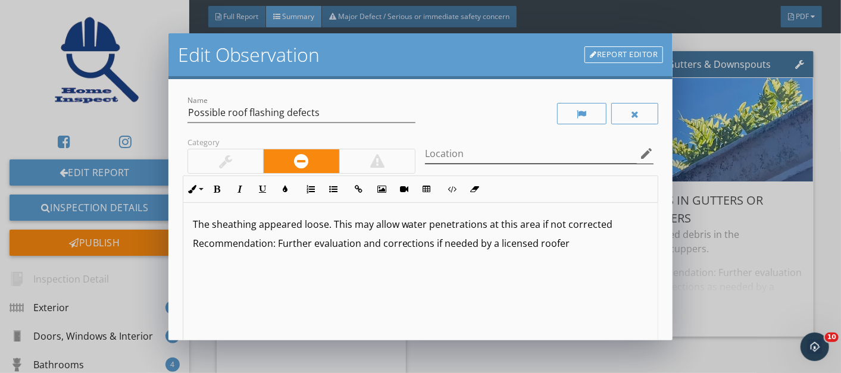
click at [639, 151] on icon "edit" at bounding box center [646, 153] width 14 height 14
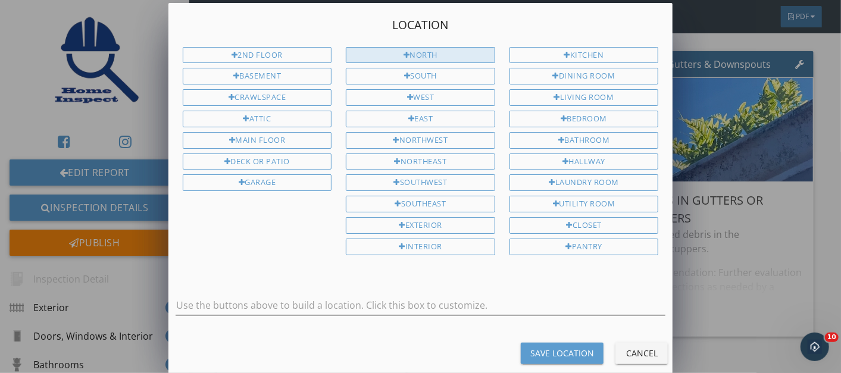
click at [412, 51] on div "North" at bounding box center [420, 55] width 149 height 17
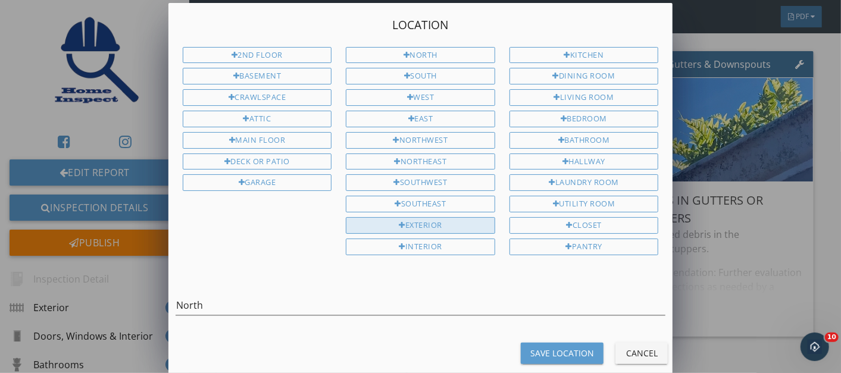
click at [423, 217] on div "Exterior" at bounding box center [420, 225] width 149 height 17
type input "North Exterior"
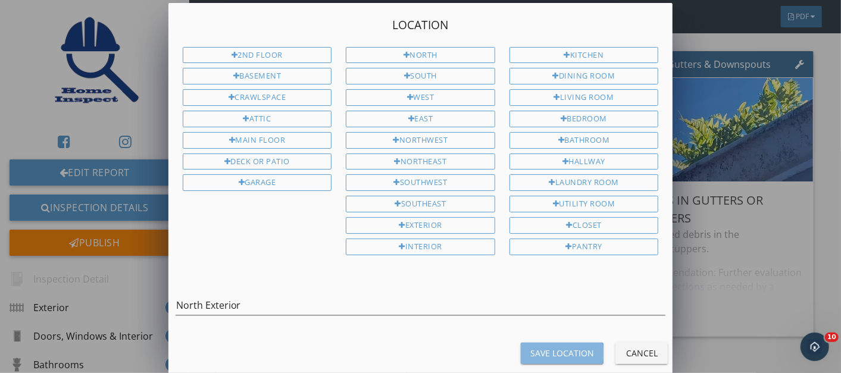
click at [561, 347] on div "Save Location" at bounding box center [562, 353] width 64 height 12
type input "North Exterior"
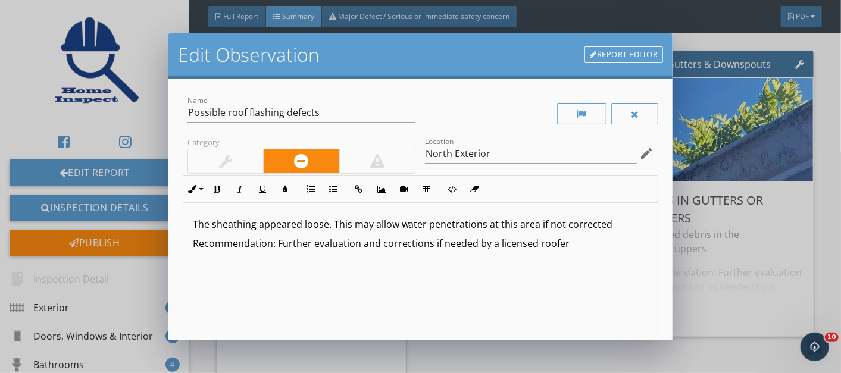
click at [435, 248] on p "Recommendation: Further evaluation and corrections if needed by a licensed roof…" at bounding box center [421, 243] width 456 height 14
click at [437, 242] on p "Recommendation: Further evaluation and corrections if needed by a licensed roof…" at bounding box center [421, 243] width 456 height 14
drag, startPoint x: 254, startPoint y: 225, endPoint x: 212, endPoint y: 226, distance: 42.3
click at [212, 226] on p "The sheathing appeared loose. This may allow water penetrations at this area if…" at bounding box center [421, 224] width 456 height 14
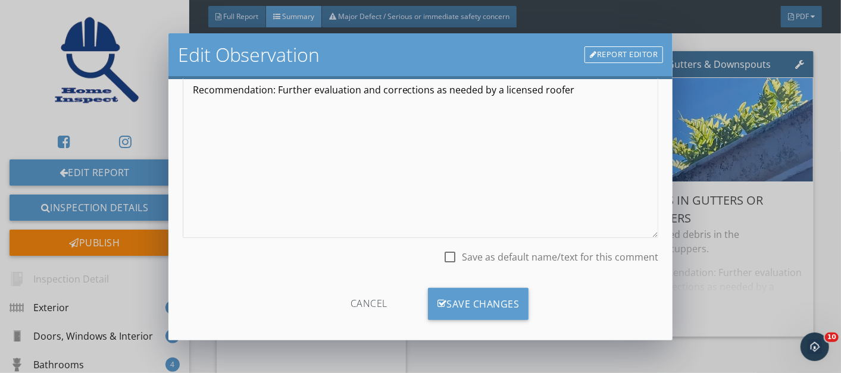
scroll to position [165, 0]
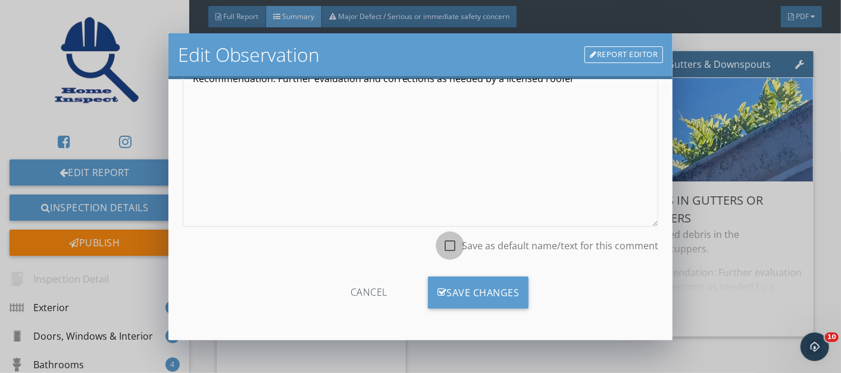
click at [440, 243] on div at bounding box center [450, 246] width 20 height 20
checkbox input "true"
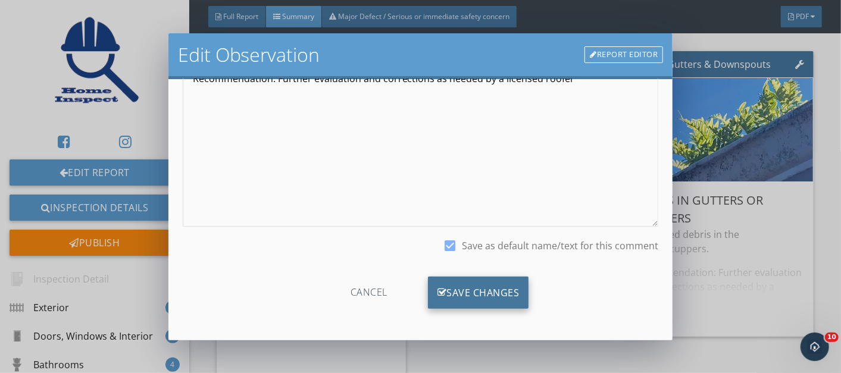
click at [453, 290] on div "Save Changes" at bounding box center [478, 293] width 101 height 32
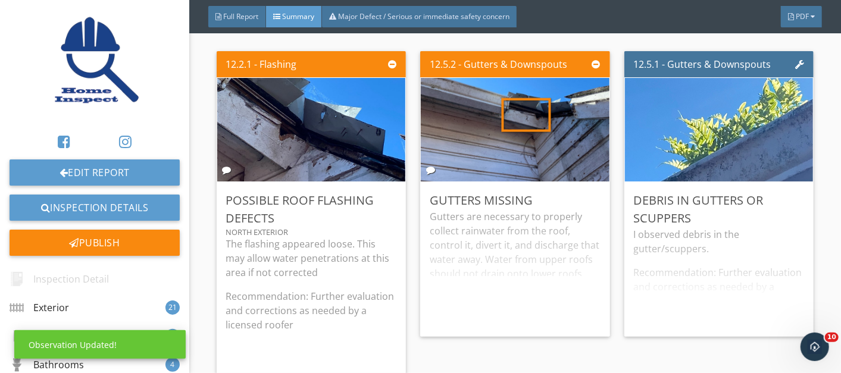
scroll to position [25, 0]
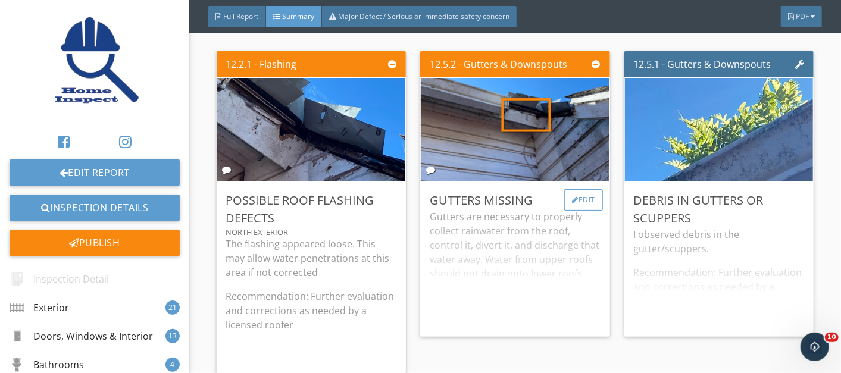
click at [572, 204] on div at bounding box center [575, 199] width 7 height 7
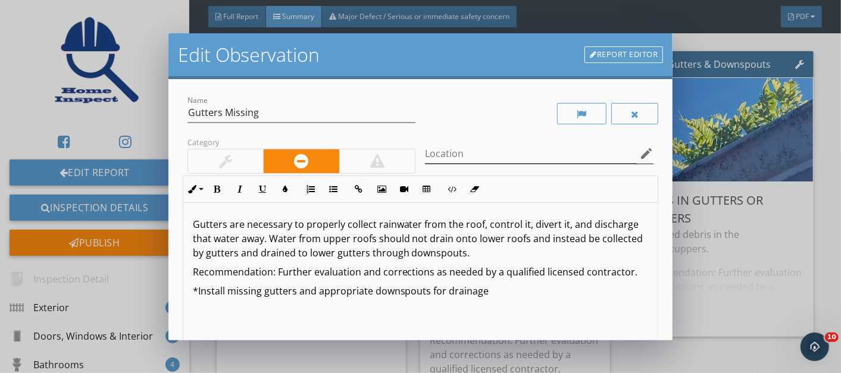
click at [639, 153] on icon "edit" at bounding box center [646, 153] width 14 height 14
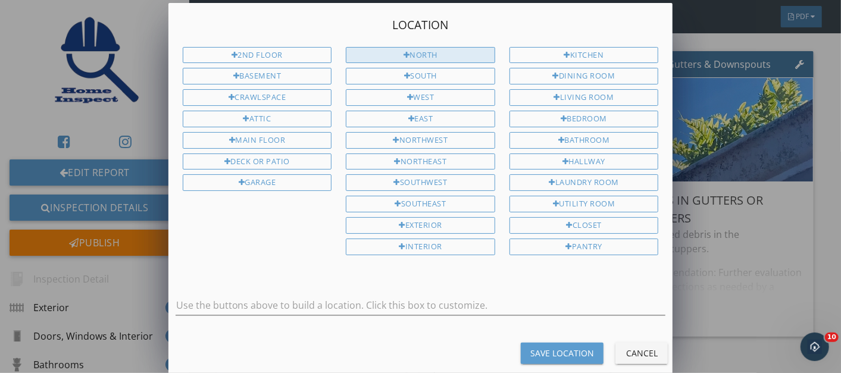
click at [411, 49] on div "North" at bounding box center [420, 55] width 149 height 17
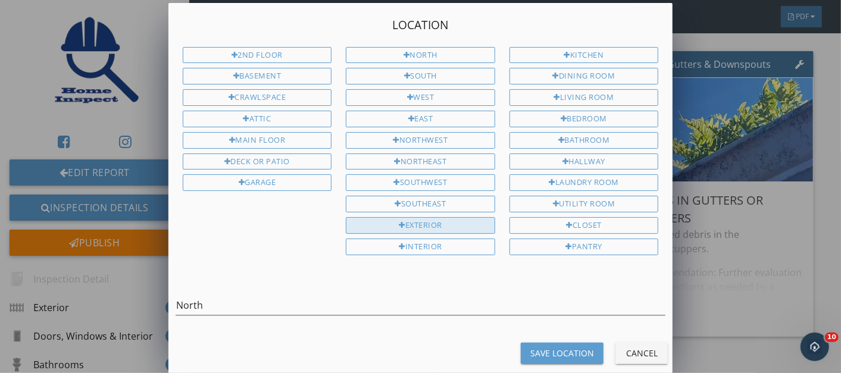
click at [427, 217] on div "Exterior" at bounding box center [420, 225] width 149 height 17
type input "North Exterior"
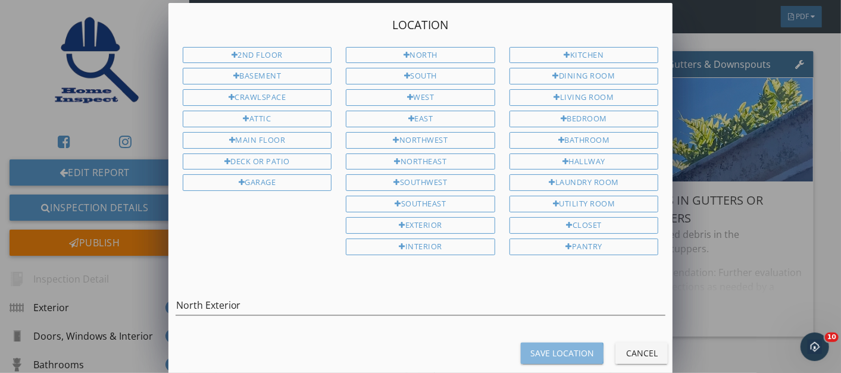
click at [559, 347] on div "Save Location" at bounding box center [562, 353] width 64 height 12
type input "North Exterior"
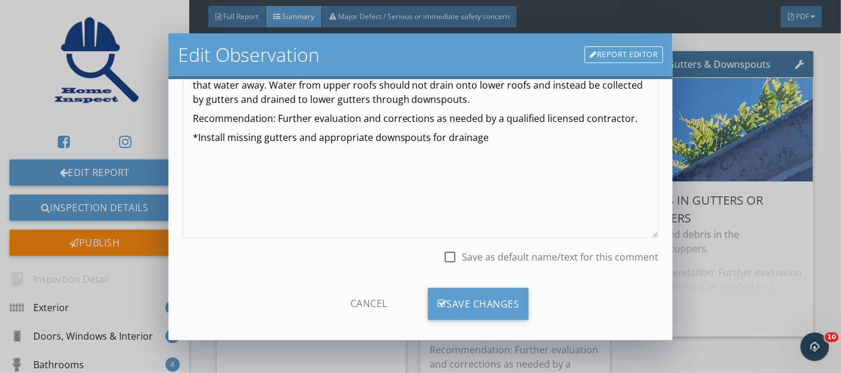
scroll to position [165, 0]
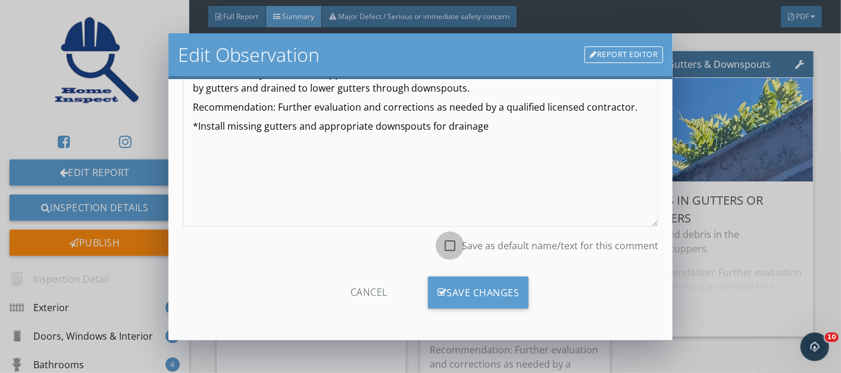
click at [440, 246] on div at bounding box center [450, 246] width 20 height 20
checkbox input "true"
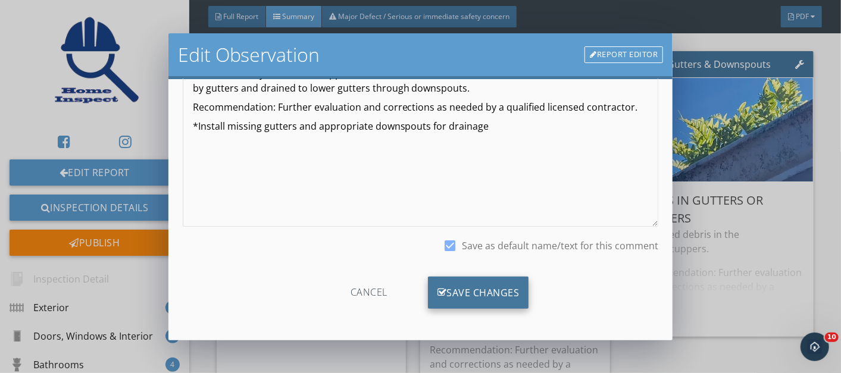
click at [454, 292] on div "Save Changes" at bounding box center [478, 293] width 101 height 32
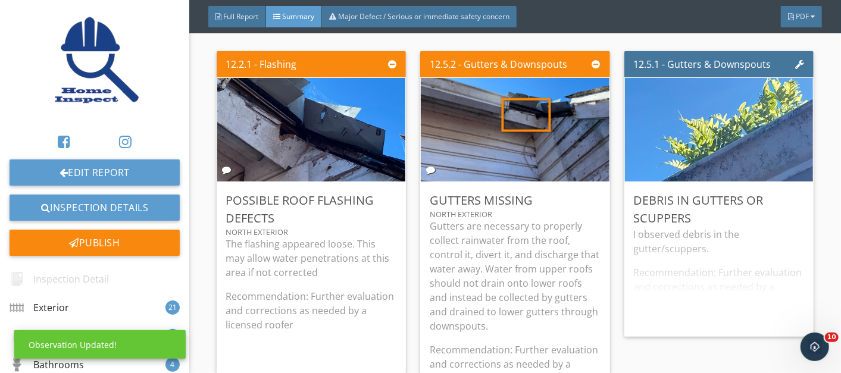
scroll to position [25, 0]
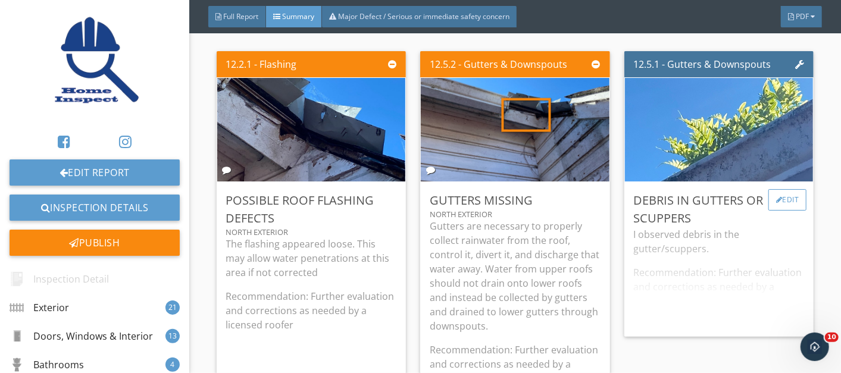
click at [768, 208] on div "Edit" at bounding box center [787, 199] width 39 height 21
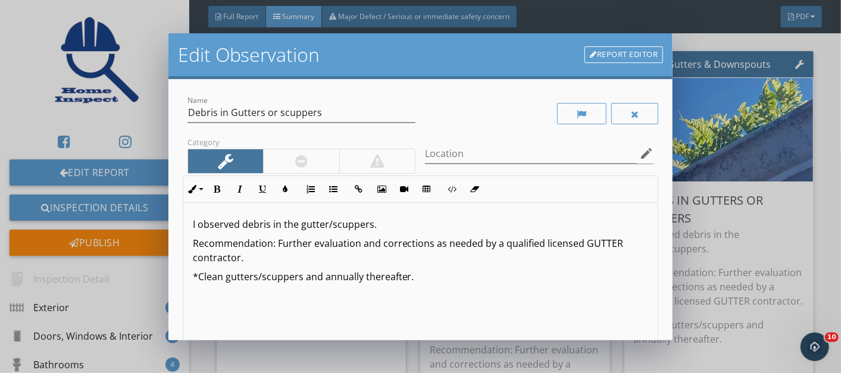
scroll to position [165, 0]
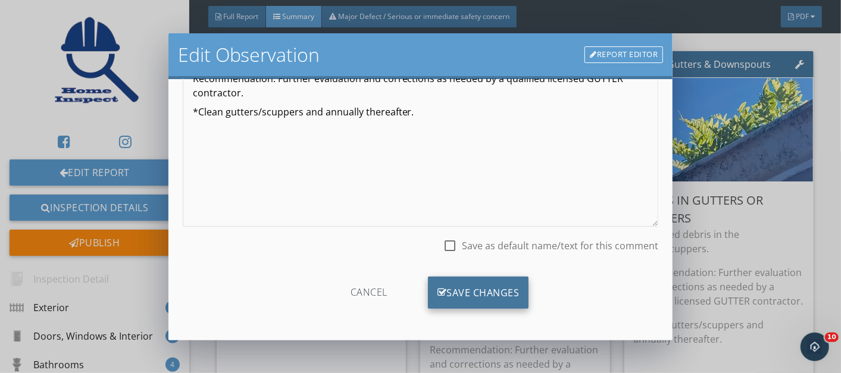
click at [464, 287] on div "Save Changes" at bounding box center [478, 293] width 101 height 32
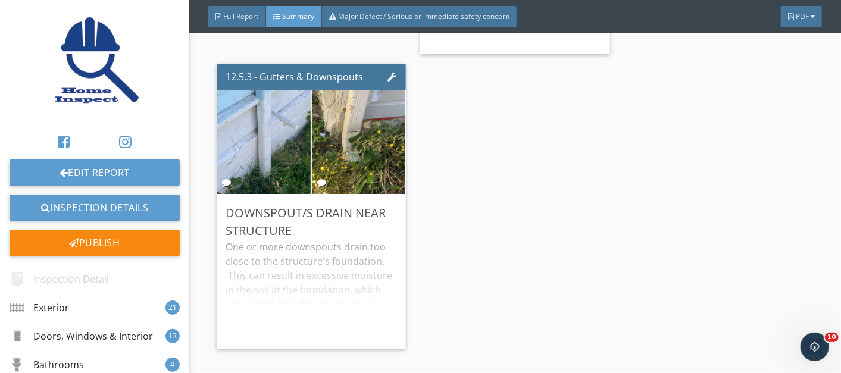
scroll to position [8487, 0]
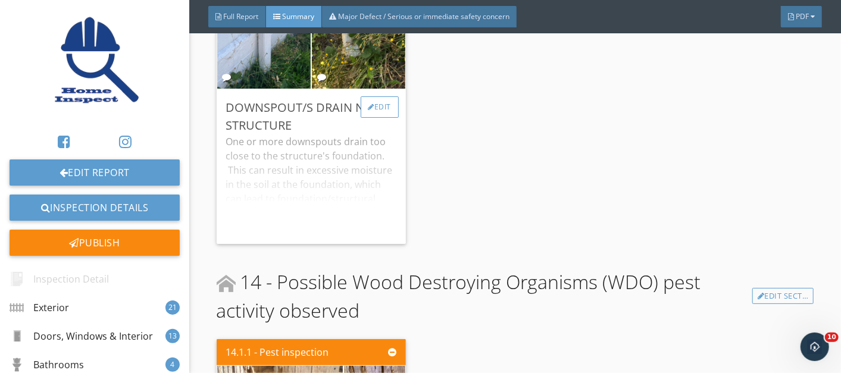
click at [370, 118] on div "Edit" at bounding box center [380, 106] width 39 height 21
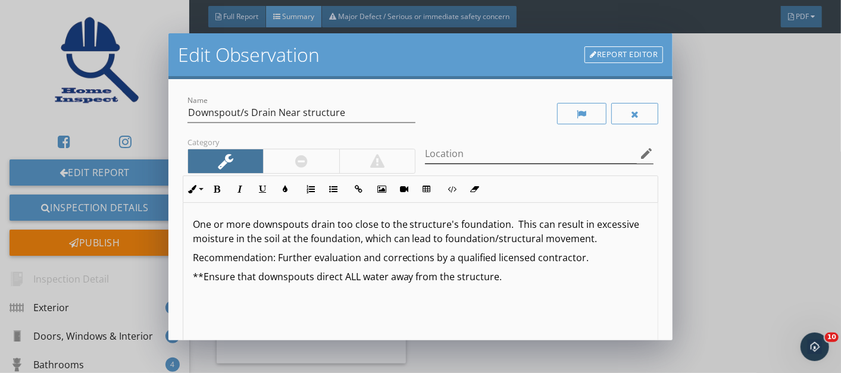
click at [639, 156] on icon "edit" at bounding box center [646, 153] width 14 height 14
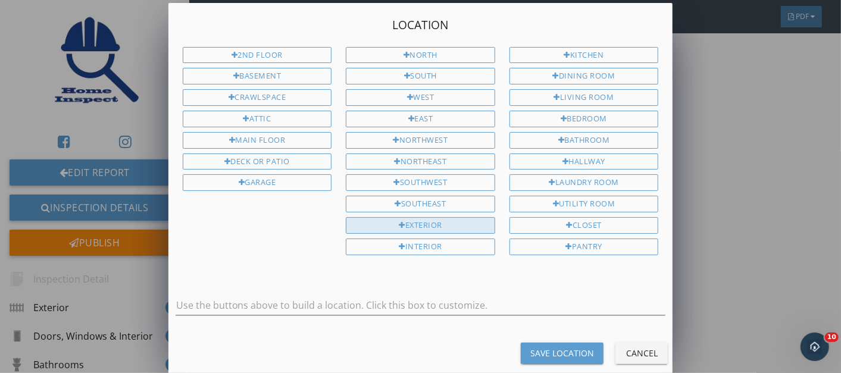
click at [406, 217] on div "Exterior" at bounding box center [420, 225] width 149 height 17
type input "Exterior"
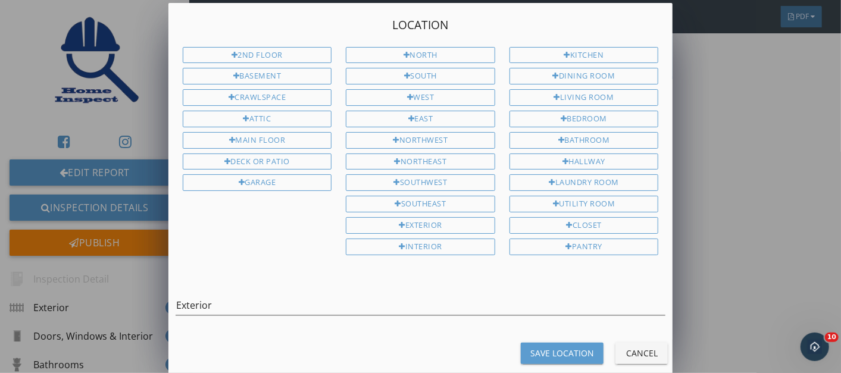
click at [546, 343] on button "Save Location" at bounding box center [562, 353] width 83 height 21
type input "Exterior"
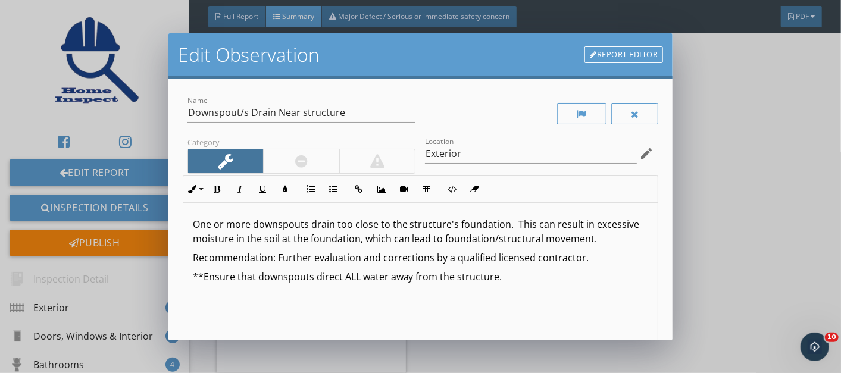
scroll to position [165, 0]
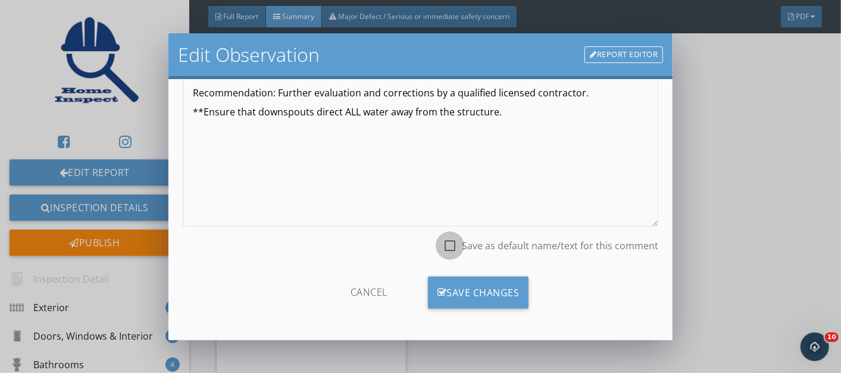
click at [445, 248] on div at bounding box center [450, 246] width 20 height 20
checkbox input "true"
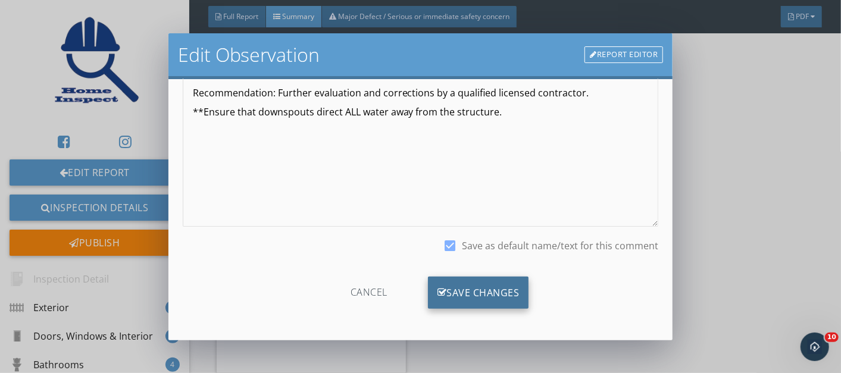
click at [464, 279] on div "Save Changes" at bounding box center [478, 293] width 101 height 32
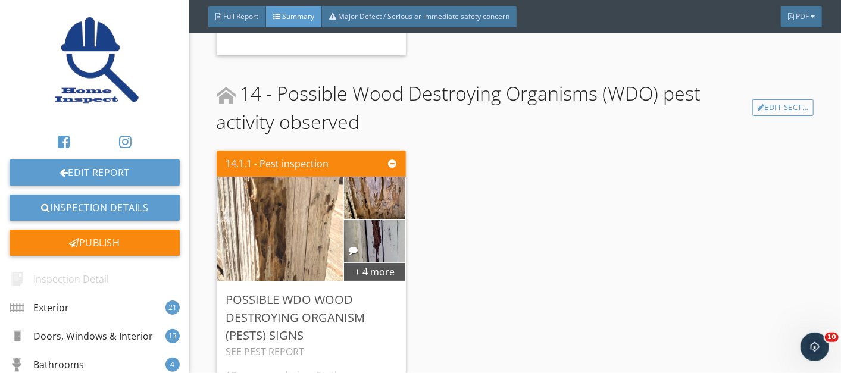
scroll to position [8897, 0]
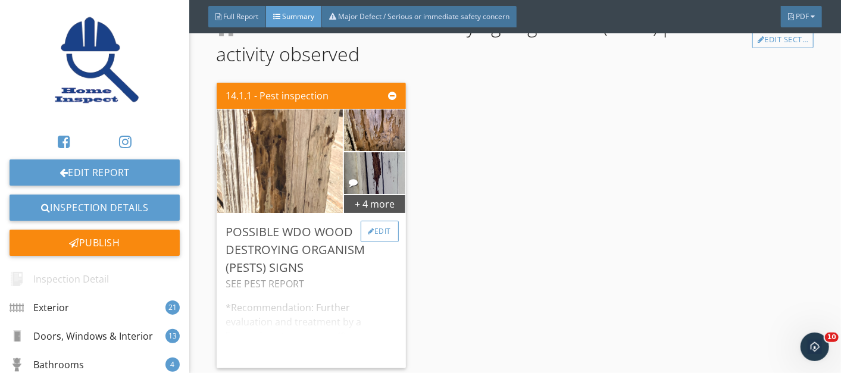
click at [369, 228] on div at bounding box center [371, 231] width 7 height 7
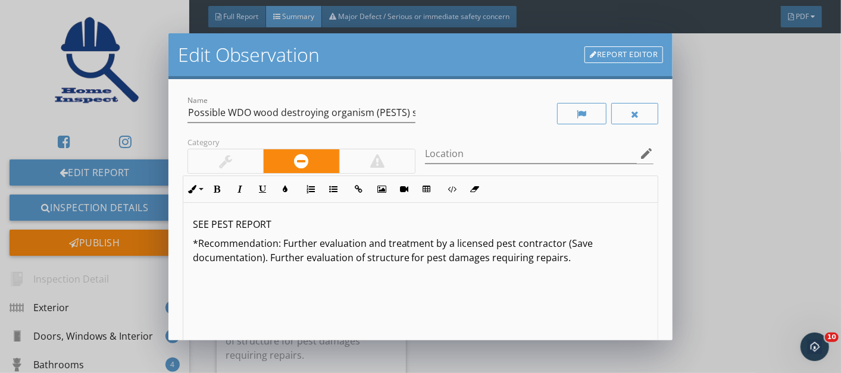
click at [362, 158] on div at bounding box center [377, 161] width 76 height 24
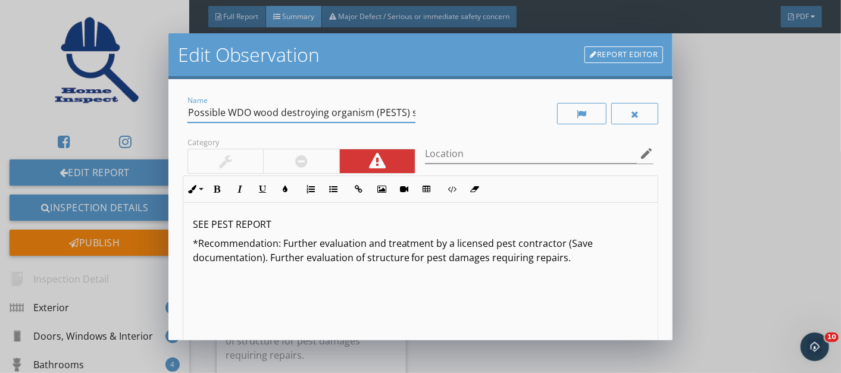
click at [224, 115] on input "Possible WDO wood destroying organism (PESTS) signs" at bounding box center [301, 113] width 229 height 20
type input "SERIOUS WDO wood destroying organism (PESTS) signs"
click at [502, 151] on input "Location" at bounding box center [531, 154] width 212 height 20
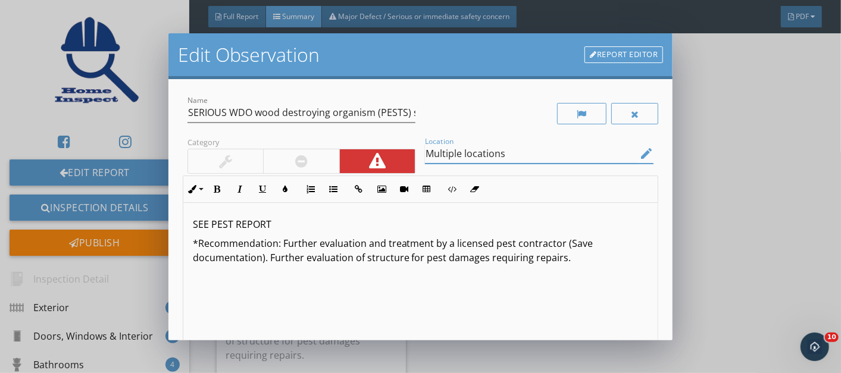
scroll to position [165, 0]
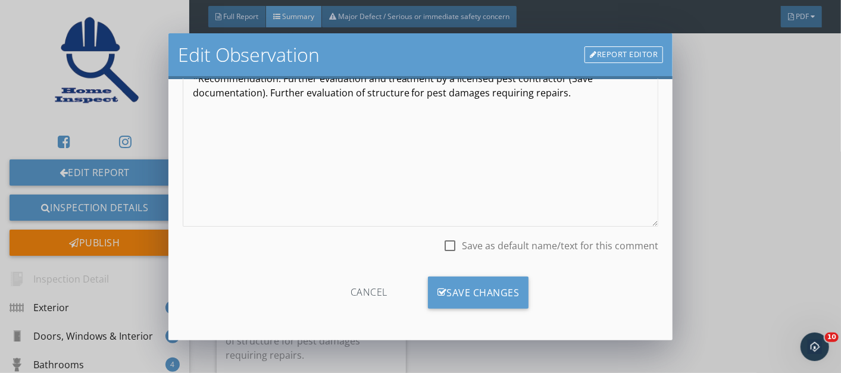
type input "Multiple locations"
click at [440, 242] on div at bounding box center [450, 246] width 20 height 20
checkbox input "true"
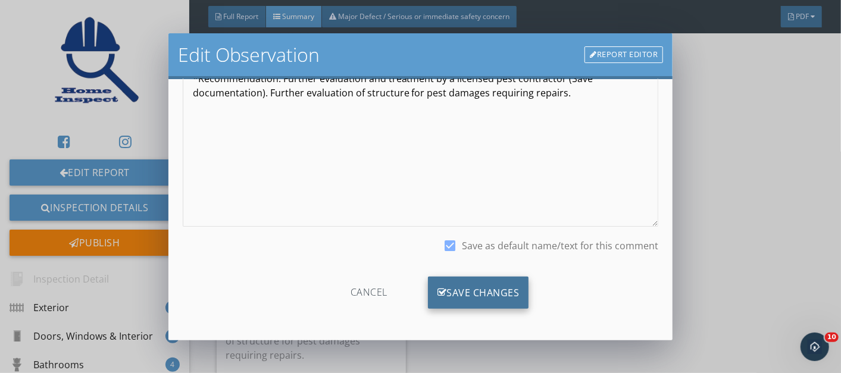
click at [464, 282] on div "Save Changes" at bounding box center [478, 293] width 101 height 32
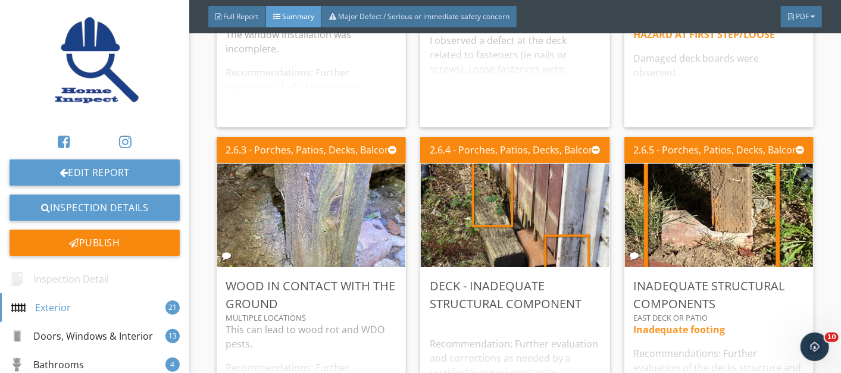
scroll to position [1149, 0]
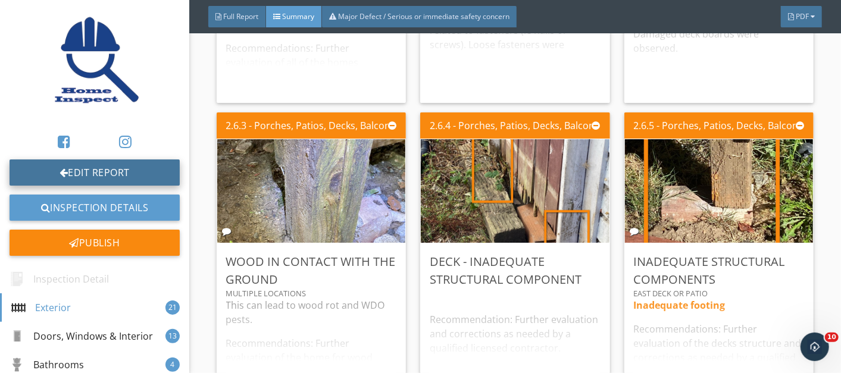
click at [79, 176] on link "Edit Report" at bounding box center [95, 172] width 170 height 26
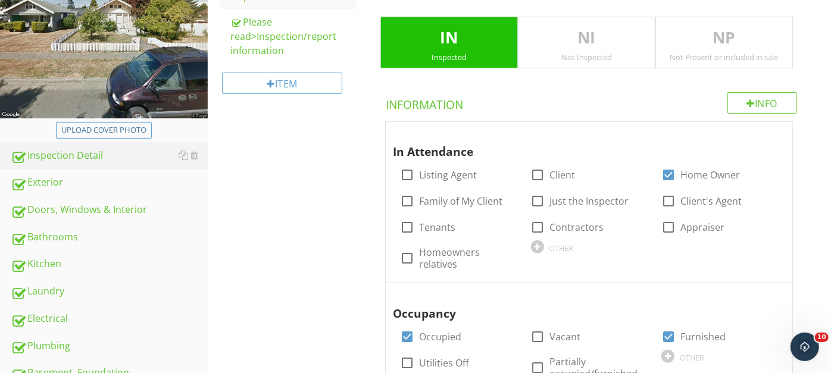
scroll to position [250, 0]
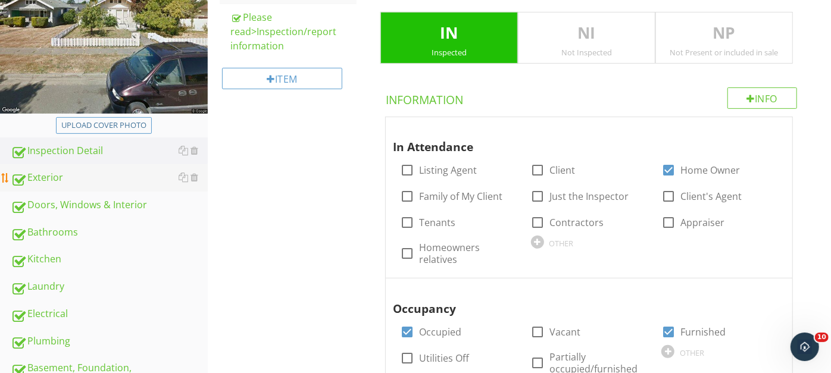
click at [62, 177] on div "Exterior" at bounding box center [109, 177] width 197 height 15
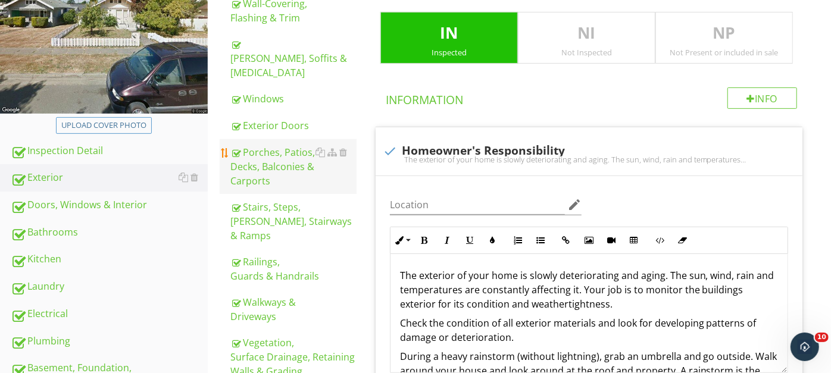
click at [284, 145] on div "Porches, Patios, Decks, Balconies & Carports" at bounding box center [293, 166] width 126 height 43
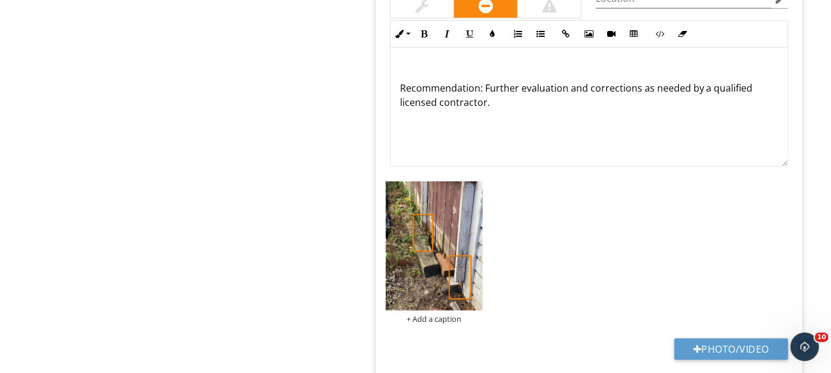
scroll to position [3236, 0]
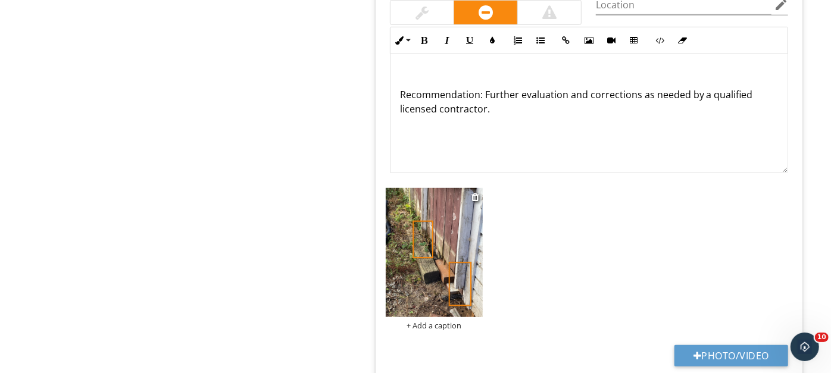
click at [443, 254] on img at bounding box center [434, 253] width 97 height 130
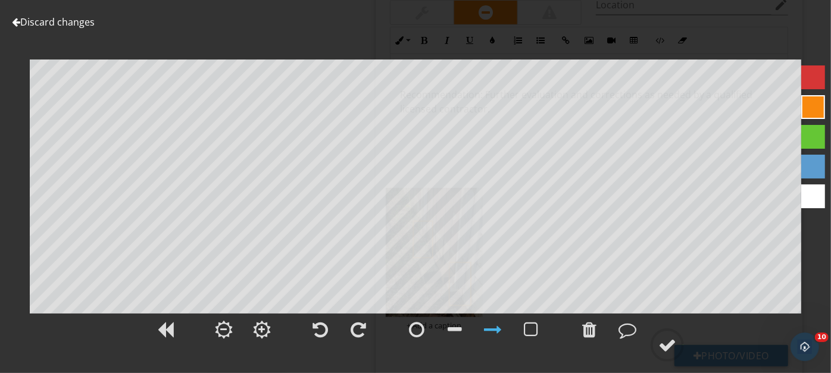
scroll to position [250, 0]
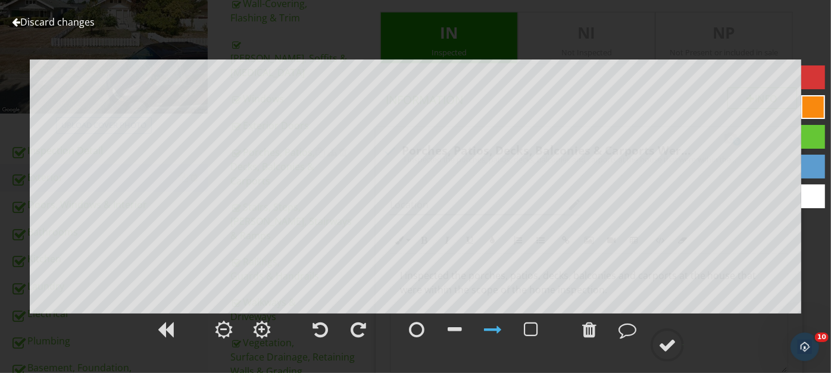
click at [33, 20] on link "Discard changes" at bounding box center [53, 21] width 83 height 13
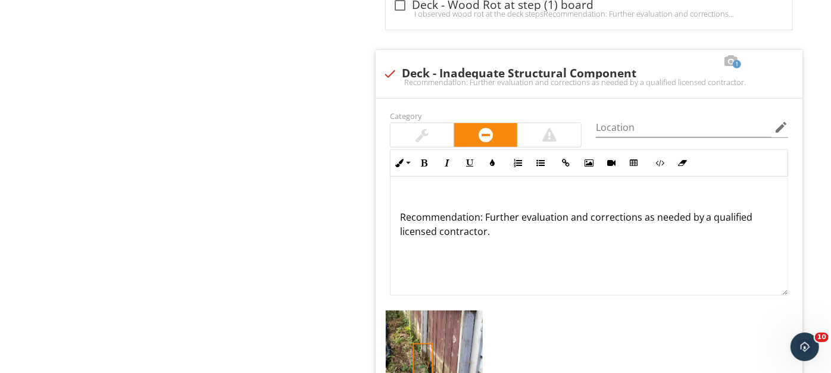
scroll to position [3161, 0]
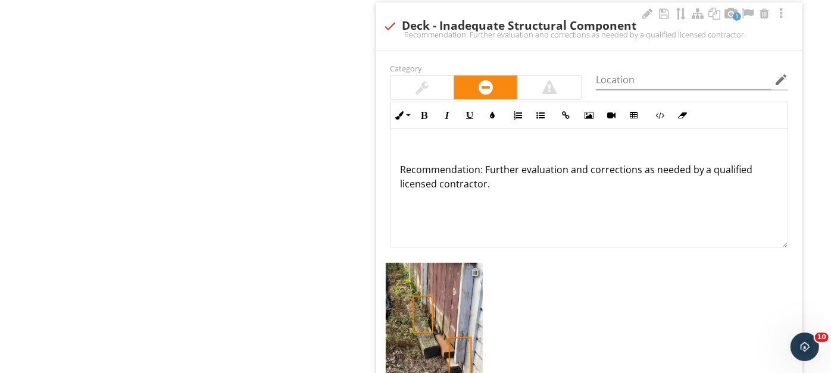
click at [476, 267] on div at bounding box center [475, 272] width 8 height 10
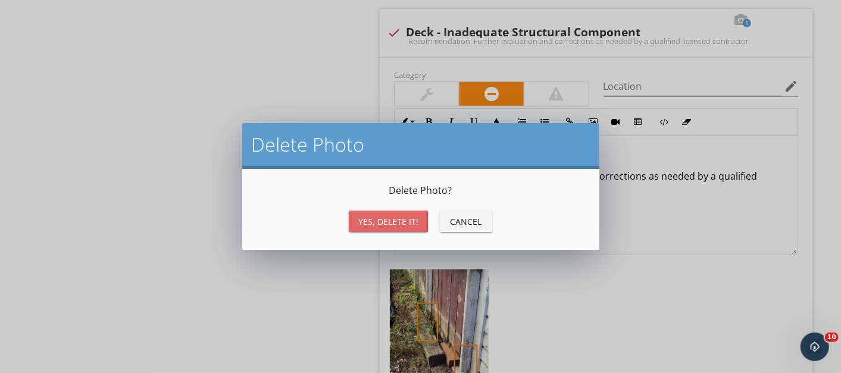
click at [380, 217] on div "Yes, Delete it!" at bounding box center [388, 221] width 60 height 12
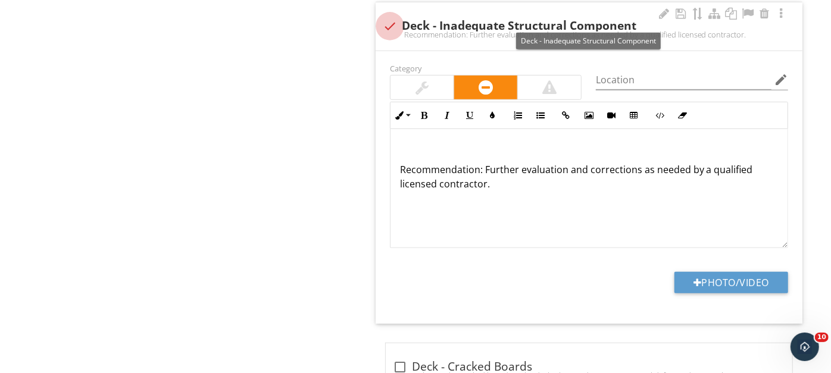
click at [389, 16] on div at bounding box center [390, 26] width 20 height 20
checkbox input "true"
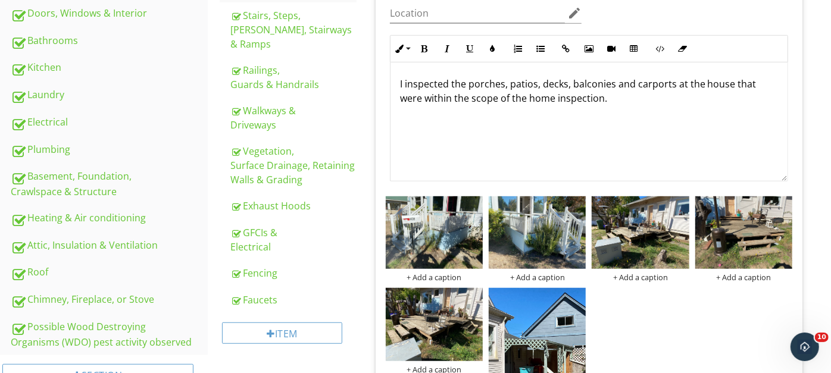
scroll to position [429, 0]
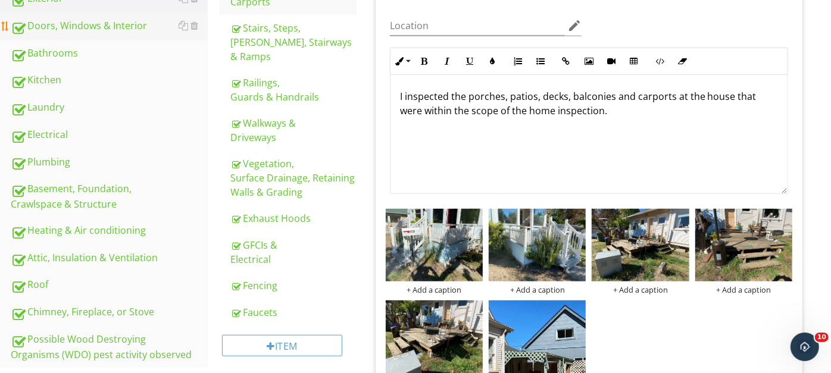
click at [73, 22] on div "Doors, Windows & Interior" at bounding box center [109, 25] width 197 height 15
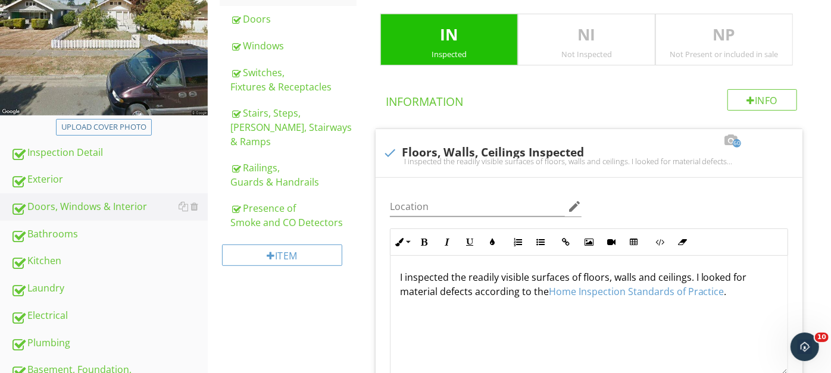
scroll to position [192, 0]
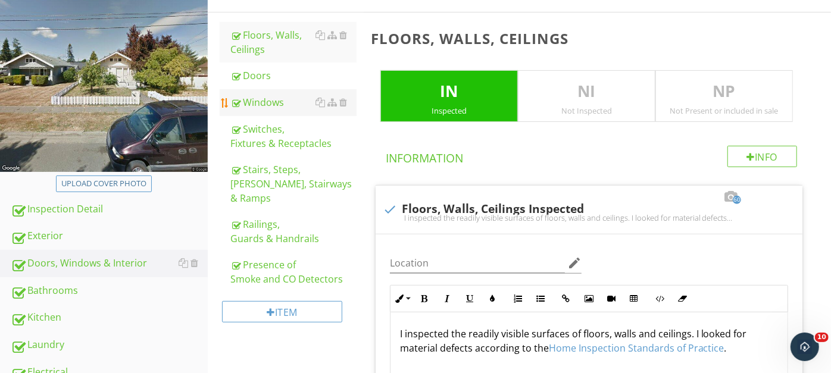
click at [272, 101] on div "Windows" at bounding box center [293, 102] width 126 height 14
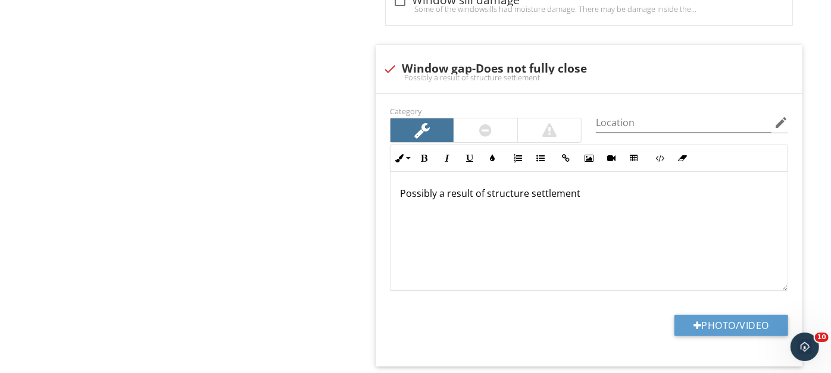
scroll to position [2833, 0]
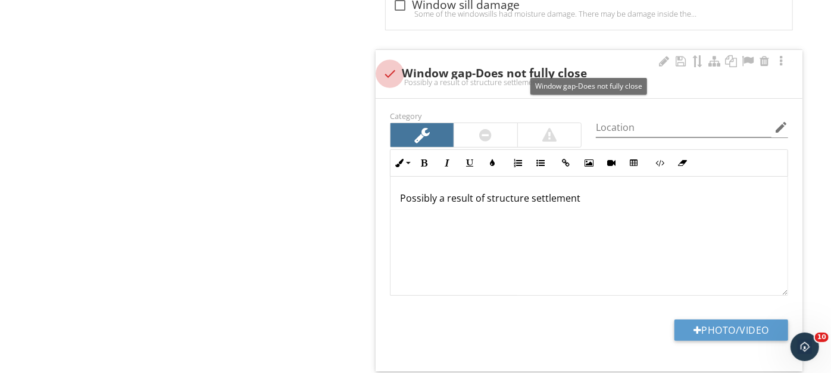
click at [386, 64] on div at bounding box center [390, 74] width 20 height 20
checkbox input "true"
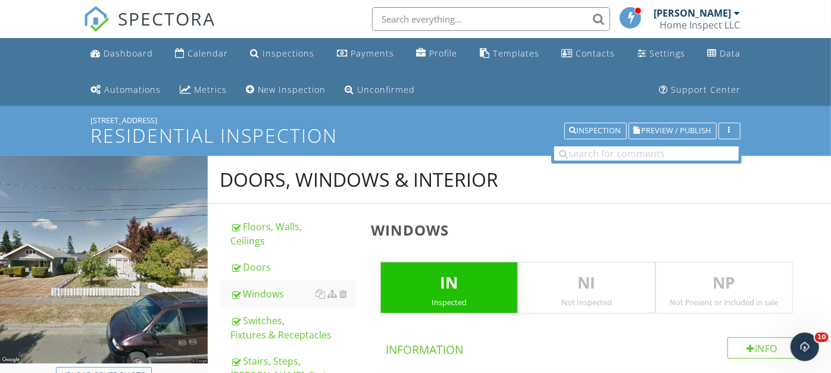
scroll to position [25, 0]
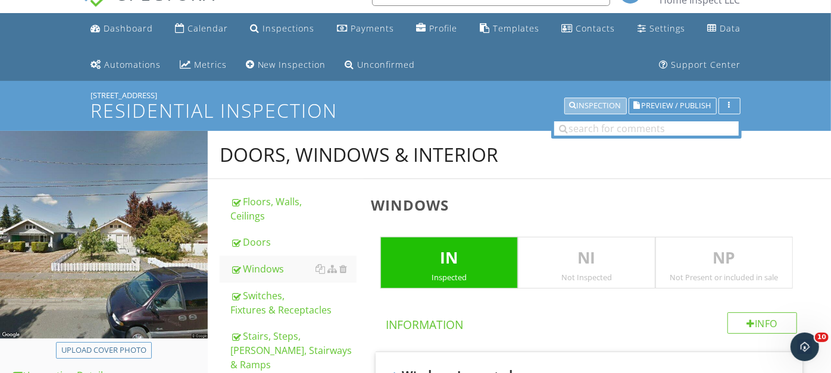
click at [593, 104] on div "Inspection" at bounding box center [596, 106] width 52 height 8
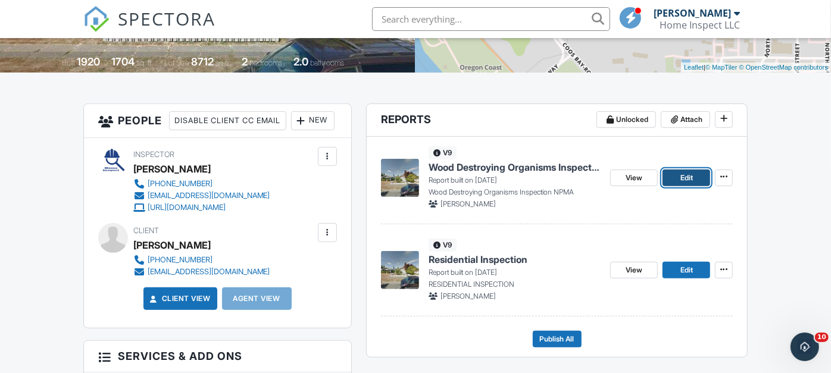
click at [678, 179] on link "Edit" at bounding box center [686, 178] width 48 height 17
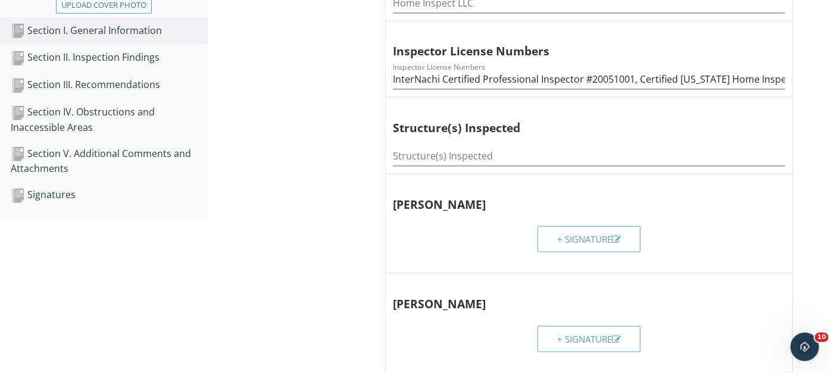
scroll to position [401, 0]
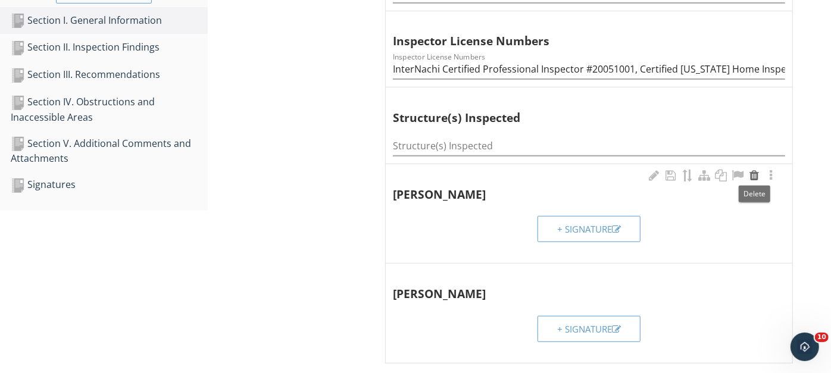
click at [753, 174] on div at bounding box center [754, 176] width 14 height 12
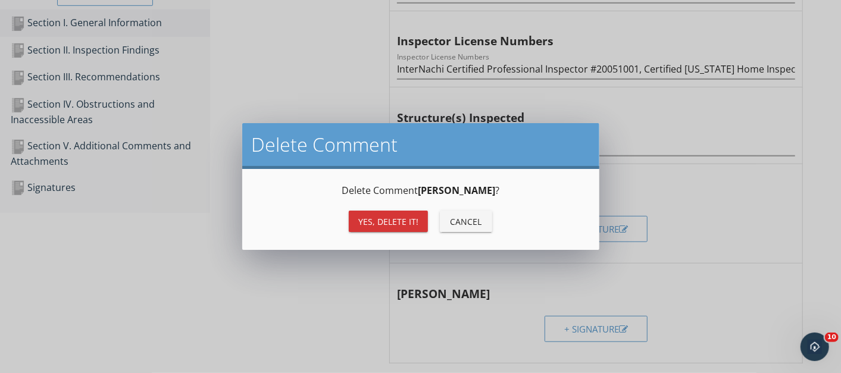
click at [371, 221] on div "Yes, Delete it!" at bounding box center [388, 221] width 60 height 12
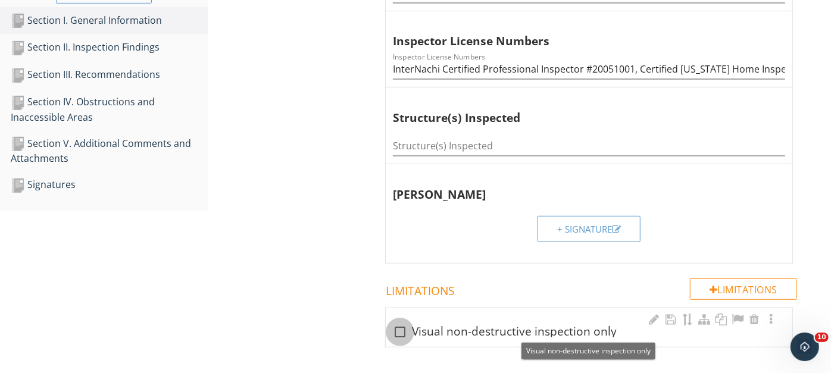
click at [402, 328] on div at bounding box center [400, 332] width 20 height 20
checkbox input "true"
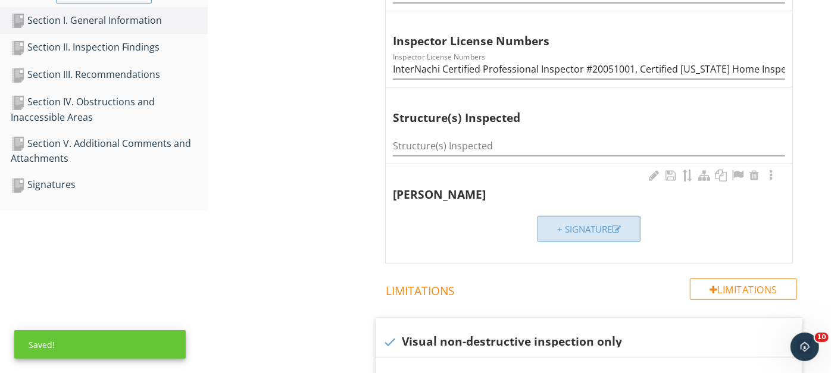
click at [576, 229] on div "+ Signature" at bounding box center [589, 230] width 64 height 14
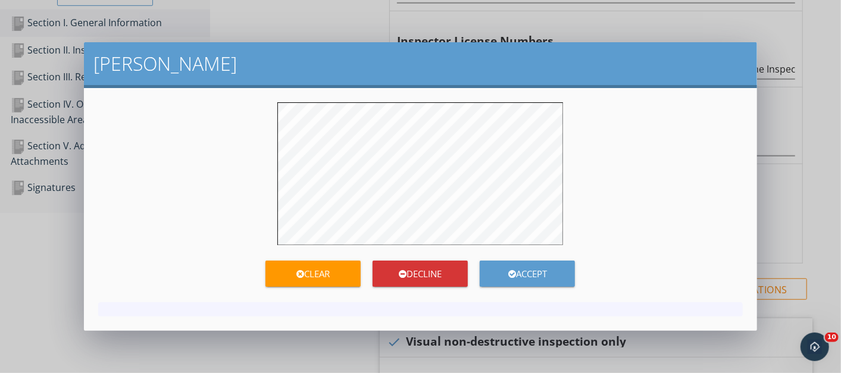
click at [332, 277] on form "Clear Decline Accept" at bounding box center [420, 196] width 644 height 188
click at [501, 269] on div "Accept" at bounding box center [527, 274] width 95 height 14
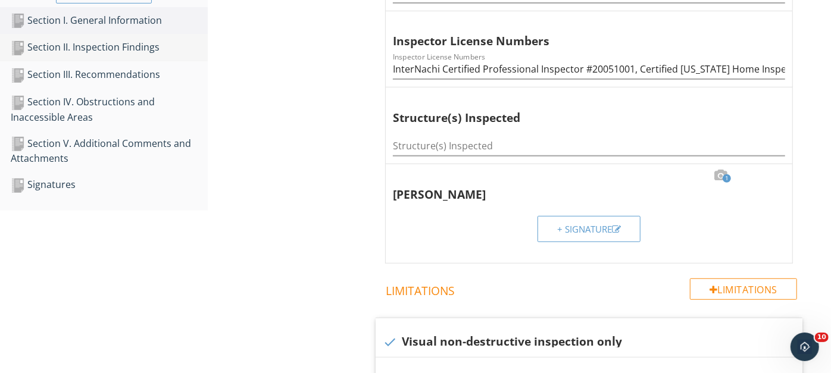
click at [127, 46] on div "Section II. Inspection Findings" at bounding box center [109, 47] width 197 height 15
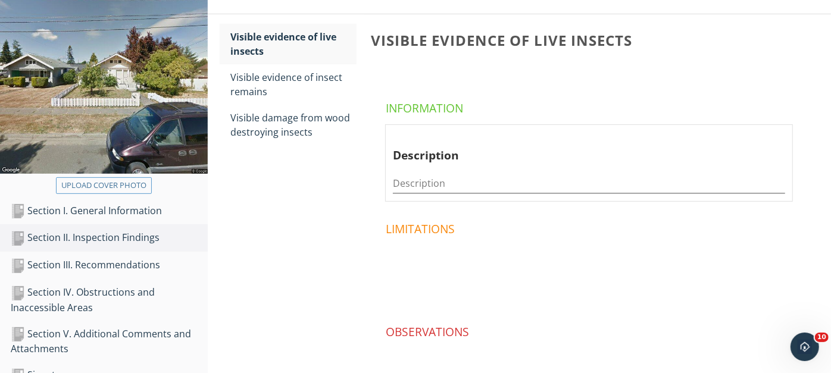
scroll to position [219, 0]
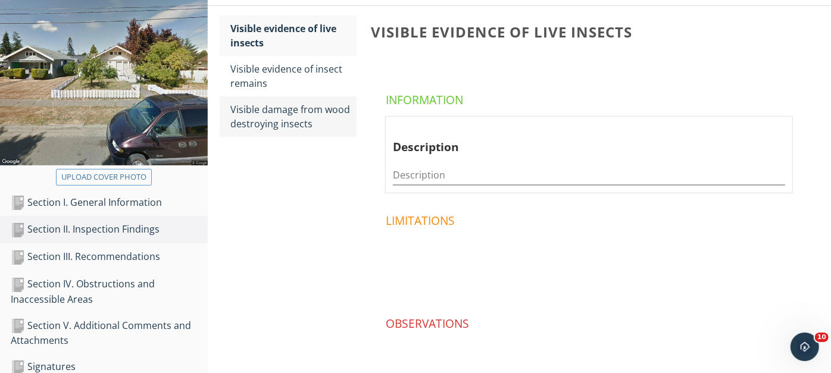
click at [265, 108] on div "Visible damage from wood destroying insects" at bounding box center [293, 116] width 126 height 29
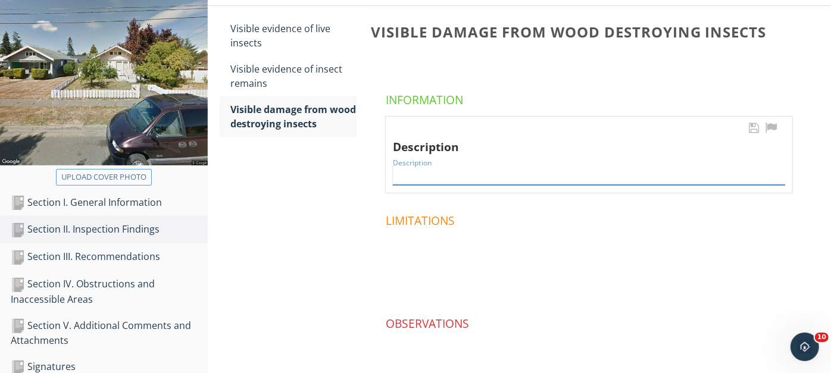
click at [437, 174] on input "Description" at bounding box center [589, 175] width 392 height 20
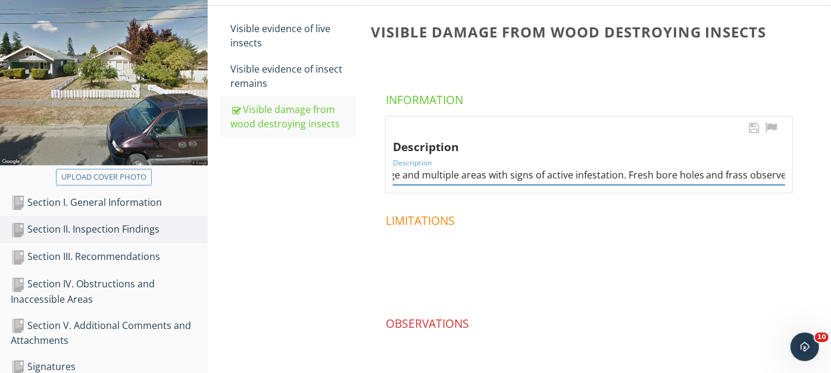
scroll to position [0, 87]
type input "Heavy WDO damage and multiple areas with signs of active infestation. Fresh bor…"
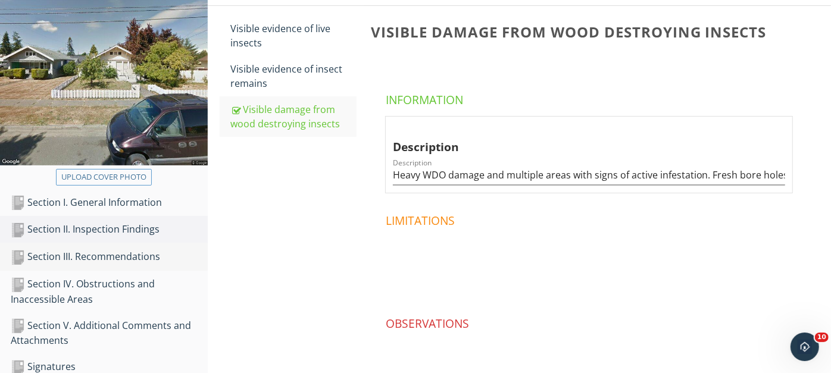
click at [108, 252] on div "Section III. Recommendations" at bounding box center [109, 256] width 197 height 15
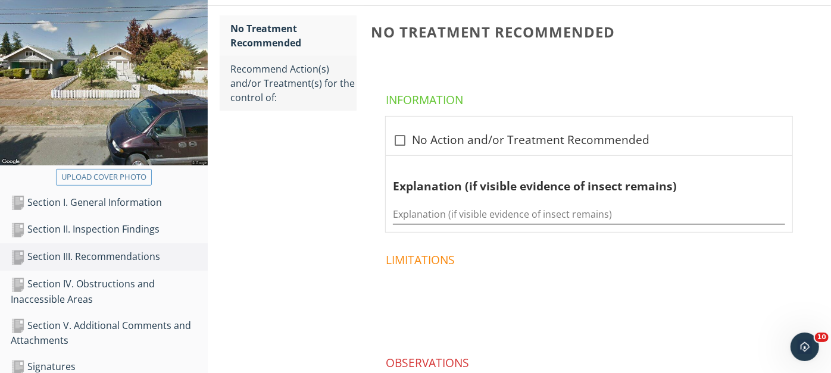
click at [274, 78] on div "Recommend Action(s) and/or Treatment(s) for the control of:" at bounding box center [293, 83] width 126 height 43
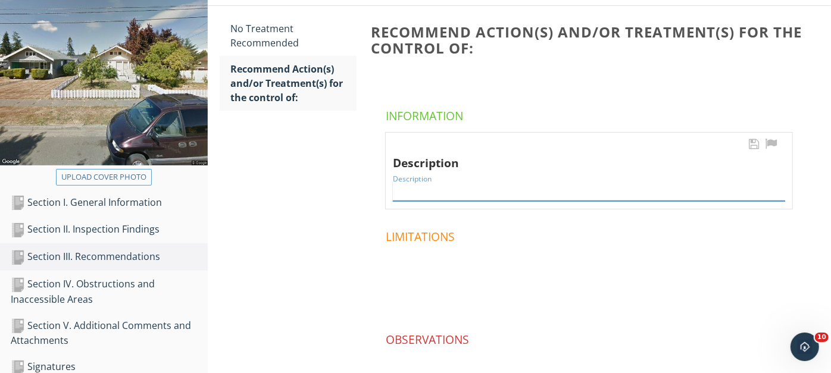
click at [409, 186] on input "Description" at bounding box center [589, 192] width 392 height 20
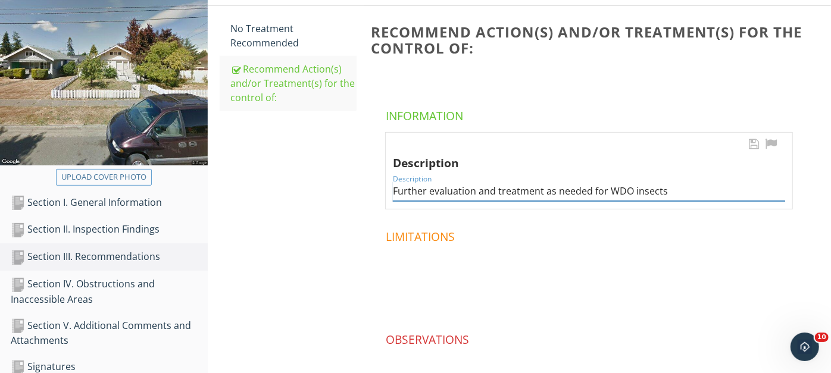
click at [677, 190] on input "Further evaluation and treatment as needed for WDO insects" at bounding box center [589, 192] width 392 height 20
click at [762, 189] on input "Further evaluation and treatment as needed for WDO insects. Repairs as needed" at bounding box center [589, 192] width 392 height 20
type input "Further evaluation and treatment as needed for WDO insects. Repairs as needed b…"
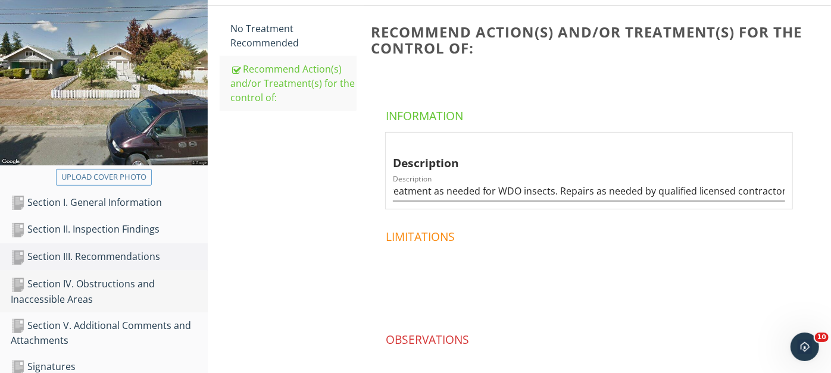
scroll to position [0, 0]
click at [111, 285] on div "Section IV. Obstructions and Inaccessible Areas" at bounding box center [109, 292] width 197 height 30
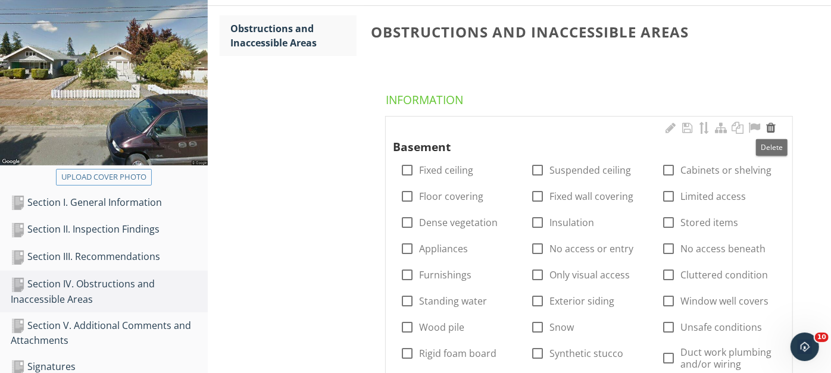
click at [772, 126] on div at bounding box center [771, 128] width 14 height 12
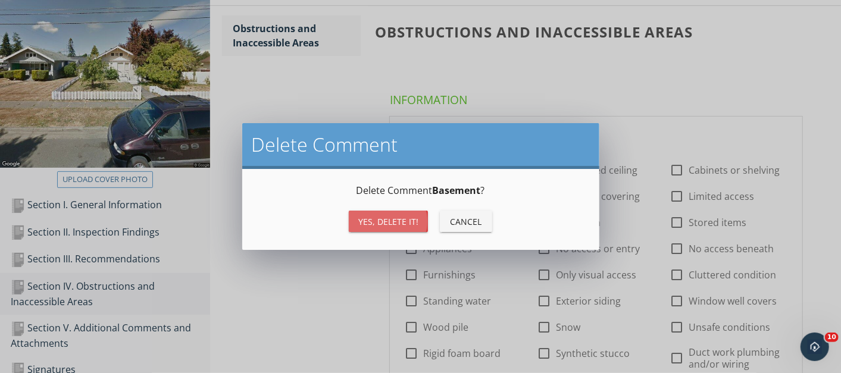
click at [369, 217] on div "Yes, Delete it!" at bounding box center [388, 221] width 60 height 12
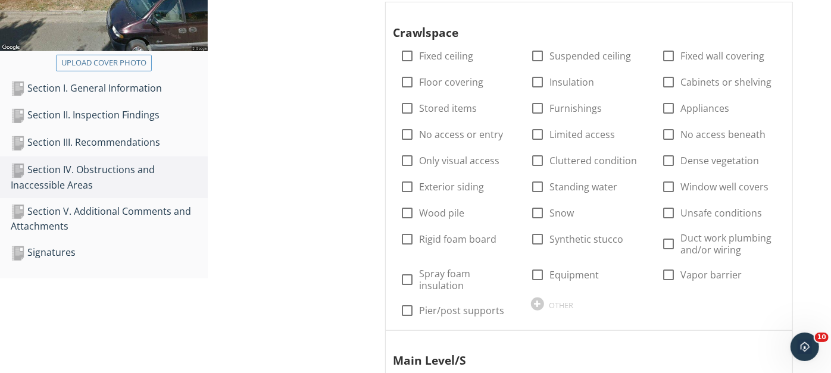
scroll to position [336, 0]
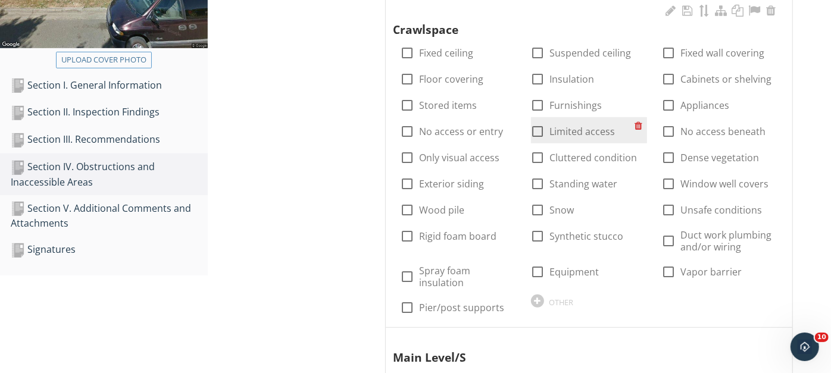
click at [536, 131] on div at bounding box center [538, 131] width 20 height 20
checkbox input "true"
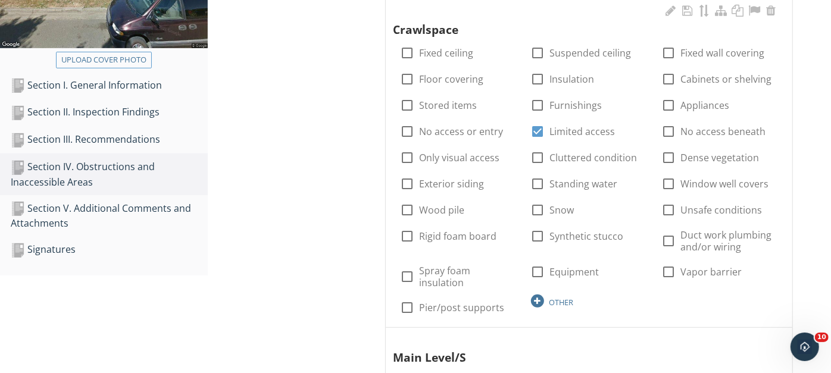
click at [552, 298] on div "OTHER" at bounding box center [561, 303] width 24 height 10
type input "Limited clearances"
click at [510, 334] on icon at bounding box center [509, 339] width 8 height 10
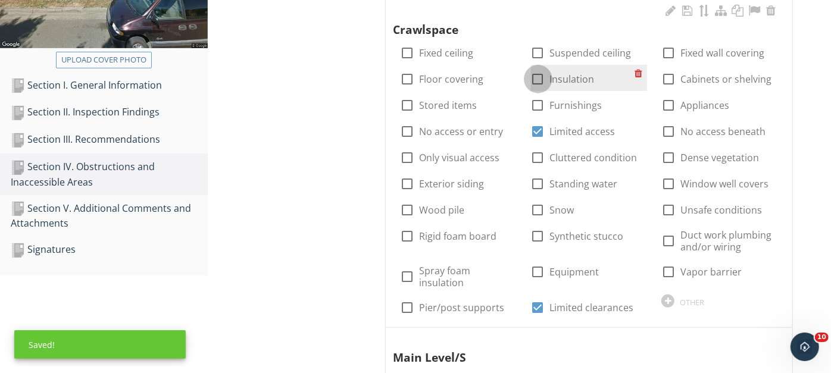
click at [539, 78] on div at bounding box center [538, 79] width 20 height 20
checkbox input "false"
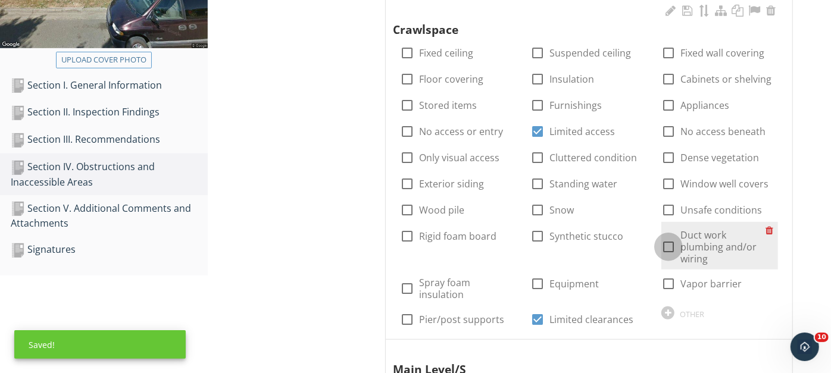
click at [664, 246] on div at bounding box center [668, 247] width 20 height 20
checkbox input "true"
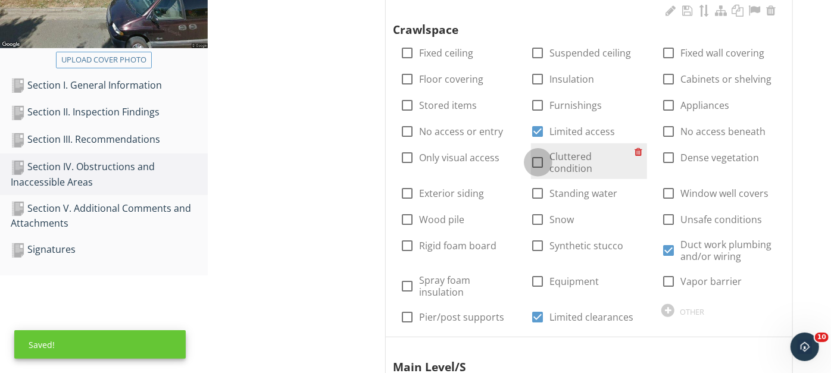
click at [539, 164] on div at bounding box center [538, 162] width 20 height 20
checkbox input "true"
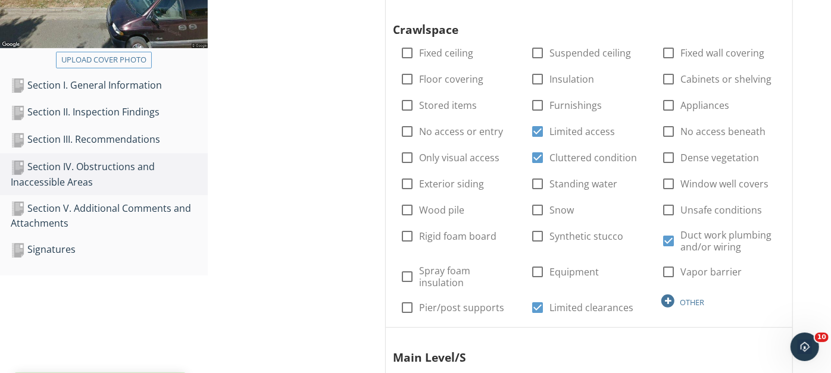
click at [692, 298] on div "OTHER" at bounding box center [692, 303] width 24 height 10
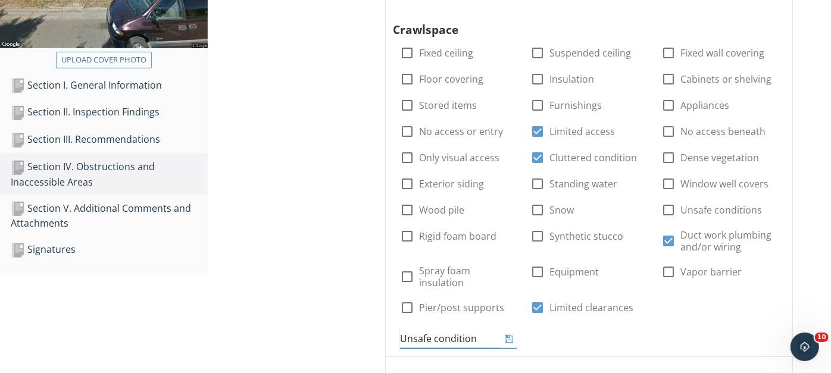
type input "Unsafe conditions"
click at [506, 334] on icon at bounding box center [509, 339] width 8 height 10
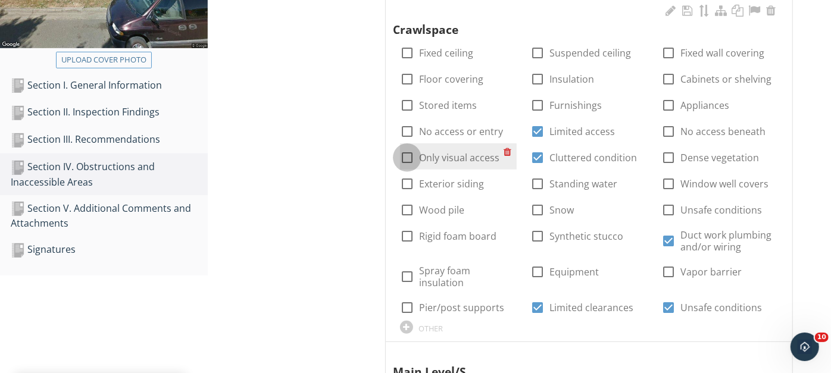
click at [408, 158] on div at bounding box center [407, 158] width 20 height 20
checkbox input "true"
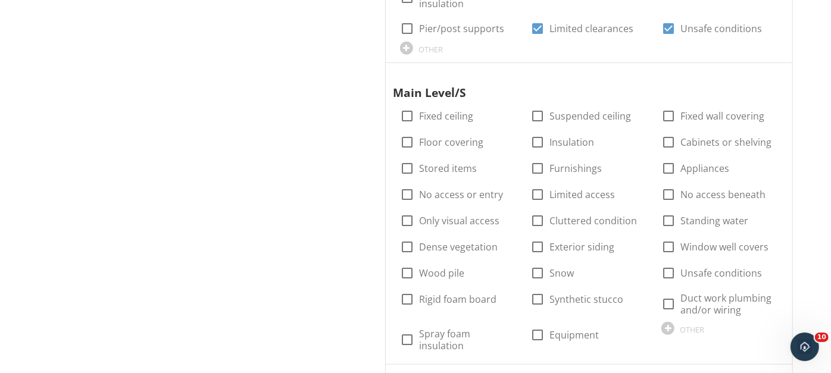
scroll to position [639, 0]
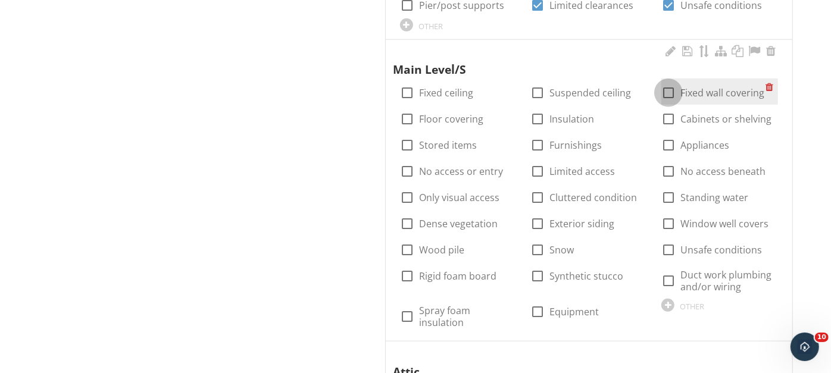
click at [668, 83] on div at bounding box center [668, 93] width 20 height 20
checkbox input "true"
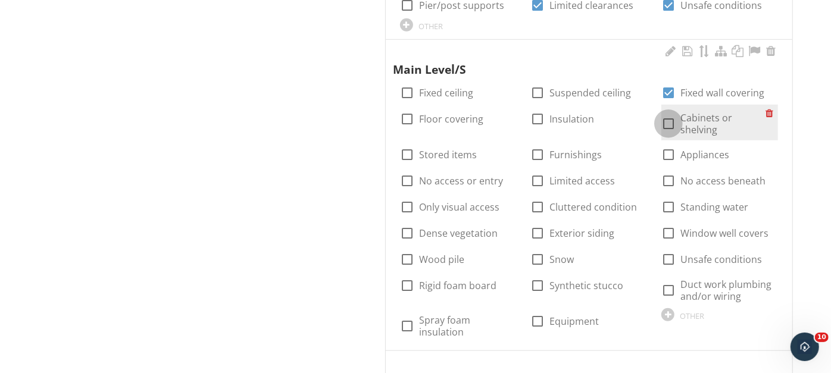
click at [671, 117] on div at bounding box center [668, 124] width 20 height 20
checkbox input "true"
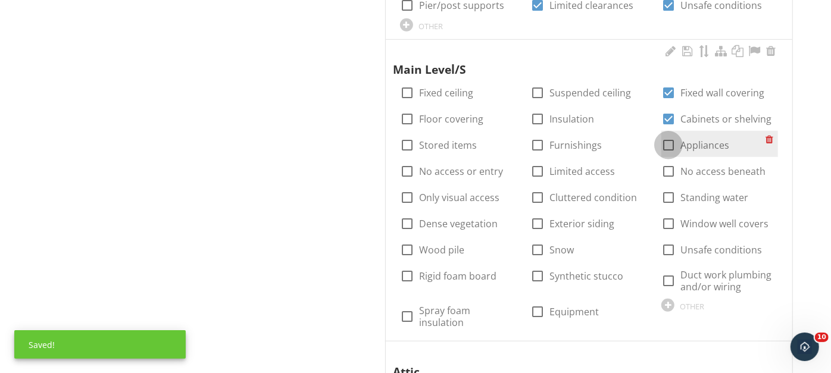
click at [665, 143] on div at bounding box center [668, 145] width 20 height 20
checkbox input "true"
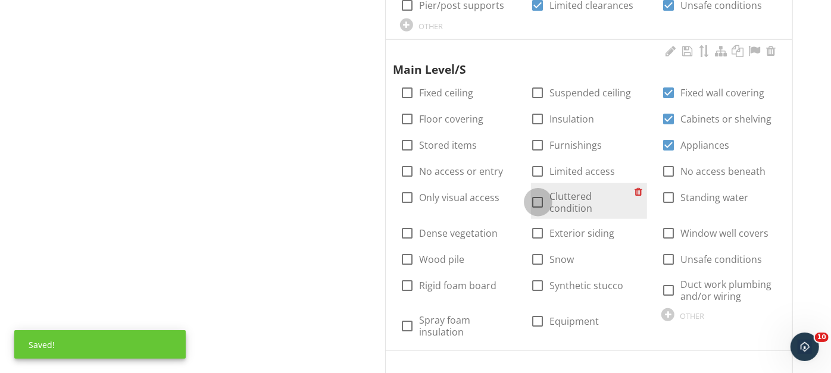
click at [536, 192] on div at bounding box center [538, 202] width 20 height 20
checkbox input "true"
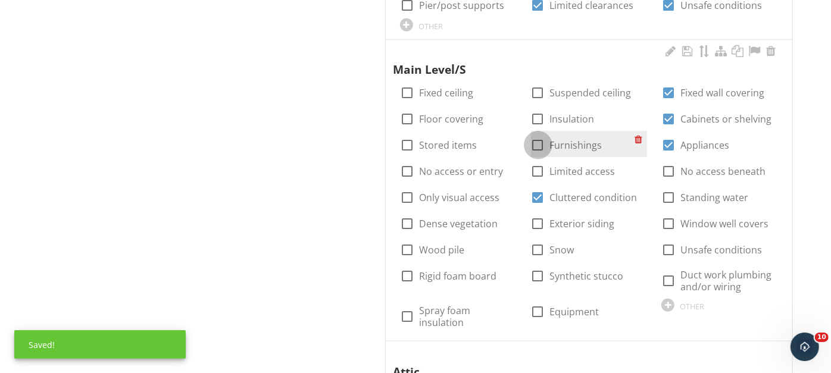
click at [532, 135] on div at bounding box center [538, 145] width 20 height 20
checkbox input "true"
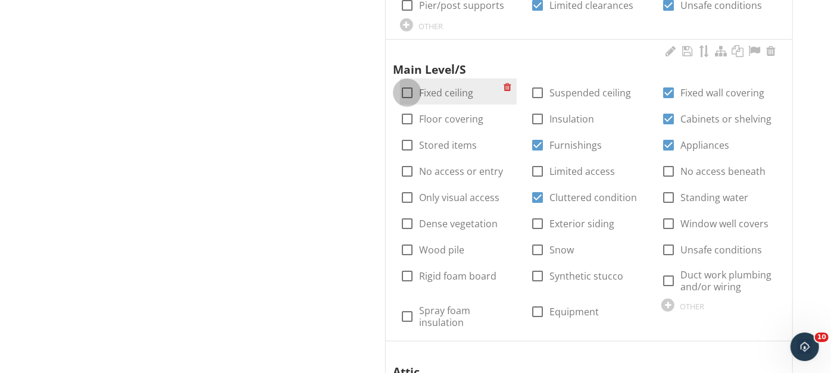
click at [408, 85] on div at bounding box center [407, 93] width 20 height 20
checkbox input "true"
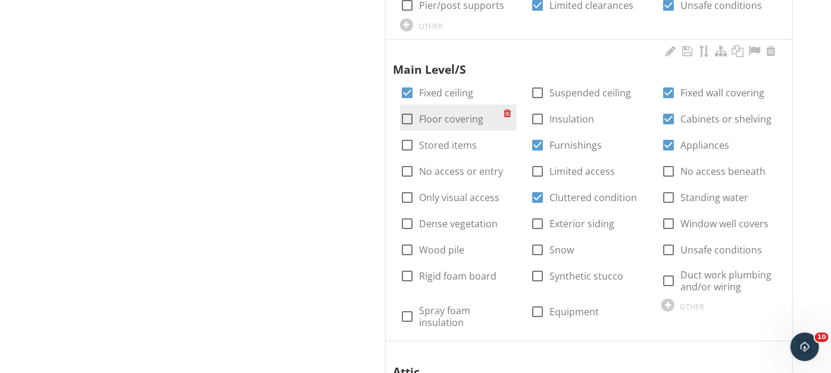
click at [409, 109] on div at bounding box center [407, 119] width 20 height 20
checkbox input "true"
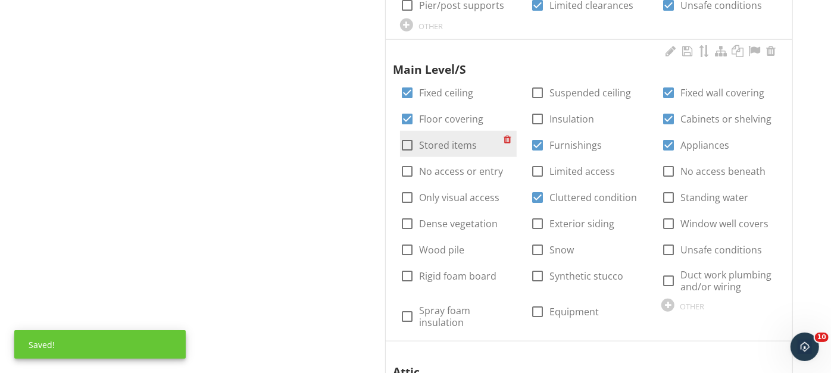
click at [406, 139] on div at bounding box center [407, 145] width 20 height 20
checkbox input "true"
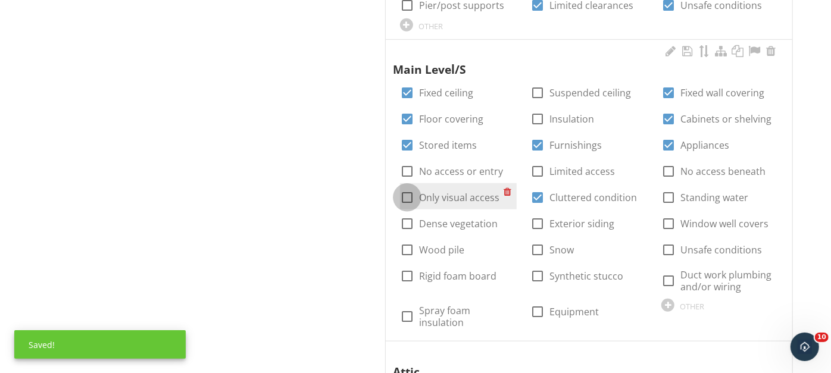
click at [403, 188] on div at bounding box center [407, 197] width 20 height 20
checkbox input "true"
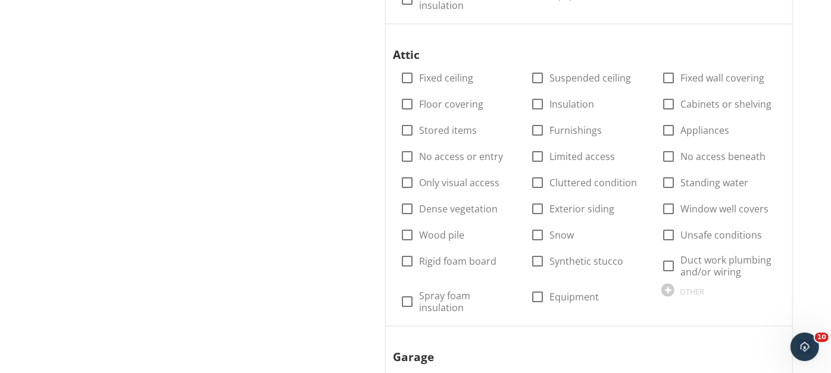
scroll to position [960, 0]
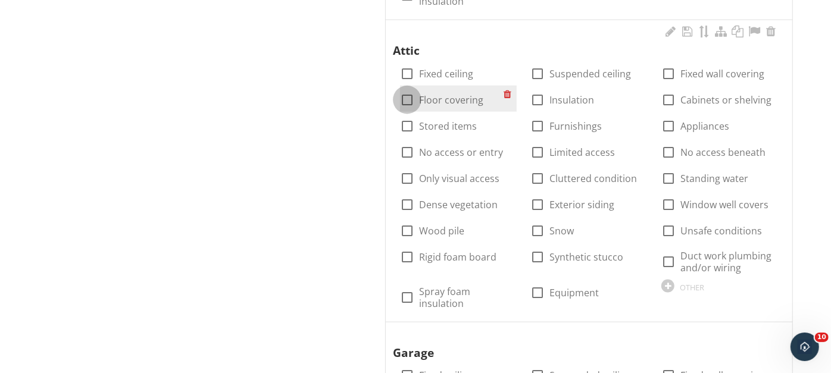
click at [408, 90] on div at bounding box center [407, 100] width 20 height 20
checkbox input "true"
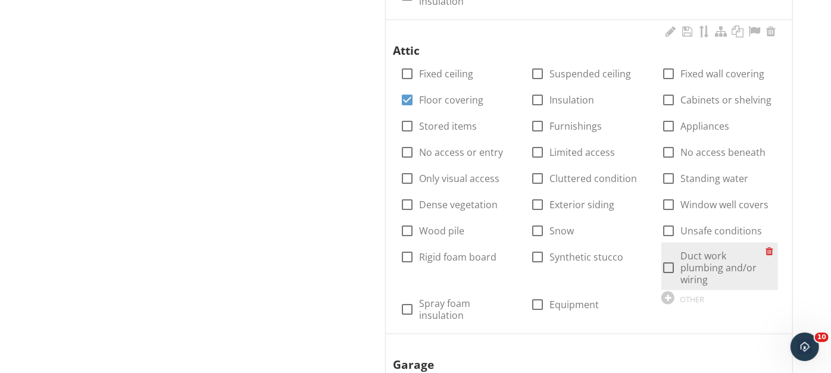
click at [669, 258] on div at bounding box center [668, 268] width 20 height 20
checkbox input "true"
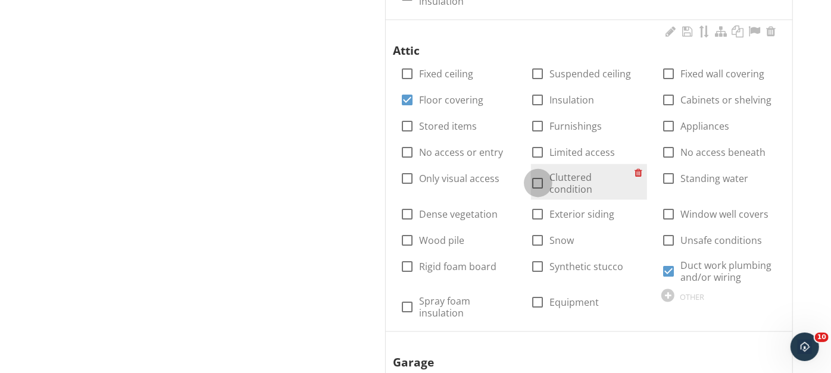
click at [539, 173] on div at bounding box center [538, 183] width 20 height 20
checkbox input "true"
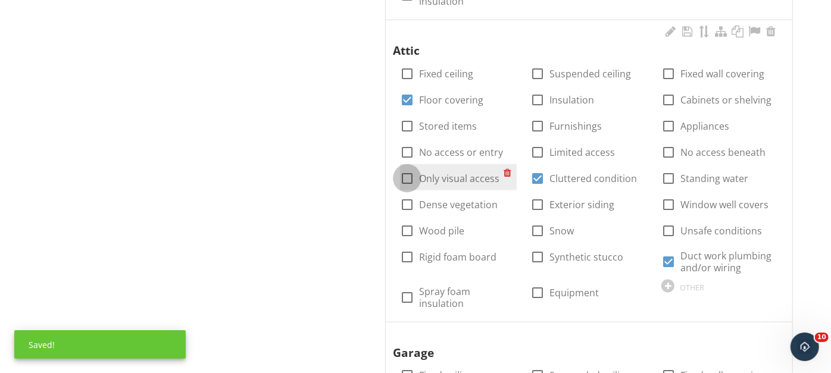
click at [408, 168] on div at bounding box center [407, 178] width 20 height 20
checkbox input "true"
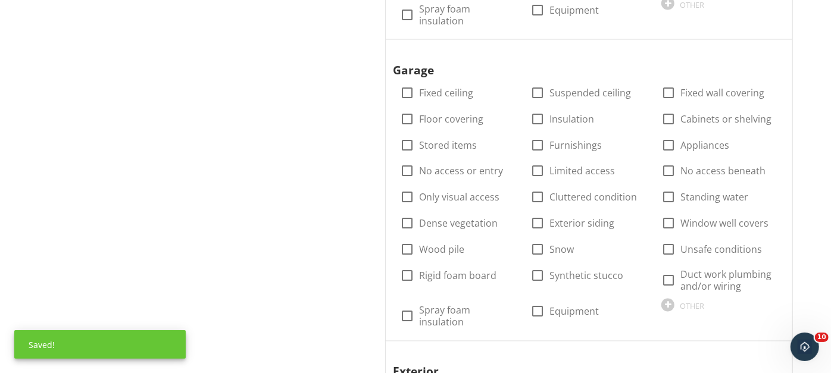
scroll to position [1246, 0]
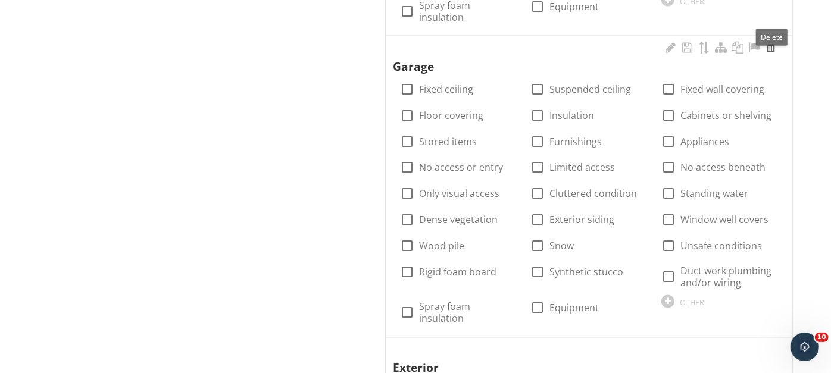
click at [770, 42] on div at bounding box center [771, 48] width 14 height 12
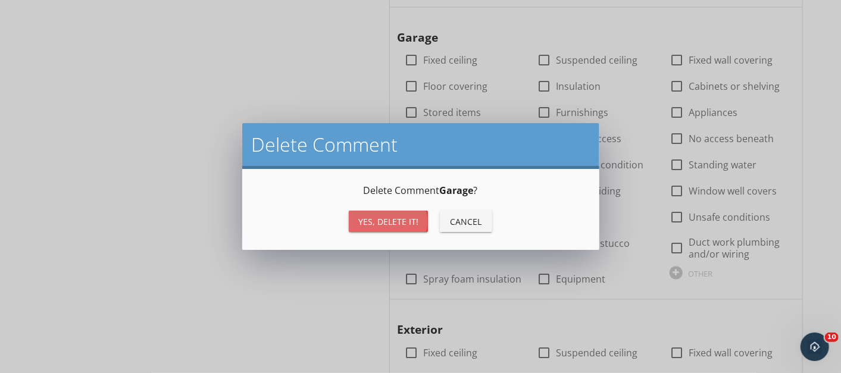
click at [399, 215] on div "Yes, Delete it!" at bounding box center [388, 221] width 60 height 12
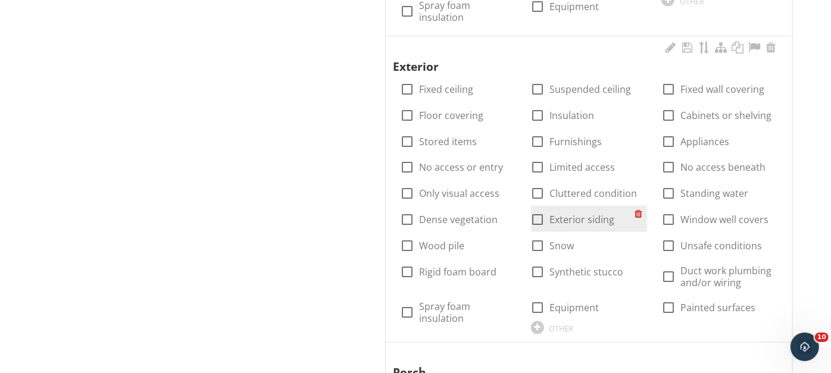
click at [535, 210] on div at bounding box center [538, 220] width 20 height 20
checkbox input "true"
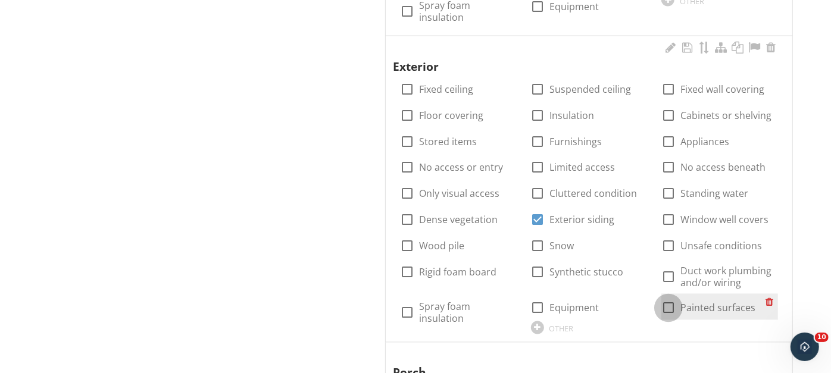
click at [669, 298] on div at bounding box center [668, 308] width 20 height 20
checkbox input "true"
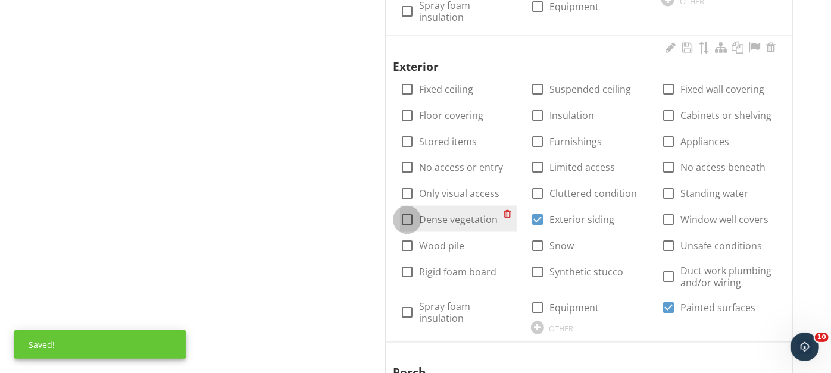
click at [407, 210] on div at bounding box center [407, 220] width 20 height 20
checkbox input "true"
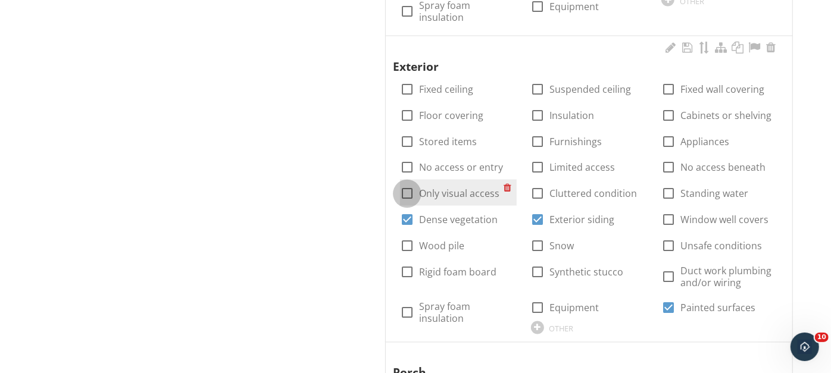
click at [406, 184] on div at bounding box center [407, 194] width 20 height 20
checkbox input "true"
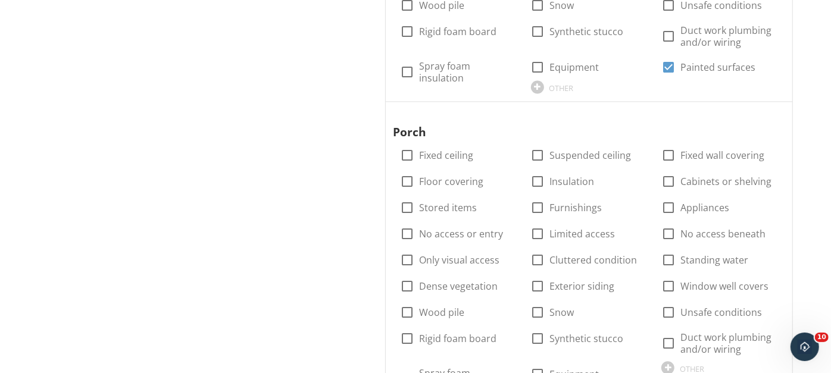
scroll to position [1498, 0]
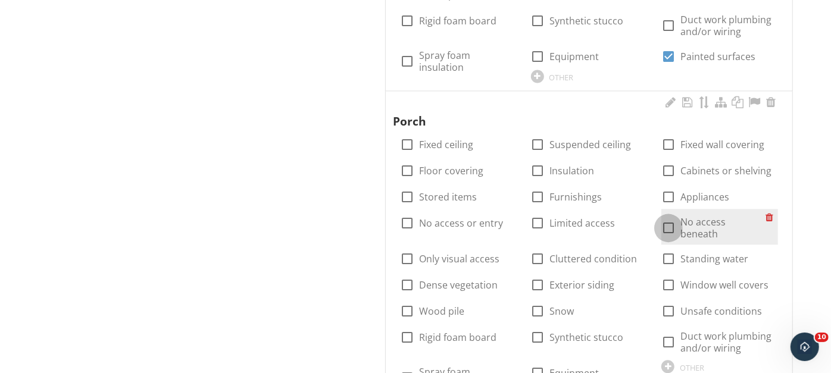
click at [669, 218] on div at bounding box center [668, 228] width 20 height 20
checkbox input "true"
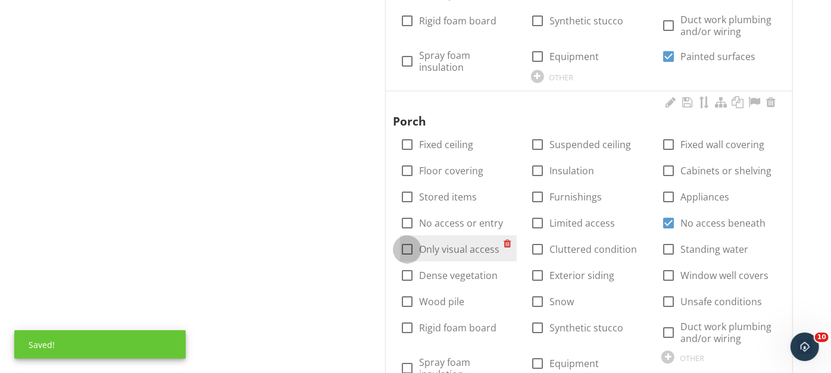
click at [408, 239] on div at bounding box center [407, 249] width 20 height 20
checkbox input "true"
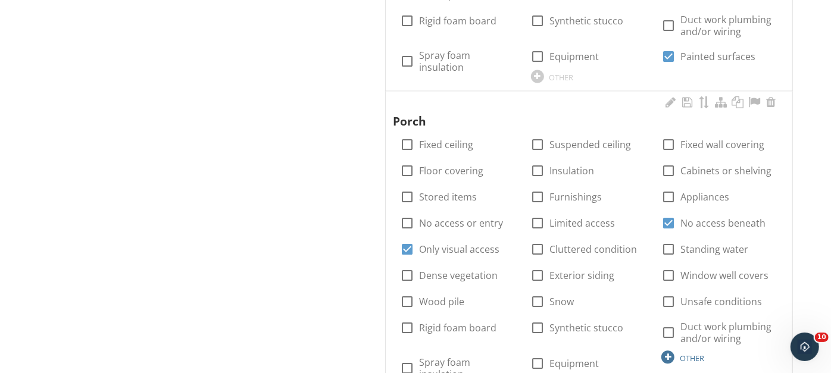
click at [695, 353] on div "OTHER" at bounding box center [692, 358] width 24 height 10
type input "Painted surfaces"
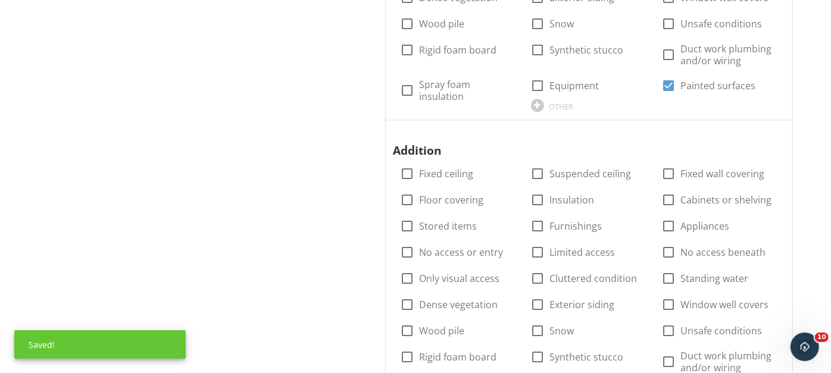
scroll to position [1783, 0]
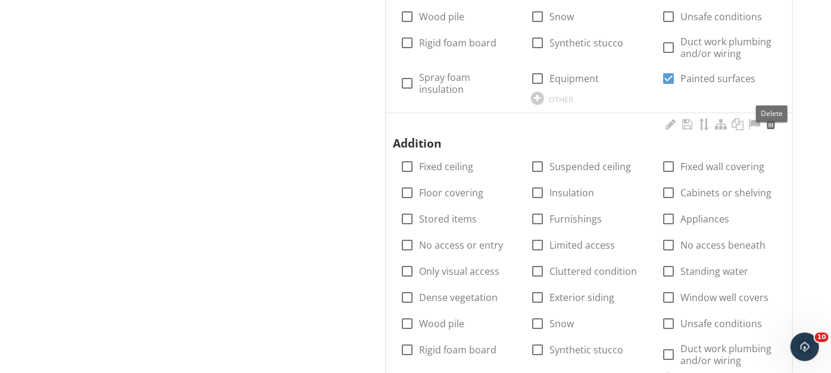
click at [770, 118] on div at bounding box center [771, 124] width 14 height 12
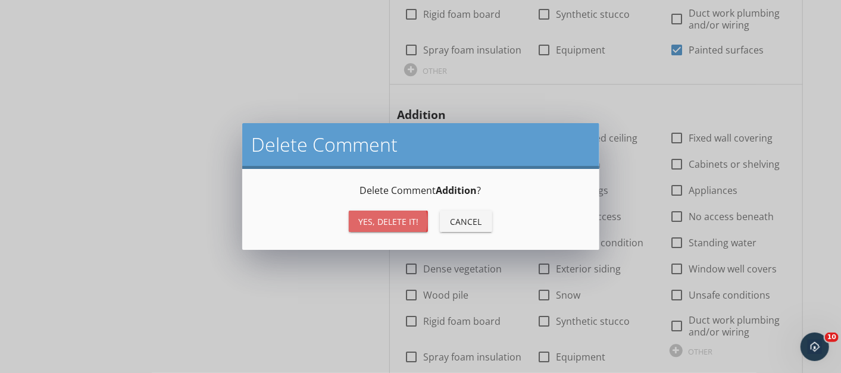
click at [389, 219] on div "Yes, Delete it!" at bounding box center [388, 221] width 60 height 12
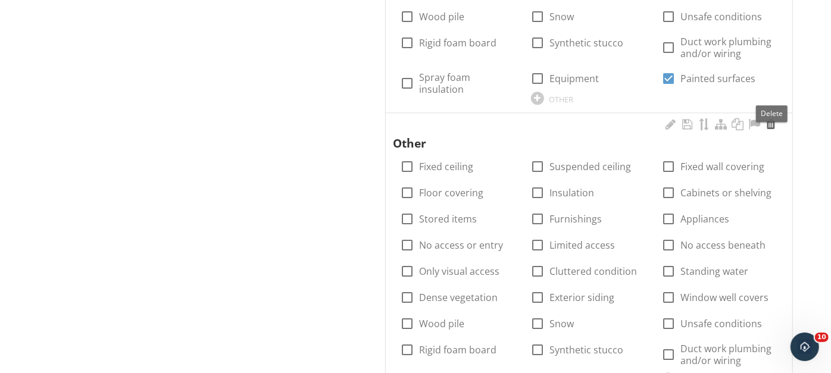
click at [771, 118] on div at bounding box center [771, 124] width 14 height 12
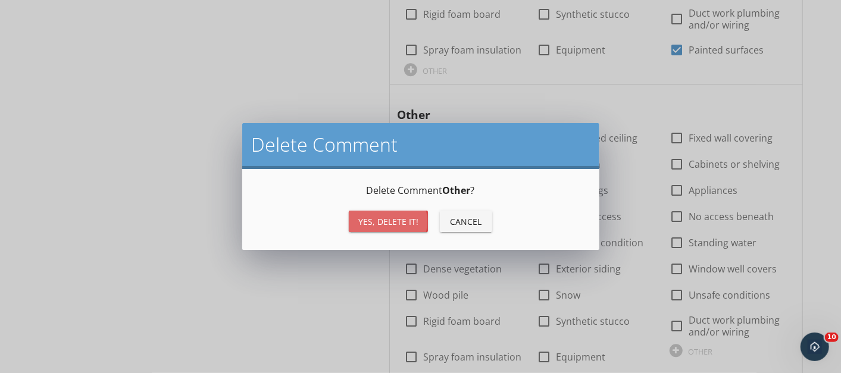
click at [370, 217] on div "Yes, Delete it!" at bounding box center [388, 221] width 60 height 12
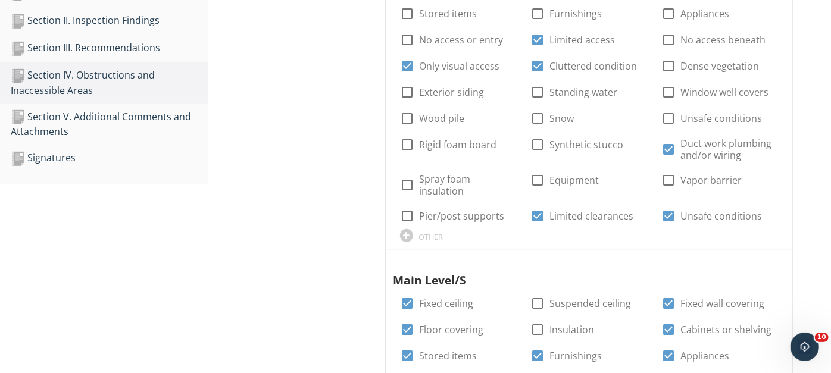
scroll to position [376, 0]
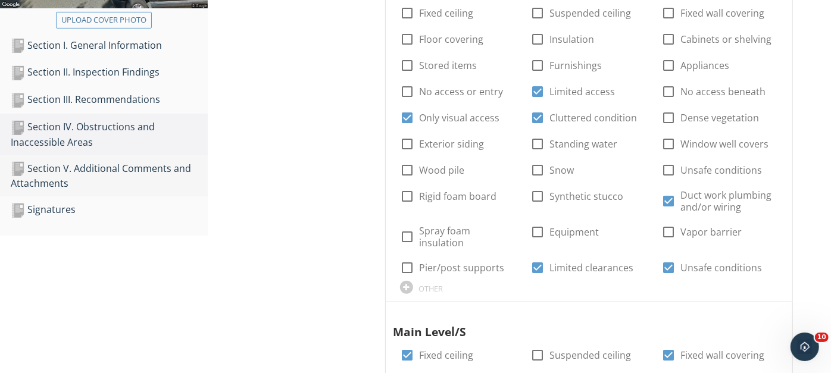
click at [98, 168] on div "Section V. Additional Comments and Attachments" at bounding box center [109, 176] width 197 height 30
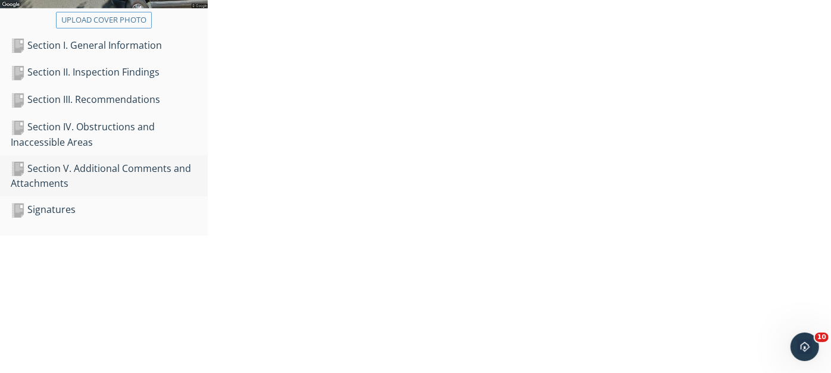
scroll to position [350, 0]
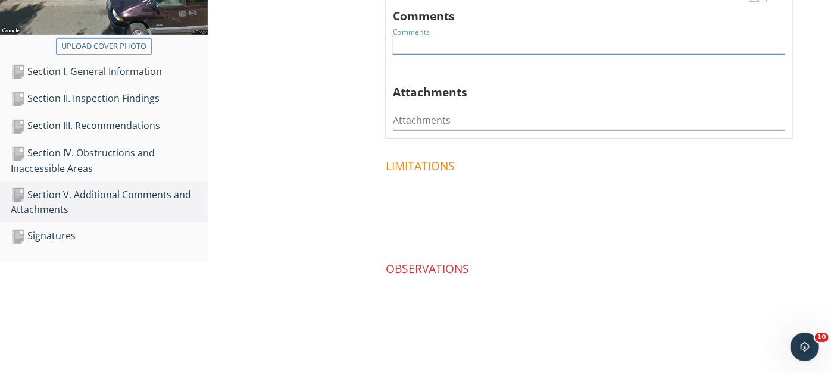
click at [449, 42] on input "Comments" at bounding box center [589, 45] width 392 height 20
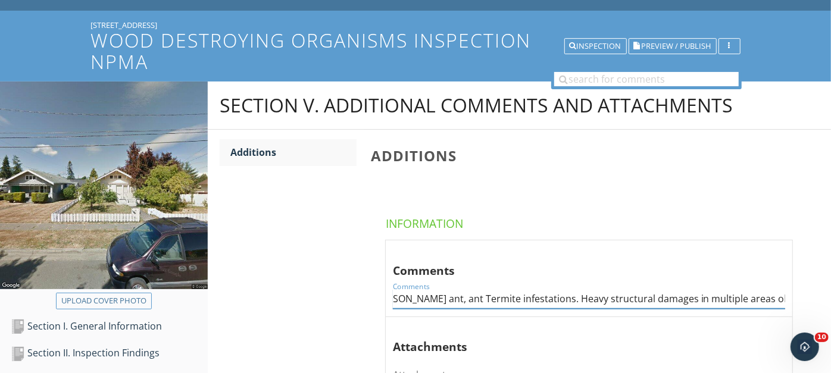
scroll to position [104, 0]
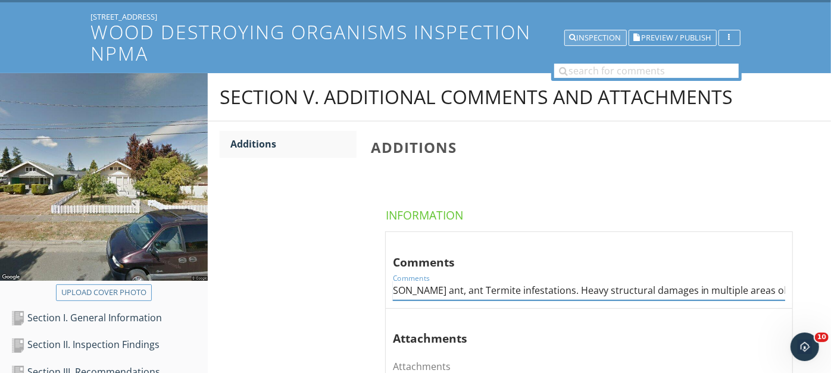
type input "Possible Powder post beetle, Carpenter ant, ant Termite infestations. Heavy str…"
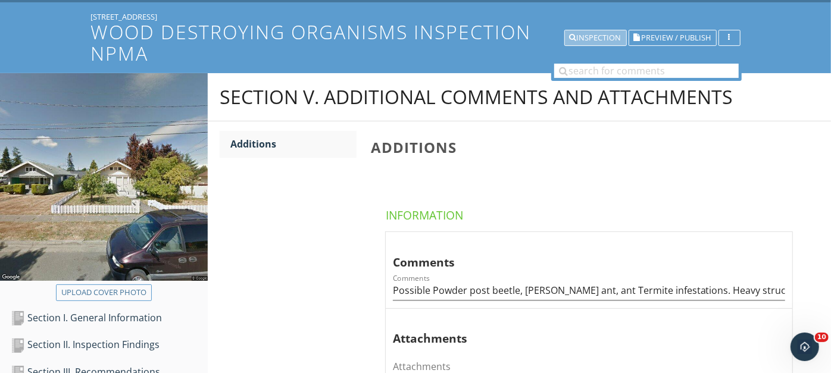
click at [584, 37] on div "Inspection" at bounding box center [596, 38] width 52 height 8
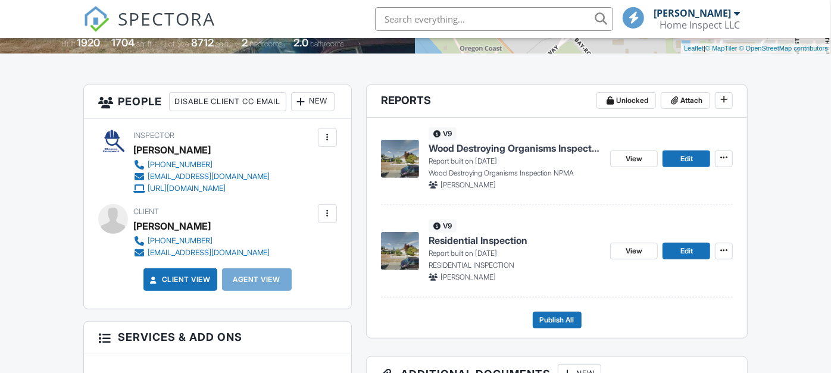
scroll to position [304, 0]
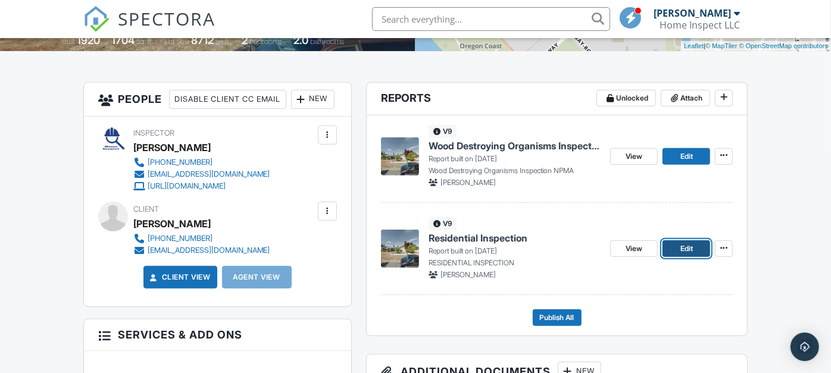
click at [683, 245] on span "Edit" at bounding box center [686, 249] width 12 height 12
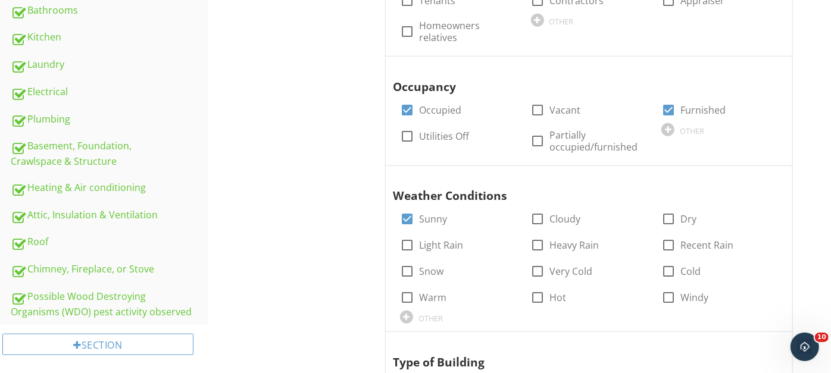
scroll to position [479, 0]
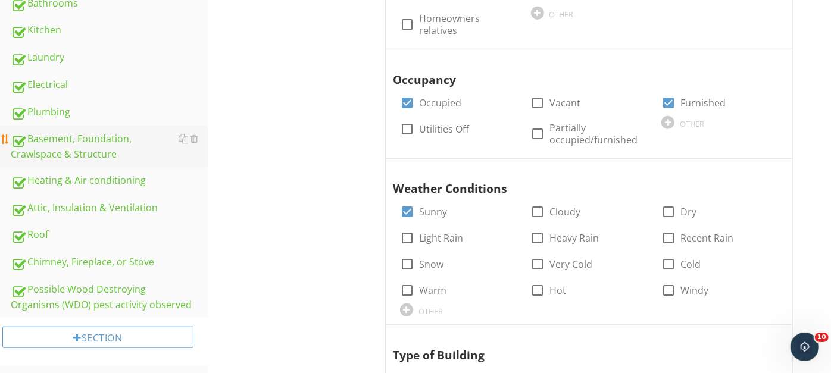
click at [85, 141] on div "Basement, Foundation, Crawlspace & Structure" at bounding box center [109, 147] width 197 height 30
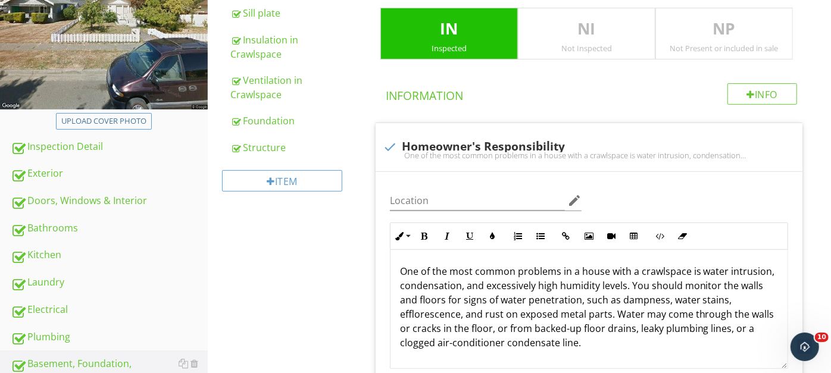
scroll to position [273, 0]
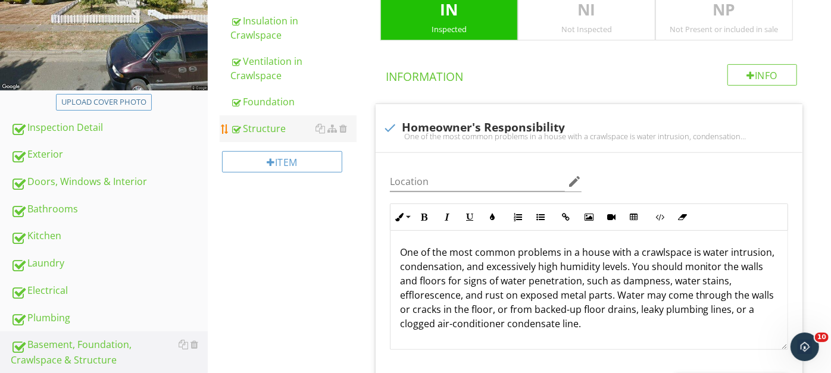
click at [265, 129] on div "Structure" at bounding box center [293, 128] width 126 height 14
type textarea "<p>Structural components were inspected according to the <a fr-original-style="…"
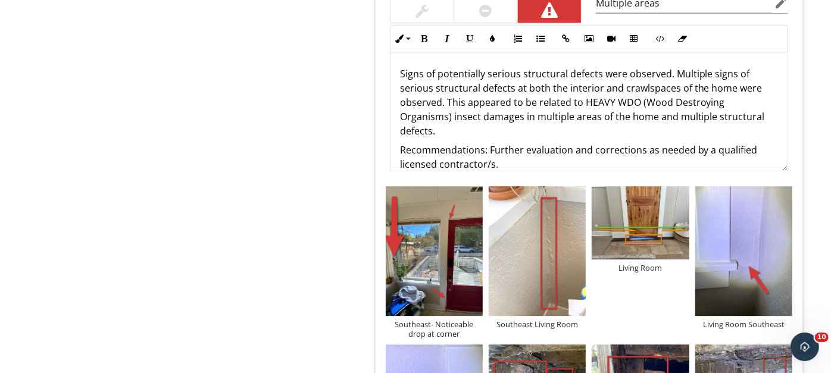
scroll to position [2074, 0]
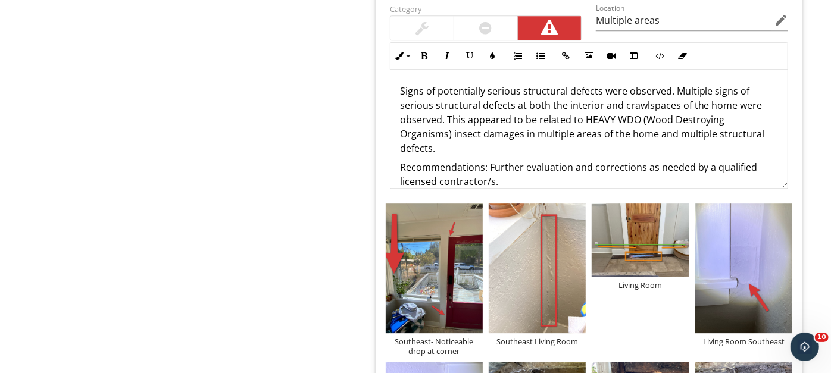
click at [446, 139] on p "Signs of potentially serious structural defects were observed. Multiple signs o…" at bounding box center [589, 119] width 378 height 71
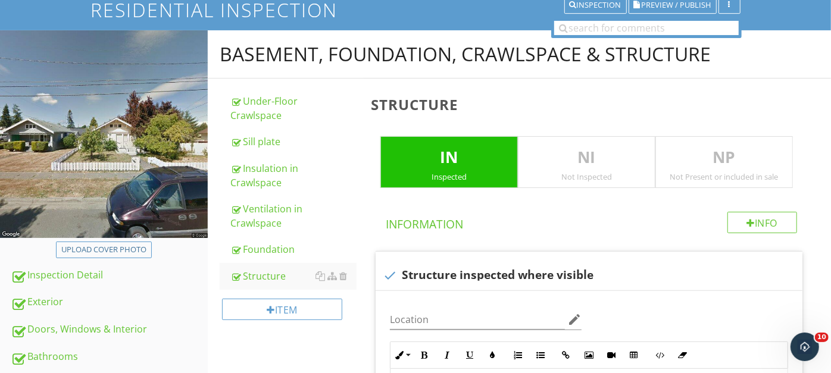
scroll to position [0, 0]
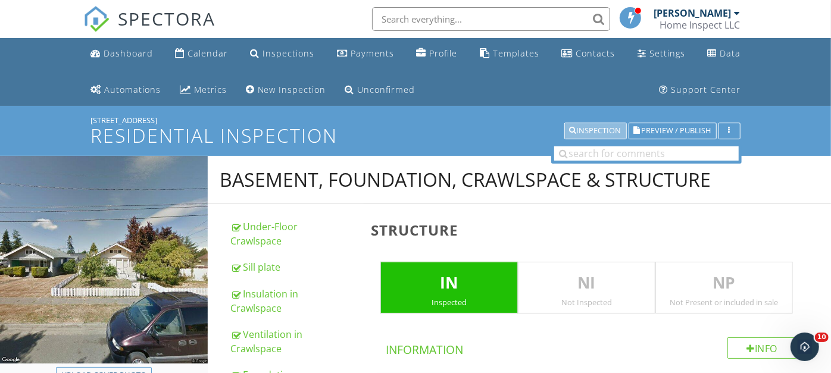
click at [586, 128] on div "Inspection" at bounding box center [596, 131] width 52 height 8
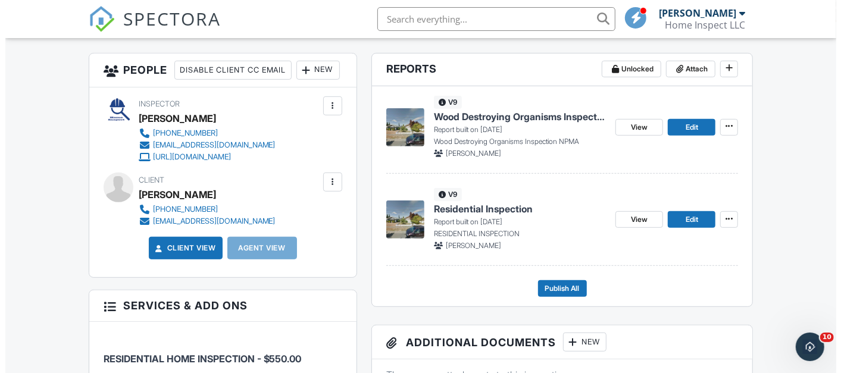
scroll to position [337, 0]
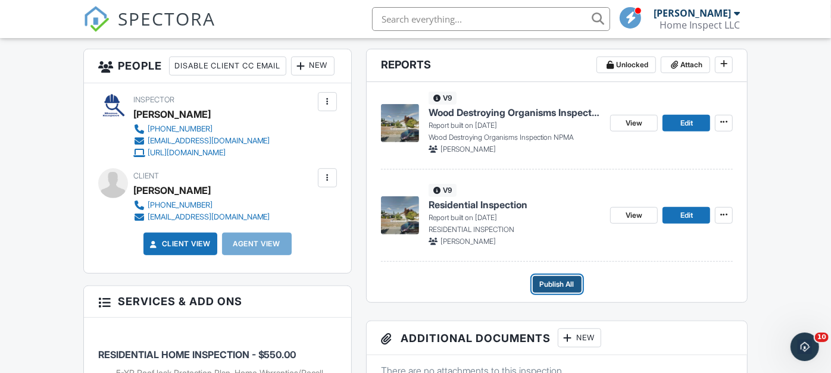
click at [552, 279] on span "Publish All" at bounding box center [557, 285] width 35 height 12
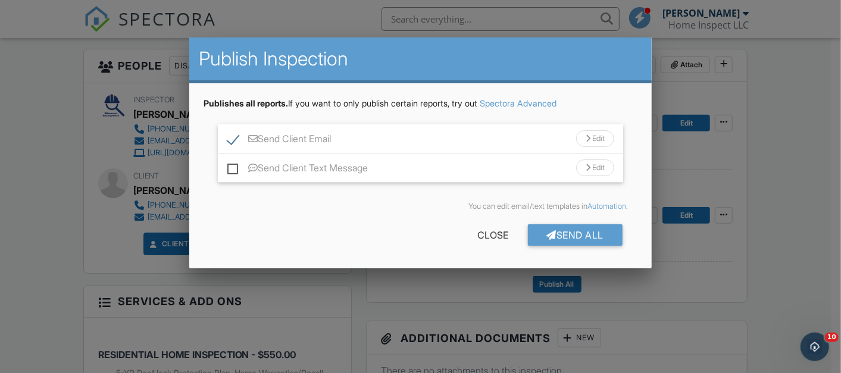
click at [236, 168] on label "Send Client Text Message" at bounding box center [297, 169] width 140 height 15
click at [235, 166] on input "Send Client Text Message" at bounding box center [231, 162] width 8 height 8
checkbox input "true"
click at [558, 233] on div "Send All" at bounding box center [575, 234] width 95 height 21
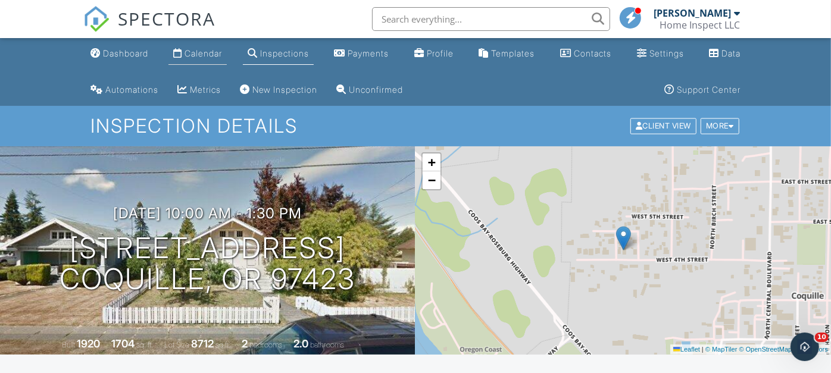
click at [202, 49] on div "Calendar" at bounding box center [202, 53] width 37 height 10
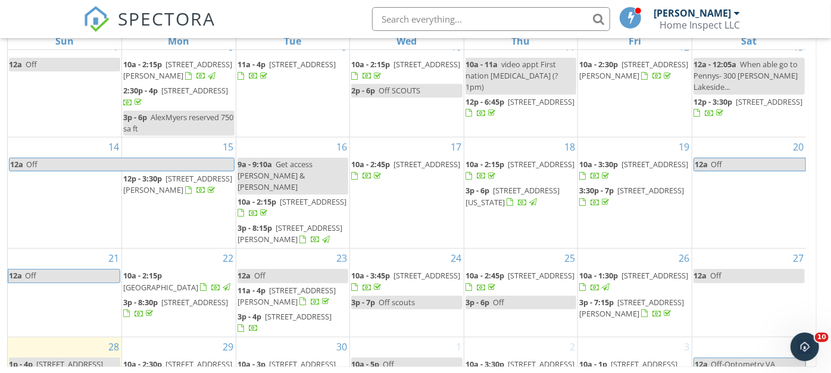
scroll to position [130, 0]
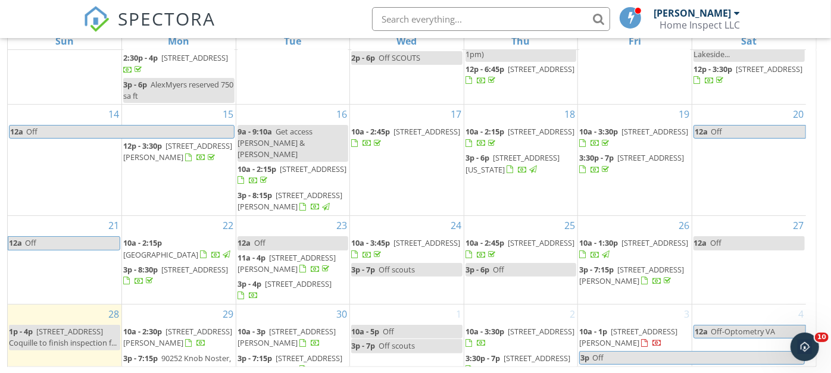
click at [171, 326] on span "[STREET_ADDRESS][PERSON_NAME]" at bounding box center [177, 337] width 109 height 22
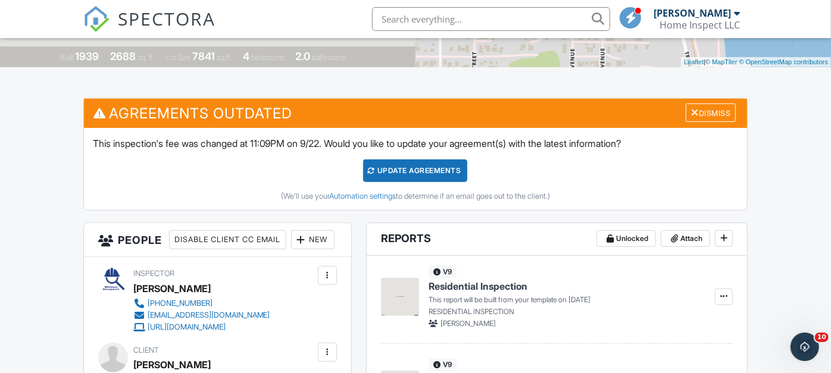
scroll to position [290, 0]
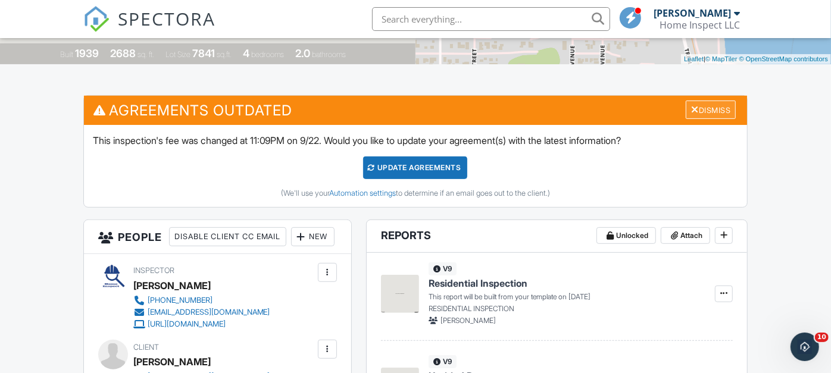
click at [705, 110] on div "Dismiss" at bounding box center [711, 110] width 50 height 18
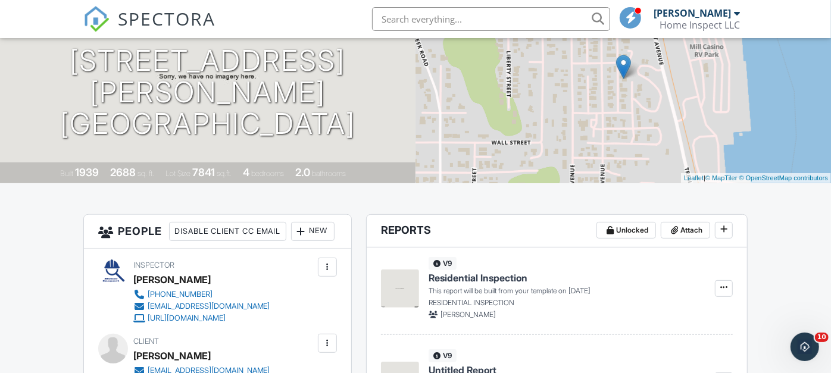
scroll to position [0, 0]
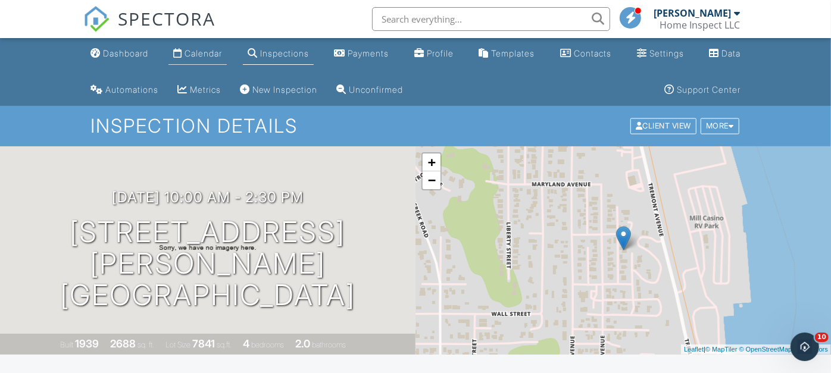
click at [198, 57] on div "Calendar" at bounding box center [202, 53] width 37 height 10
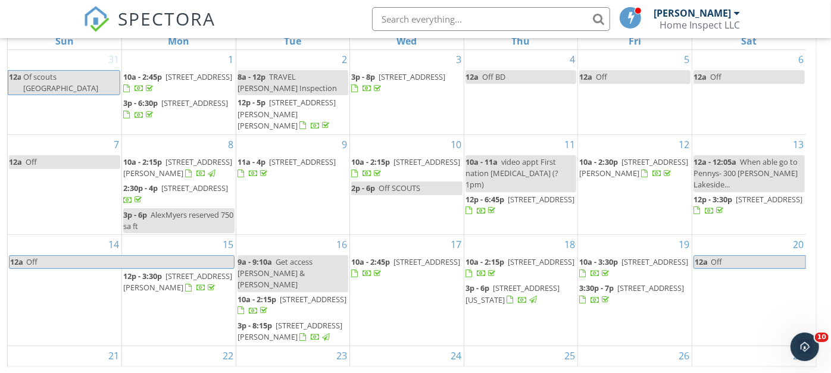
scroll to position [130, 0]
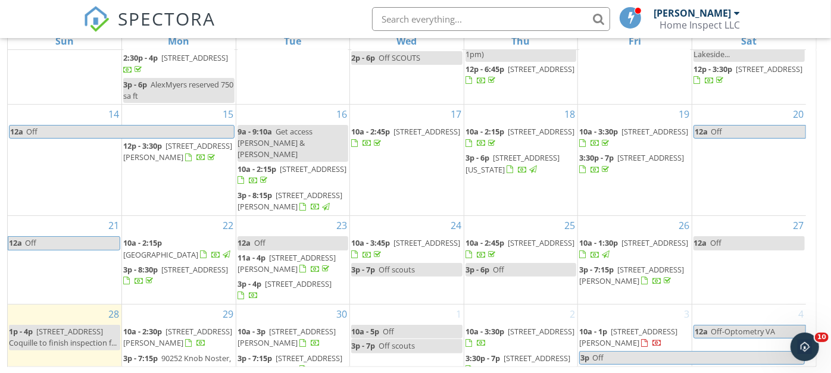
click at [167, 353] on span "3p - 7:15p [STREET_ADDRESS]" at bounding box center [178, 370] width 111 height 35
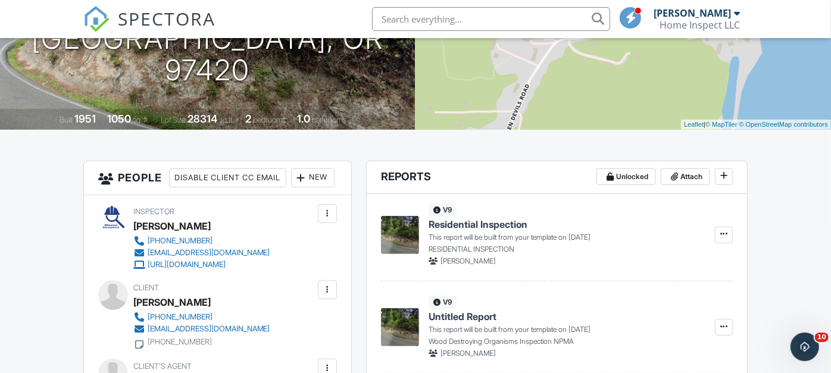
scroll to position [248, 0]
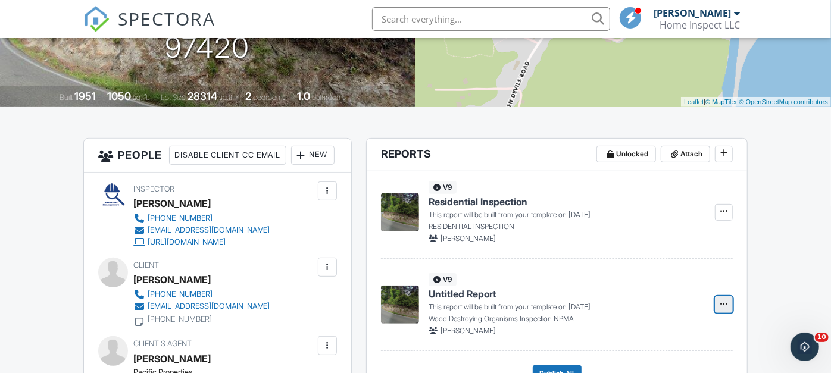
click at [721, 302] on icon at bounding box center [723, 304] width 7 height 8
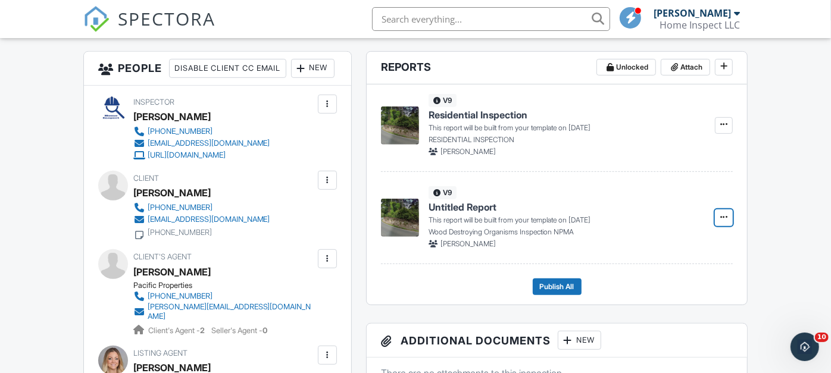
scroll to position [349, 0]
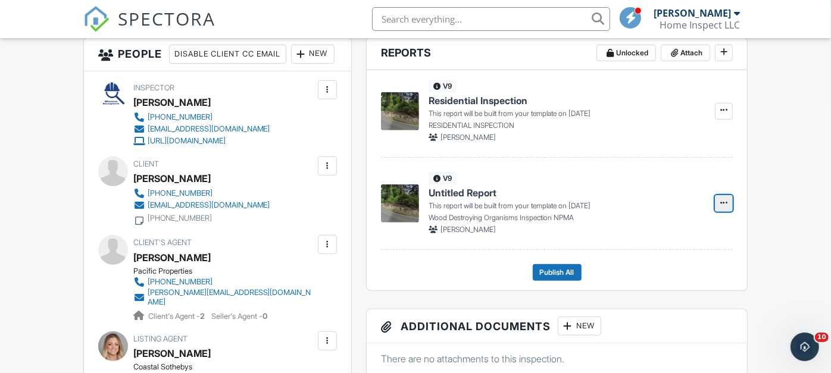
click at [722, 199] on icon at bounding box center [723, 203] width 7 height 8
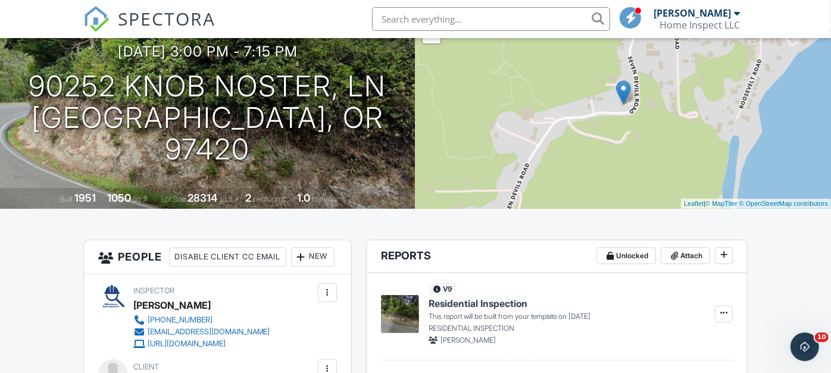
scroll to position [140, 0]
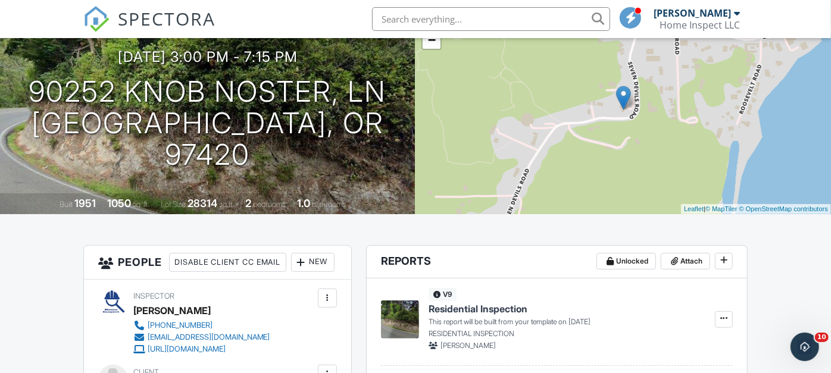
click at [644, 154] on div "+ − Leaflet | © MapTiler © OpenStreetMap contributors" at bounding box center [622, 110] width 415 height 208
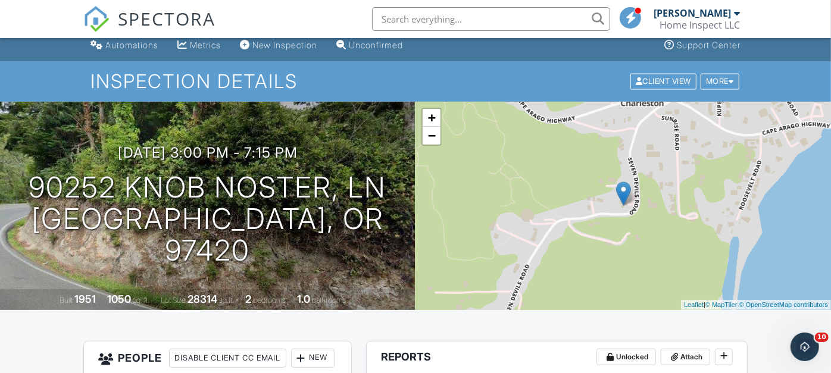
scroll to position [53, 0]
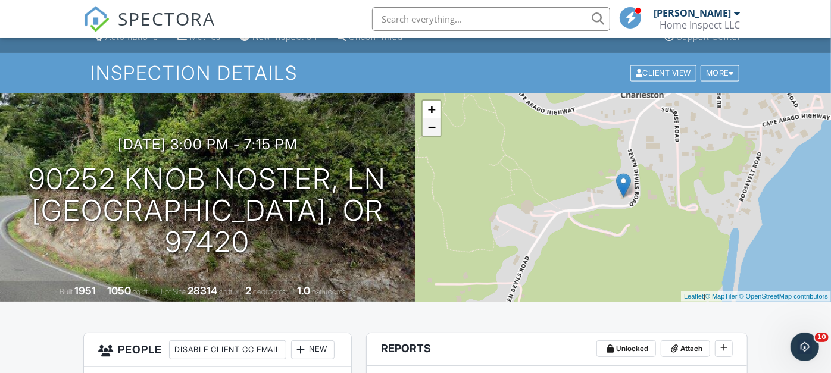
click at [434, 128] on link "−" at bounding box center [432, 127] width 18 height 18
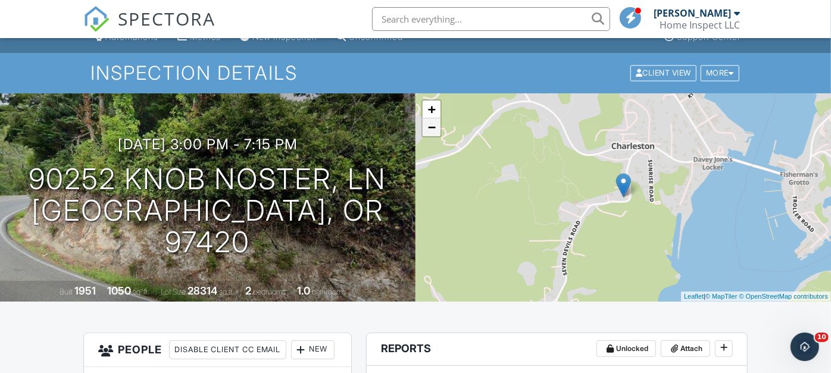
click at [434, 128] on link "−" at bounding box center [432, 127] width 18 height 18
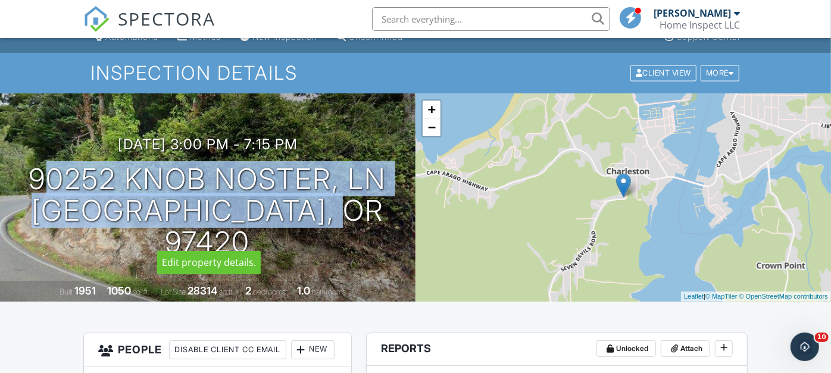
drag, startPoint x: 368, startPoint y: 235, endPoint x: 17, endPoint y: 199, distance: 353.5
click at [17, 199] on div "09/29/2025 3:00 pm - 7:15 pm 90252 Knob Noster, ln coos bay, or 97420" at bounding box center [207, 196] width 415 height 121
copy h1 "90252 Knob Noster, ln coos bay, or 97420"
click at [535, 223] on div "+ − Leaflet | © MapTiler © OpenStreetMap contributors" at bounding box center [622, 197] width 415 height 208
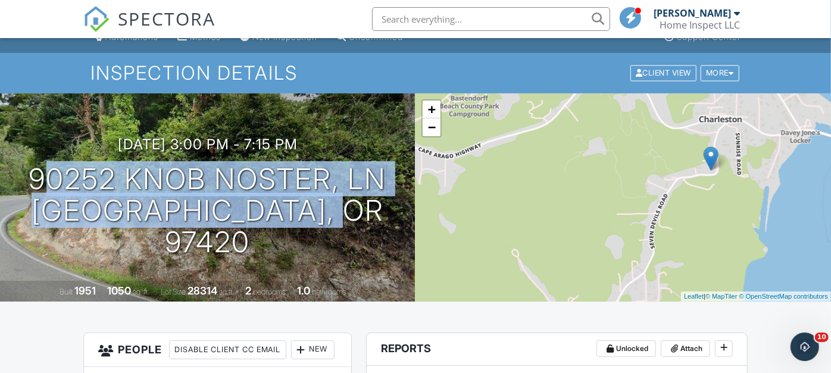
drag, startPoint x: 535, startPoint y: 223, endPoint x: 647, endPoint y: 203, distance: 114.2
click at [647, 203] on div "+ − Leaflet | © MapTiler © OpenStreetMap contributors" at bounding box center [622, 197] width 415 height 208
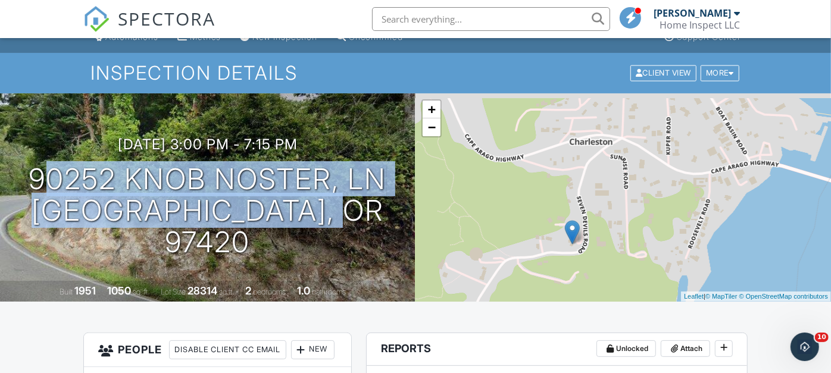
drag, startPoint x: 709, startPoint y: 183, endPoint x: 499, endPoint y: 294, distance: 237.7
click at [499, 294] on div "+ − Leaflet | © MapTiler © OpenStreetMap contributors" at bounding box center [622, 197] width 415 height 208
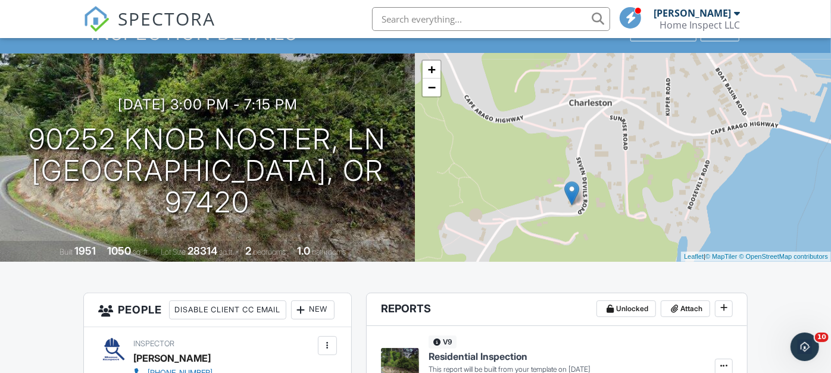
scroll to position [0, 0]
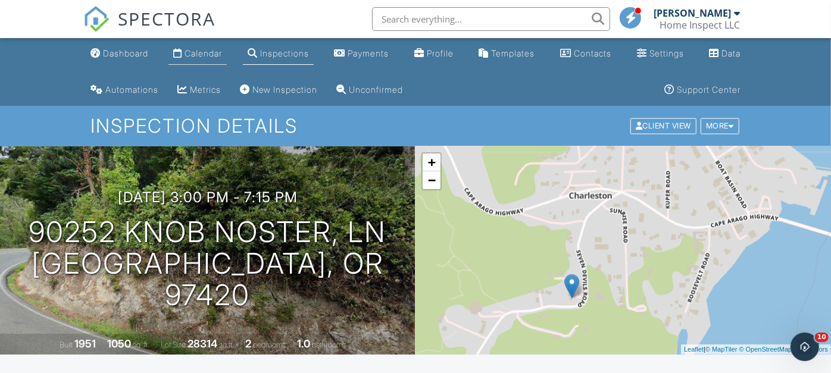
click at [205, 52] on div "Calendar" at bounding box center [202, 53] width 37 height 10
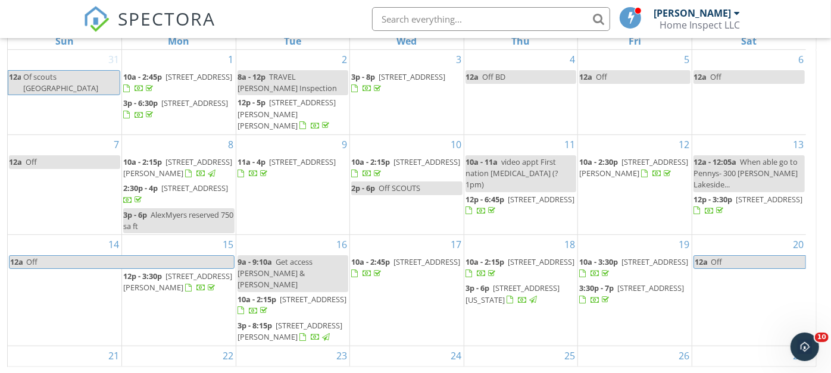
scroll to position [130, 0]
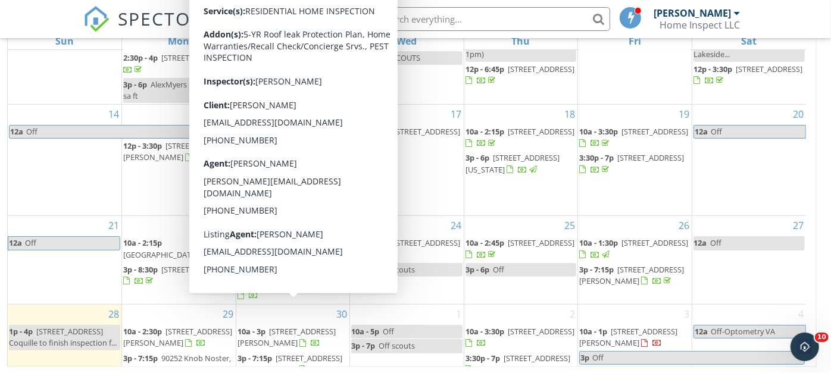
click at [271, 326] on span "[STREET_ADDRESS][PERSON_NAME]" at bounding box center [286, 337] width 98 height 22
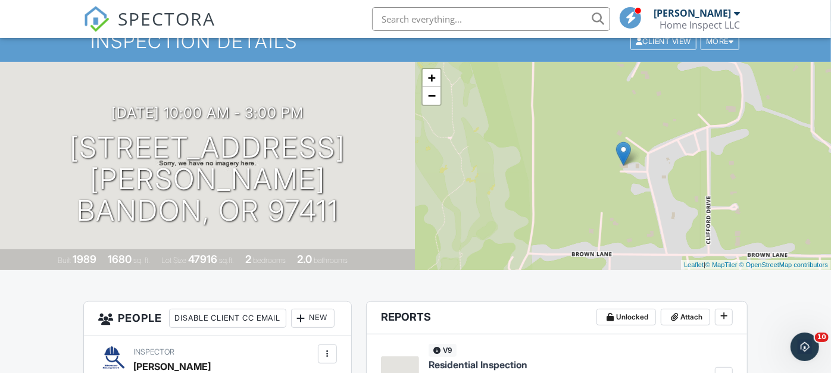
scroll to position [60, 0]
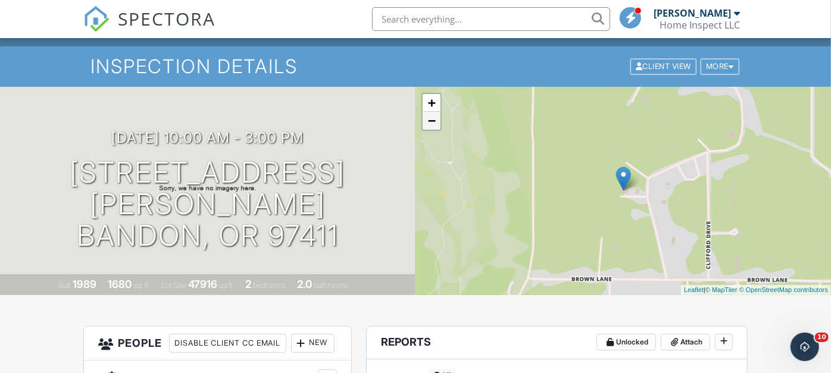
click at [433, 121] on link "−" at bounding box center [432, 121] width 18 height 18
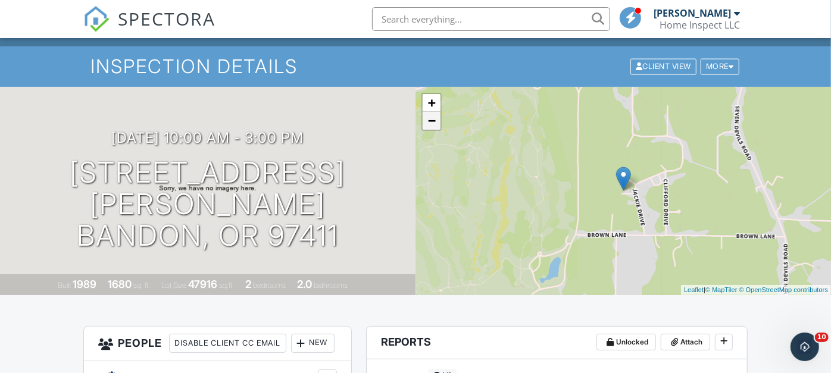
click at [433, 121] on link "−" at bounding box center [432, 121] width 18 height 18
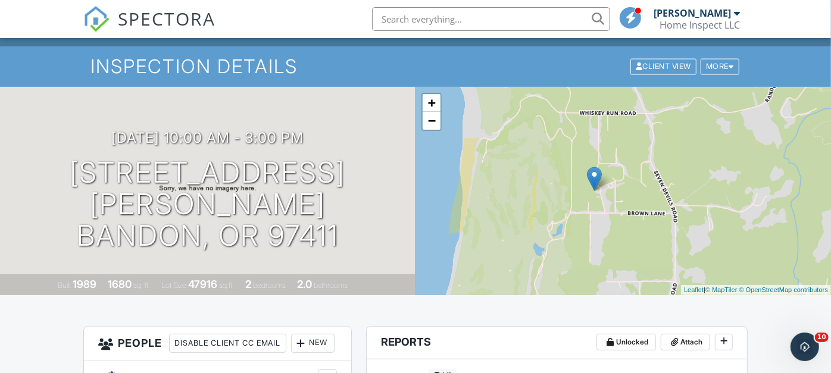
drag, startPoint x: 532, startPoint y: 129, endPoint x: 500, endPoint y: 140, distance: 34.1
click at [500, 140] on div "+ − Leaflet | © MapTiler © OpenStreetMap contributors" at bounding box center [622, 191] width 415 height 208
click at [431, 120] on link "−" at bounding box center [432, 121] width 18 height 18
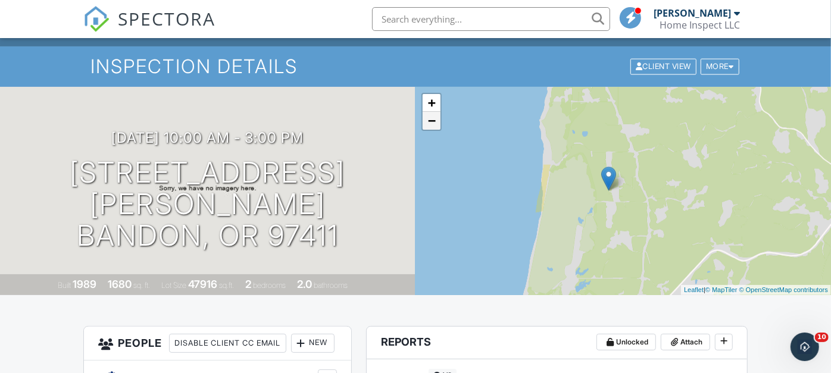
click at [431, 120] on link "−" at bounding box center [432, 121] width 18 height 18
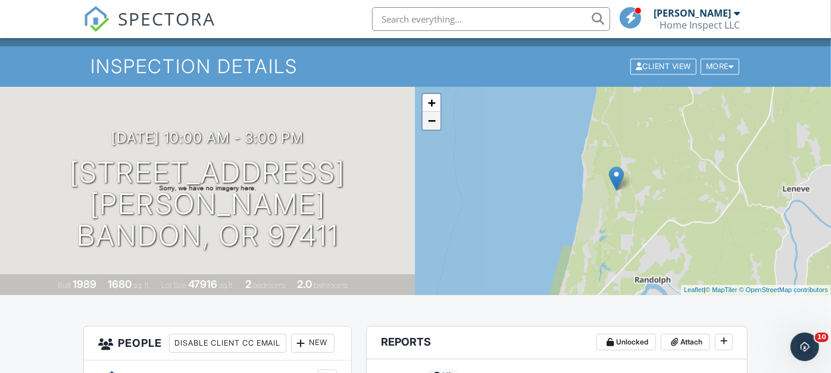
click at [431, 120] on link "−" at bounding box center [432, 121] width 18 height 18
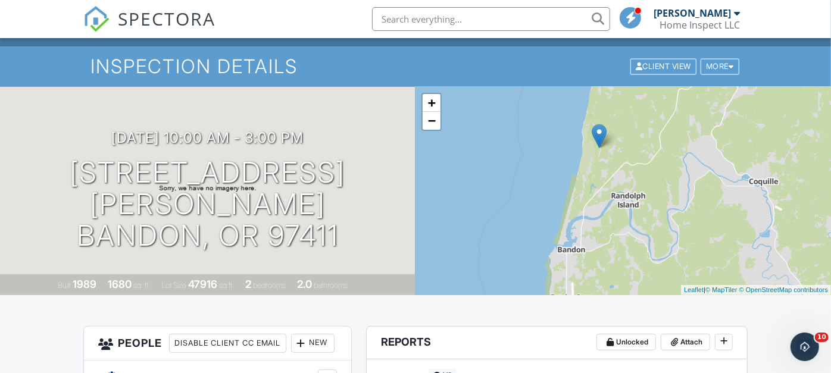
drag, startPoint x: 540, startPoint y: 167, endPoint x: 518, endPoint y: 122, distance: 50.3
click at [518, 122] on div "+ − Leaflet | © MapTiler © OpenStreetMap contributors" at bounding box center [622, 191] width 415 height 208
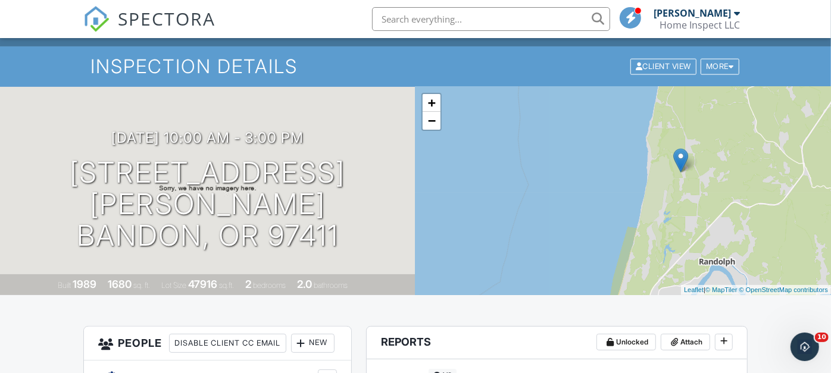
click at [595, 199] on div "+ − Leaflet | © MapTiler © OpenStreetMap contributors" at bounding box center [622, 191] width 415 height 208
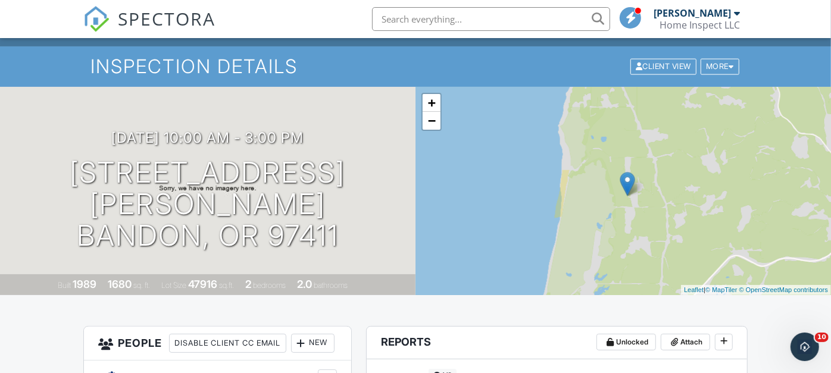
drag, startPoint x: 674, startPoint y: 177, endPoint x: 532, endPoint y: 231, distance: 152.0
click at [532, 231] on div "+ − Leaflet | © MapTiler © OpenStreetMap contributors" at bounding box center [622, 191] width 415 height 208
click at [431, 121] on link "−" at bounding box center [432, 121] width 18 height 18
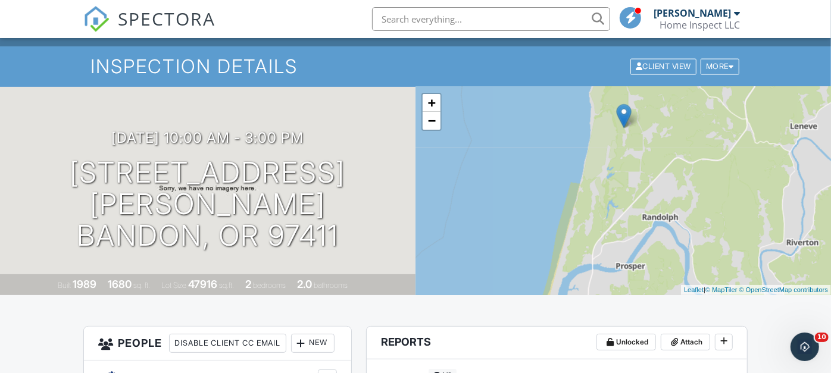
drag, startPoint x: 490, startPoint y: 218, endPoint x: 488, endPoint y: 149, distance: 68.5
click at [488, 149] on div "+ − Leaflet | © MapTiler © OpenStreetMap contributors" at bounding box center [622, 191] width 415 height 208
click at [428, 119] on link "−" at bounding box center [432, 121] width 18 height 18
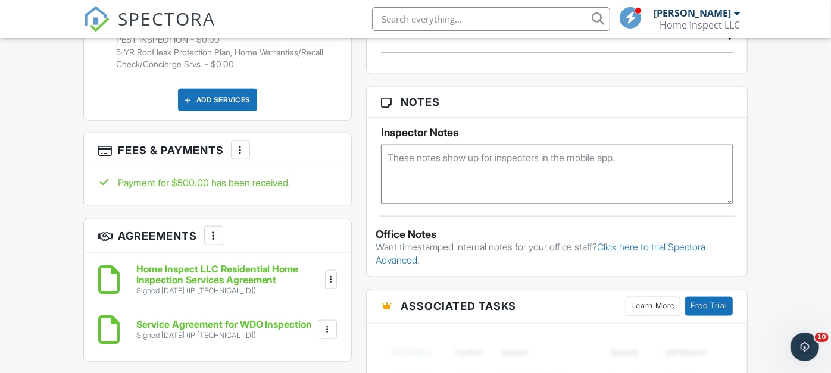
scroll to position [853, 0]
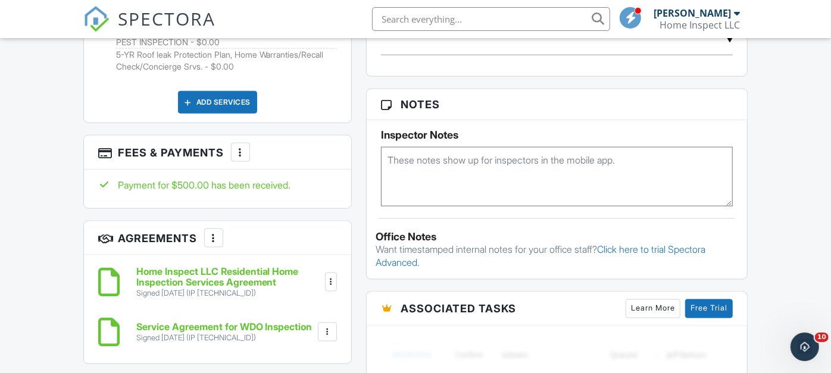
click at [437, 163] on textarea at bounding box center [557, 177] width 352 height 60
type textarea "Seller may be home. Randi to send code for Sentilock if not. Text"
click at [752, 164] on div "Reports Unlocked Attach New Residential Inspection RESIDENTIAL INSPECTION Edit …" at bounding box center [557, 73] width 396 height 1080
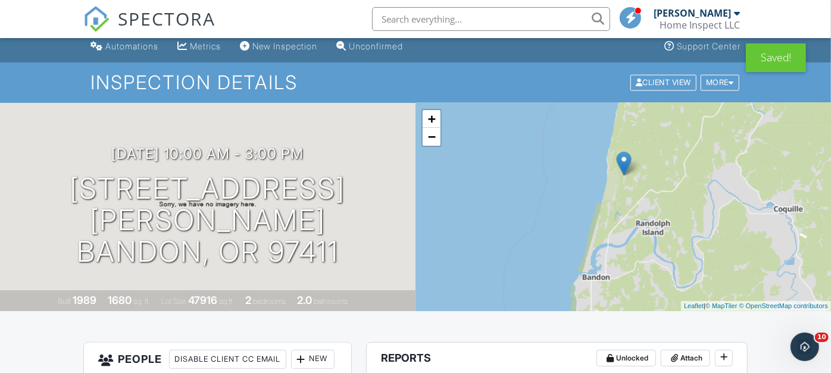
scroll to position [0, 0]
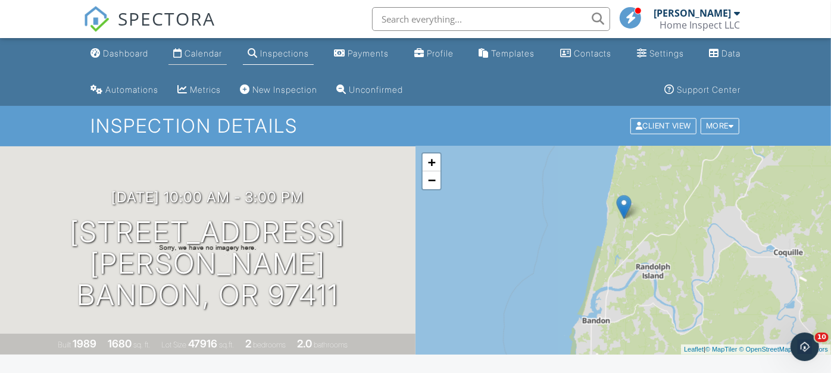
click at [201, 51] on div "Calendar" at bounding box center [202, 53] width 37 height 10
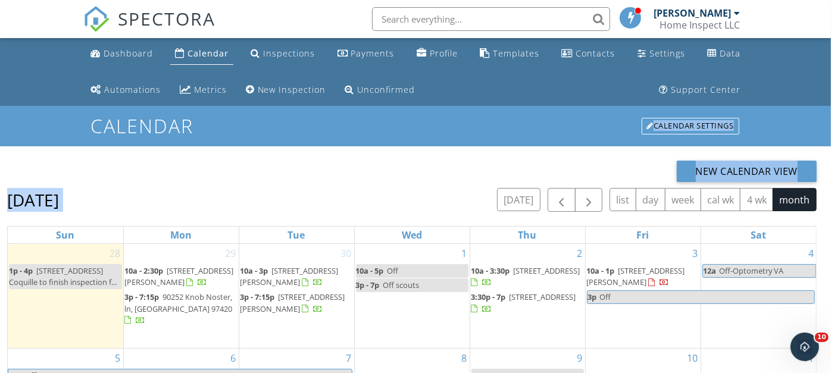
drag, startPoint x: 826, startPoint y: 126, endPoint x: 839, endPoint y: 237, distance: 111.4
click at [830, 237] on html "SPECTORA [PERSON_NAME] Home Inspect LLC Role: Inspector Change Role Dashboard N…" at bounding box center [415, 284] width 831 height 568
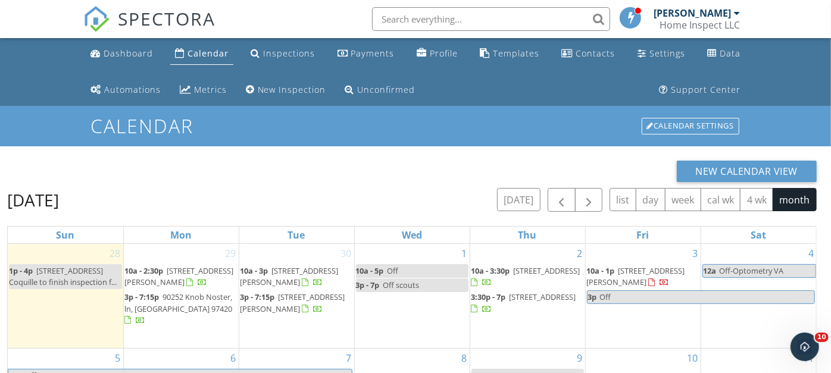
click at [302, 305] on div at bounding box center [305, 309] width 7 height 8
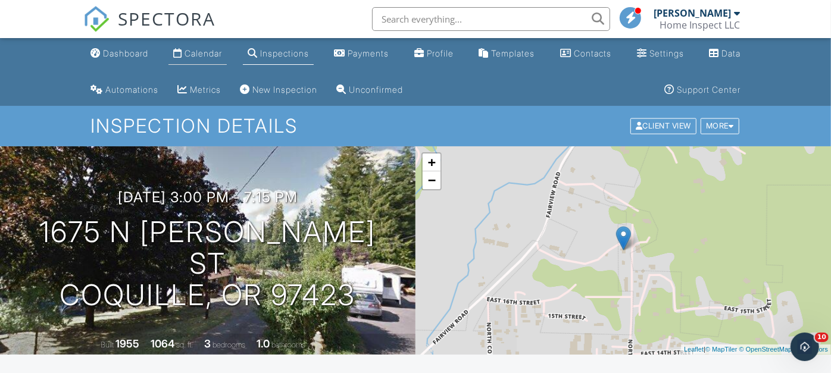
click at [203, 51] on div "Calendar" at bounding box center [202, 53] width 37 height 10
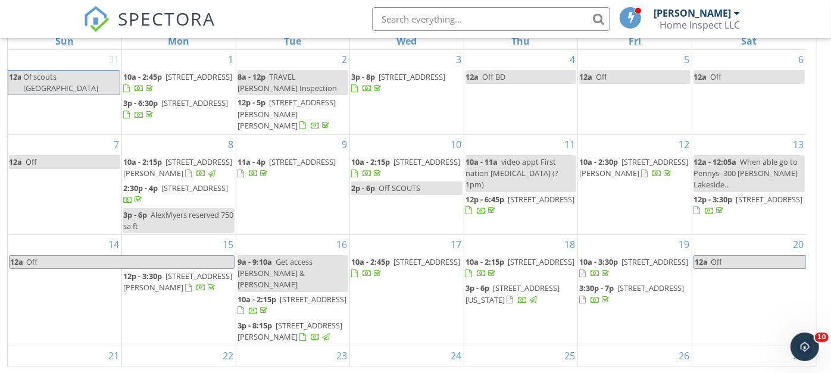
scroll to position [130, 0]
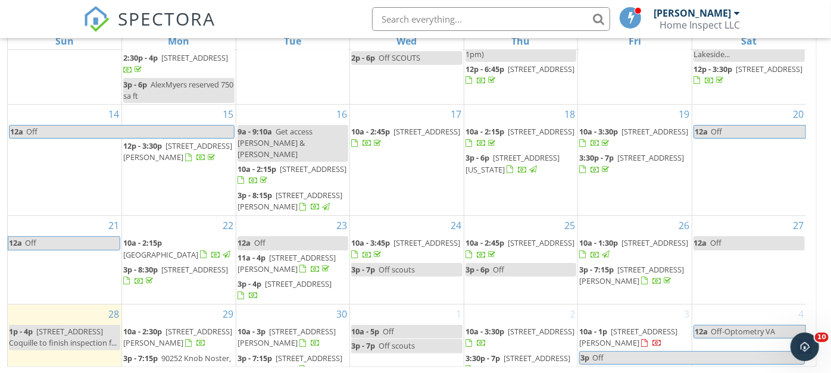
click at [512, 326] on span "[STREET_ADDRESS]" at bounding box center [541, 331] width 67 height 11
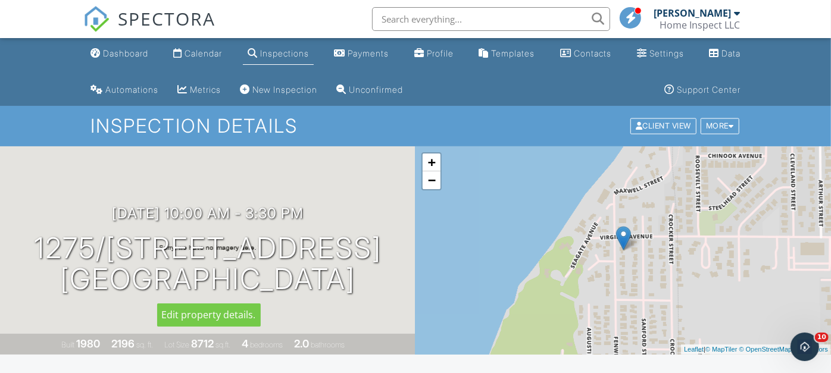
drag, startPoint x: 0, startPoint y: 0, endPoint x: 366, endPoint y: 277, distance: 459.2
click at [366, 277] on div "[DATE] 10:00 am - 3:30 pm [STREET_ADDRESS] [GEOGRAPHIC_DATA], OR 97420" at bounding box center [207, 250] width 415 height 90
click at [199, 49] on div "Calendar" at bounding box center [202, 53] width 37 height 10
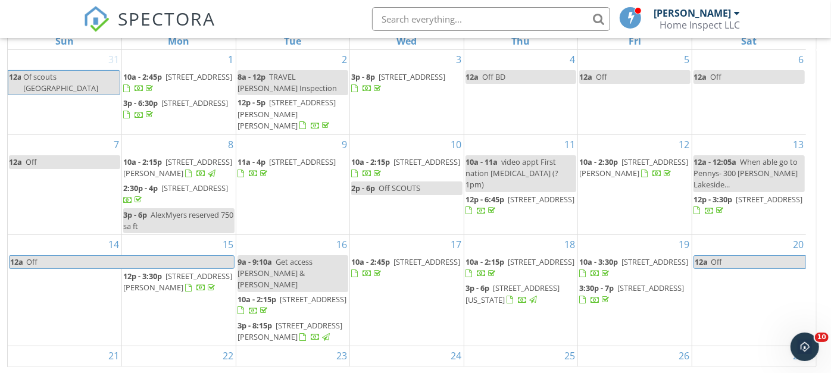
scroll to position [130, 0]
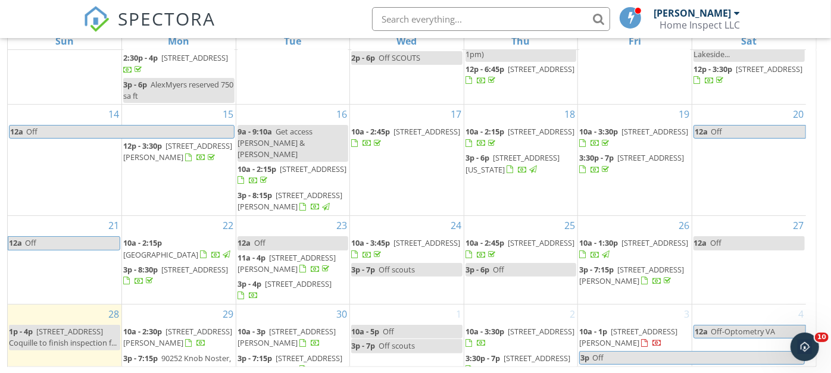
click at [287, 353] on span "1675 N Henry St, Coquille 97423" at bounding box center [289, 364] width 105 height 22
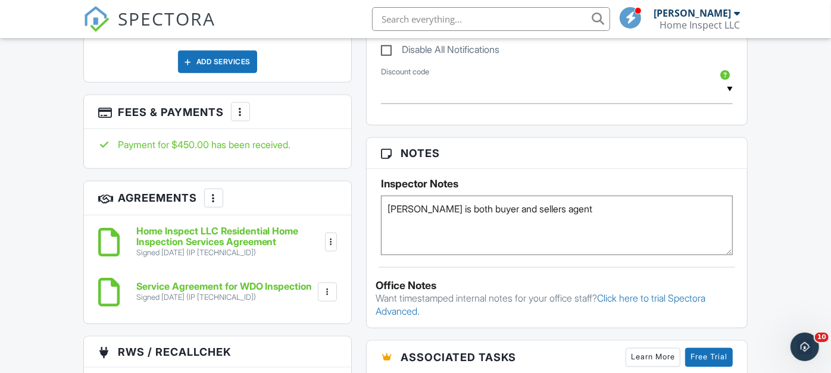
scroll to position [814, 0]
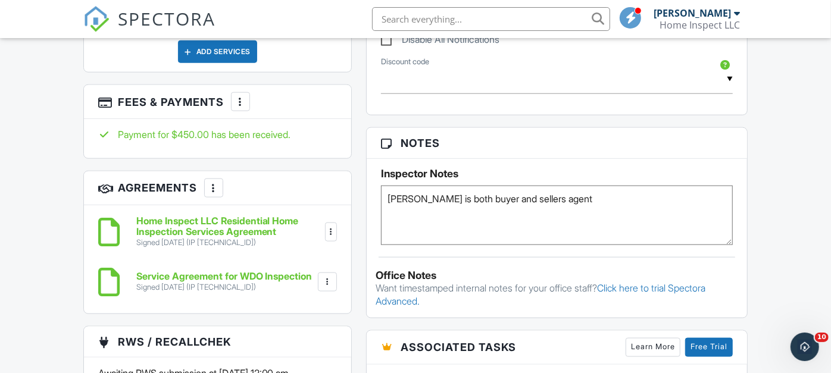
click at [570, 203] on textarea "[PERSON_NAME] is both buyer and sellers agent" at bounding box center [557, 216] width 352 height 60
type textarea "[PERSON_NAME] is both buyer and sellers agent 1416 chair on front porch"
click at [758, 192] on div "Dashboard Calendar Inspections Payments Profile Templates Contacts Settings Dat…" at bounding box center [415, 201] width 831 height 1955
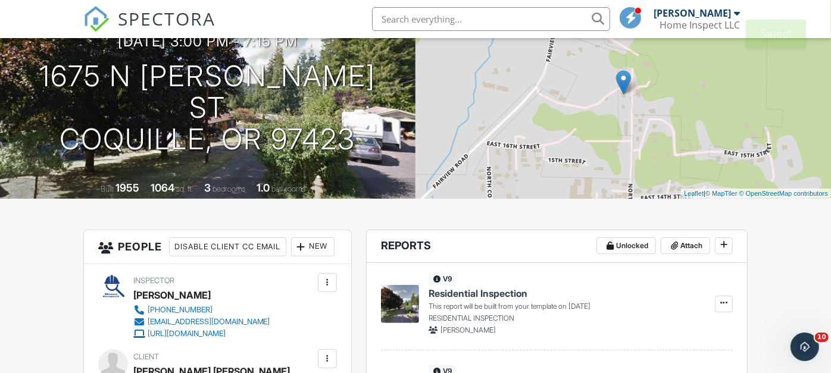
scroll to position [0, 0]
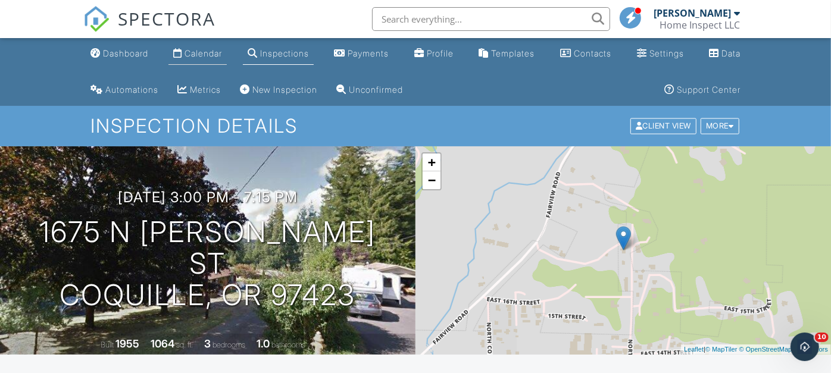
click at [195, 49] on div "Calendar" at bounding box center [202, 53] width 37 height 10
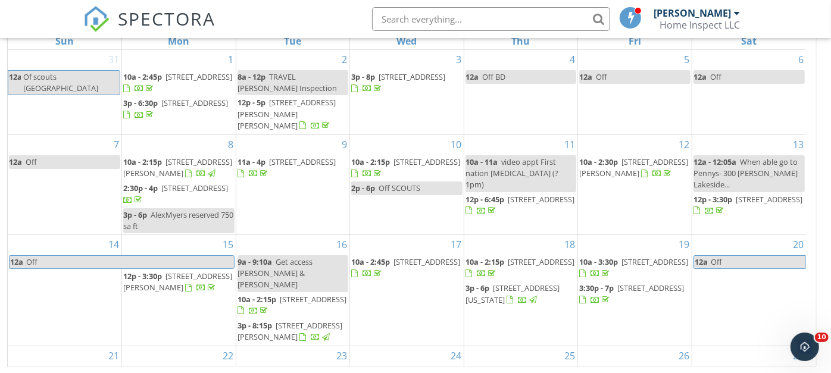
scroll to position [130, 0]
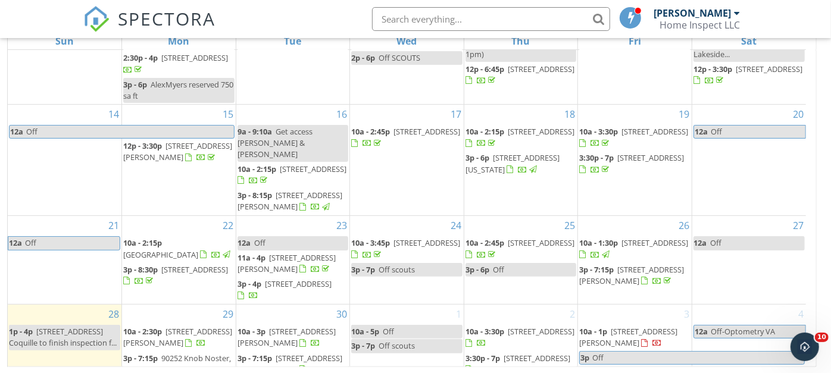
click at [527, 326] on span "1275/1285 Fenwick St, Coos Bay 97420" at bounding box center [541, 331] width 67 height 11
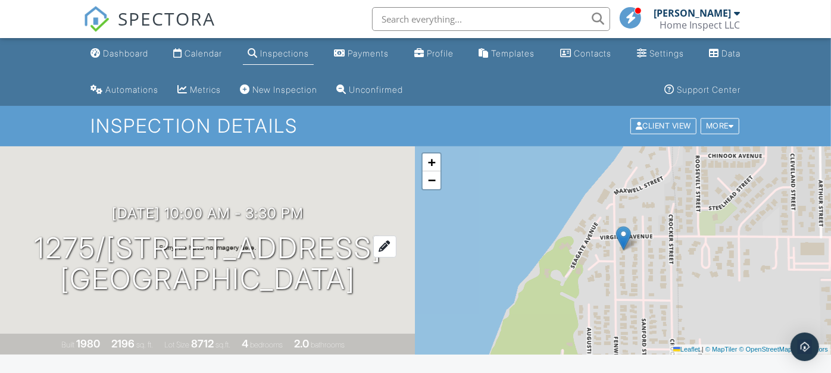
drag, startPoint x: 373, startPoint y: 280, endPoint x: 361, endPoint y: 289, distance: 14.4
click at [361, 289] on div "10/02/2025 10:00 am - 3:30 pm 1275/1285 Fenwick St Coos Bay, OR 97420" at bounding box center [207, 250] width 415 height 90
drag, startPoint x: 378, startPoint y: 286, endPoint x: 60, endPoint y: 250, distance: 321.0
click at [60, 250] on div "[DATE] 10:00 am - 3:30 pm [STREET_ADDRESS] [GEOGRAPHIC_DATA], OR 97420" at bounding box center [207, 250] width 415 height 90
click at [201, 54] on div "Calendar" at bounding box center [202, 53] width 37 height 10
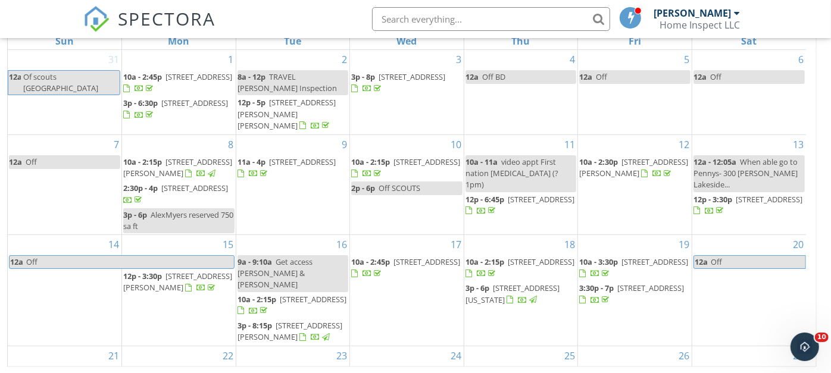
scroll to position [130, 0]
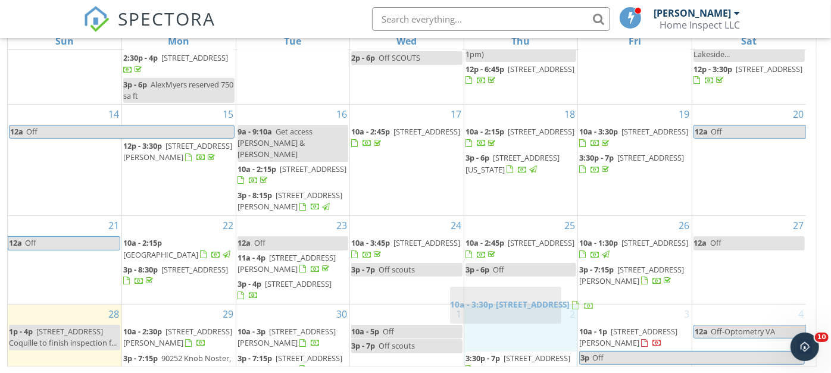
drag, startPoint x: 570, startPoint y: 320, endPoint x: 556, endPoint y: 305, distance: 20.2
click at [556, 305] on body "SPECTORA Benjamin Morrison Home Inspect LLC Role: Inspector Change Role Dashboa…" at bounding box center [415, 90] width 831 height 568
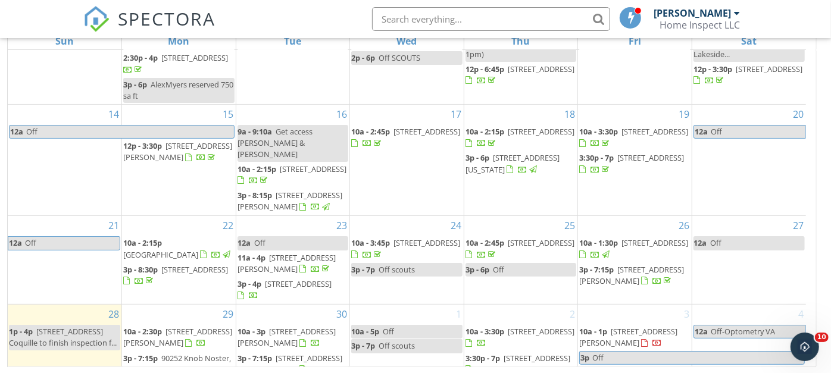
click at [523, 326] on span "1275/1285 Fenwick St, Coos Bay 97420" at bounding box center [541, 331] width 67 height 11
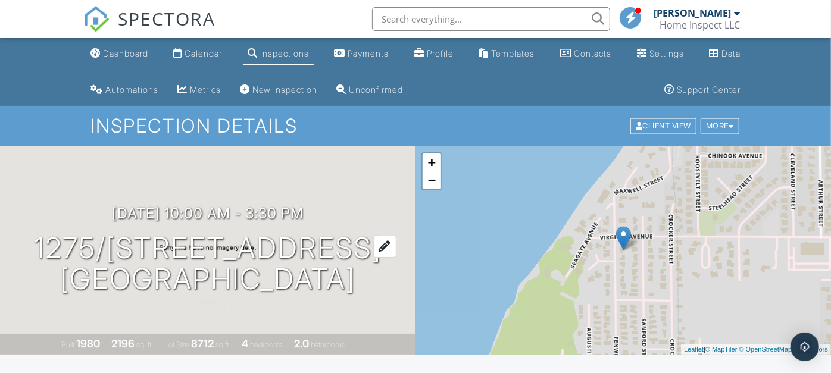
drag, startPoint x: 0, startPoint y: 0, endPoint x: 359, endPoint y: 286, distance: 459.1
click at [359, 286] on div "[DATE] 10:00 am - 3:30 pm [STREET_ADDRESS] [GEOGRAPHIC_DATA], OR 97420" at bounding box center [207, 250] width 415 height 90
drag, startPoint x: 370, startPoint y: 284, endPoint x: 48, endPoint y: 248, distance: 324.0
click at [48, 248] on div "10/02/2025 10:00 am - 3:30 pm 1275/1285 Fenwick St Coos Bay, OR 97420" at bounding box center [207, 250] width 415 height 90
copy h1 "1275/1285 Fenwick St Coos Bay, OR 97420"
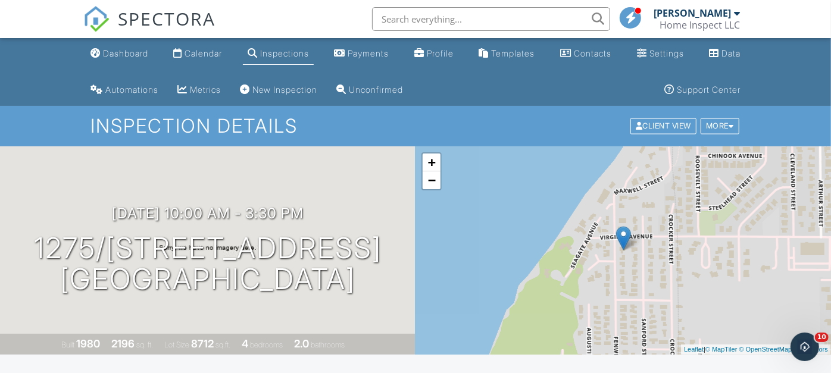
click at [32, 197] on div "10/02/2025 10:00 am - 3:30 pm 1275/1285 Fenwick St Coos Bay, OR 97420 Built 198…" at bounding box center [207, 250] width 415 height 208
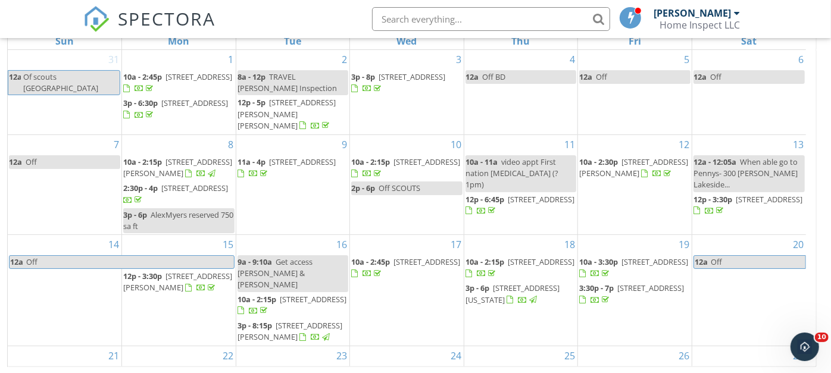
scroll to position [130, 0]
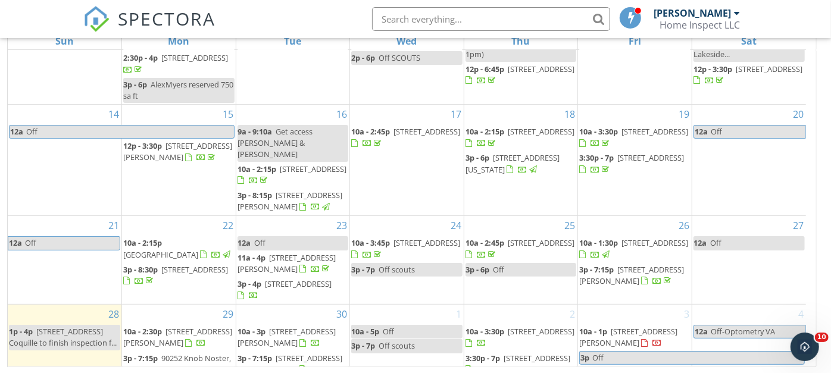
click at [293, 326] on span "[STREET_ADDRESS][PERSON_NAME]" at bounding box center [286, 337] width 98 height 22
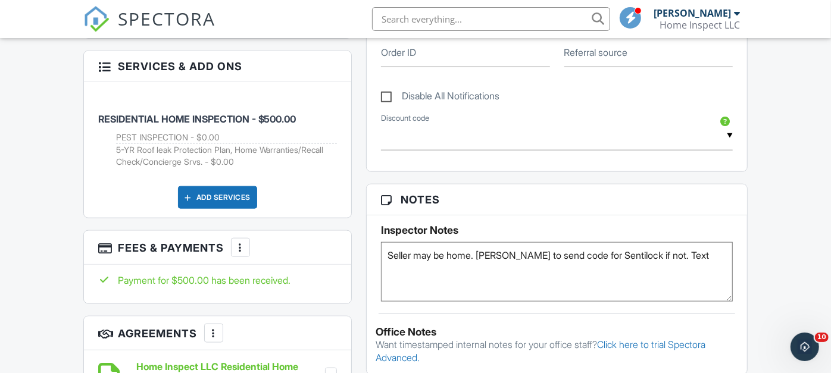
scroll to position [752, 0]
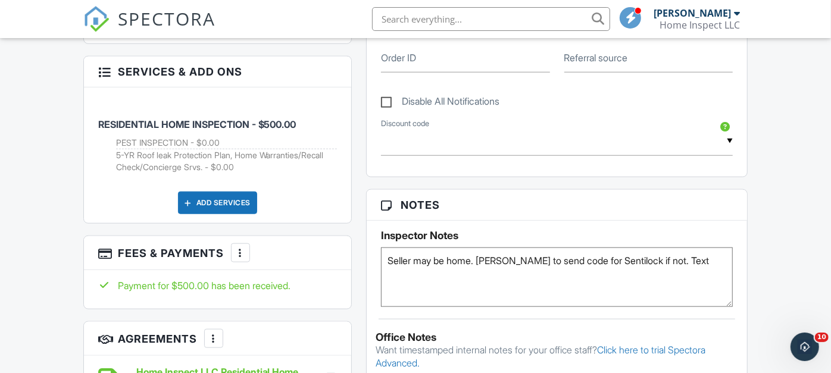
drag, startPoint x: 683, startPoint y: 258, endPoint x: 481, endPoint y: 255, distance: 202.4
click at [481, 255] on textarea "Seller may be home. Randi to send code for Sentilock if not. Text" at bounding box center [557, 278] width 352 height 60
click at [476, 262] on textarea "Seller may be home. Randi to send code for Sentilock if not. Text" at bounding box center [557, 278] width 352 height 60
type textarea "Seller may be home#7077622855597"
click at [756, 254] on div "Dashboard Calendar Inspections Payments Profile Templates Contacts Settings Dat…" at bounding box center [415, 317] width 831 height 2063
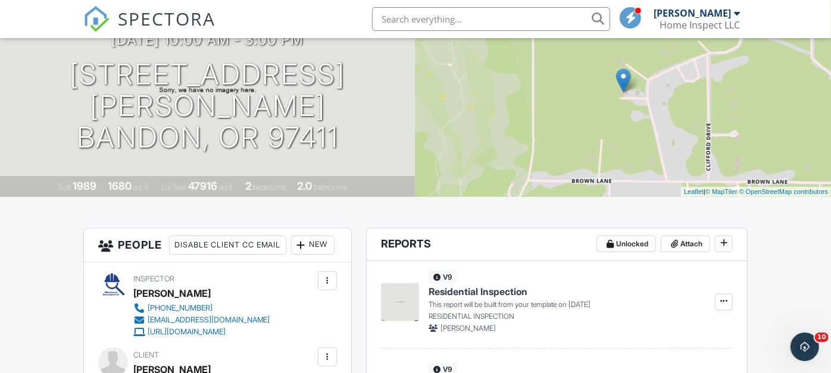
scroll to position [0, 0]
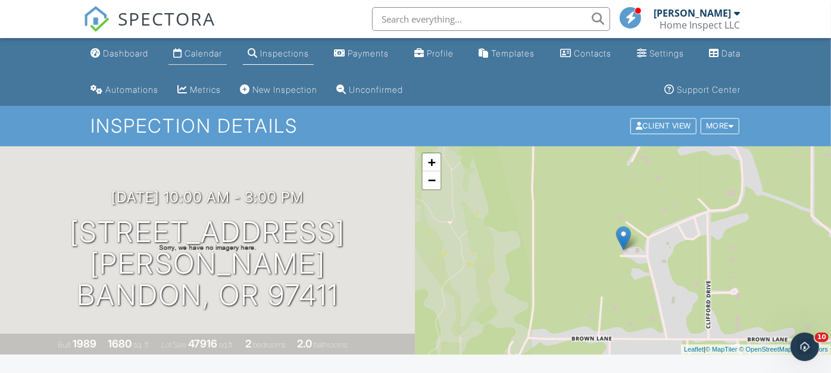
click at [201, 52] on div "Calendar" at bounding box center [202, 53] width 37 height 10
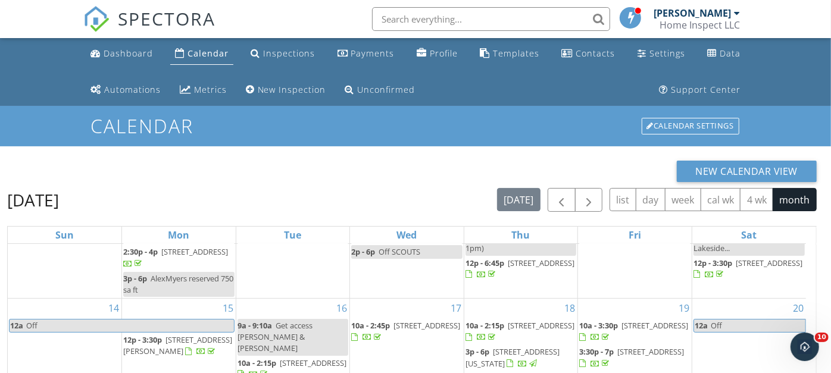
scroll to position [11, 0]
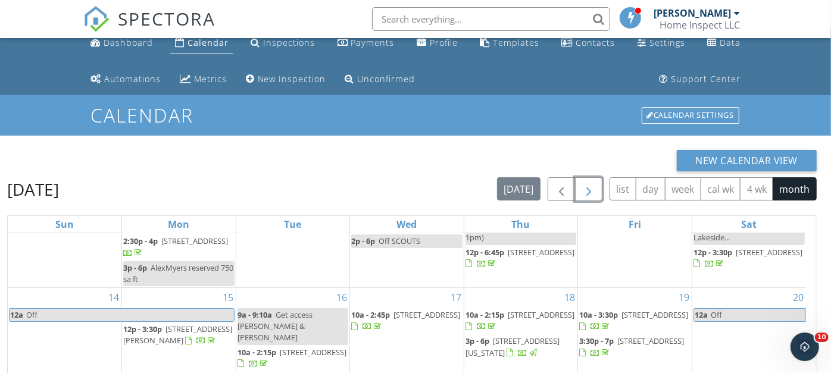
click at [590, 183] on span "button" at bounding box center [588, 190] width 14 height 14
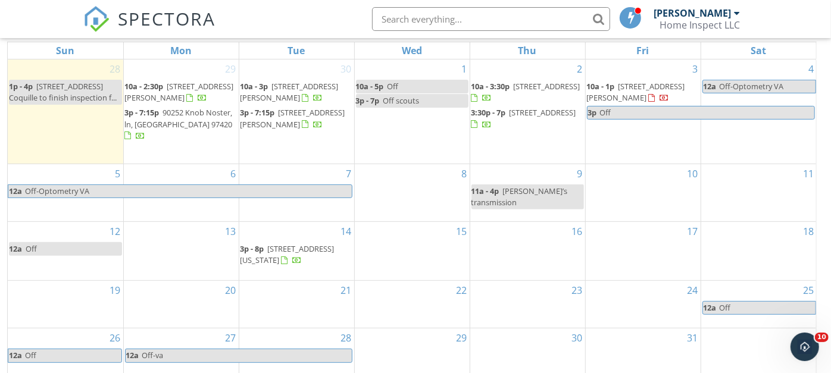
scroll to position [183, 0]
